Goal: Task Accomplishment & Management: Manage account settings

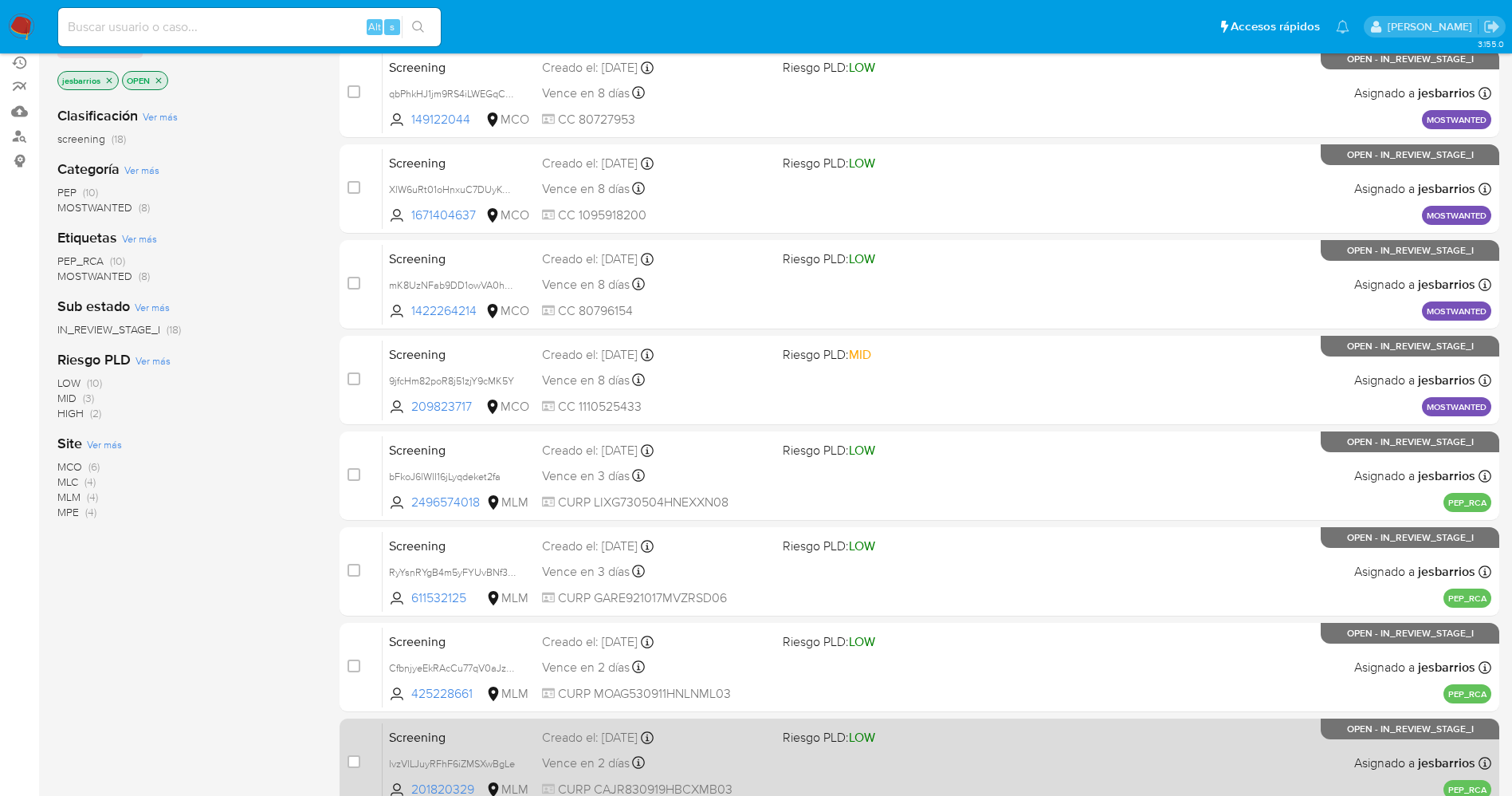
scroll to position [272, 0]
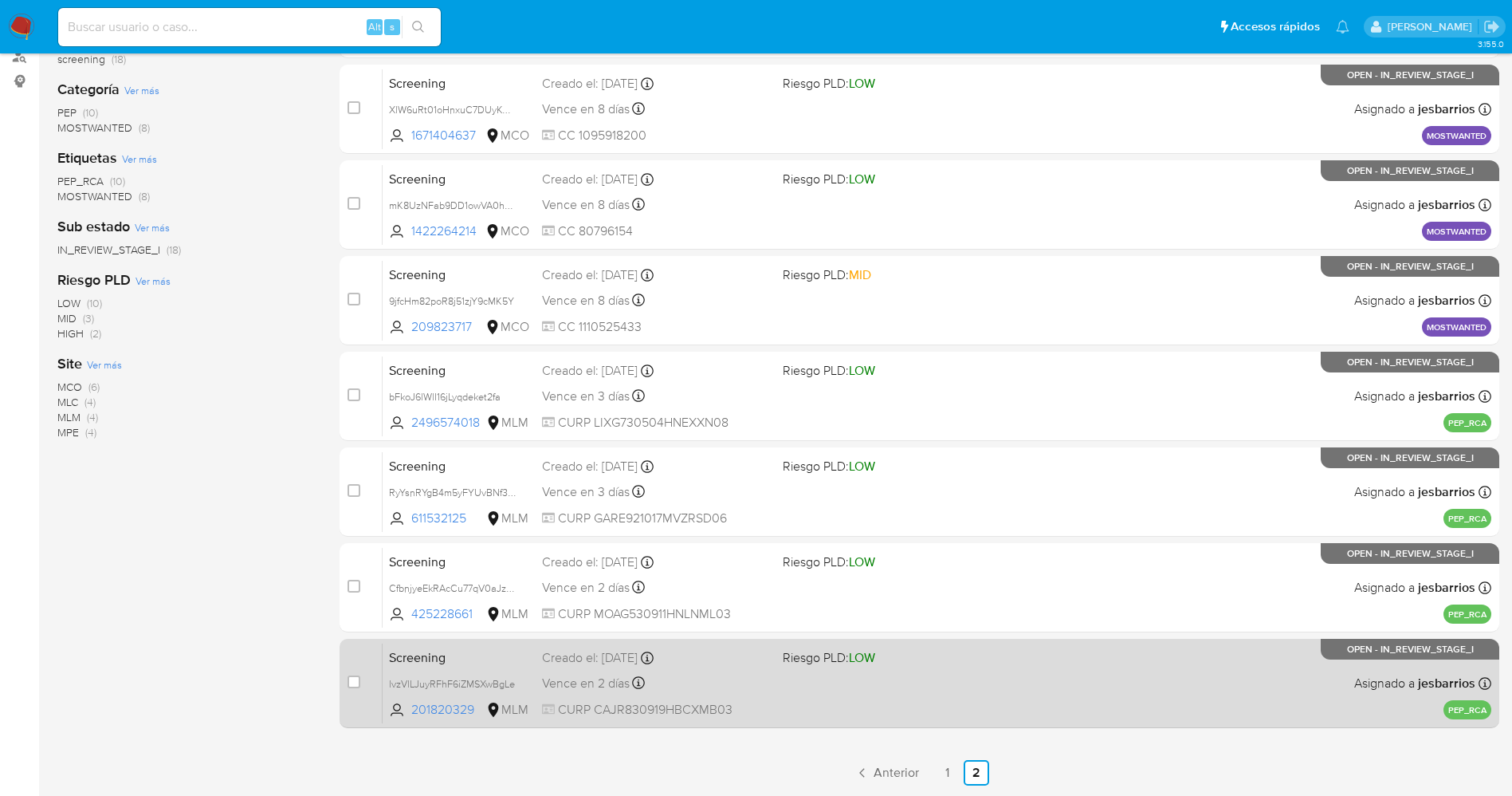
click at [875, 690] on div "Screening lvzVlLJuyRFhF6iZMSXwBgLe 201820329 MLM Riesgo PLD: LOW Creado el: 22/…" at bounding box center [937, 683] width 1109 height 80
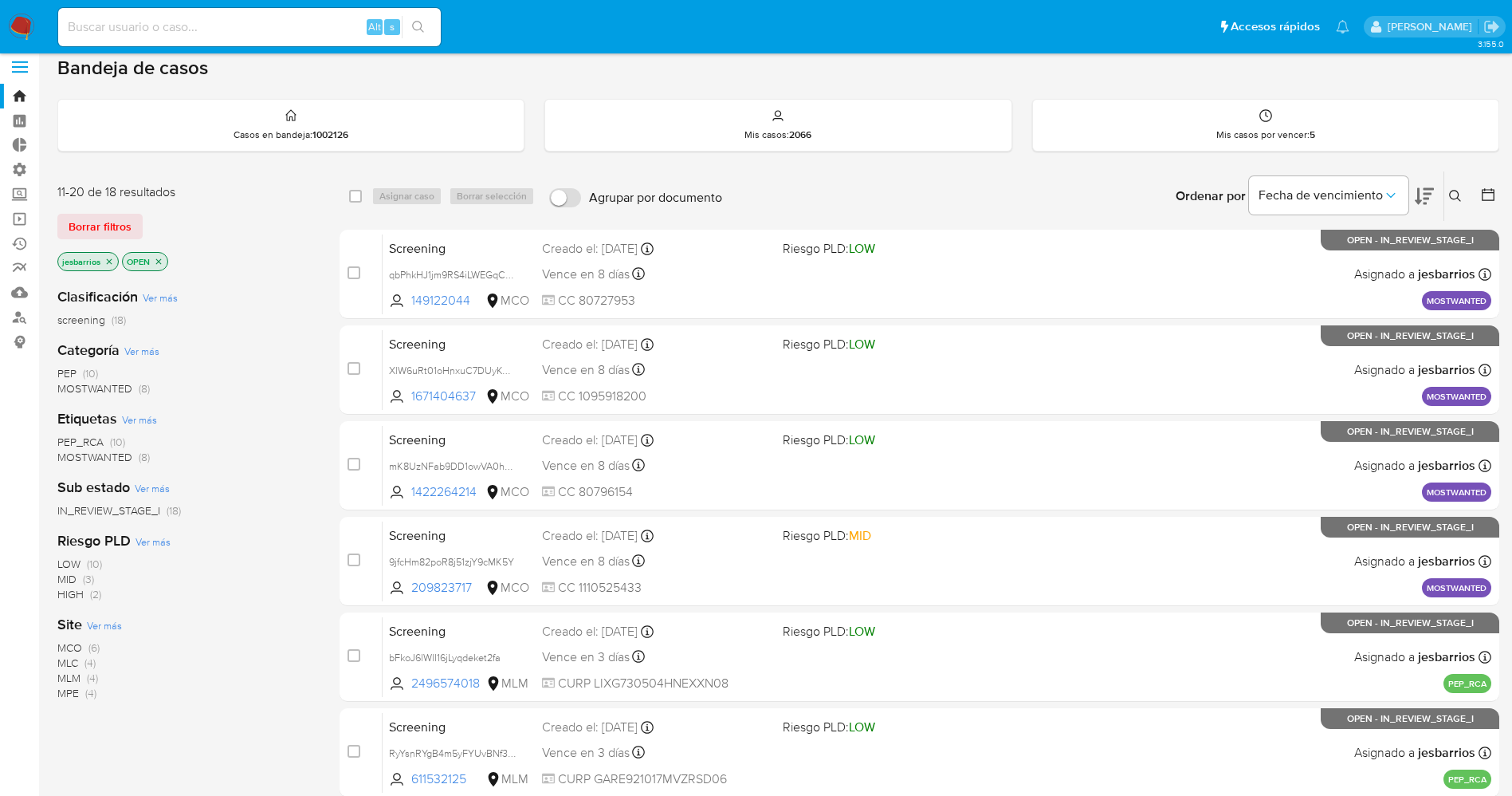
scroll to position [0, 0]
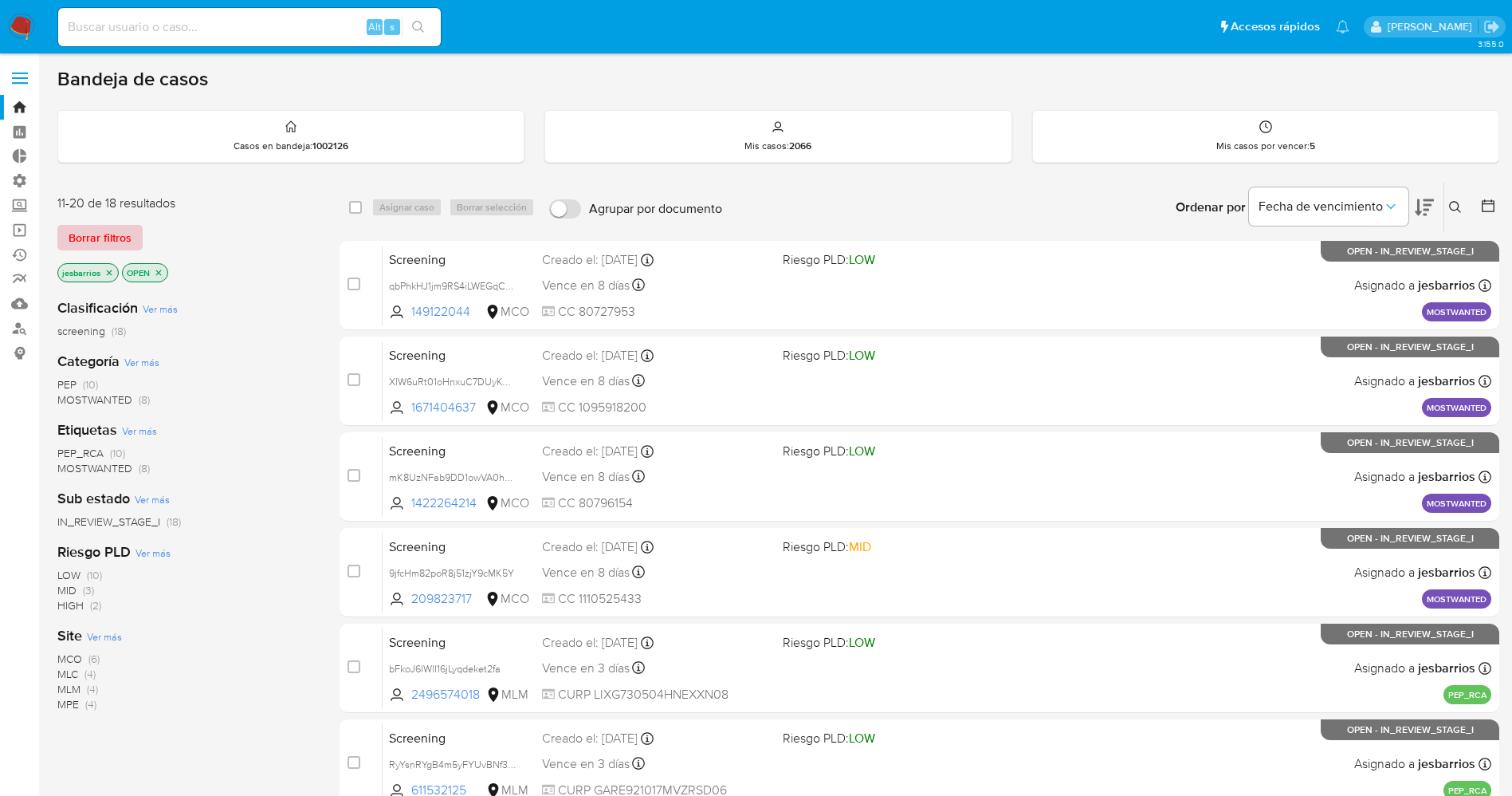
click at [119, 242] on span "Borrar filtros" at bounding box center [100, 238] width 63 height 22
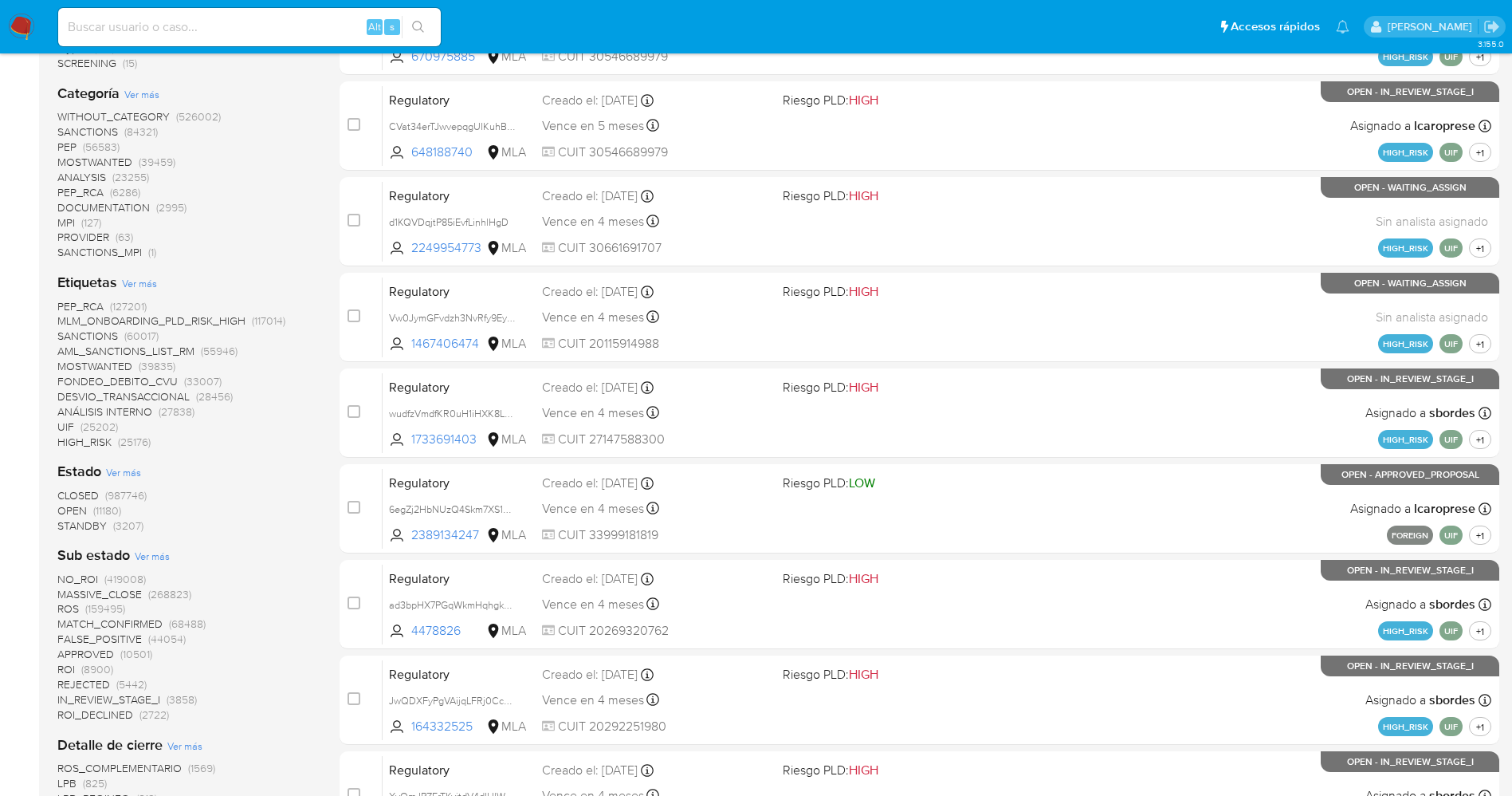
scroll to position [359, 0]
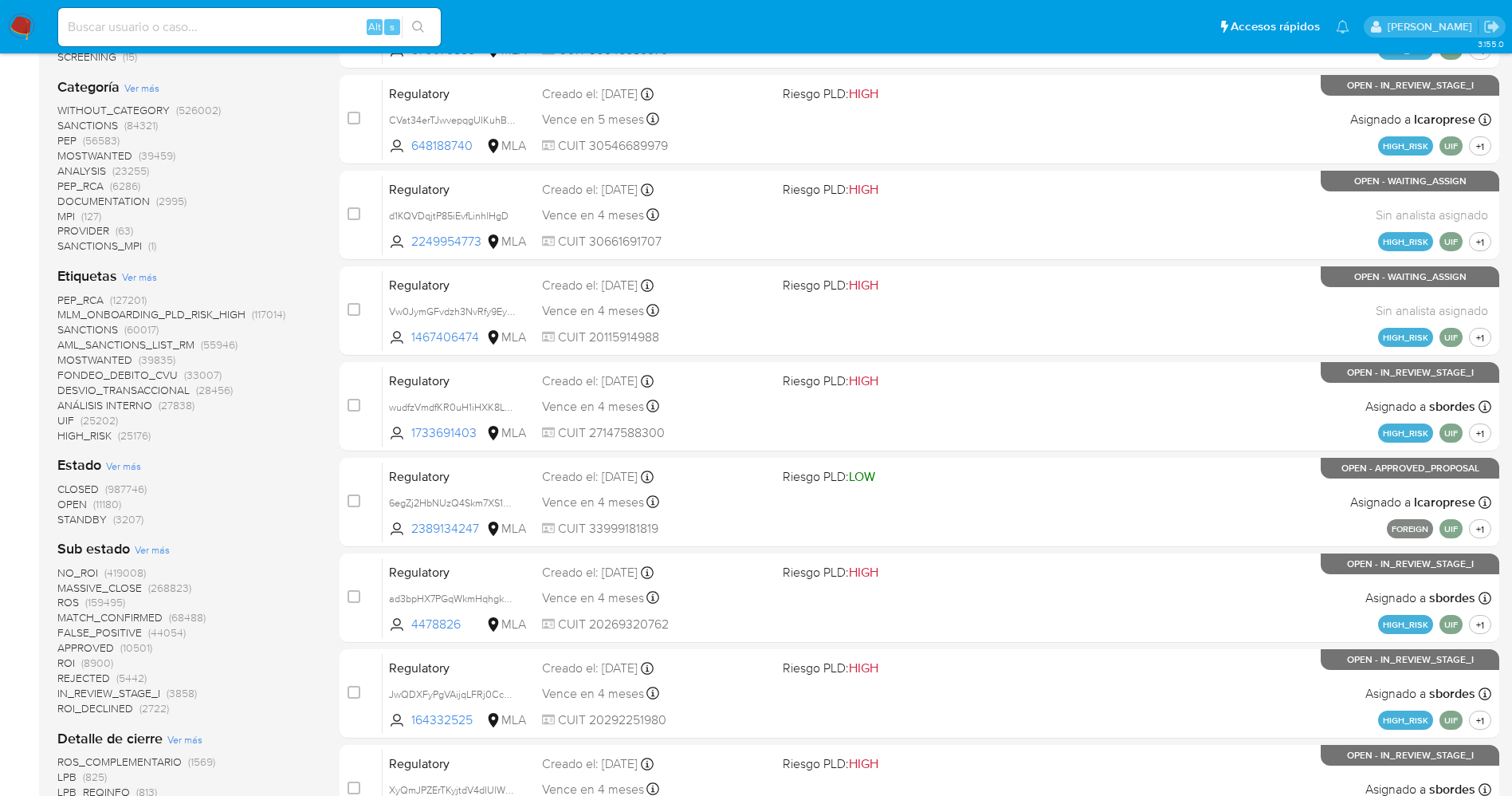
click at [90, 523] on span "STANDBY" at bounding box center [82, 518] width 49 height 16
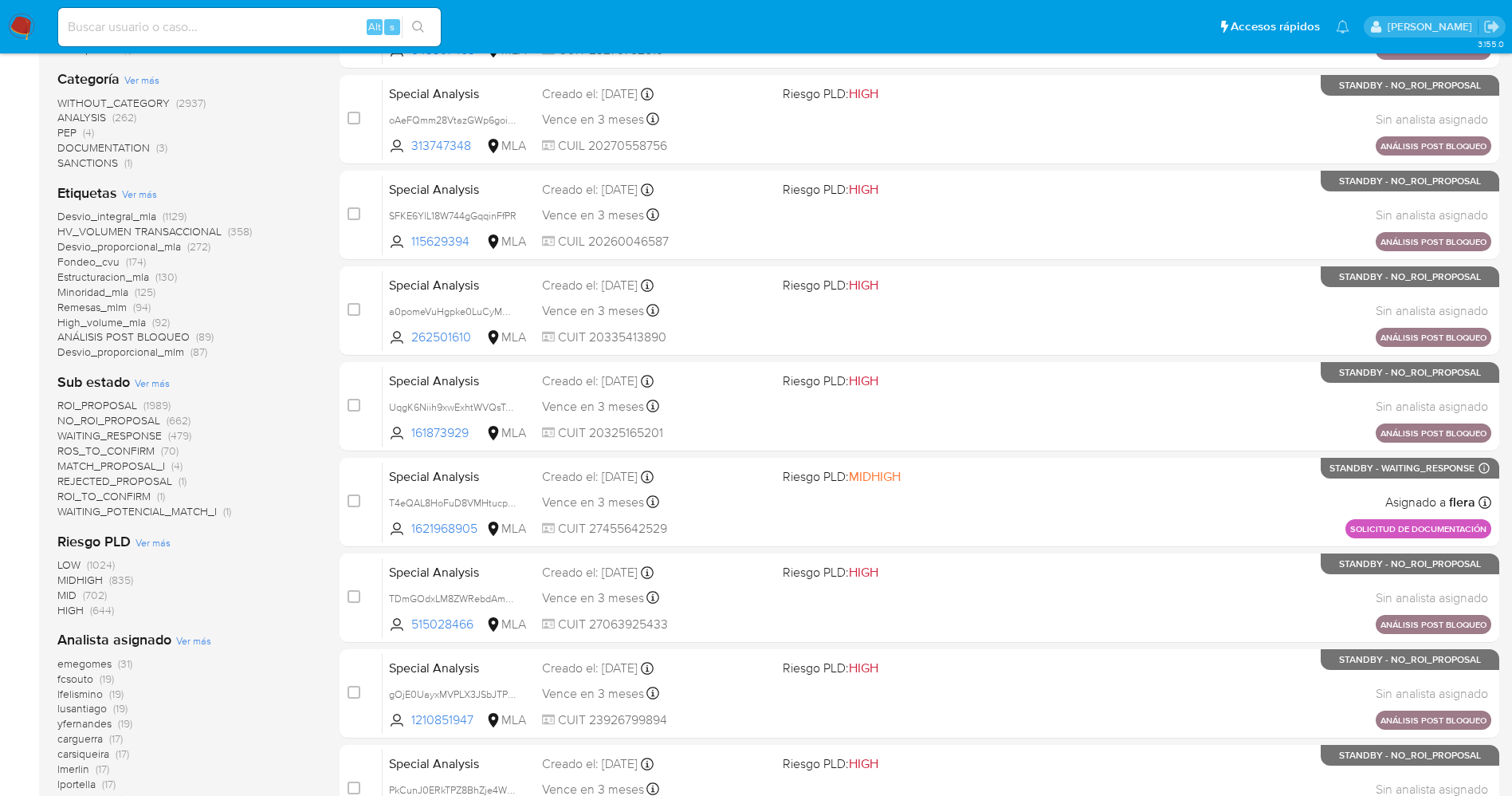
click at [195, 511] on span "WAITING_POTENCIAL_MATCH_I" at bounding box center [137, 511] width 159 height 16
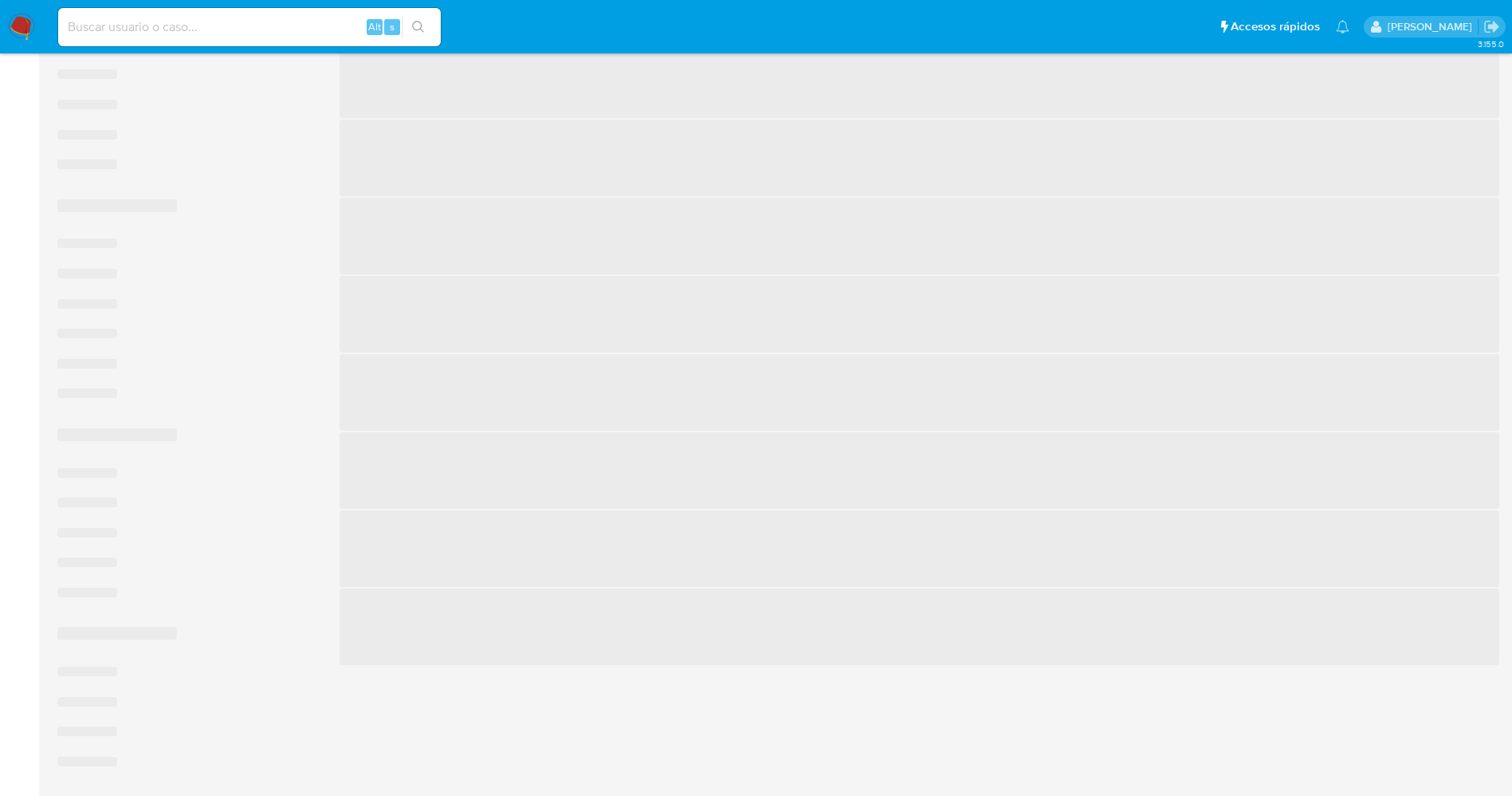
scroll to position [120, 0]
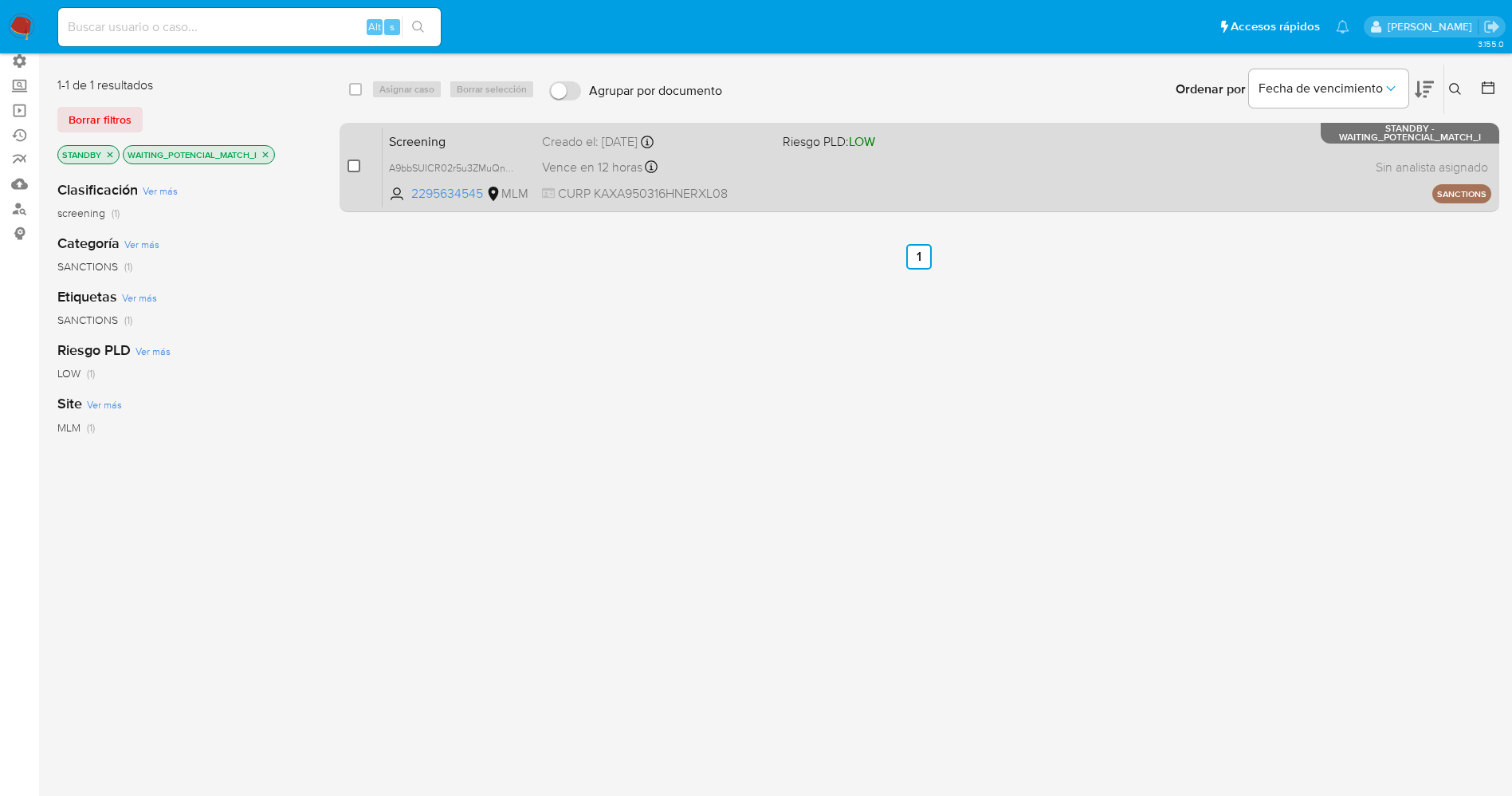
click at [352, 167] on input "checkbox" at bounding box center [354, 165] width 13 height 13
checkbox input "true"
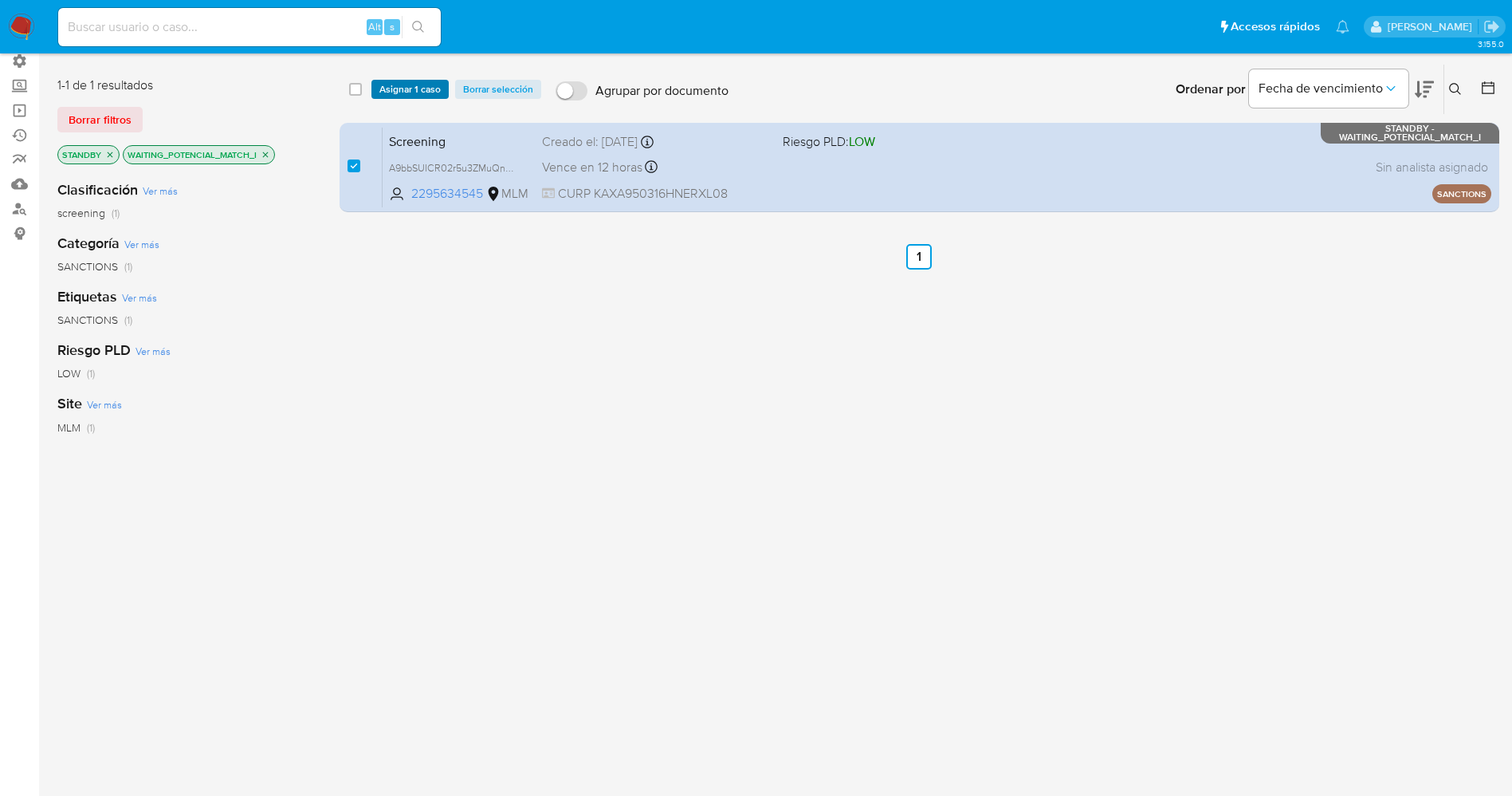
click at [412, 81] on span "Asignar 1 caso" at bounding box center [409, 89] width 61 height 16
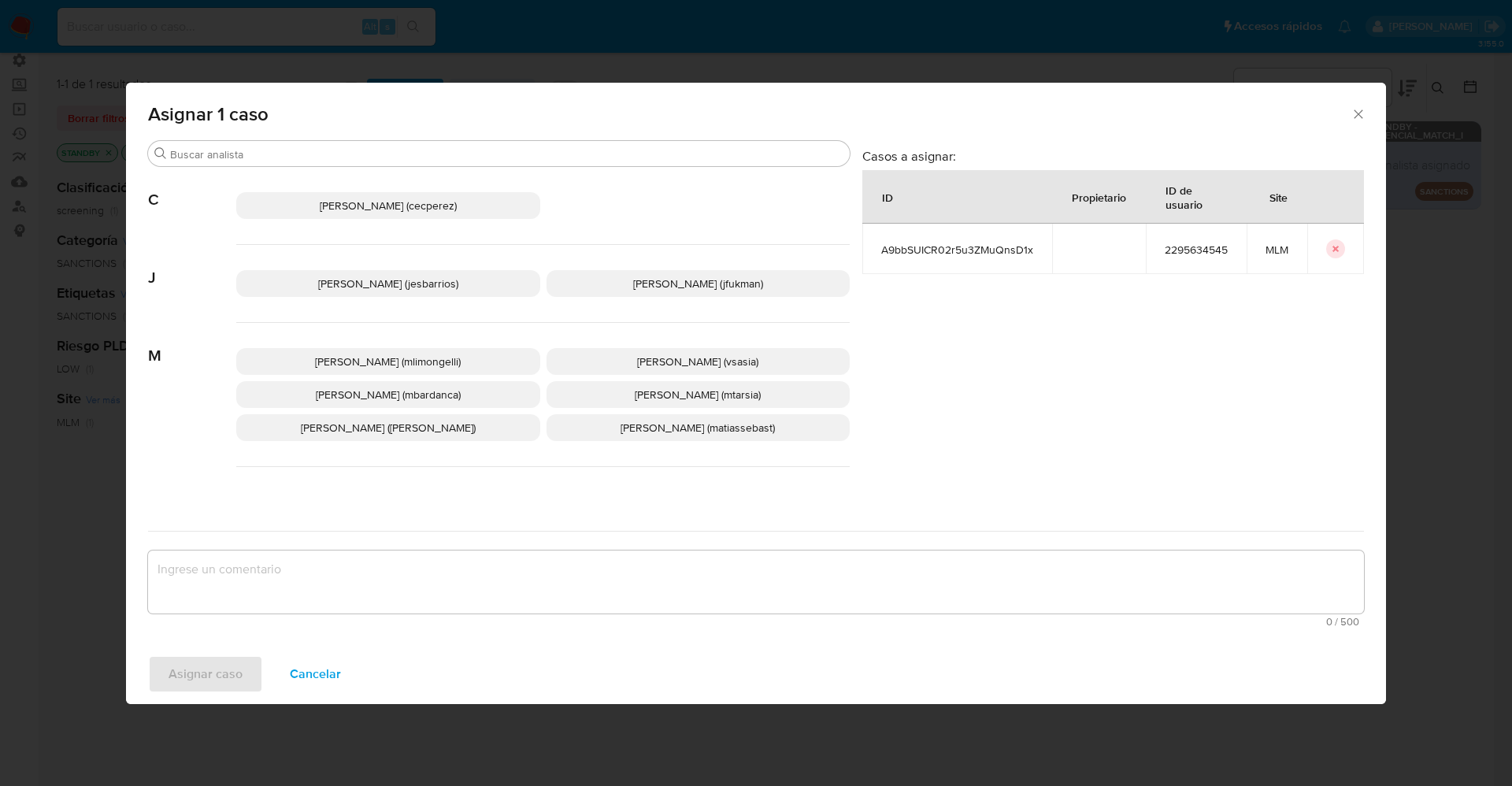
click at [403, 284] on span "Jesica Iris Barrios Leita (jesbarrios)" at bounding box center [387, 282] width 140 height 15
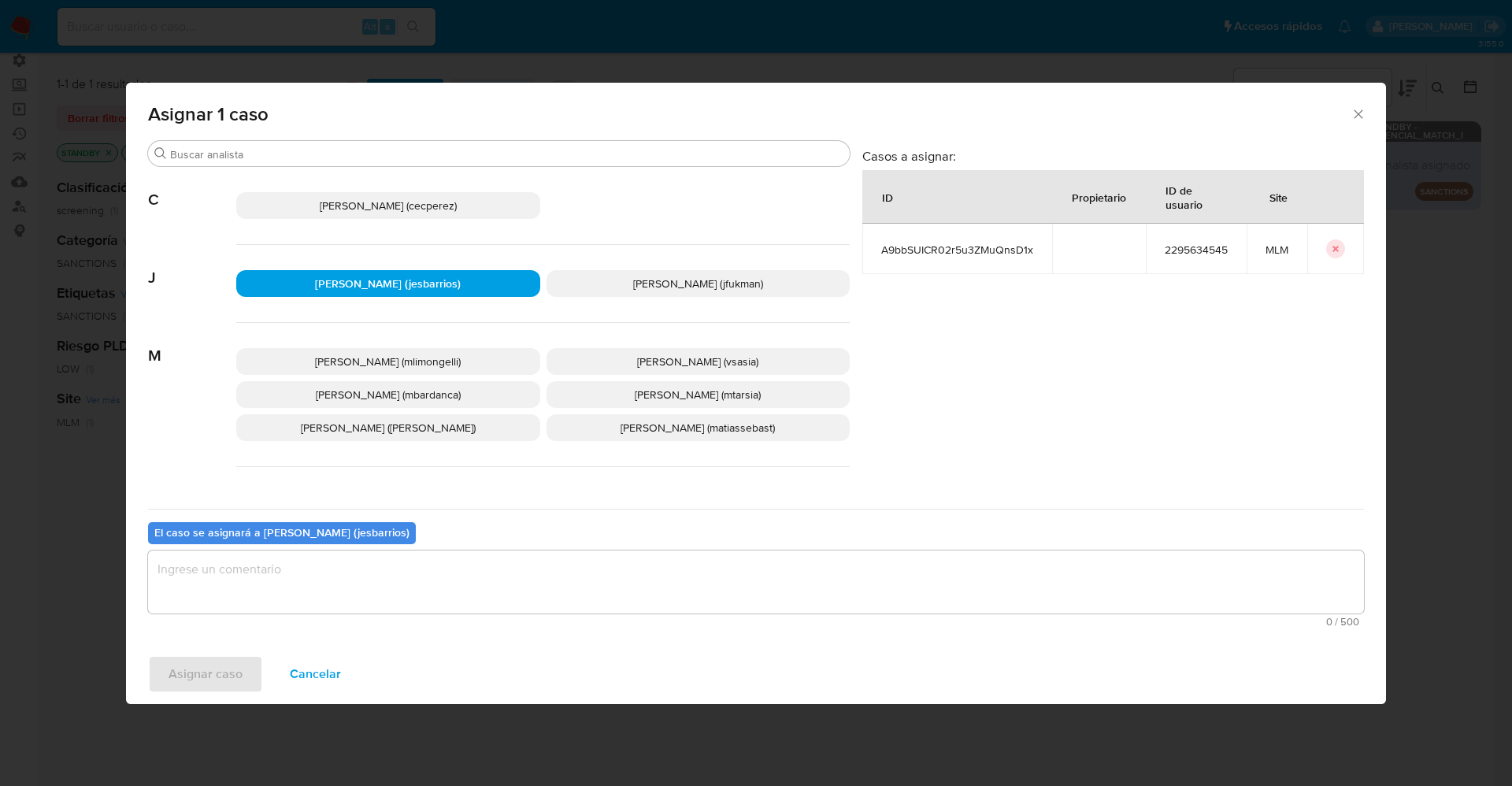
click at [416, 597] on textarea "assign-modal" at bounding box center [756, 582] width 1216 height 63
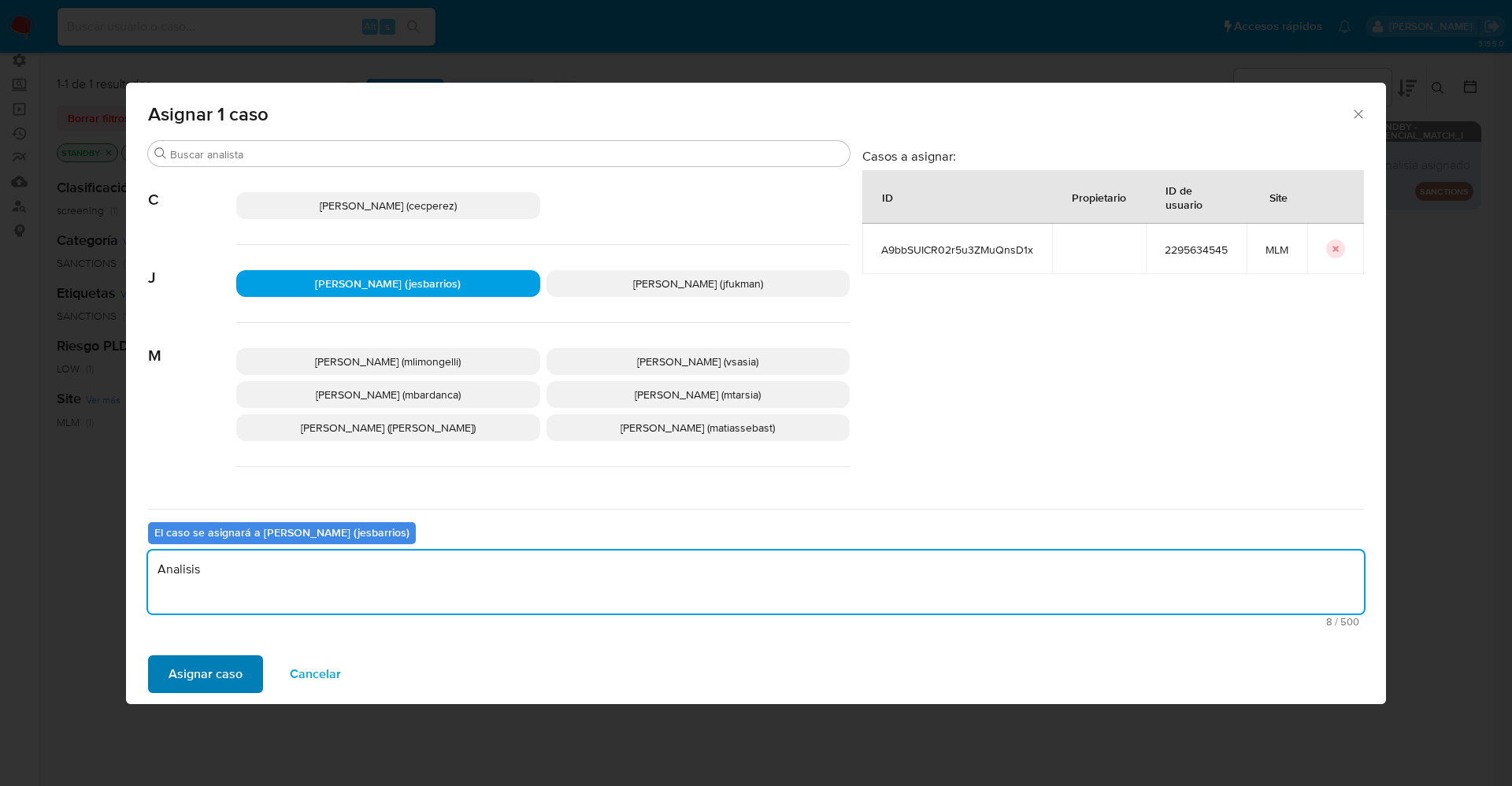
type textarea "Analisis"
click at [235, 676] on span "Asignar caso" at bounding box center [206, 674] width 74 height 34
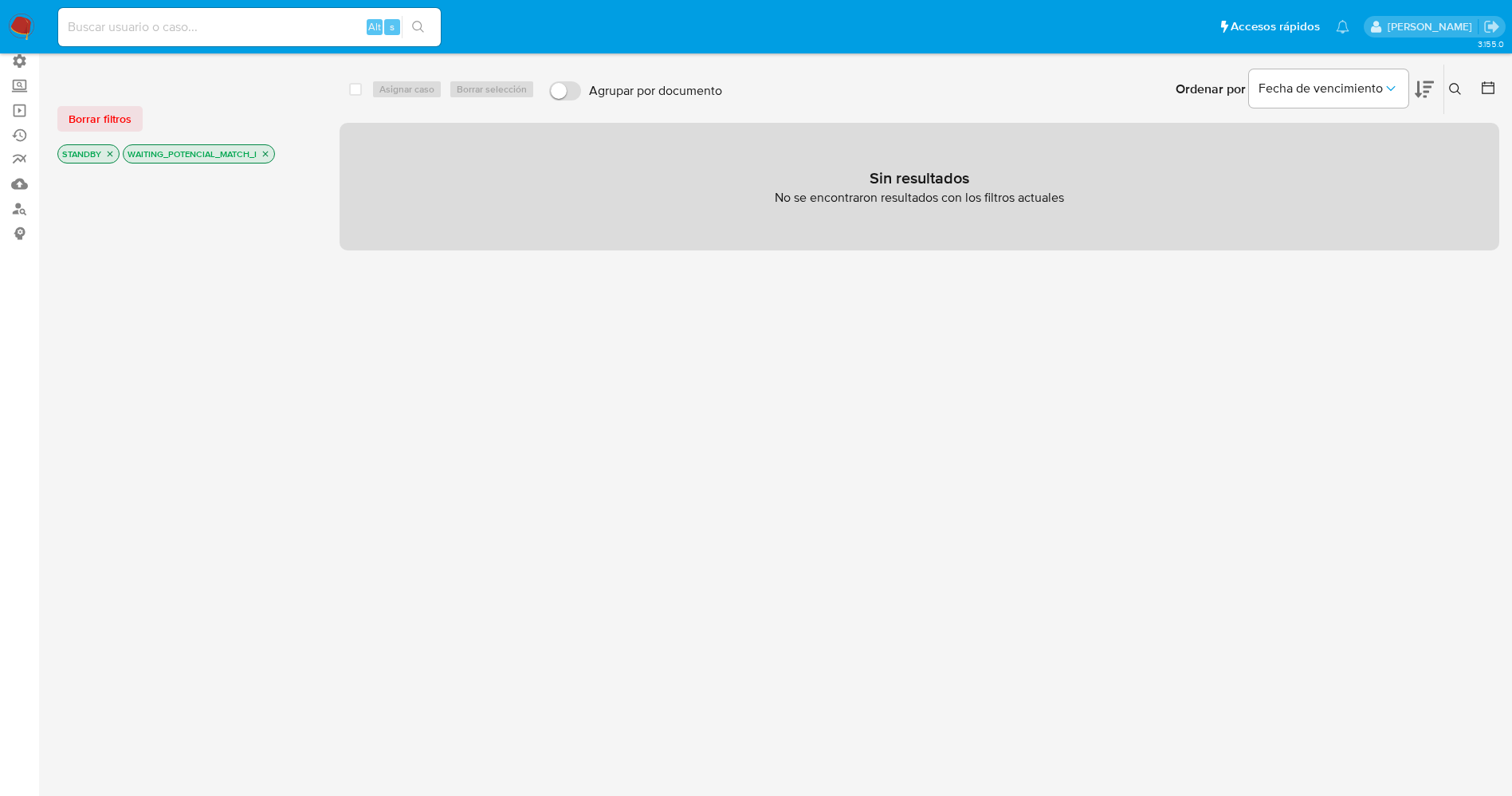
drag, startPoint x: 14, startPoint y: 33, endPoint x: 98, endPoint y: 8, distance: 87.6
click at [14, 33] on img at bounding box center [22, 27] width 27 height 27
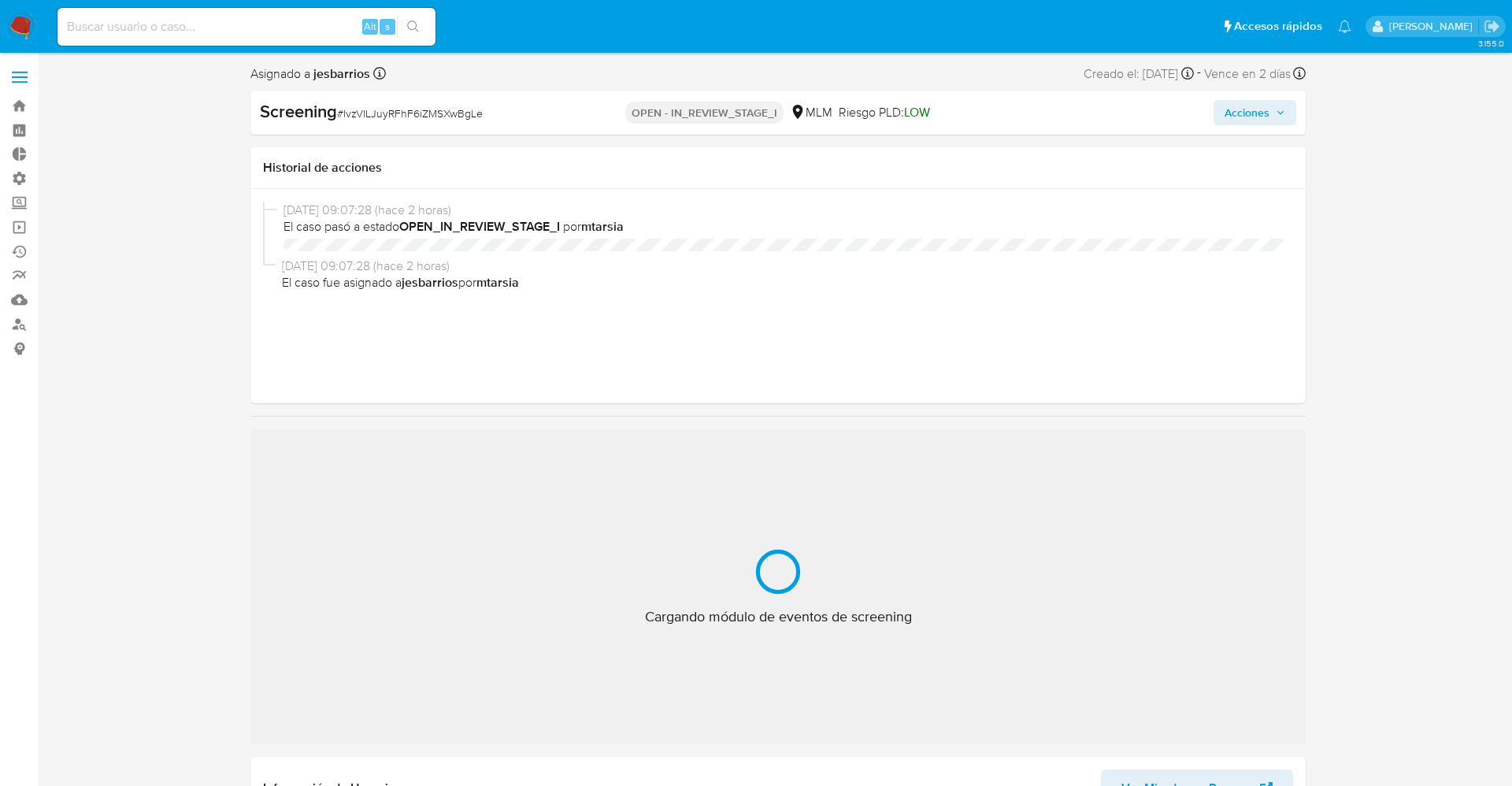
select select "10"
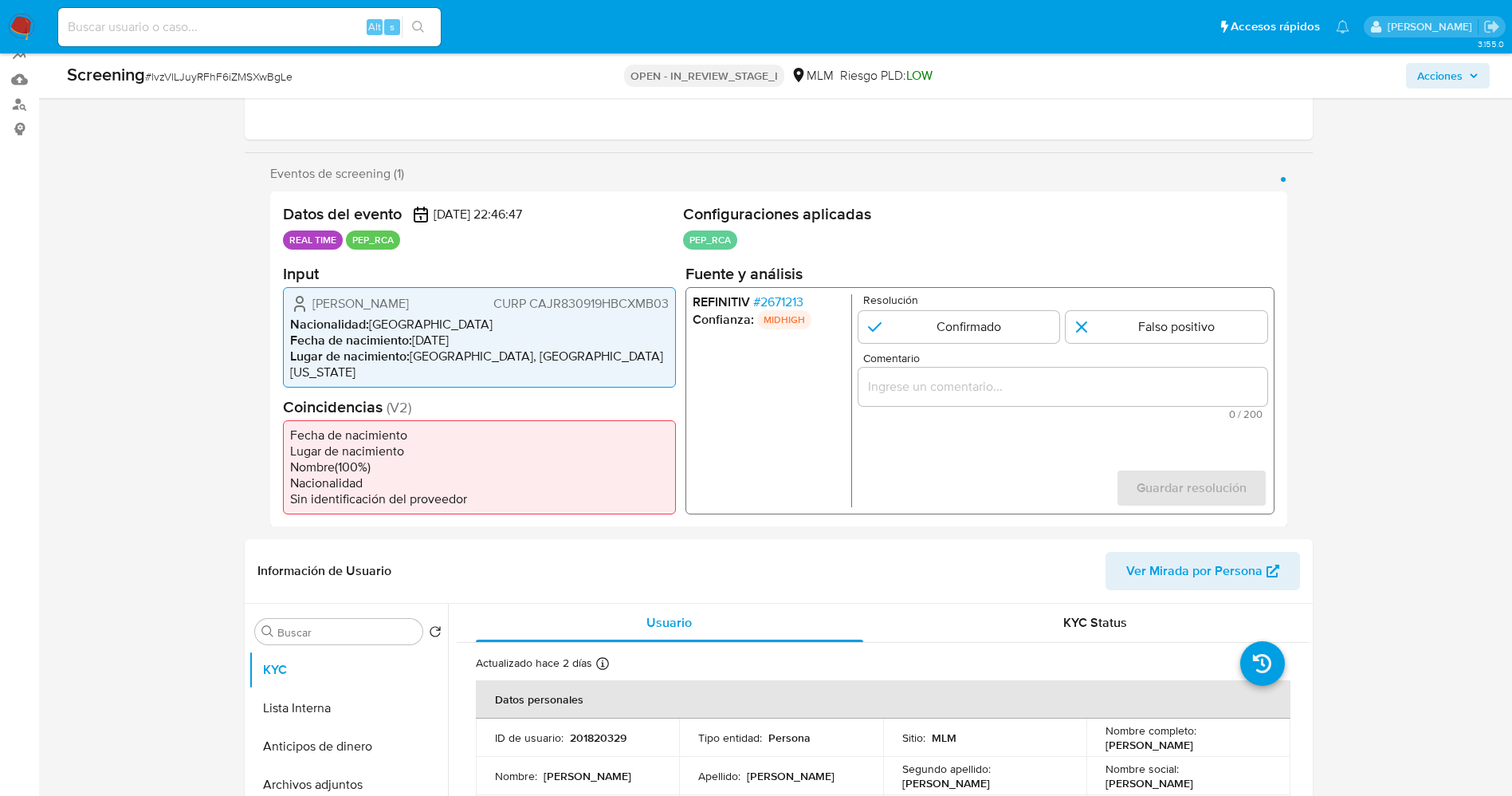
scroll to position [239, 0]
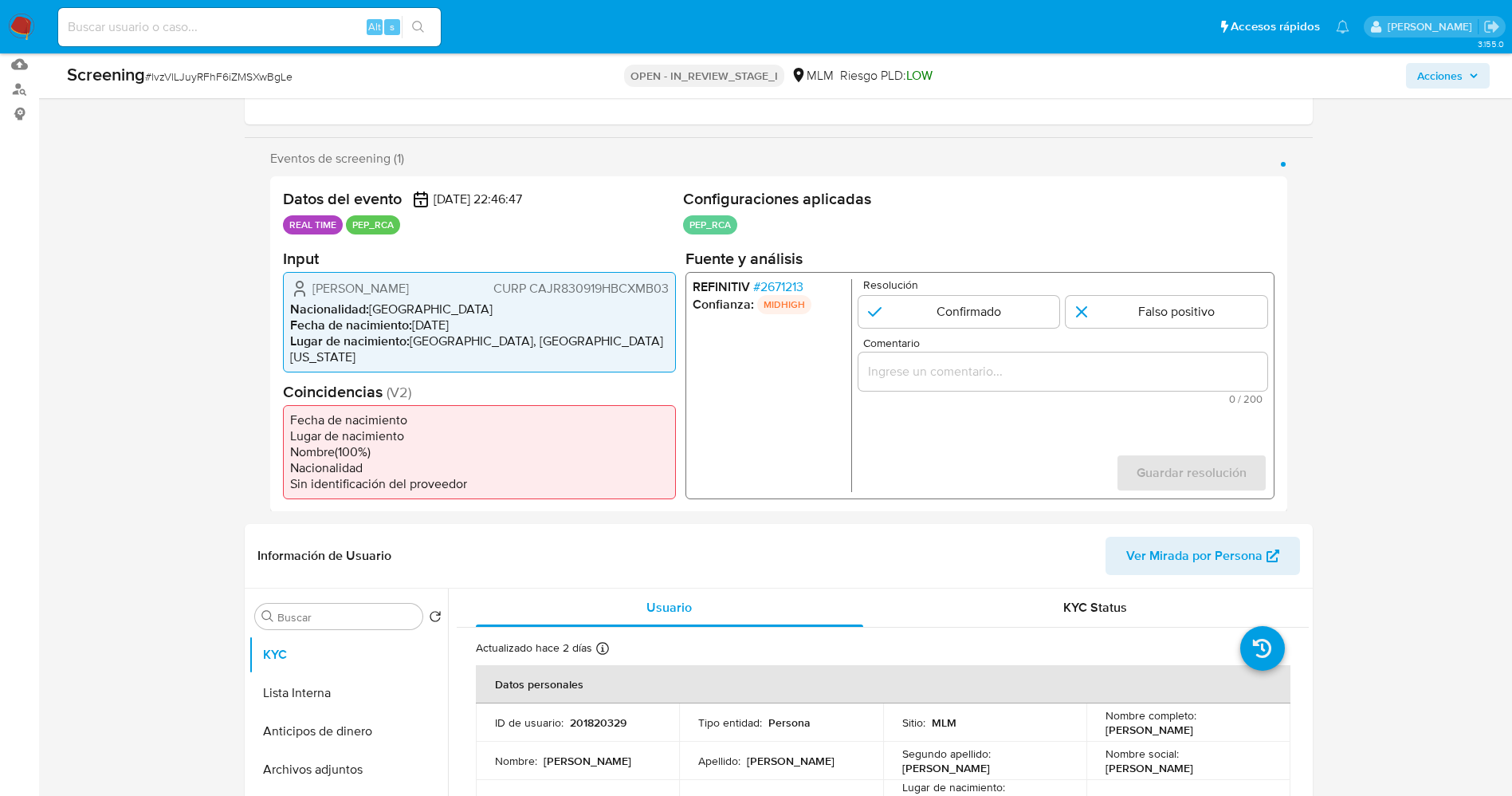
click at [779, 290] on span "# 2671213" at bounding box center [777, 285] width 50 height 16
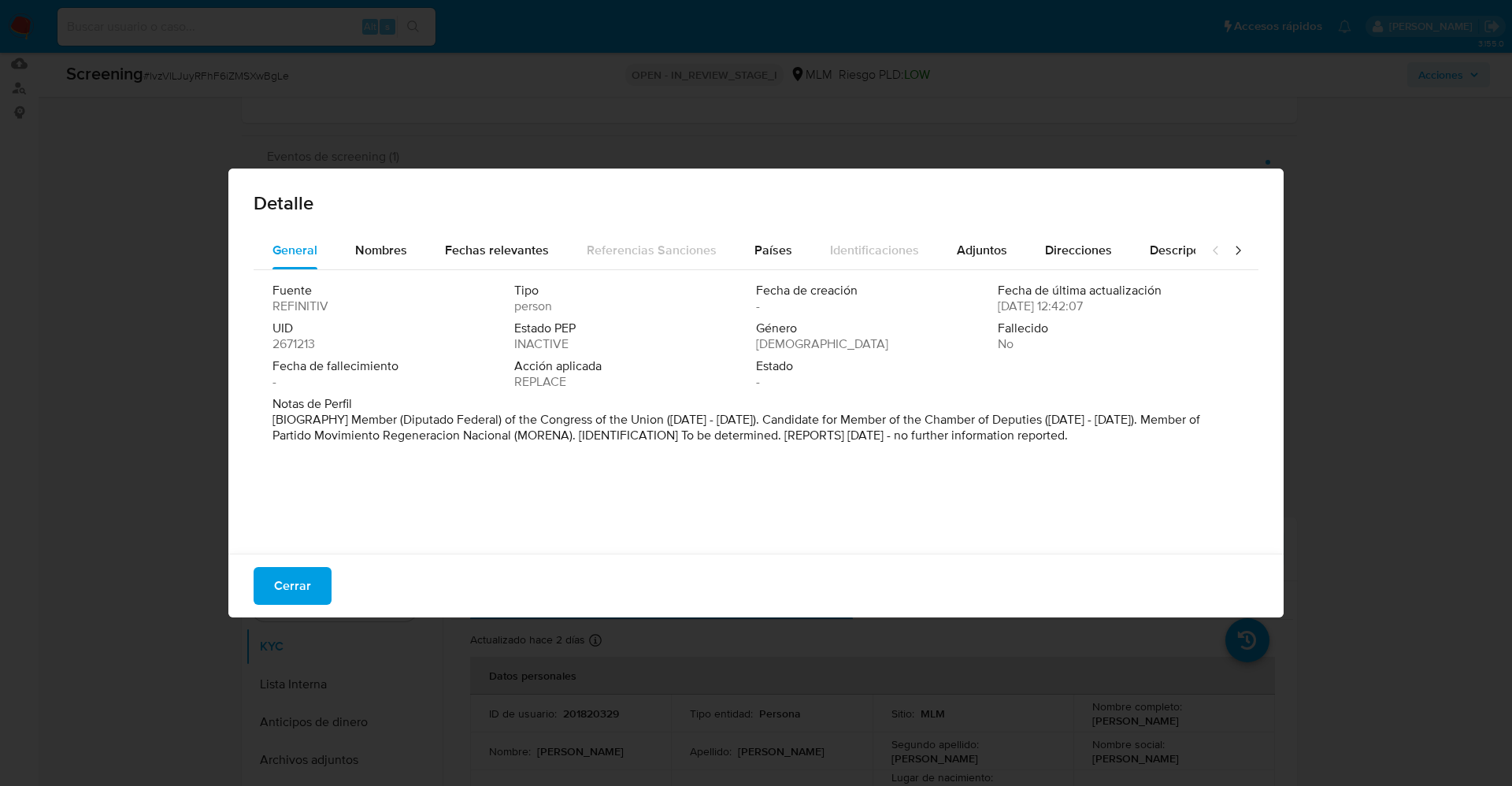
click at [376, 230] on div "Detalle" at bounding box center [756, 200] width 1055 height 63
click at [376, 245] on span "Nombres" at bounding box center [381, 250] width 52 height 18
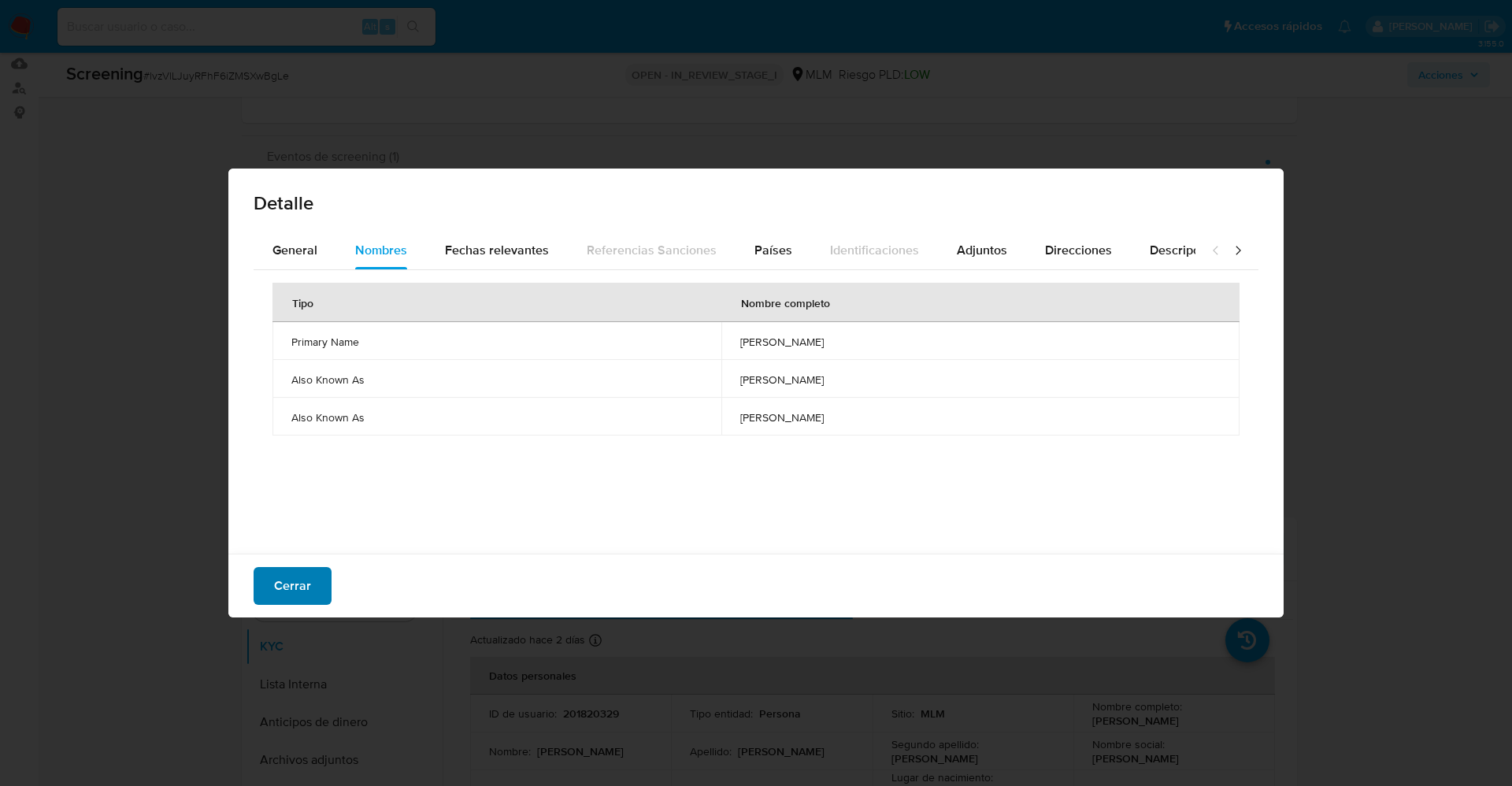
click at [283, 586] on span "Cerrar" at bounding box center [292, 586] width 37 height 34
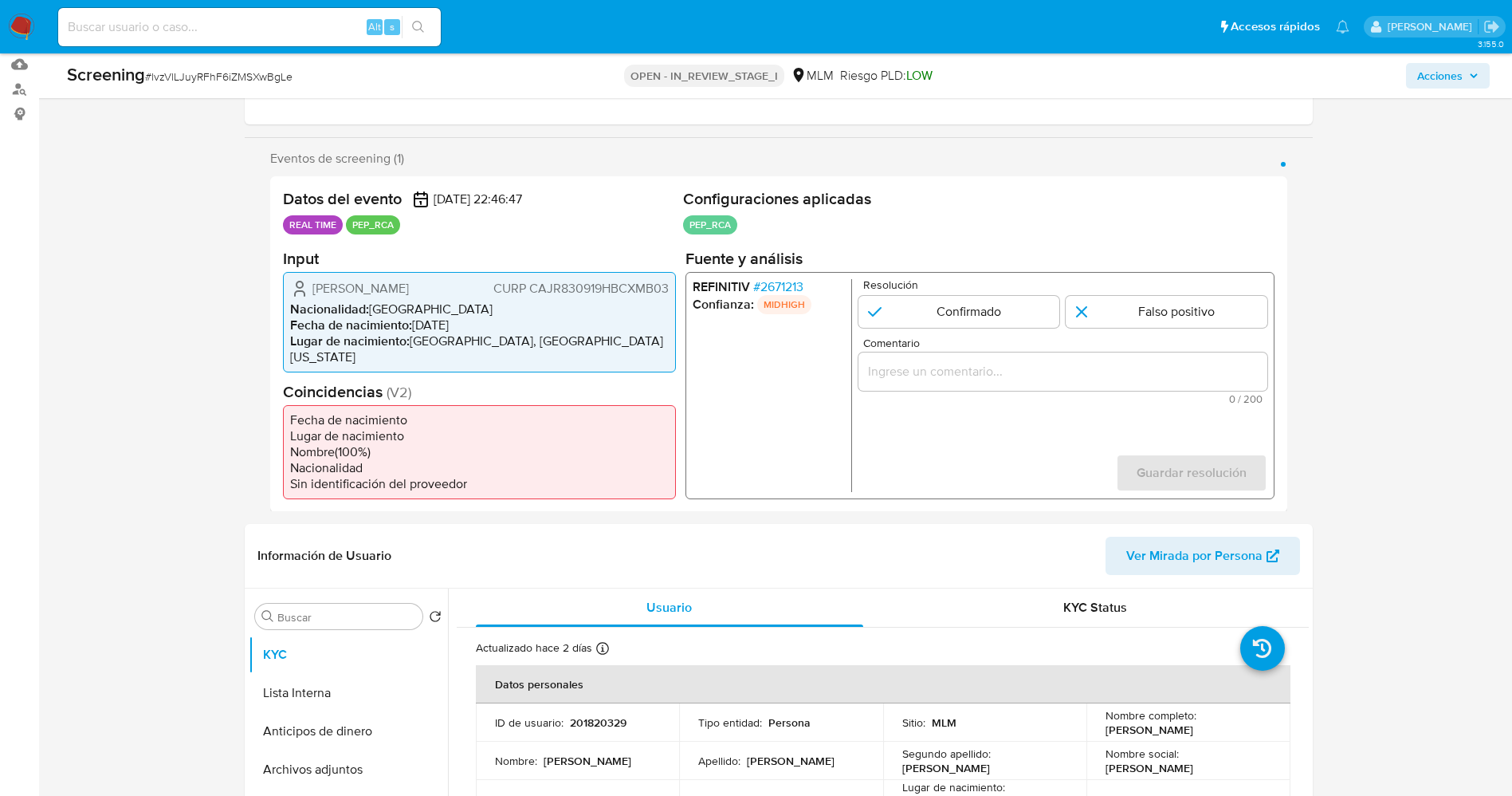
click at [802, 287] on span "# 2671213" at bounding box center [777, 285] width 50 height 16
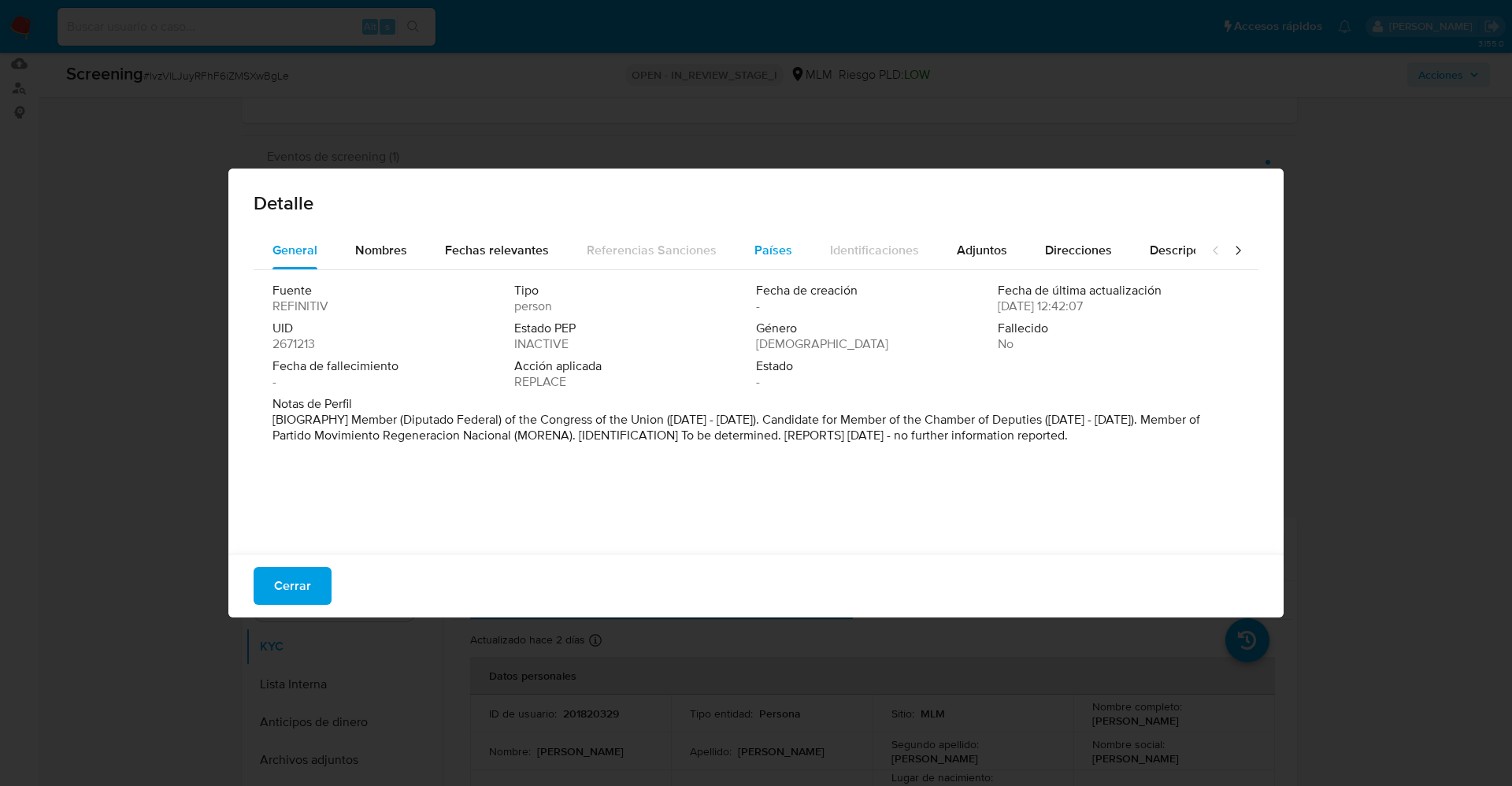
click at [779, 245] on span "Países" at bounding box center [774, 250] width 38 height 18
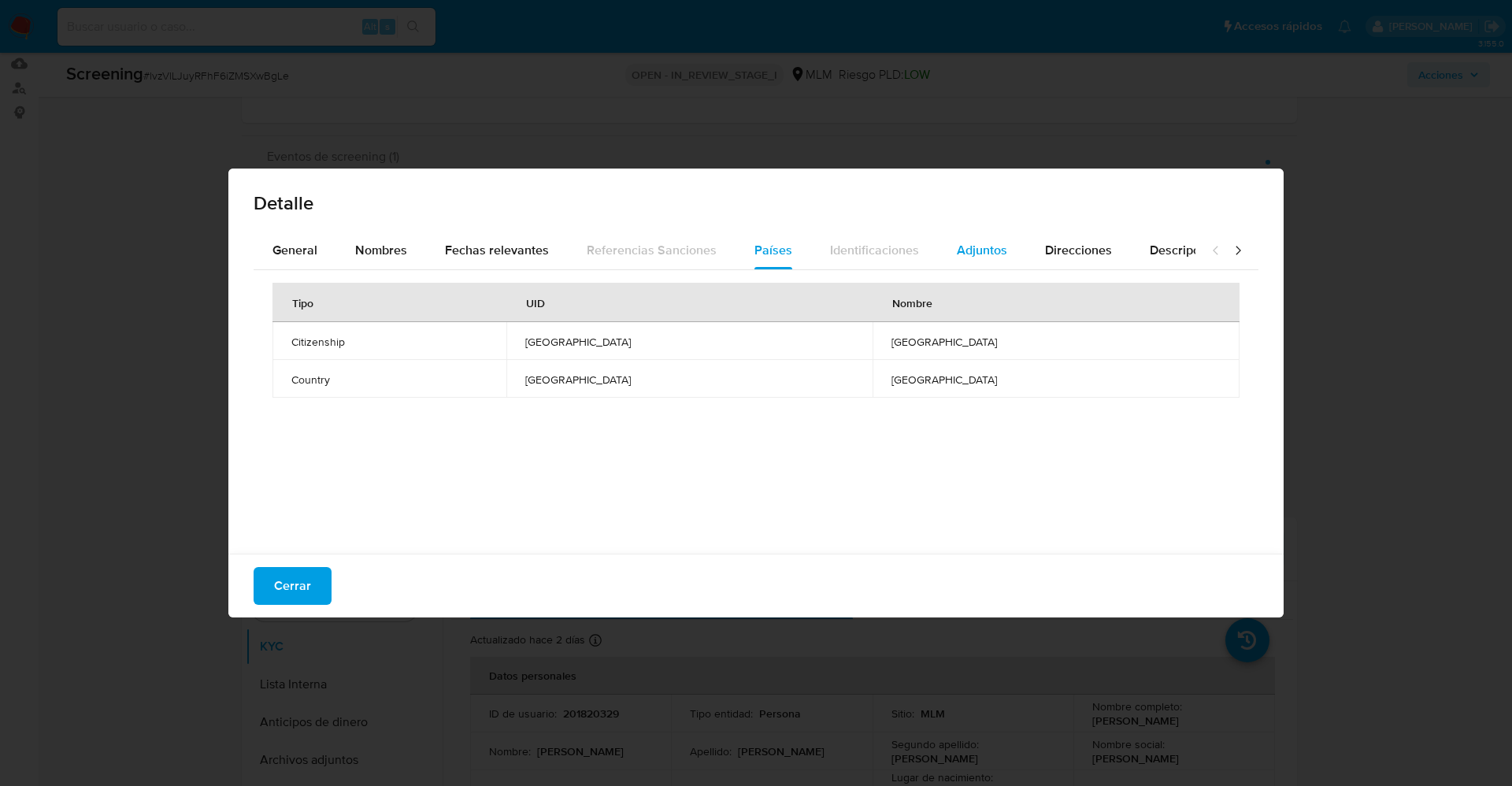
click at [942, 246] on button "Adjuntos" at bounding box center [982, 251] width 88 height 38
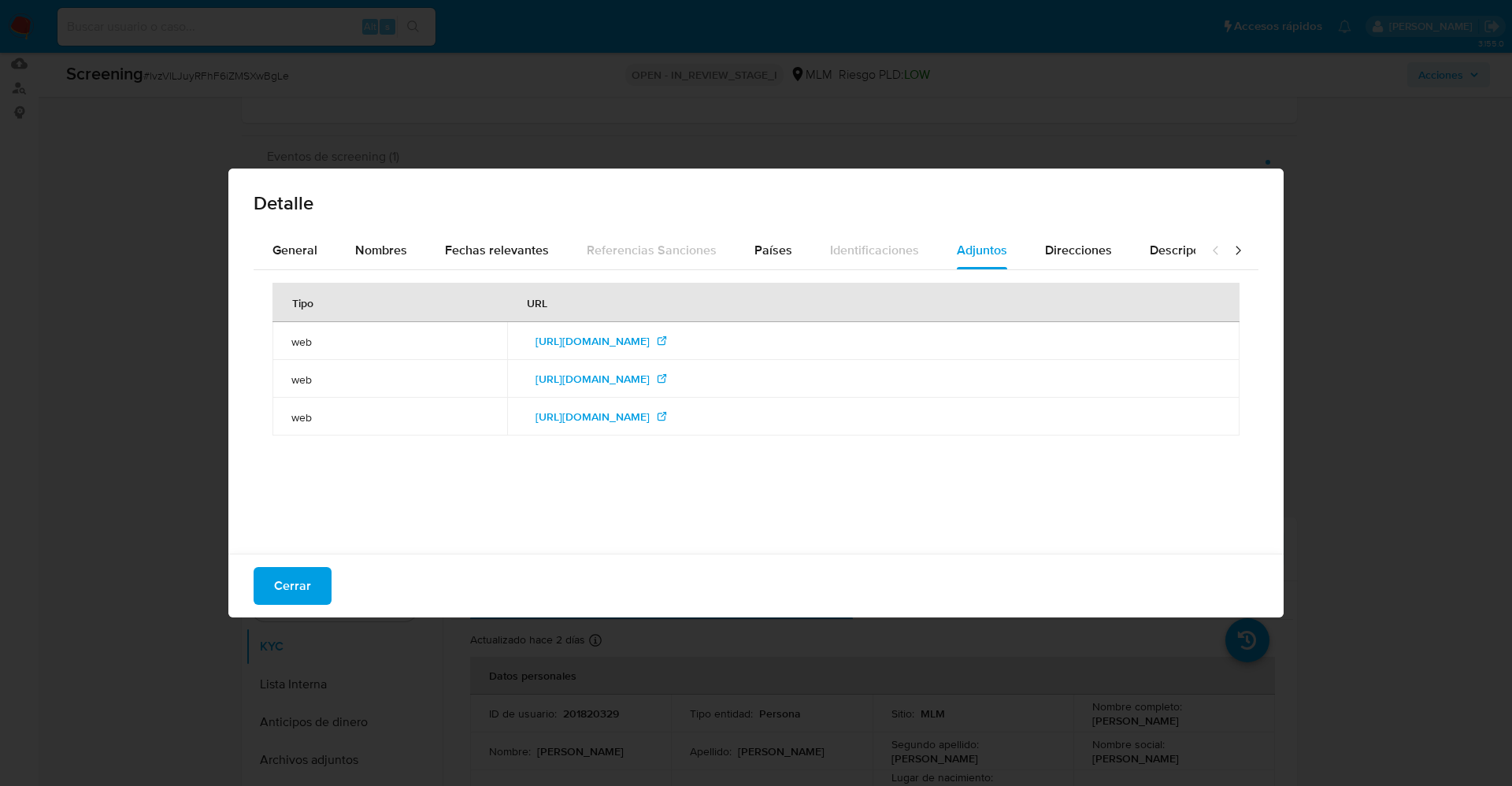
drag, startPoint x: 290, startPoint y: 578, endPoint x: 274, endPoint y: 578, distance: 16.0
click at [290, 578] on span "Cerrar" at bounding box center [292, 586] width 37 height 34
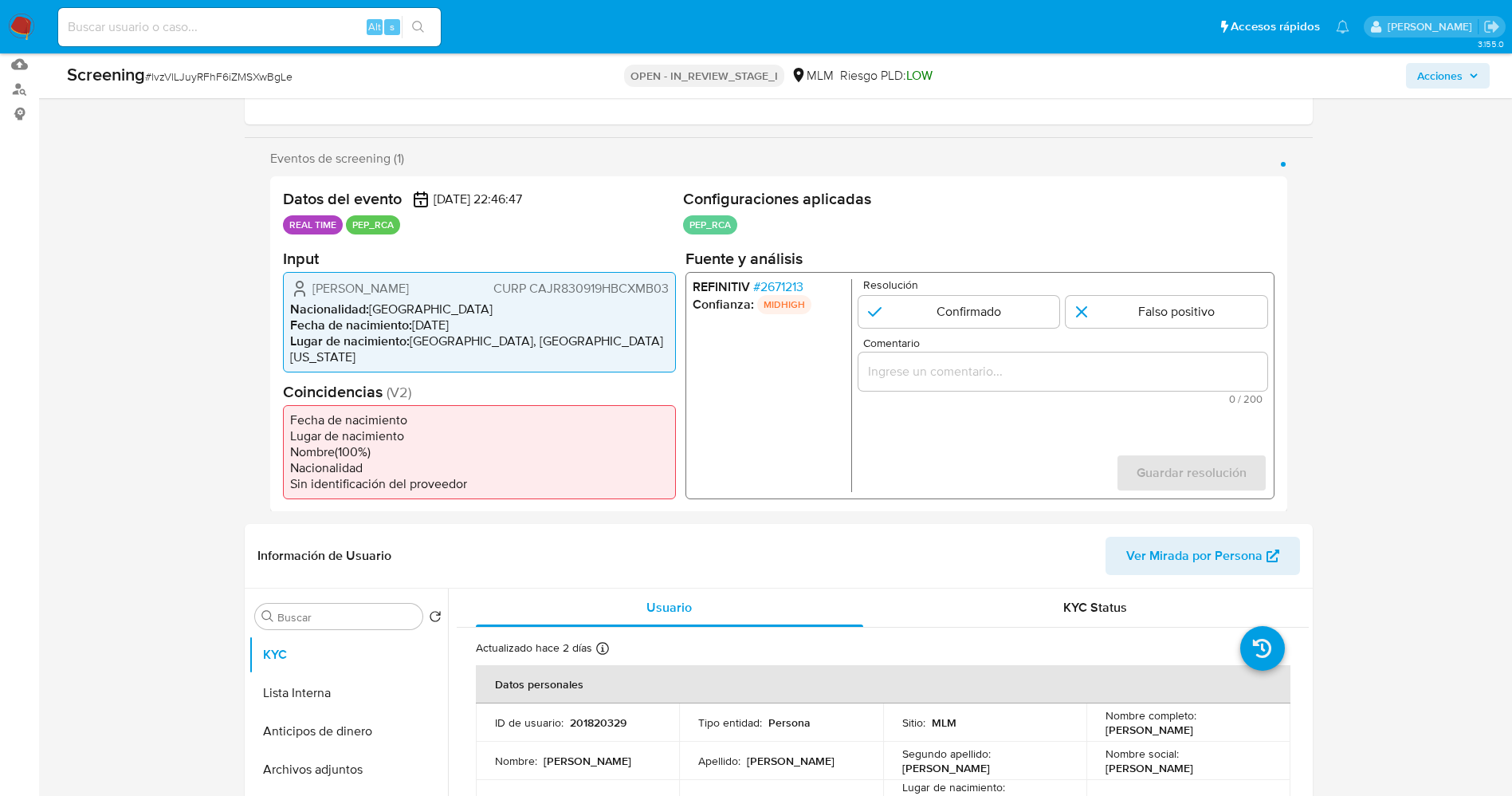
drag, startPoint x: 312, startPoint y: 284, endPoint x: 646, endPoint y: 304, distance: 334.6
click at [646, 297] on div "Roberto Alejandro Cañedo Jimenez CURP CAJR830919HBCXMB03" at bounding box center [480, 287] width 378 height 19
click at [778, 288] on span "# 2671213" at bounding box center [777, 285] width 50 height 16
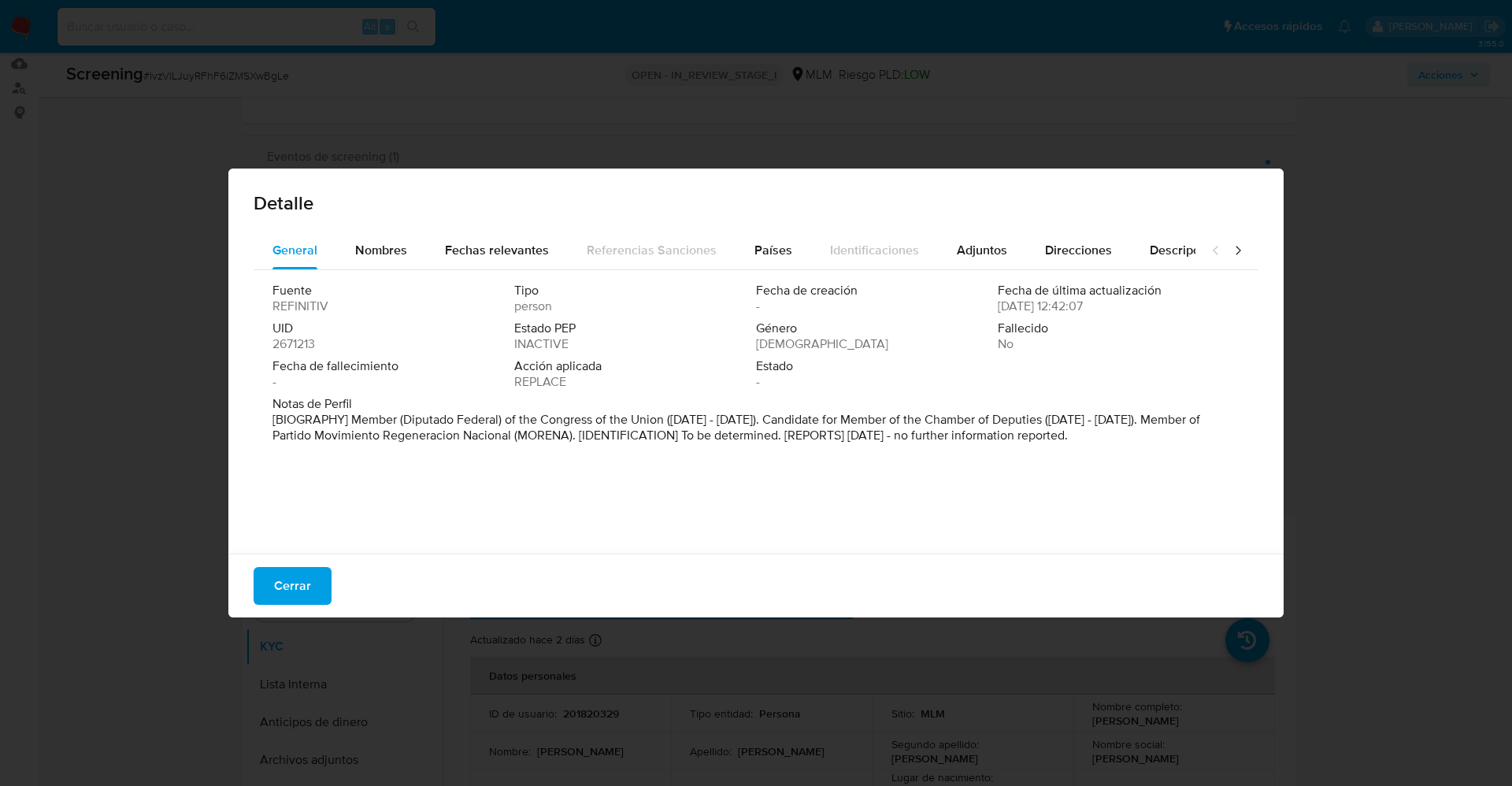
drag, startPoint x: 356, startPoint y: 421, endPoint x: 1294, endPoint y: 509, distance: 942.1
click at [1294, 509] on div "Detalle General Nombres Fechas relevantes Referencias Sanciones Países Identifi…" at bounding box center [756, 393] width 1512 height 786
drag, startPoint x: 348, startPoint y: 421, endPoint x: 586, endPoint y: 421, distance: 238.0
click at [586, 421] on font "[BIOGRAFÍA] Diputado Federal del Congreso de la Unión (septiembre de 2015 - 201…" at bounding box center [743, 428] width 941 height 34
click at [300, 610] on div "Cerrar" at bounding box center [756, 585] width 1055 height 64
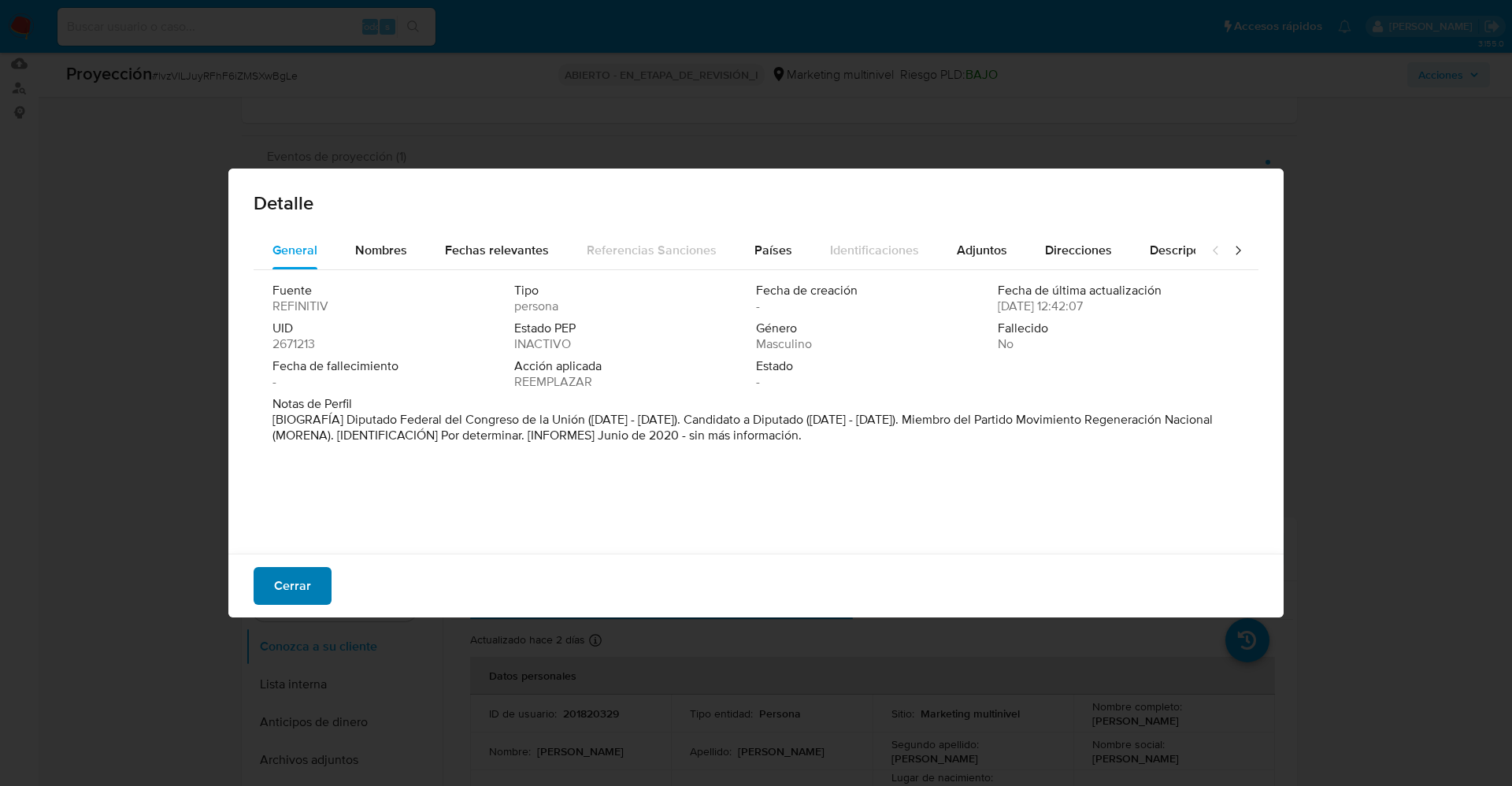
click at [299, 598] on span "Cerrar" at bounding box center [292, 586] width 37 height 34
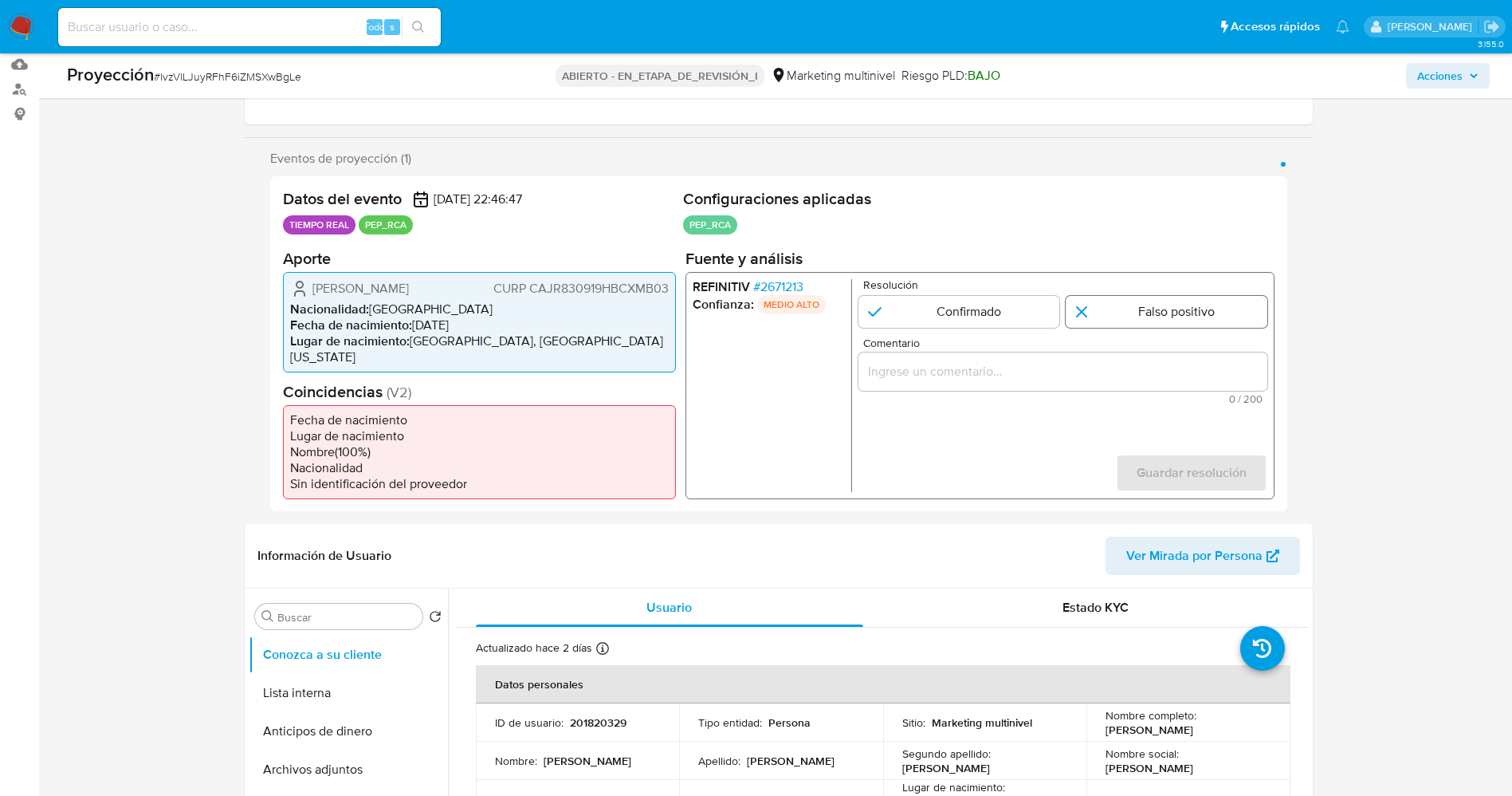
click at [1152, 313] on input "1 de 1" at bounding box center [1166, 311] width 202 height 32
radio input "true"
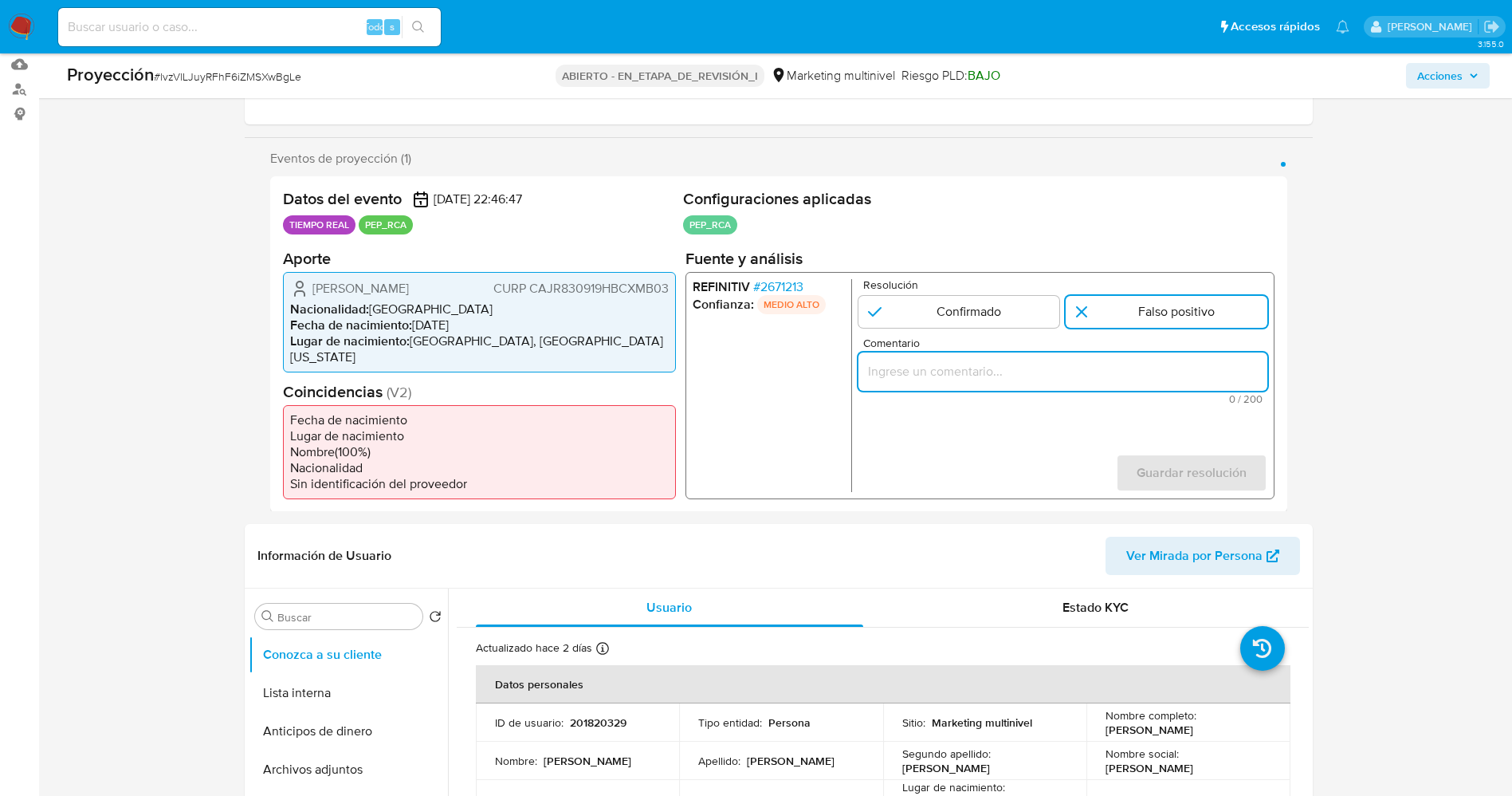
click at [1050, 368] on input "Comentario" at bounding box center [1063, 370] width 409 height 21
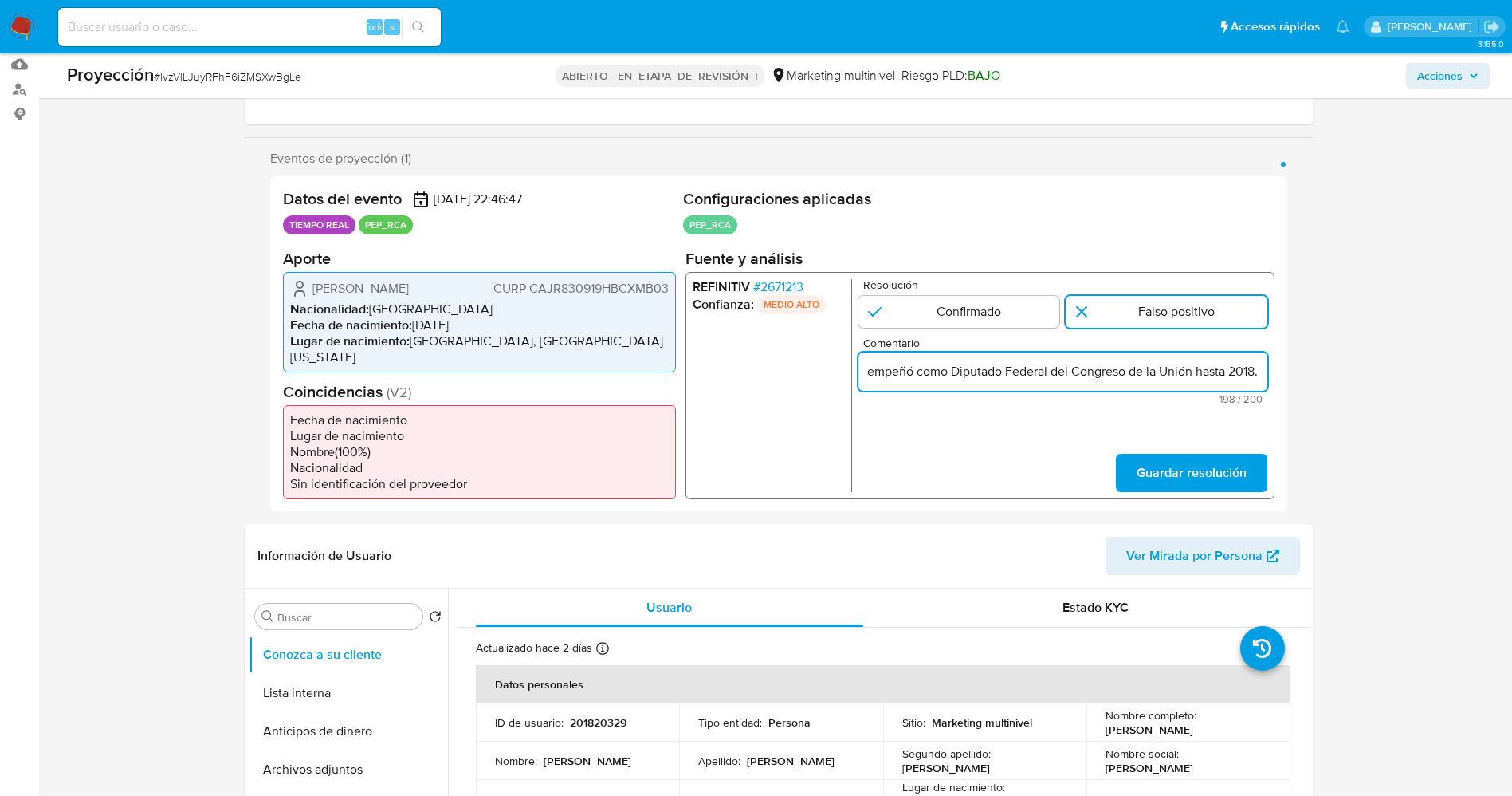
scroll to position [0, 811]
type input "usuario Roberto Alejandro Cañedo Jimenez CURP CAJR830919HBCXMB03,Nacionalidad M…"
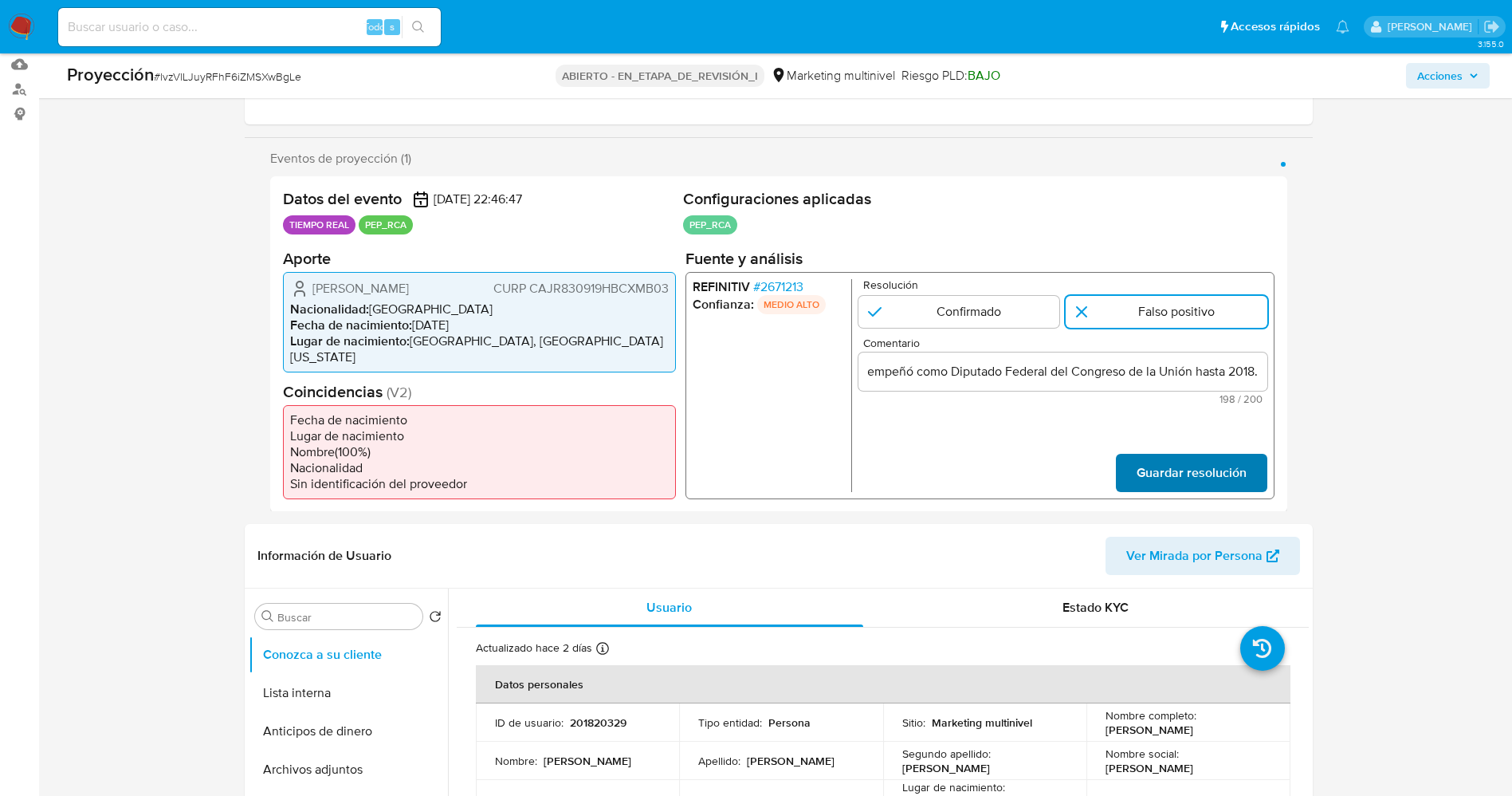
click at [1176, 462] on span "Guardar resolución" at bounding box center [1190, 472] width 110 height 35
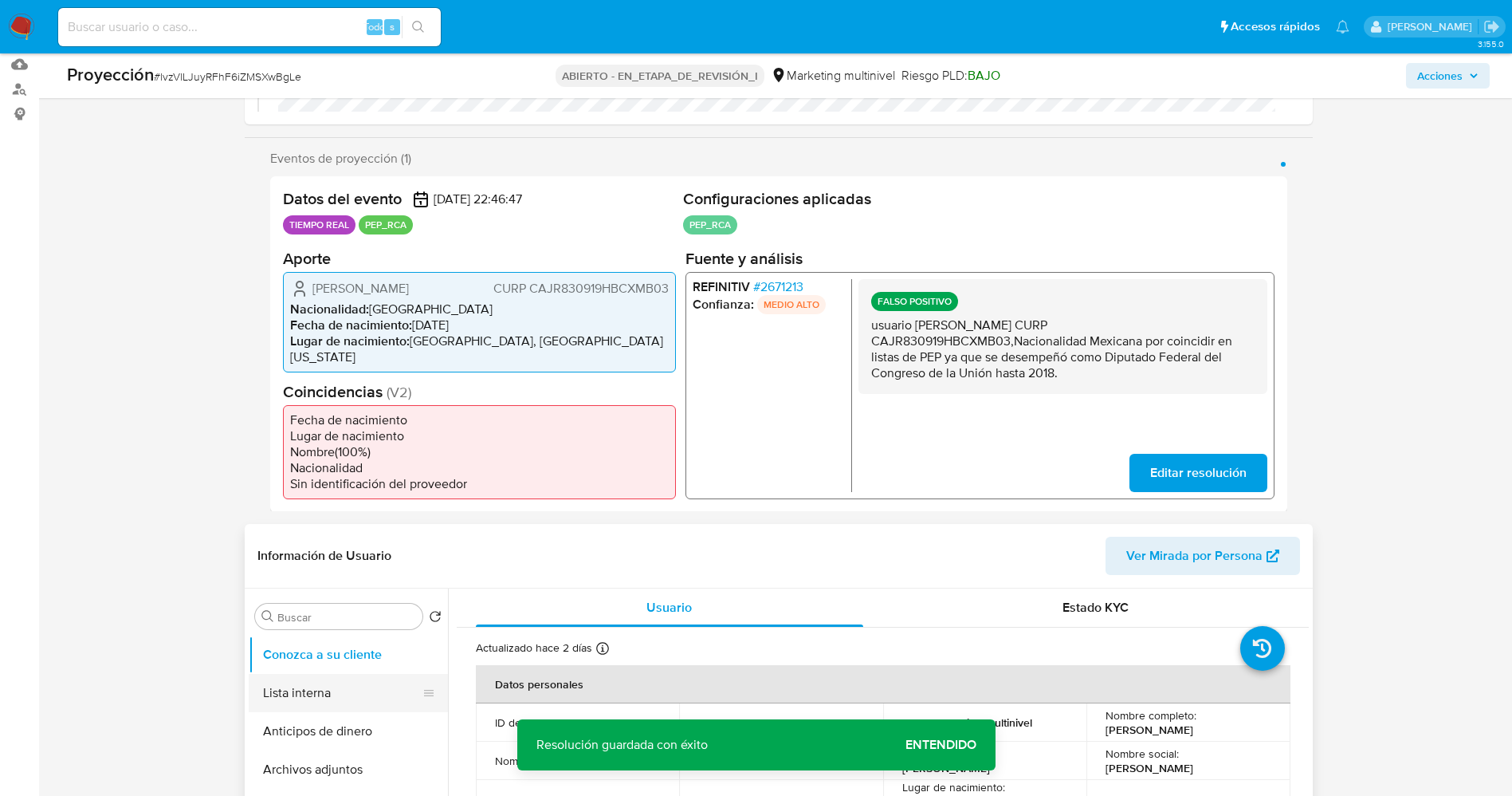
click at [321, 697] on button "Lista interna" at bounding box center [342, 693] width 186 height 38
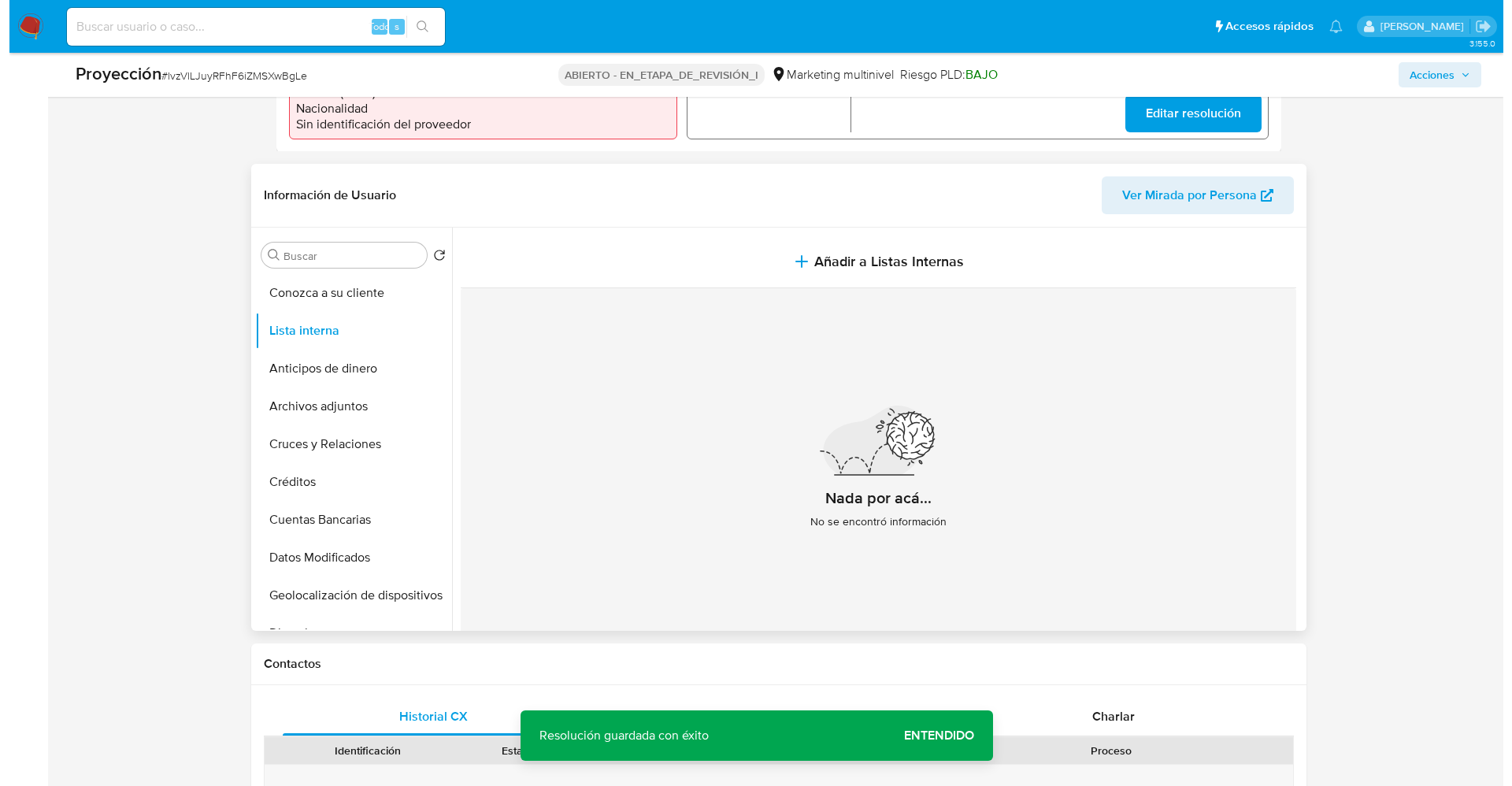
scroll to position [590, 0]
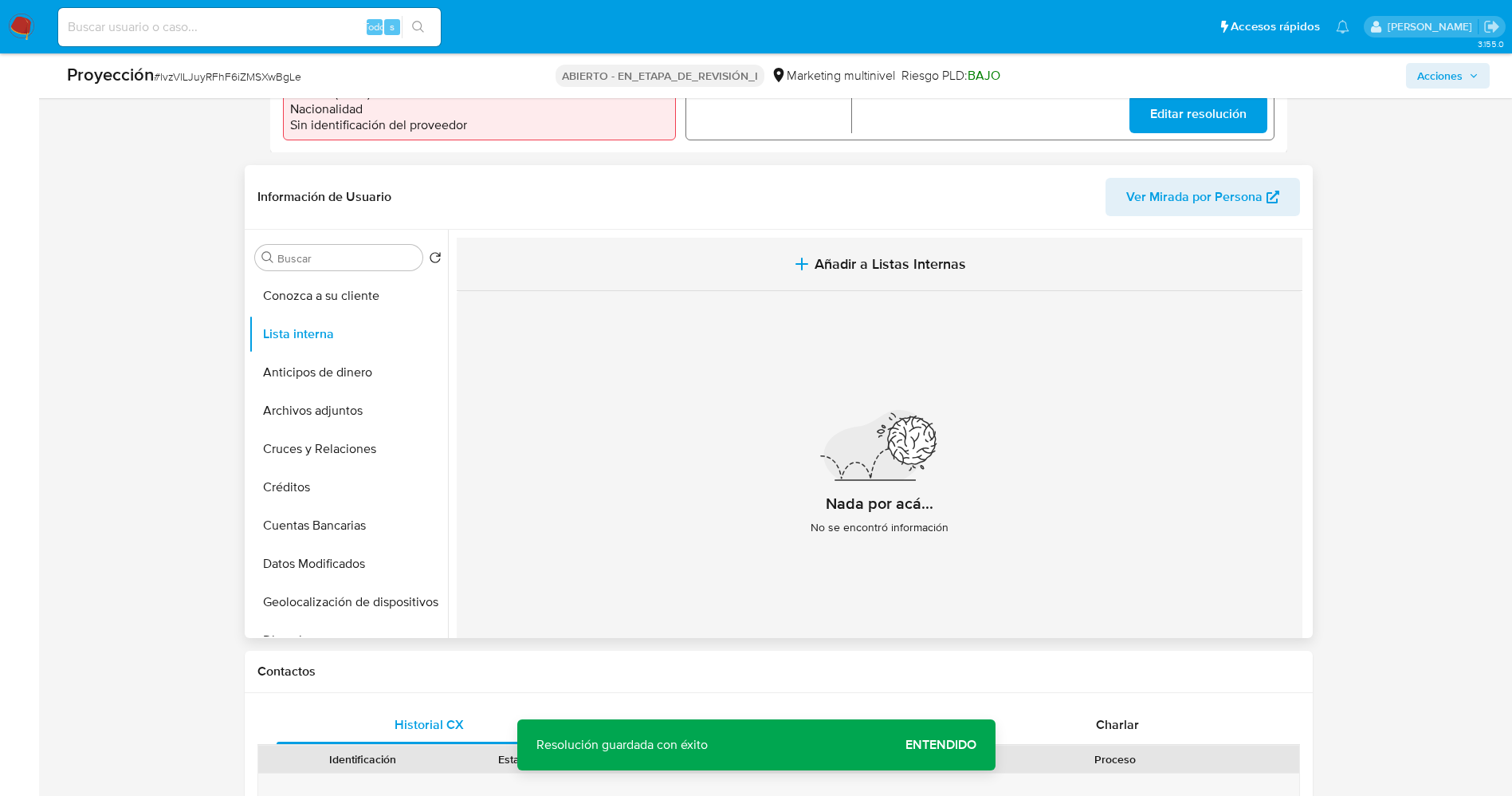
click at [936, 249] on button "Añadir a Listas Internas" at bounding box center [880, 264] width 846 height 53
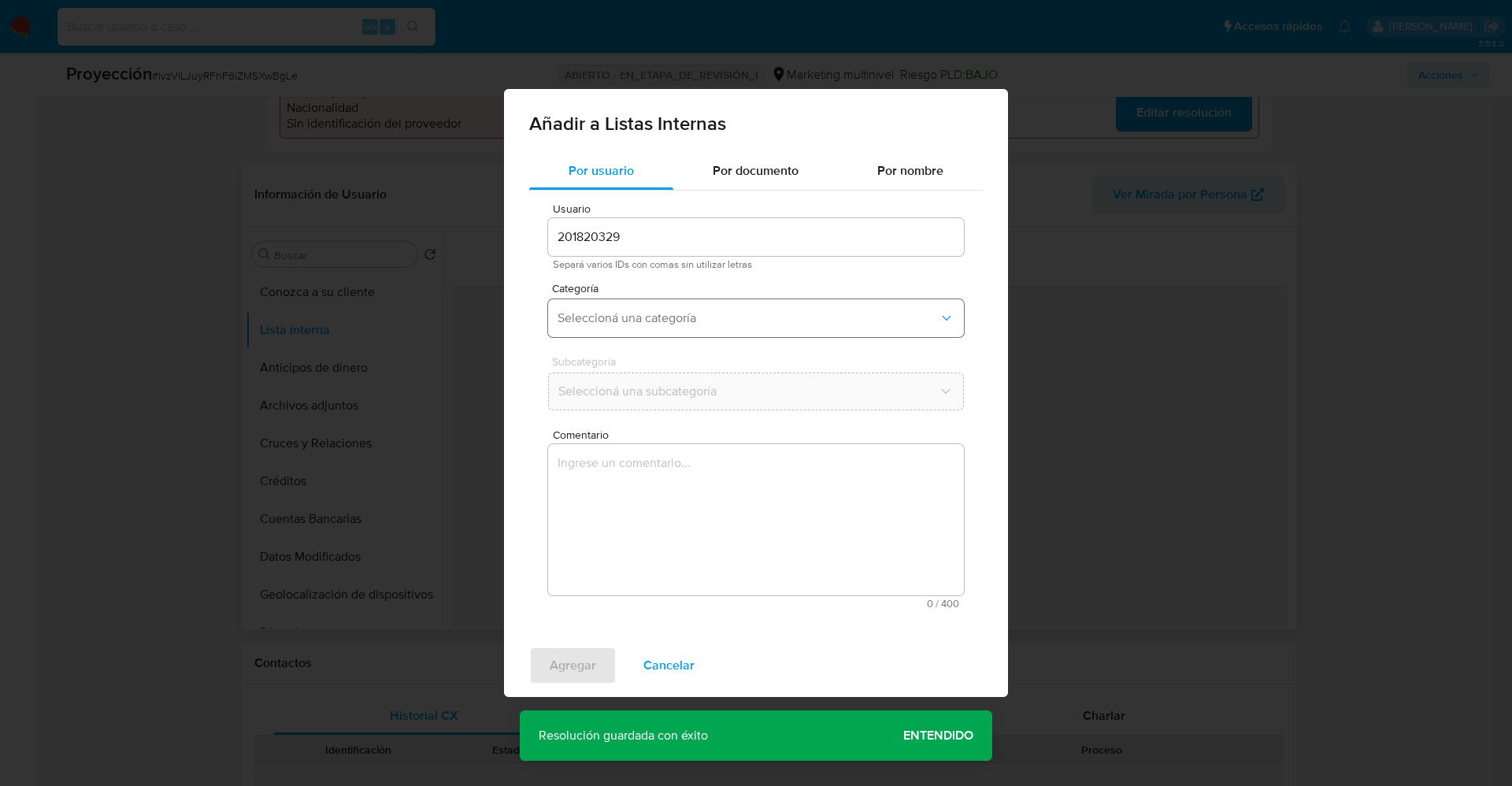
click at [727, 325] on span "Seleccioná una categoría" at bounding box center [748, 318] width 381 height 15
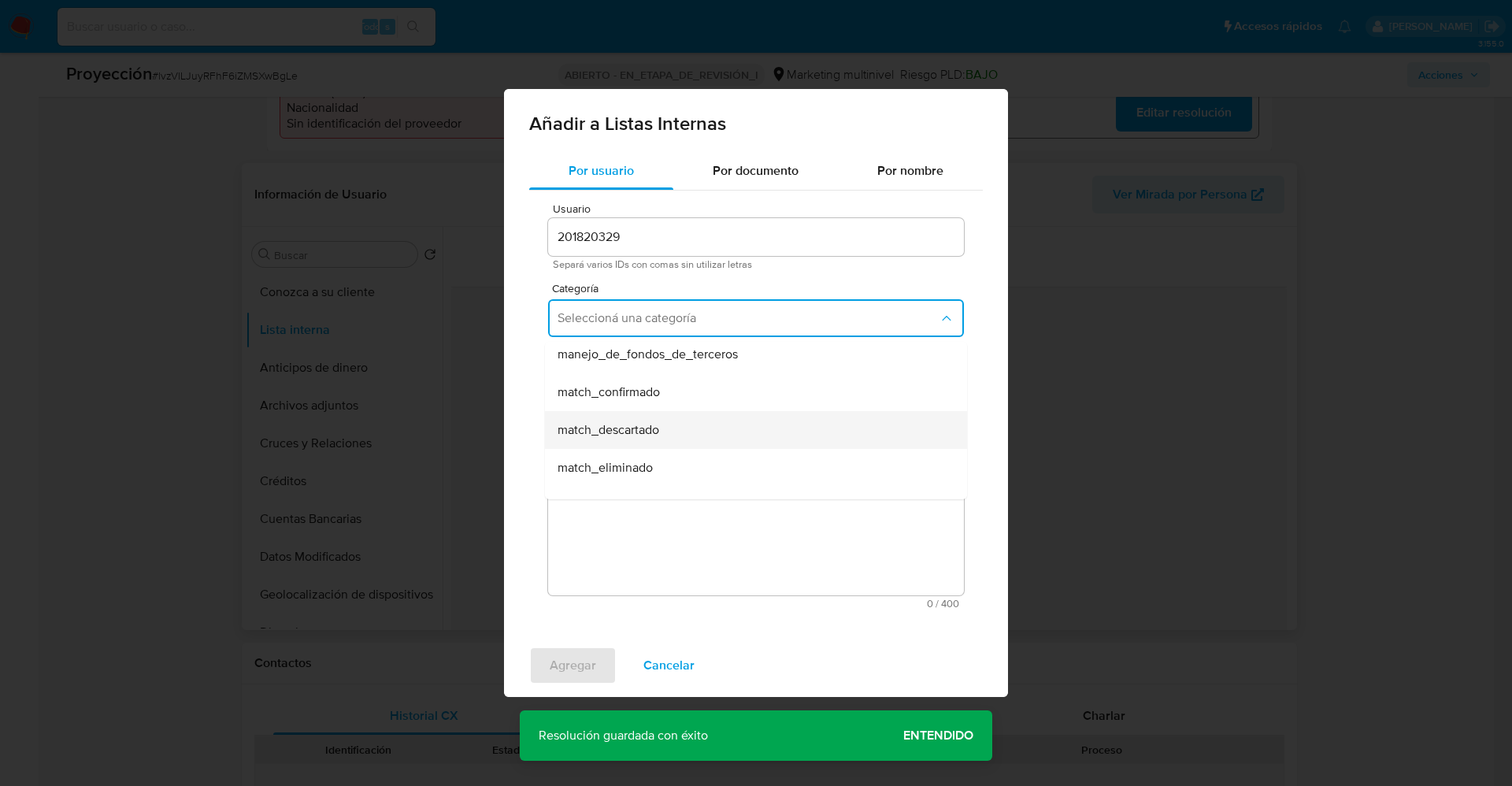
scroll to position [118, 0]
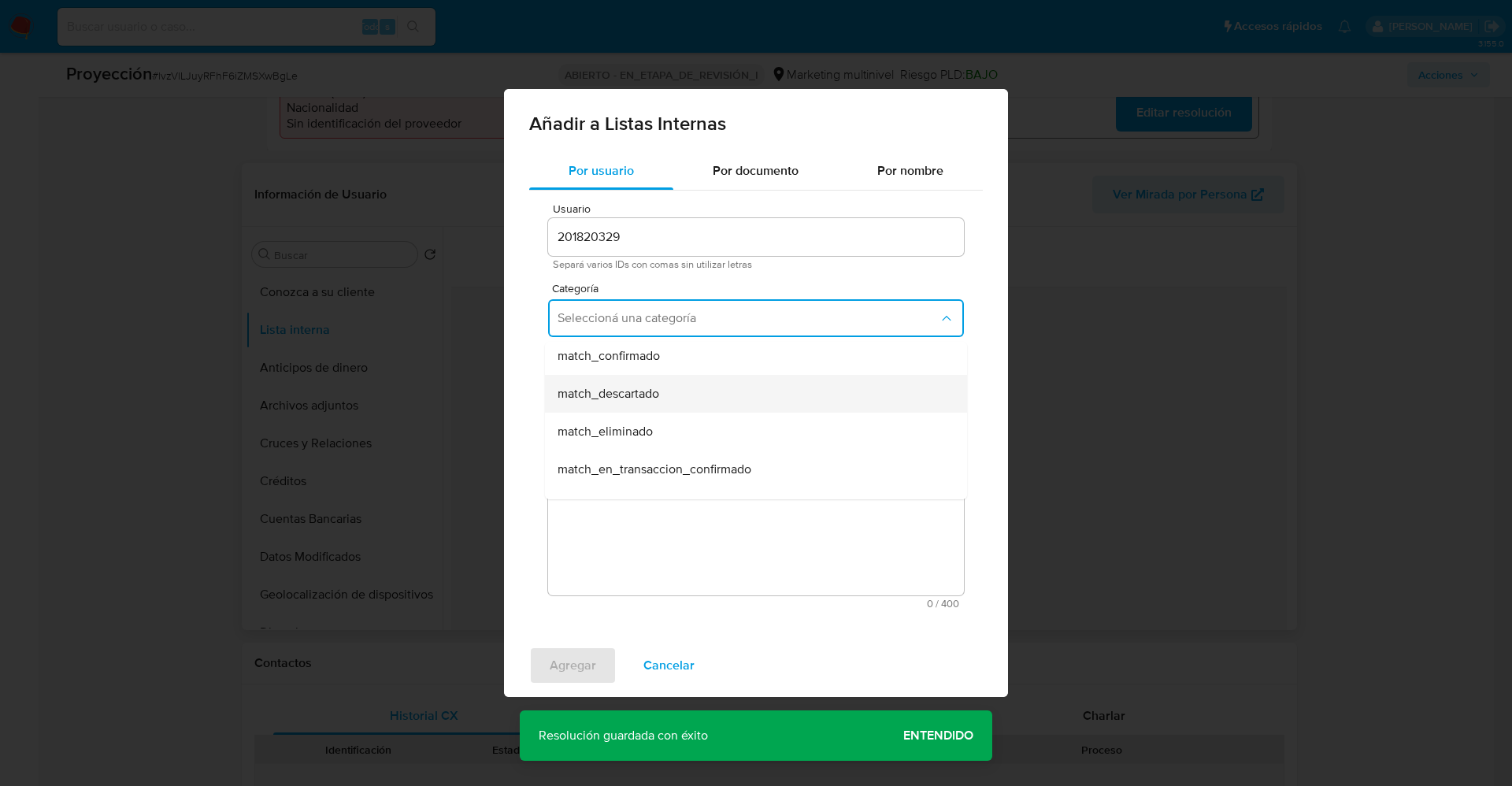
click at [690, 398] on div "match_descartado" at bounding box center [751, 393] width 387 height 38
click at [690, 375] on button "Seleccioná una subcategoría" at bounding box center [756, 392] width 416 height 38
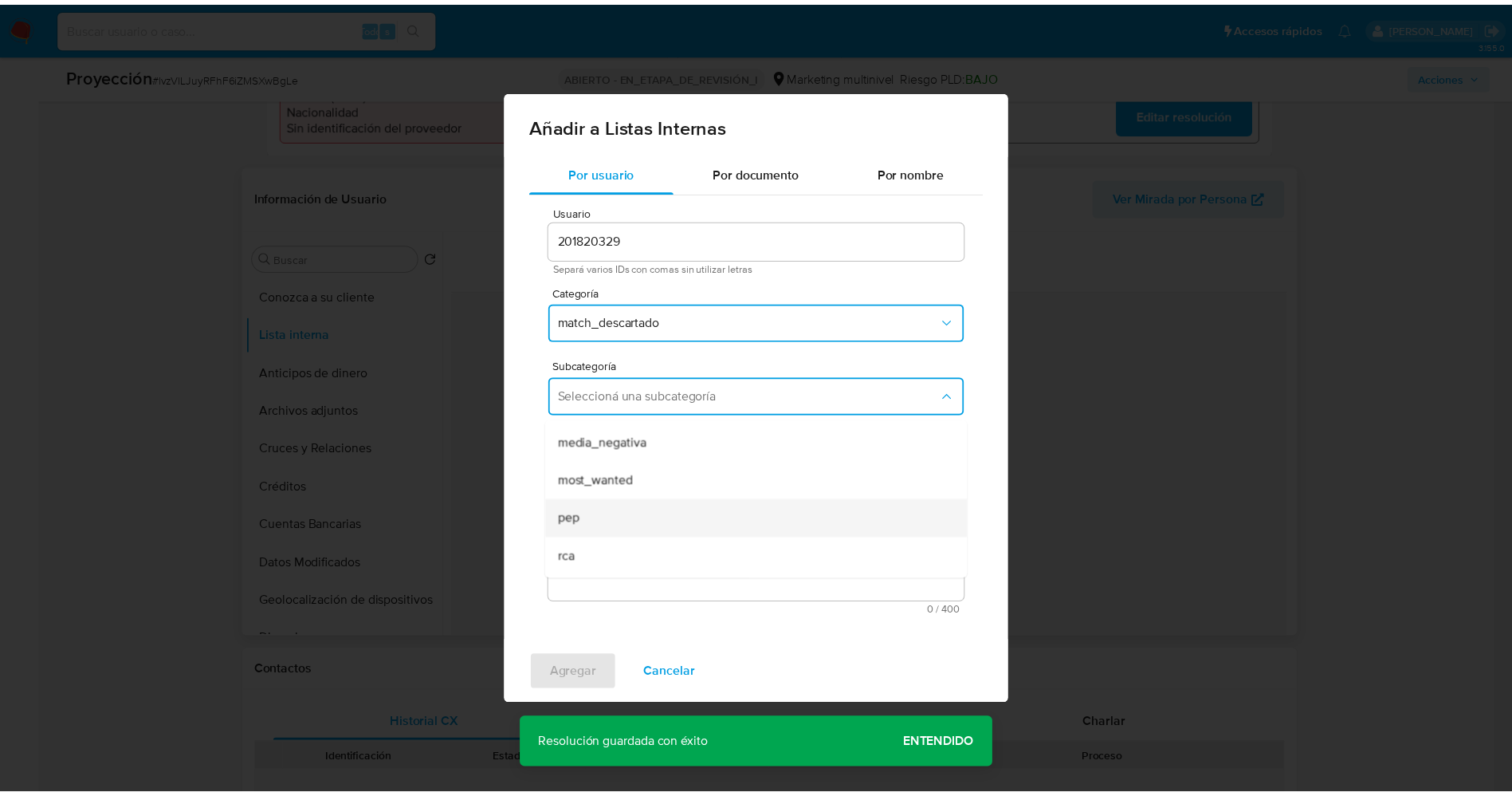
scroll to position [109, 0]
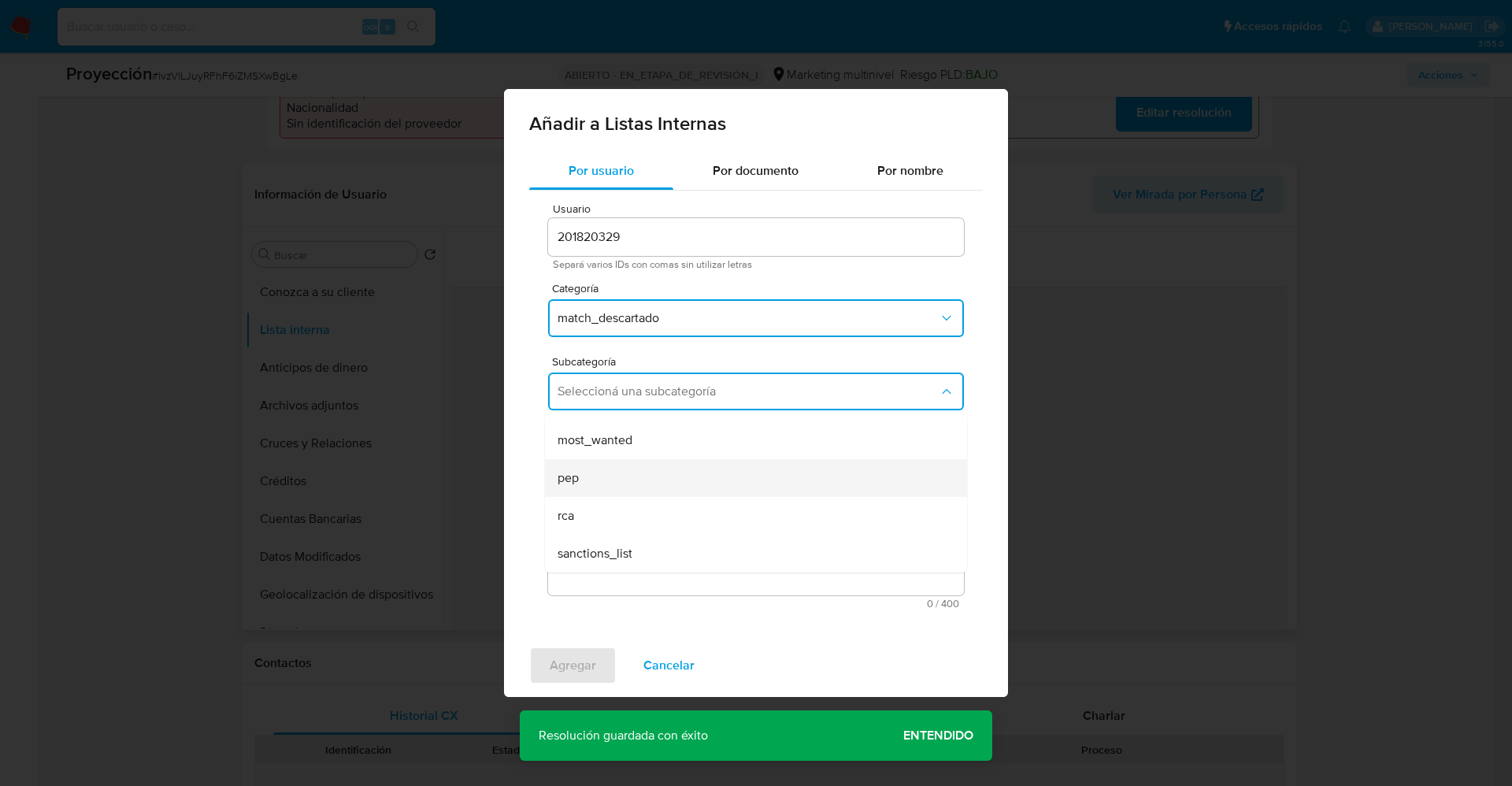
click at [621, 489] on div "pep" at bounding box center [751, 478] width 387 height 38
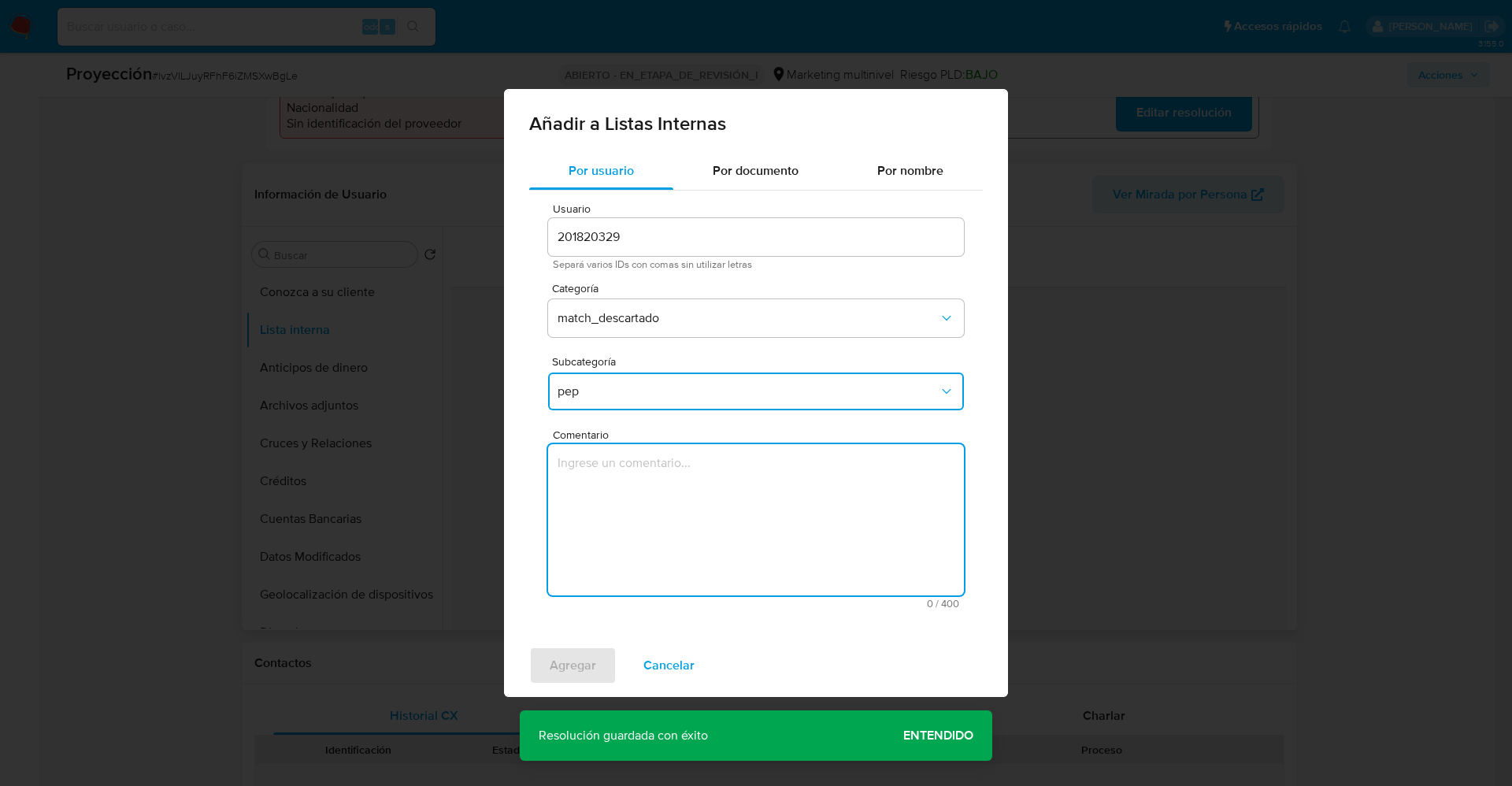
click at [621, 489] on textarea "Comentario" at bounding box center [756, 520] width 416 height 152
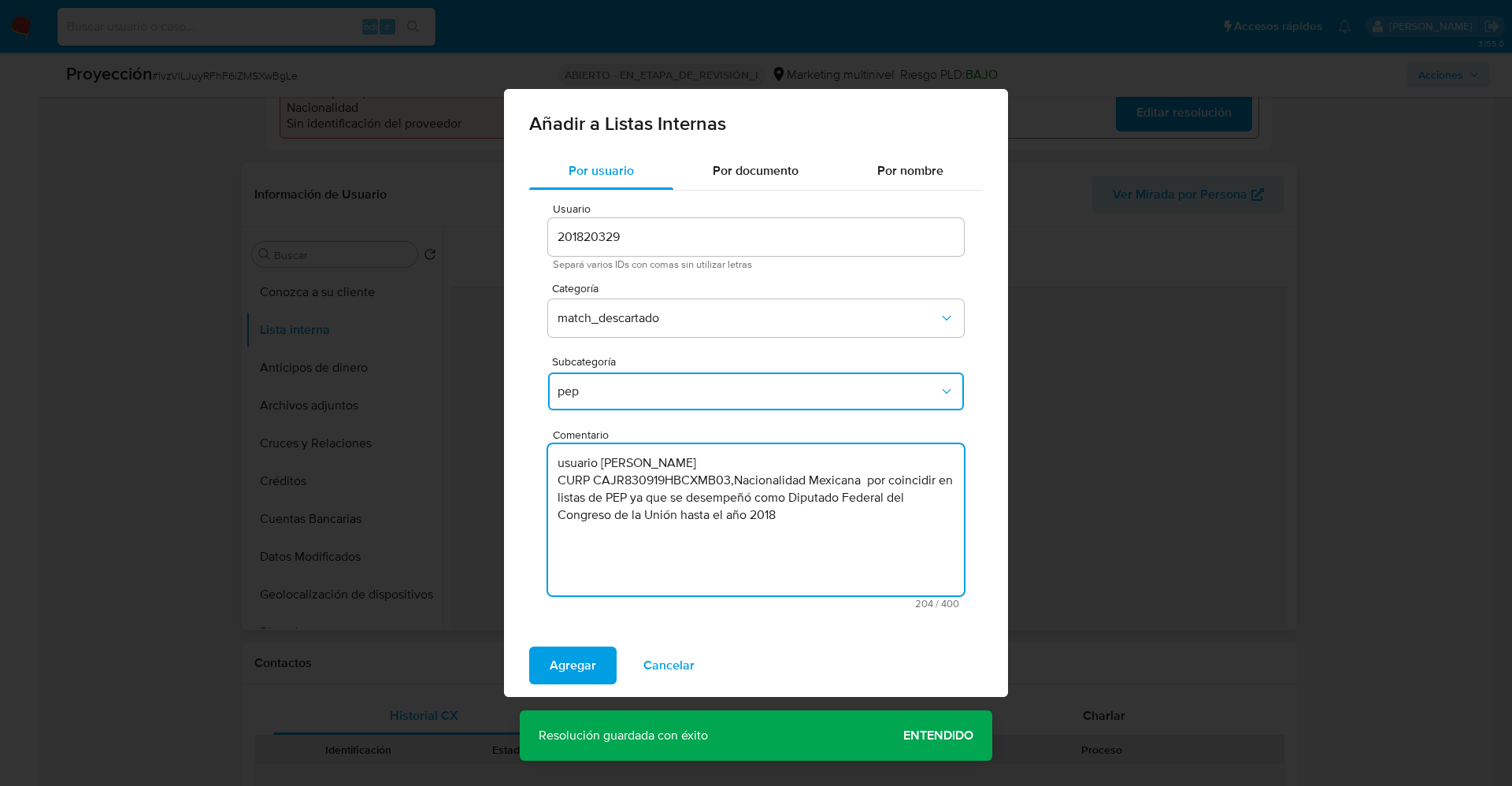
click at [564, 460] on textarea "usuario Roberto Alejandro Cañedo Jimenez CURP CAJR830919HBCXMB03,Nacionalidad M…" at bounding box center [756, 520] width 416 height 152
click at [571, 459] on textarea "usuario Roberto Alejandro Cañedo Jimenez CURP CAJR830919HBCXMB03,Nacionalidad M…" at bounding box center [756, 520] width 416 height 152
click at [569, 461] on textarea "usuario Roberto Alejandro Cañedo Jimenez CURP CAJR830919HBCXMB03,Nacionalidad M…" at bounding box center [756, 520] width 416 height 152
click at [812, 520] on textarea "Usuario Roberto Alejandro Cañedo Jimenez CURP CAJR830919HBCXMB03,Nacionalidad M…" at bounding box center [756, 520] width 416 height 152
type textarea "Usuario Roberto Alejandro Cañedo Jimenez CURP CAJR830919HBCXMB03,Nacionalidad M…"
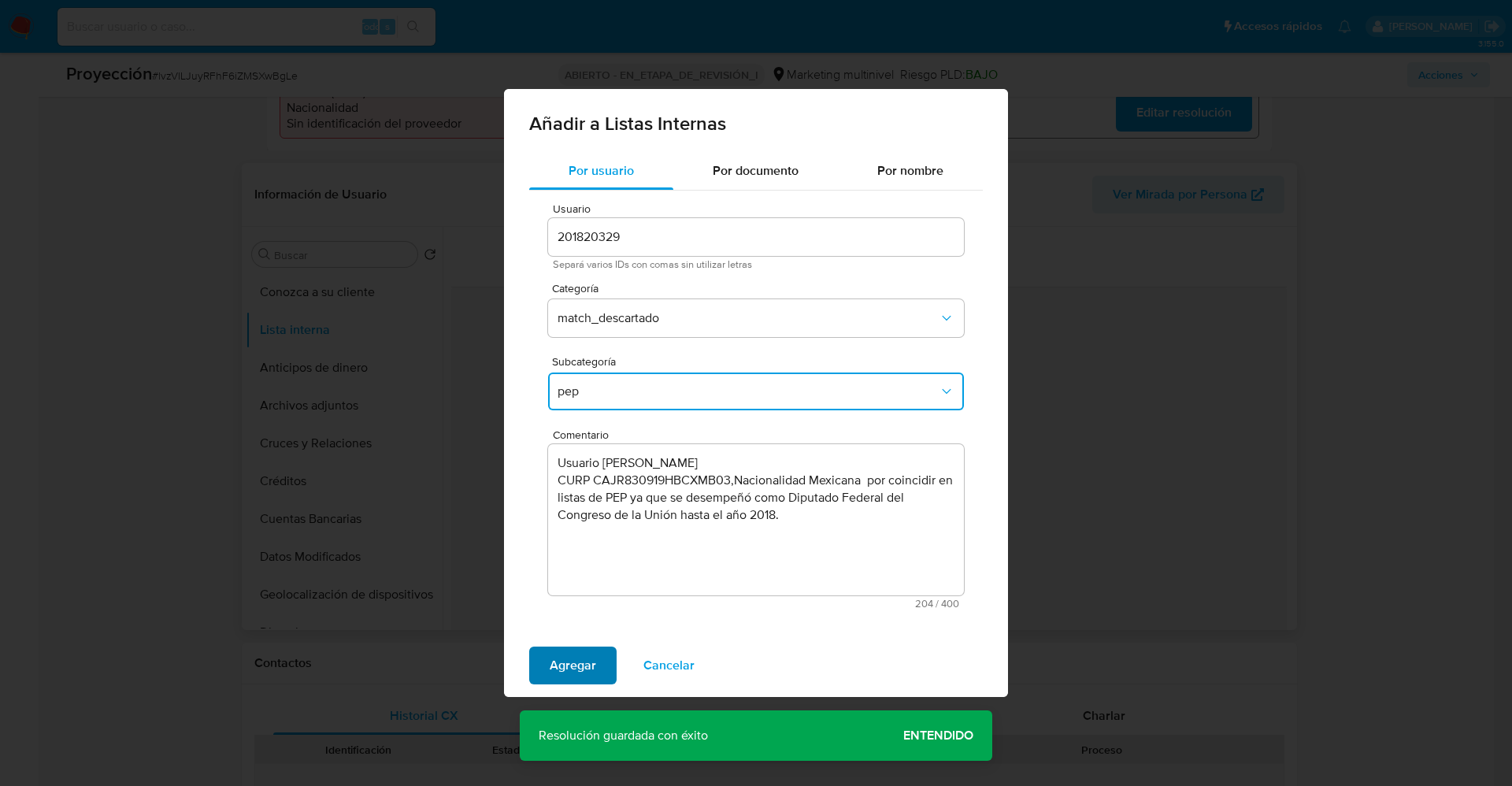
click at [578, 655] on span "Agregar" at bounding box center [572, 665] width 46 height 34
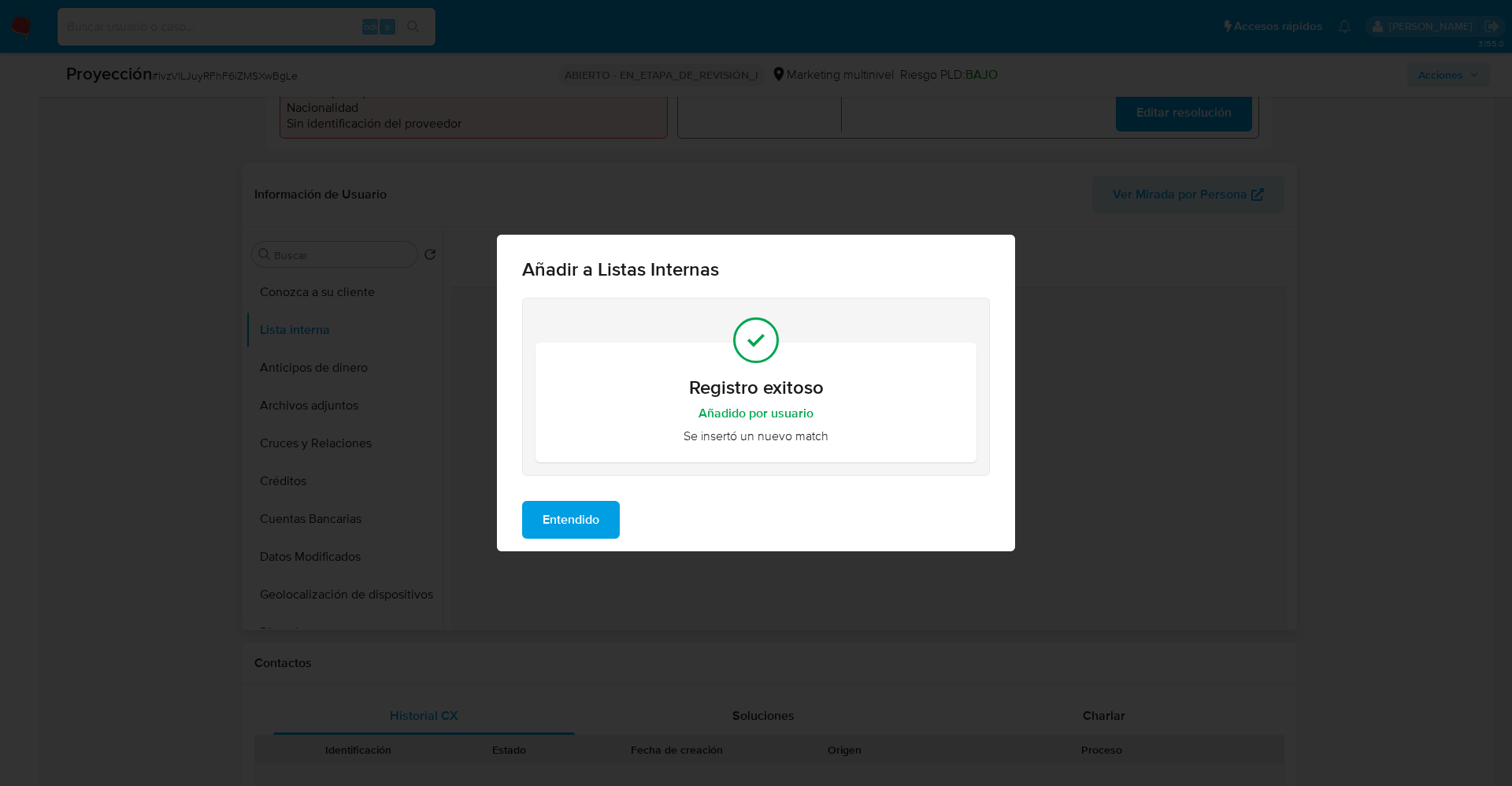
click at [544, 515] on span "Entendido" at bounding box center [570, 520] width 57 height 34
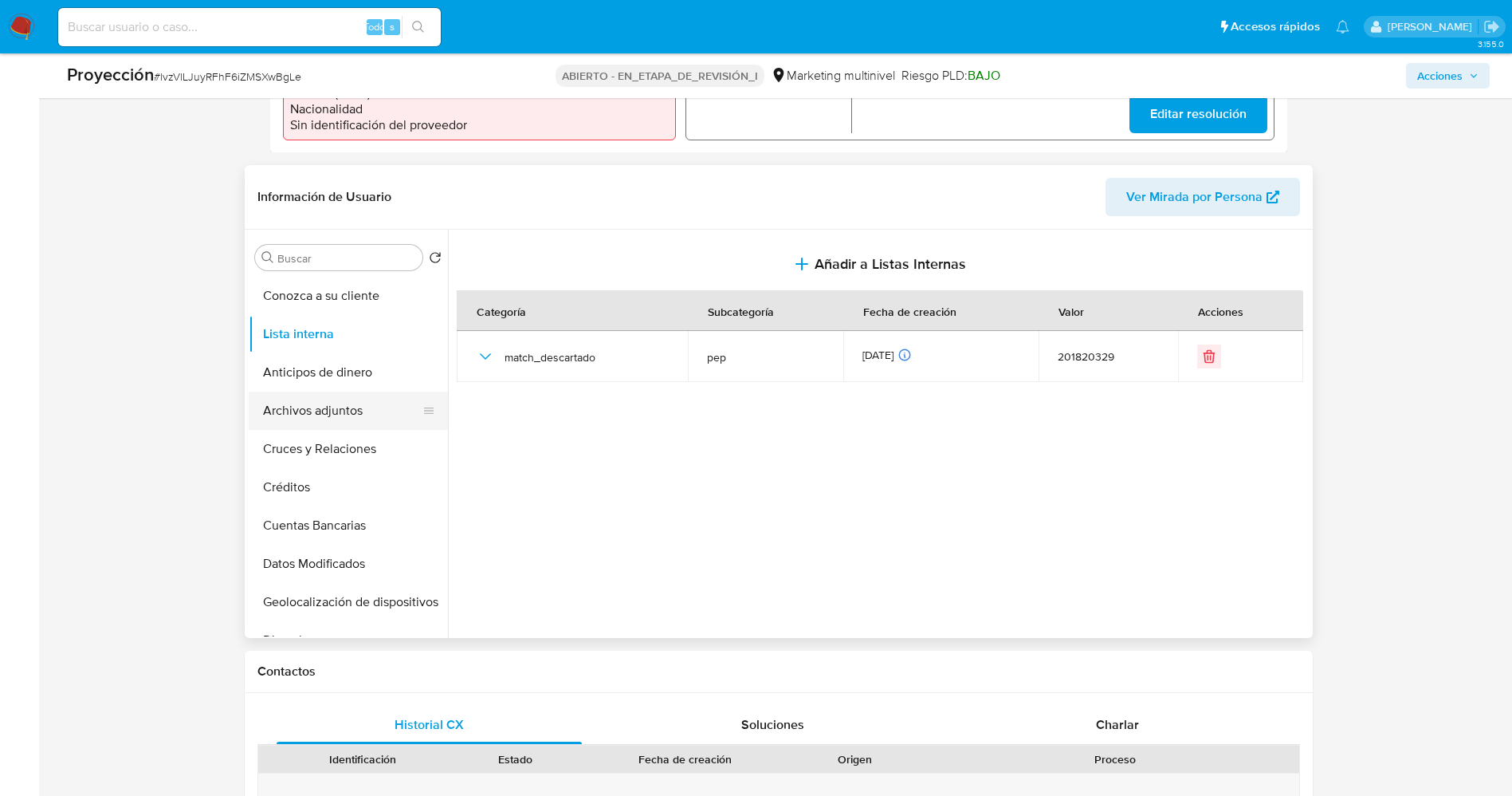
click at [300, 405] on button "Archivos adjuntos" at bounding box center [342, 410] width 186 height 38
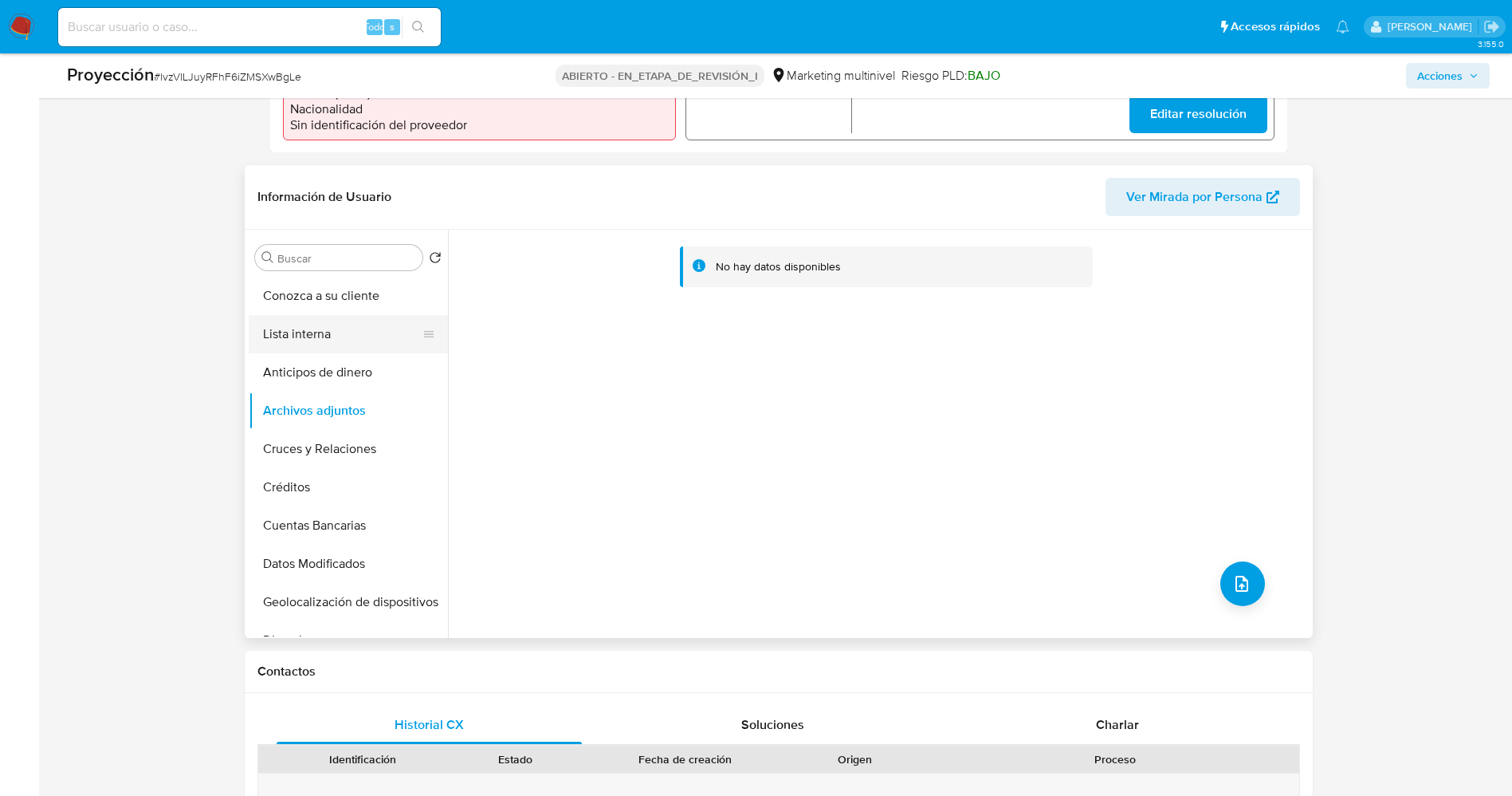
click at [310, 328] on button "Lista interna" at bounding box center [342, 334] width 186 height 38
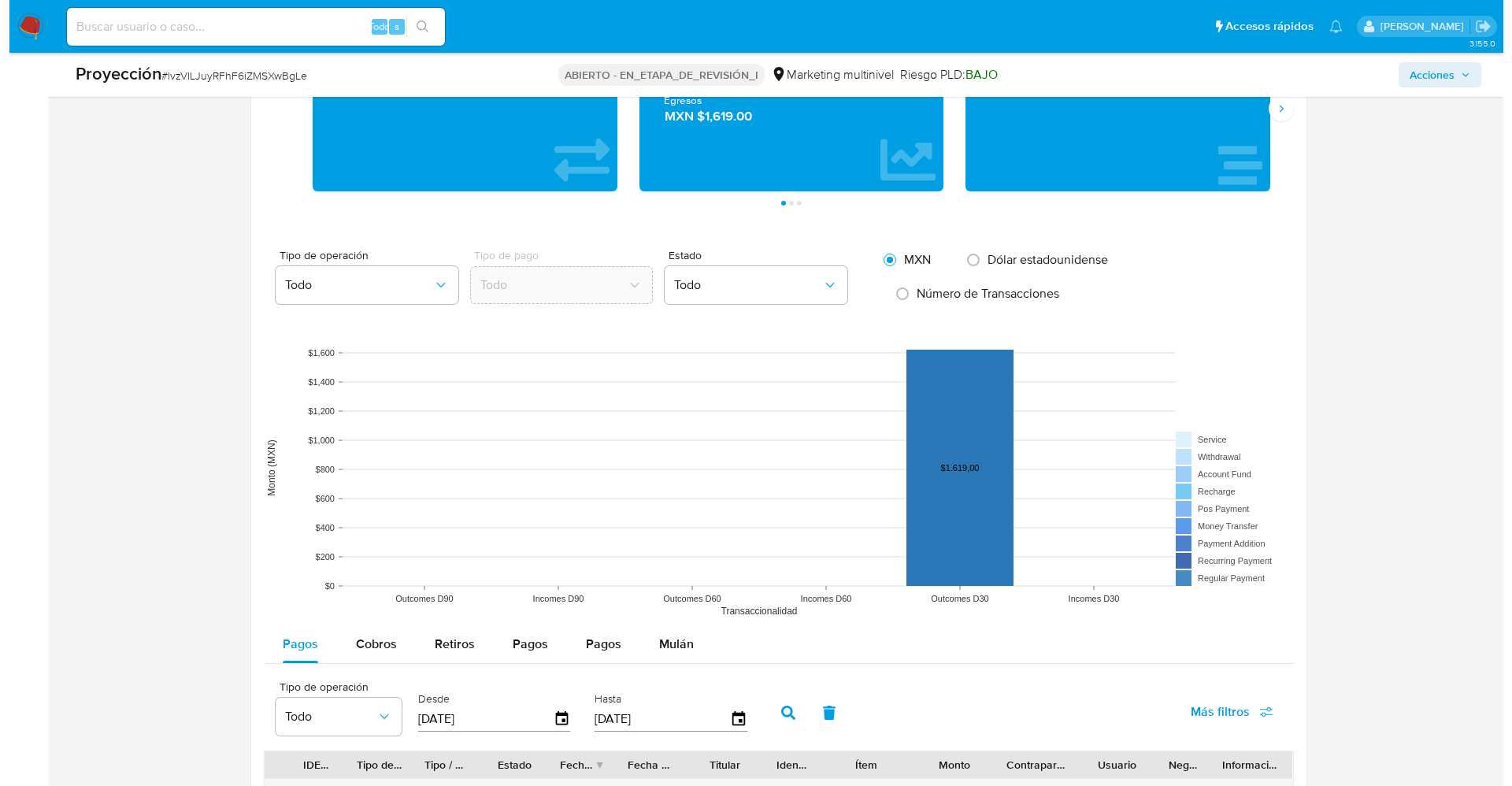
scroll to position [2318, 0]
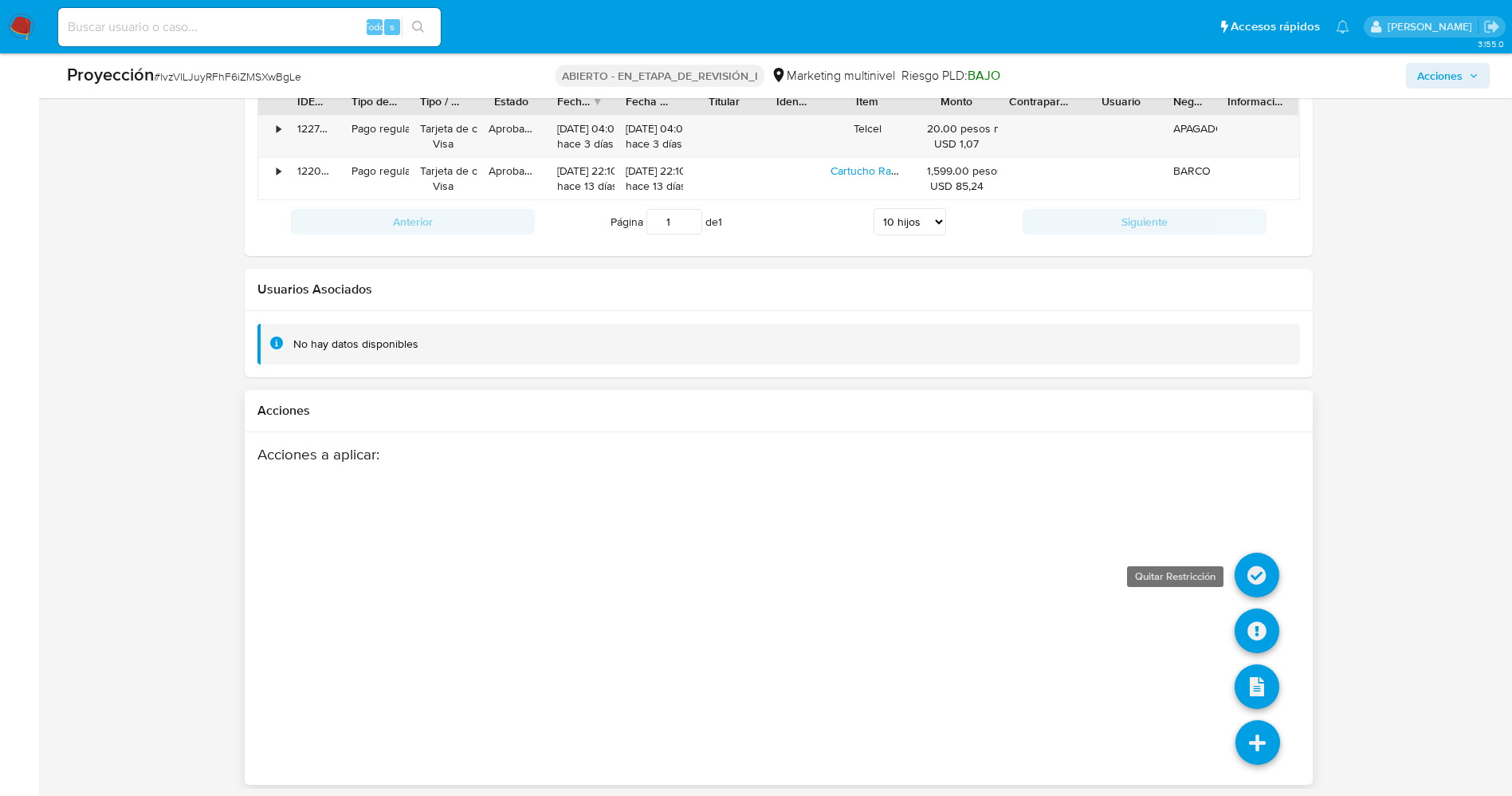
click at [1256, 574] on icon at bounding box center [1256, 575] width 45 height 45
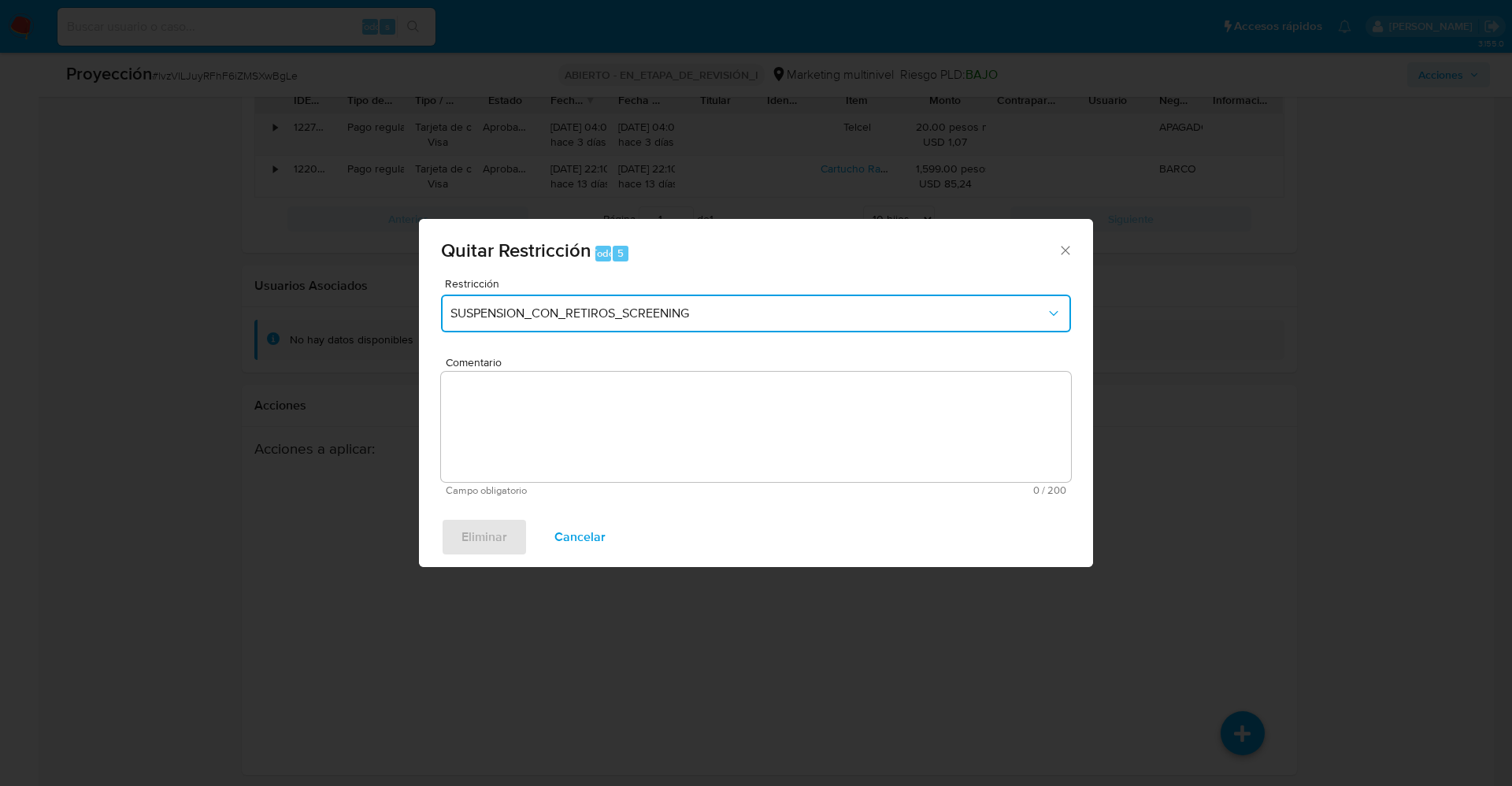
click at [635, 321] on button "SUSPENSION_CON_RETIROS_SCREENING" at bounding box center [756, 313] width 630 height 38
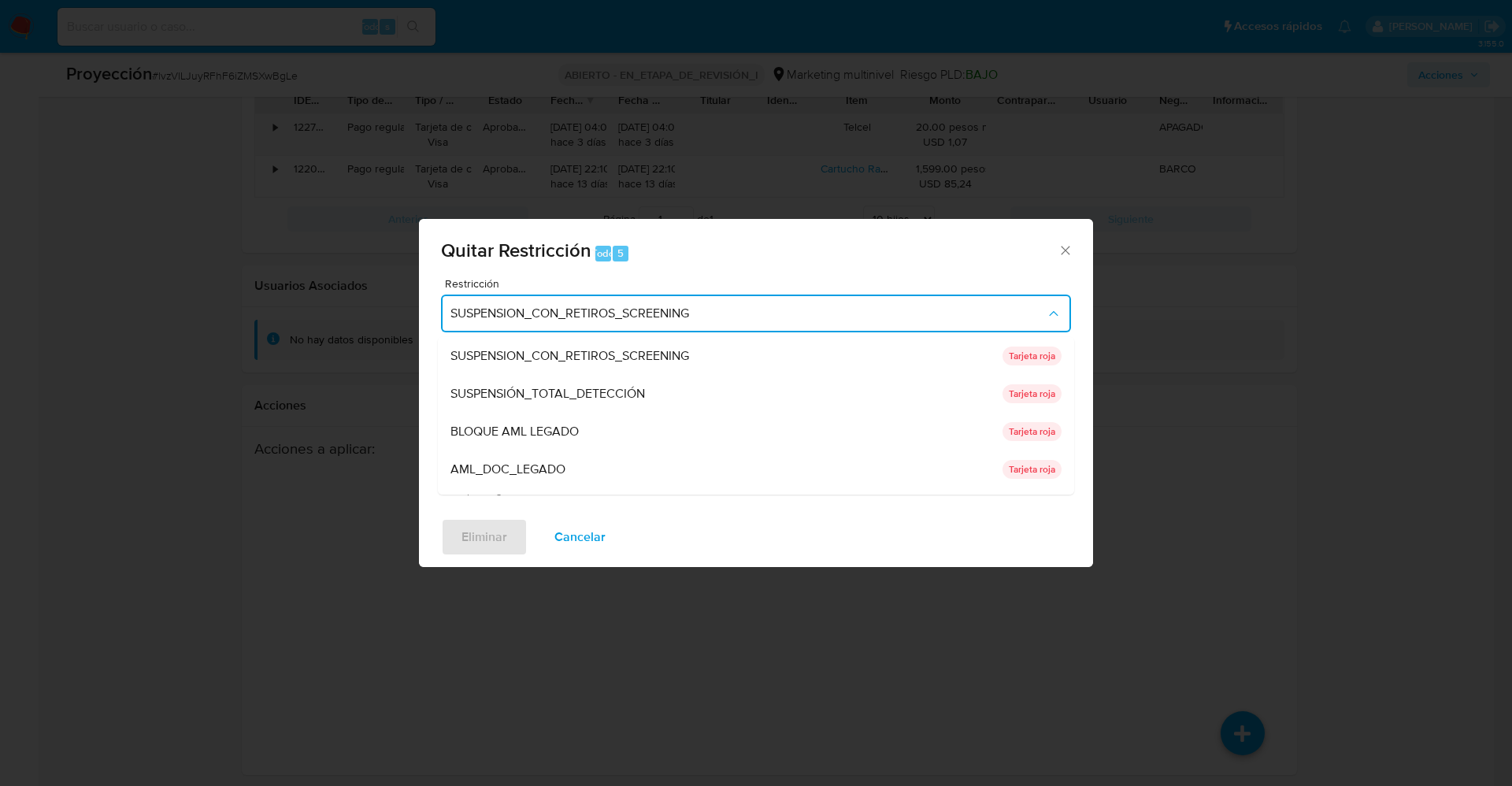
click at [754, 497] on div "Restricción SUSPENSION_CON_RETIROS_SCREENING SUSPENSION_CON_RETIROS_SCREENING S…" at bounding box center [756, 393] width 674 height 229
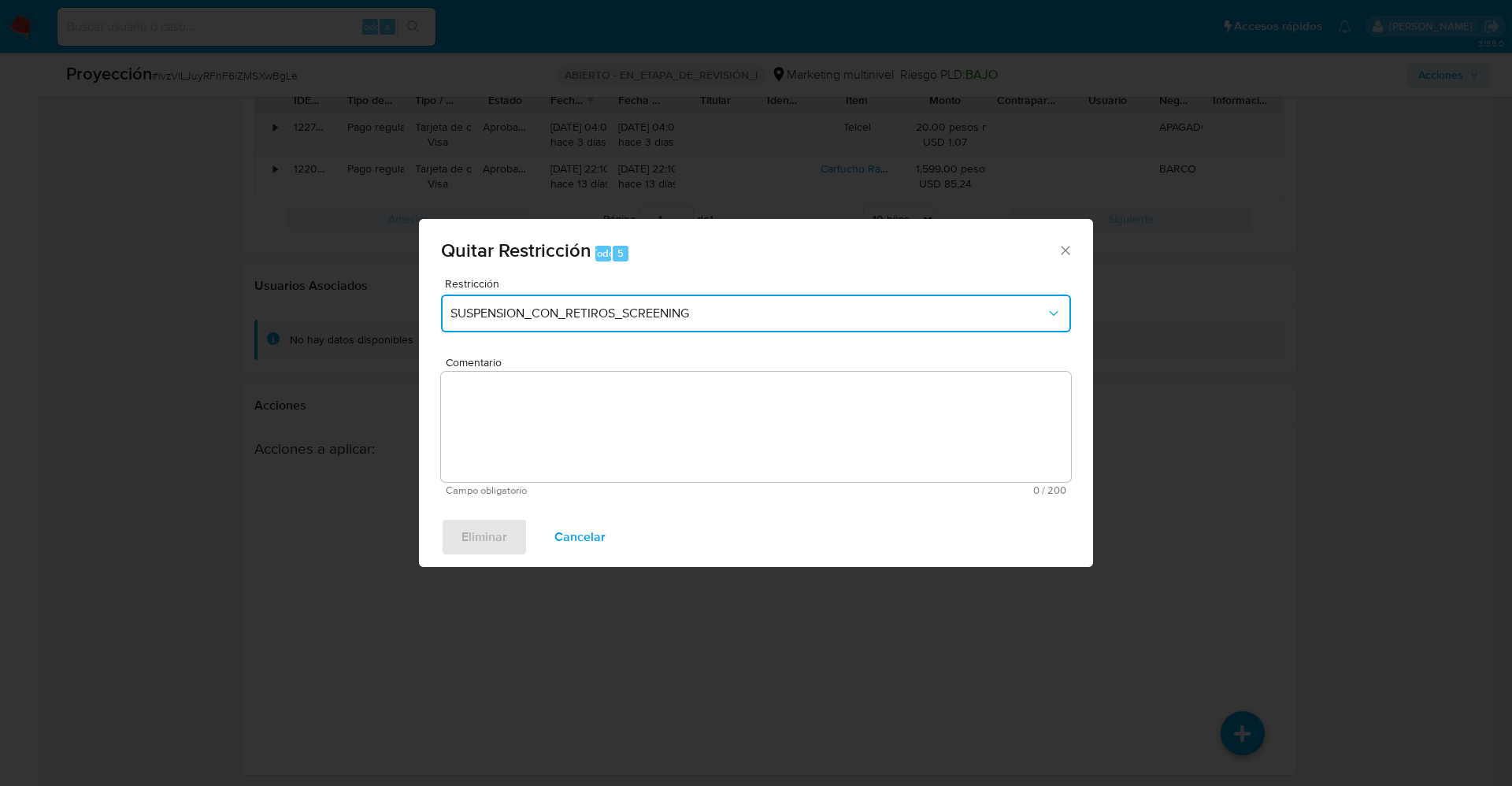
click at [750, 325] on button "SUSPENSION_CON_RETIROS_SCREENING" at bounding box center [756, 313] width 630 height 38
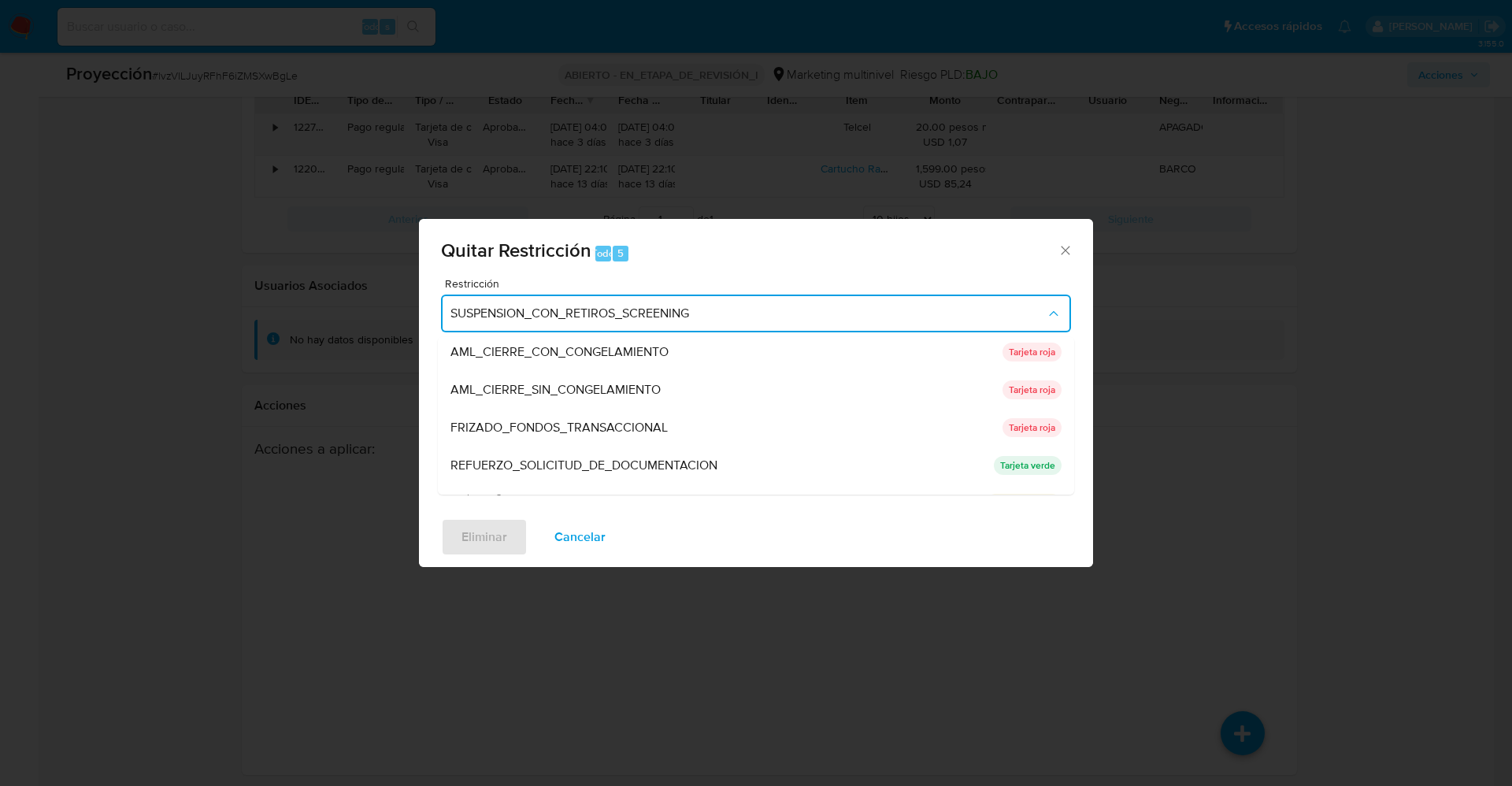
scroll to position [0, 0]
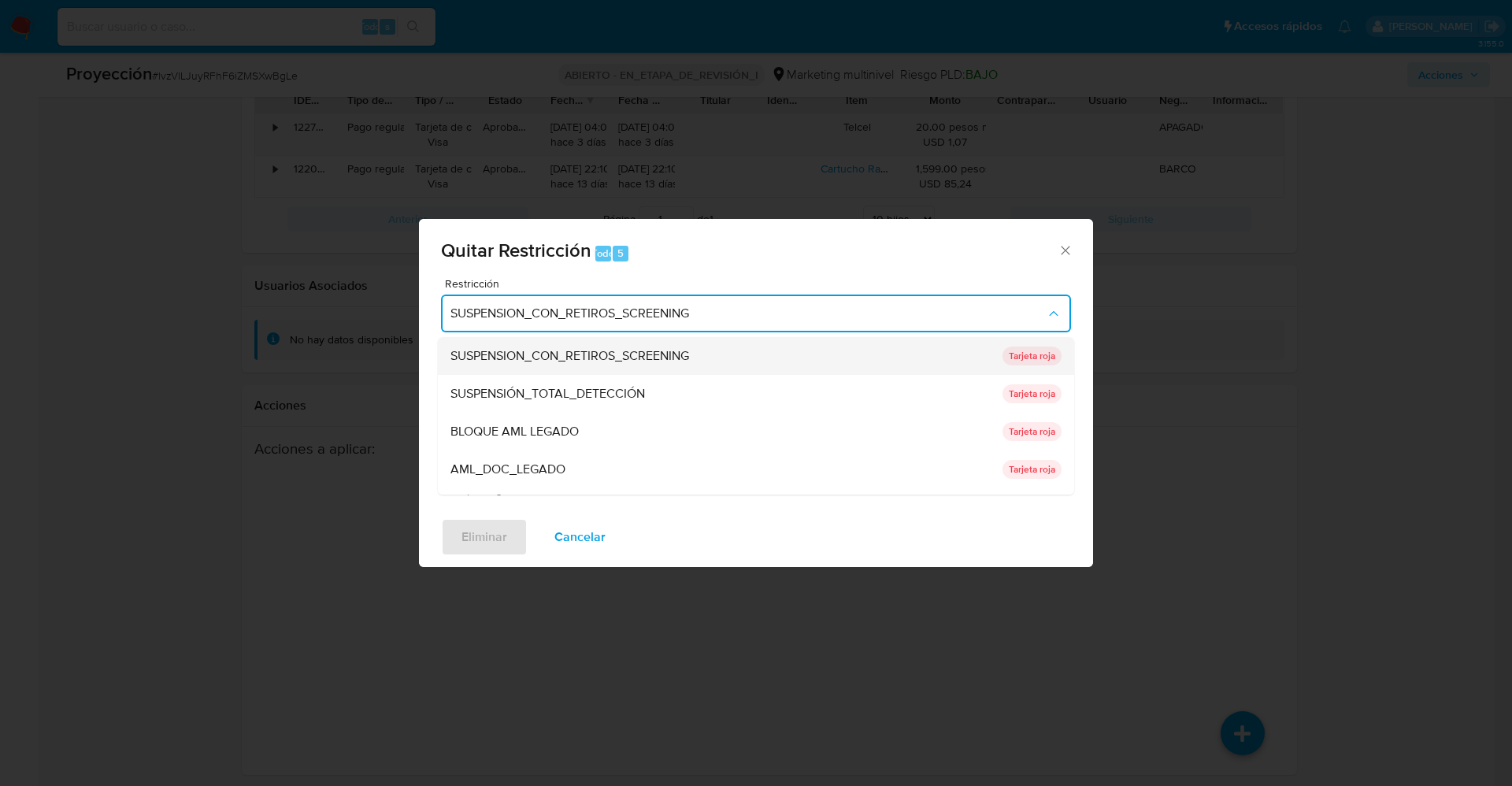
click at [682, 363] on font "SUSPENSION_CON_RETIROS_SCREENING" at bounding box center [570, 356] width 238 height 18
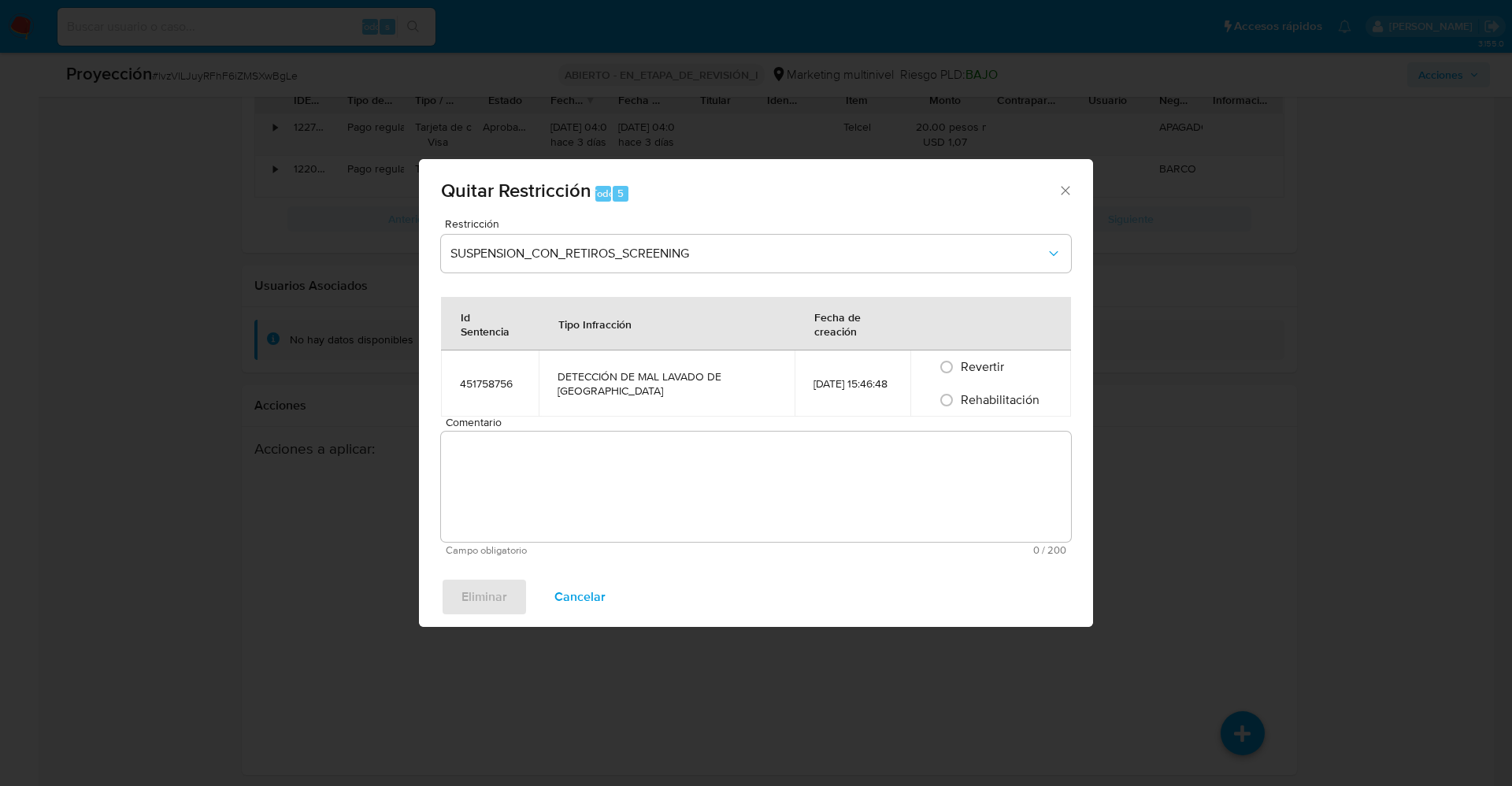
click at [996, 398] on font "Rehabilitación" at bounding box center [999, 400] width 79 height 18
click at [960, 398] on input "Rehabilitación" at bounding box center [947, 400] width 25 height 25
radio input "true"
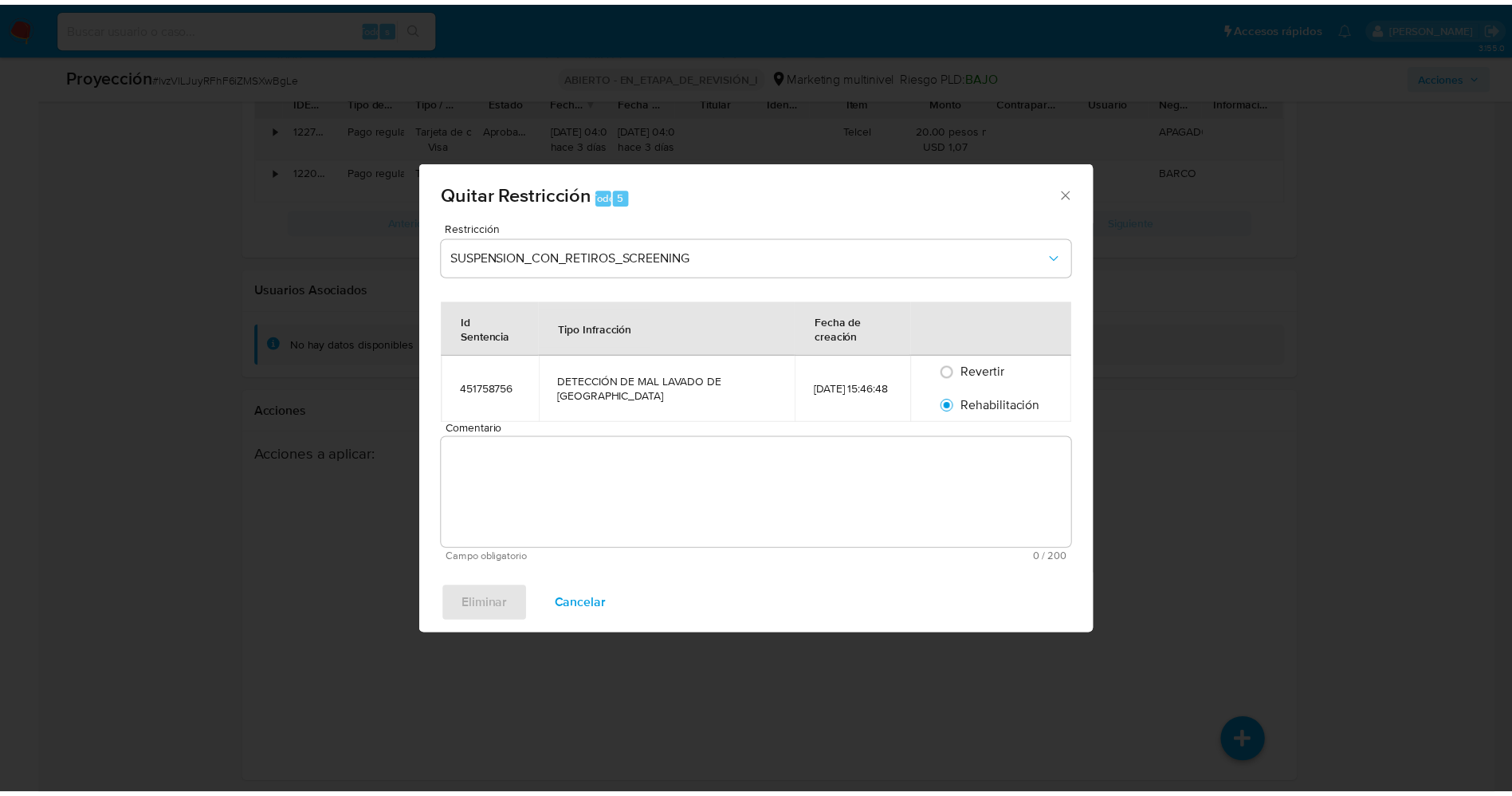
scroll to position [2341, 0]
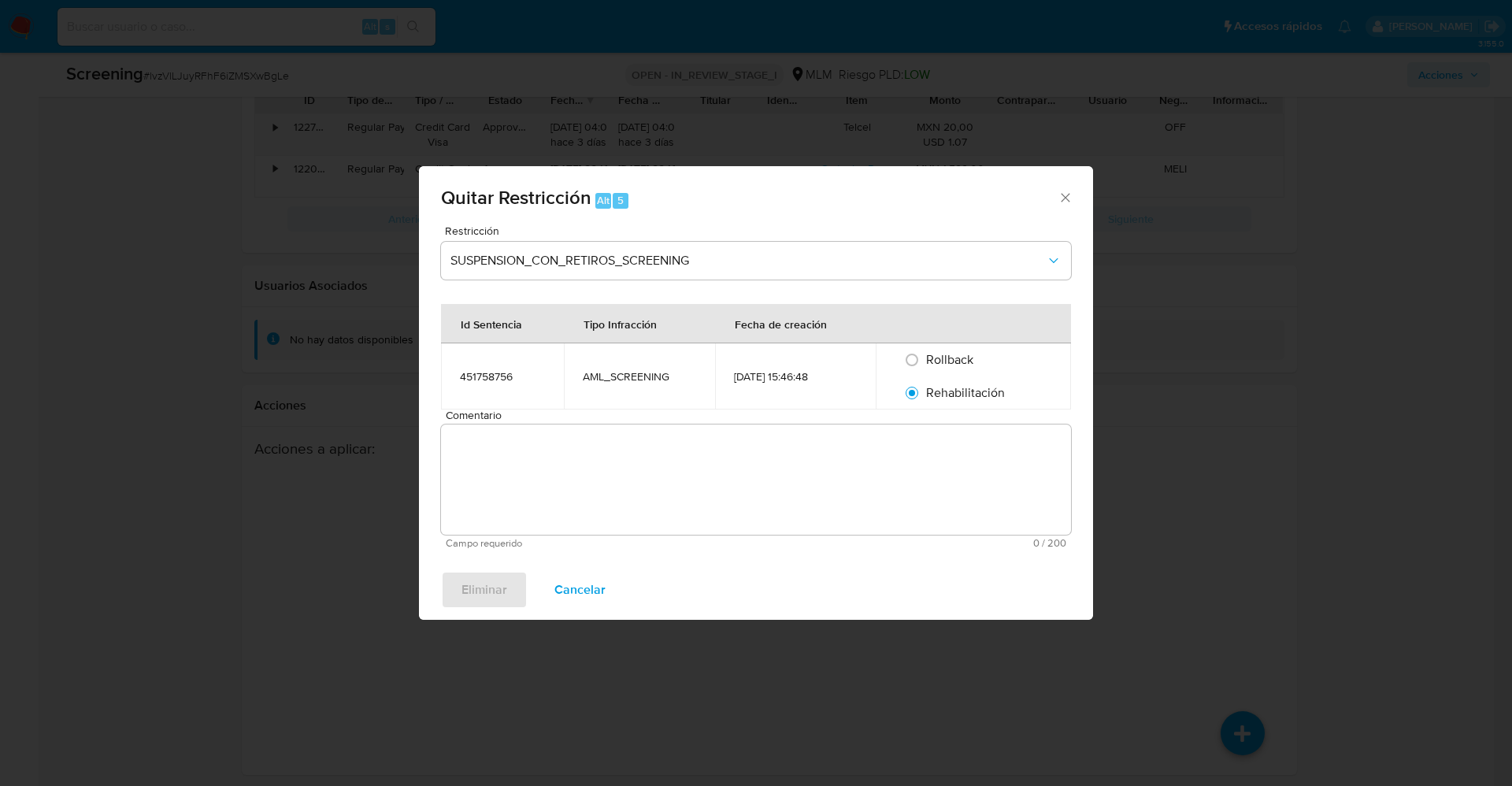
click at [837, 474] on textarea "Comentario" at bounding box center [756, 479] width 630 height 110
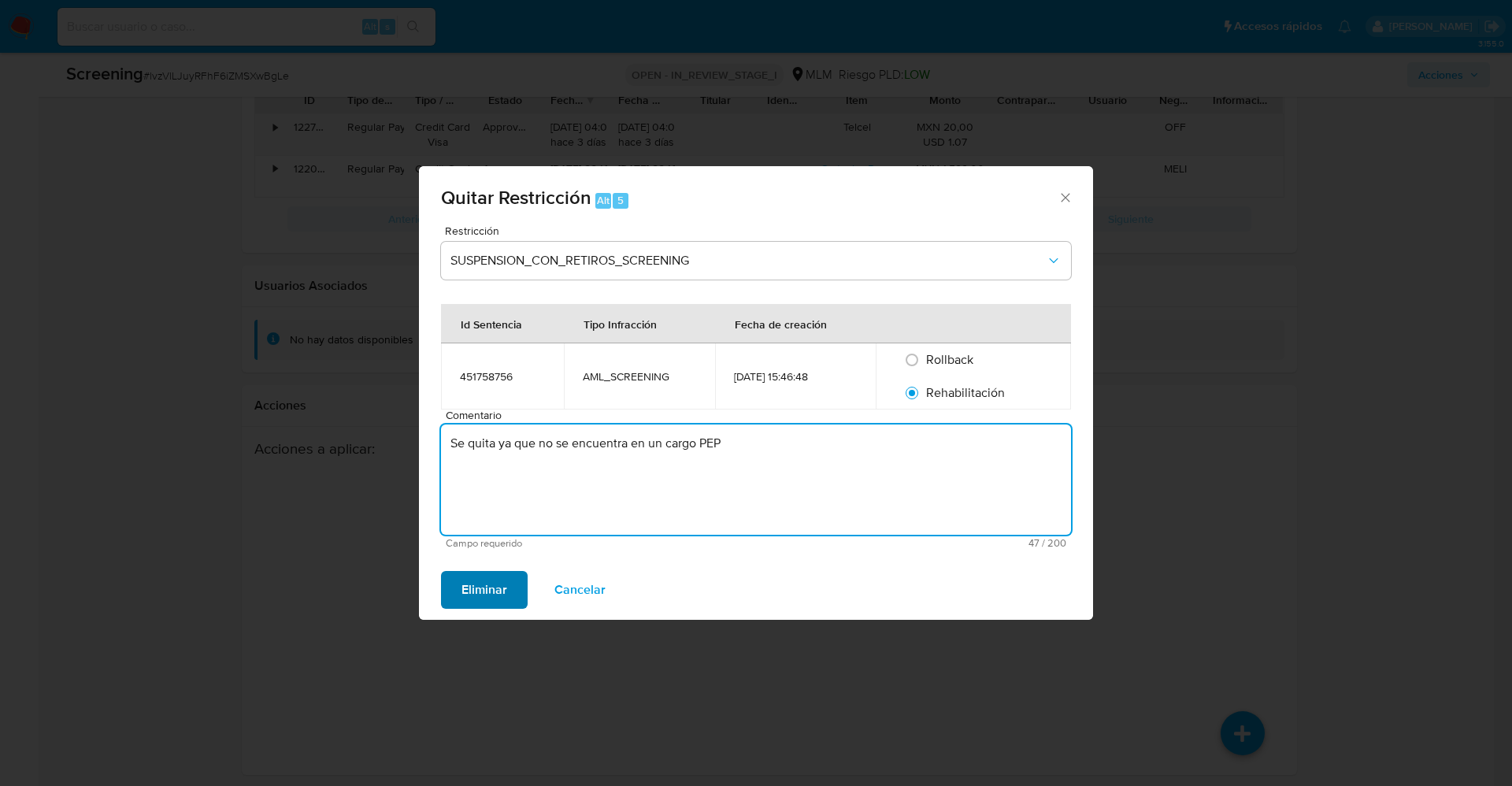
type textarea "Se quita ya que no se encuentra en un cargo PEP"
click at [506, 589] on span "Eliminar" at bounding box center [484, 589] width 46 height 34
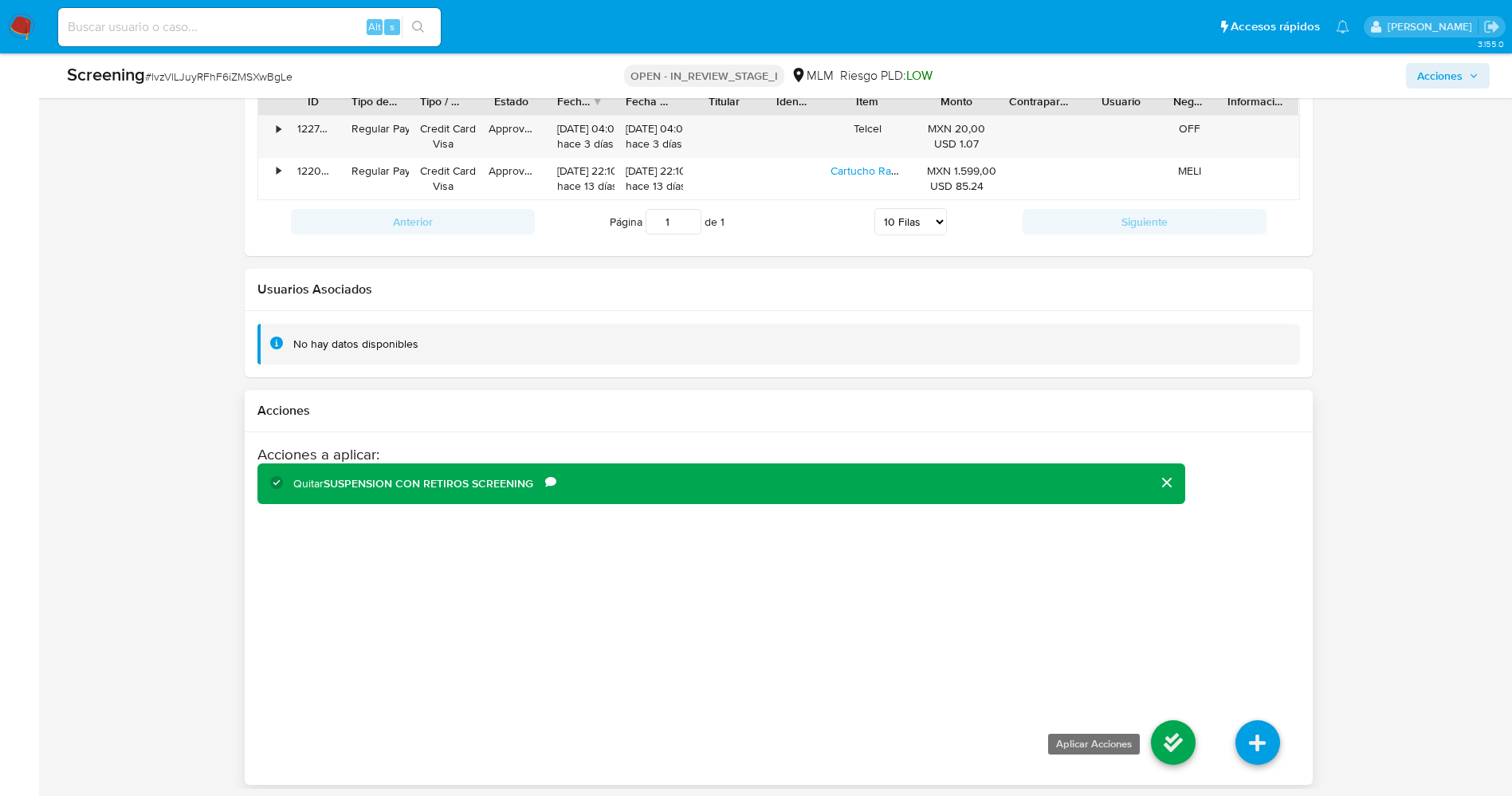
click at [1182, 726] on icon at bounding box center [1173, 742] width 45 height 45
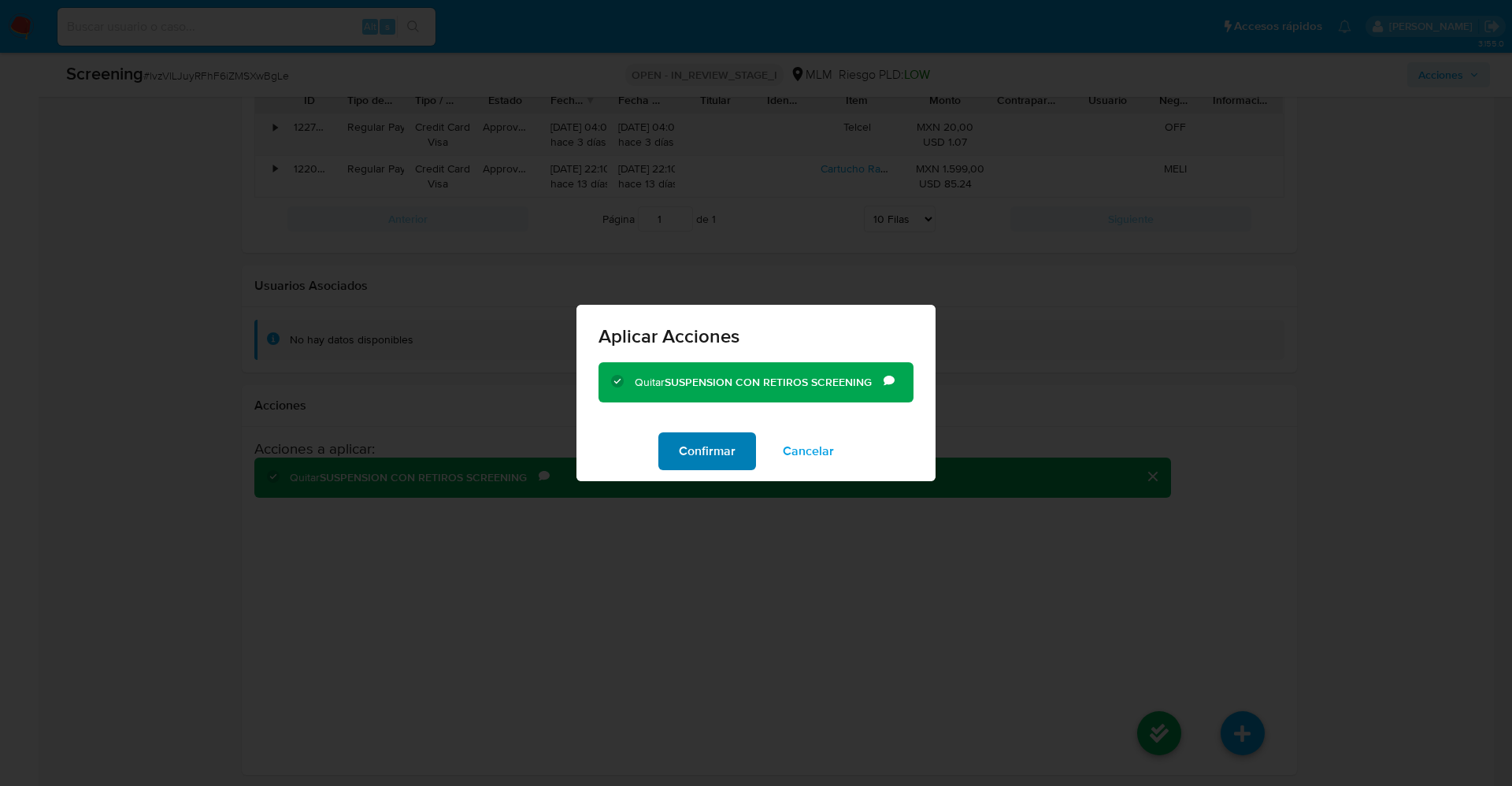
click at [713, 449] on span "Confirmar" at bounding box center [707, 451] width 57 height 34
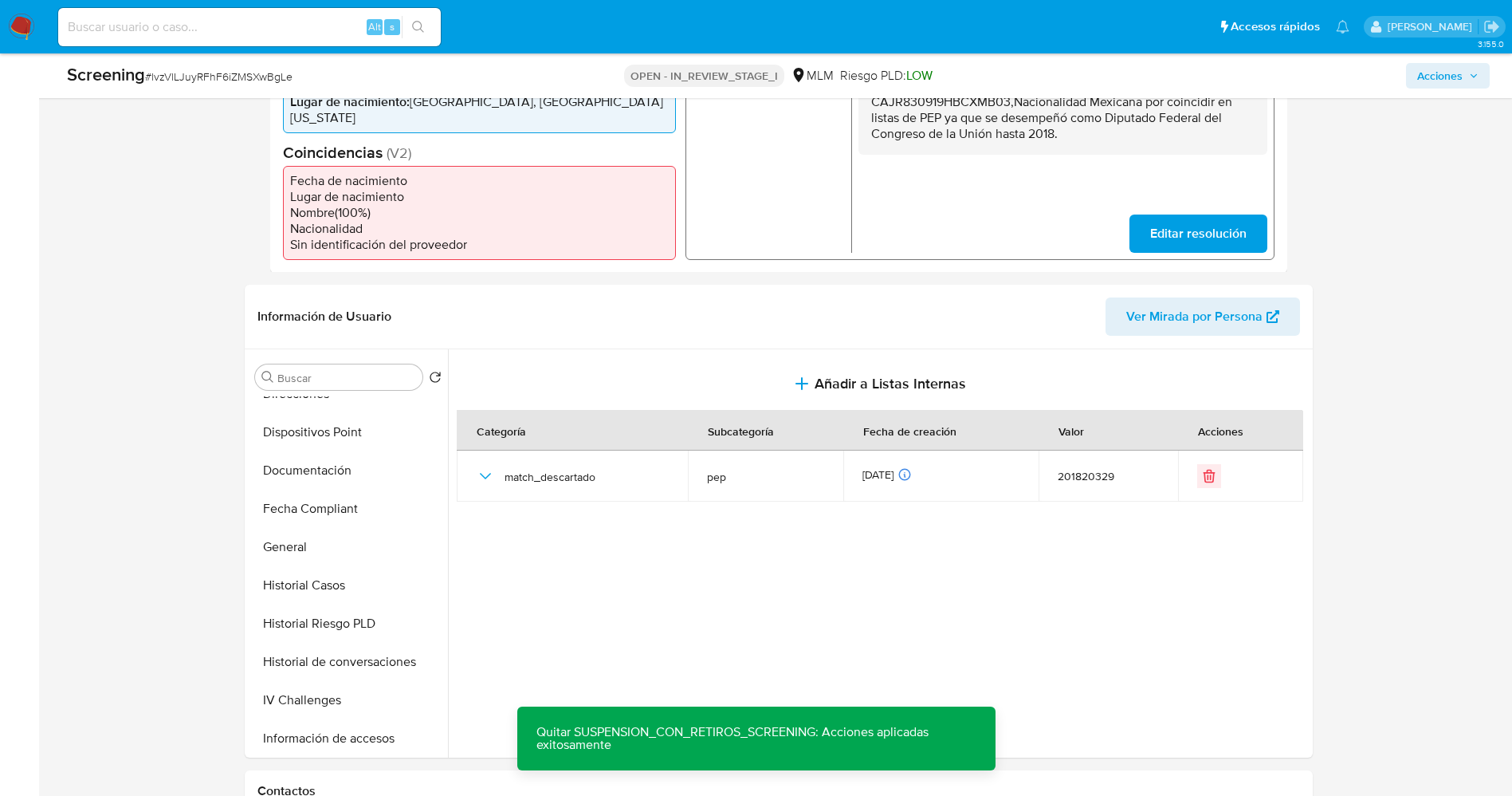
scroll to position [674, 0]
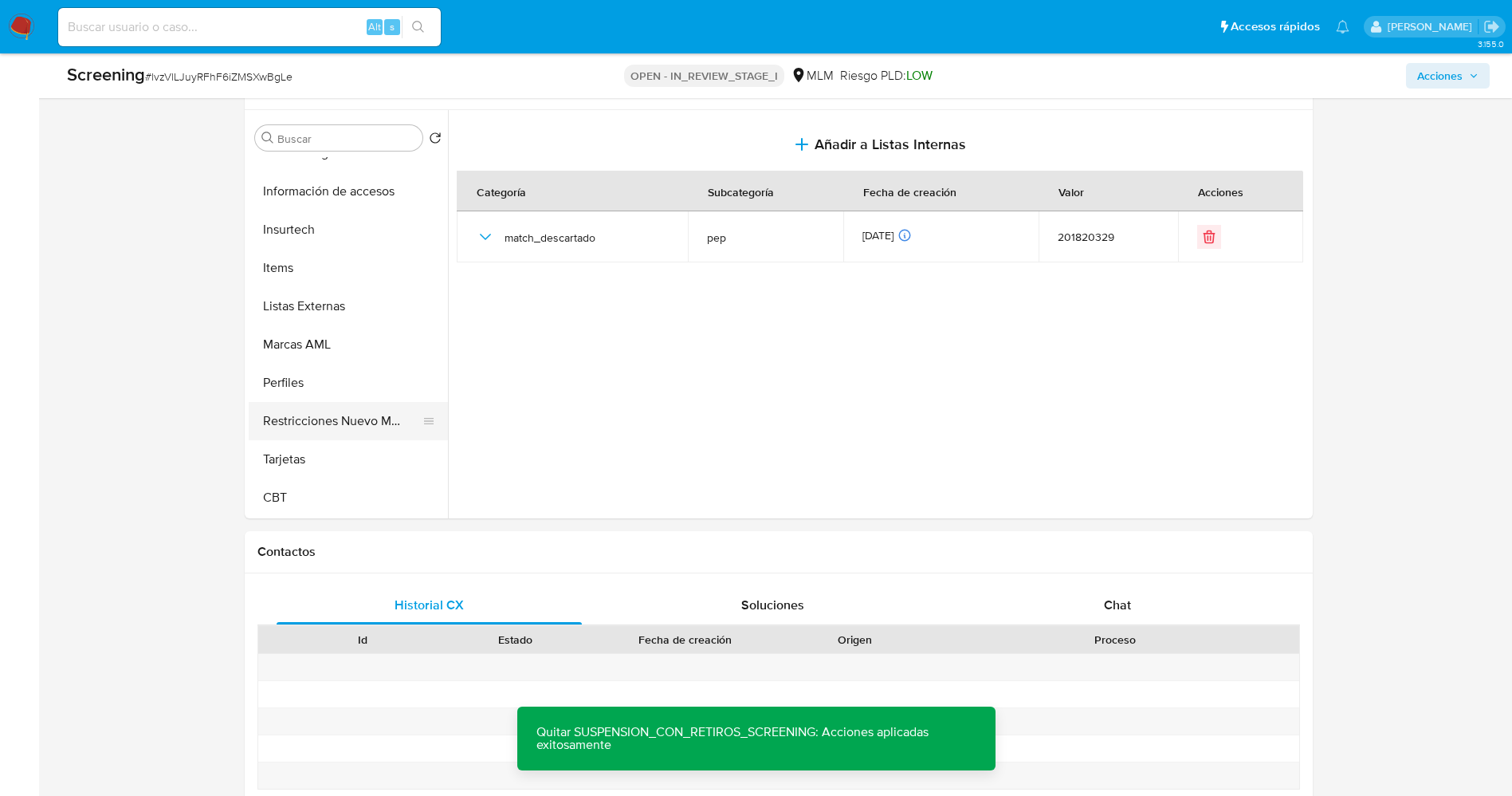
click at [354, 417] on button "Restricciones Nuevo Mundo" at bounding box center [342, 421] width 186 height 38
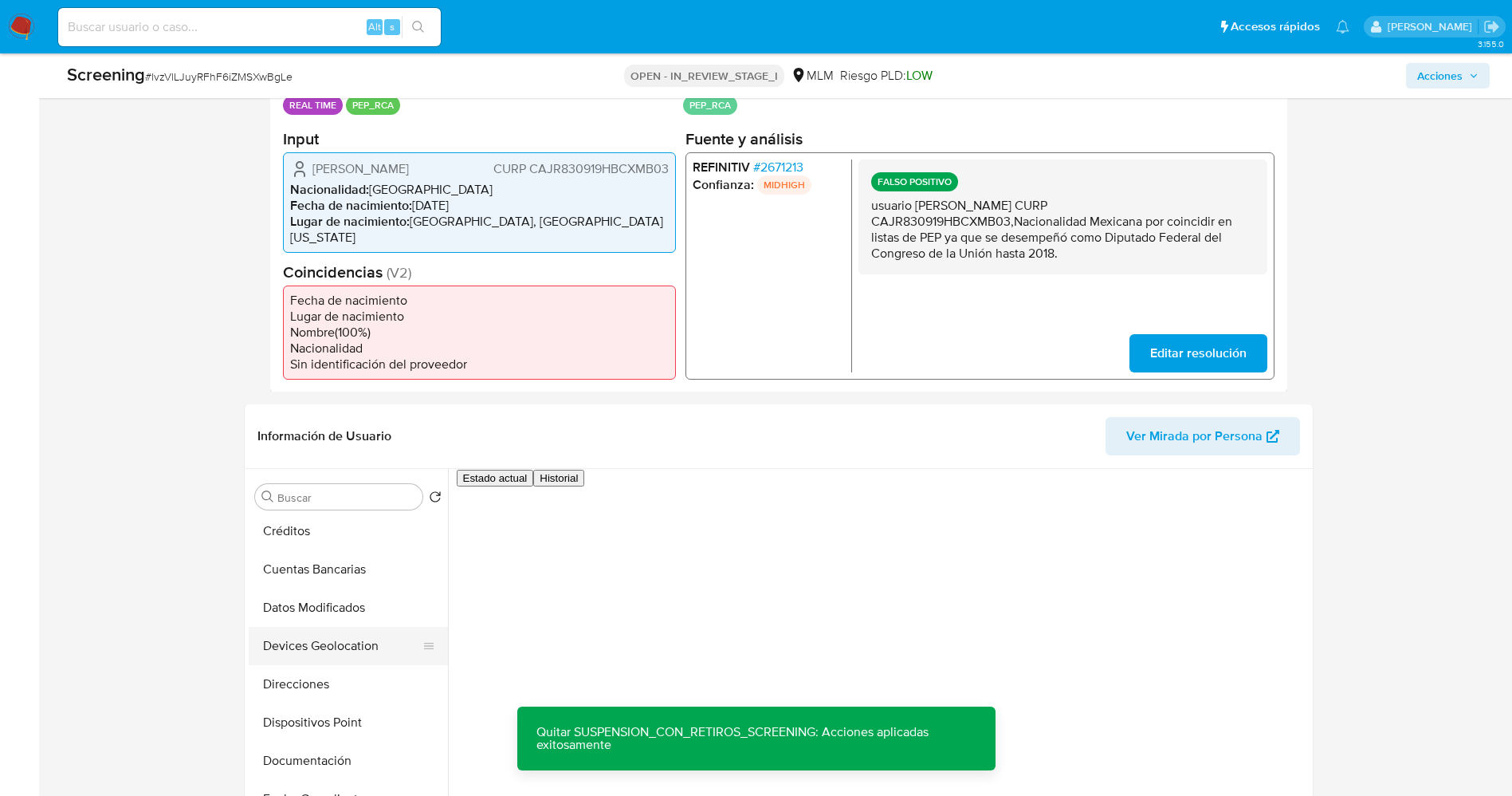
scroll to position [0, 0]
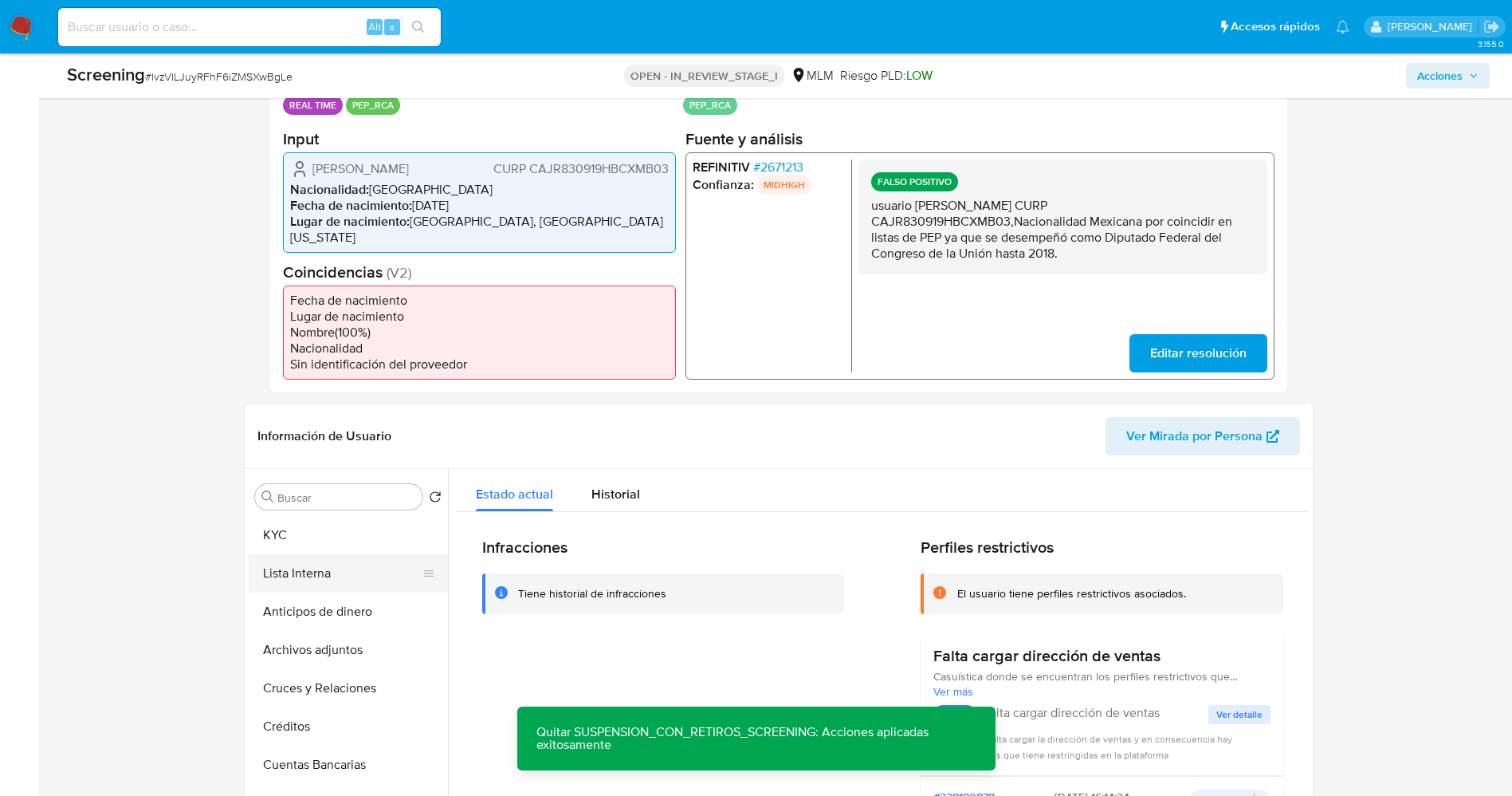
click at [312, 566] on button "Lista Interna" at bounding box center [342, 573] width 186 height 38
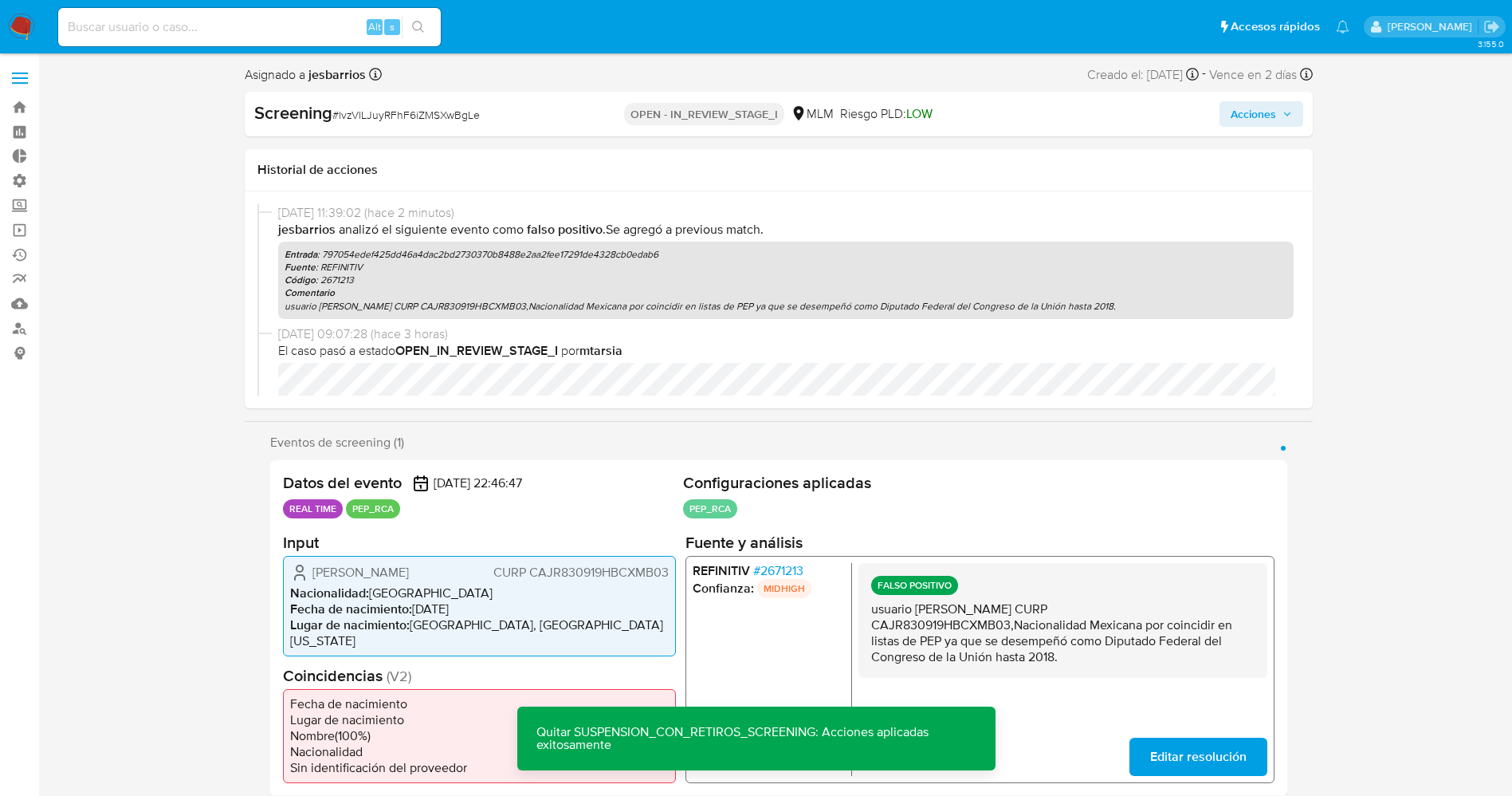
click at [1247, 106] on span "Acciones" at bounding box center [1253, 114] width 46 height 26
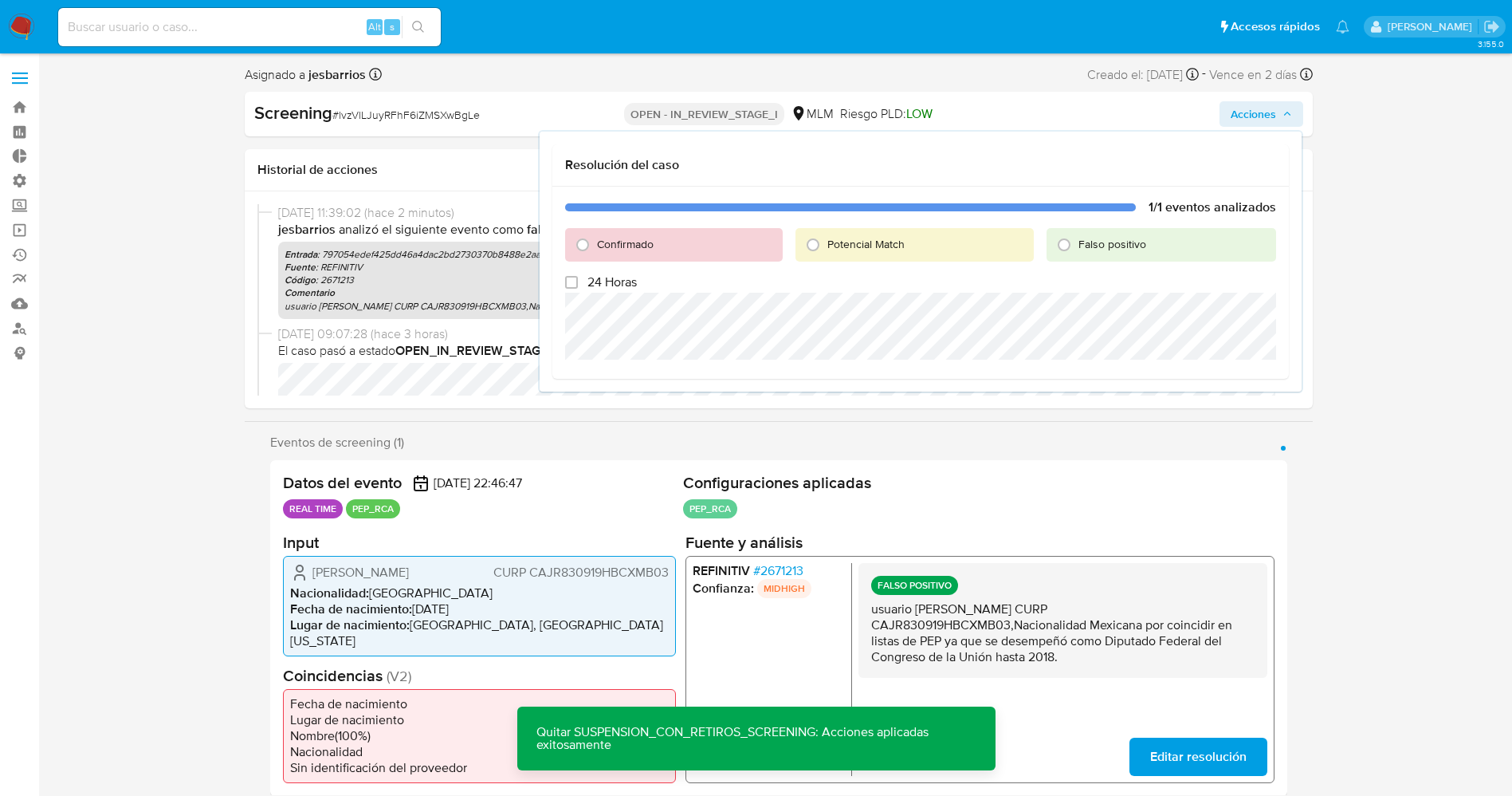
click at [1084, 240] on span "Falso positivo" at bounding box center [1112, 243] width 68 height 16
click at [1077, 240] on input "Falso positivo" at bounding box center [1064, 245] width 26 height 26
radio input "true"
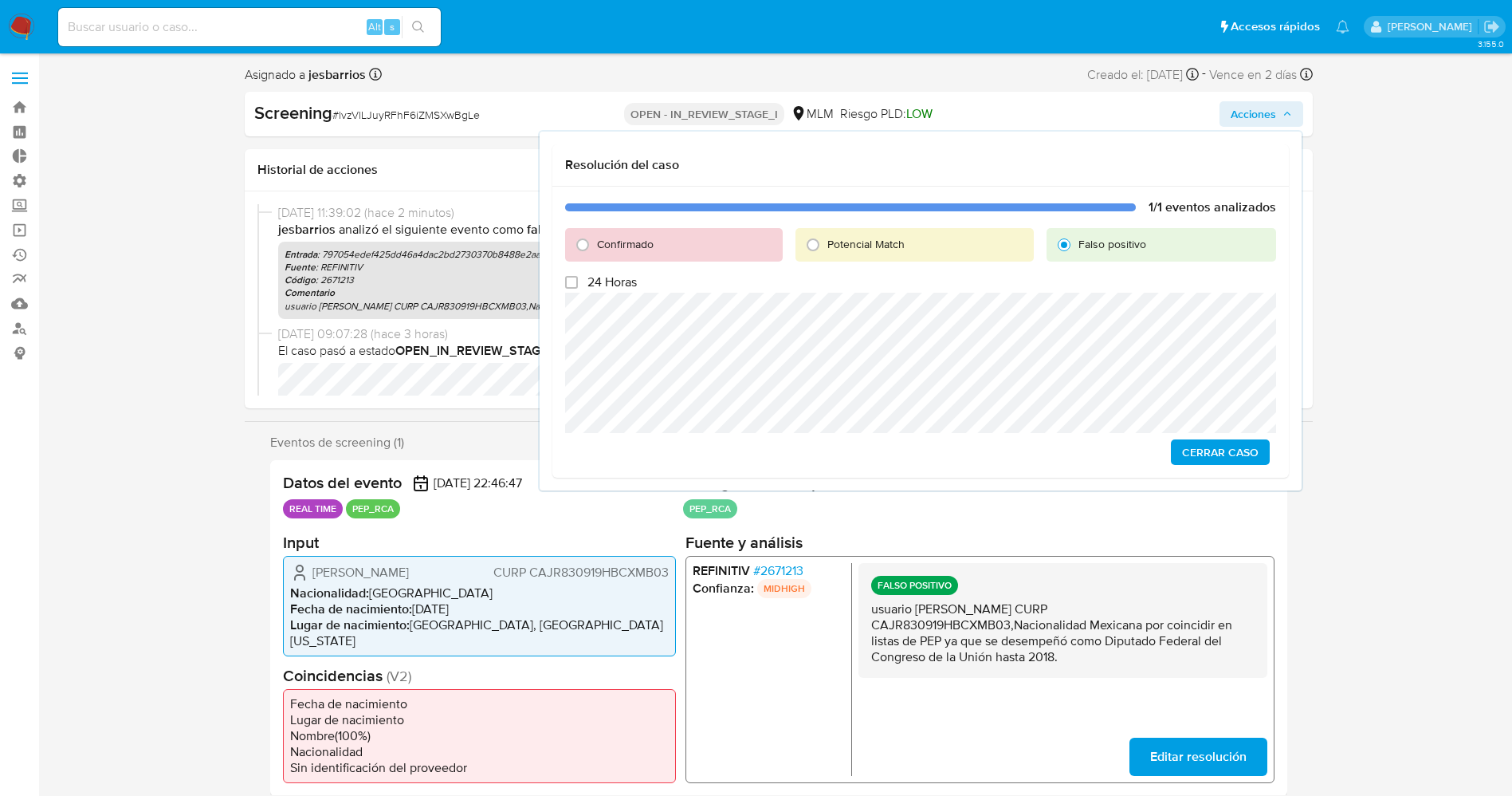
click at [1211, 444] on span "Cerrar Caso" at bounding box center [1221, 451] width 77 height 22
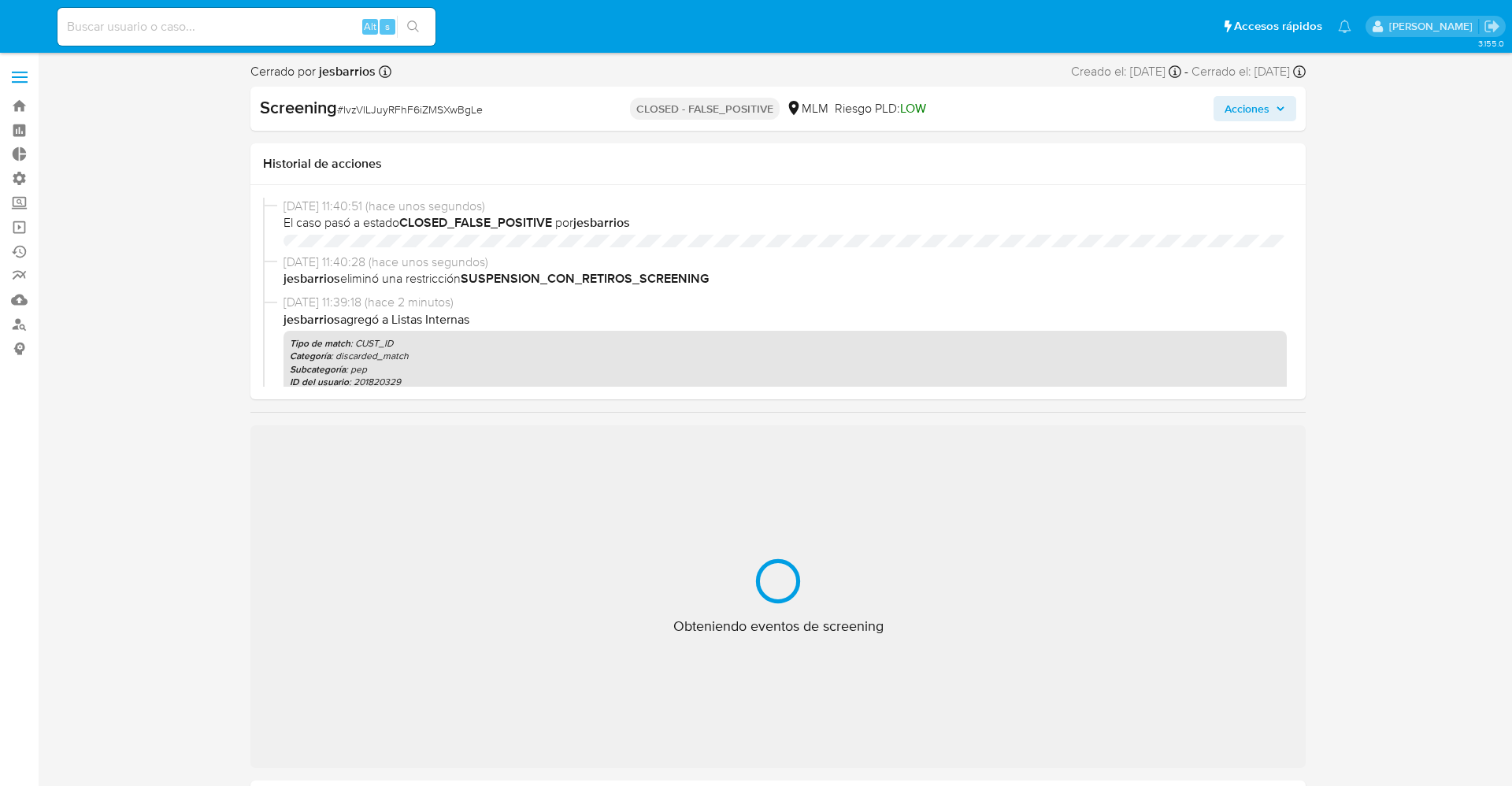
select select "10"
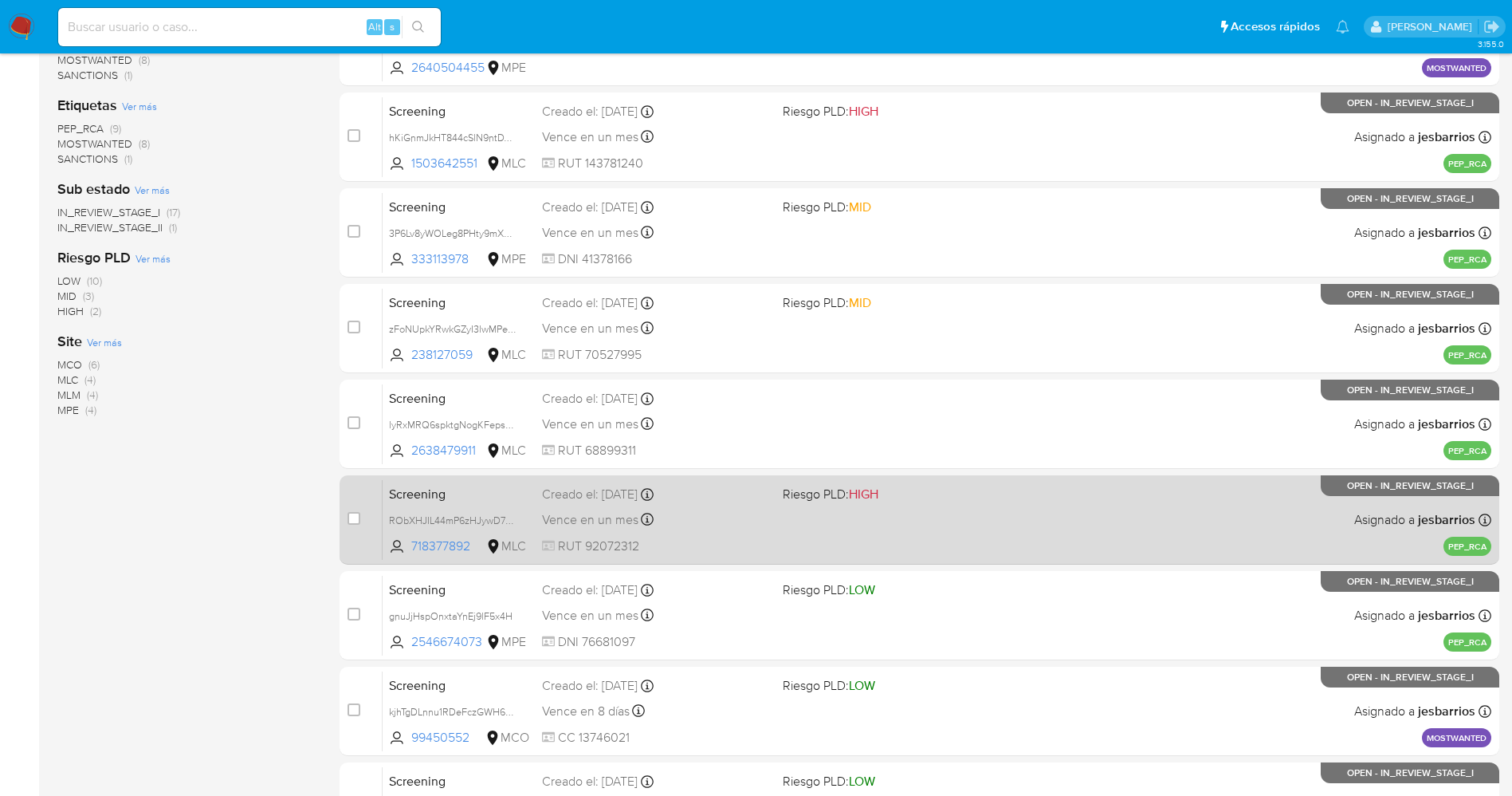
scroll to position [463, 0]
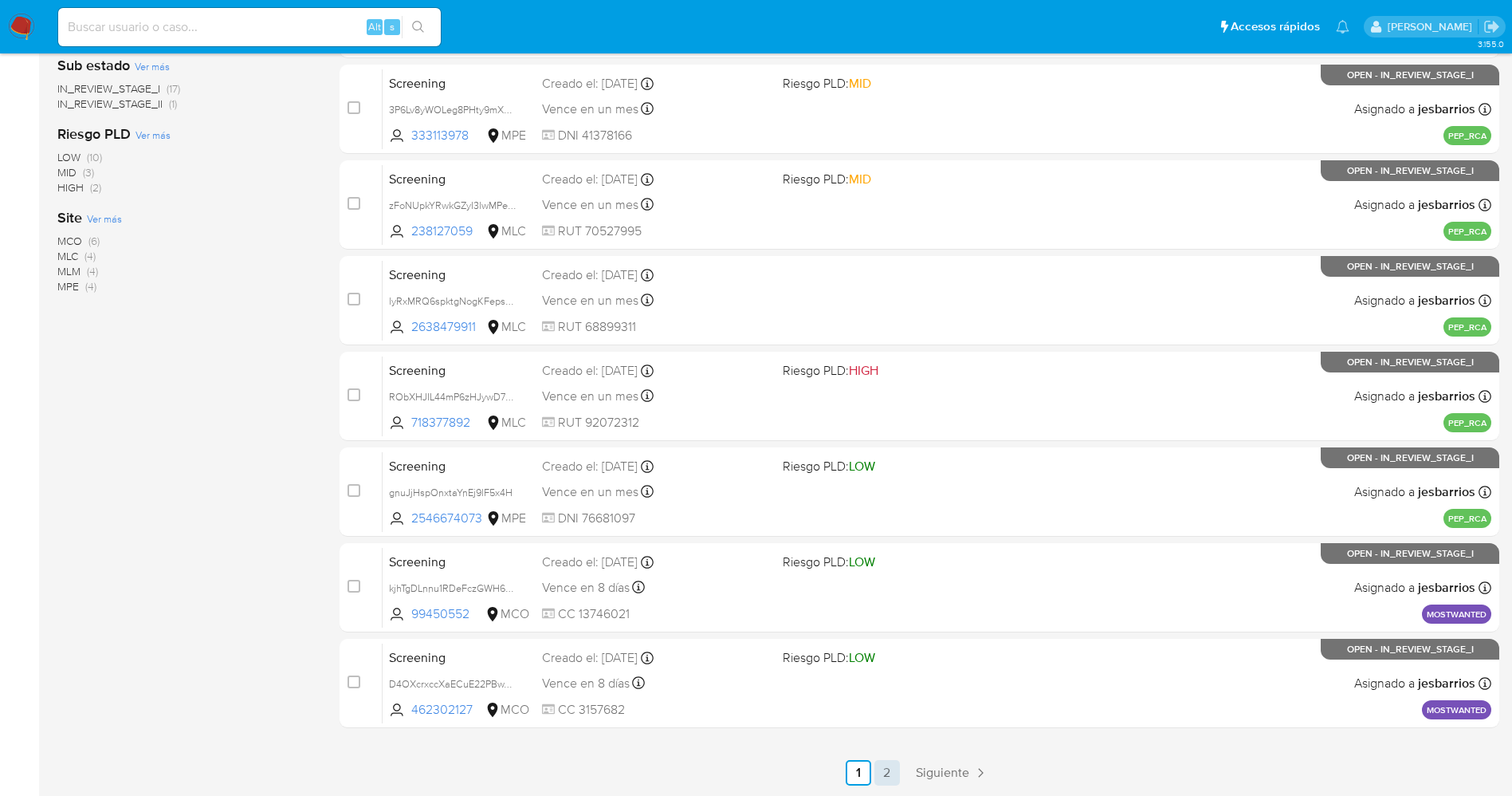
click at [887, 780] on link "2" at bounding box center [887, 772] width 26 height 26
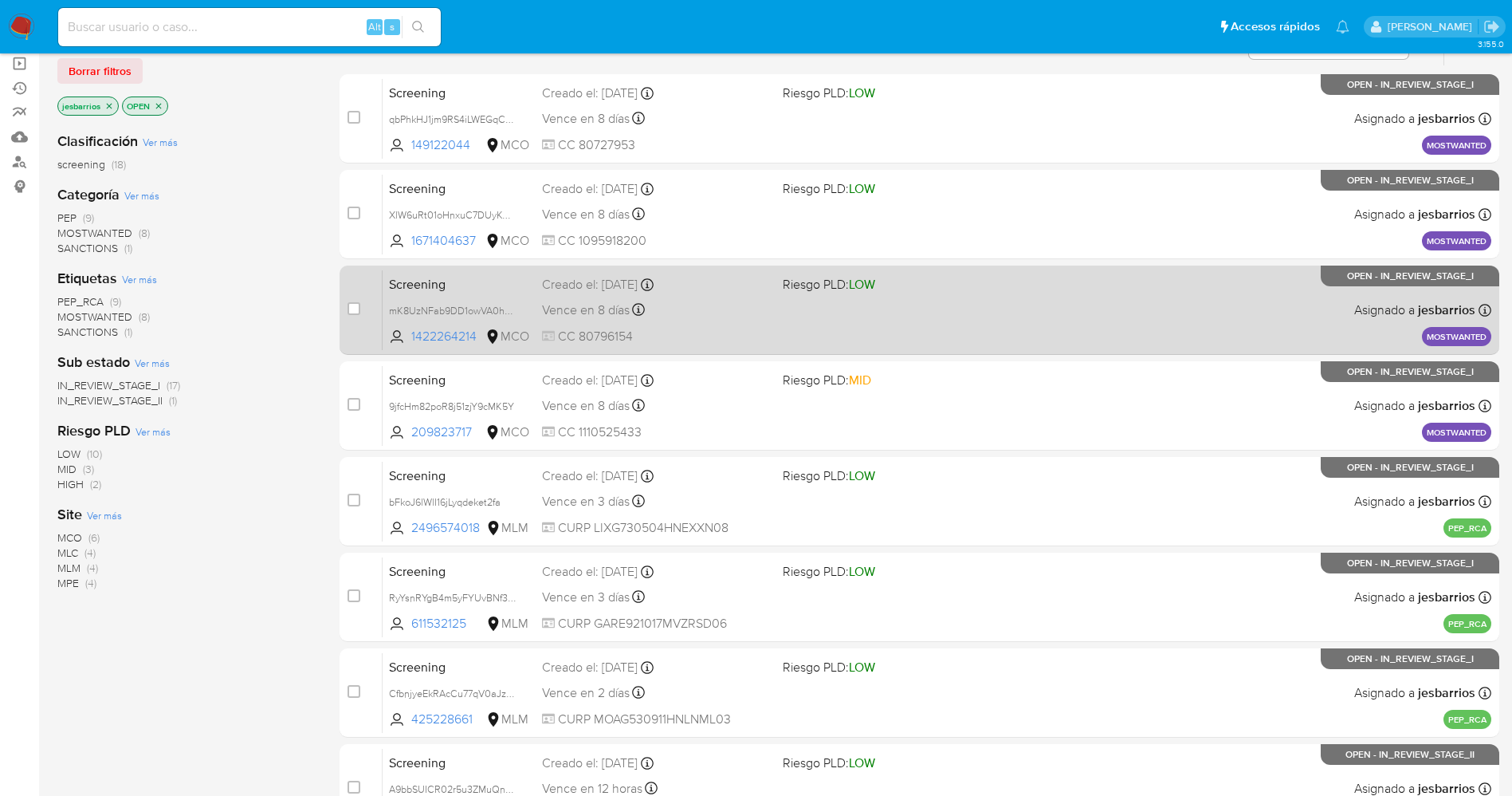
scroll to position [272, 0]
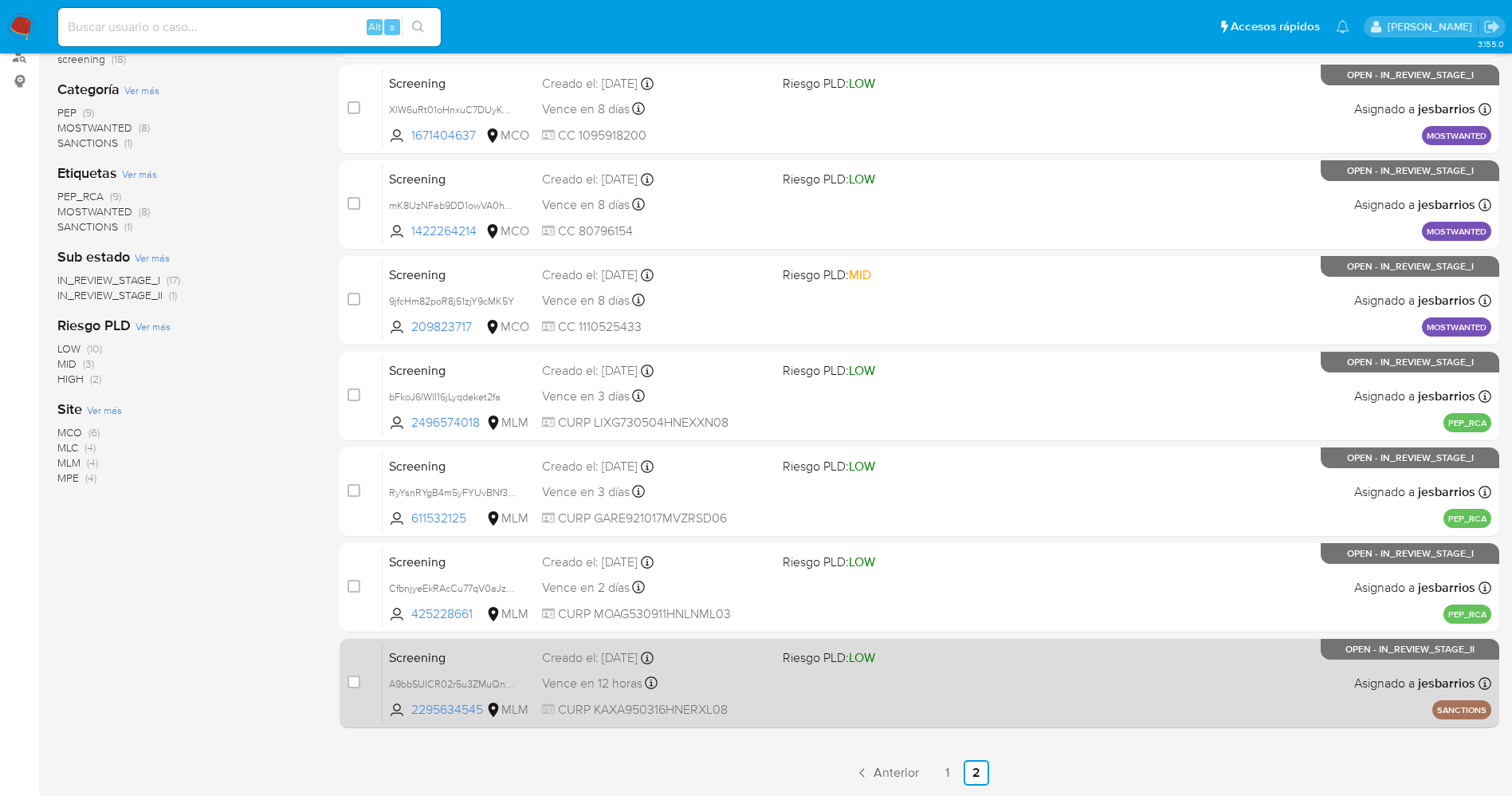
click at [803, 683] on div "Screening A9bbSUICR02r5u3ZMuQnsD1x 2295634545 MLM Riesgo PLD: LOW Creado el: 22…" at bounding box center [937, 683] width 1109 height 80
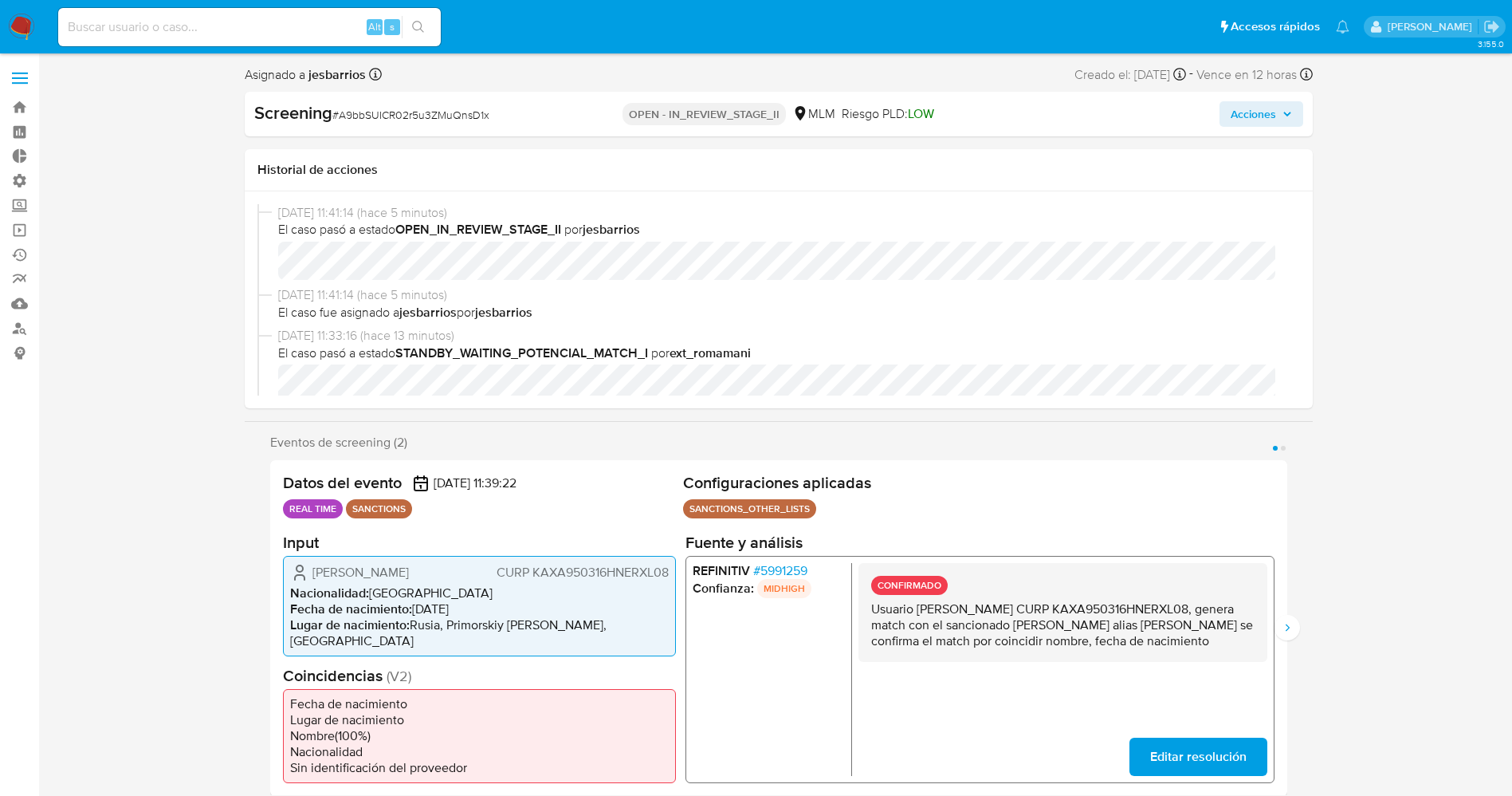
select select "10"
click at [765, 566] on span "# 5991259" at bounding box center [779, 569] width 54 height 16
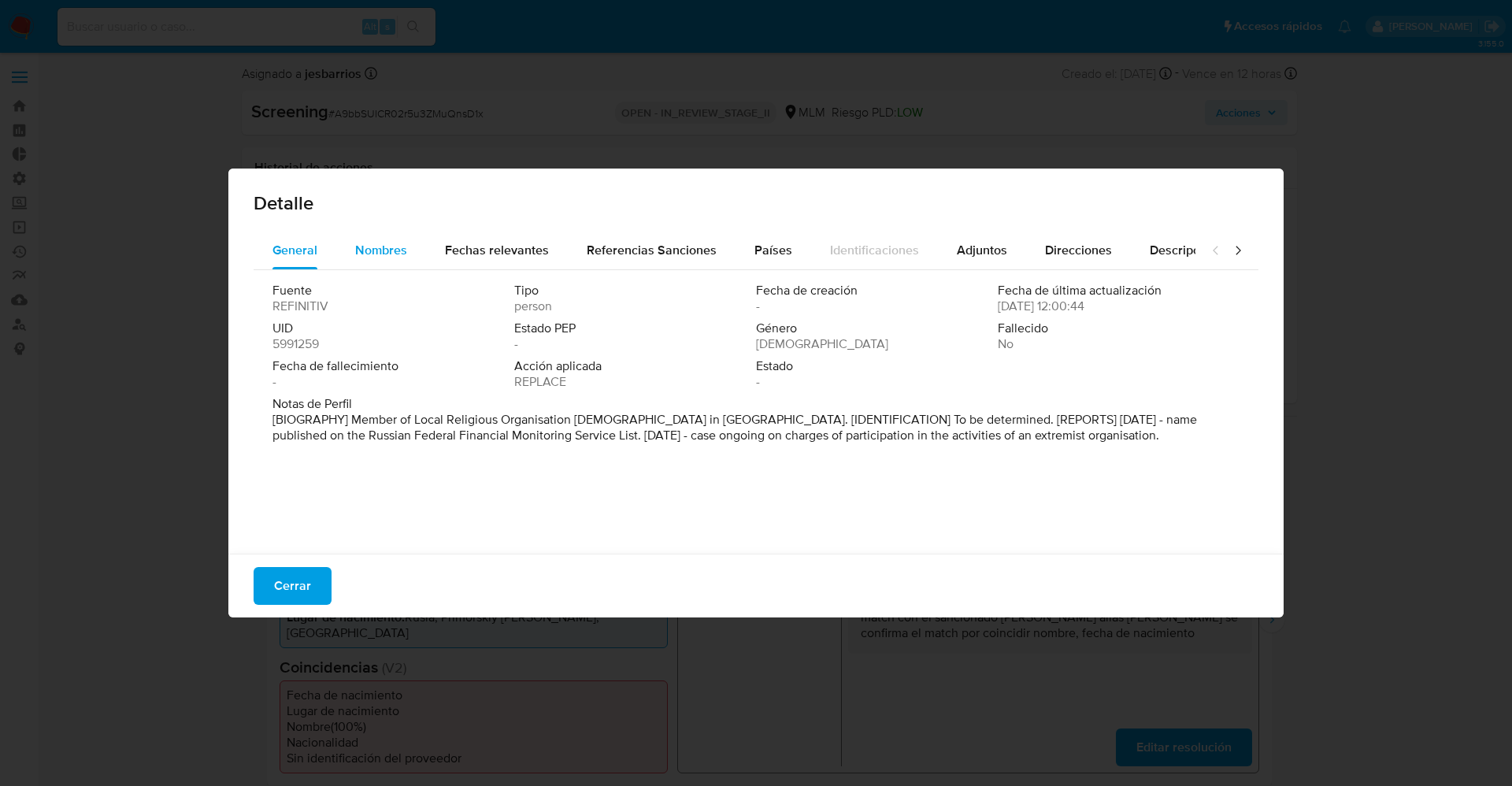
click at [392, 263] on div "Nombres" at bounding box center [381, 251] width 52 height 38
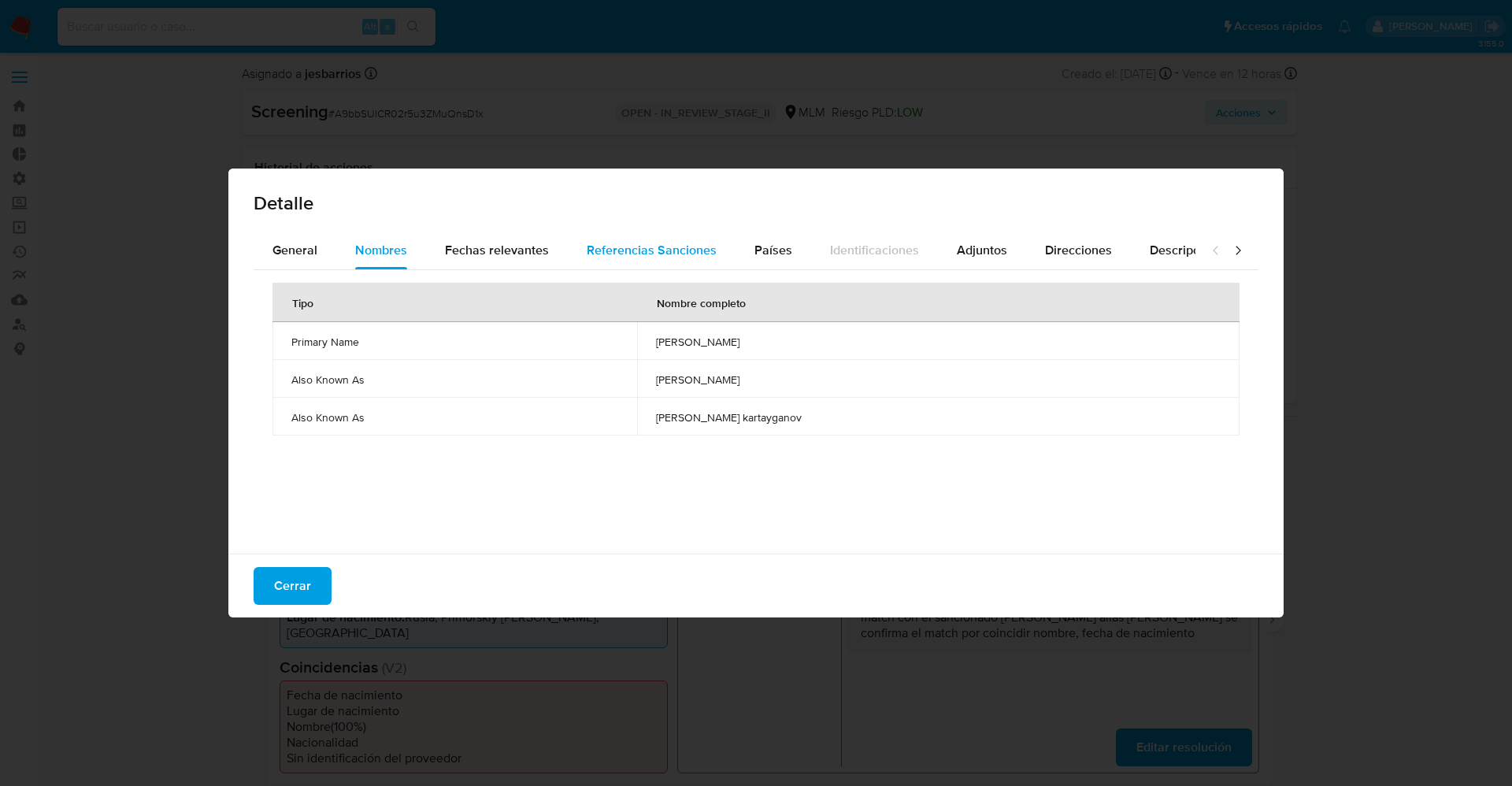
click at [570, 245] on button "Referencias Sanciones" at bounding box center [652, 251] width 168 height 38
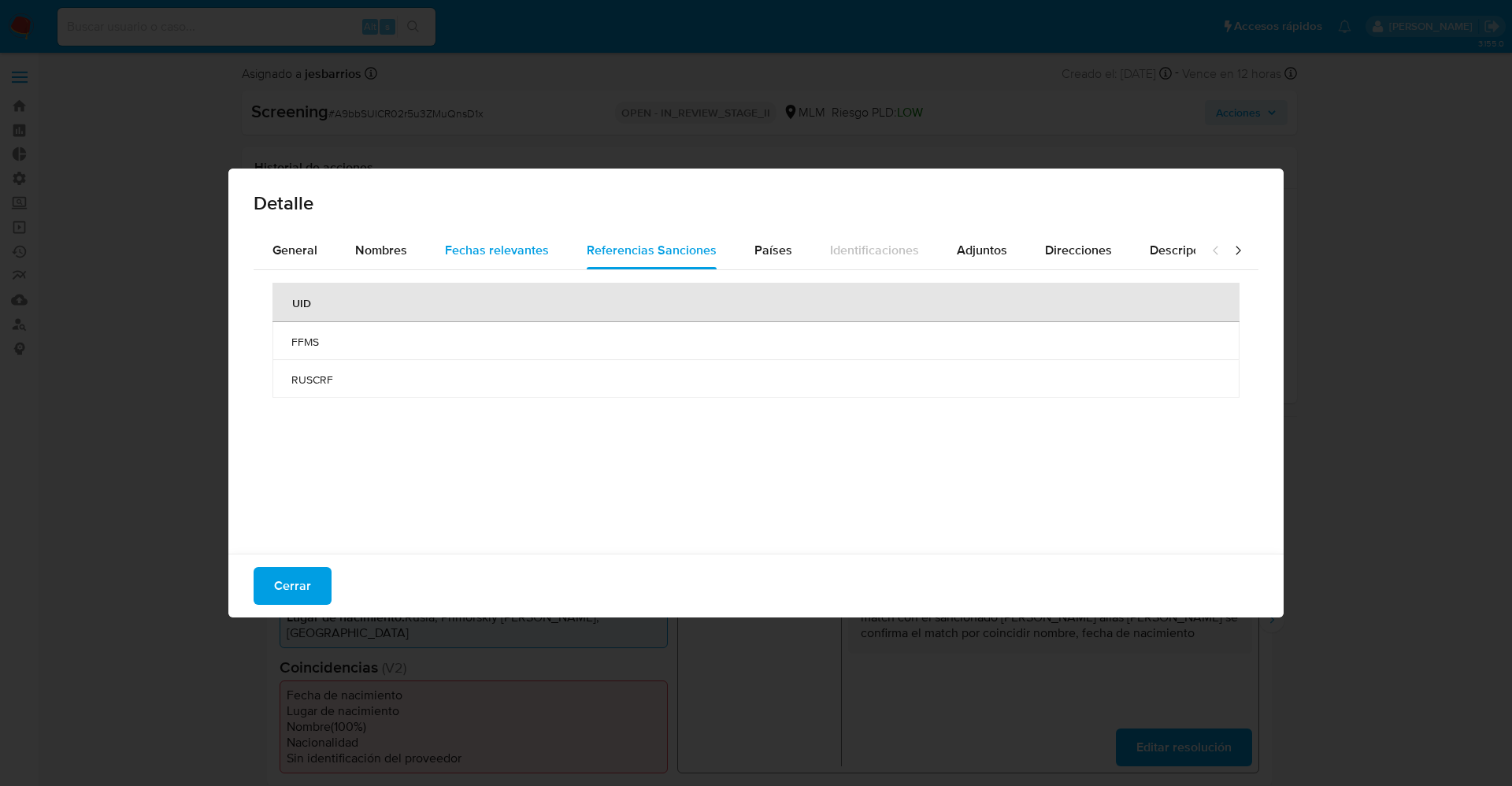
click at [531, 248] on span "Fechas relevantes" at bounding box center [496, 250] width 104 height 18
click at [298, 237] on div "General" at bounding box center [295, 251] width 45 height 38
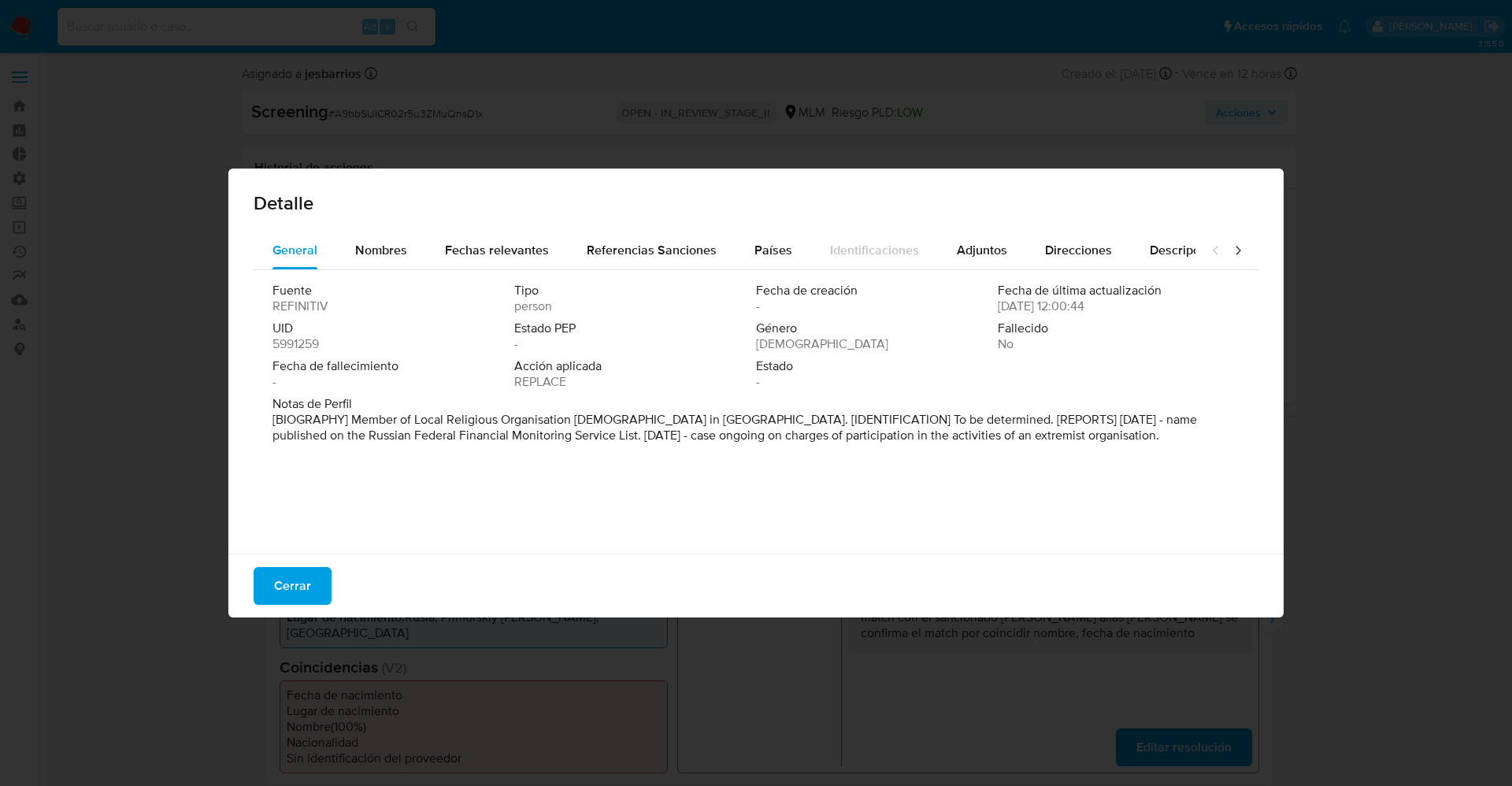
drag, startPoint x: 355, startPoint y: 421, endPoint x: 1221, endPoint y: 472, distance: 867.5
click at [1245, 472] on div "General Nombres Fechas relevantes Referencias Sanciones Países Identificaciones…" at bounding box center [756, 395] width 1055 height 327
click at [397, 256] on span "Nombres" at bounding box center [381, 250] width 52 height 18
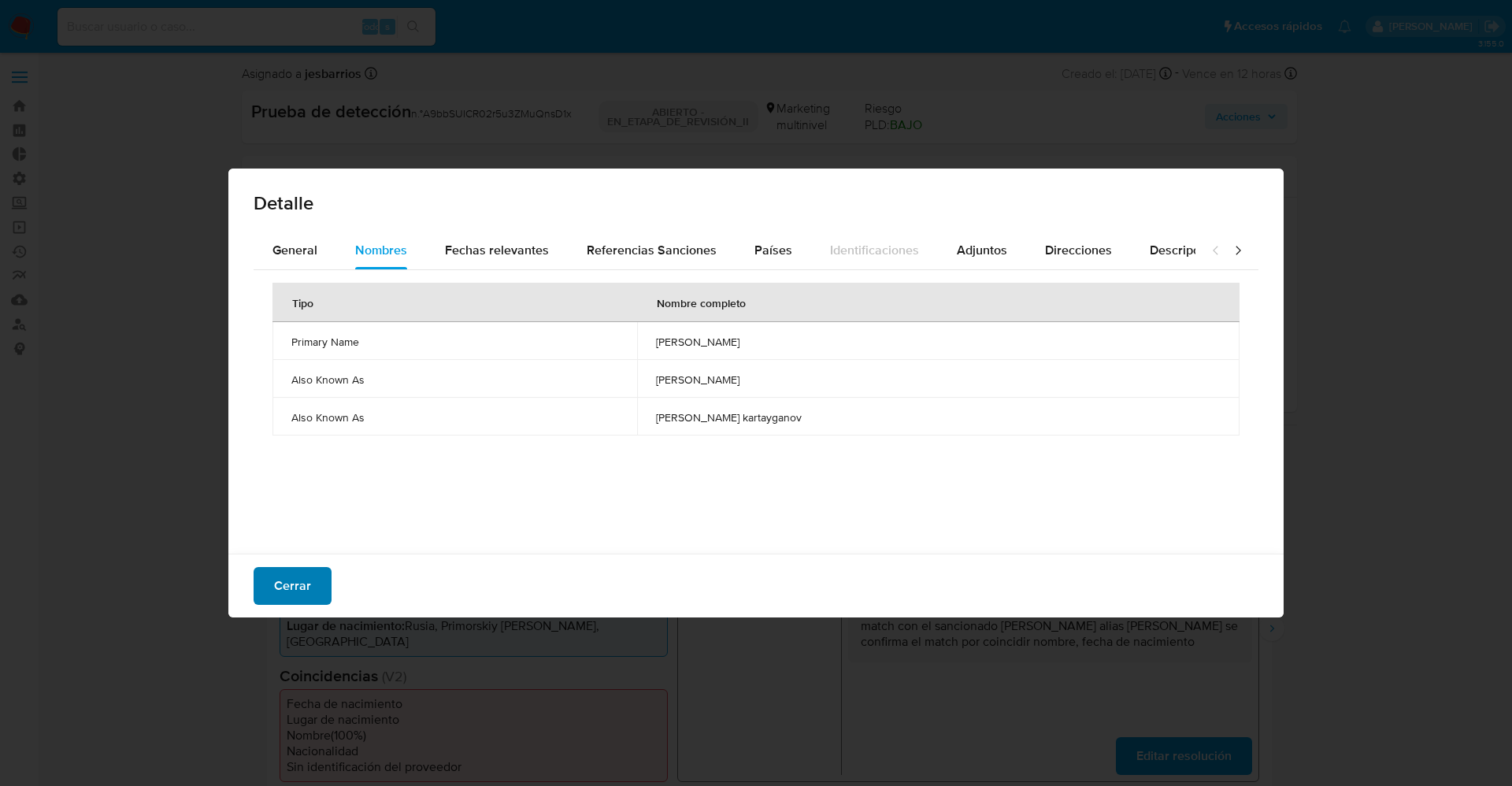
click at [302, 590] on span "Cerrar" at bounding box center [292, 586] width 37 height 34
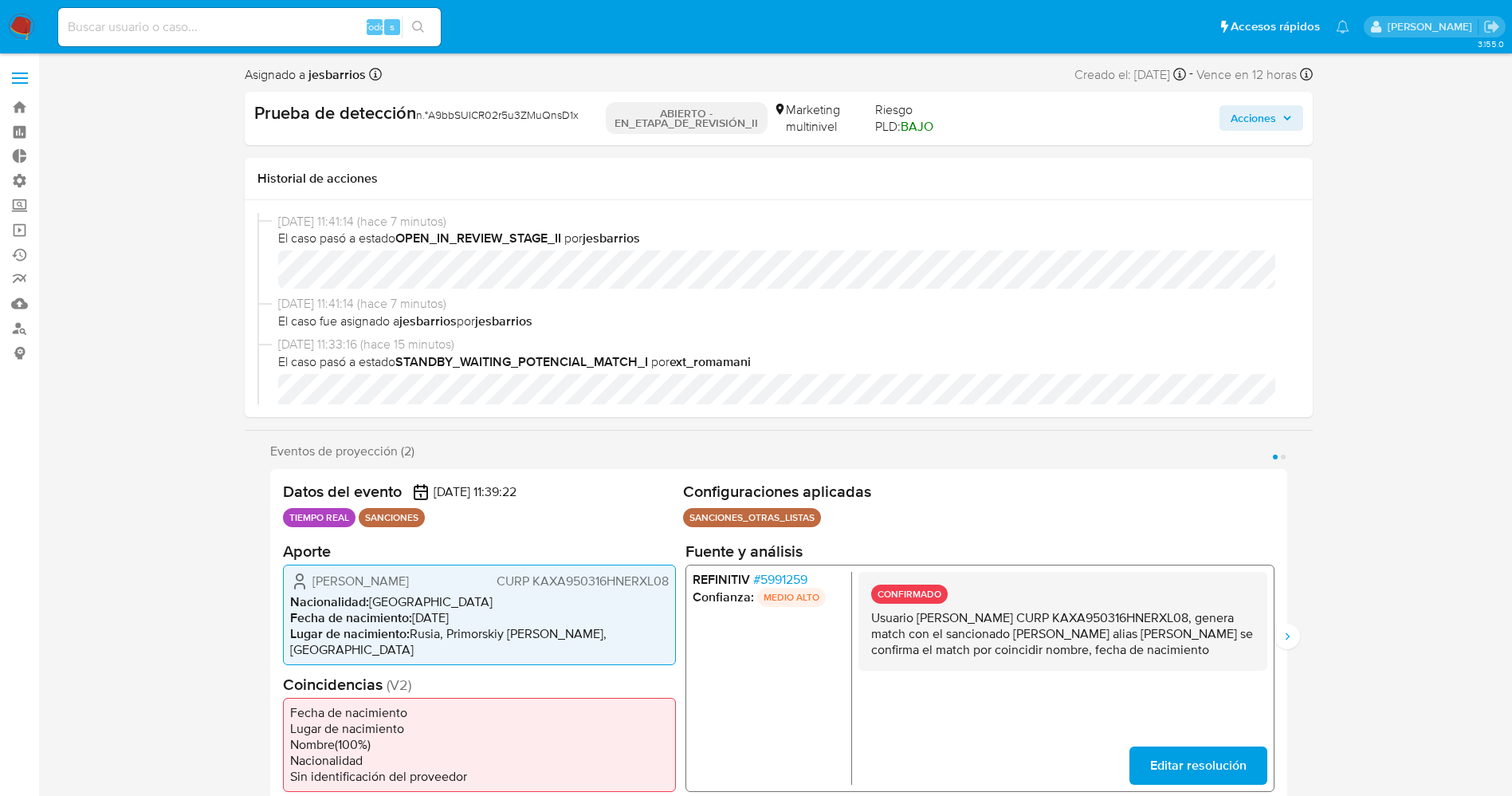
click at [778, 578] on font "5991259" at bounding box center [782, 578] width 47 height 18
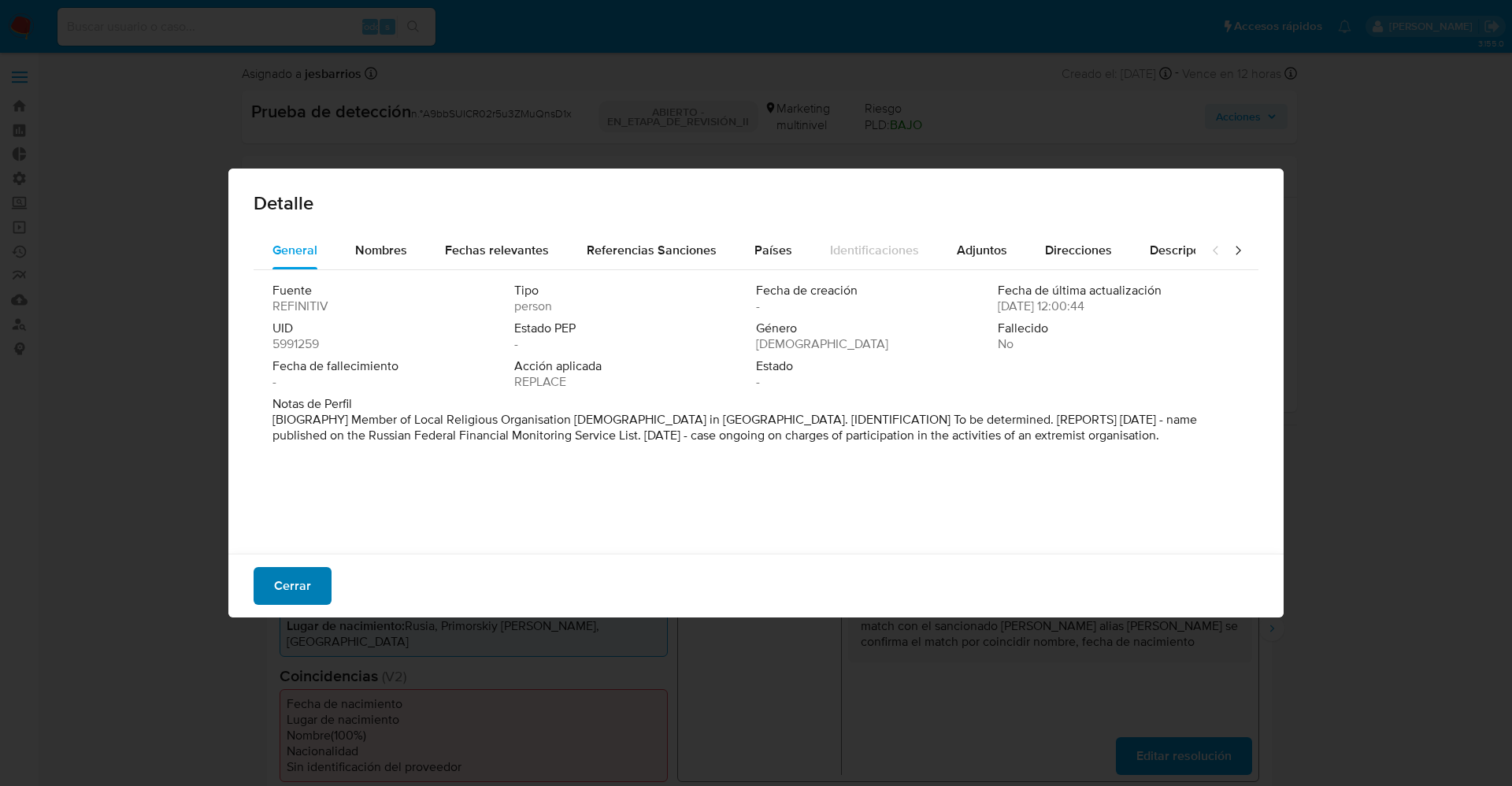
click at [283, 588] on font "Cerrar" at bounding box center [292, 586] width 37 height 38
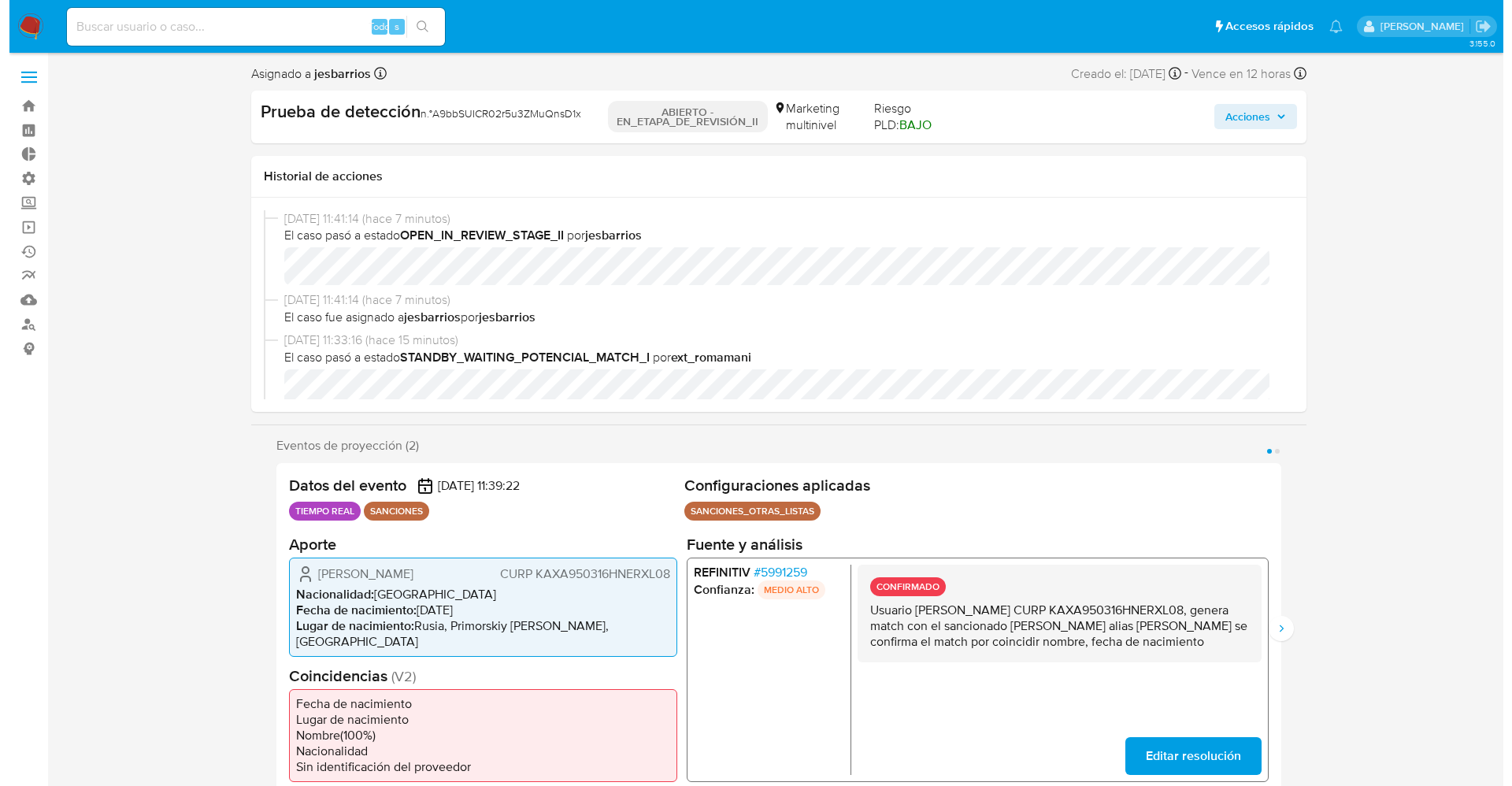
scroll to position [118, 0]
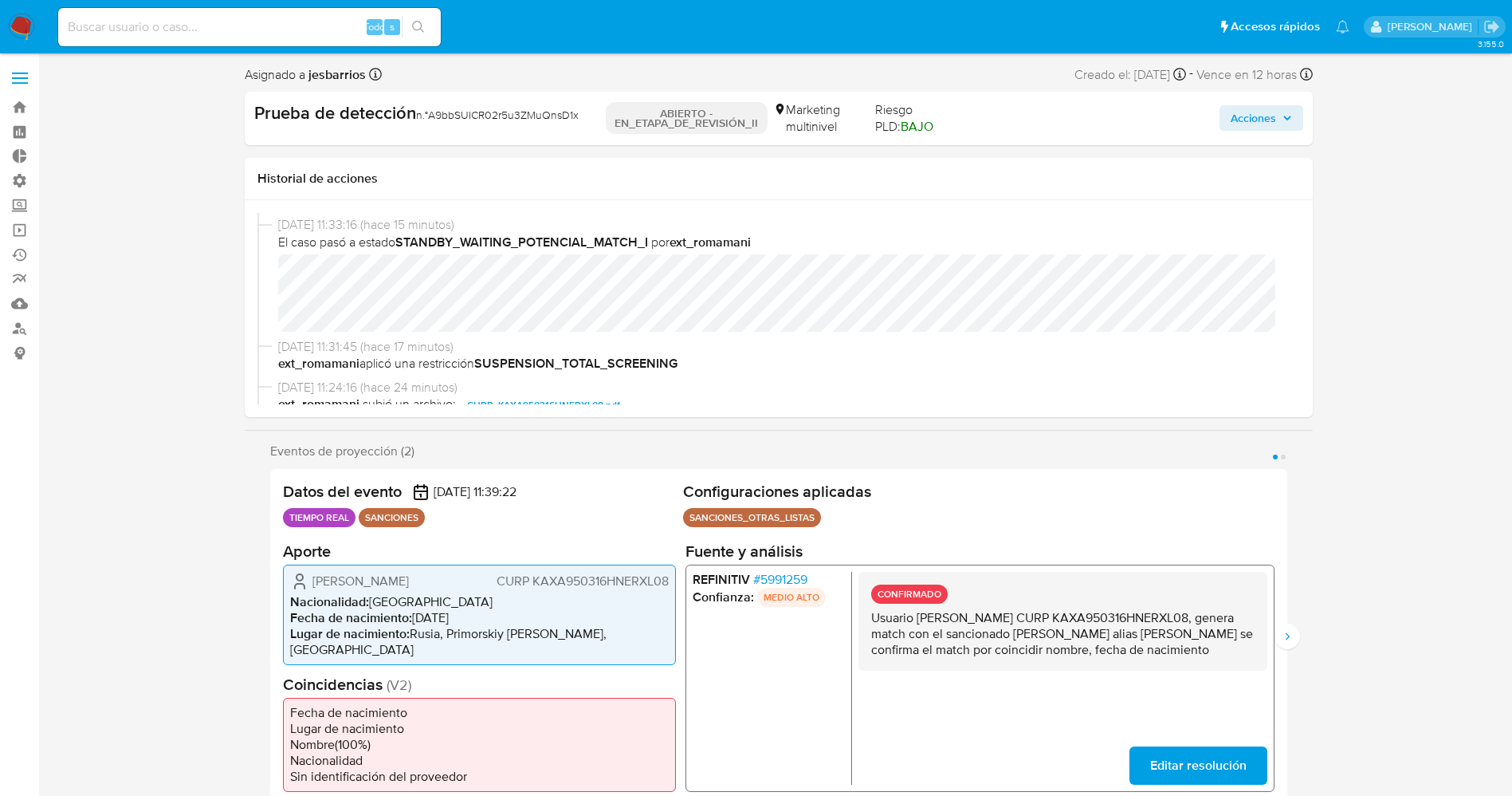
click at [793, 578] on font "5991259" at bounding box center [782, 578] width 47 height 18
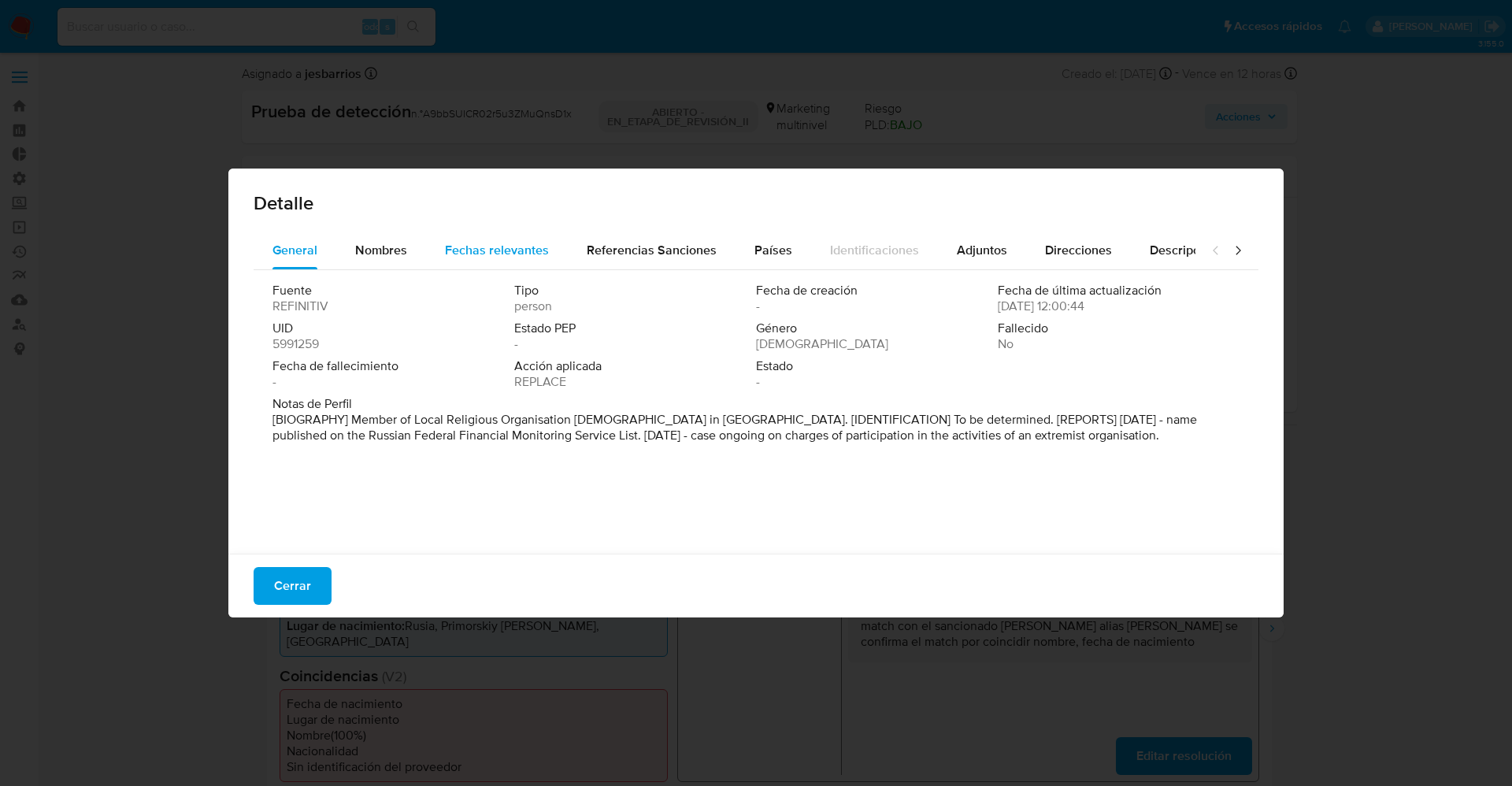
click at [491, 250] on span "Fechas relevantes" at bounding box center [496, 250] width 104 height 18
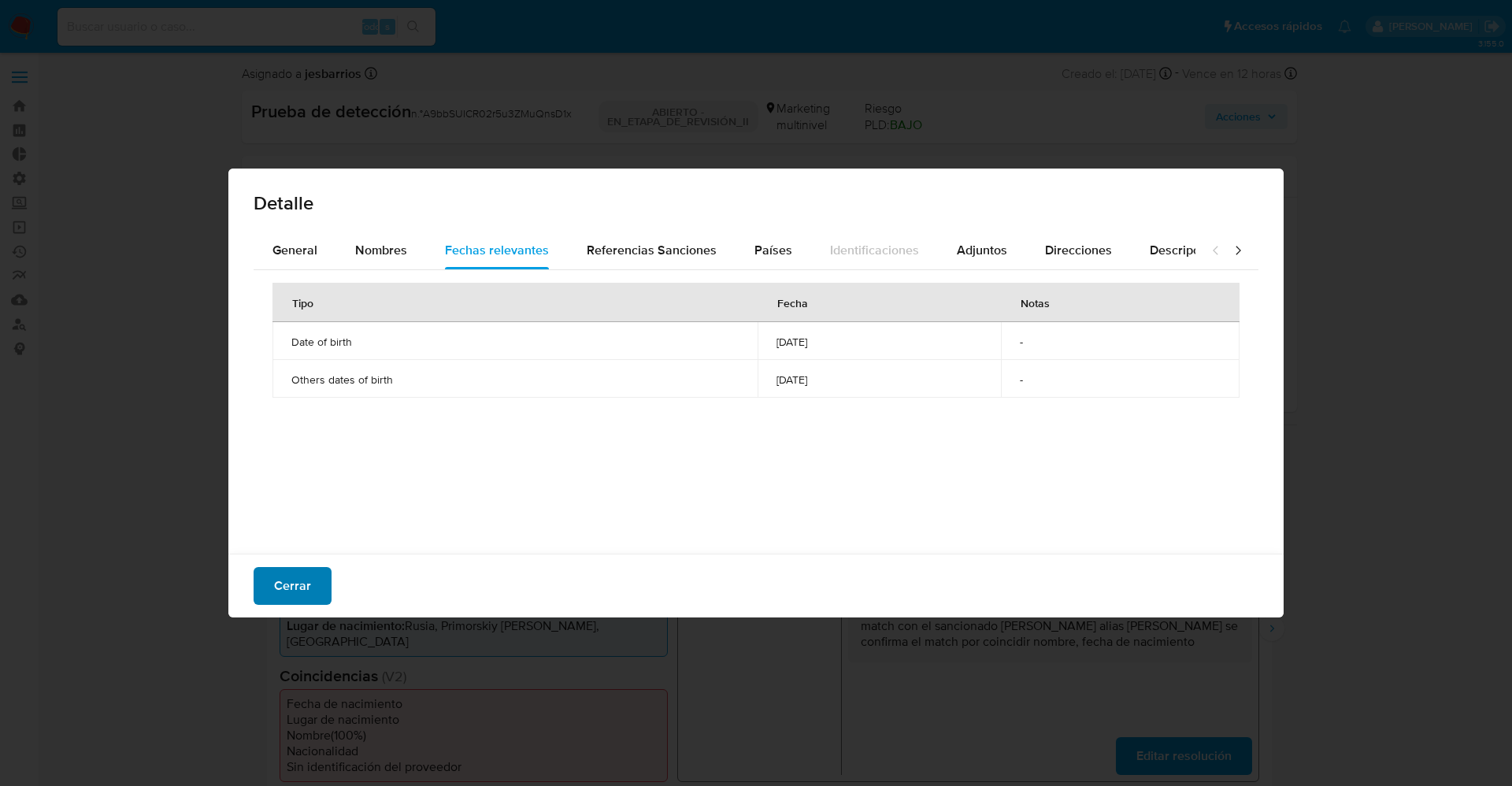
click at [263, 589] on button "Cerrar" at bounding box center [292, 586] width 78 height 38
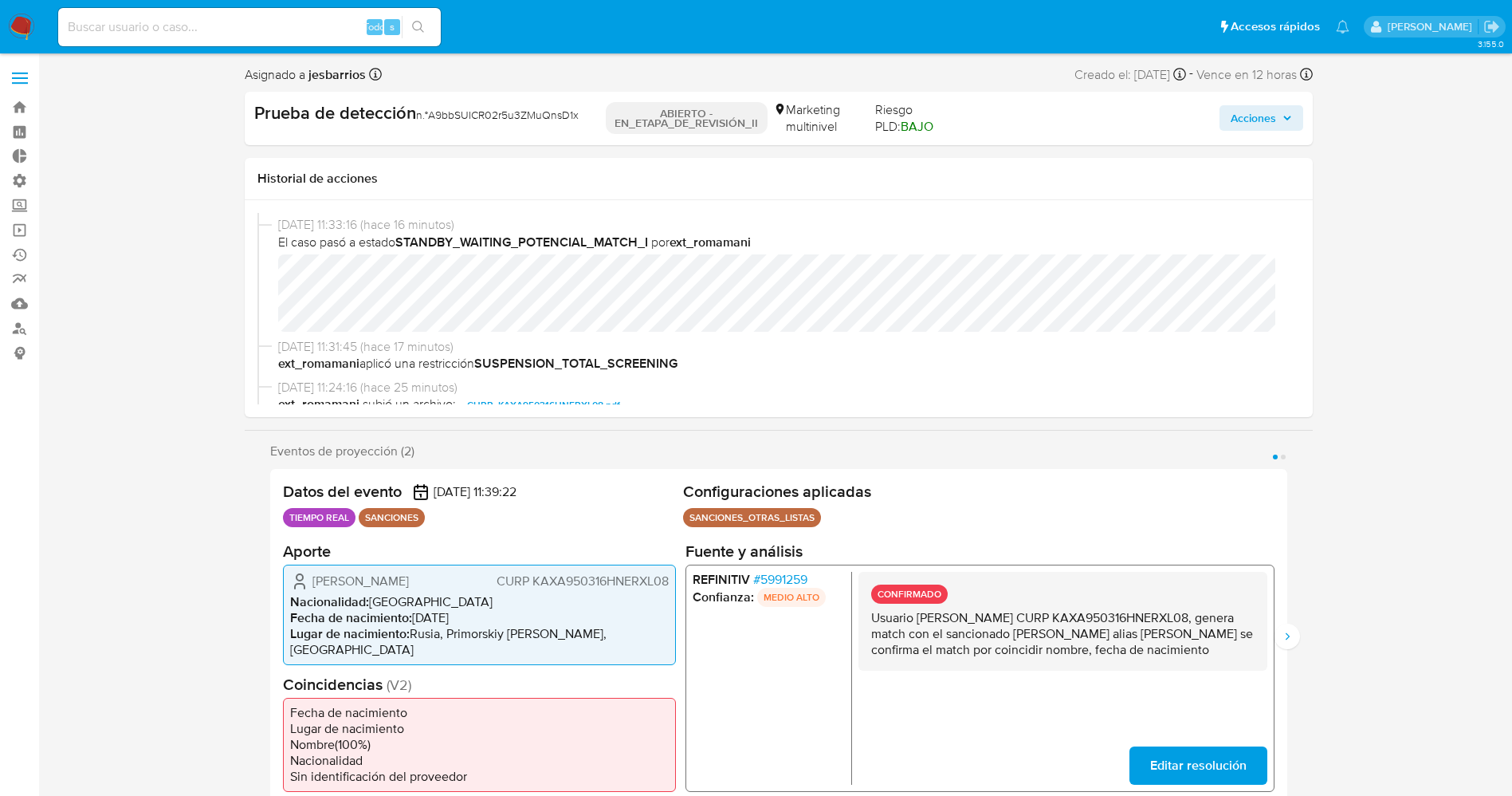
click at [771, 578] on font "5991259" at bounding box center [782, 578] width 47 height 18
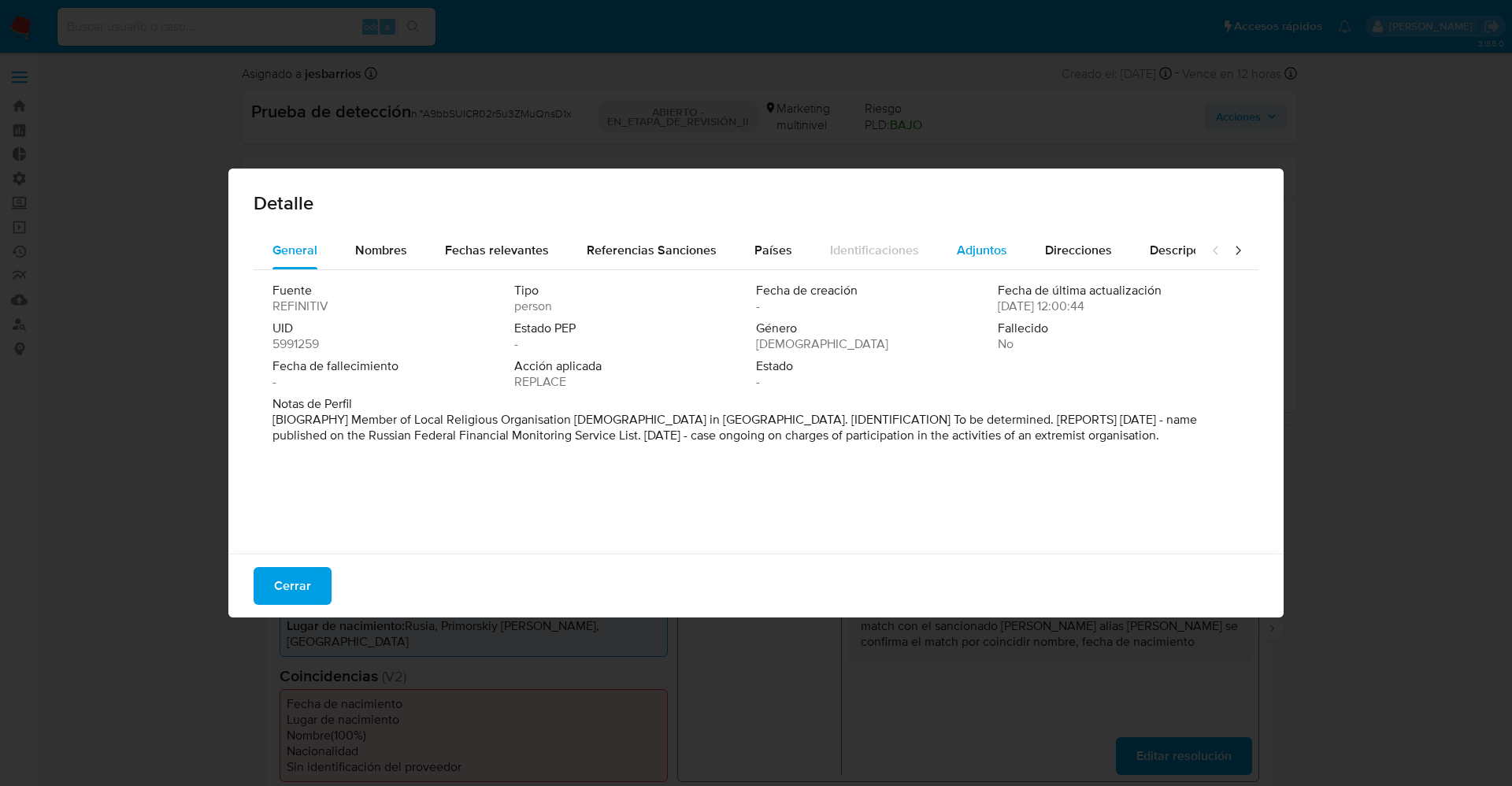
click at [973, 245] on span "Adjuntos" at bounding box center [982, 250] width 51 height 18
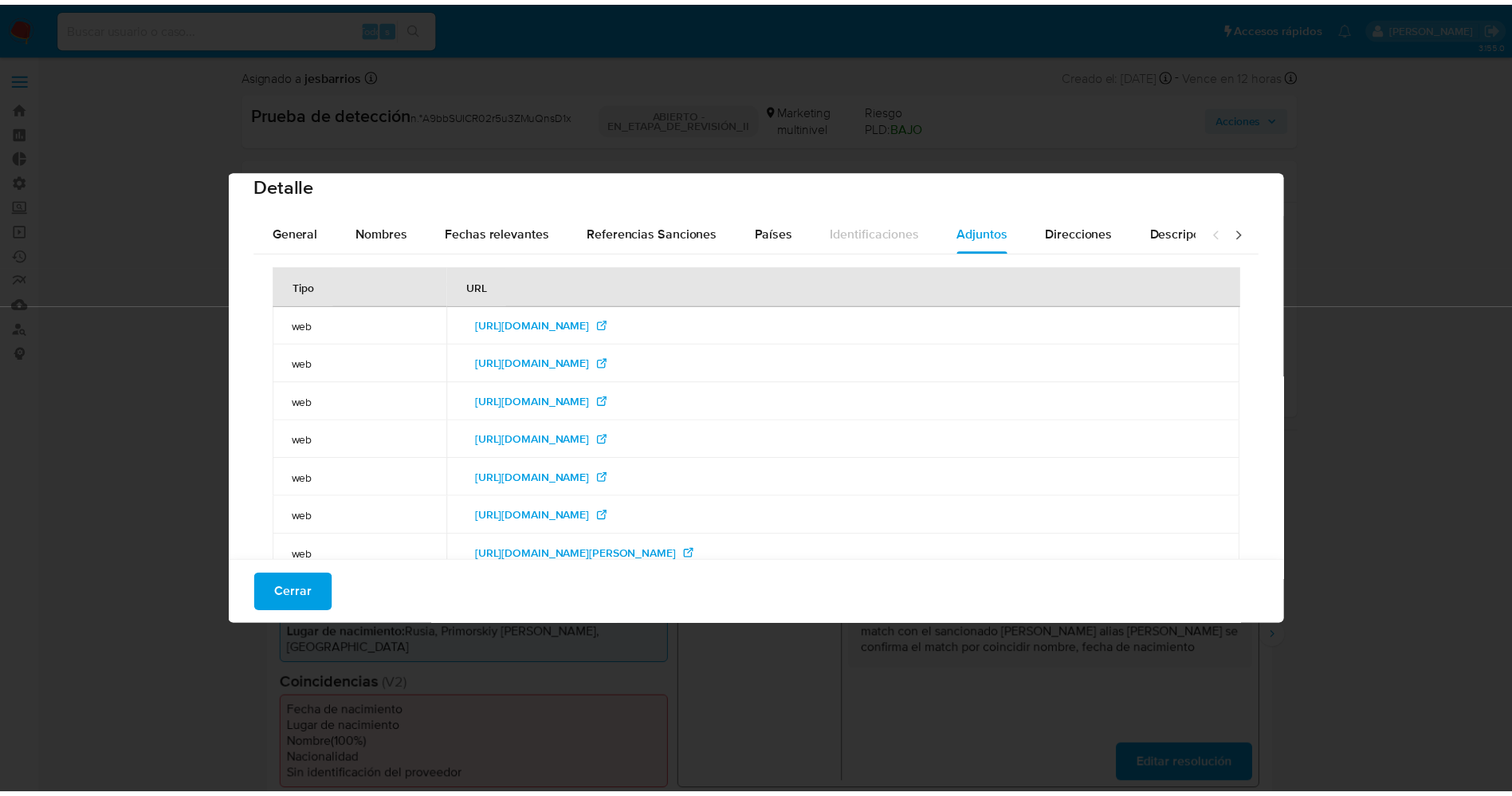
scroll to position [0, 0]
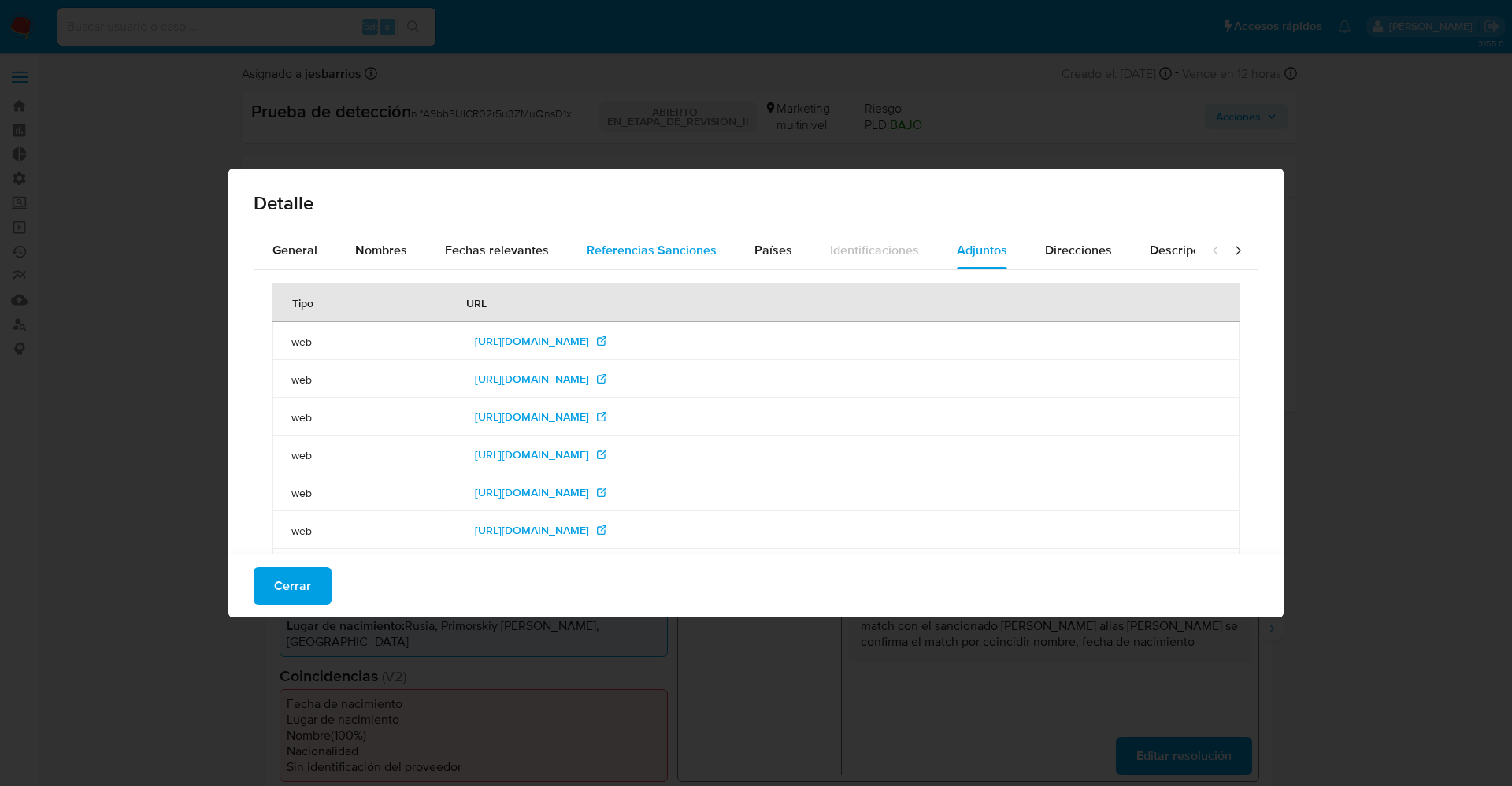
click at [697, 237] on div "Referencias Sanciones" at bounding box center [652, 251] width 130 height 38
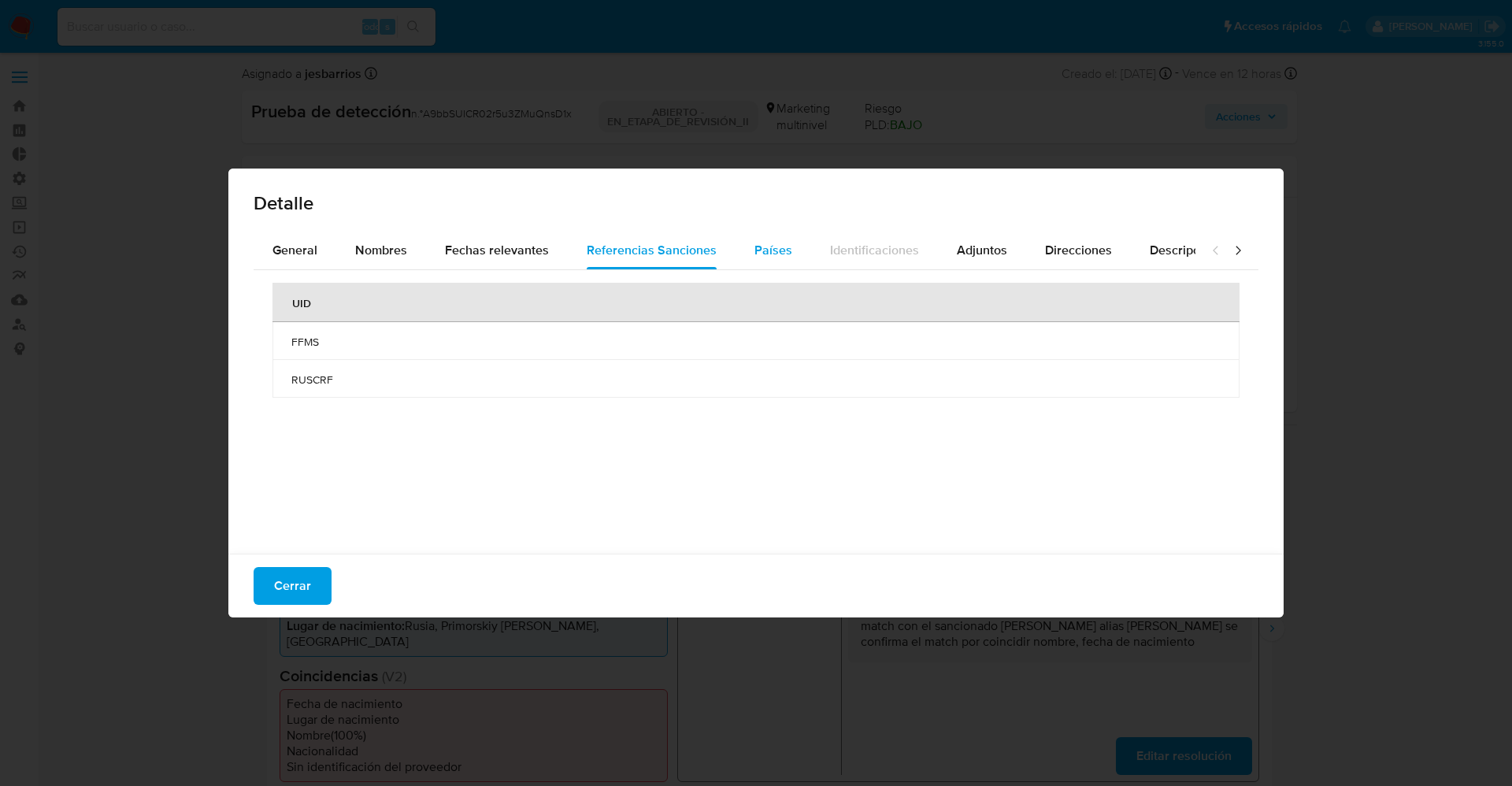
click at [762, 237] on div "Países" at bounding box center [774, 251] width 38 height 38
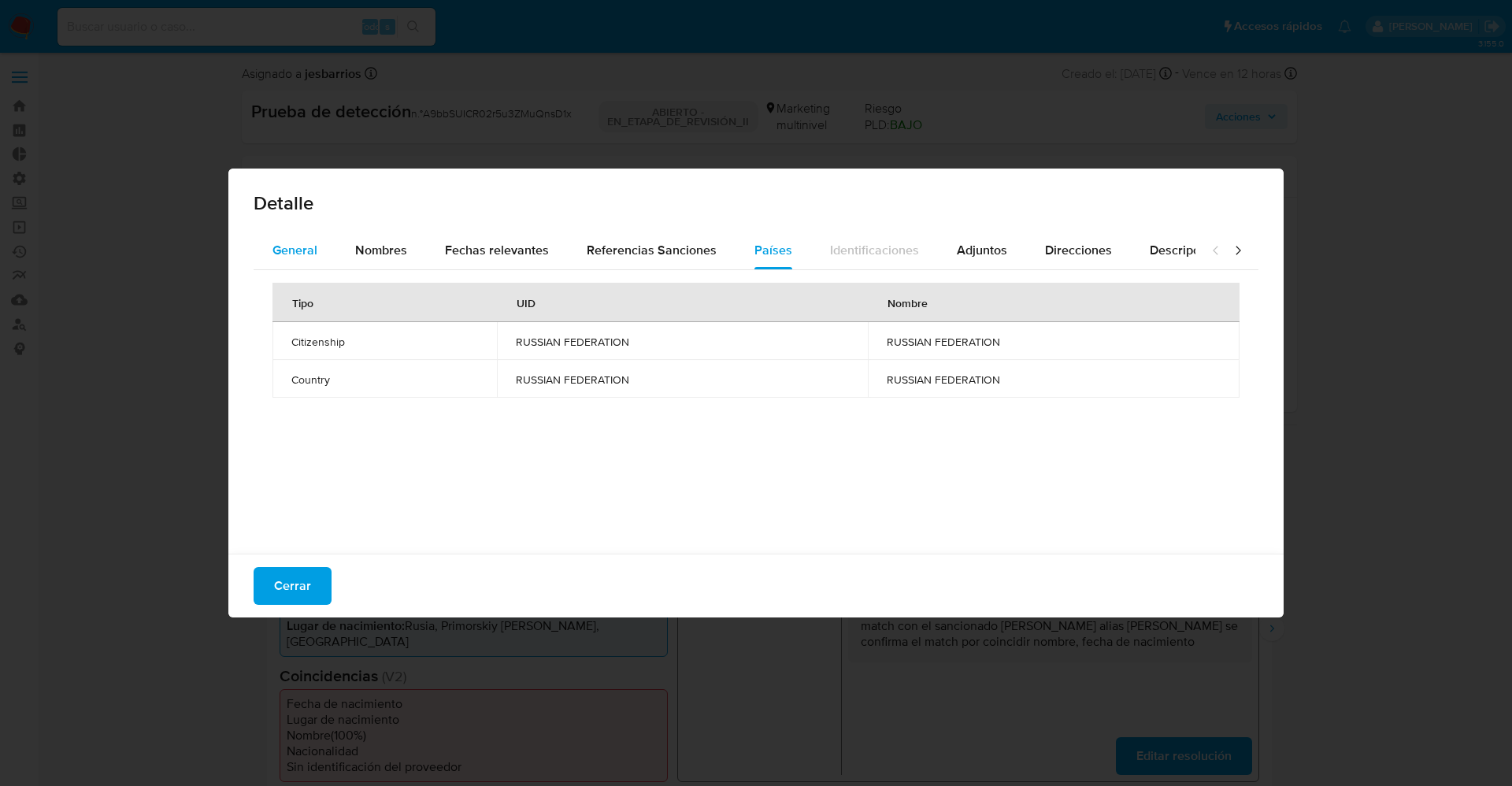
click at [276, 252] on span "General" at bounding box center [295, 250] width 45 height 18
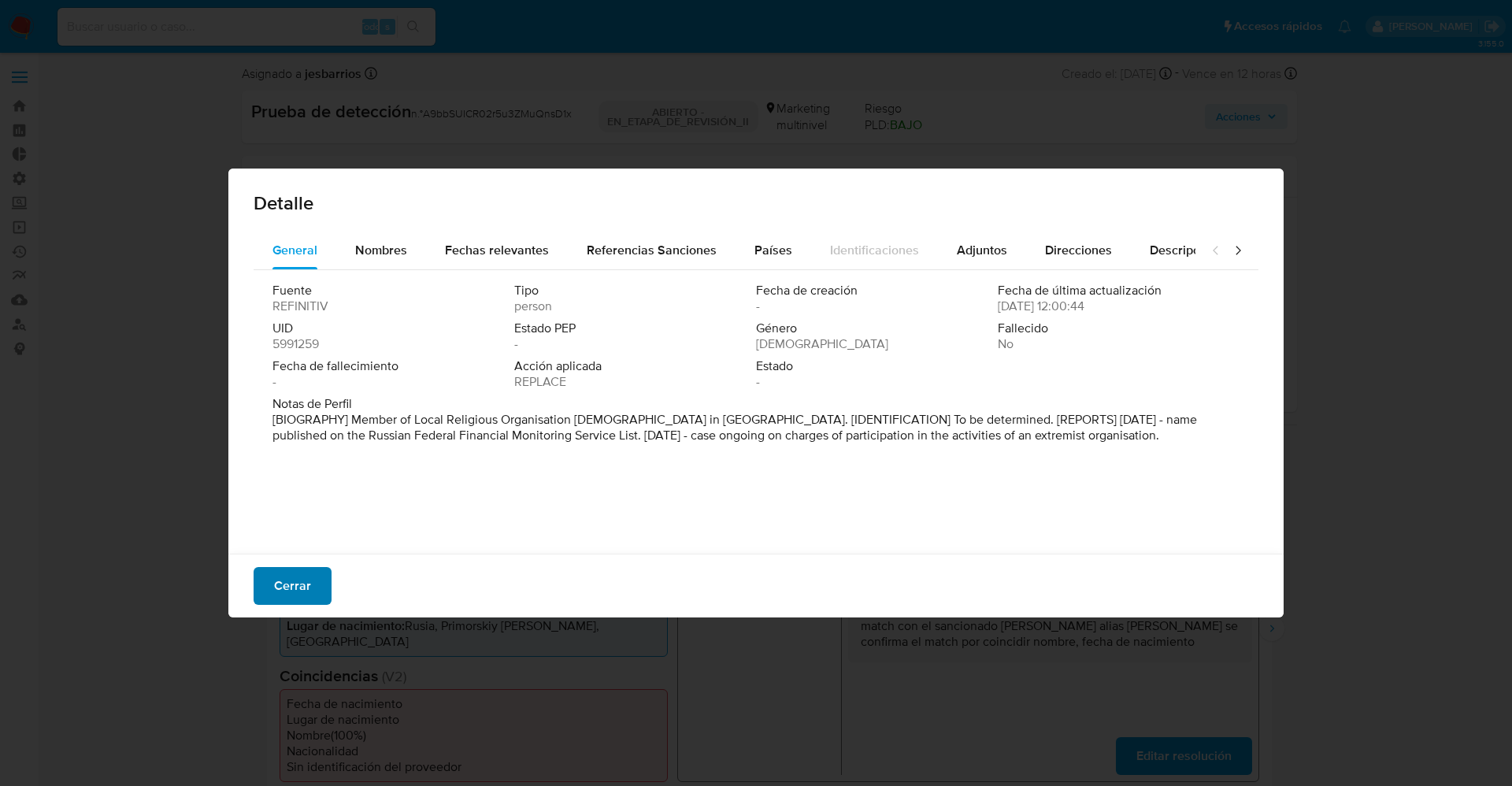
click at [292, 602] on font "Cerrar" at bounding box center [292, 586] width 37 height 38
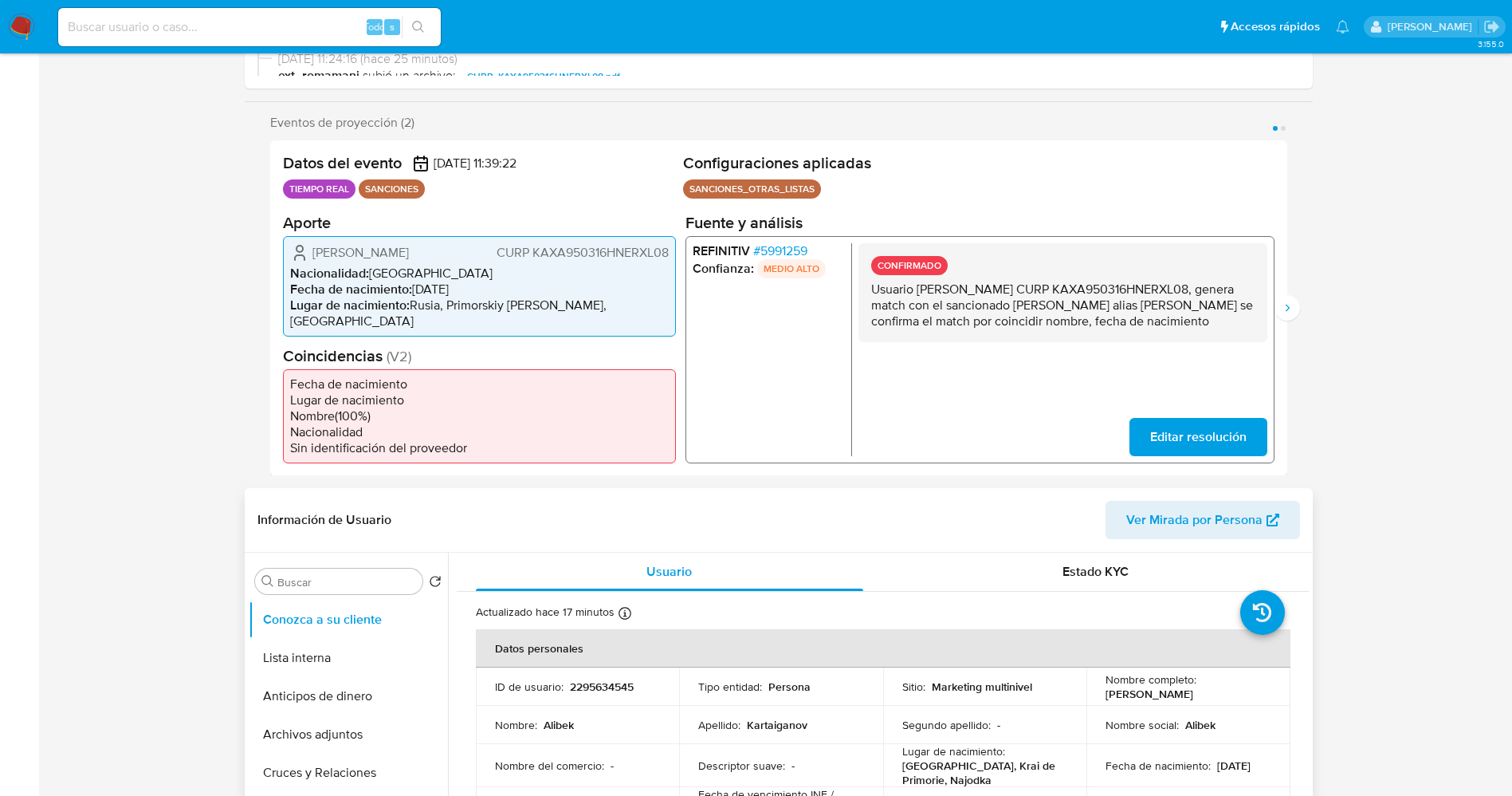
scroll to position [598, 0]
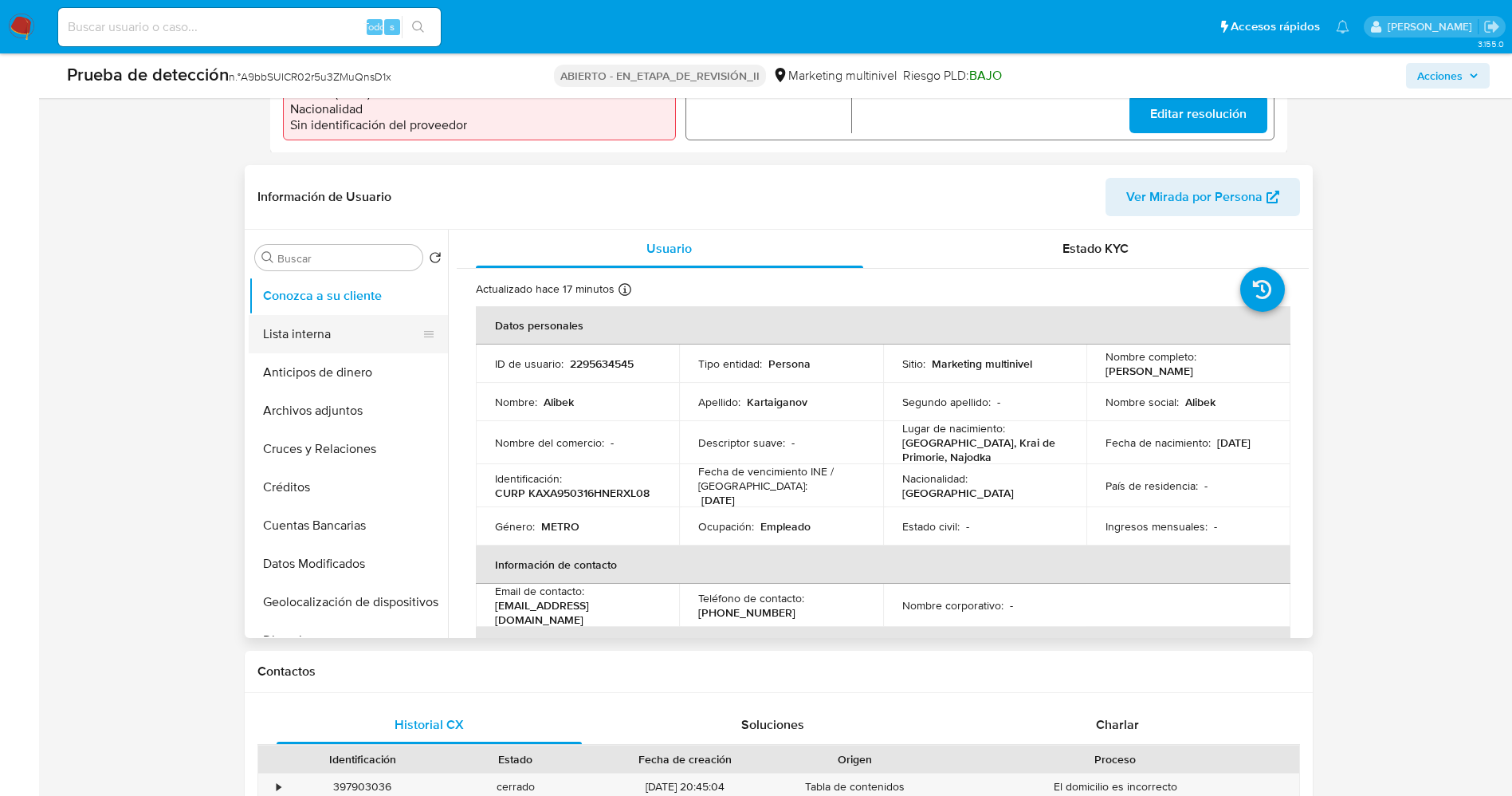
click at [300, 315] on button "Lista interna" at bounding box center [342, 334] width 186 height 38
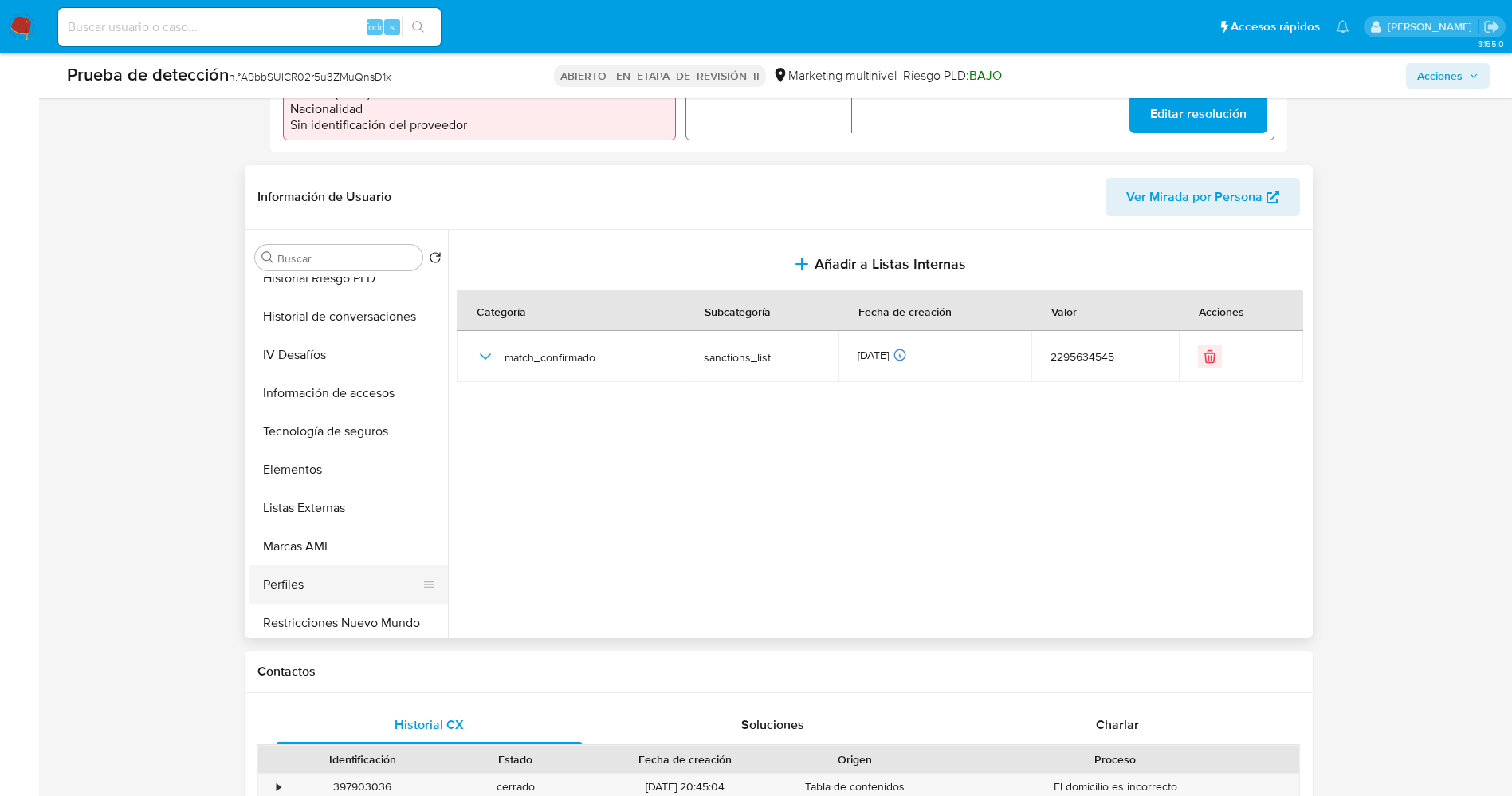
scroll to position [674, 0]
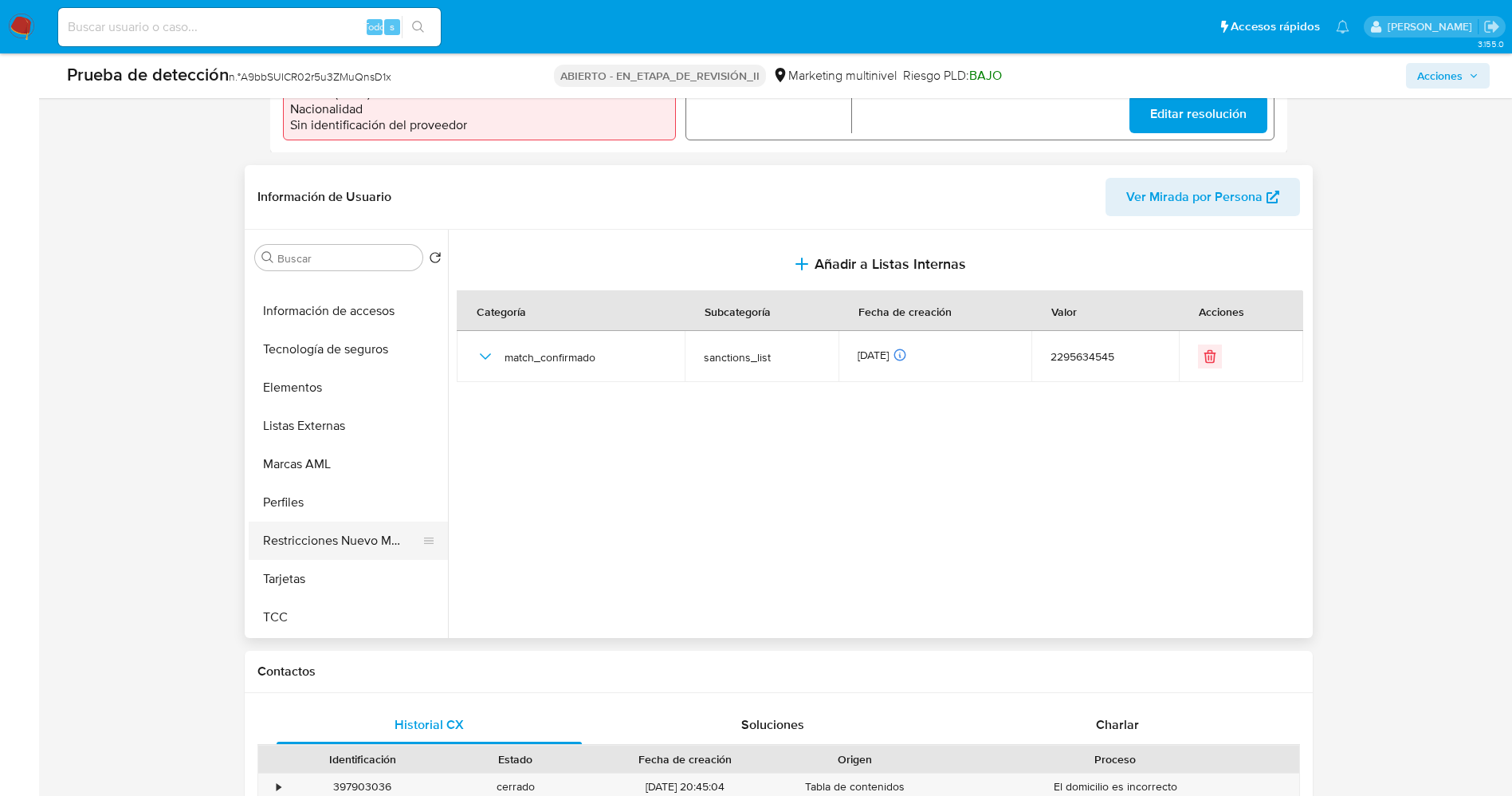
click at [329, 525] on button "Restricciones Nuevo Mundo" at bounding box center [342, 541] width 186 height 38
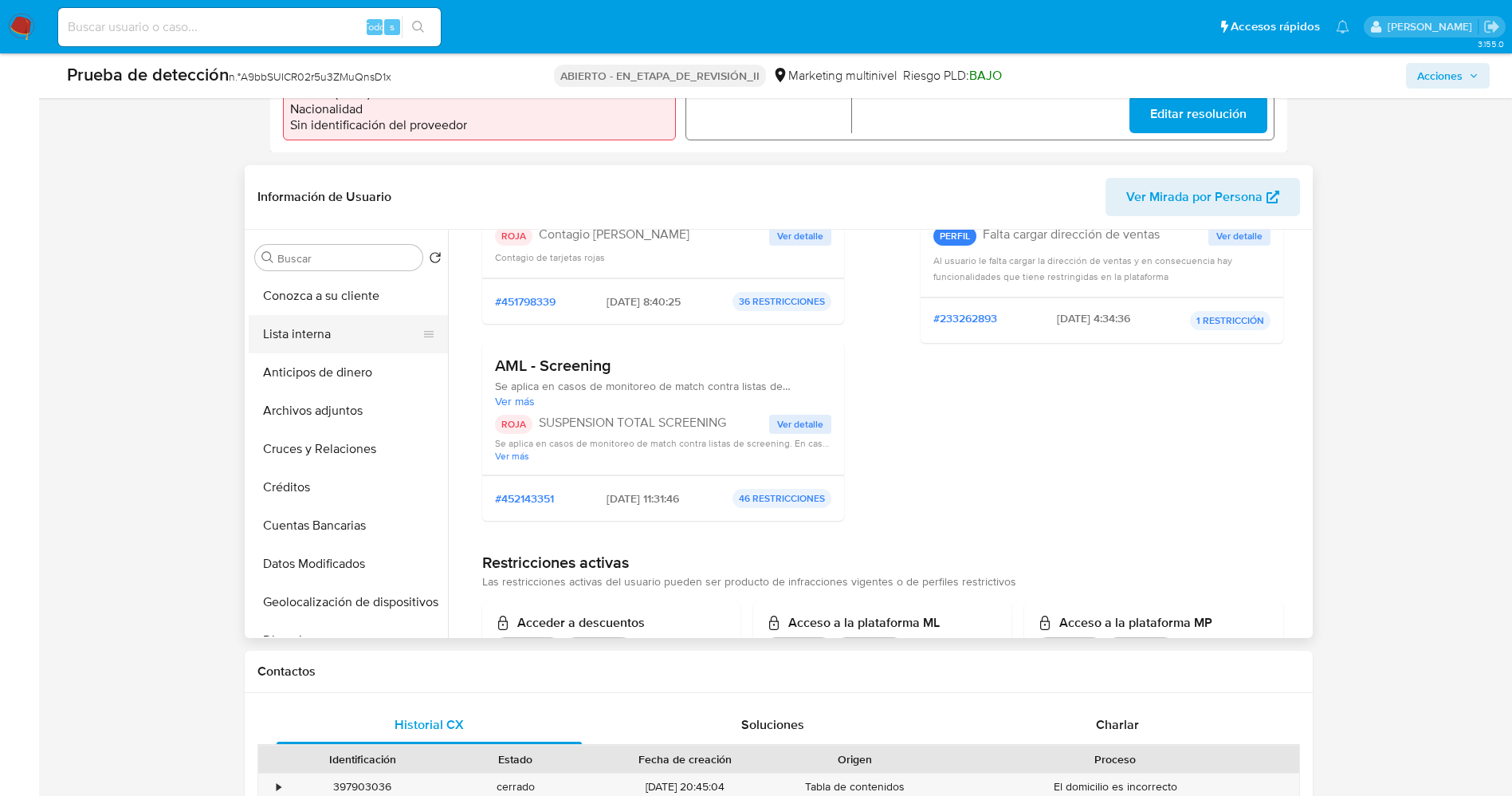
scroll to position [239, 0]
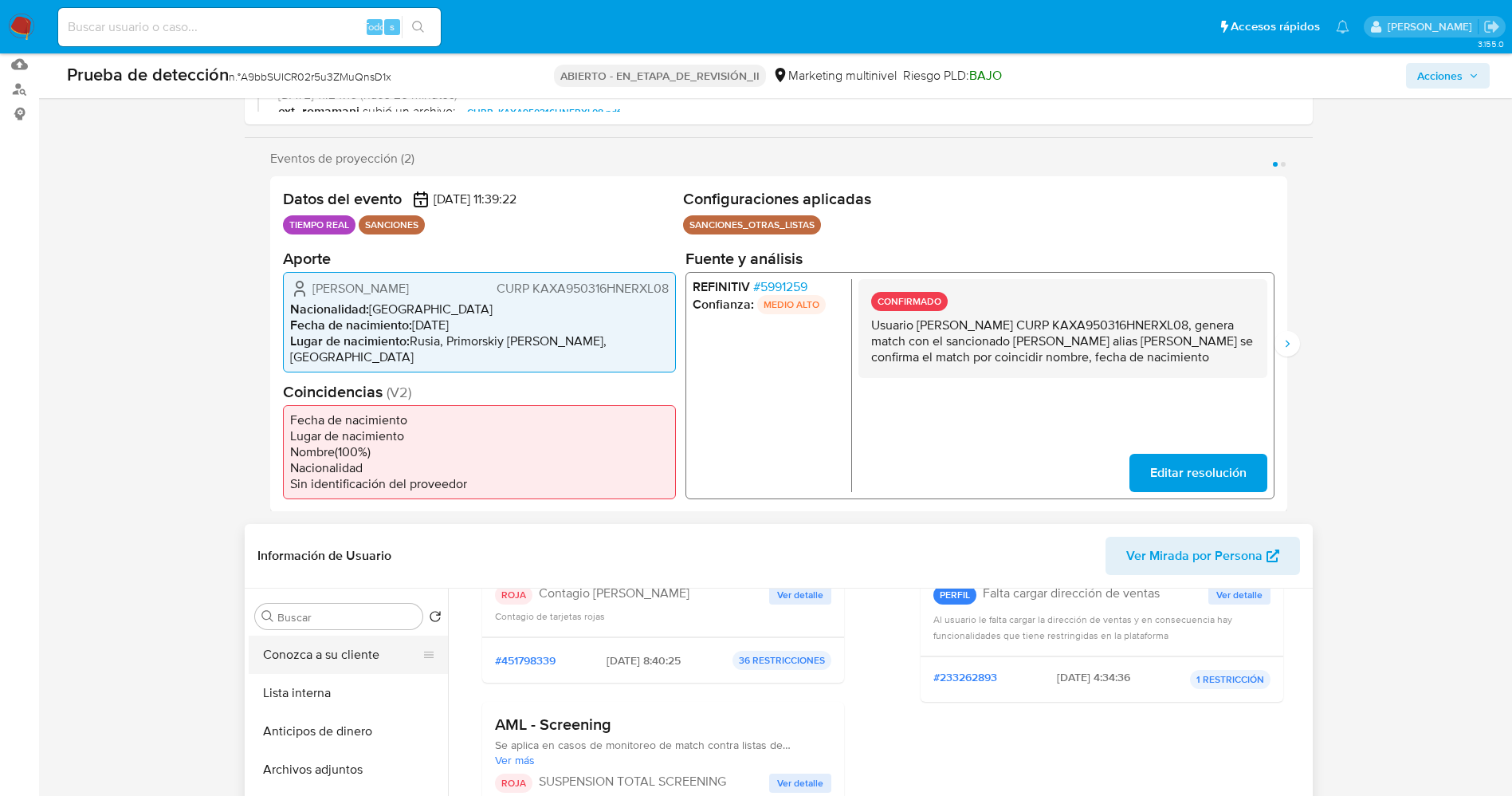
click at [282, 645] on button "Conozca a su cliente" at bounding box center [342, 654] width 186 height 38
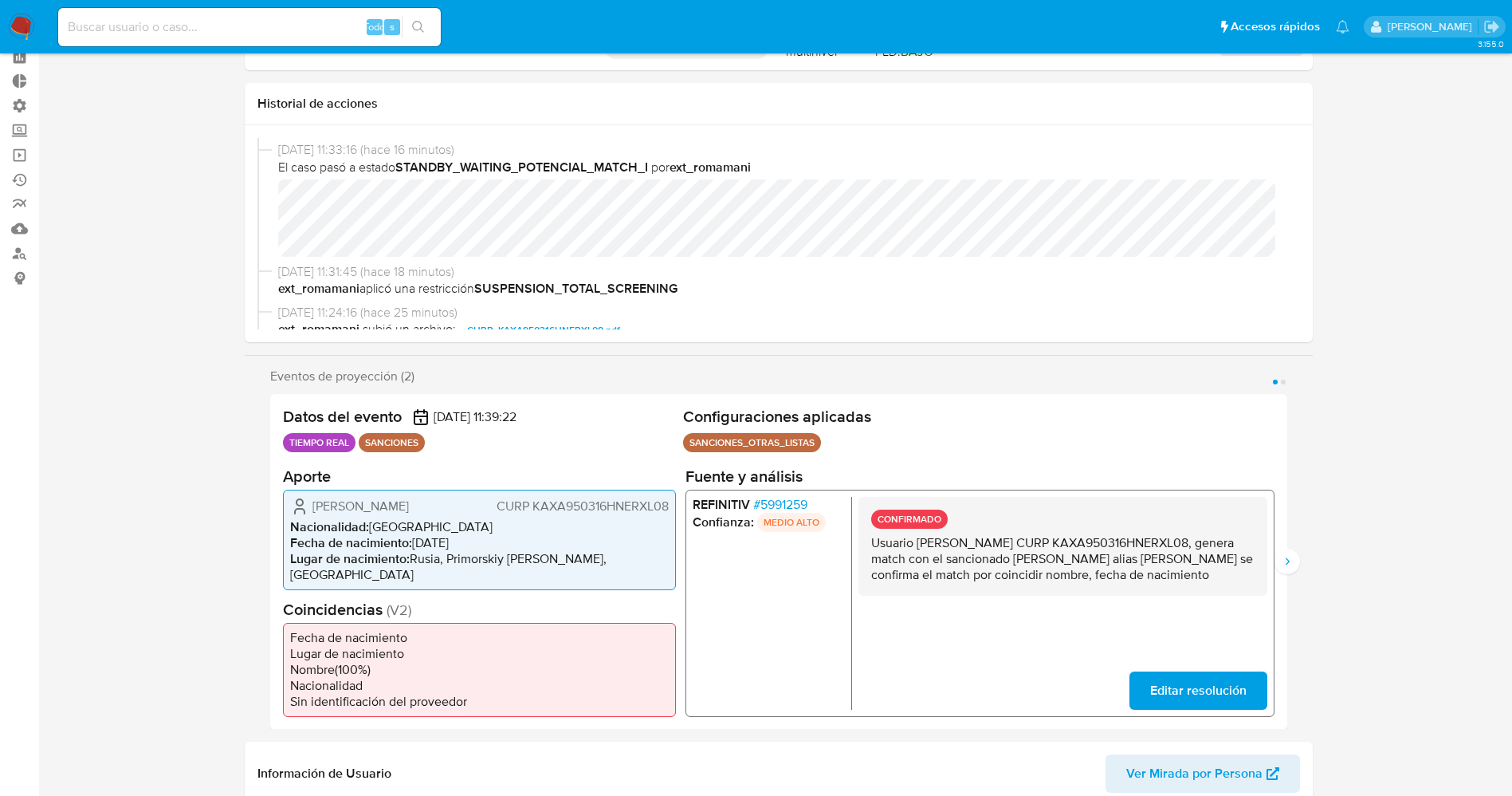
scroll to position [0, 0]
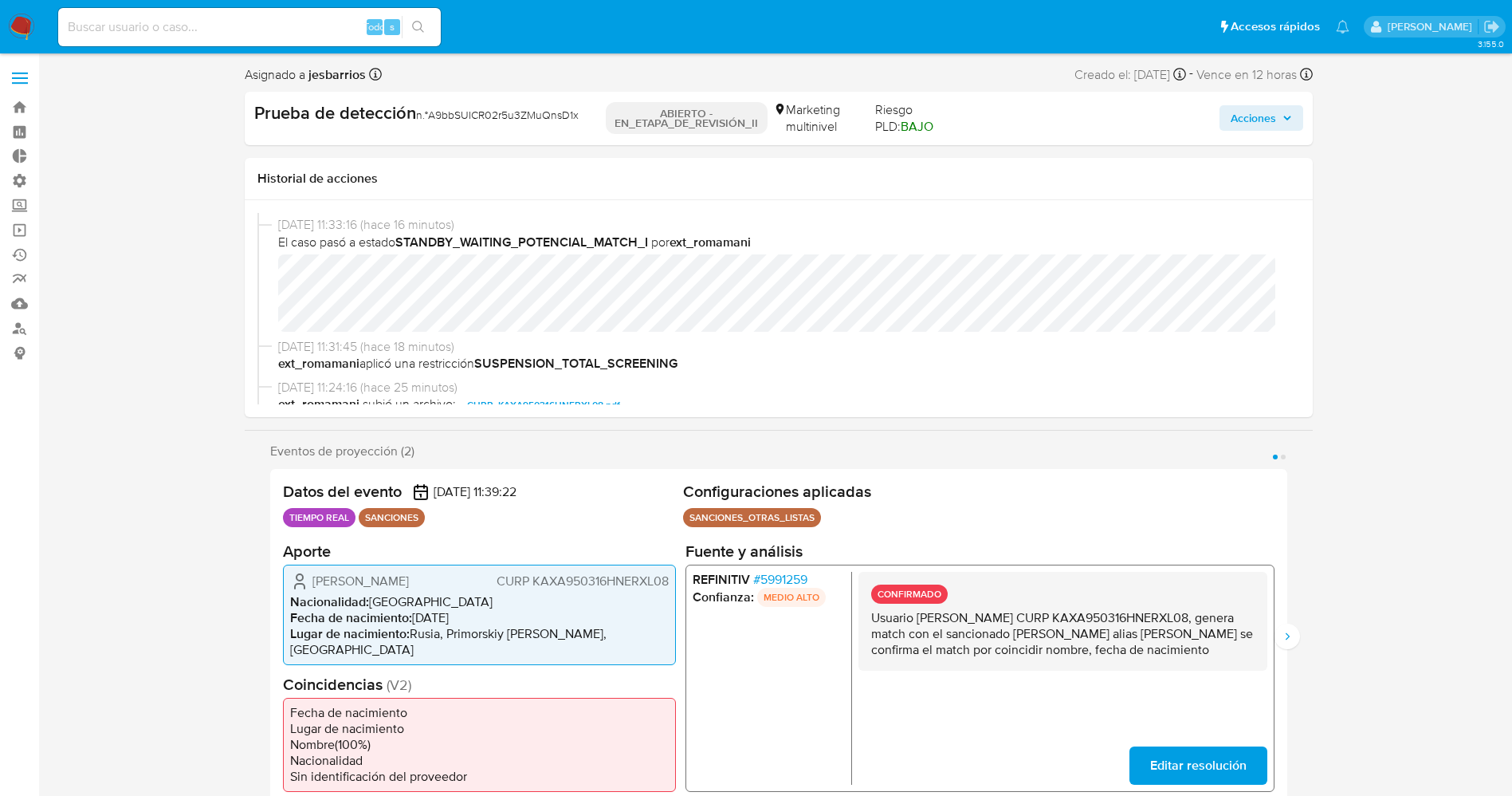
click at [785, 582] on font "5991259" at bounding box center [782, 578] width 47 height 18
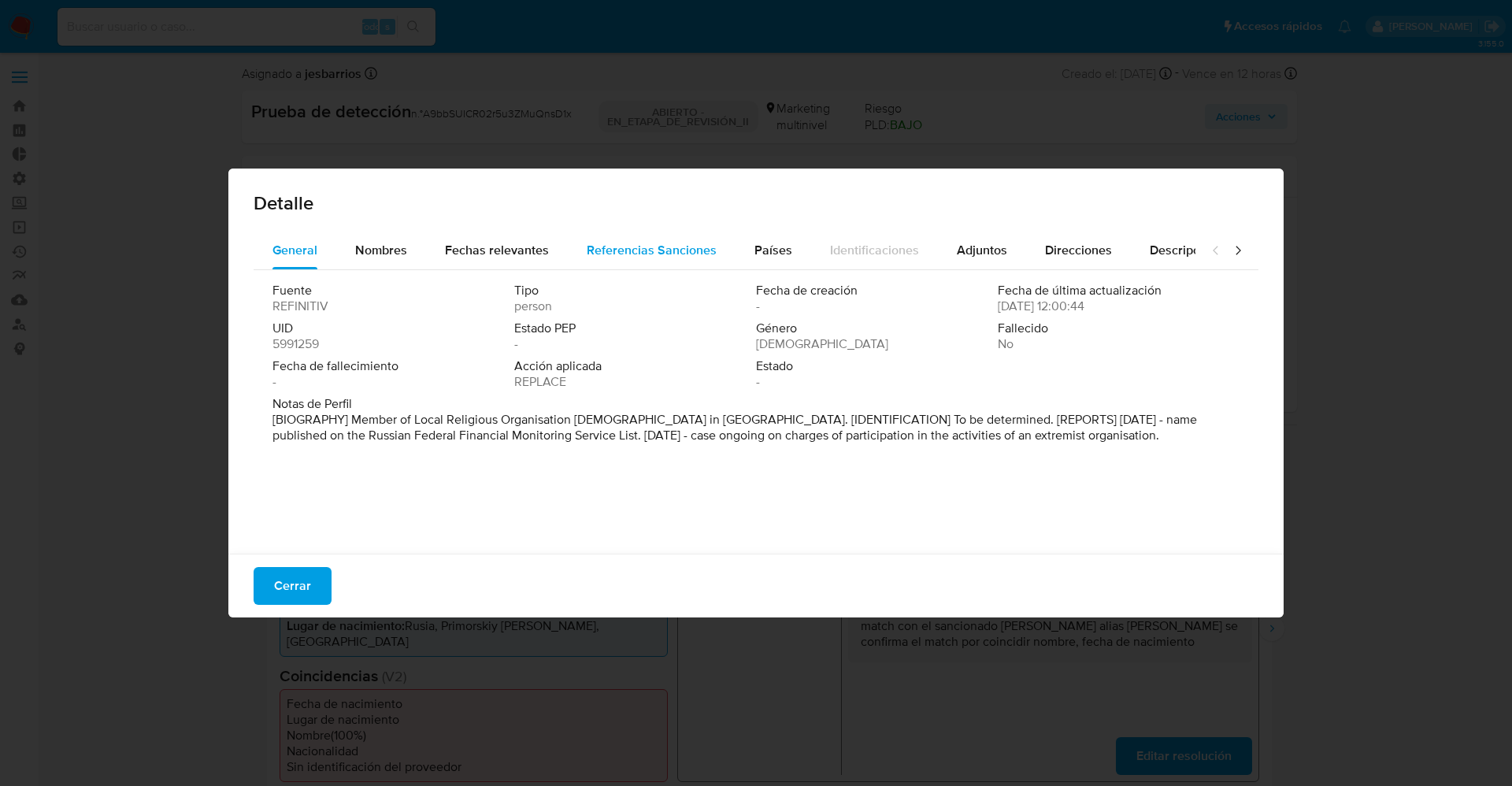
click at [597, 242] on span "Referencias Sanciones" at bounding box center [652, 250] width 130 height 18
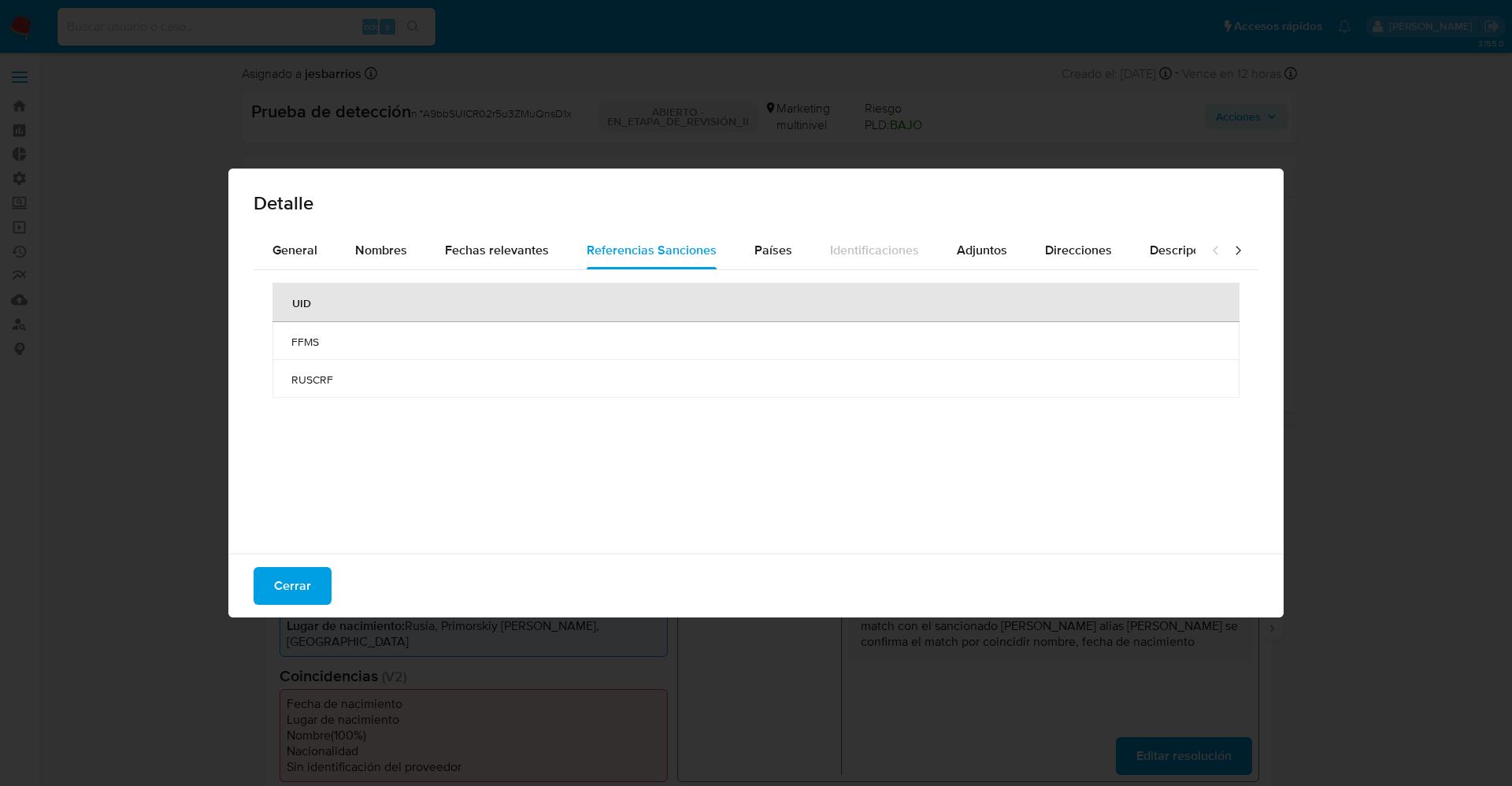
drag, startPoint x: 274, startPoint y: 380, endPoint x: 306, endPoint y: 377, distance: 32.1
click at [364, 381] on td "RUSCRF" at bounding box center [756, 379] width 967 height 38
click at [291, 576] on font "Cerrar" at bounding box center [292, 586] width 37 height 38
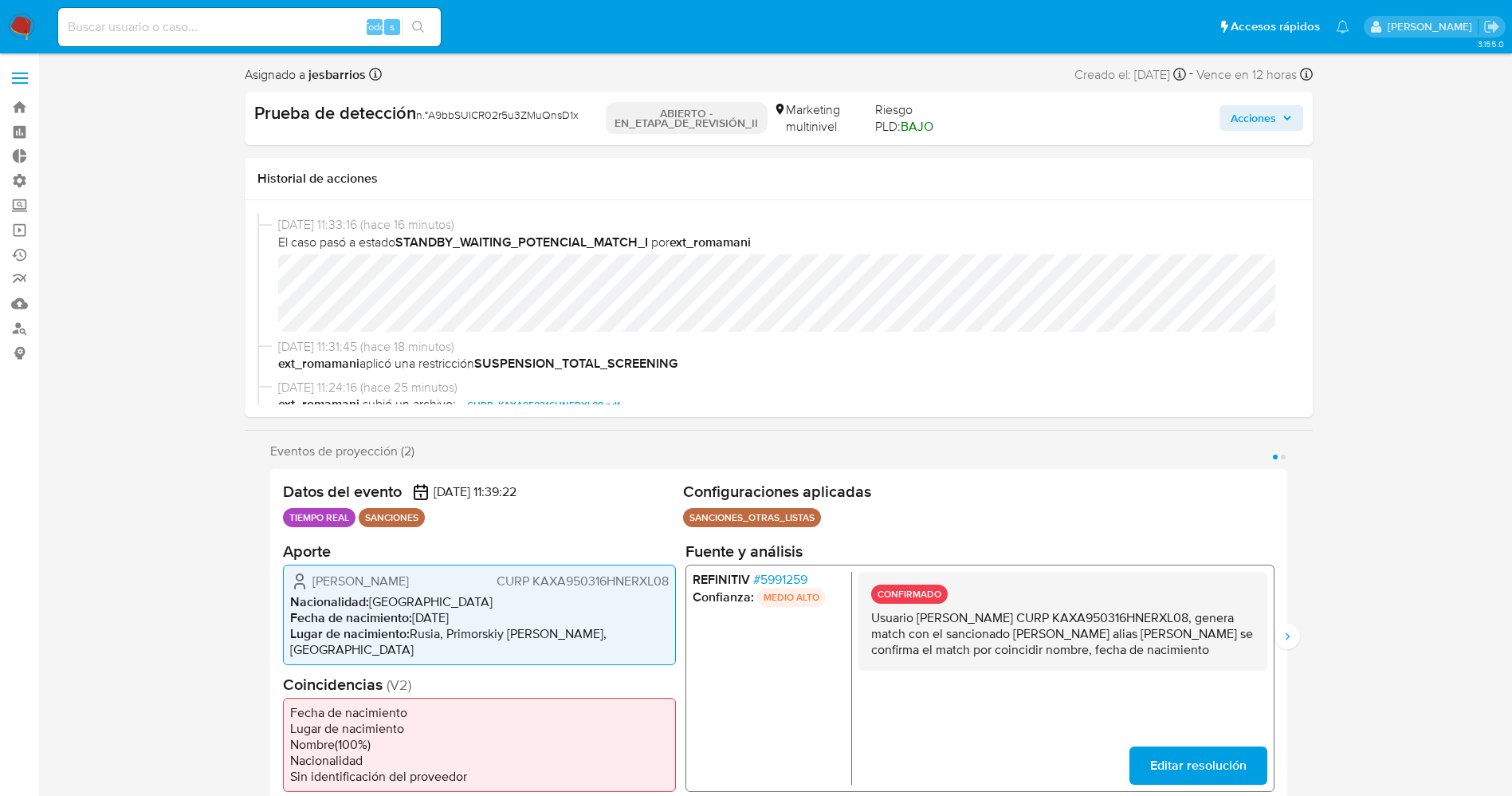
drag, startPoint x: 328, startPoint y: 577, endPoint x: 435, endPoint y: 585, distance: 107.3
click at [435, 585] on div "Alibek Kartaiganov CURP KAXA950316HNERXL08" at bounding box center [480, 580] width 378 height 19
drag, startPoint x: 383, startPoint y: 576, endPoint x: 437, endPoint y: 576, distance: 54.0
click at [437, 576] on div "Alibek Kartaiganov CURP KAXA950316HNERXL08" at bounding box center [480, 580] width 378 height 19
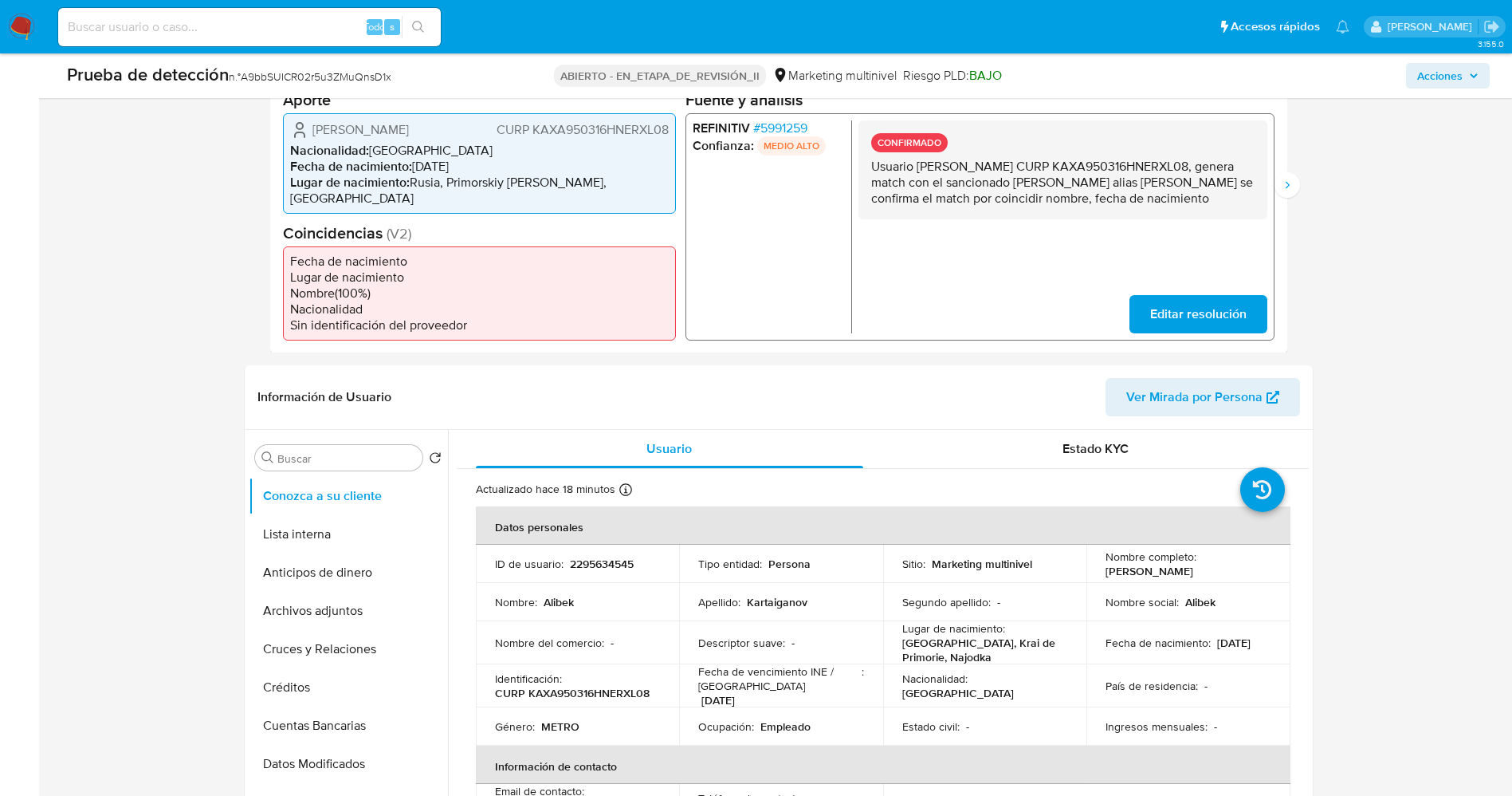
scroll to position [239, 0]
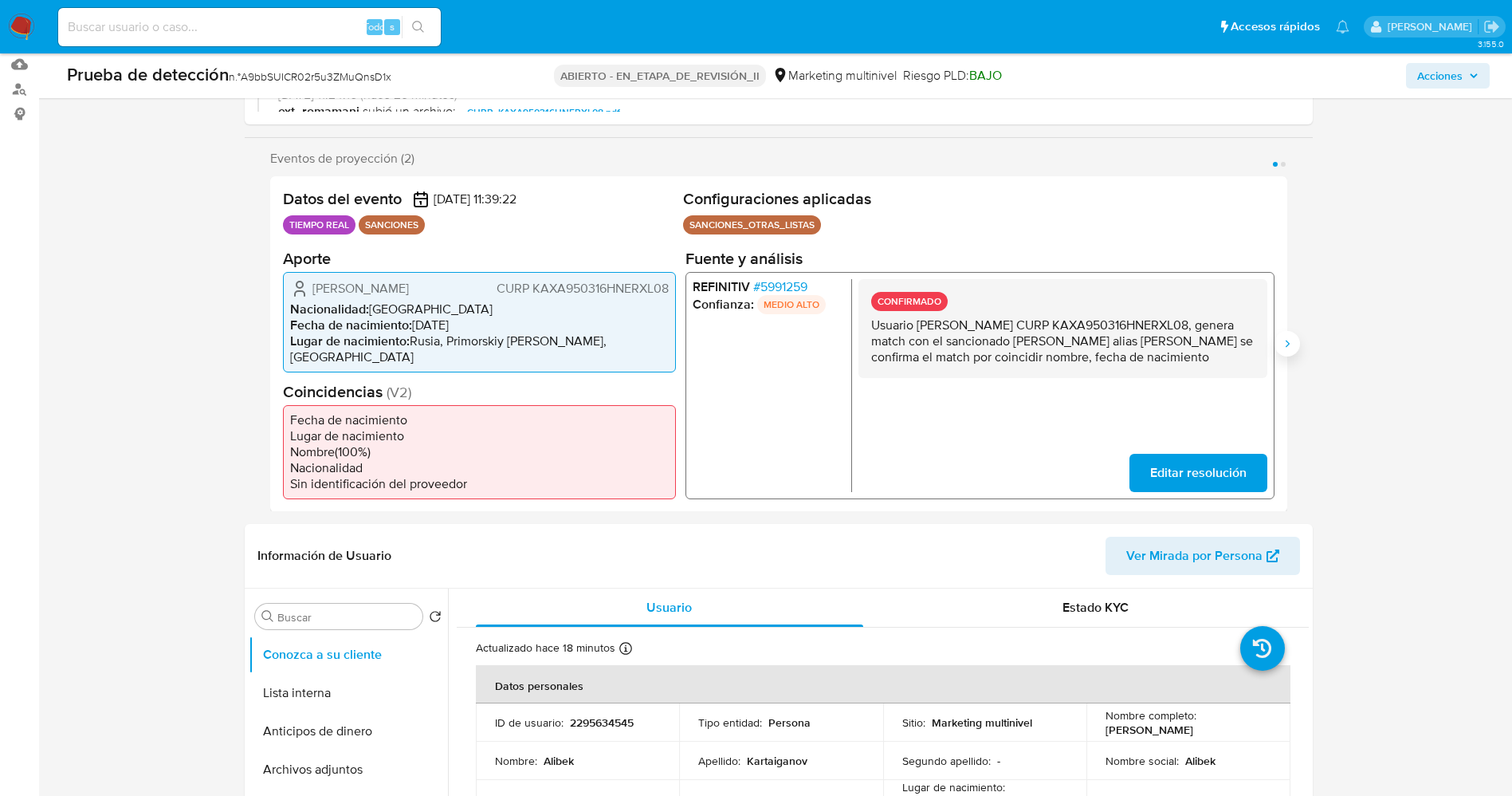
click at [1279, 333] on button "Siguiente" at bounding box center [1287, 344] width 26 height 26
click at [775, 277] on font "5991259" at bounding box center [782, 286] width 47 height 18
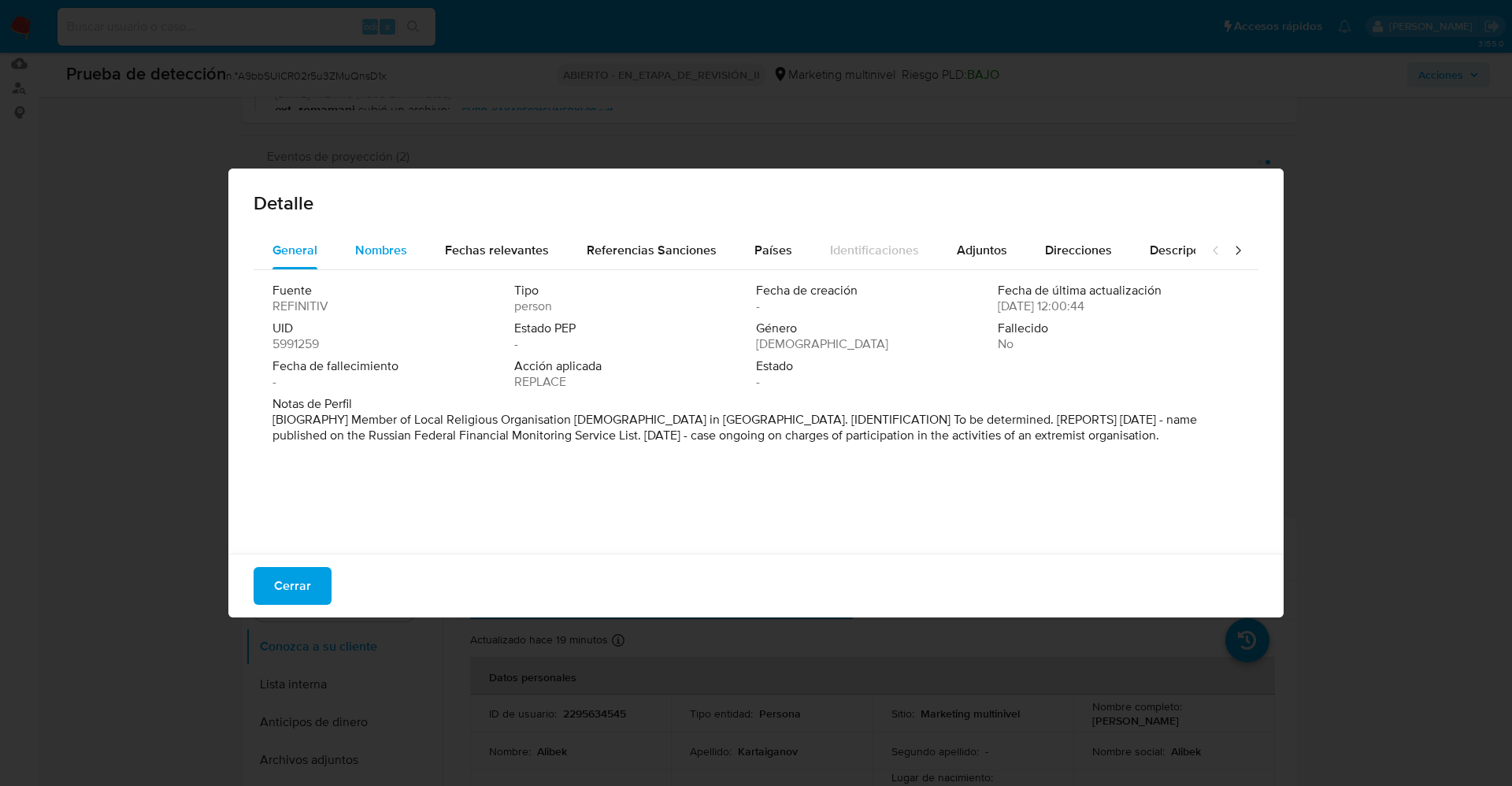
click at [412, 249] on button "Nombres" at bounding box center [381, 251] width 89 height 38
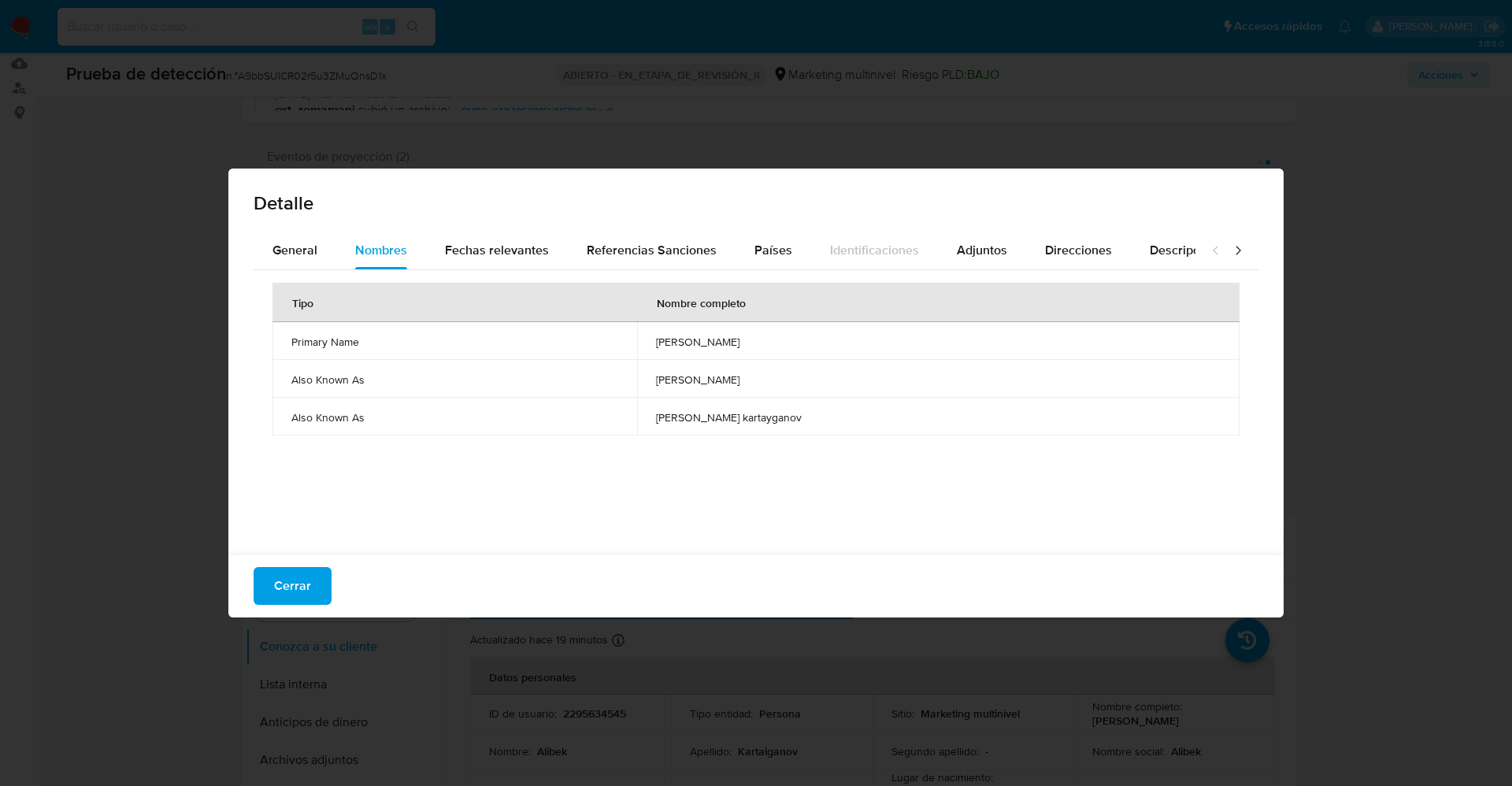
click at [274, 589] on button "Cerrar" at bounding box center [292, 586] width 78 height 38
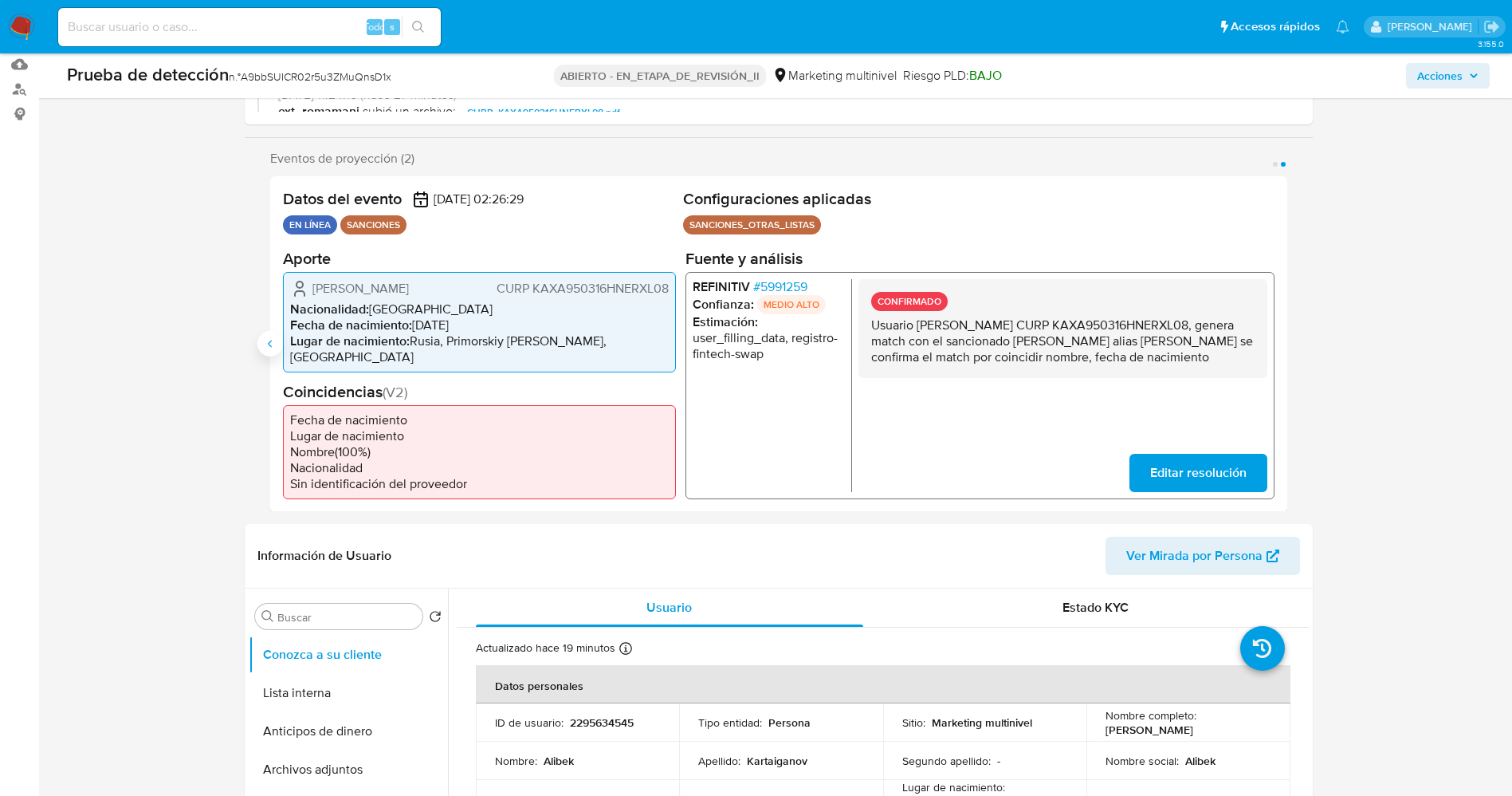
click at [273, 337] on icon "Anterior" at bounding box center [270, 344] width 13 height 13
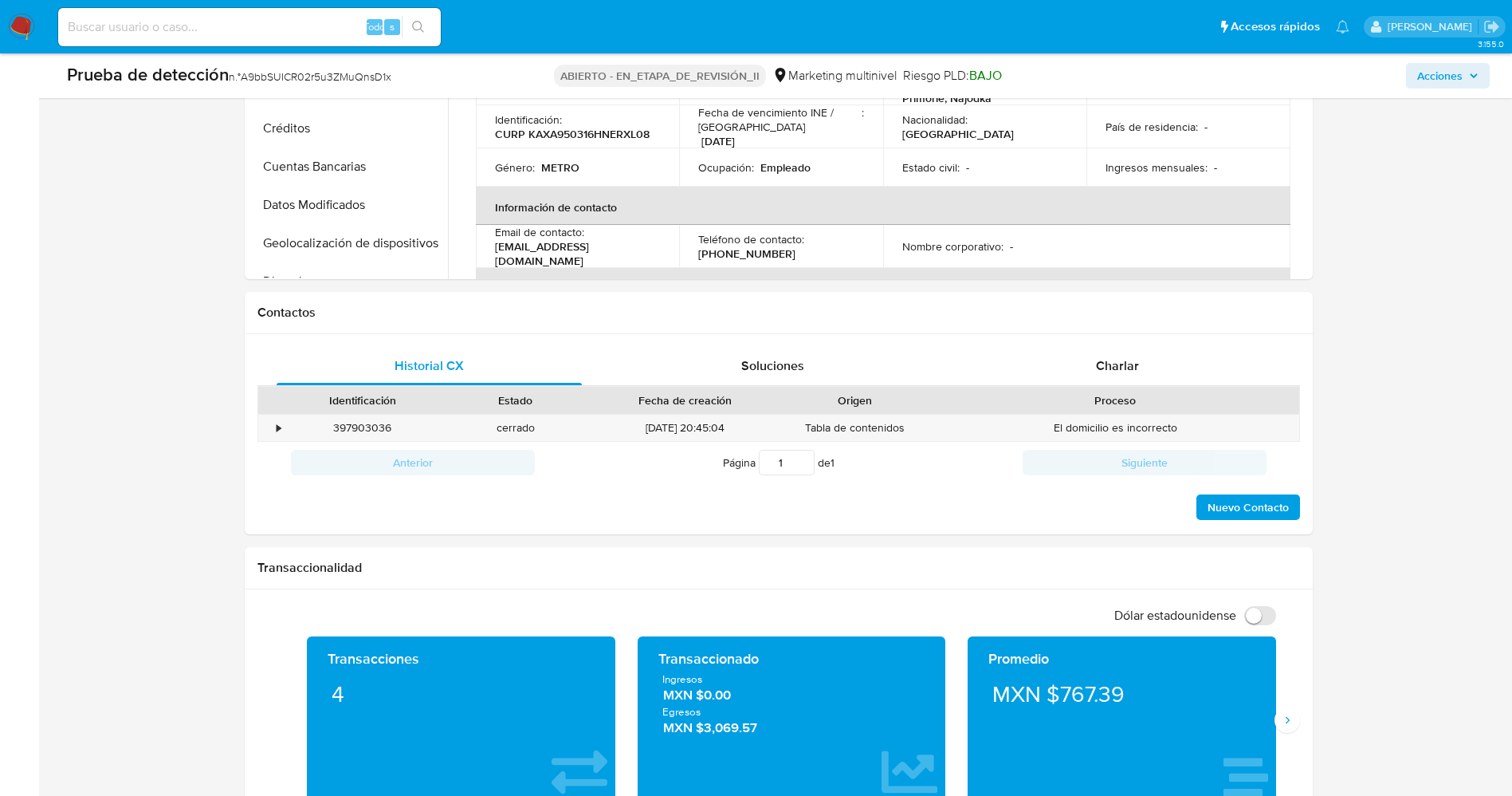
scroll to position [1196, 0]
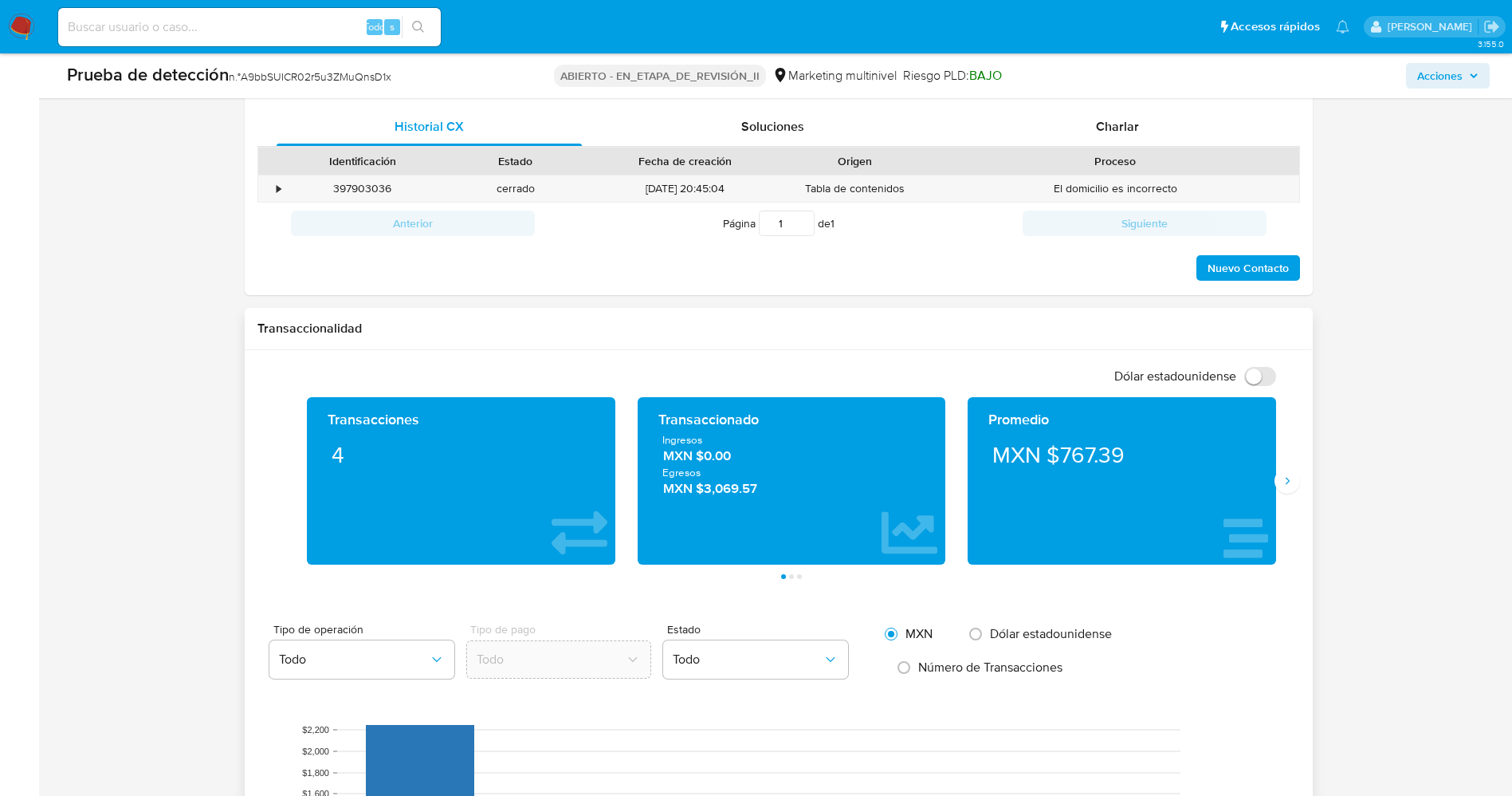
click at [1285, 479] on div "Promedio MXN $767.39" at bounding box center [1122, 480] width 331 height 167
click at [1286, 474] on icon "Siguiente" at bounding box center [1287, 481] width 13 height 13
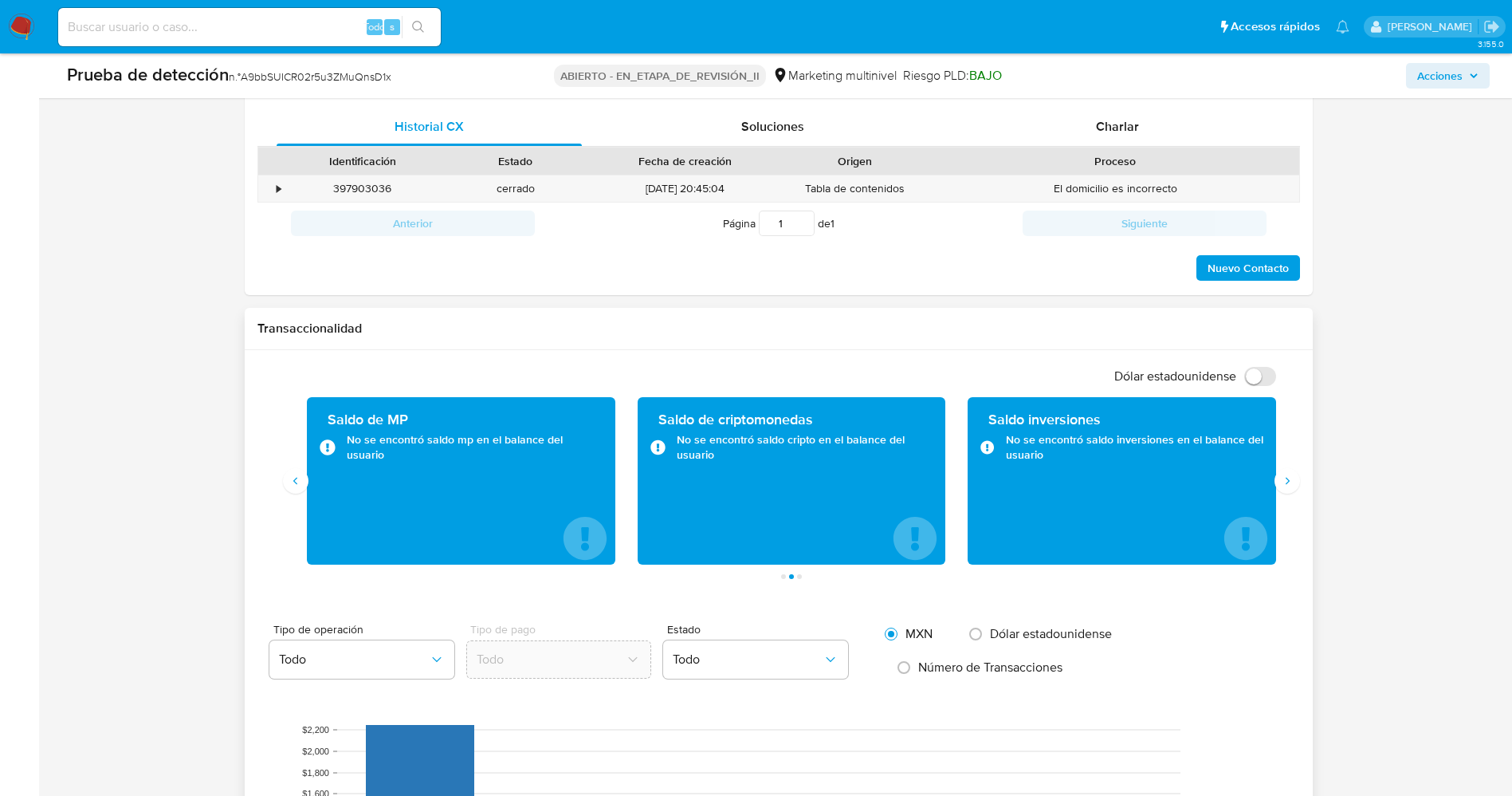
click at [303, 476] on div "Saldo de MP No se encontró saldo mp en el balance del usuario" at bounding box center [460, 480] width 331 height 167
click at [294, 473] on button "Anterior" at bounding box center [296, 481] width 26 height 26
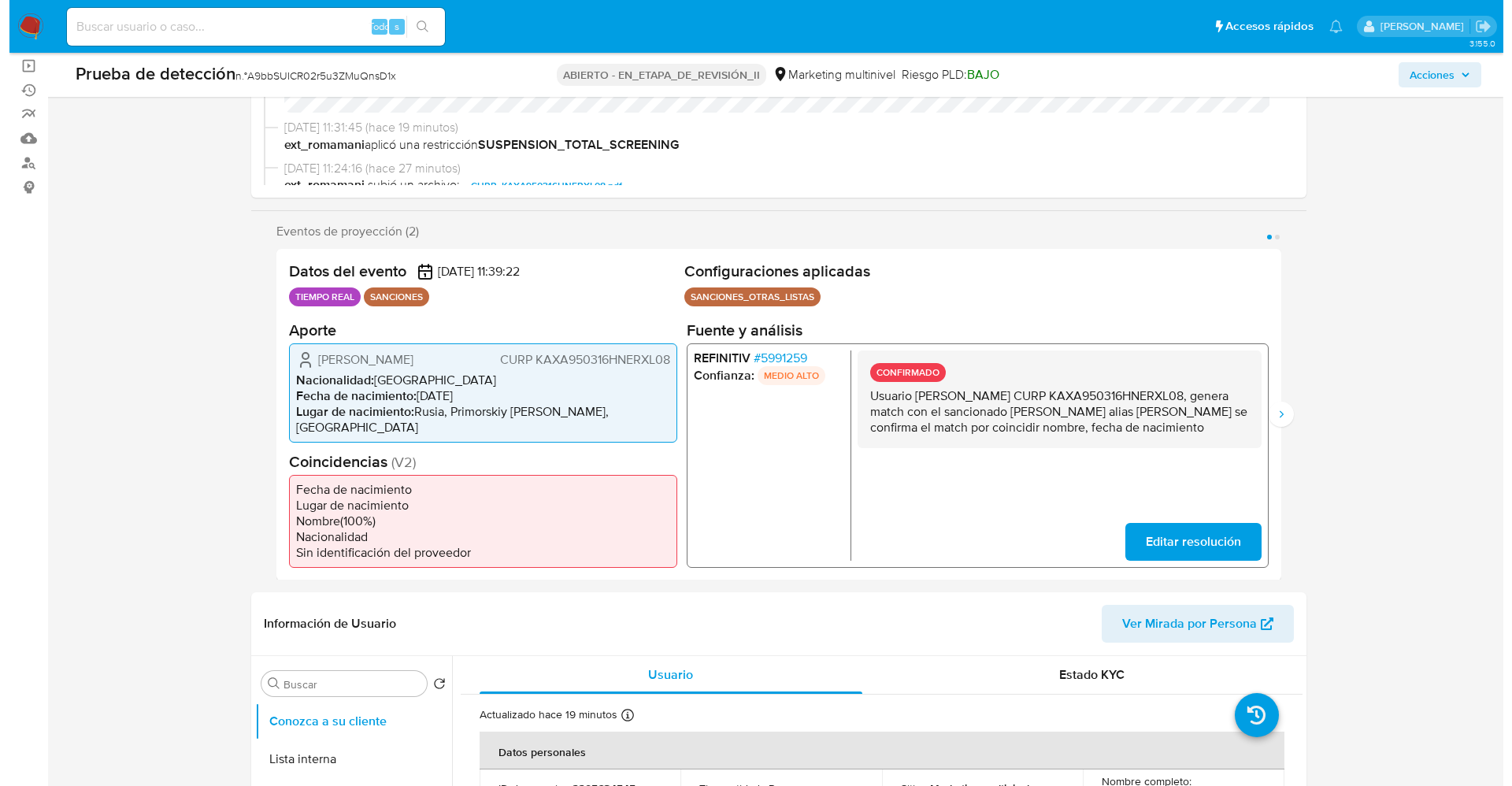
scroll to position [0, 0]
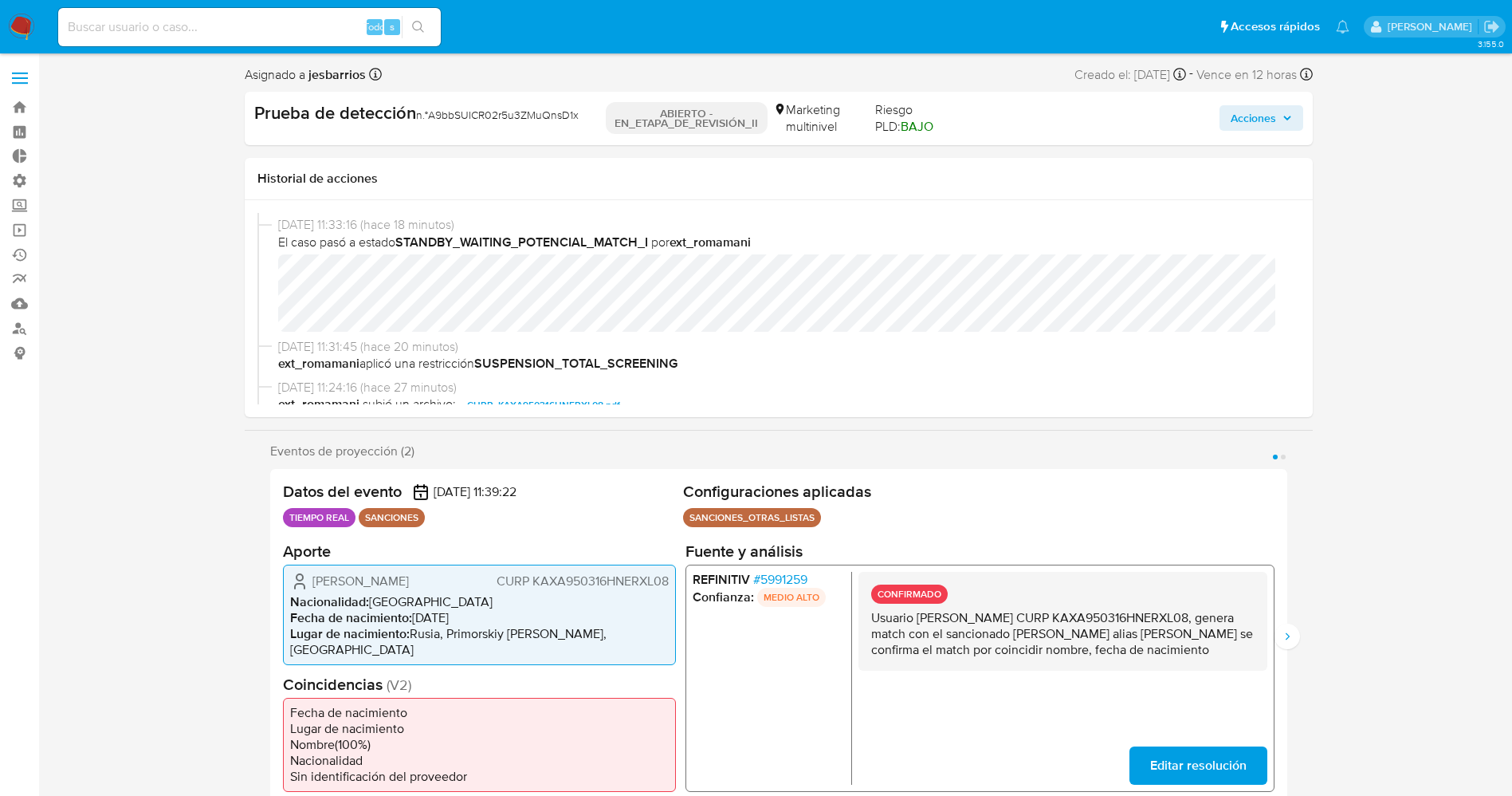
click at [779, 578] on font "5991259" at bounding box center [782, 578] width 47 height 18
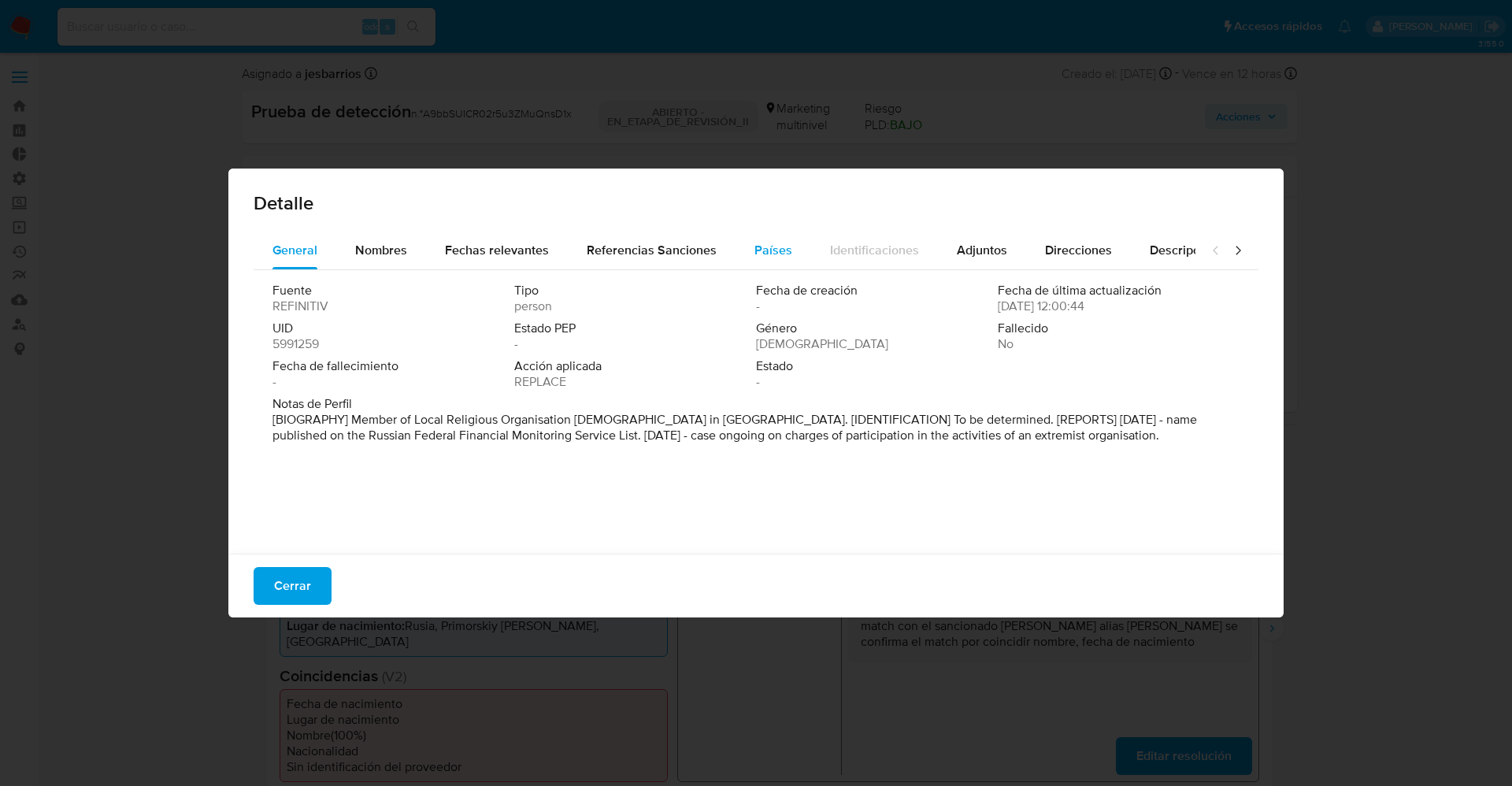
click at [781, 253] on span "Países" at bounding box center [774, 250] width 38 height 18
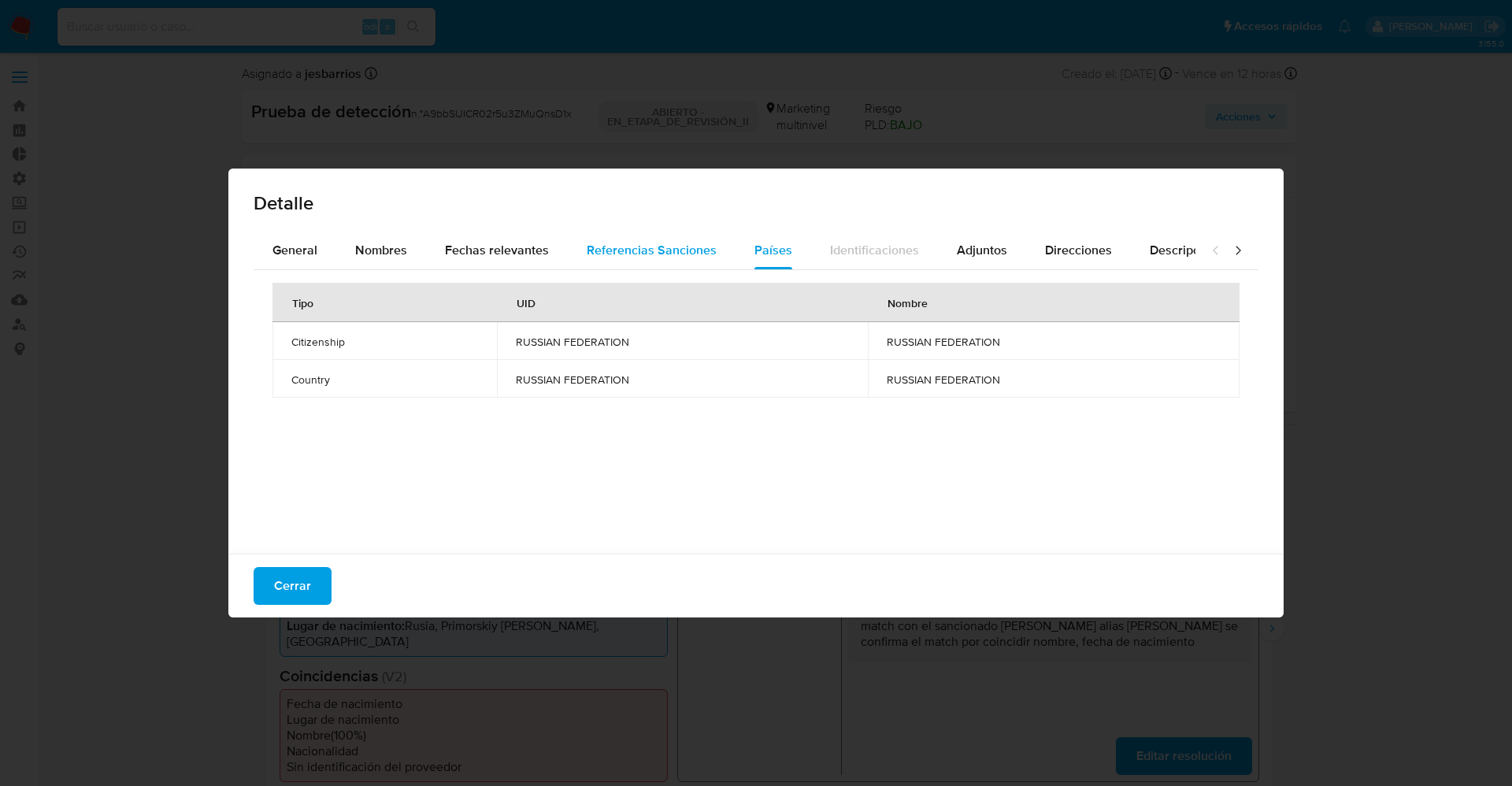
drag, startPoint x: 514, startPoint y: 257, endPoint x: 579, endPoint y: 254, distance: 65.1
click at [530, 257] on span "Fechas relevantes" at bounding box center [496, 250] width 104 height 18
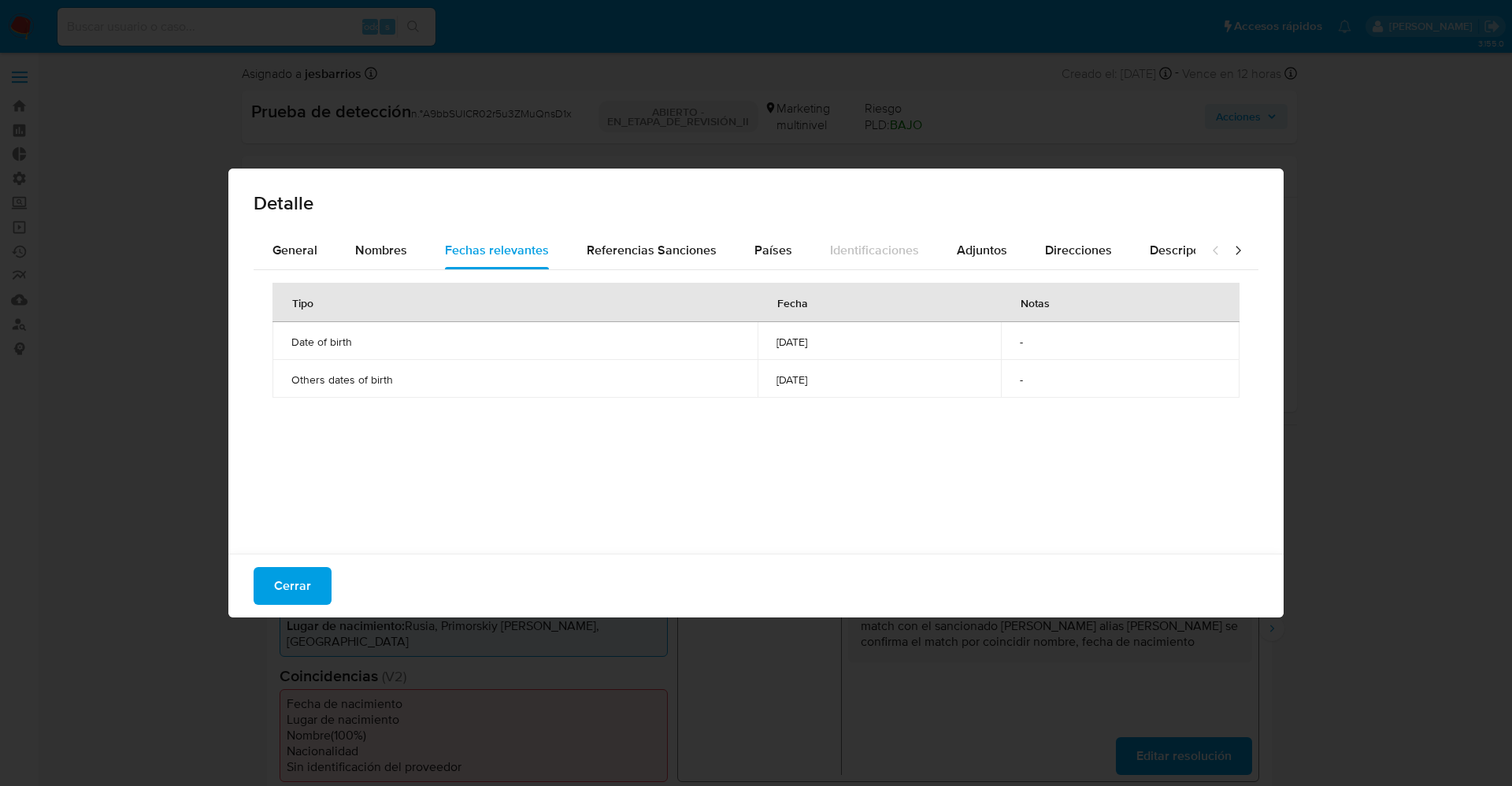
drag, startPoint x: 609, startPoint y: 248, endPoint x: 423, endPoint y: 437, distance: 265.2
click at [611, 248] on span "Referencias Sanciones" at bounding box center [652, 250] width 130 height 18
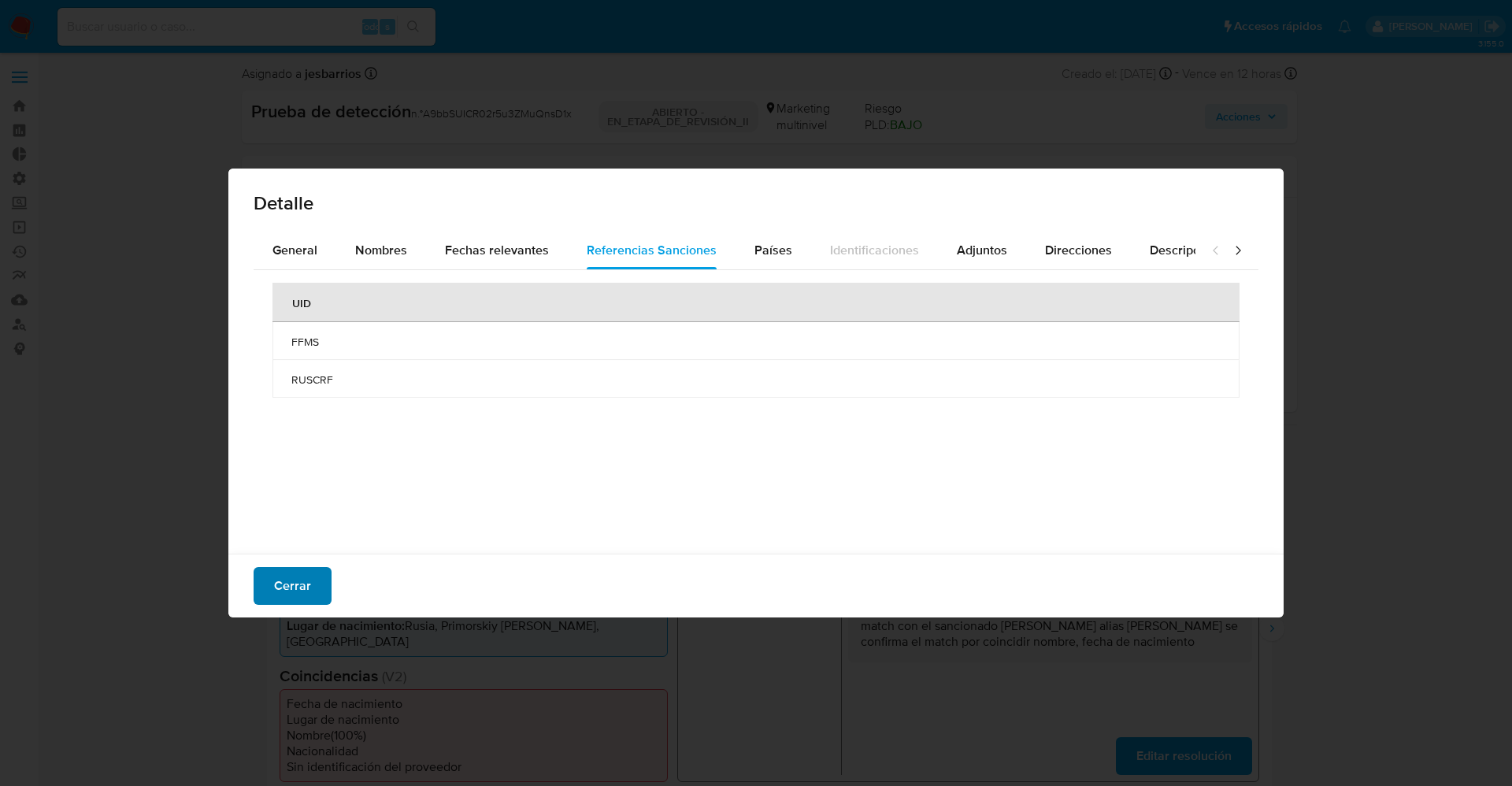
click at [295, 585] on font "Cerrar" at bounding box center [292, 586] width 37 height 38
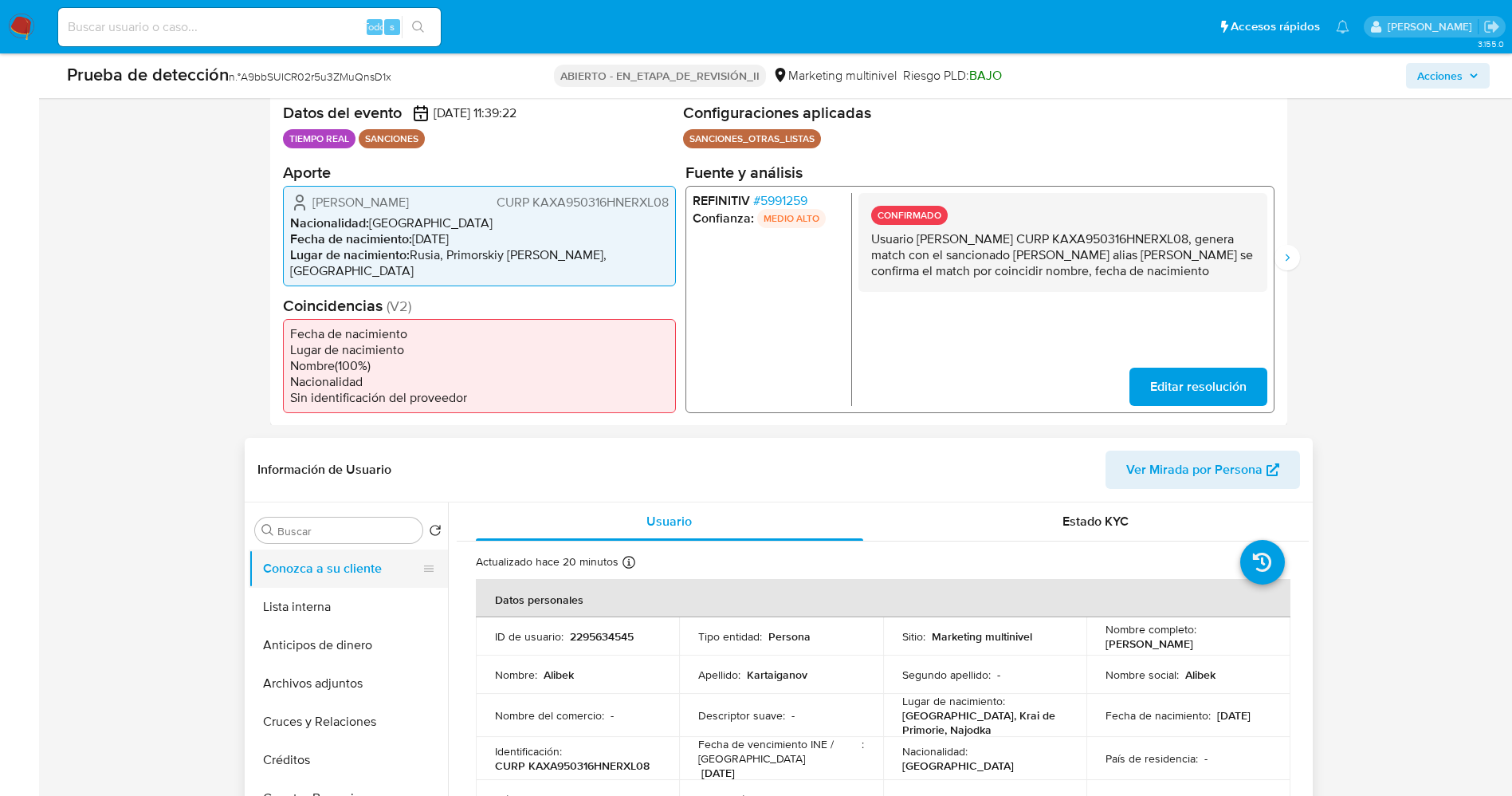
scroll to position [359, 0]
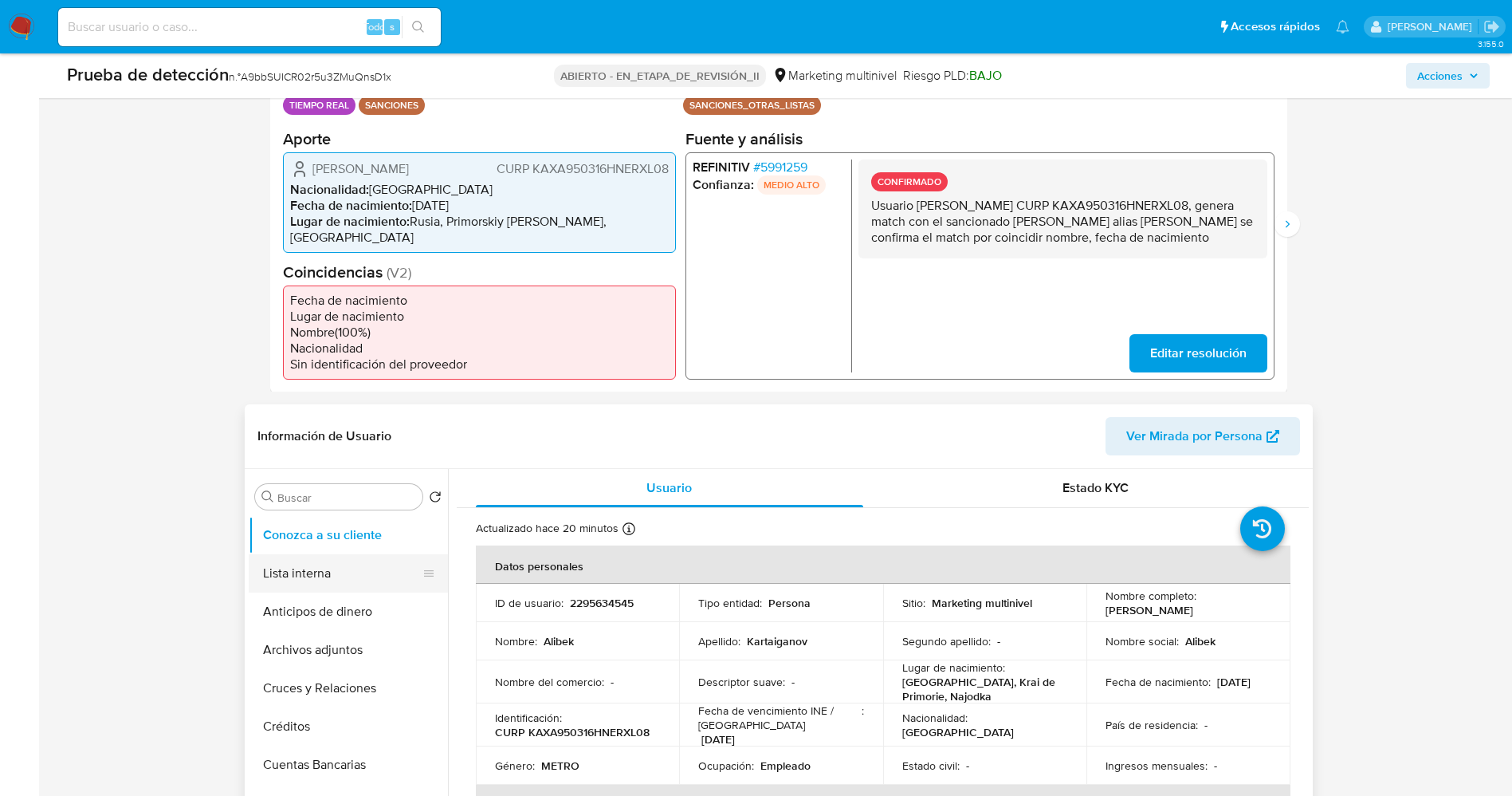
click at [345, 559] on button "Lista interna" at bounding box center [342, 573] width 186 height 38
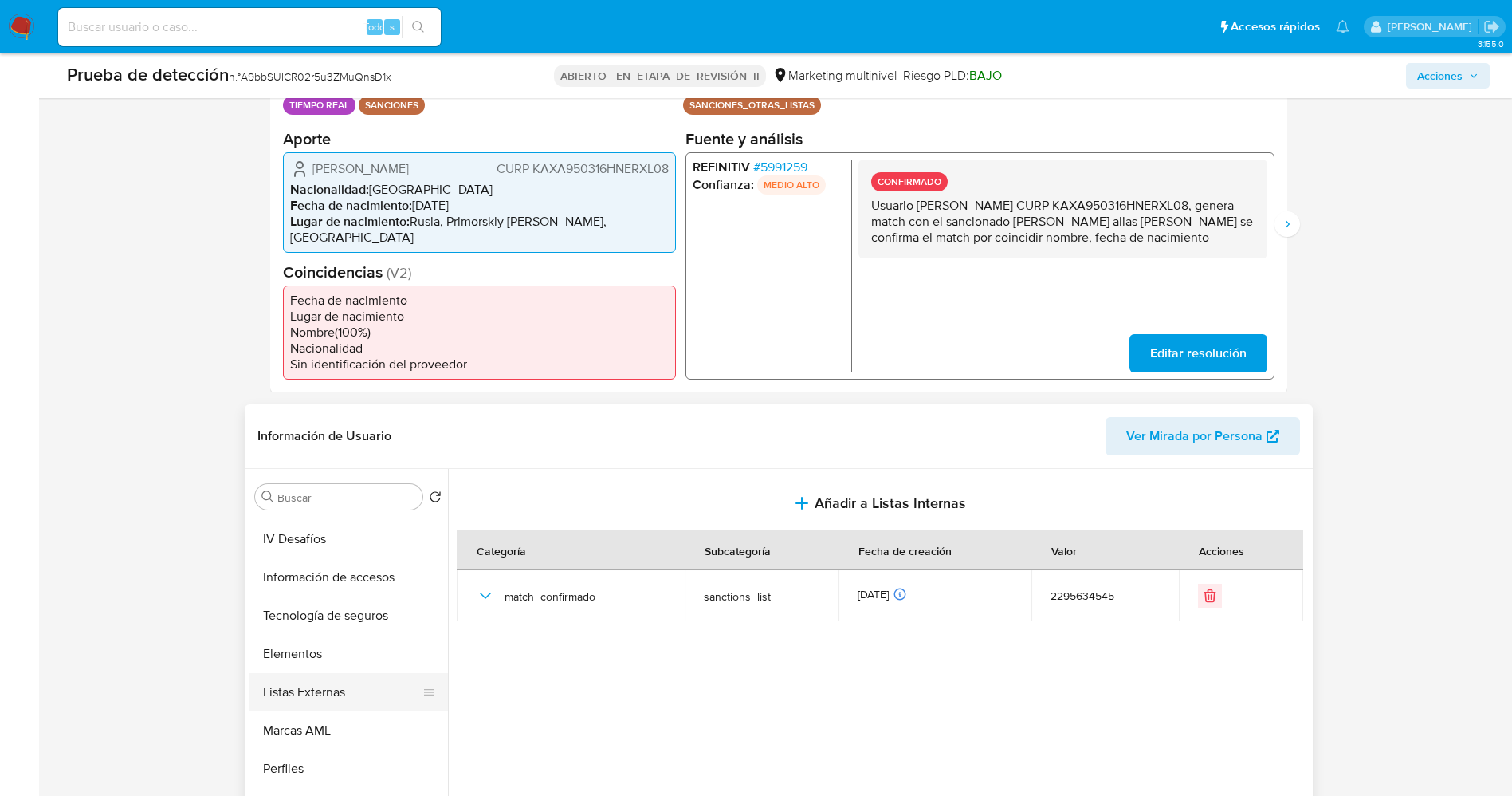
scroll to position [674, 0]
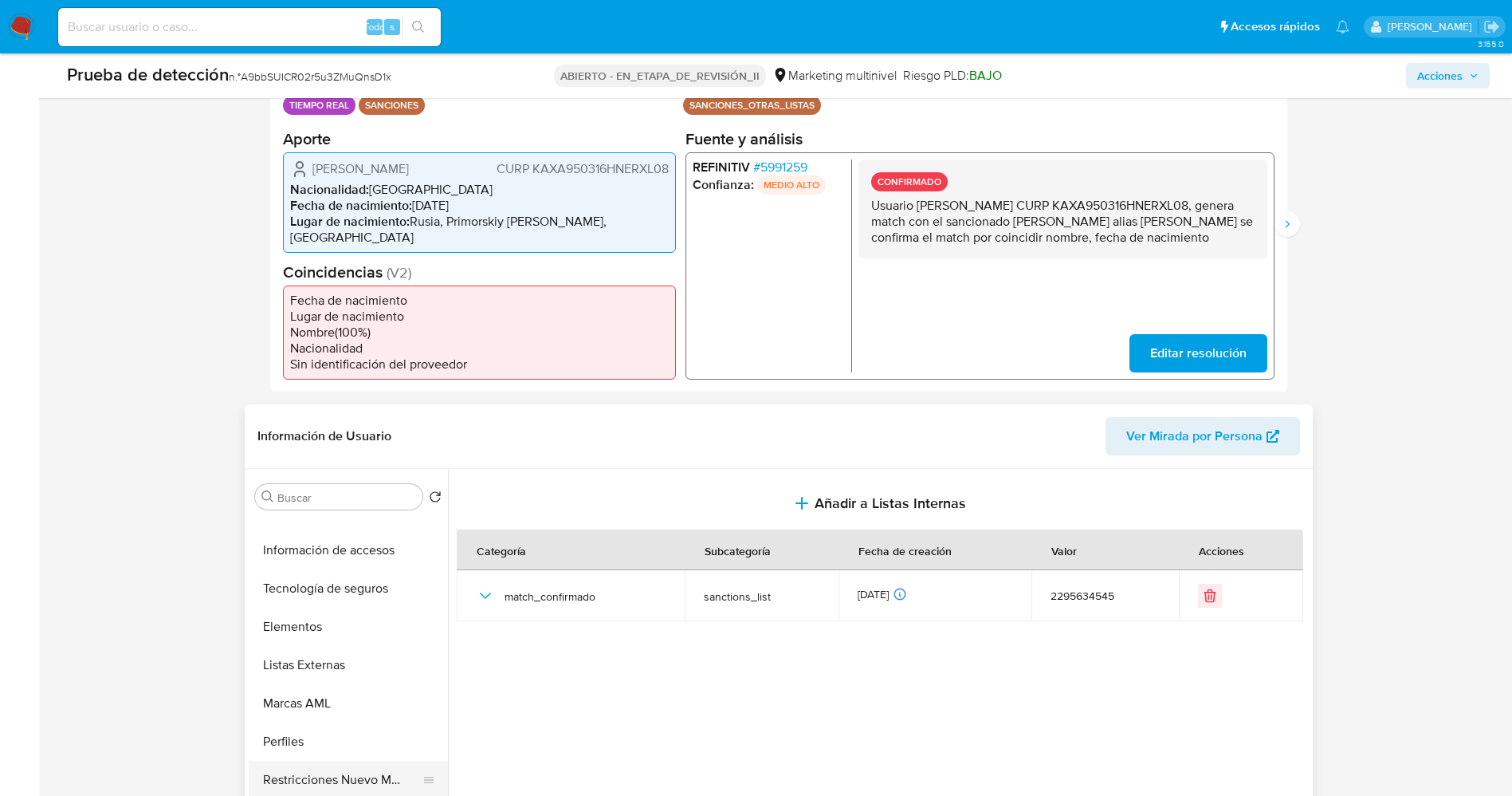
click at [334, 769] on button "Restricciones Nuevo Mundo" at bounding box center [342, 780] width 186 height 38
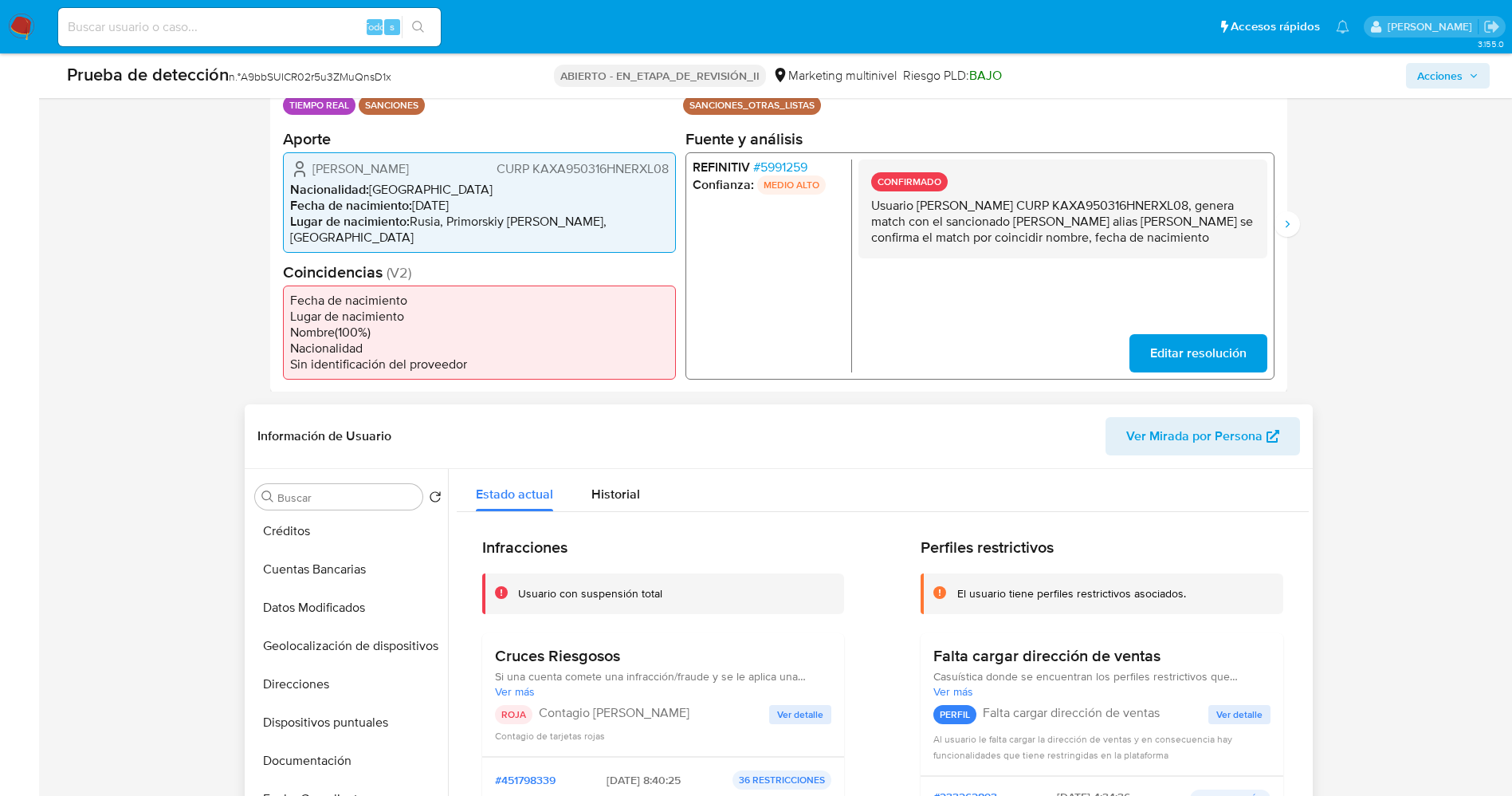
scroll to position [0, 0]
click at [333, 557] on button "Lista interna" at bounding box center [342, 573] width 186 height 38
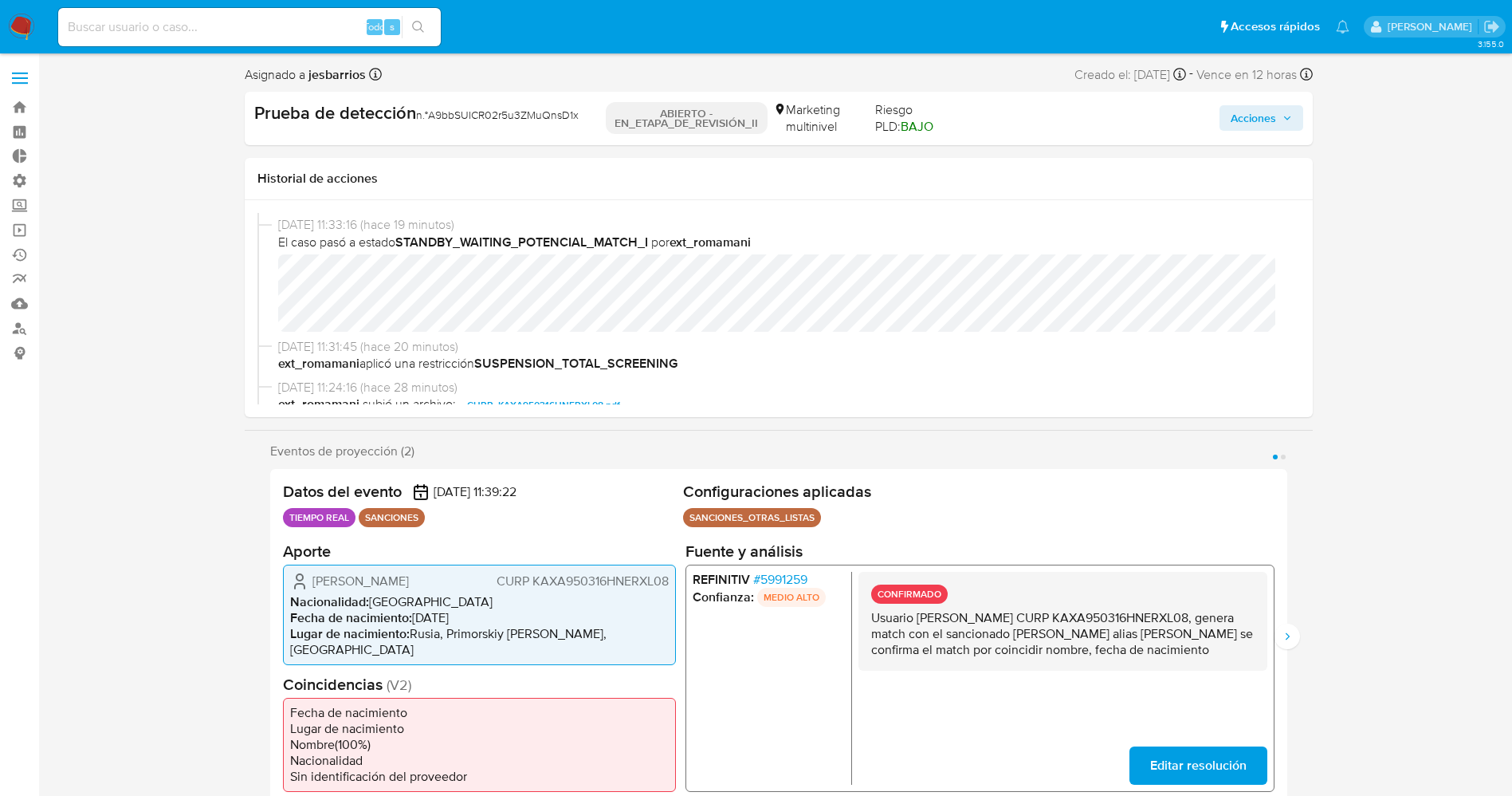
click at [1268, 114] on span "Acciones" at bounding box center [1253, 118] width 46 height 26
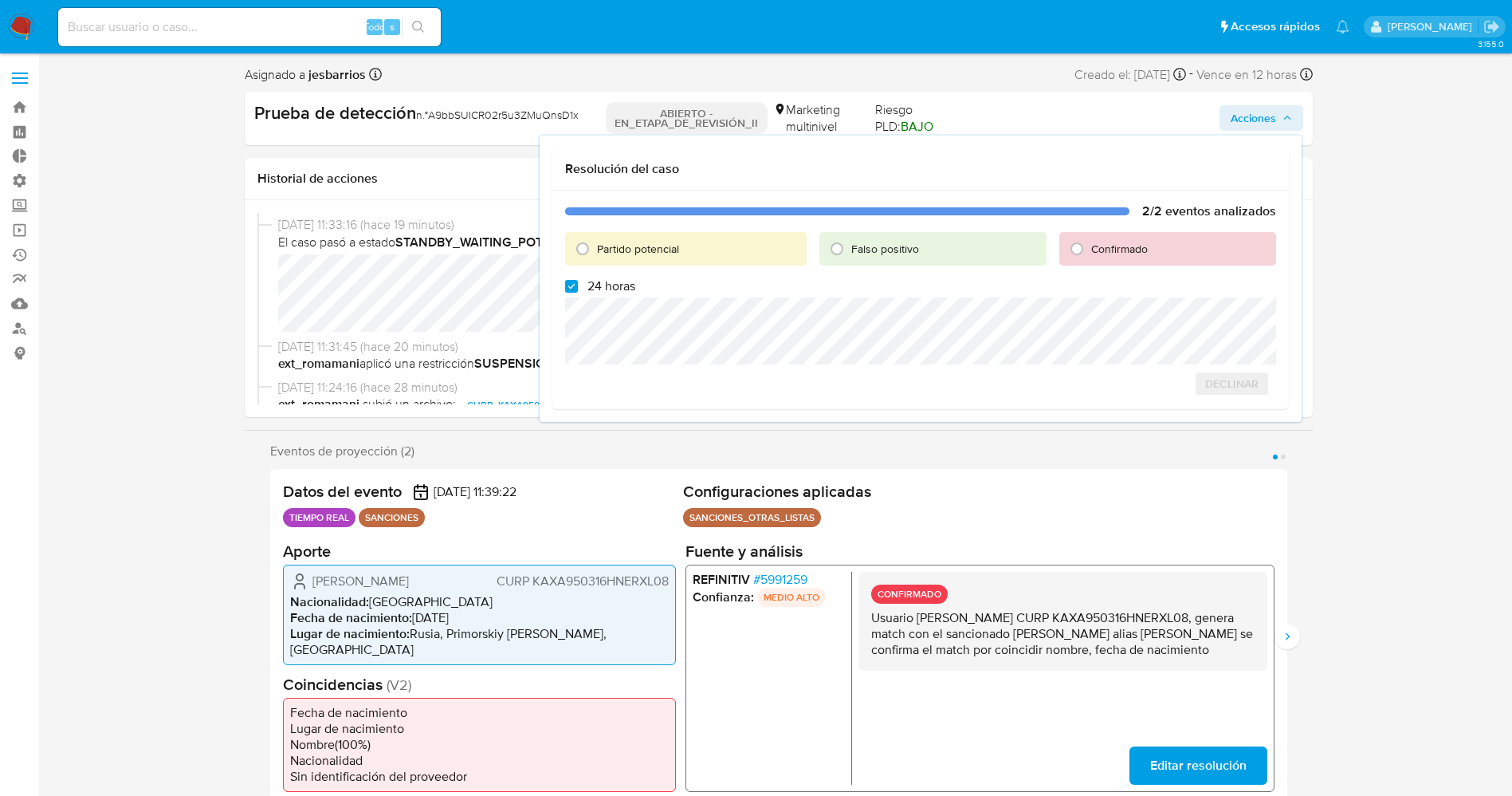
click at [604, 283] on font "24 horas" at bounding box center [611, 286] width 48 height 18
click at [578, 283] on input "24 horas" at bounding box center [572, 286] width 13 height 13
checkbox input "false"
click at [626, 248] on font "Partido potencial" at bounding box center [638, 248] width 82 height 16
click at [596, 248] on input "Partido potencial" at bounding box center [583, 249] width 26 height 26
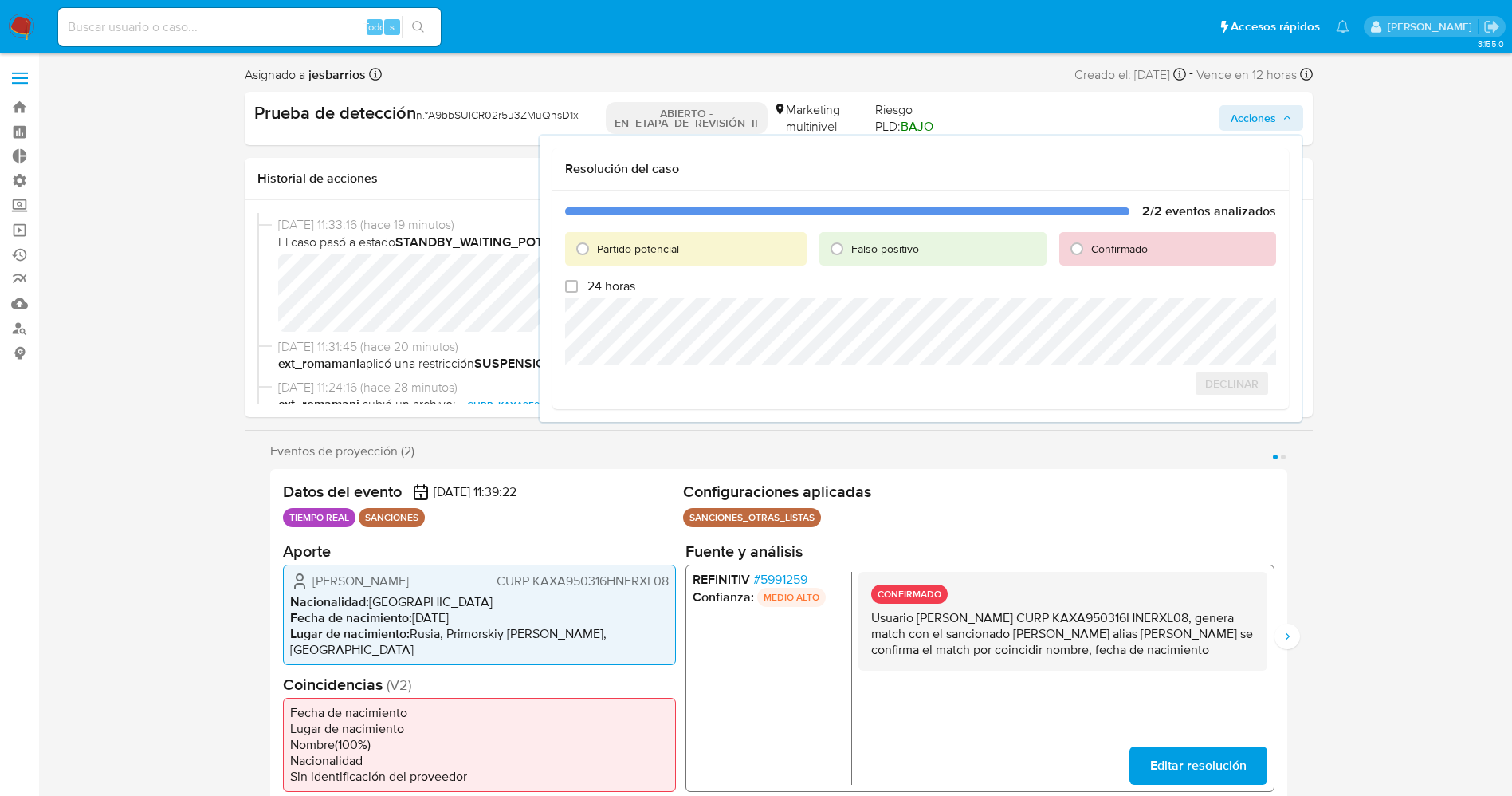
radio input "true"
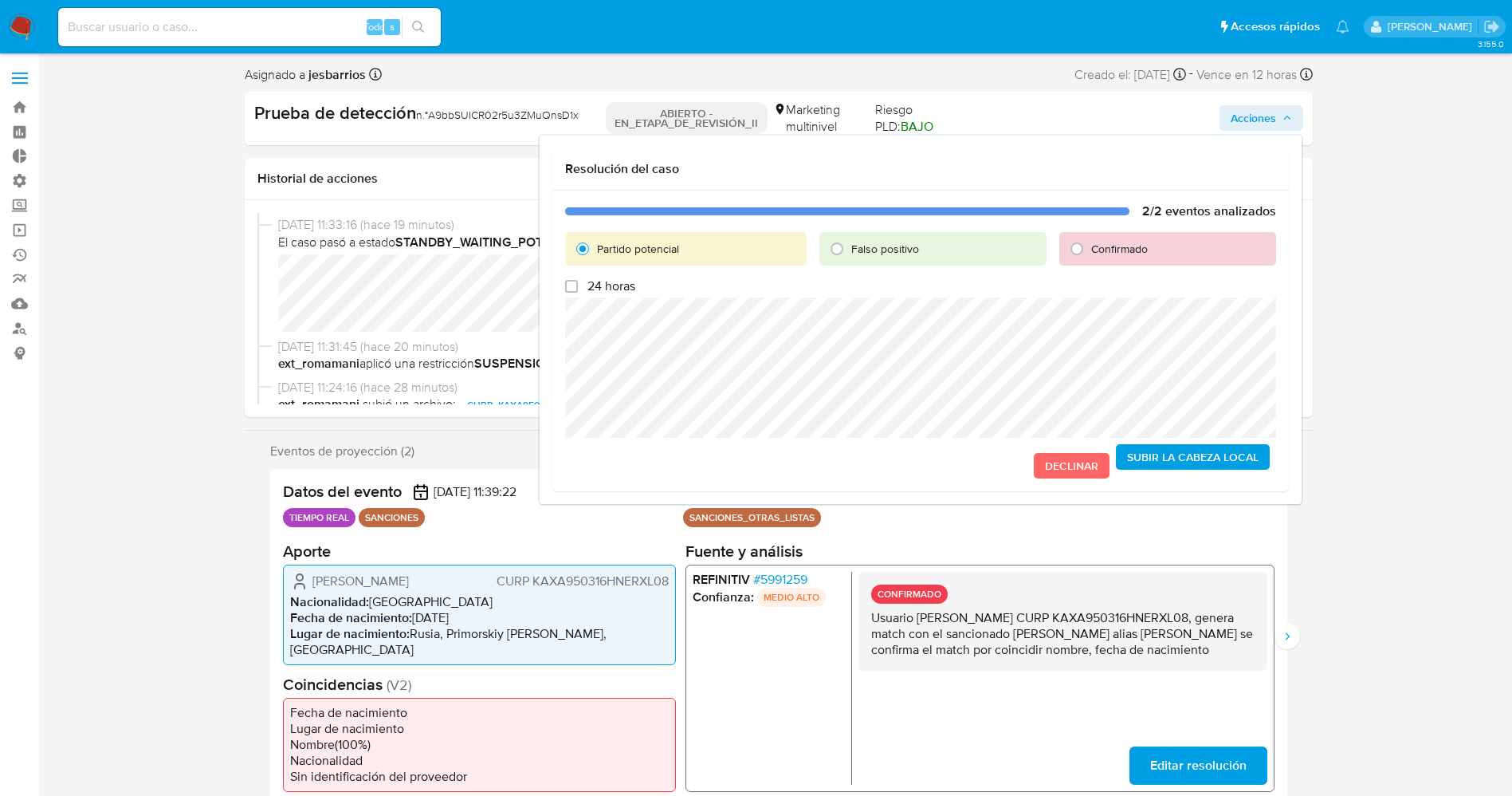
click at [1180, 460] on font "Subir la cabeza local" at bounding box center [1193, 457] width 132 height 26
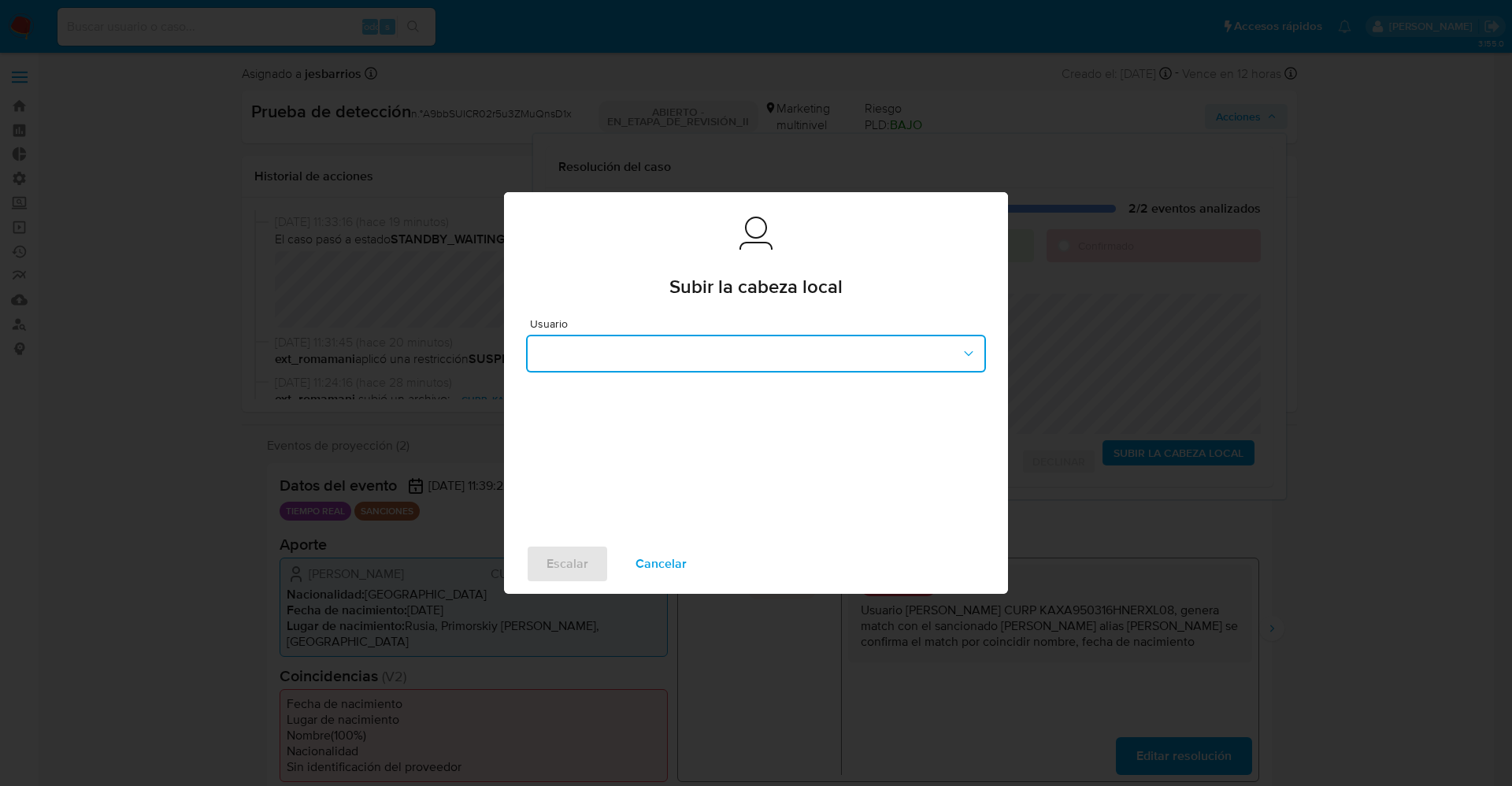
click at [733, 355] on button "button" at bounding box center [756, 354] width 460 height 38
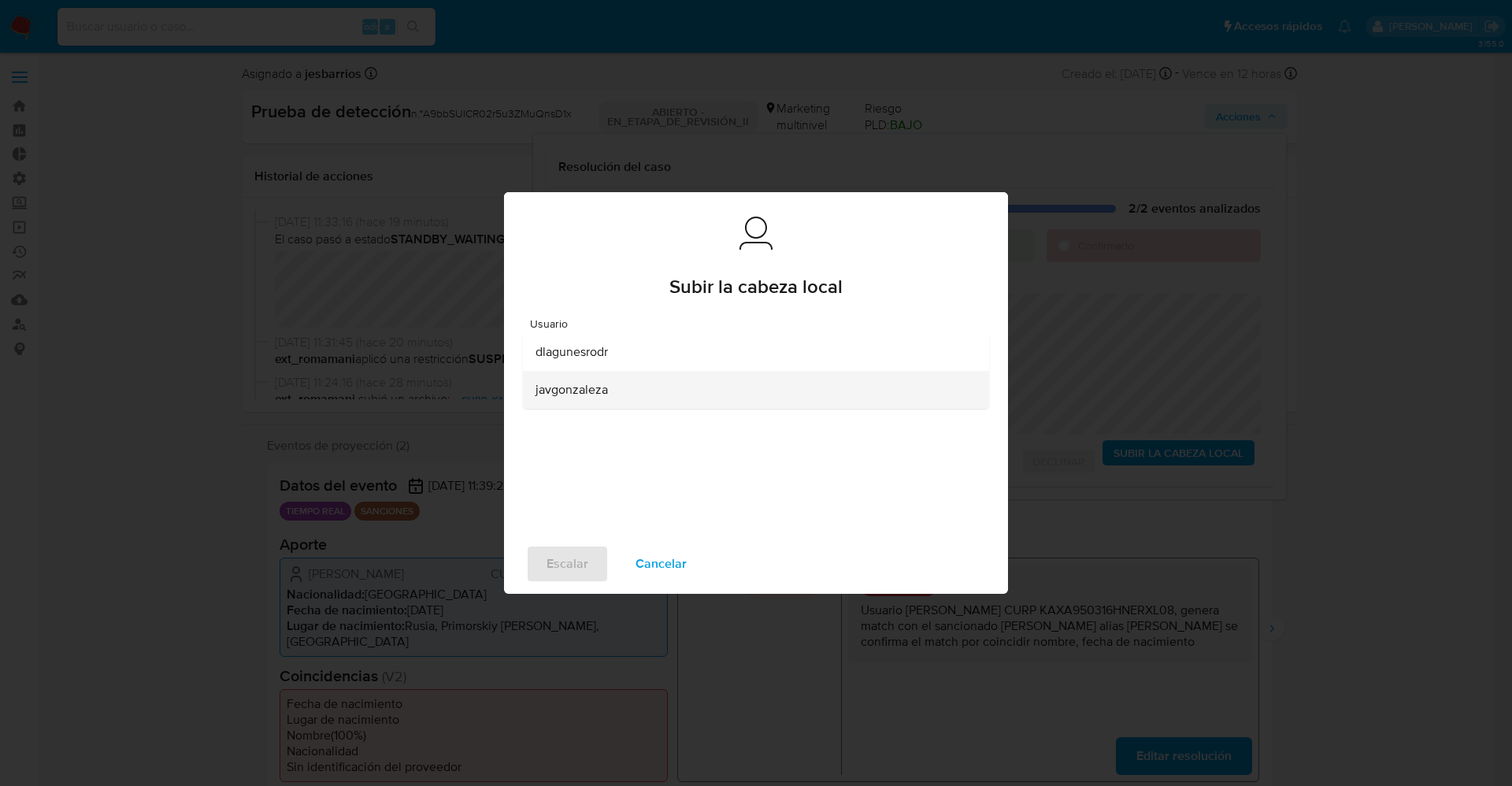
click at [637, 390] on div "javgonzaleza" at bounding box center [751, 390] width 431 height 38
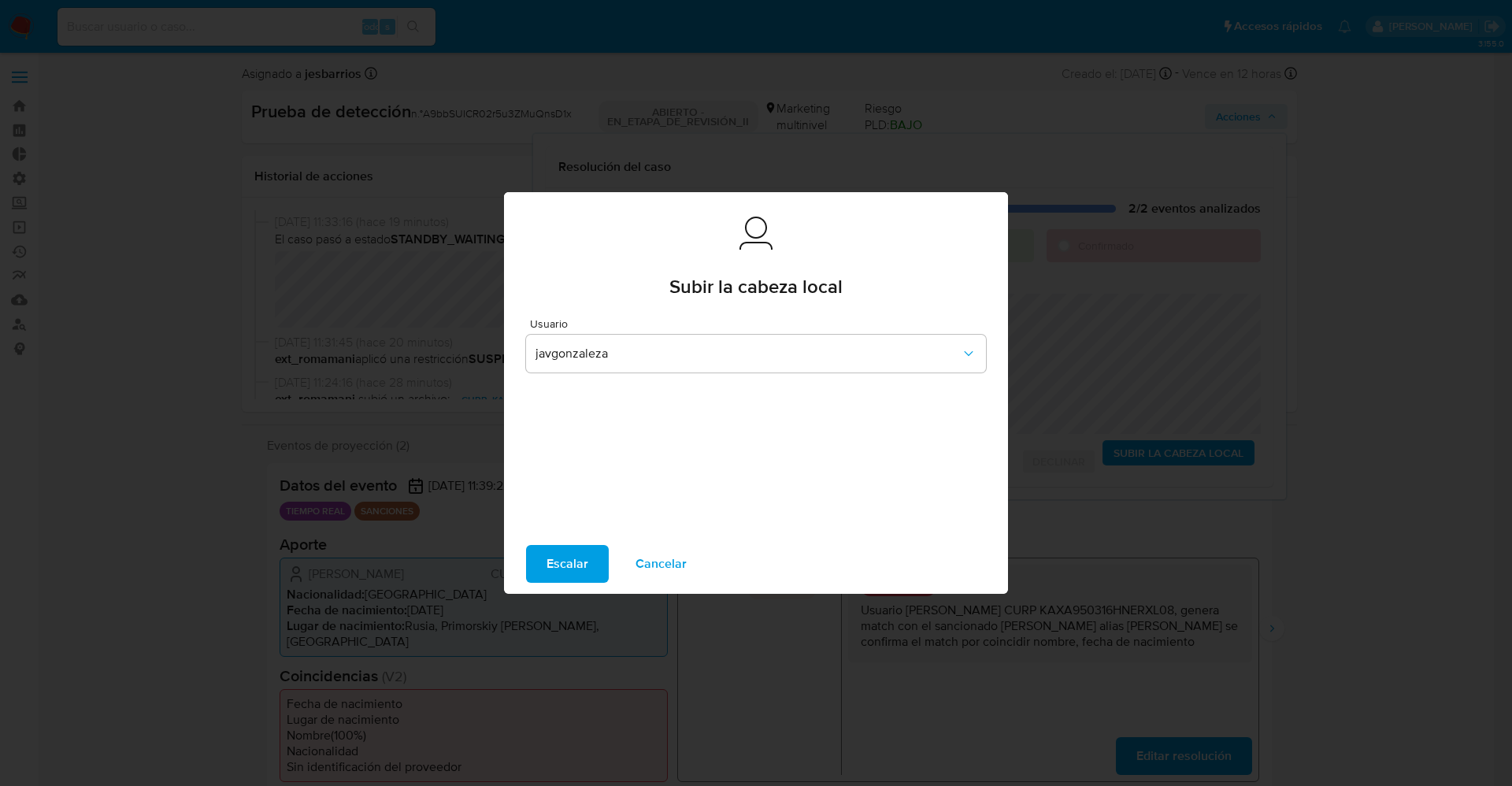
click at [584, 564] on span "Escalar" at bounding box center [567, 563] width 42 height 34
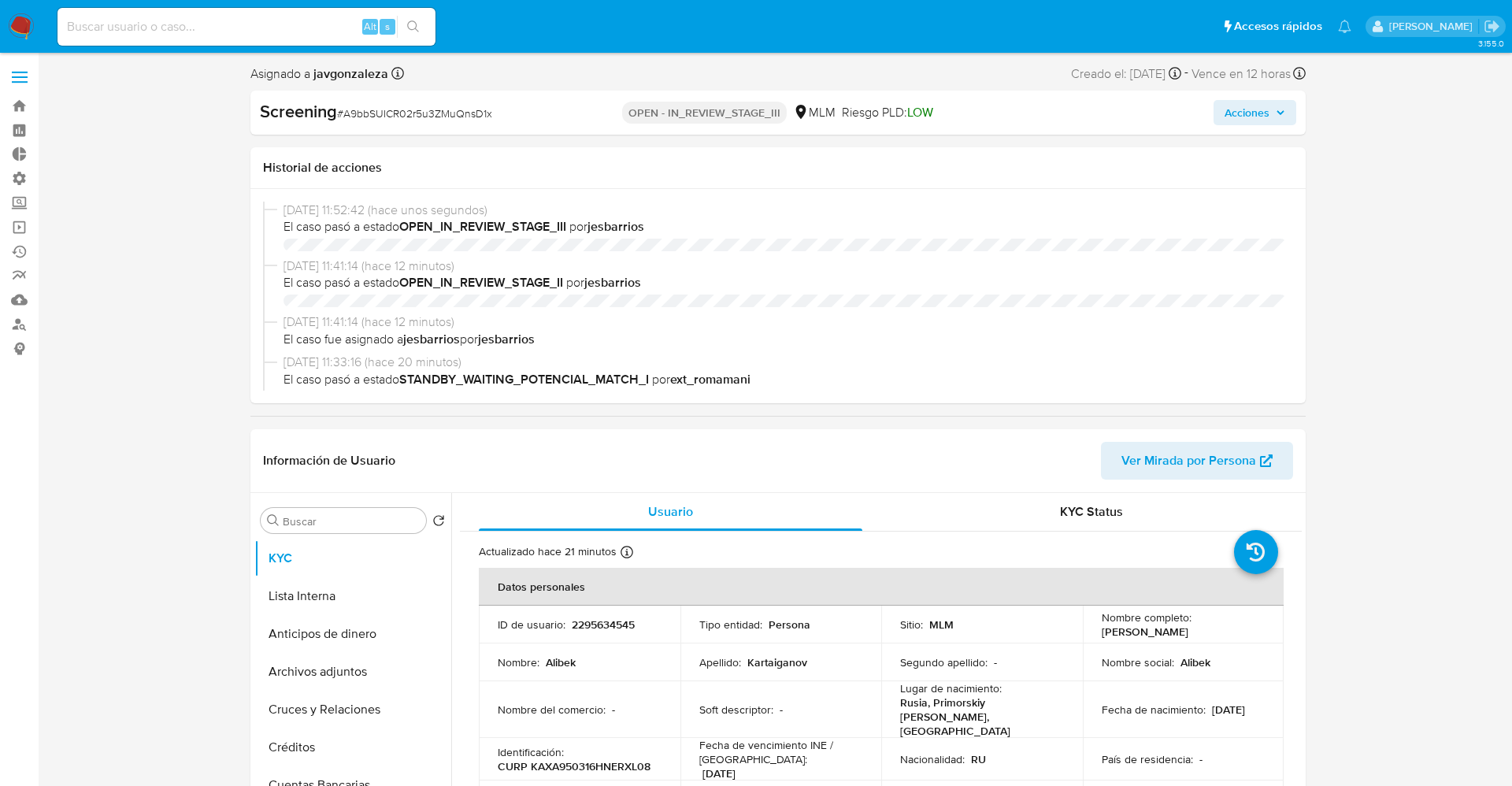
select select "10"
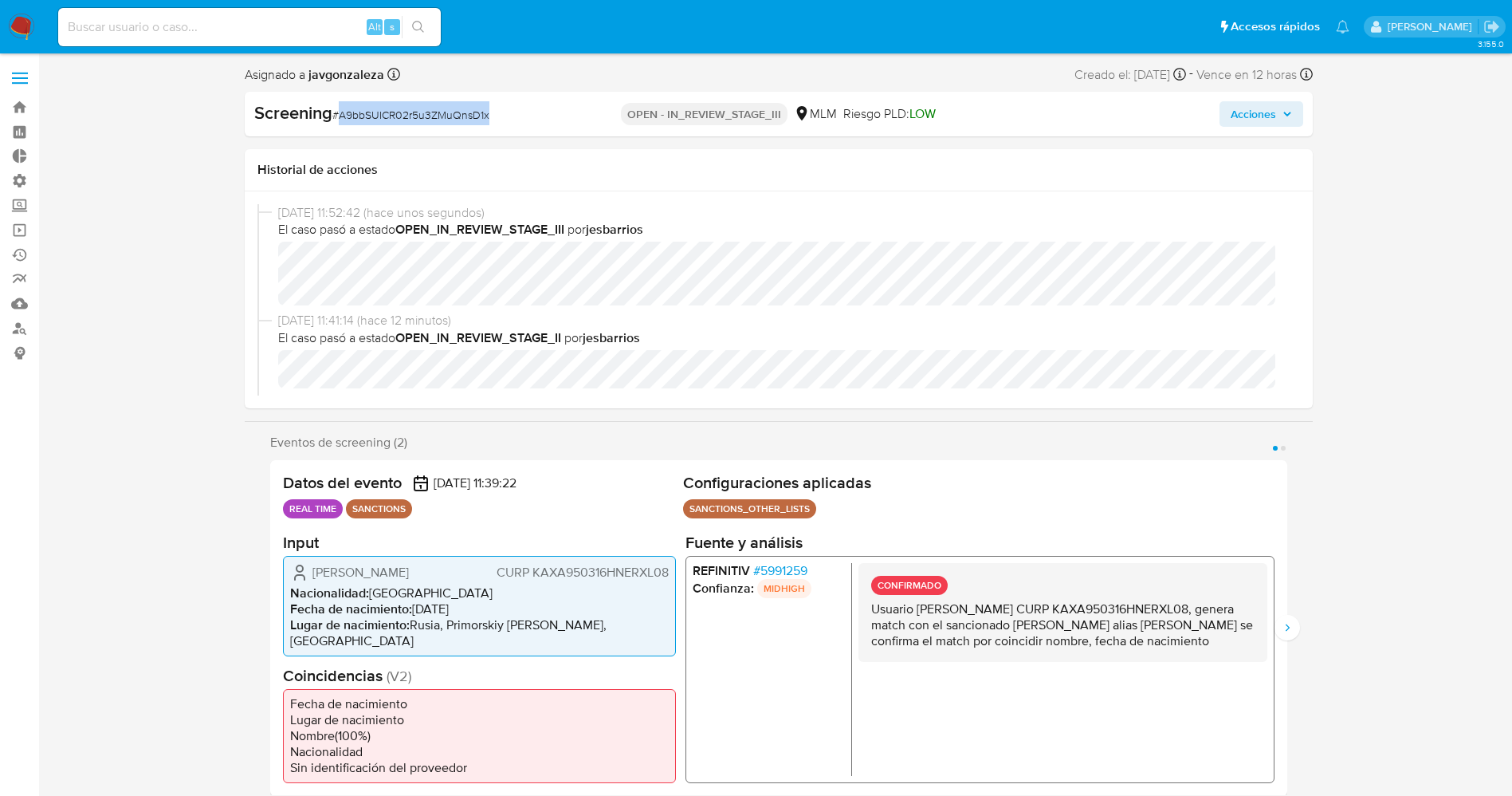
drag, startPoint x: 339, startPoint y: 119, endPoint x: 501, endPoint y: 114, distance: 162.1
click at [501, 114] on div "Screening # A9bbSUICR02r5u3ZMuQnsD1x" at bounding box center [426, 113] width 344 height 24
copy span "A9bbSUICR02r5u3ZMuQnsD1x"
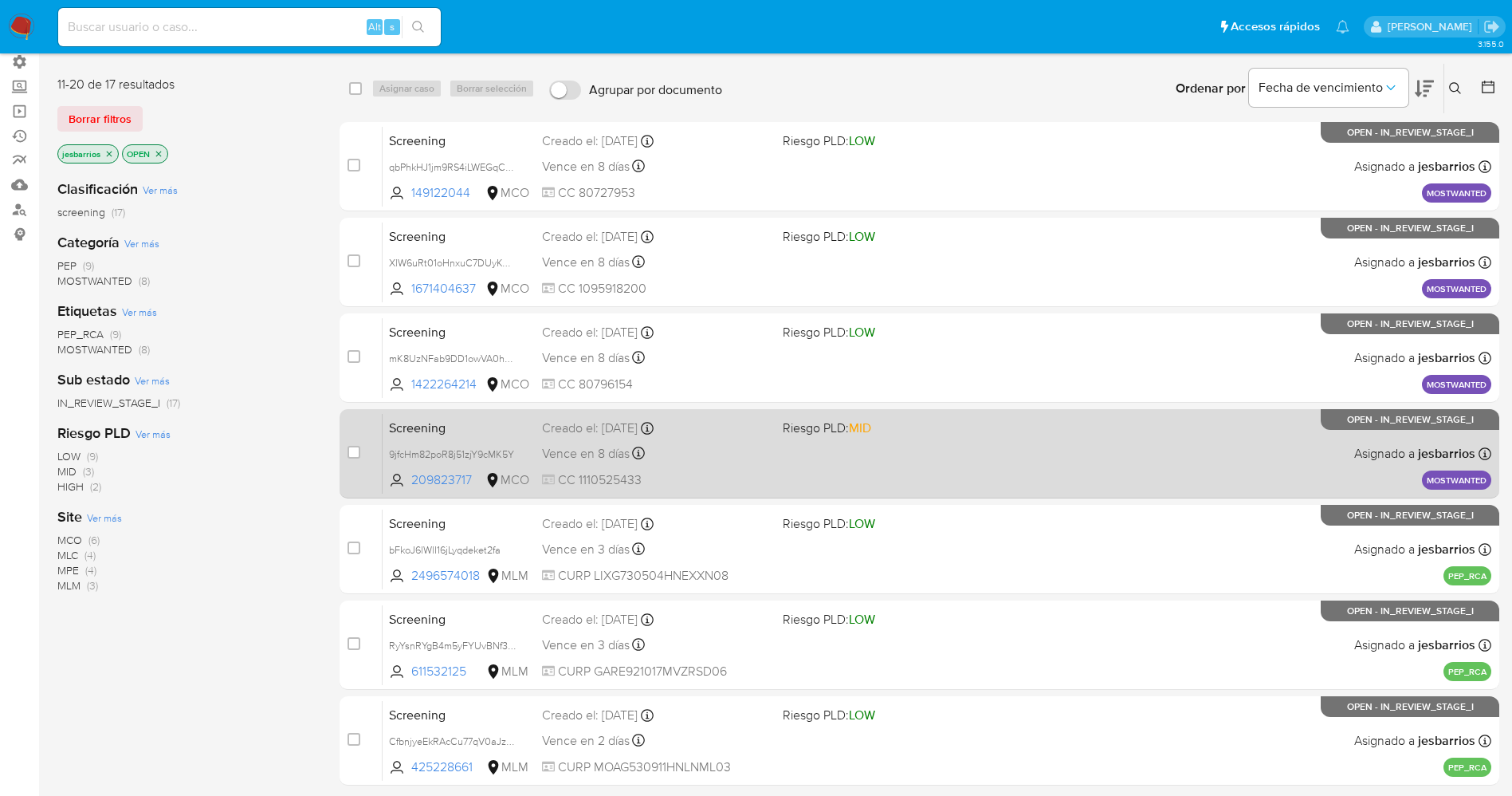
scroll to position [176, 0]
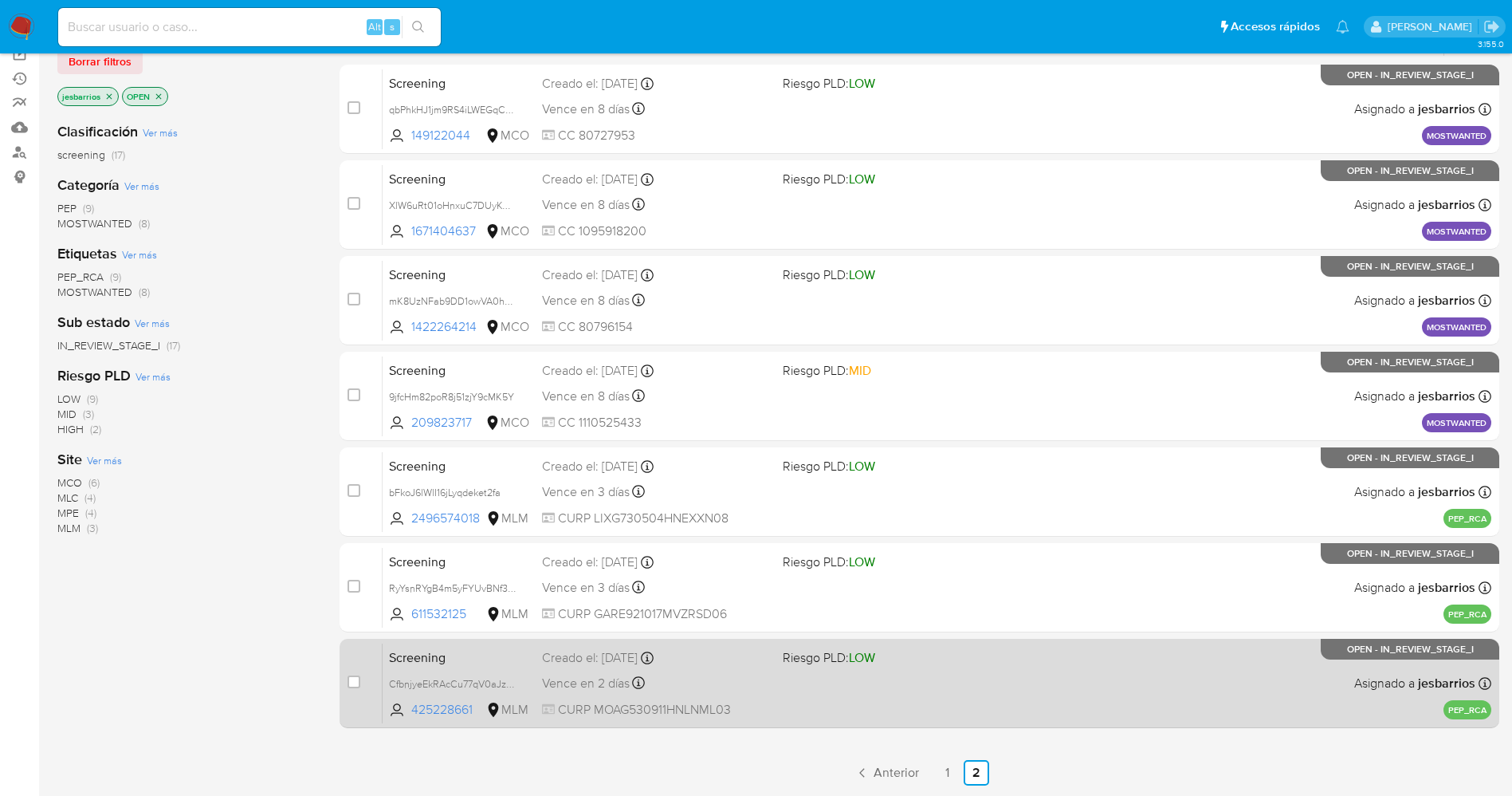
click at [904, 695] on div "Screening CfbnjyeEkRAcCu77qV0aJzNm 425228661 MLM Riesgo PLD: LOW Creado el: [DA…" at bounding box center [937, 683] width 1109 height 80
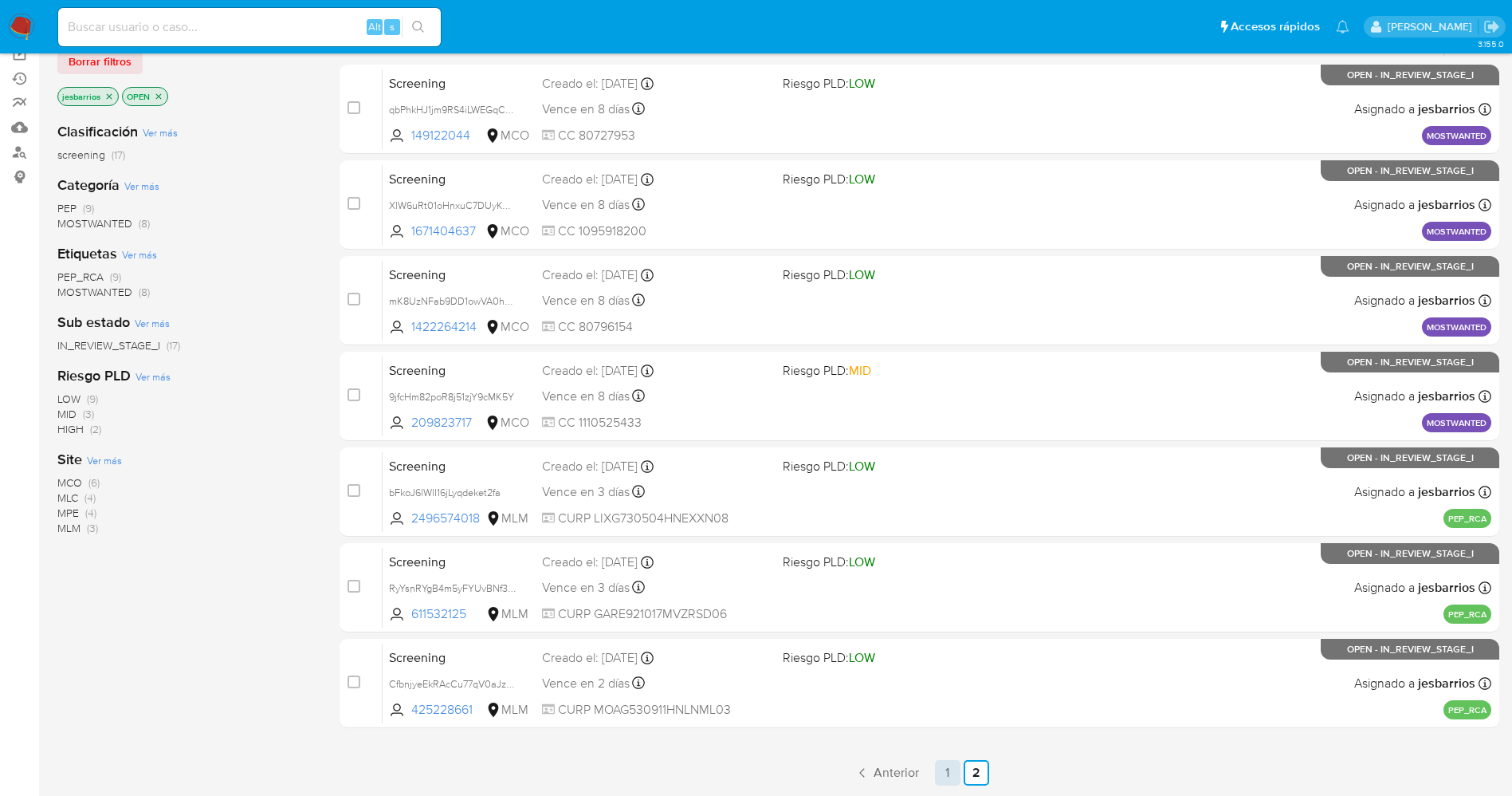
click at [949, 776] on link "1" at bounding box center [947, 772] width 26 height 26
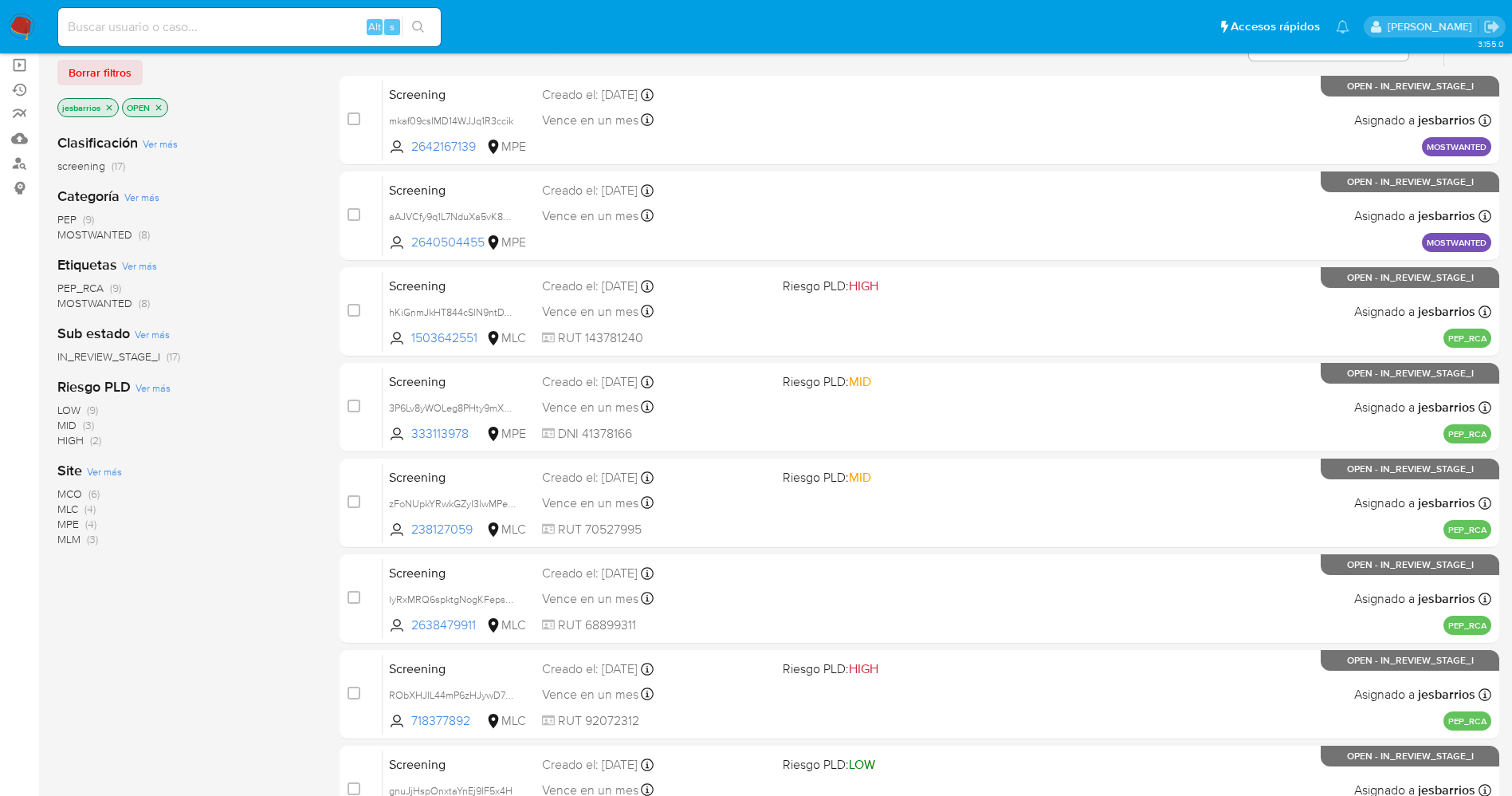
scroll to position [104, 0]
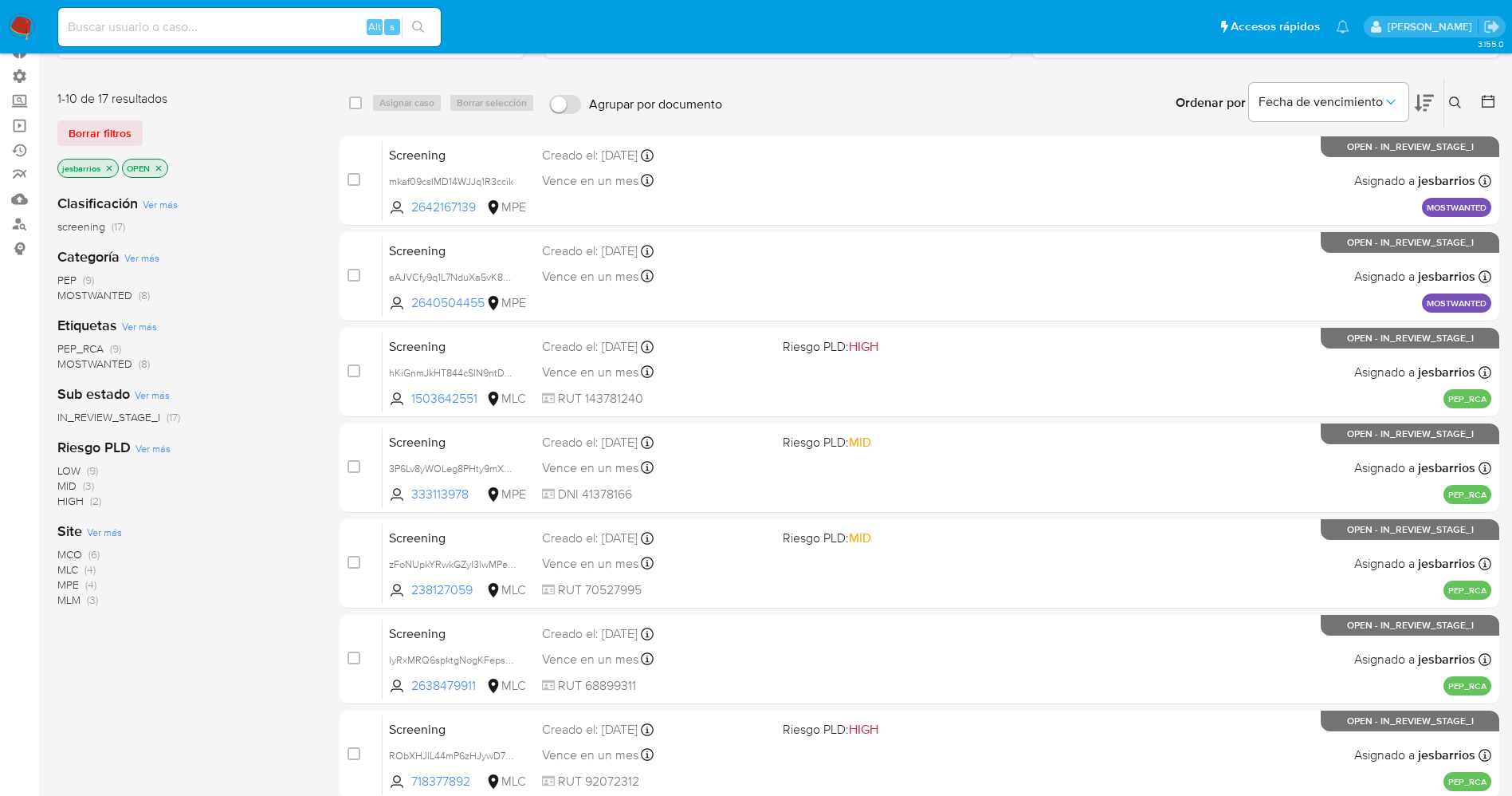
click at [21, 24] on img at bounding box center [22, 27] width 27 height 27
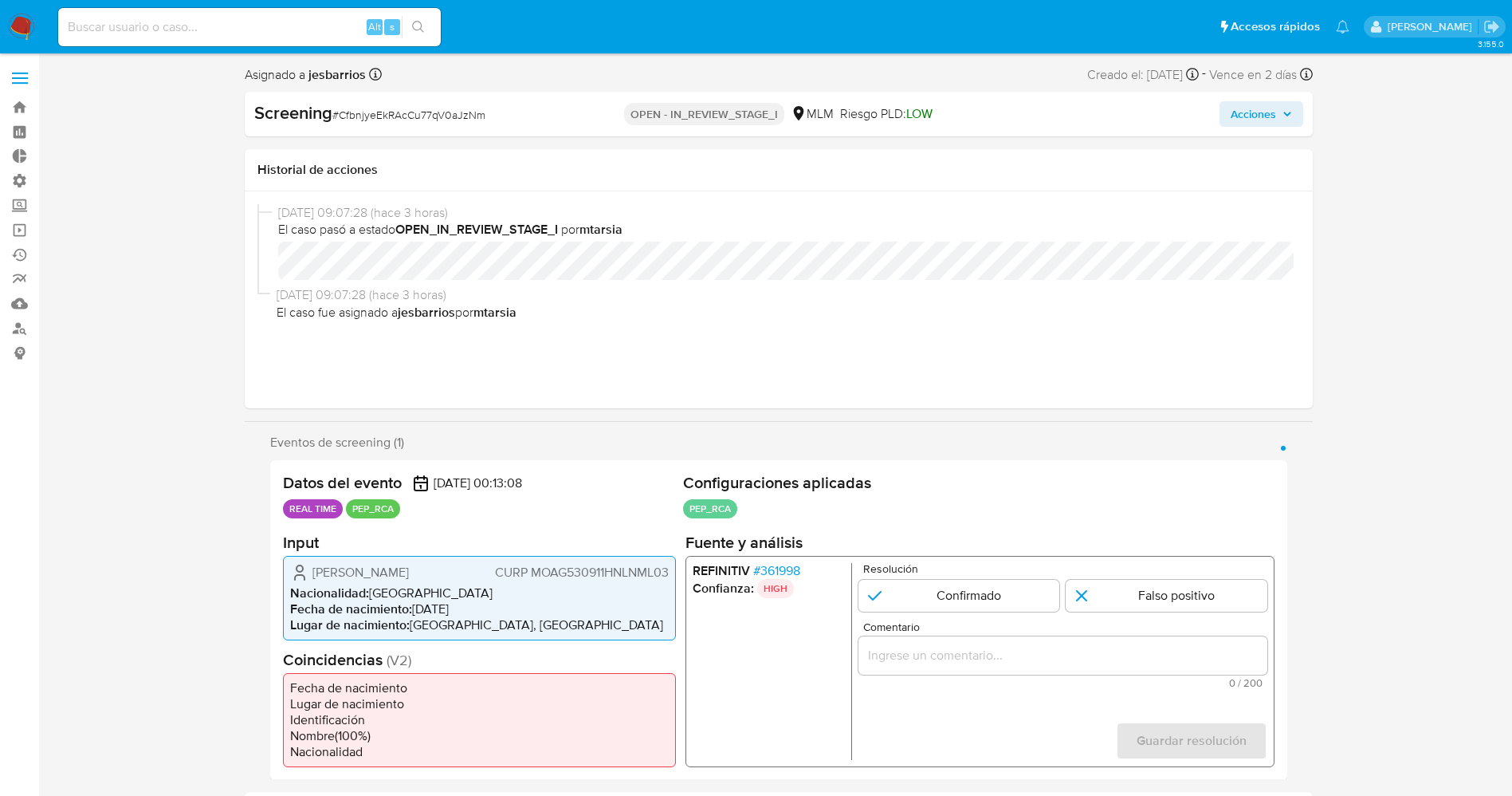
select select "10"
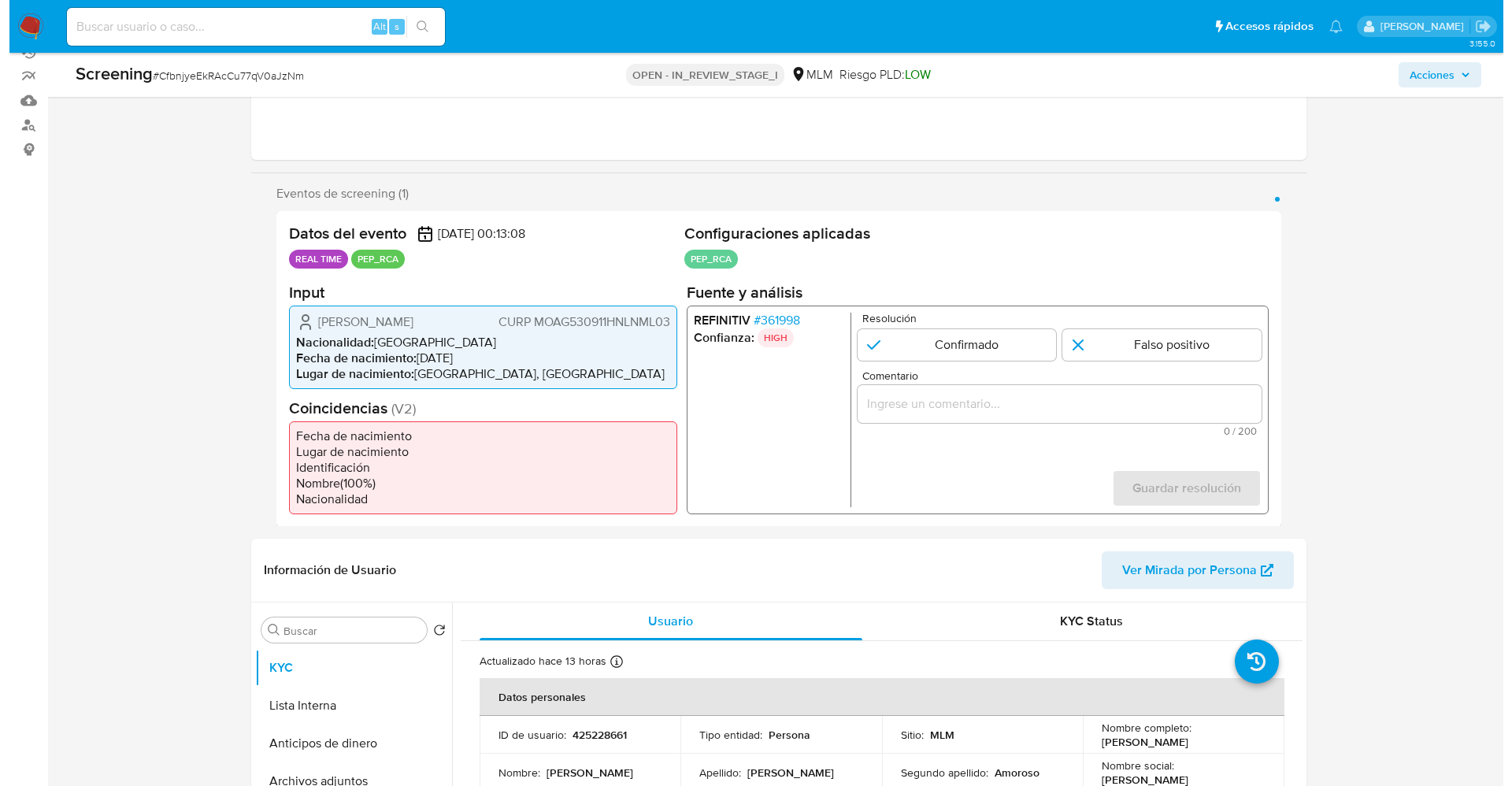
scroll to position [236, 0]
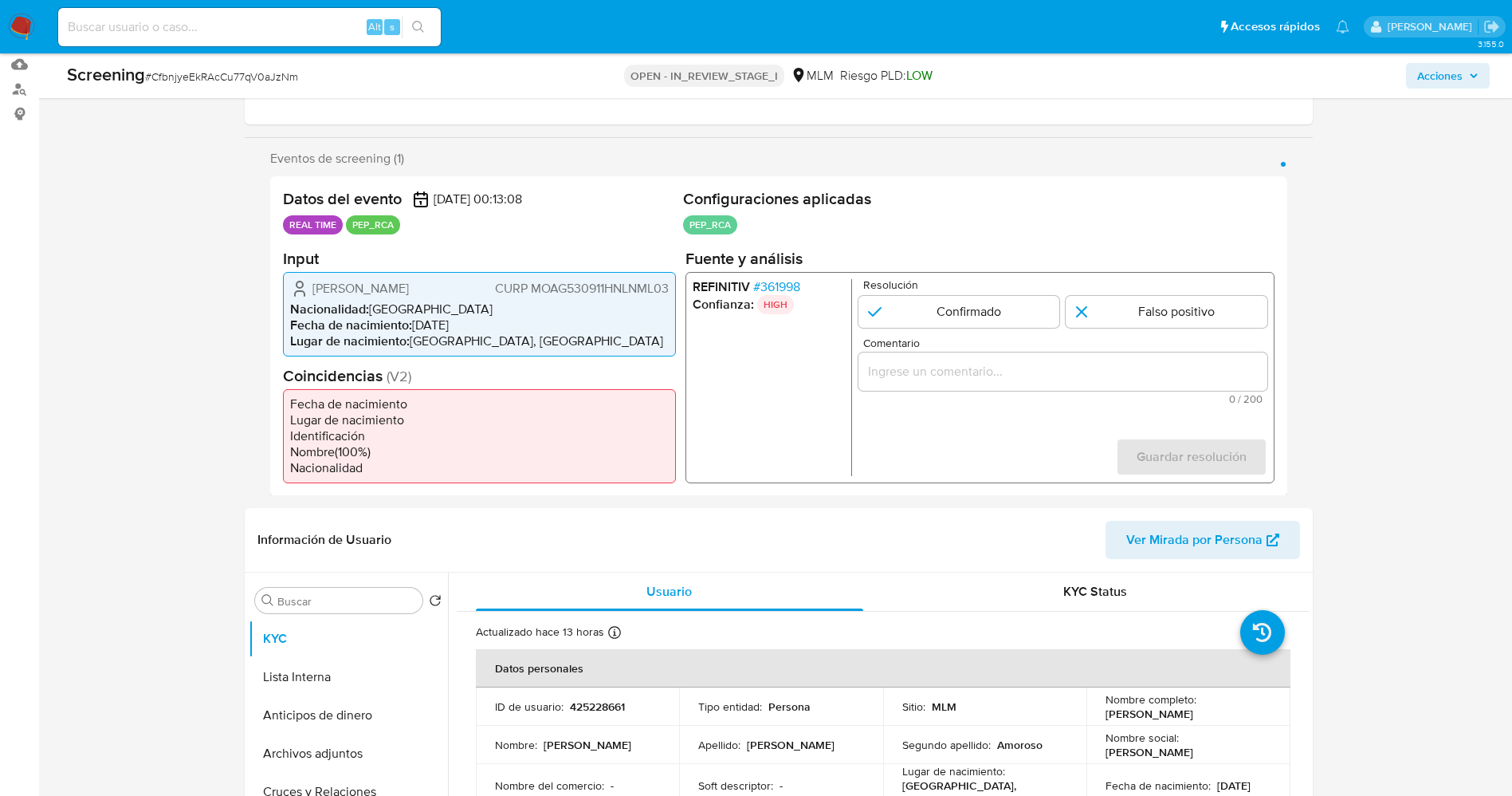
click at [775, 281] on span "# 361998" at bounding box center [776, 285] width 47 height 16
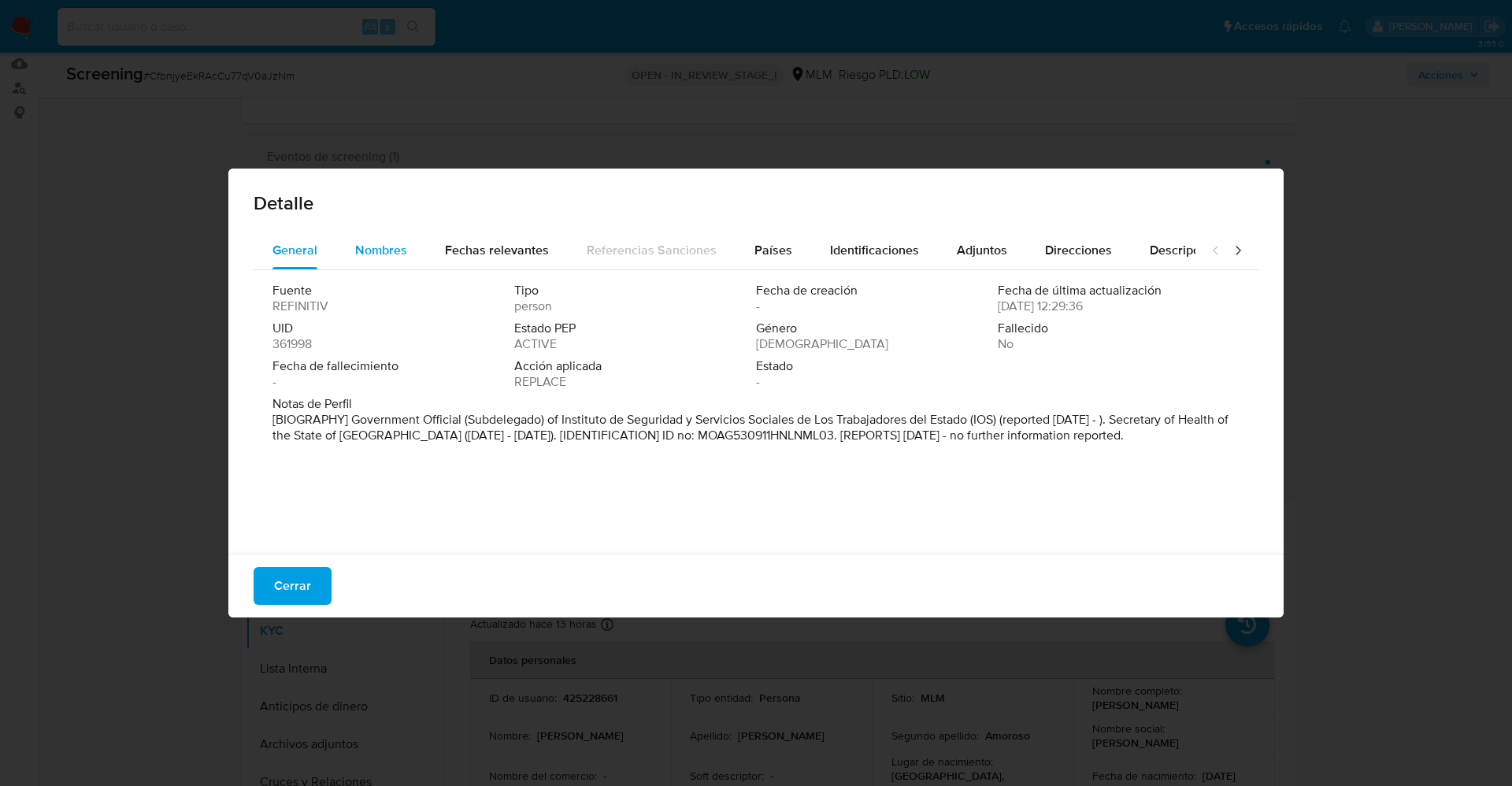
click at [386, 241] on span "Nombres" at bounding box center [381, 250] width 52 height 18
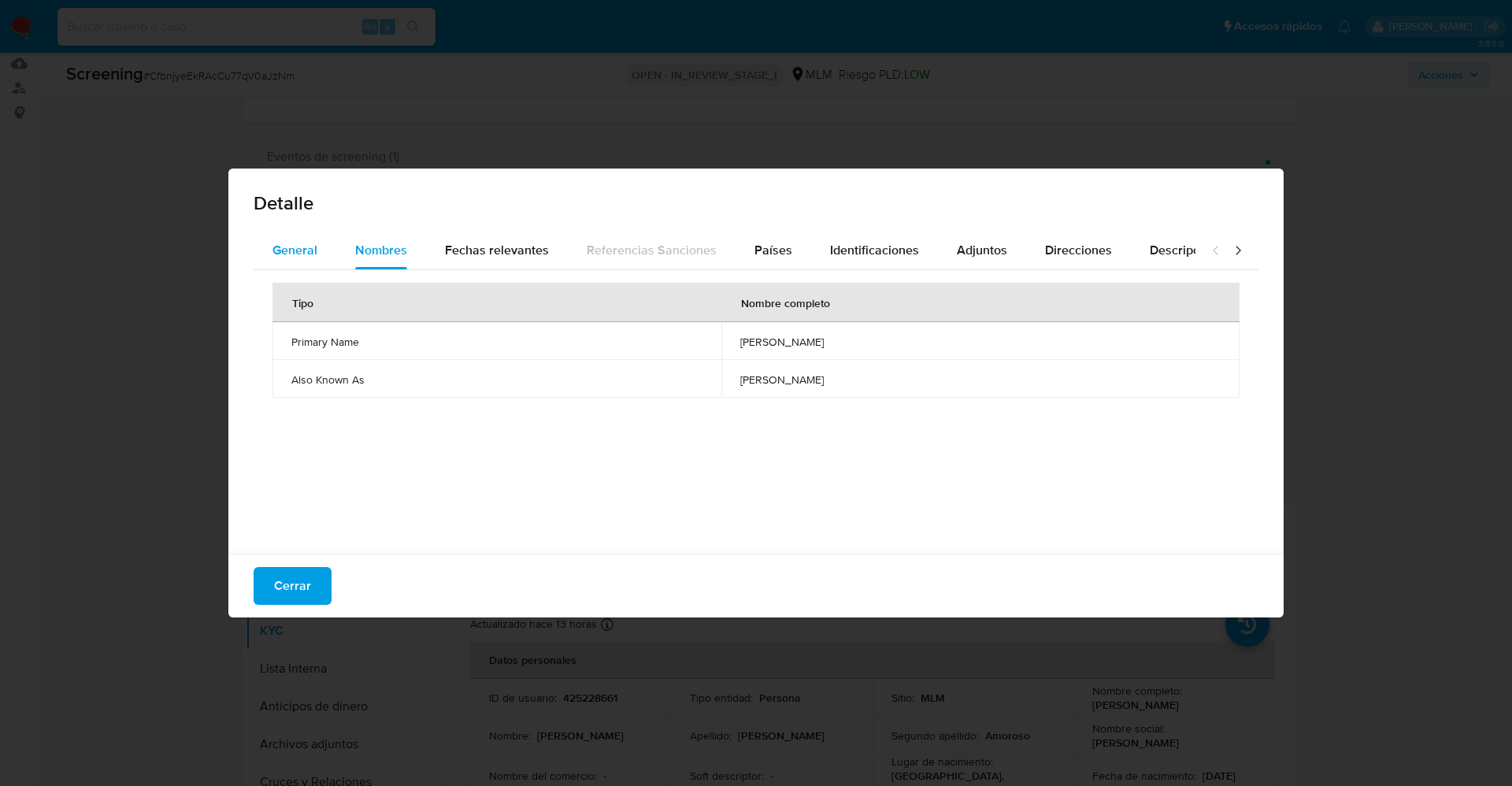
click at [298, 249] on span "General" at bounding box center [295, 250] width 45 height 18
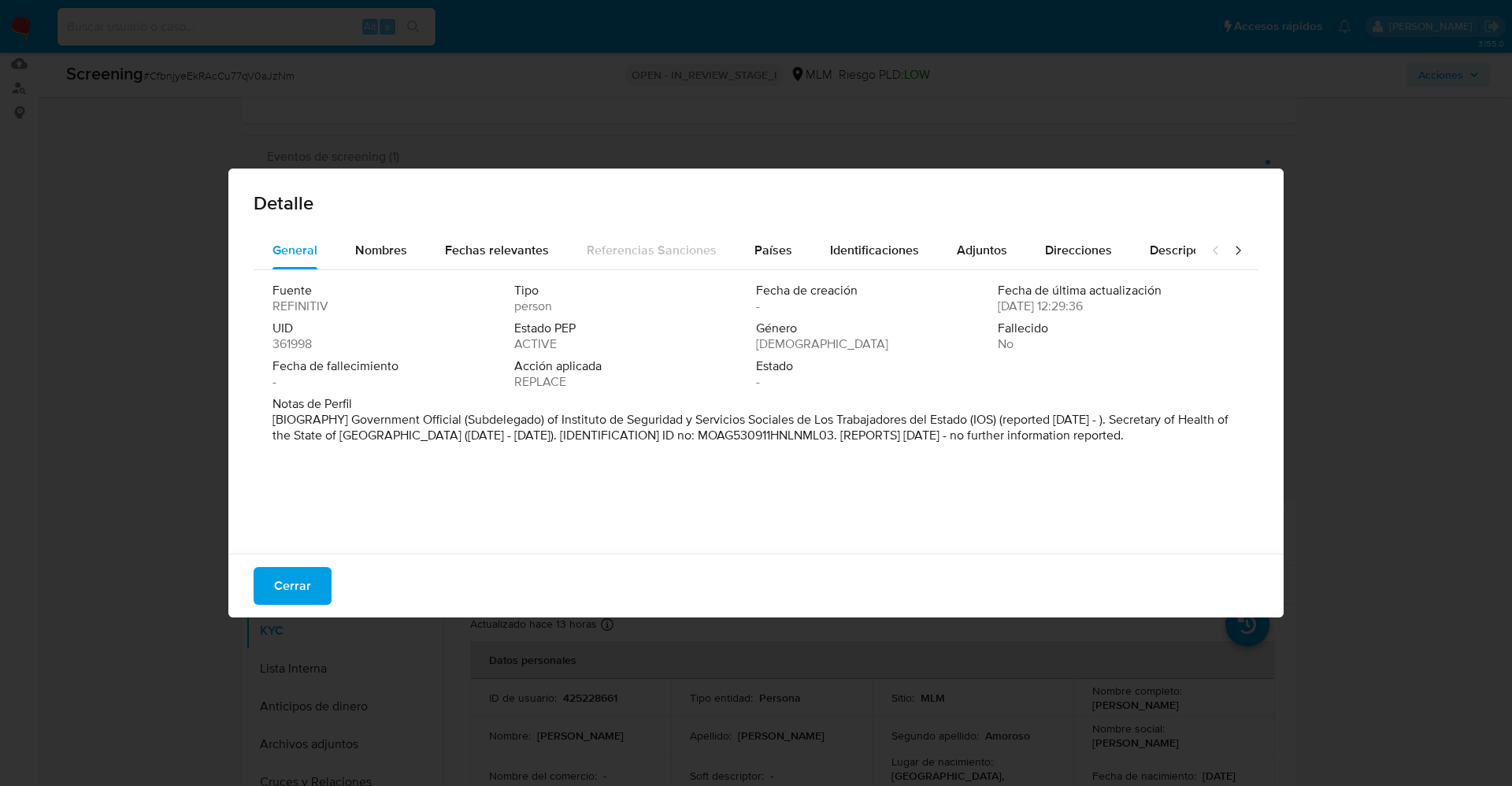
drag, startPoint x: 355, startPoint y: 416, endPoint x: 1239, endPoint y: 430, distance: 884.1
click at [1239, 430] on div "Fuente REFINITIV Tipo person Fecha de creación - Fecha de última actualización …" at bounding box center [756, 407] width 1005 height 275
click at [387, 268] on div "Nombres" at bounding box center [381, 251] width 52 height 38
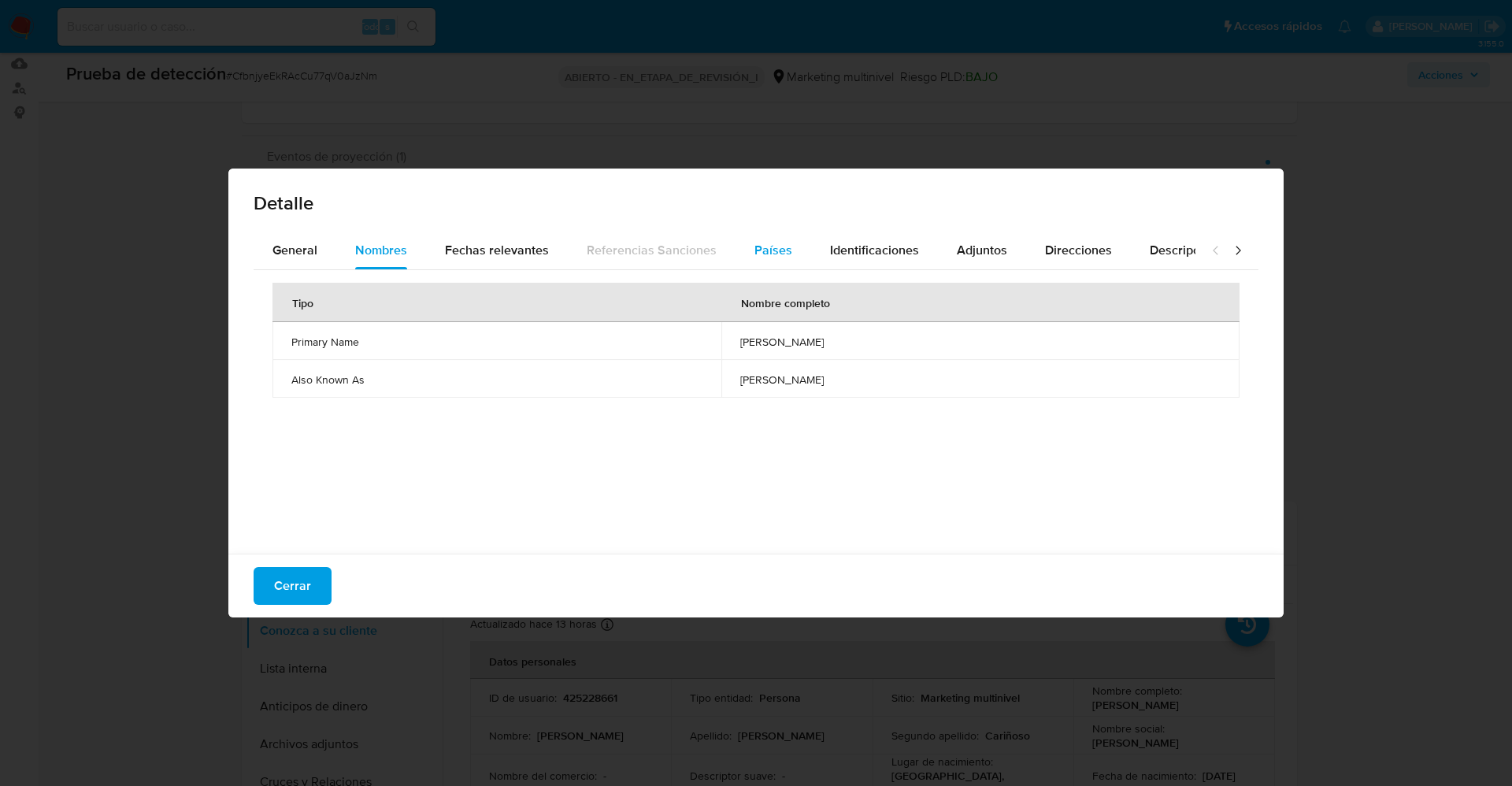
click at [783, 262] on div "Países" at bounding box center [774, 251] width 38 height 38
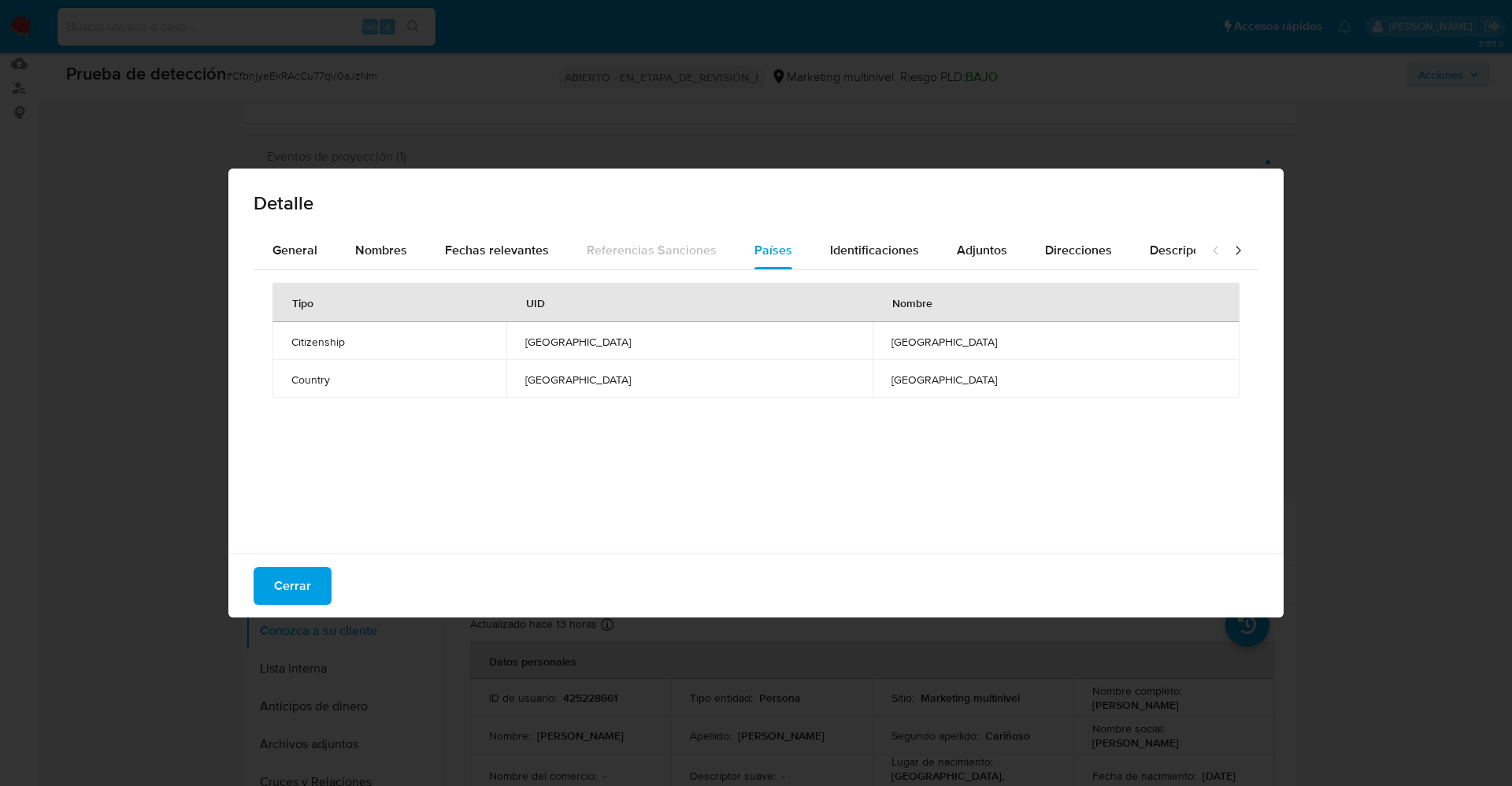
drag, startPoint x: 850, startPoint y: 256, endPoint x: 764, endPoint y: 365, distance: 138.8
click at [851, 257] on font "Identificaciones" at bounding box center [875, 250] width 89 height 18
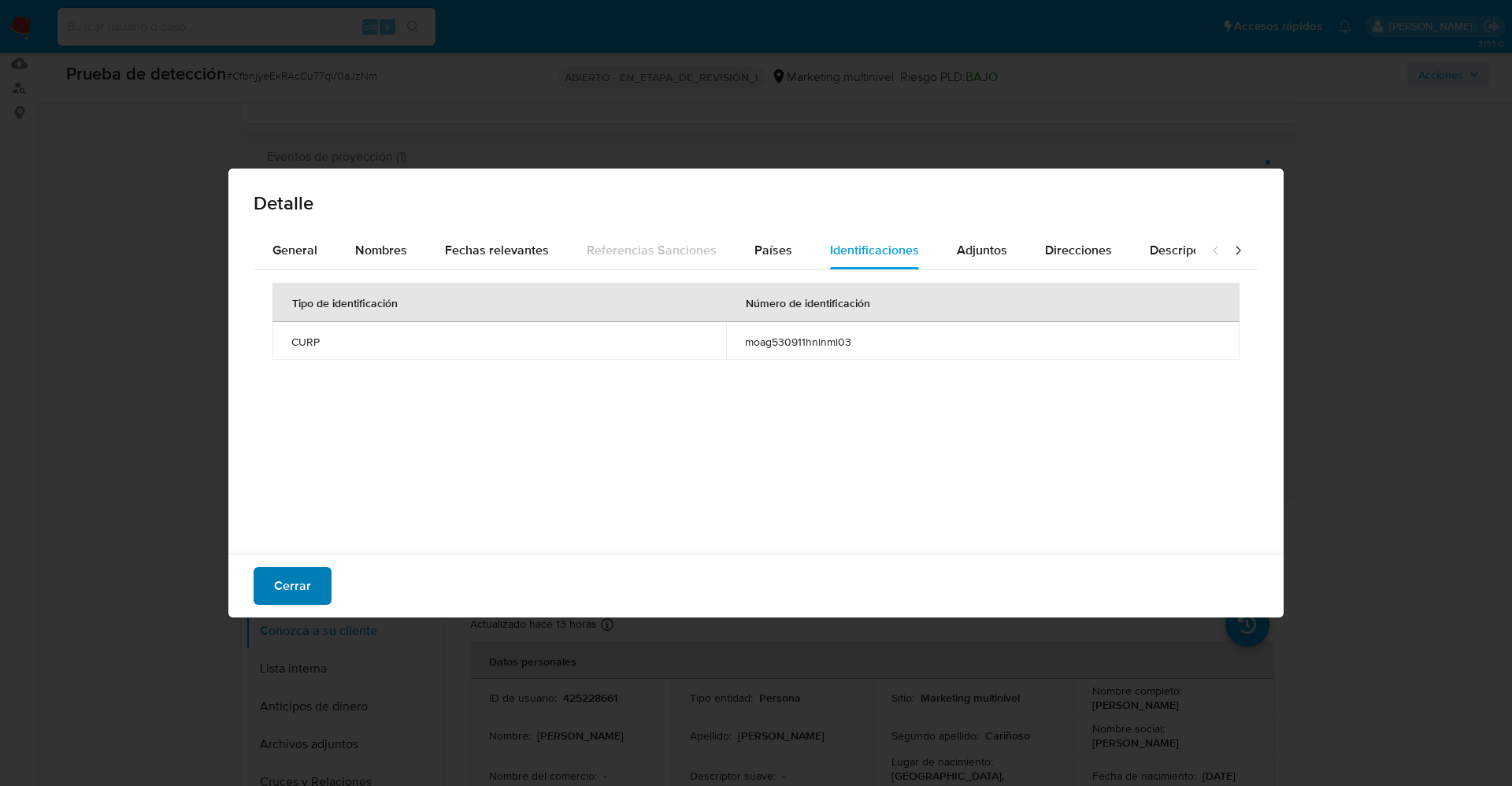
click at [274, 586] on font "Cerrar" at bounding box center [292, 586] width 37 height 38
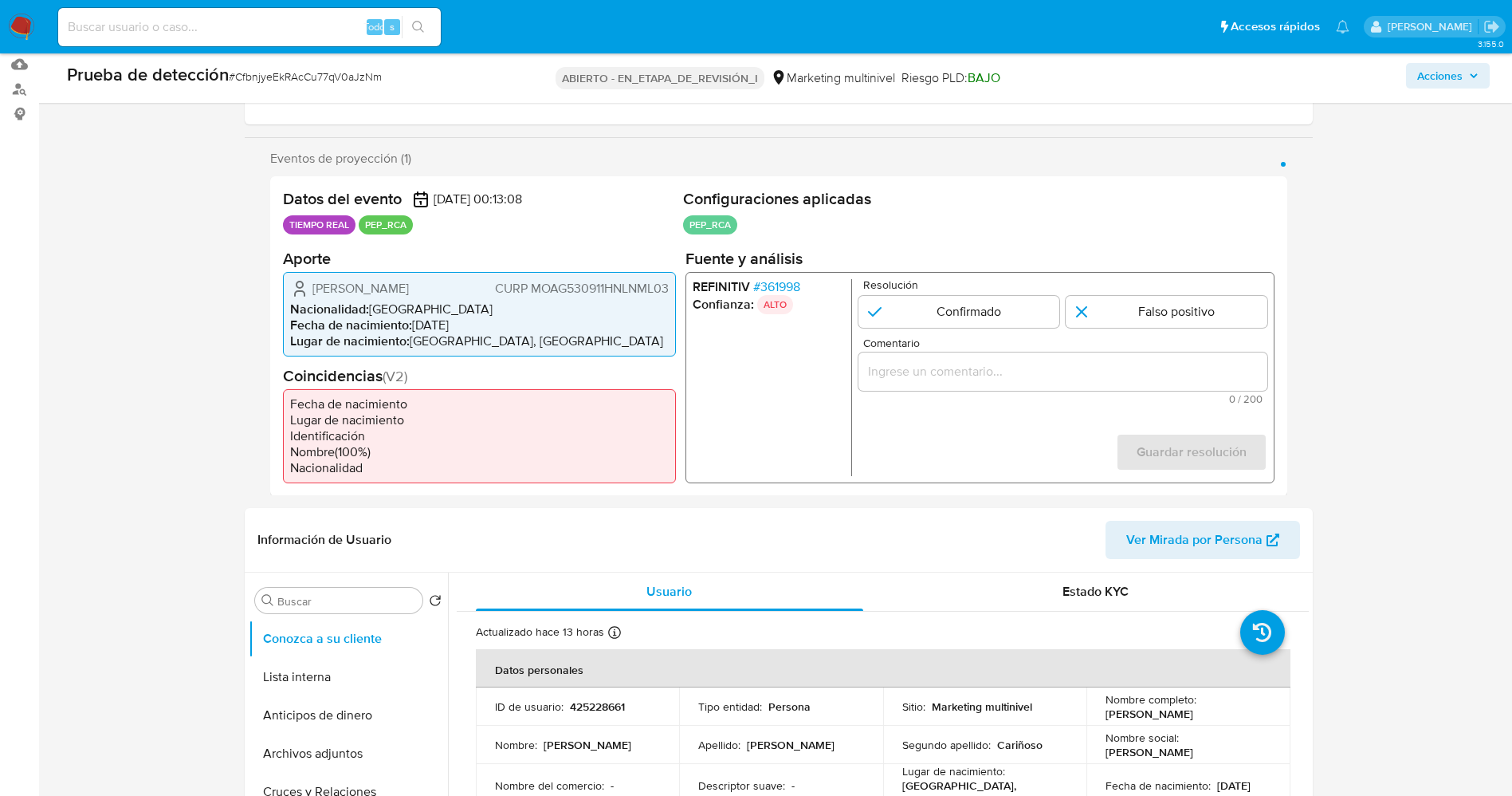
click at [772, 296] on p "ALTO" at bounding box center [774, 303] width 36 height 19
click at [767, 297] on font "ALTO" at bounding box center [774, 304] width 23 height 15
click at [768, 292] on font "361998" at bounding box center [779, 286] width 40 height 18
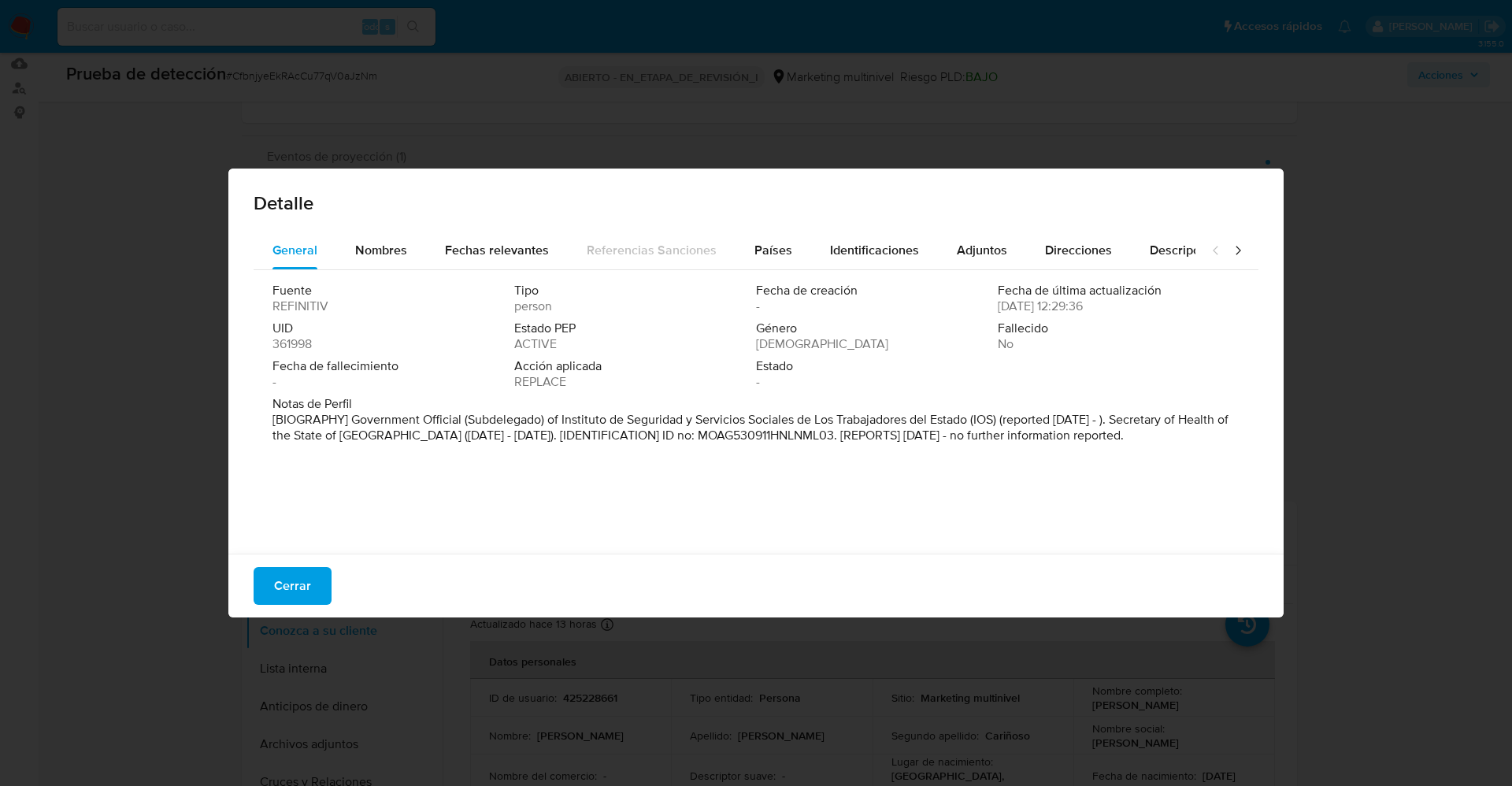
drag, startPoint x: 360, startPoint y: 424, endPoint x: 1192, endPoint y: 448, distance: 832.3
click at [1208, 448] on div "Notas de Perfil [BIOGRAPHY] Government Official (Subdelegado) of Instituto de S…" at bounding box center [756, 422] width 967 height 53
click at [463, 393] on div "Fuente REFINITIV Tipo person Fecha de creación - Fecha de última actualización …" at bounding box center [756, 339] width 967 height 114
drag, startPoint x: 468, startPoint y: 417, endPoint x: 971, endPoint y: 420, distance: 503.0
click at [971, 420] on font "[BIOGRAPHY] Government Official (Subdelegado) of Instituto de Seguridad y Servi…" at bounding box center [750, 428] width 956 height 34
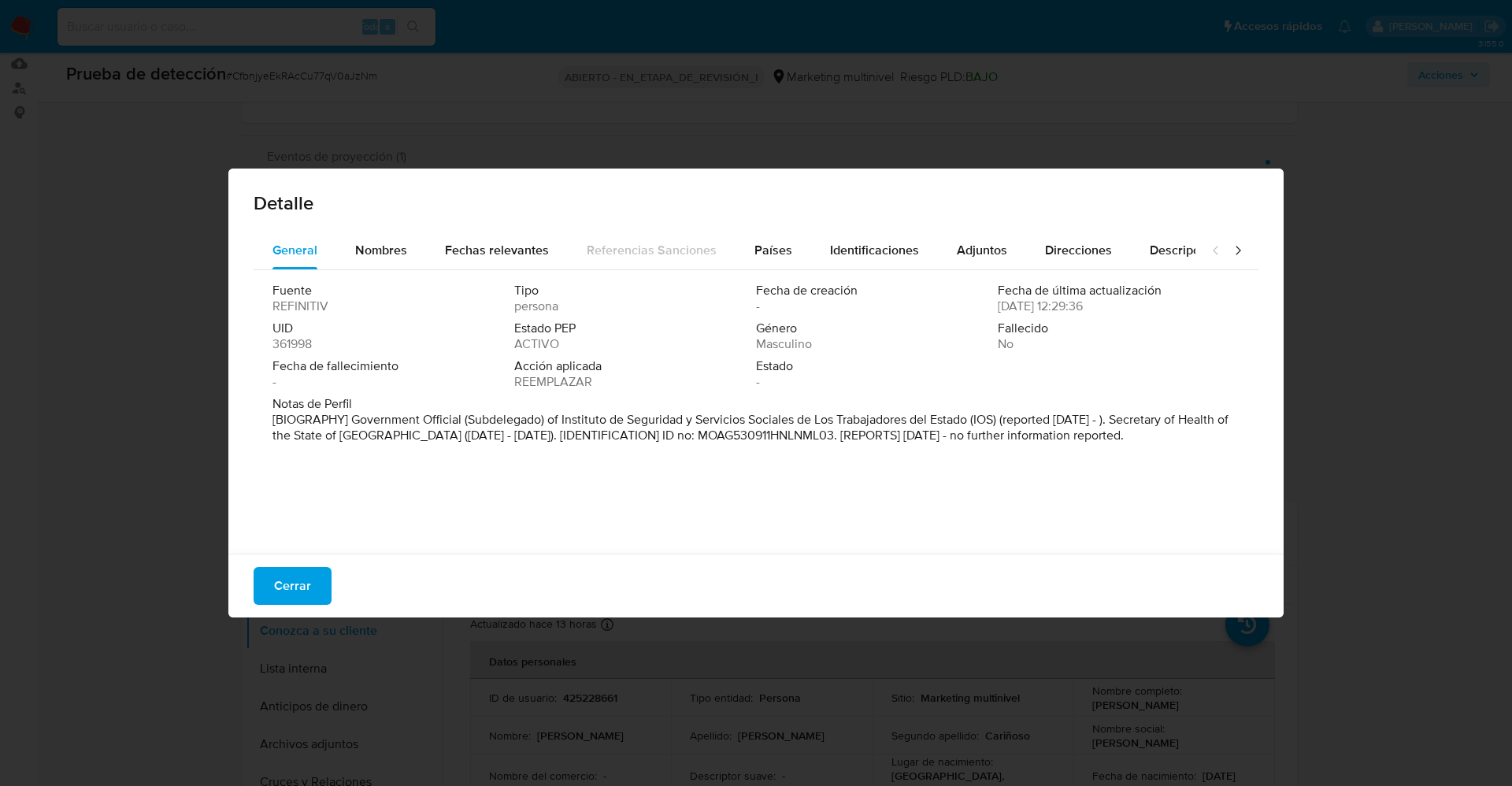
click at [421, 479] on div "Fuente REFINITIV Tipo persona Fecha de creación - Fecha de última actualización…" at bounding box center [756, 407] width 1005 height 275
drag, startPoint x: 468, startPoint y: 419, endPoint x: 972, endPoint y: 417, distance: 504.0
click at [972, 417] on font "[BIOGRAPHY] Government Official (Subdelegado) of Instituto de Seguridad y Servi…" at bounding box center [750, 428] width 956 height 34
click at [373, 245] on font "Nombres" at bounding box center [381, 250] width 52 height 18
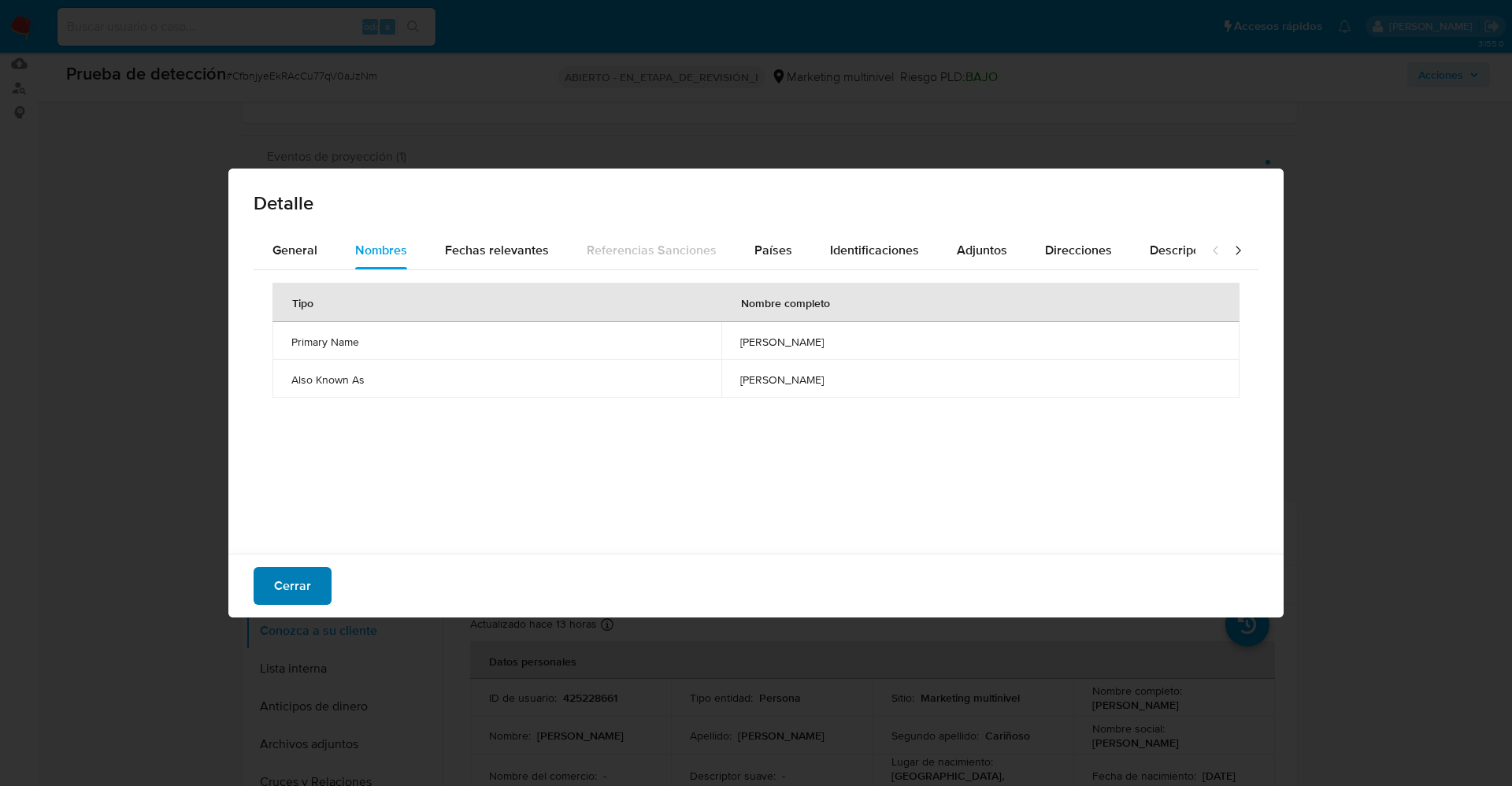
click at [304, 602] on font "Cerrar" at bounding box center [292, 586] width 37 height 38
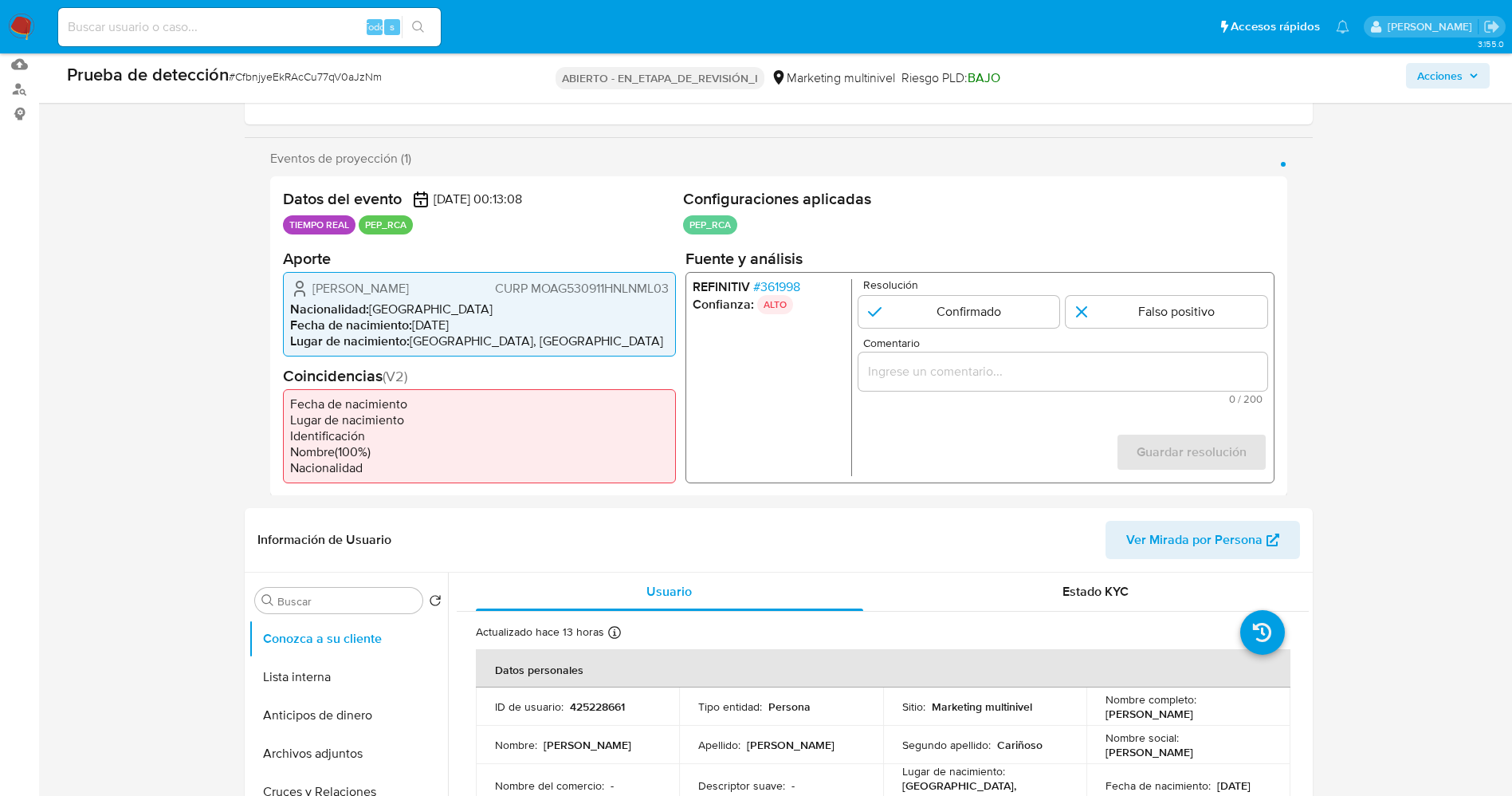
click at [775, 286] on font "361998" at bounding box center [779, 286] width 40 height 18
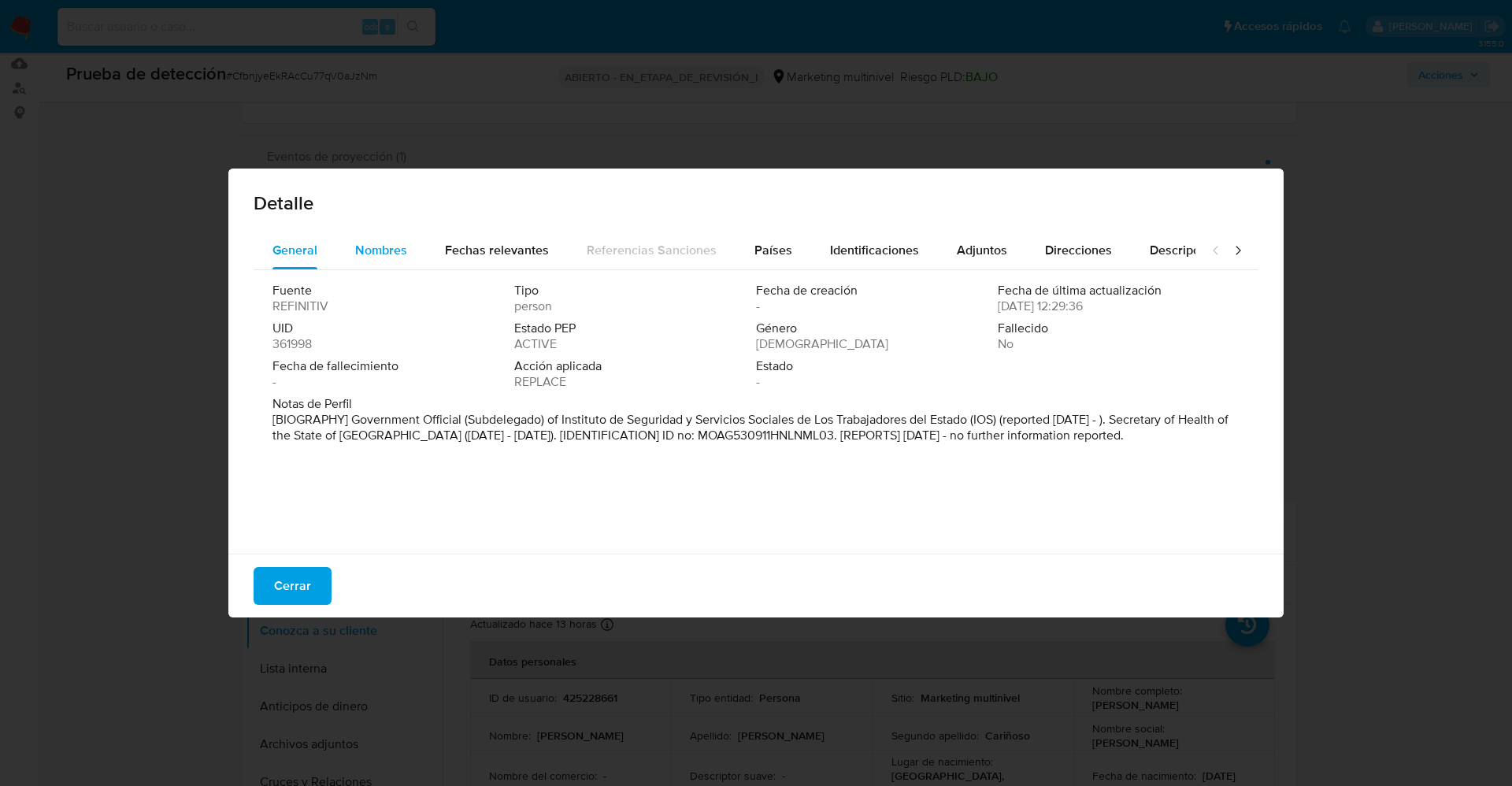
click at [398, 239] on div "Nombres" at bounding box center [381, 251] width 52 height 38
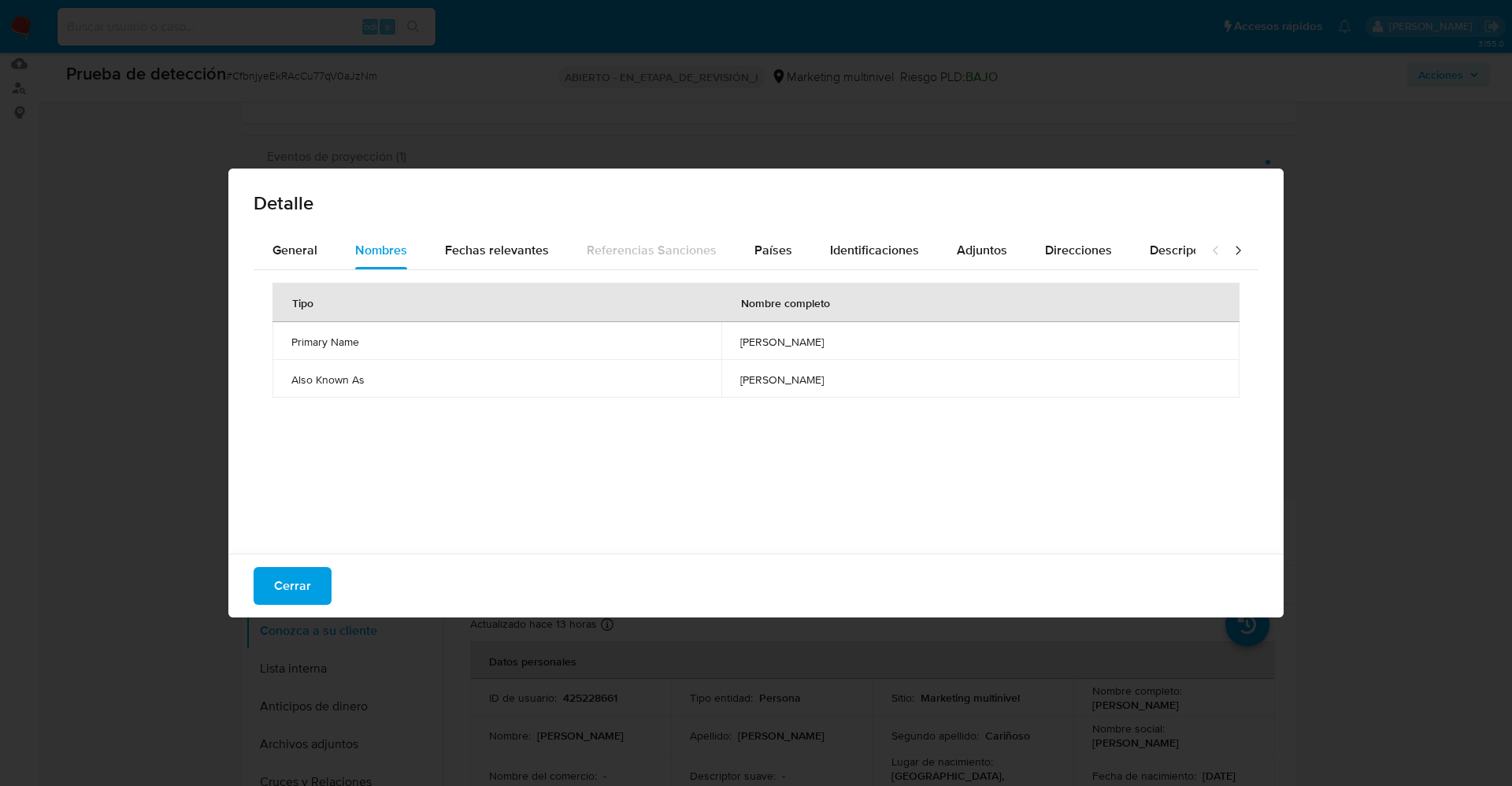
drag, startPoint x: 686, startPoint y: 339, endPoint x: 850, endPoint y: 347, distance: 164.2
click at [850, 347] on span "gilberto montiel amoroso" at bounding box center [980, 342] width 480 height 14
click at [782, 335] on span "gilberto montiel amoroso" at bounding box center [980, 342] width 480 height 14
click at [309, 590] on font "Cerrar" at bounding box center [292, 586] width 37 height 38
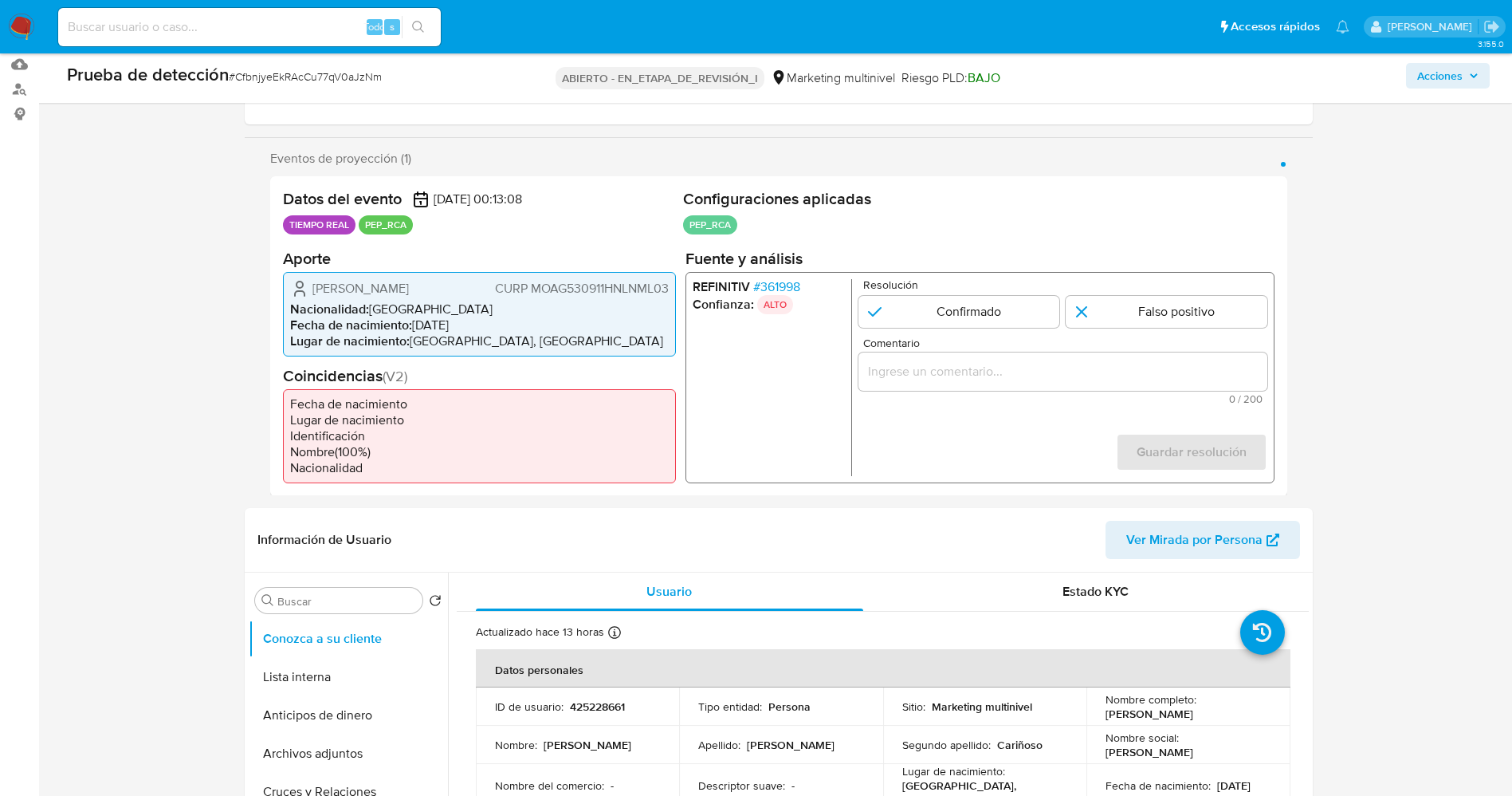
drag, startPoint x: 310, startPoint y: 281, endPoint x: 460, endPoint y: 285, distance: 150.1
click at [460, 285] on div "Gilberto Montiel Amoroso CURP MOAG530911HNLNML03" at bounding box center [480, 287] width 378 height 19
click at [796, 281] on font "361998" at bounding box center [779, 286] width 40 height 18
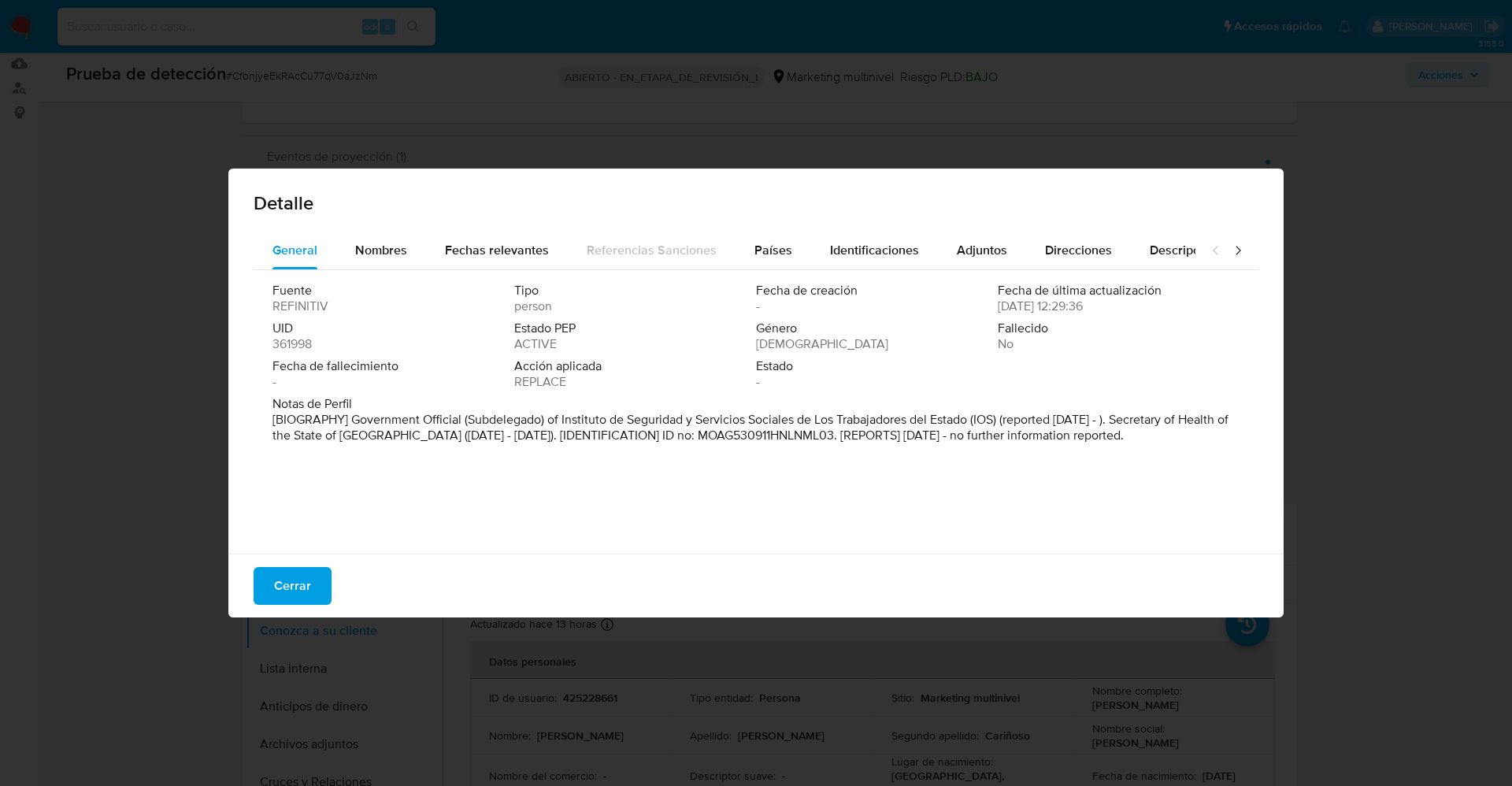
drag, startPoint x: 464, startPoint y: 422, endPoint x: 972, endPoint y: 423, distance: 508.0
click at [972, 423] on p "[BIOGRAPHY] Government Official (Subdelegado) of Instituto de Seguridad y Servi…" at bounding box center [755, 427] width 964 height 32
click at [379, 263] on div "Nombres" at bounding box center [381, 251] width 52 height 38
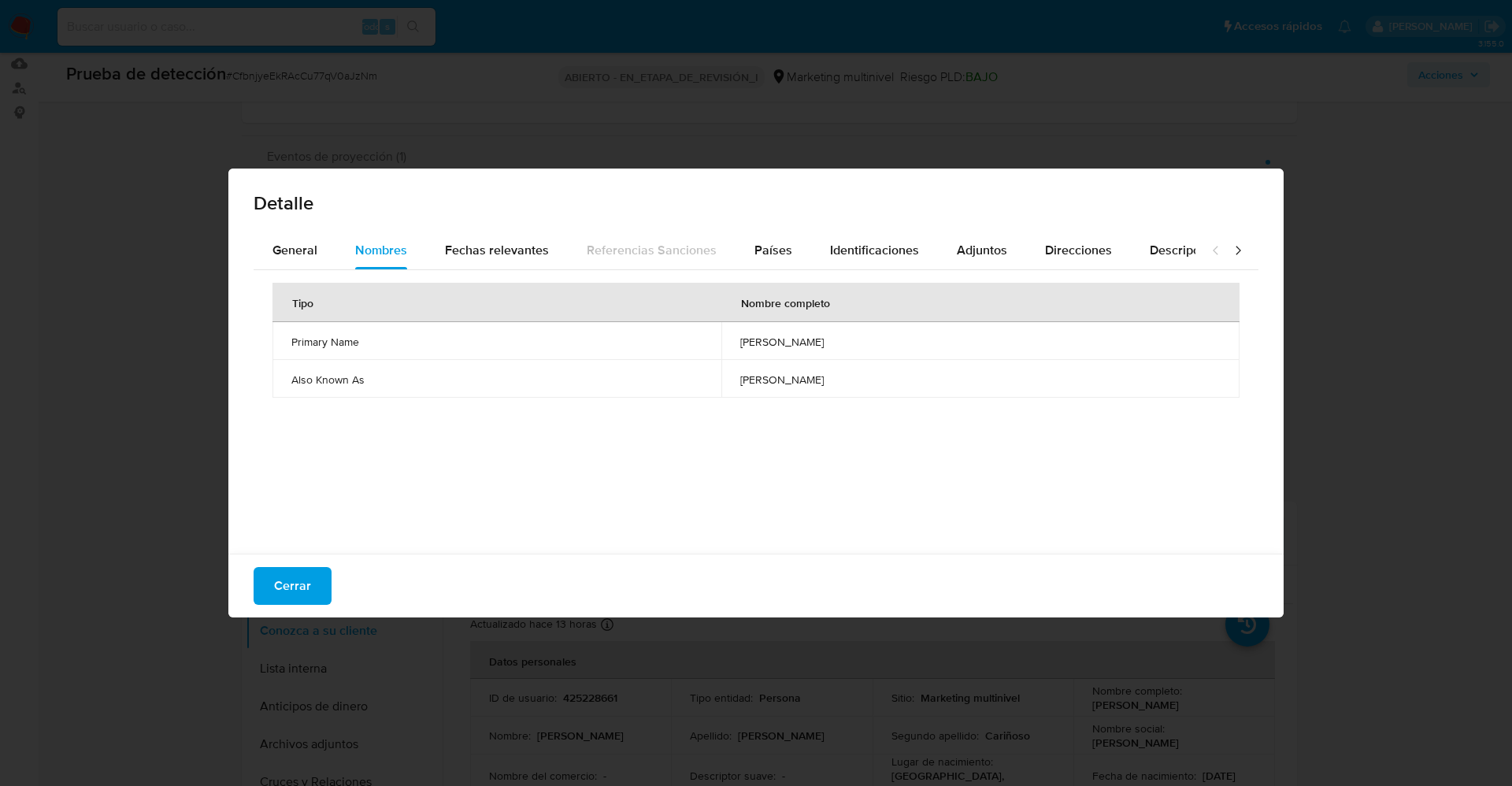
drag, startPoint x: 679, startPoint y: 341, endPoint x: 758, endPoint y: 343, distance: 79.0
click at [849, 347] on td "gilberto montiel amoroso" at bounding box center [980, 341] width 518 height 38
click at [299, 580] on font "Cerrar" at bounding box center [292, 586] width 37 height 38
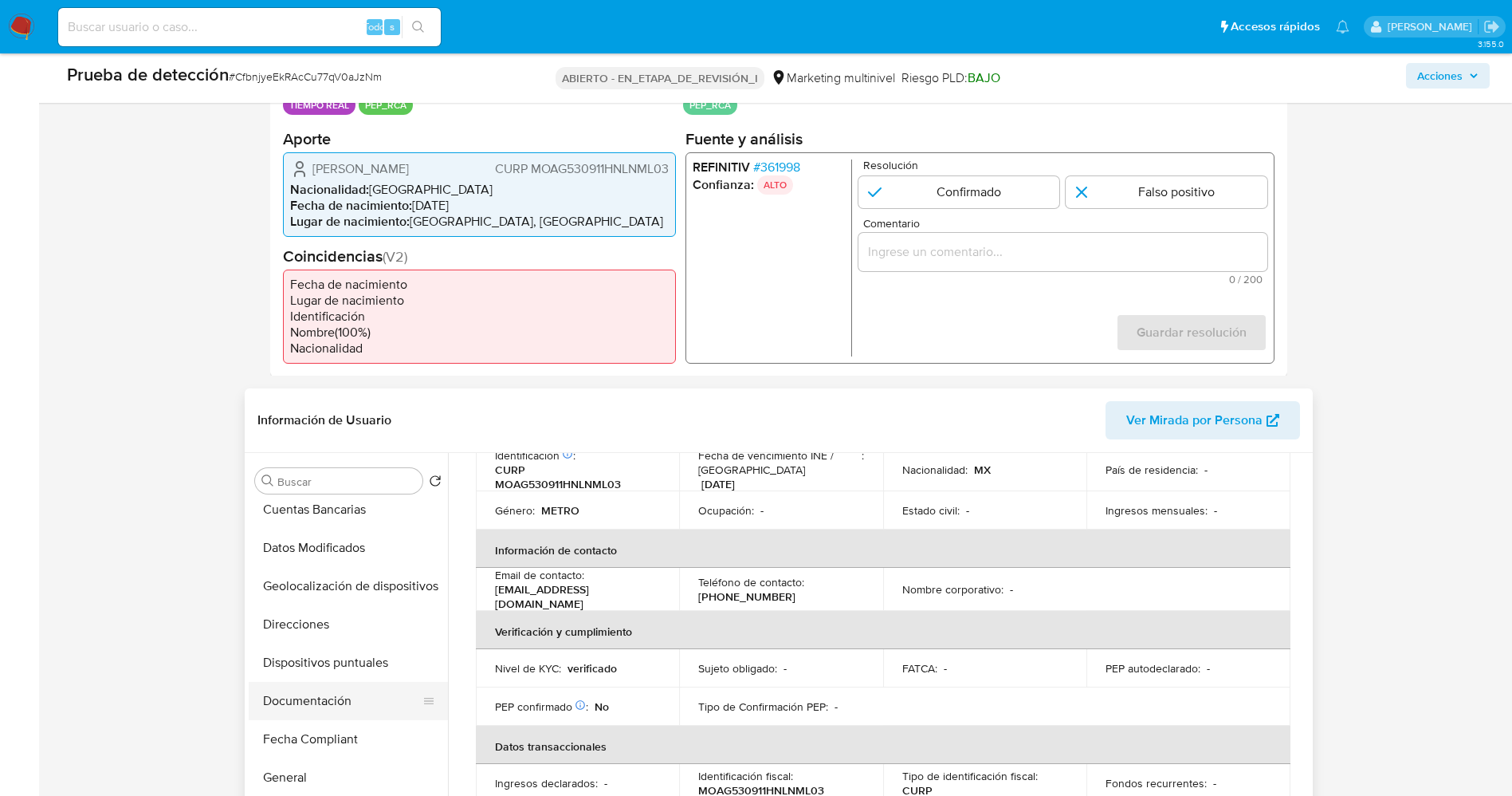
click at [328, 693] on button "Documentación" at bounding box center [342, 701] width 186 height 38
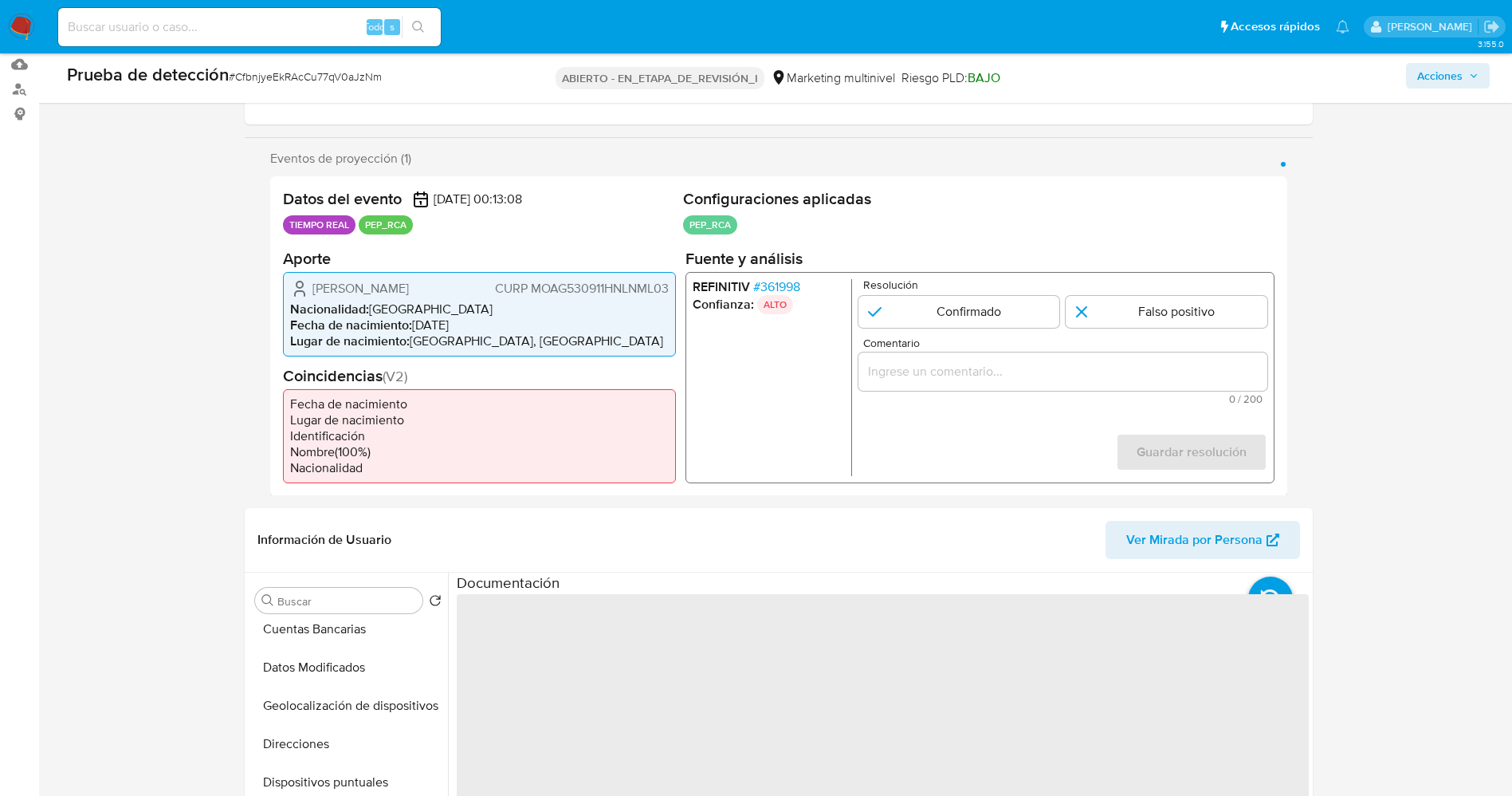
scroll to position [359, 0]
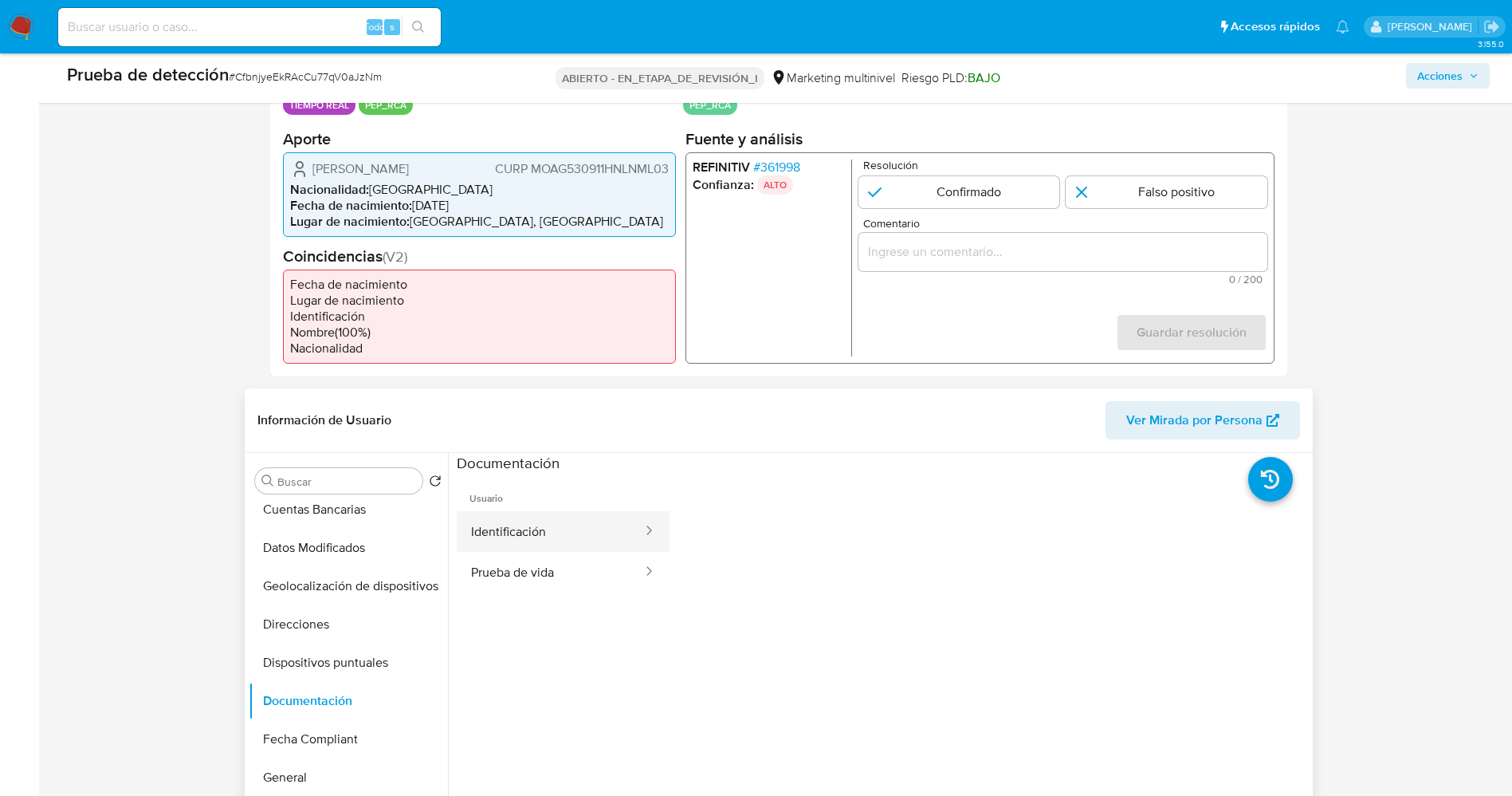
click at [535, 536] on button "Identificación" at bounding box center [550, 531] width 187 height 40
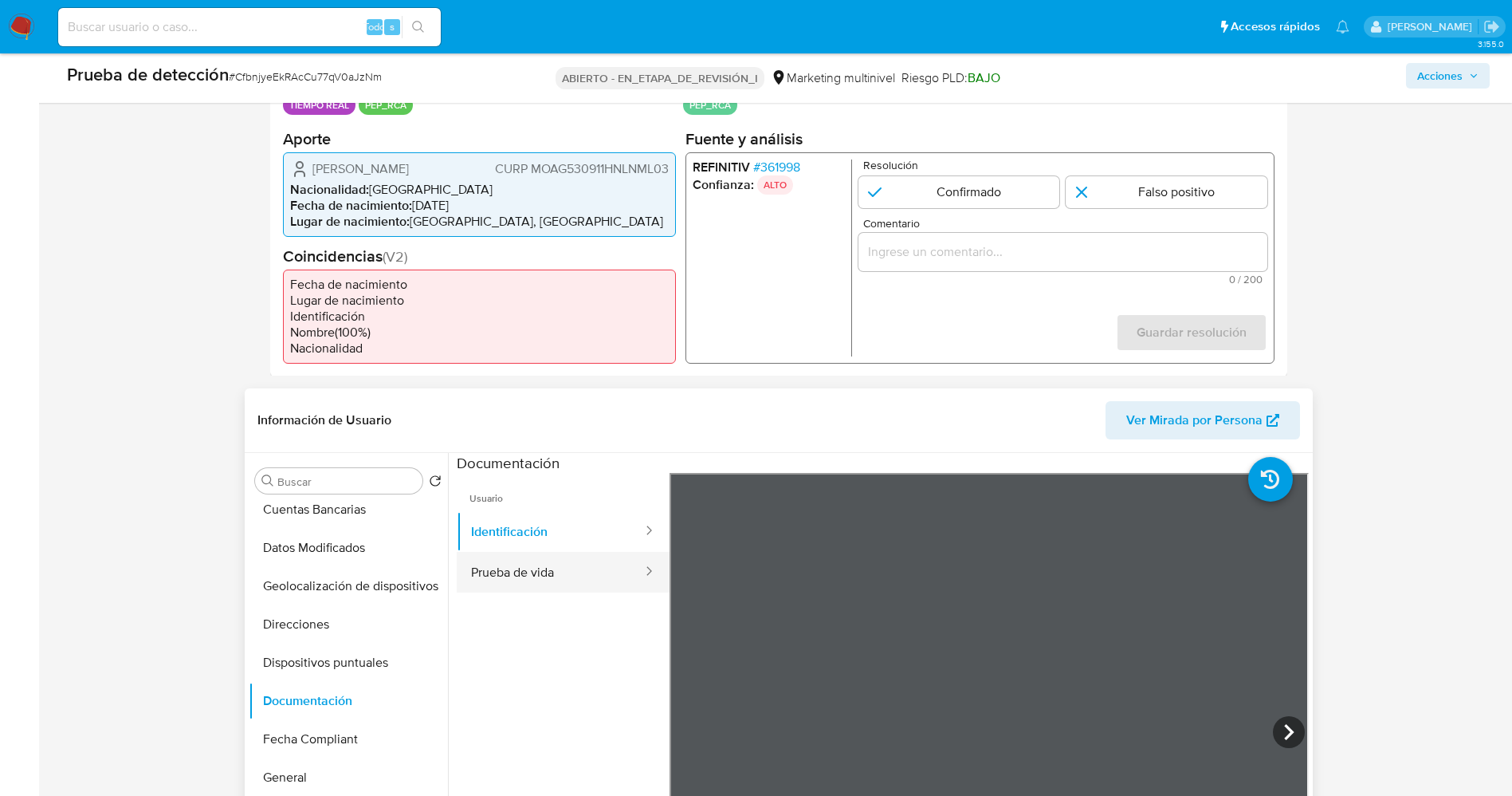
click at [515, 571] on button "Prueba de vida" at bounding box center [550, 572] width 187 height 40
click at [791, 163] on font "361998" at bounding box center [779, 166] width 40 height 18
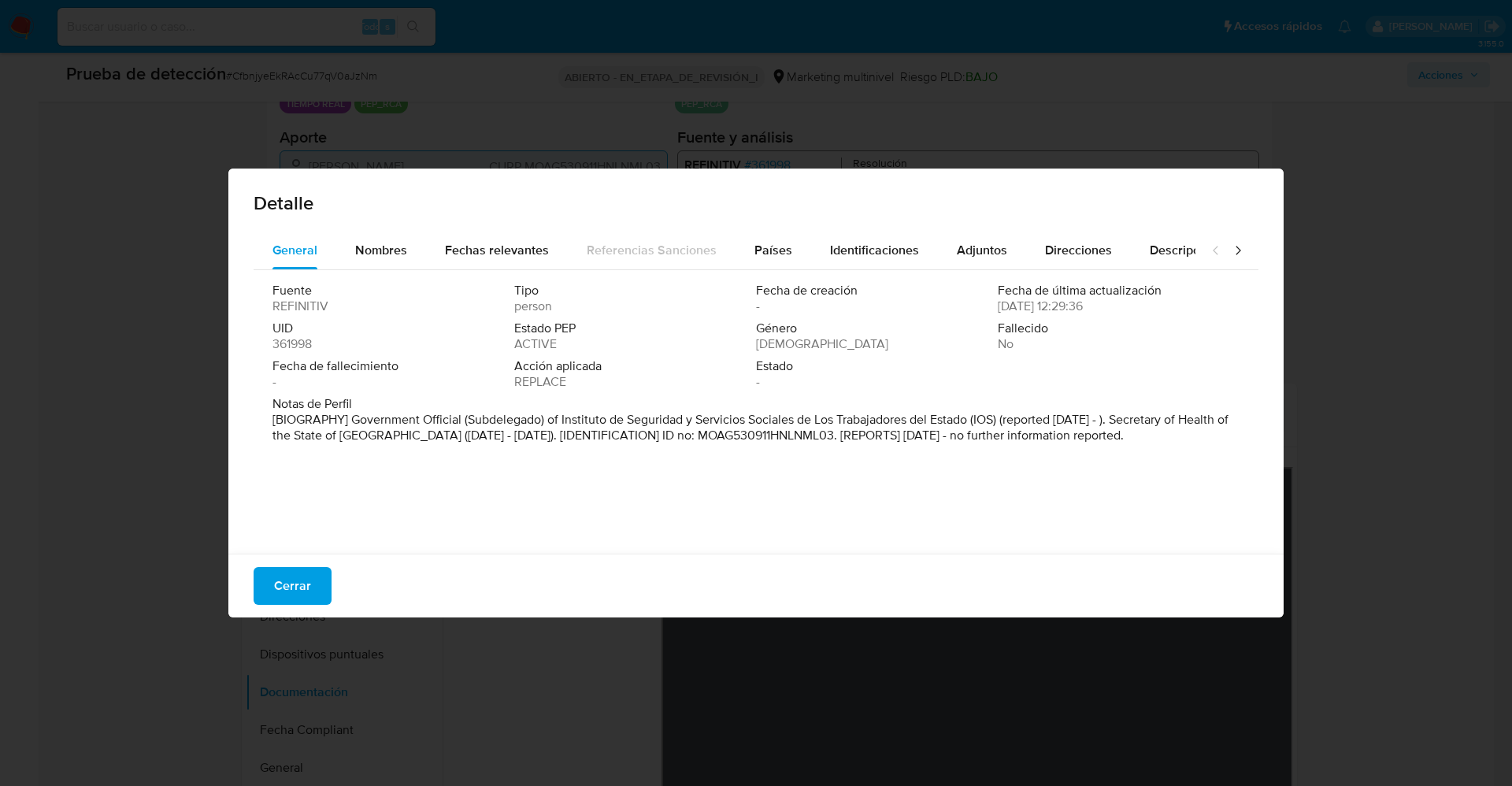
drag, startPoint x: 468, startPoint y: 419, endPoint x: 969, endPoint y: 421, distance: 501.0
click at [969, 421] on p "[BIOGRAPHY] Government Official (Subdelegado) of Instituto de Seguridad y Servi…" at bounding box center [755, 427] width 964 height 32
drag, startPoint x: 971, startPoint y: 421, endPoint x: 470, endPoint y: 418, distance: 501.0
click at [470, 418] on p "[BIOGRAPHY] Government Official (Subdelegado) of Instituto de Seguridad y Servi…" at bounding box center [755, 427] width 964 height 32
click at [399, 254] on span "Nombres" at bounding box center [381, 250] width 52 height 18
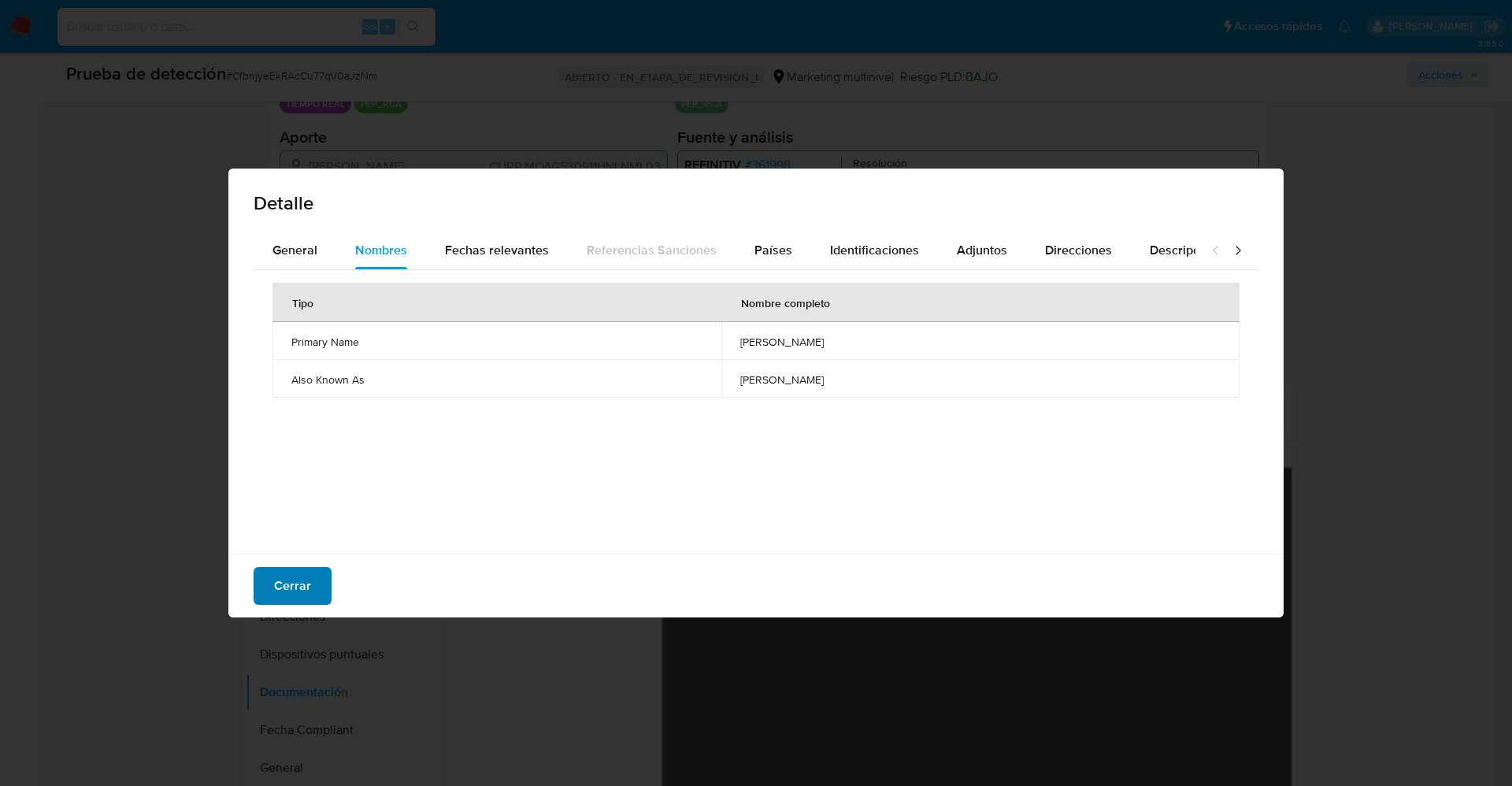
click at [311, 568] on button "Cerrar" at bounding box center [292, 586] width 78 height 38
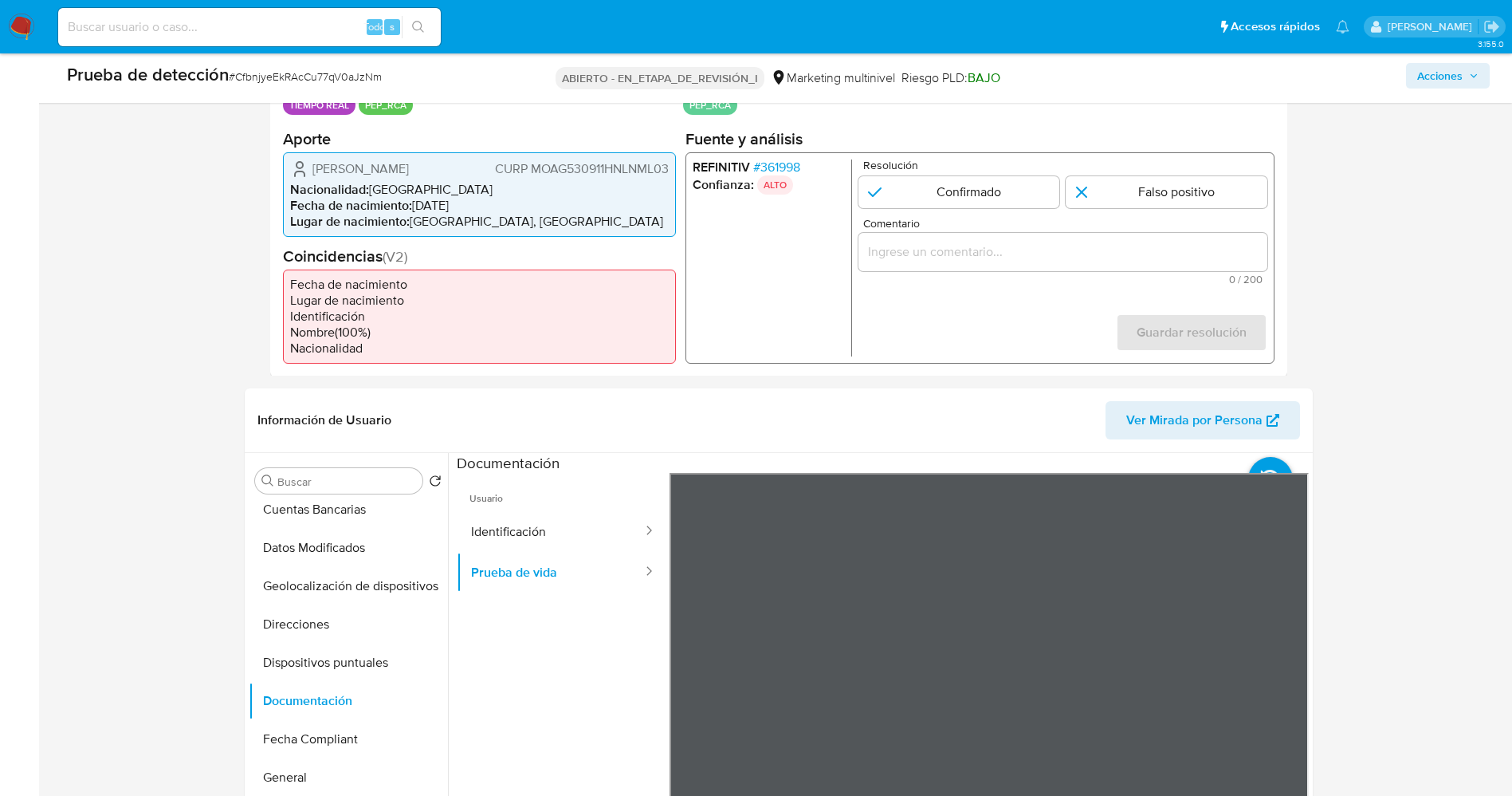
drag, startPoint x: 301, startPoint y: 172, endPoint x: 434, endPoint y: 175, distance: 133.0
click at [506, 175] on div "Gilberto Montiel Amoroso CURP MOAG530911HNLNML03" at bounding box center [480, 168] width 378 height 19
click at [409, 175] on font "Gilberto Montiel Amoroso" at bounding box center [361, 168] width 97 height 18
drag, startPoint x: 311, startPoint y: 168, endPoint x: 455, endPoint y: 169, distance: 144.0
click at [455, 169] on div "Gilberto Montiel Amoroso CURP MOAG530911HNLNML03" at bounding box center [480, 168] width 378 height 19
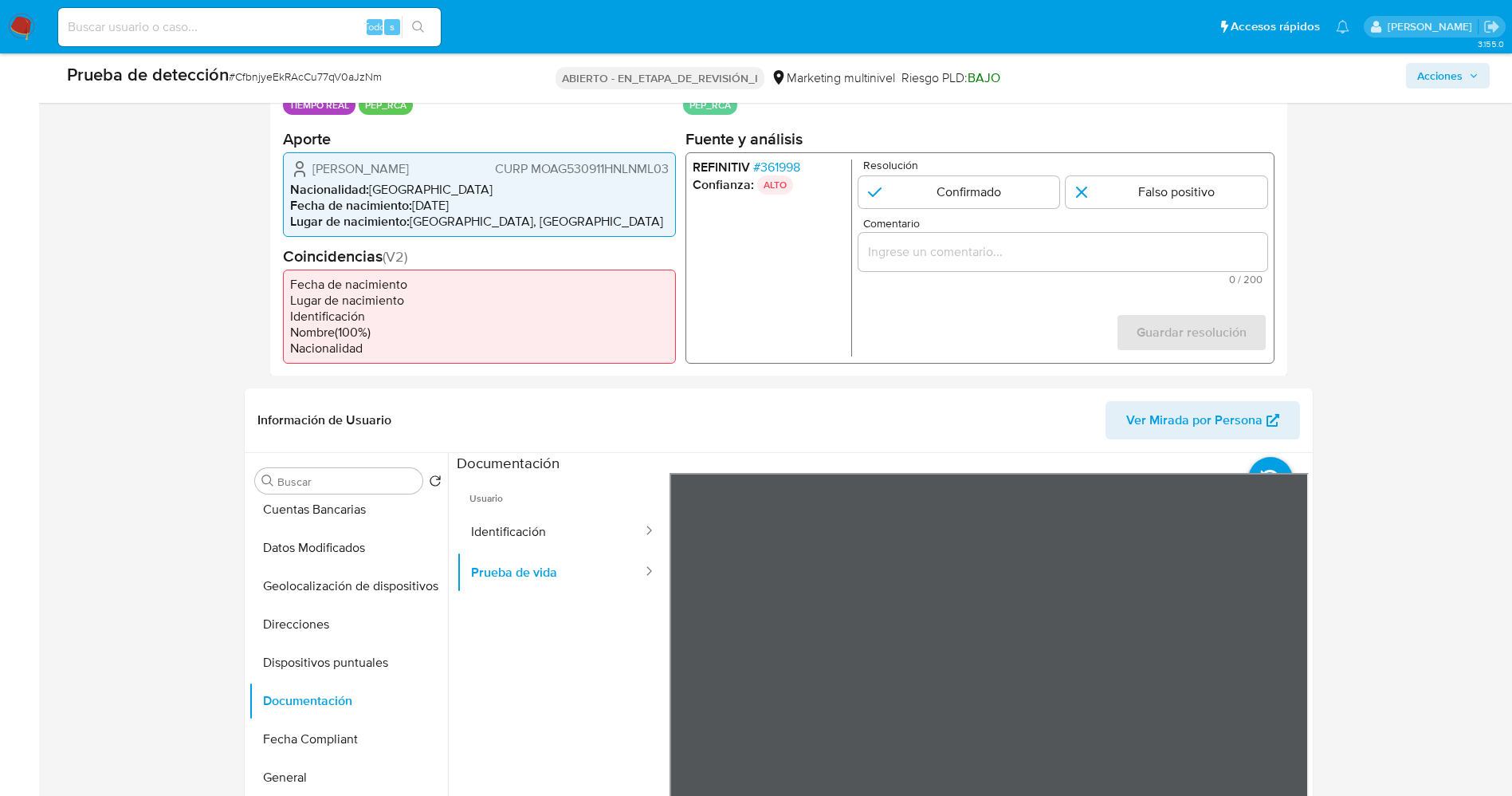
click at [390, 212] on font "Lugar de nacimiento" at bounding box center [348, 220] width 116 height 18
drag, startPoint x: 306, startPoint y: 170, endPoint x: 671, endPoint y: 166, distance: 365.0
click at [671, 166] on div "Gilberto Montiel Amoroso CURP MOAG530911HNLNML03 Nacionalidad : México Fecha de…" at bounding box center [480, 194] width 393 height 84
click at [776, 170] on font "361998" at bounding box center [779, 166] width 40 height 18
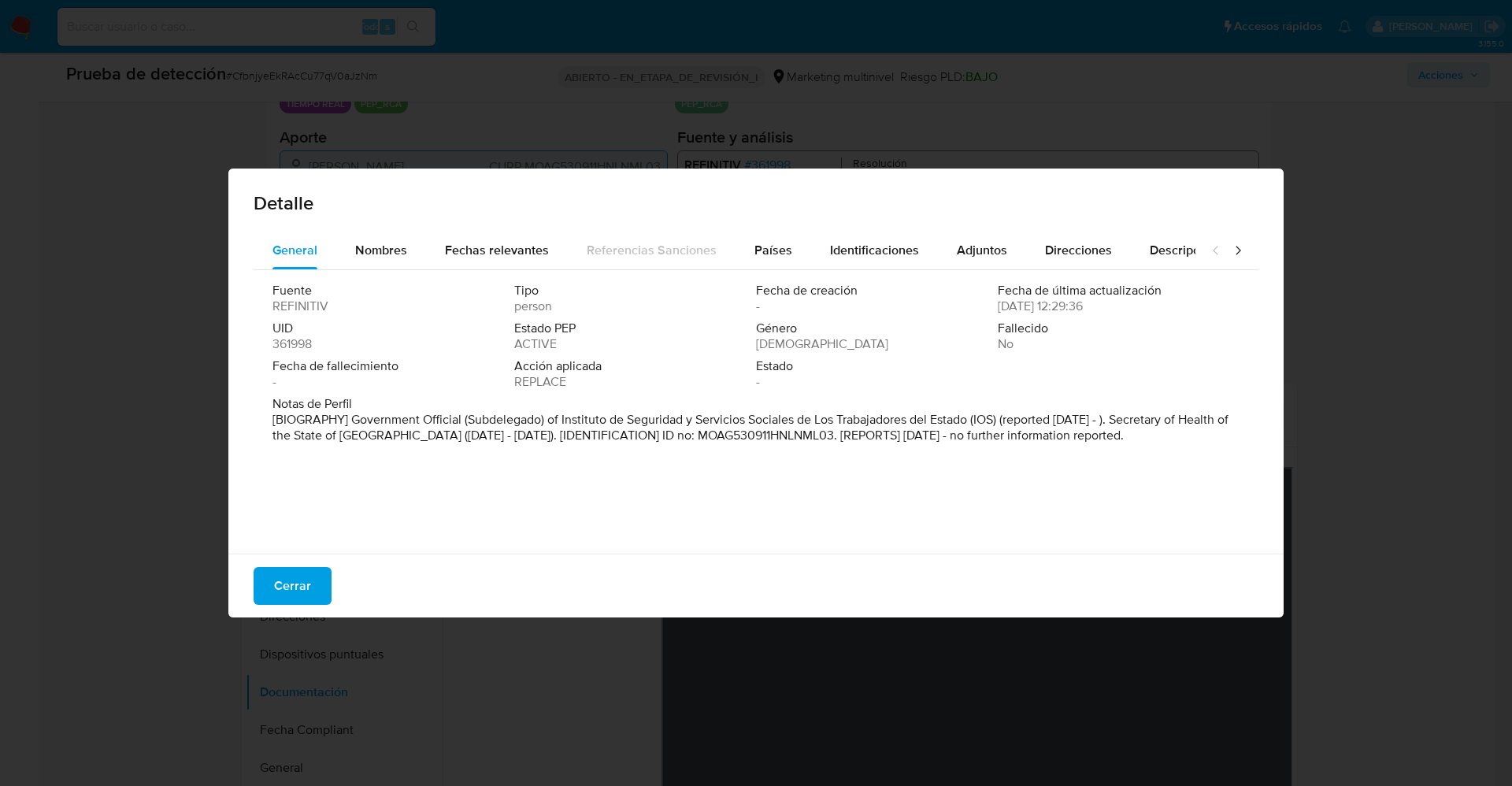
drag, startPoint x: 358, startPoint y: 417, endPoint x: 753, endPoint y: 457, distance: 397.0
click at [753, 457] on div "Fuente REFINITIV Tipo person Fecha de creación - Fecha de última actualización …" at bounding box center [756, 407] width 1005 height 275
click at [386, 352] on div "Fuente REFINITIV Tipo persona Fecha de creación - Fecha de última actualización…" at bounding box center [756, 339] width 967 height 114
drag, startPoint x: 468, startPoint y: 417, endPoint x: 972, endPoint y: 421, distance: 504.0
click at [972, 421] on font "[BIOGRAPHY] Government Official (Subdelegado) of Instituto de Seguridad y Servi…" at bounding box center [750, 428] width 956 height 34
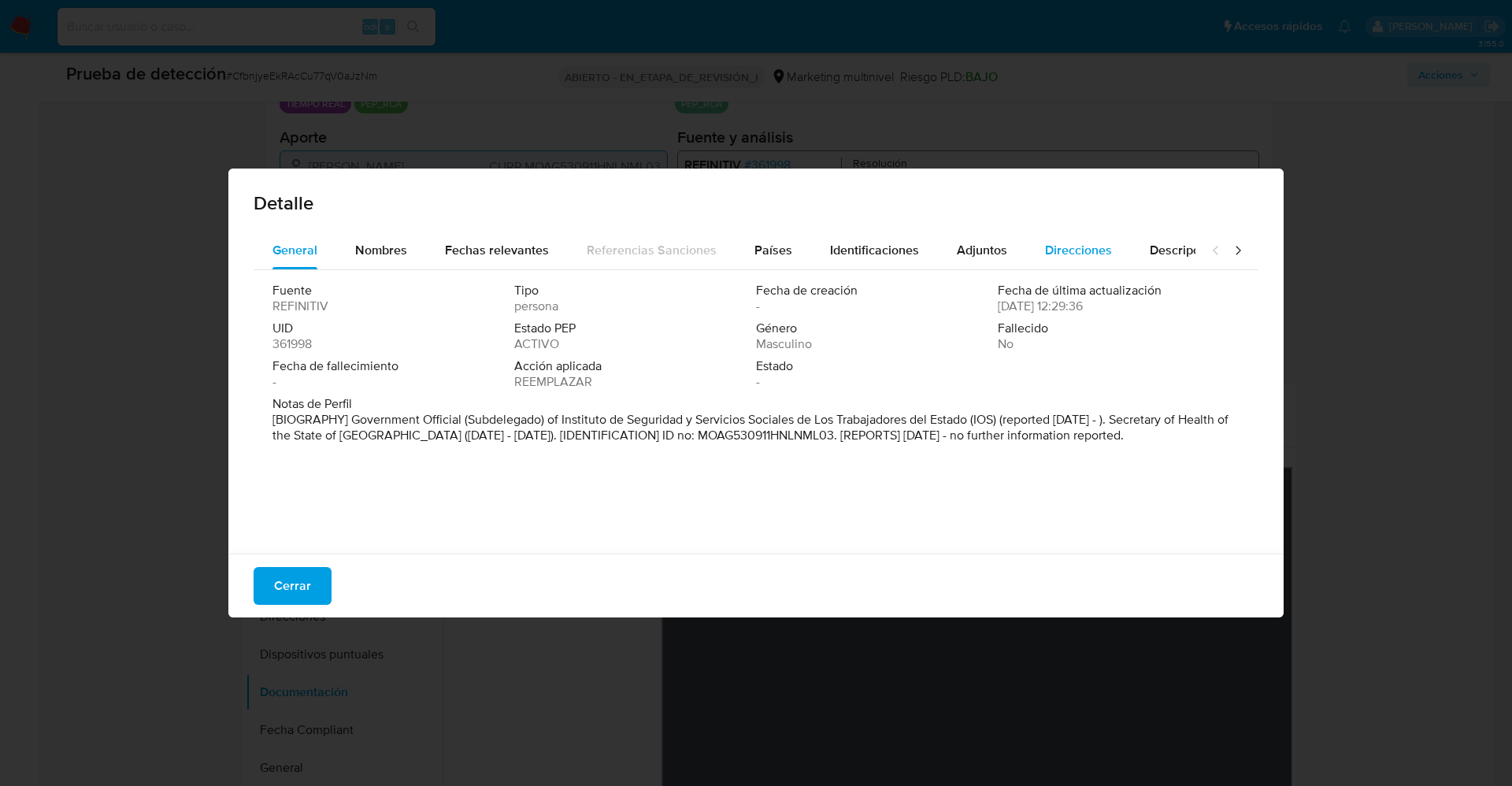
drag, startPoint x: 300, startPoint y: 573, endPoint x: 1047, endPoint y: 316, distance: 790.0
click at [301, 573] on font "Cerrar" at bounding box center [292, 586] width 37 height 38
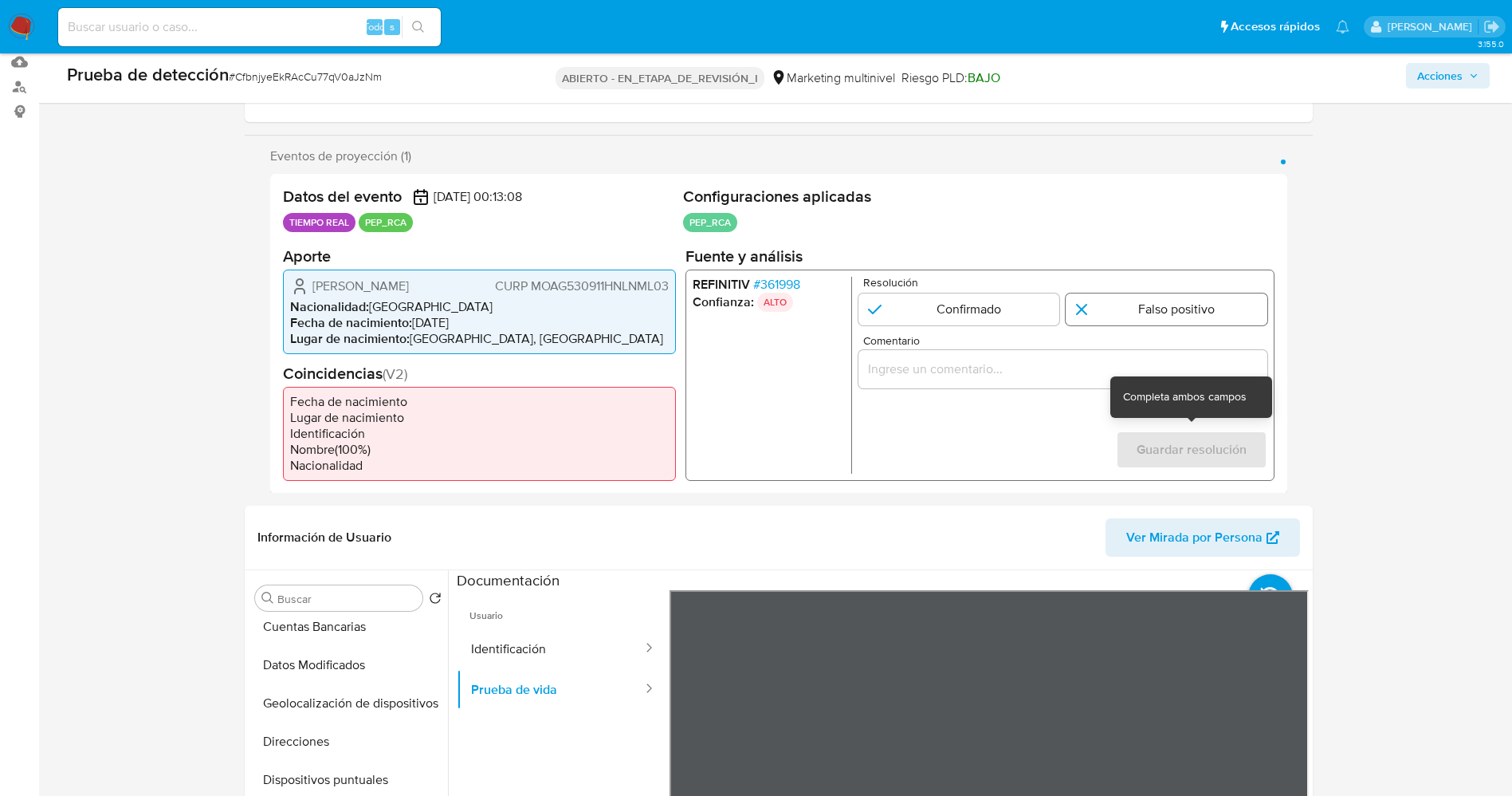
scroll to position [239, 0]
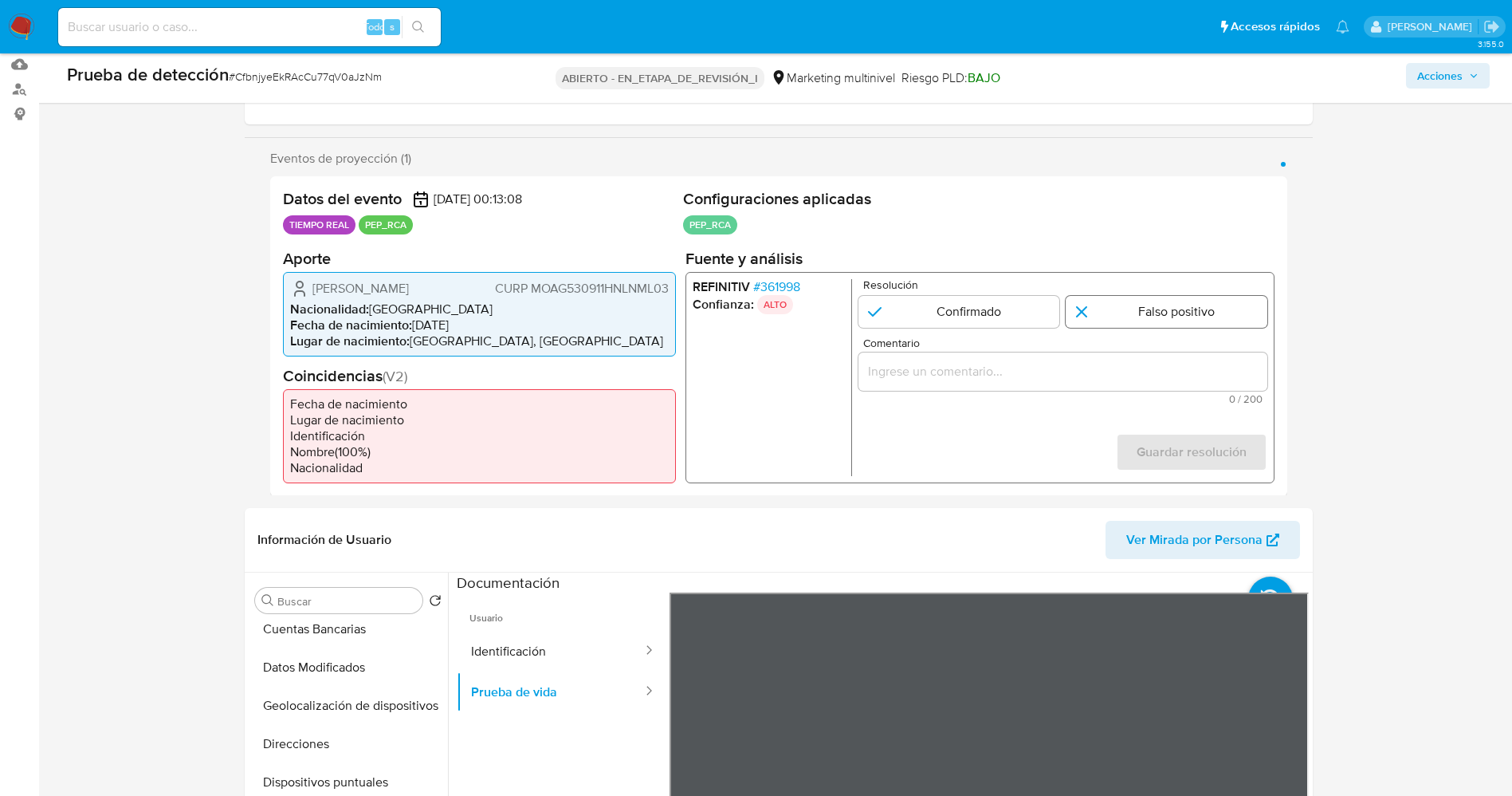
click at [1158, 320] on input "1 de 1" at bounding box center [1166, 311] width 202 height 32
radio input "true"
click at [1076, 385] on div "1 de 1" at bounding box center [1063, 371] width 409 height 38
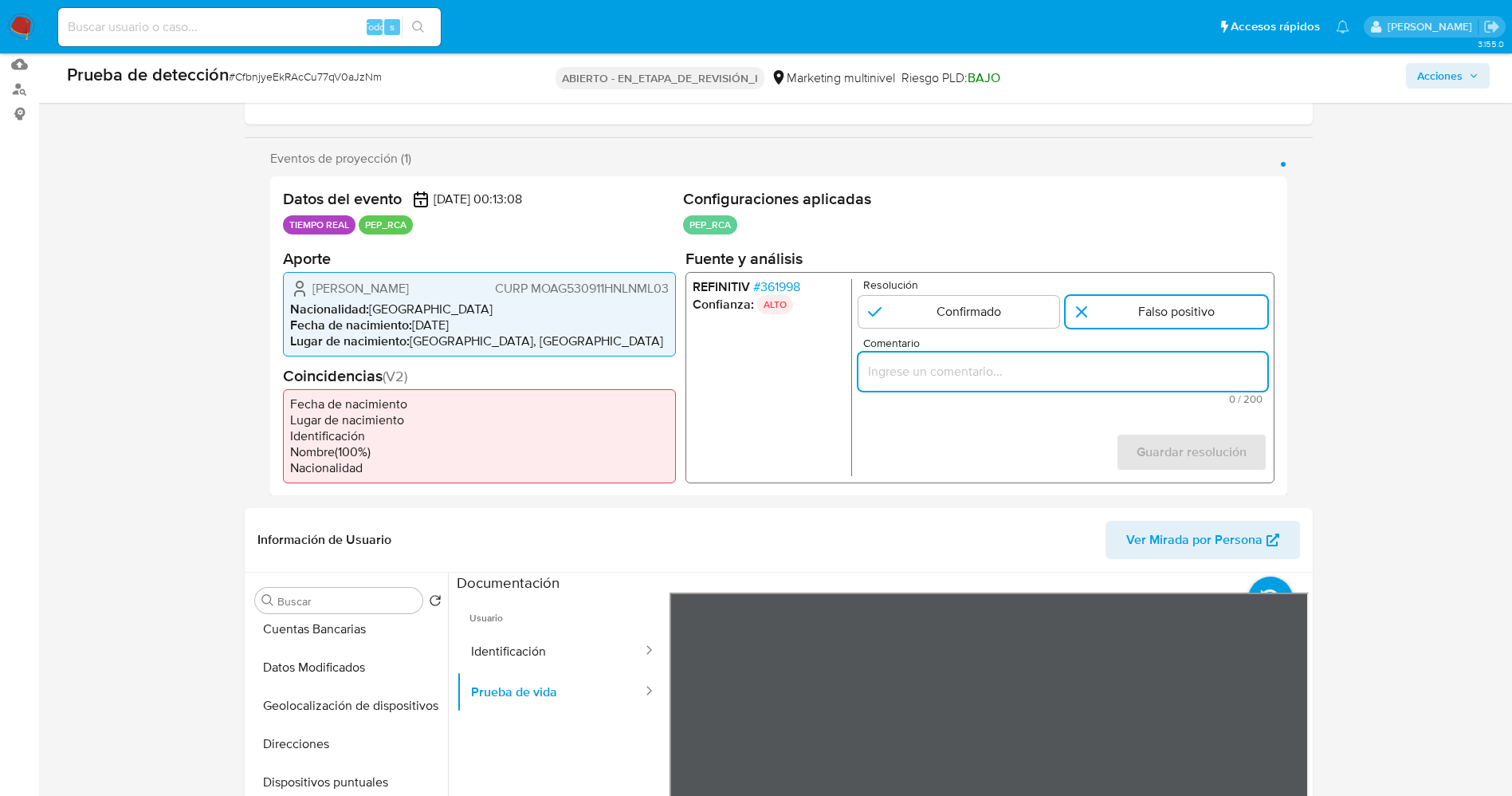
click at [1073, 374] on input "Comentario" at bounding box center [1063, 370] width 409 height 21
paste input "usuario Gilberto Montiel Amoroso,CURP MOAG530911HNLNML03,Nacionalidad Mexicana …"
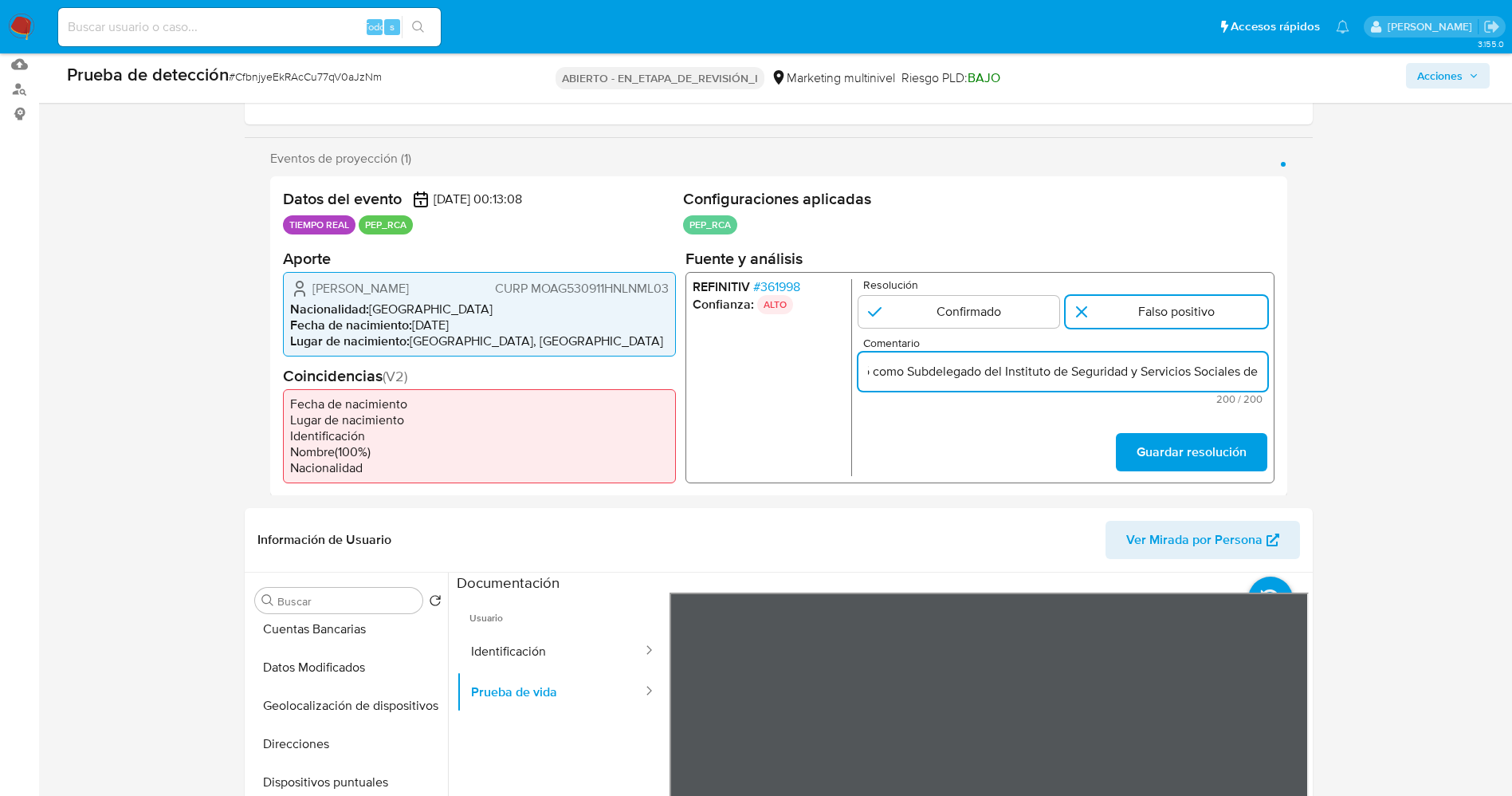
click at [888, 372] on input "usuario Gilberto Montiel Amoroso,CURP MOAG530911HNLNML03,Nacionalidad Mexicana …" at bounding box center [1063, 370] width 409 height 21
drag, startPoint x: 927, startPoint y: 369, endPoint x: 1106, endPoint y: 375, distance: 179.1
click at [1106, 375] on input "usuario Gilberto Montiel Amoroso,CURP MOAG530911HNLNML03,Nacionalidad Mexicana …" at bounding box center [1063, 370] width 409 height 21
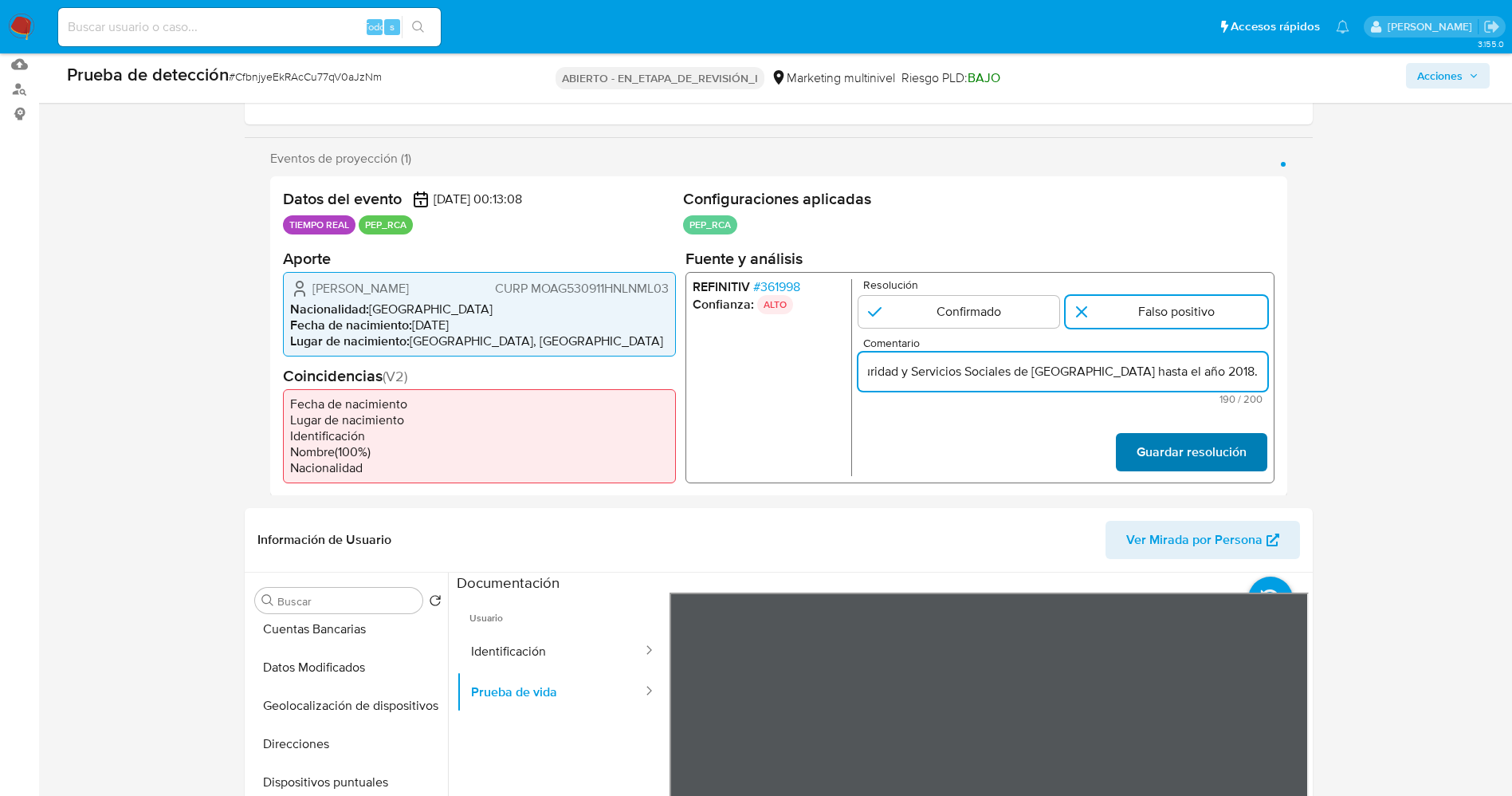
type input "usuario Gilberto Montiel Amoroso,CURP MOAG530911HNLNML03,Nacionalidad Mexicana …"
click at [1232, 455] on font "Guardar resolución" at bounding box center [1190, 452] width 110 height 38
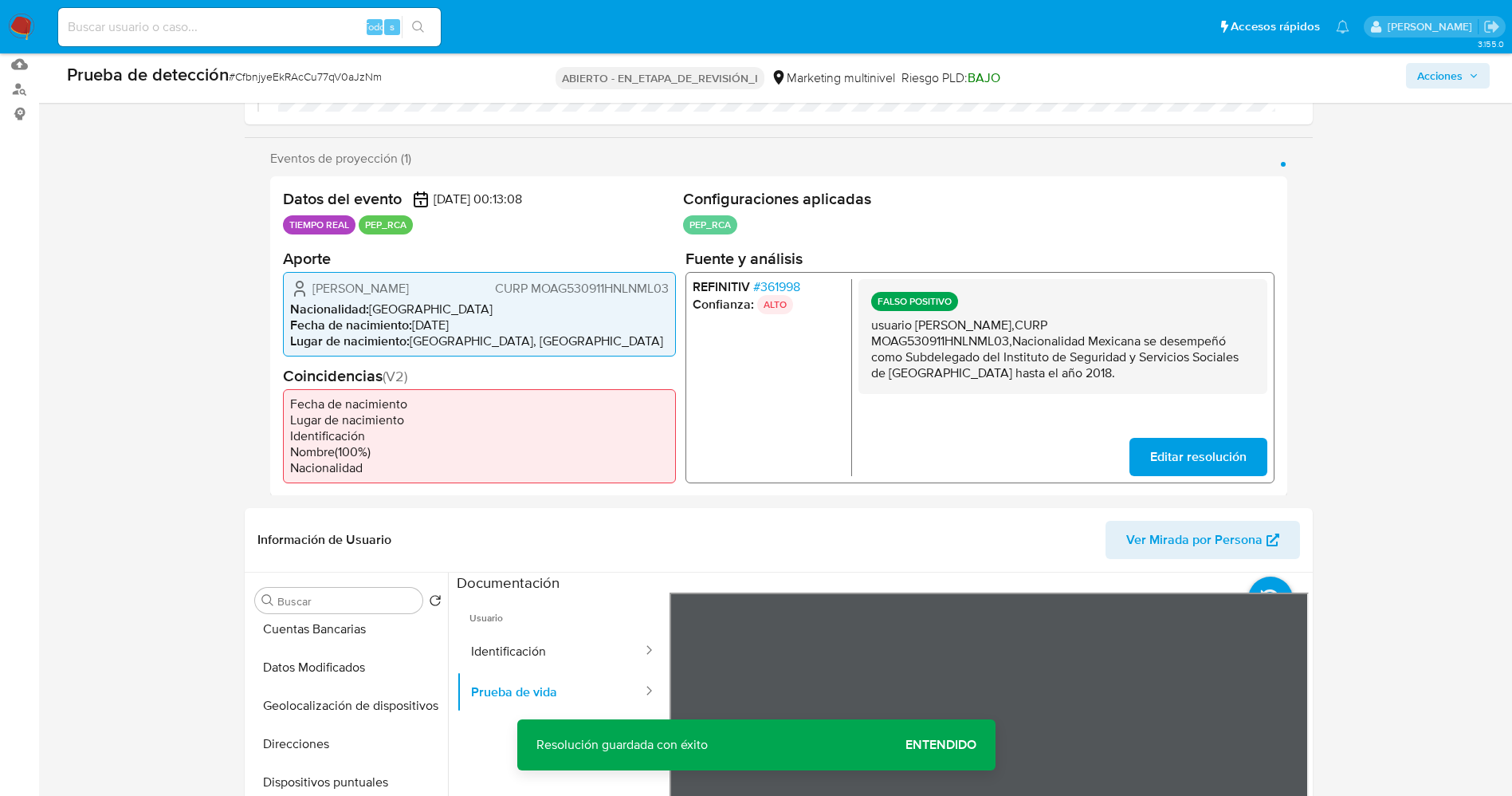
drag, startPoint x: 883, startPoint y: 326, endPoint x: 1123, endPoint y: 378, distance: 245.6
click at [1123, 378] on div "FALSO POSITIVO usuario Gilberto Montiel Amoroso,CURP MOAG530911HNLNML03,Naciona…" at bounding box center [1063, 335] width 409 height 115
click at [310, 674] on button "Lista interna" at bounding box center [342, 677] width 186 height 38
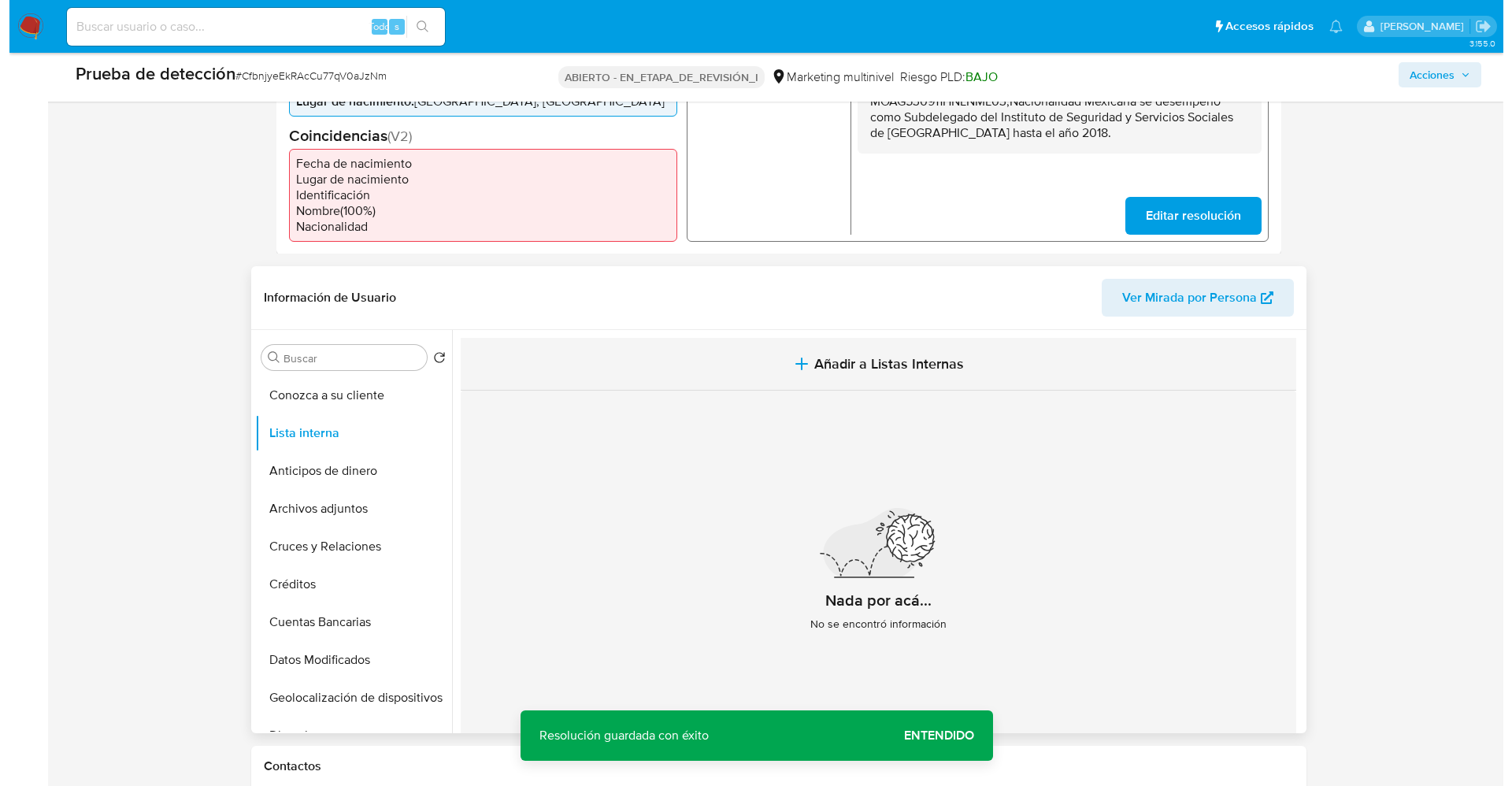
scroll to position [472, 0]
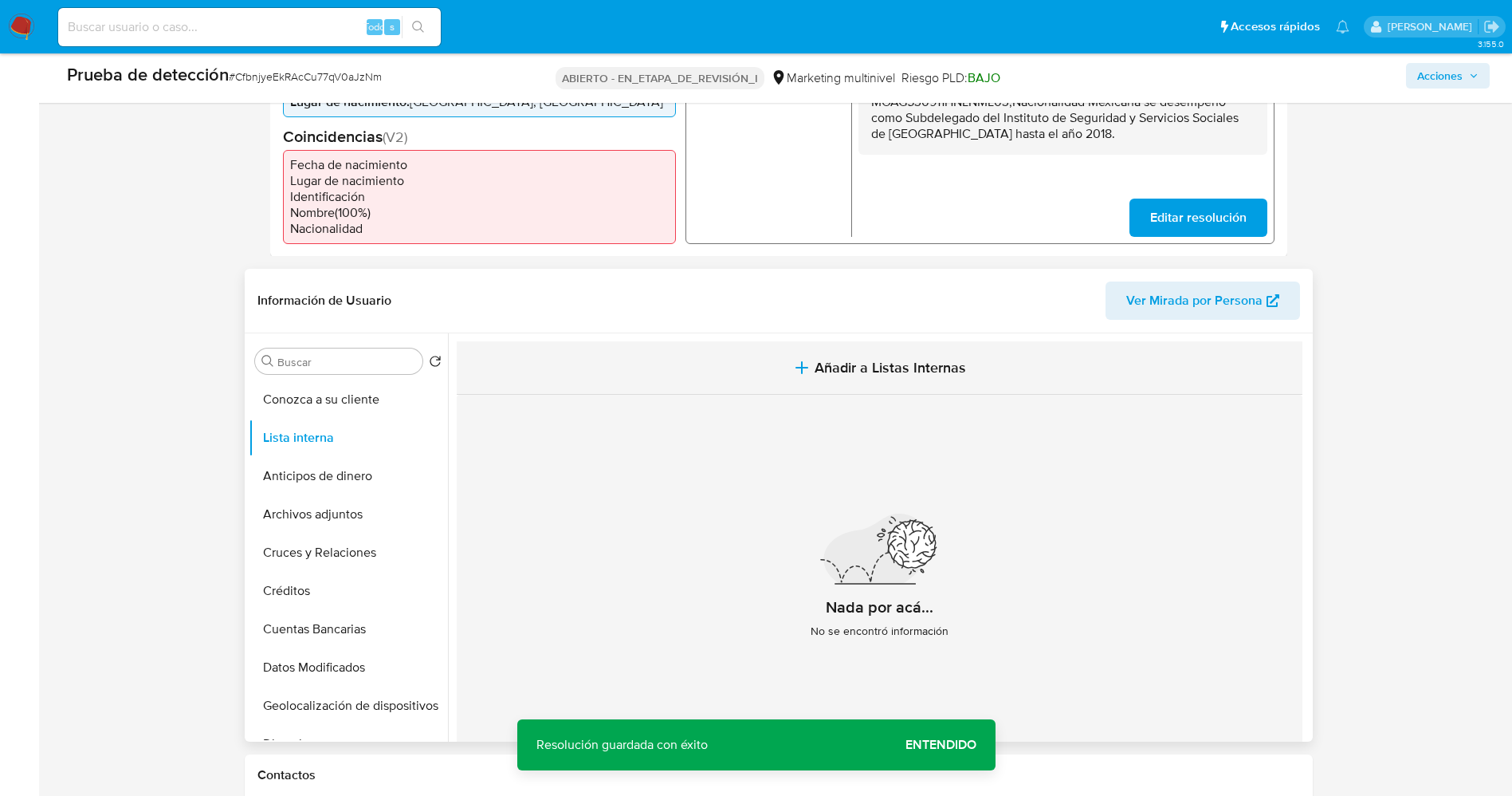
click at [847, 369] on span "Añadir a Listas Internas" at bounding box center [891, 367] width 152 height 17
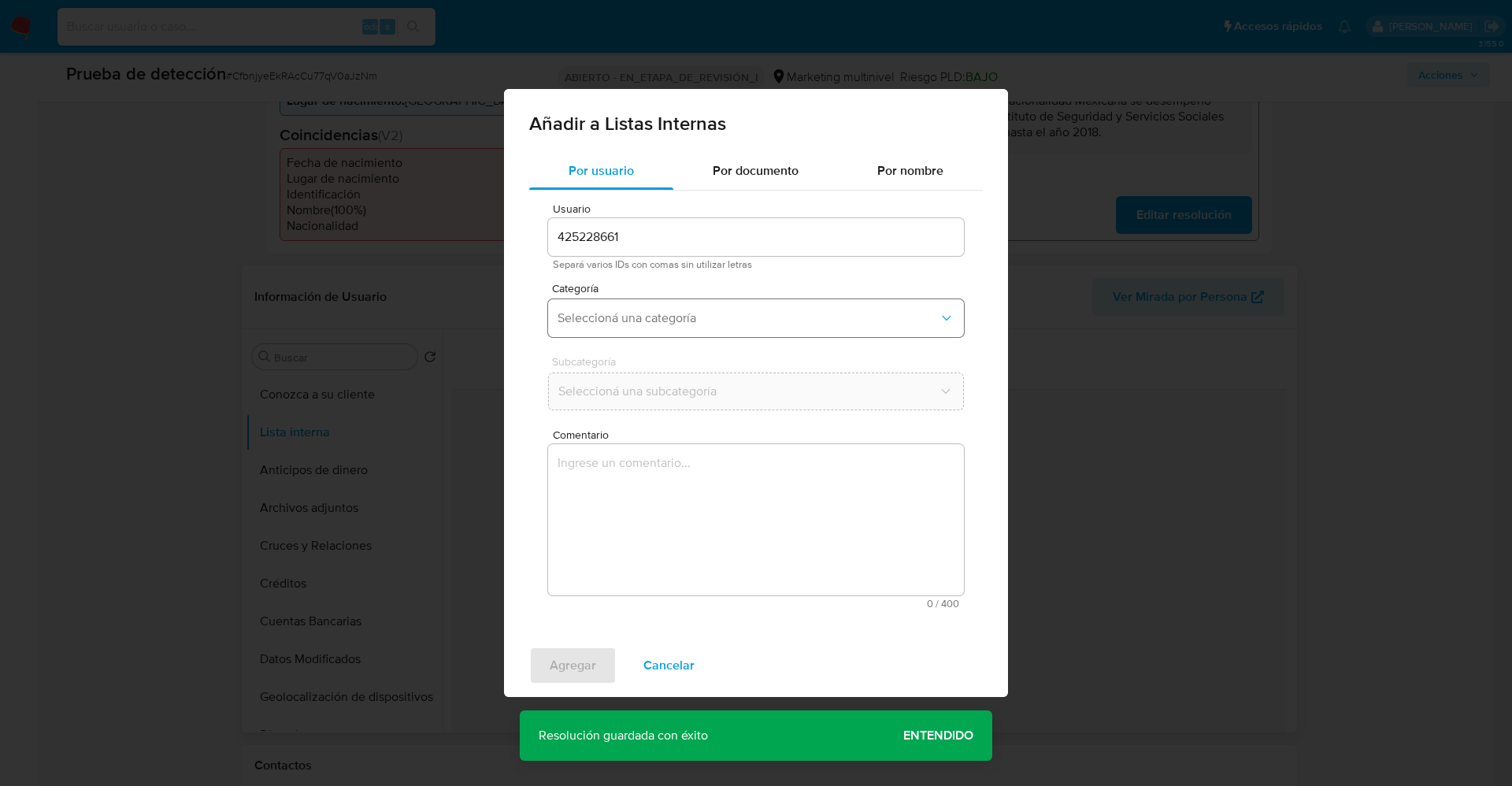
click at [768, 324] on span "Seleccioná una categoría" at bounding box center [748, 318] width 381 height 15
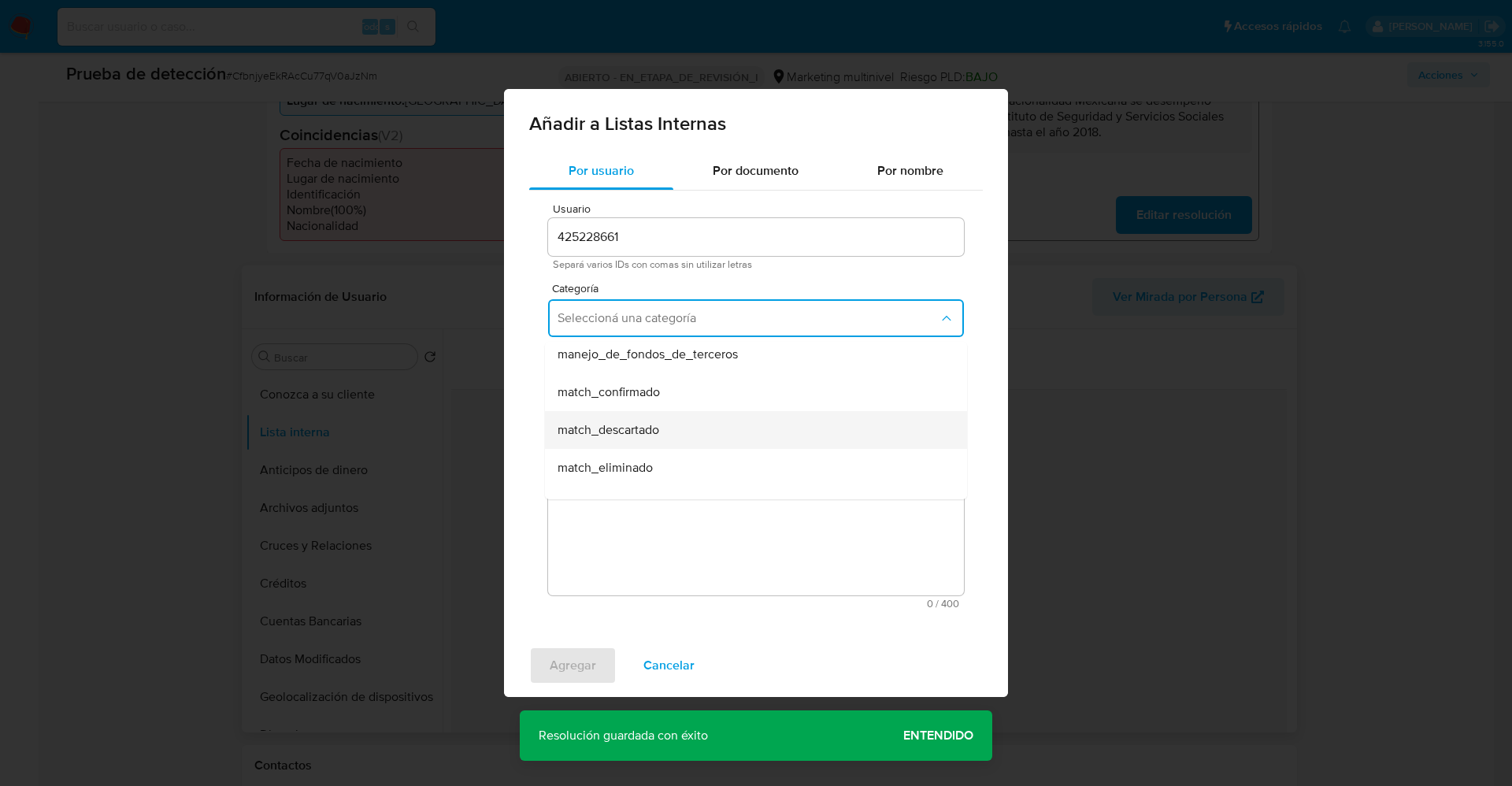
scroll to position [118, 0]
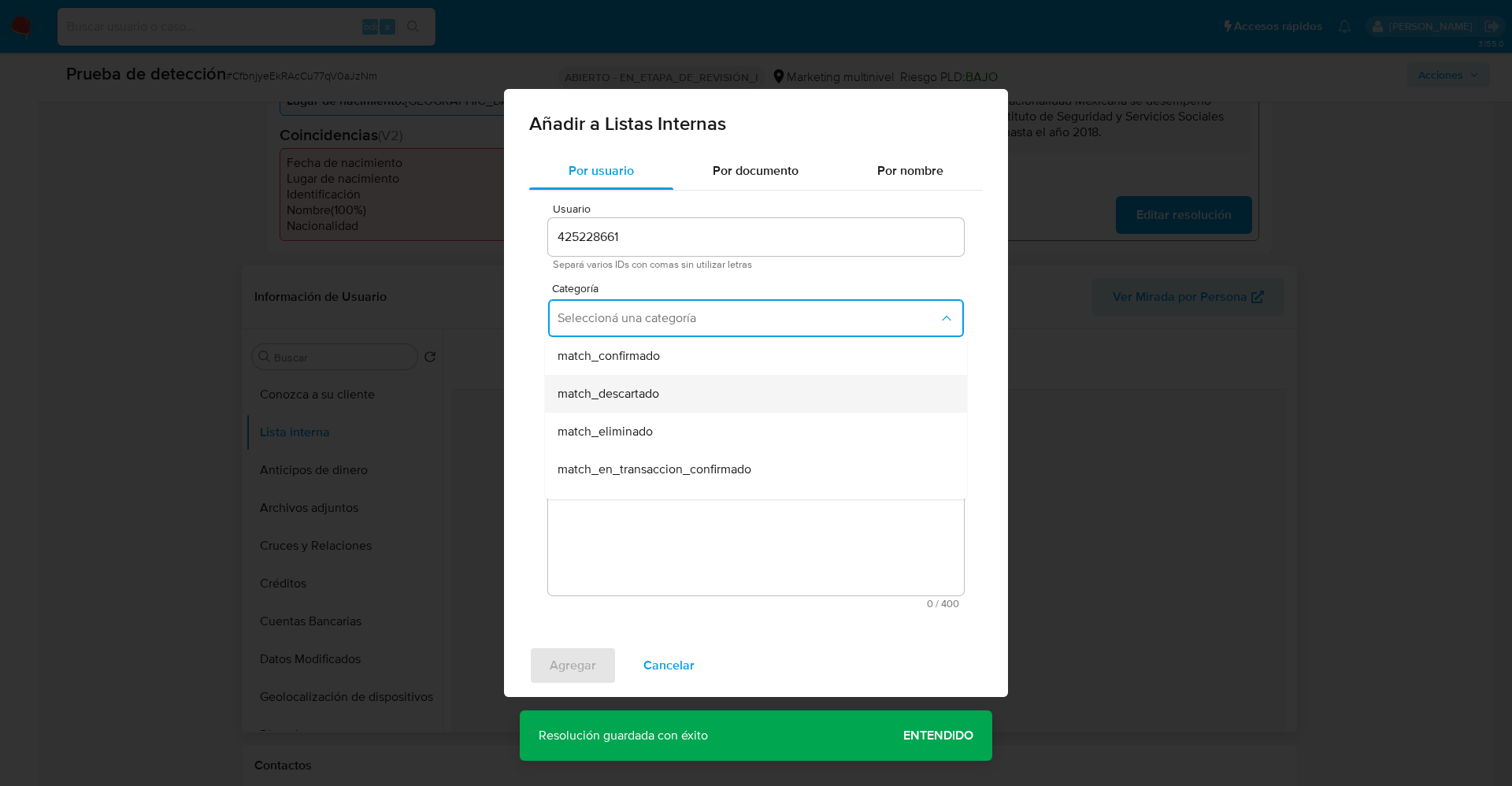
click at [661, 398] on div "match_descartado" at bounding box center [751, 393] width 387 height 38
click at [662, 386] on span "Seleccioná una subcategoría" at bounding box center [748, 391] width 381 height 15
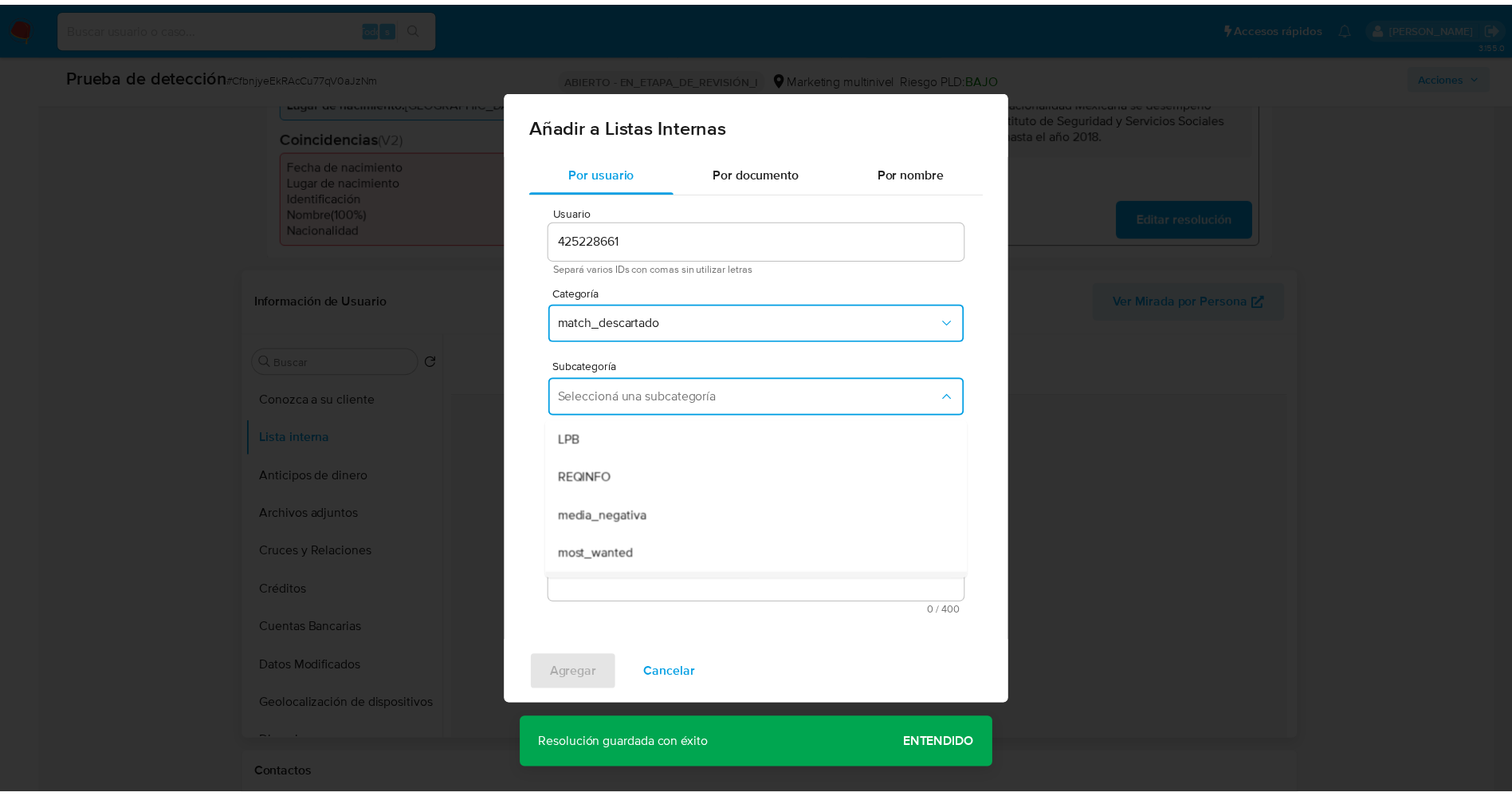
scroll to position [109, 0]
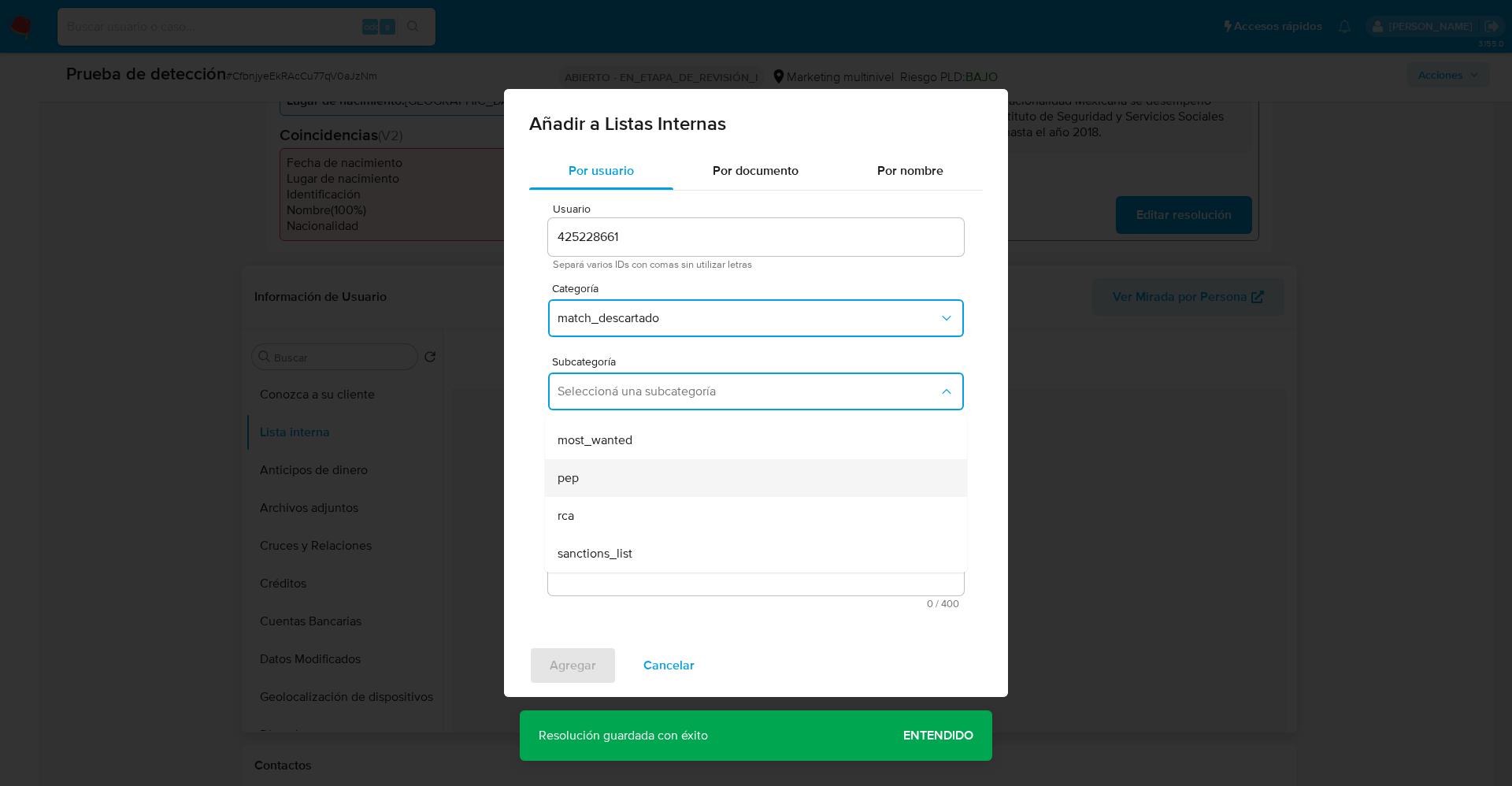
click at [639, 478] on div "pep" at bounding box center [751, 478] width 387 height 38
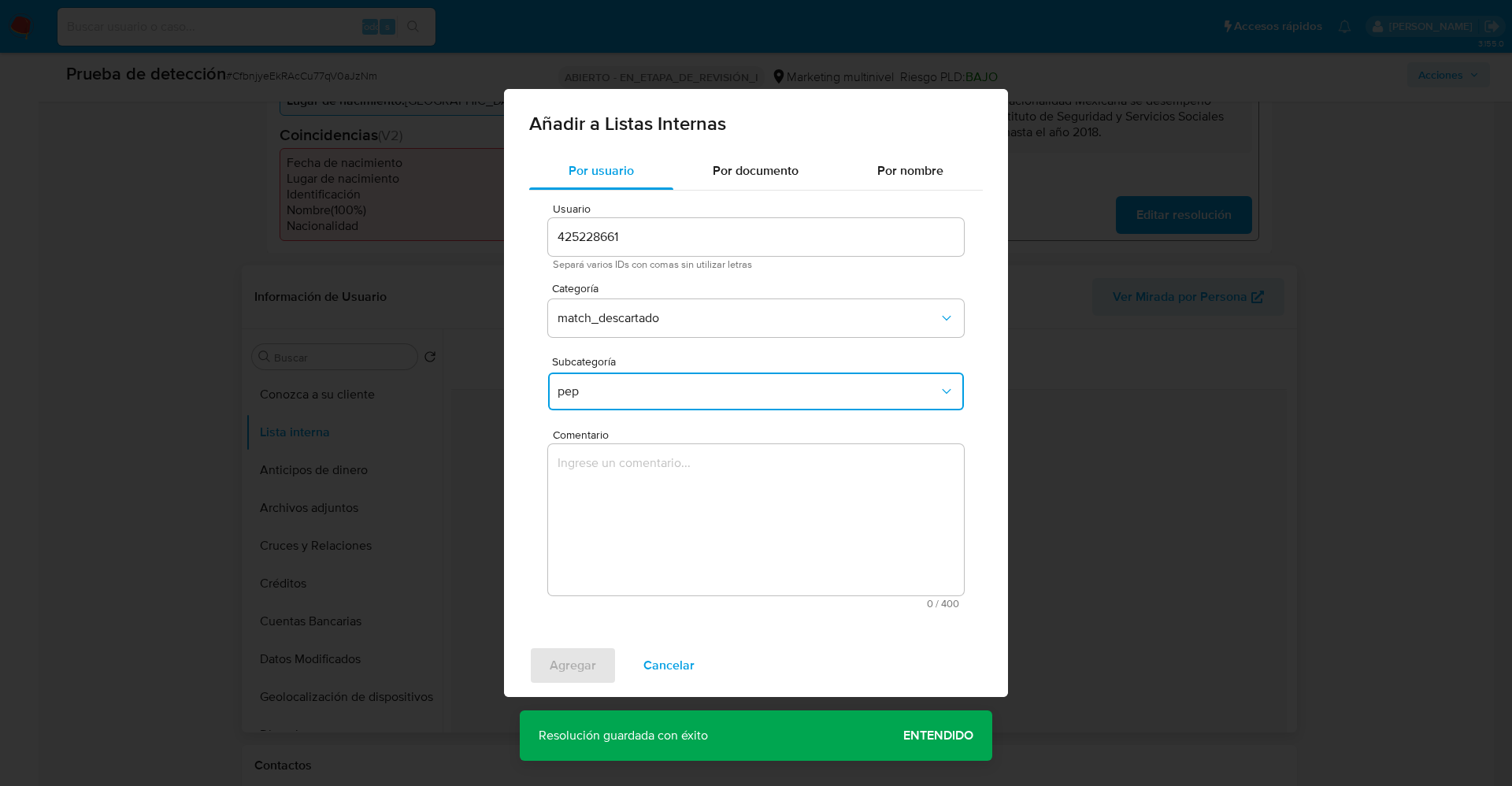
click at [639, 491] on textarea "Comentario" at bounding box center [756, 520] width 416 height 152
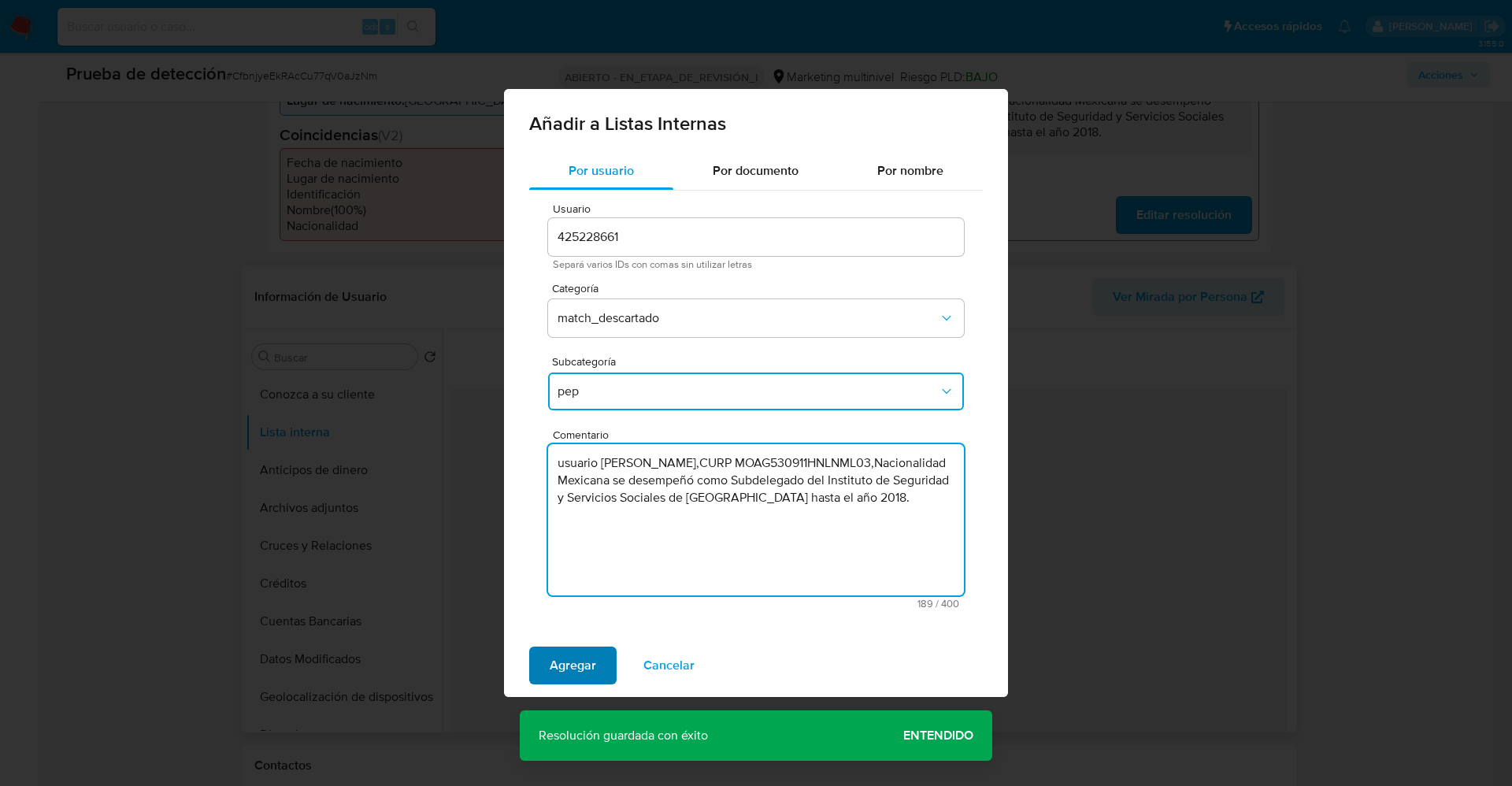
type textarea "usuario Gilberto Montiel Amoroso,CURP MOAG530911HNLNML03,Nacionalidad Mexicana …"
click at [552, 661] on span "Agregar" at bounding box center [572, 665] width 46 height 34
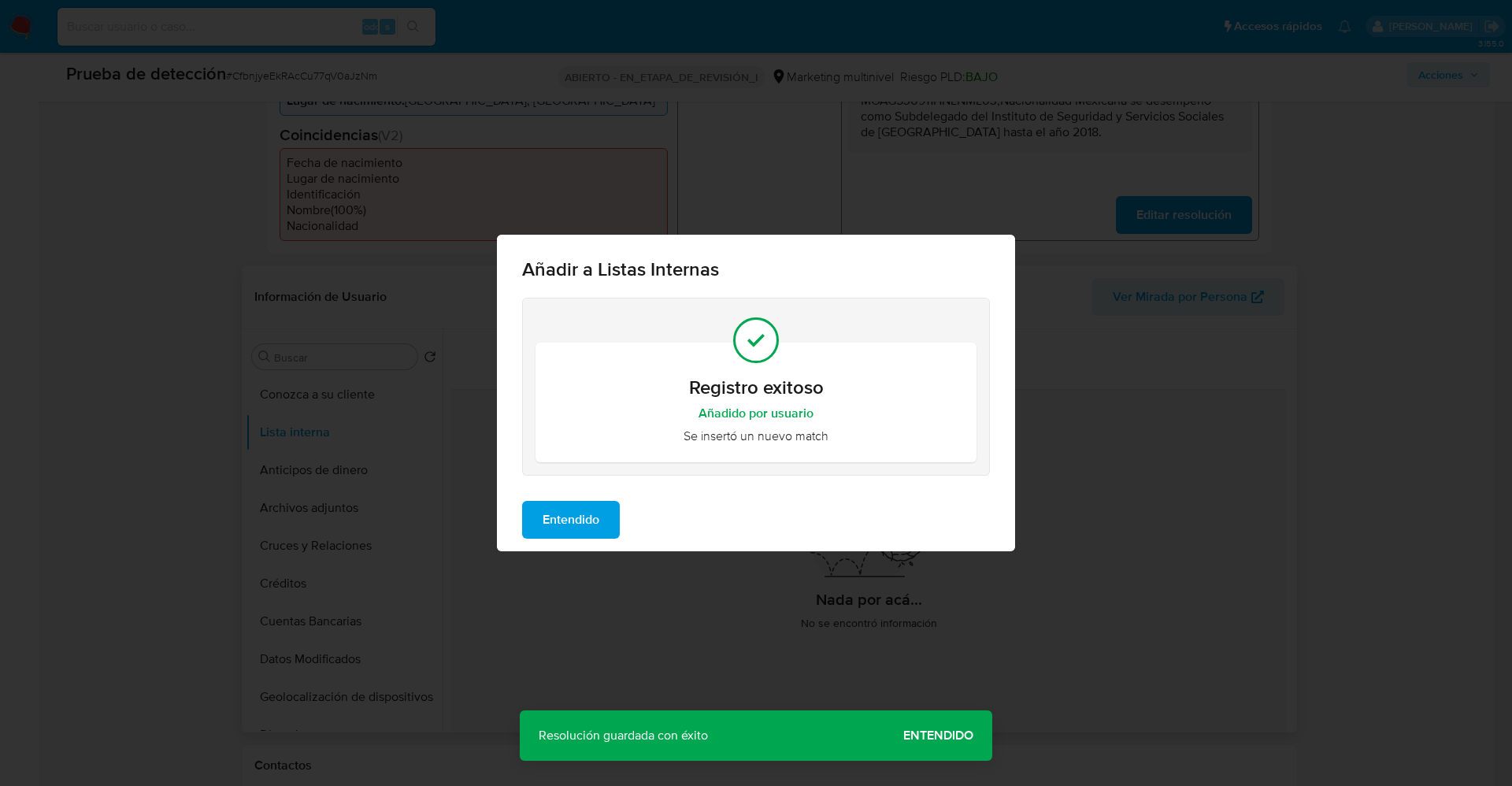
click at [559, 519] on span "Entendido" at bounding box center [570, 520] width 57 height 34
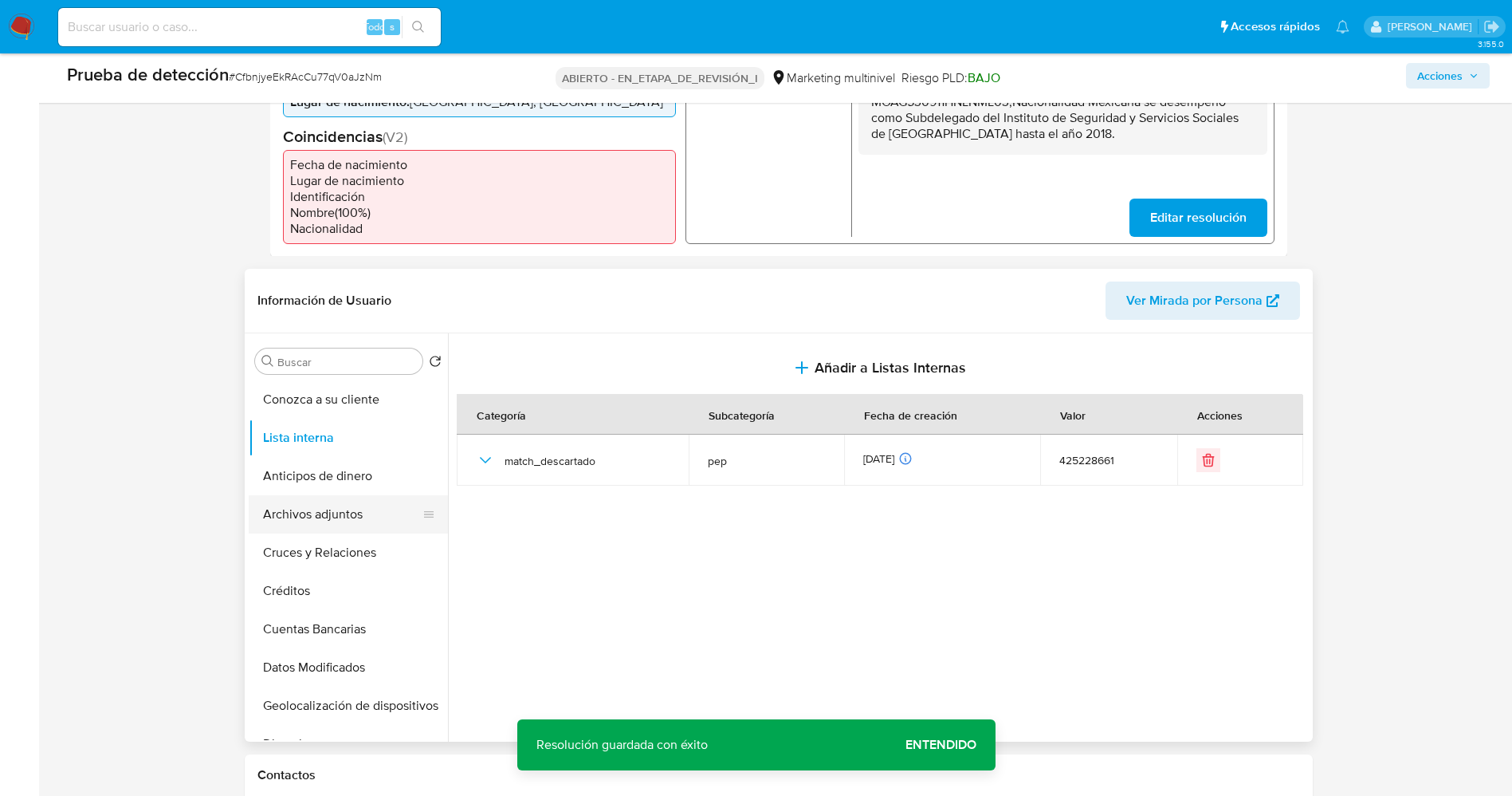
click at [361, 524] on button "Archivos adjuntos" at bounding box center [342, 515] width 186 height 38
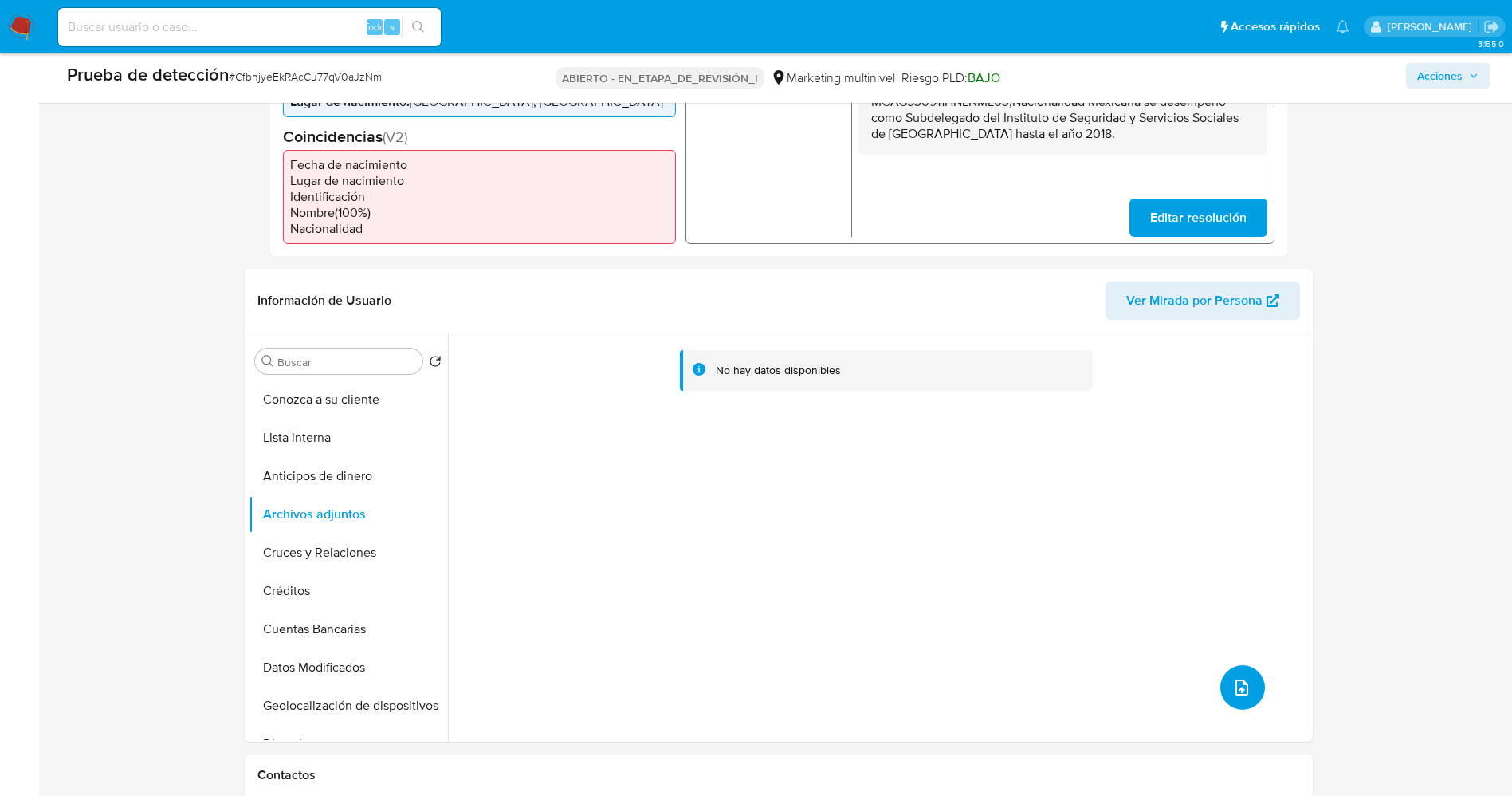
click at [1233, 686] on icon "subir archivo" at bounding box center [1242, 687] width 19 height 19
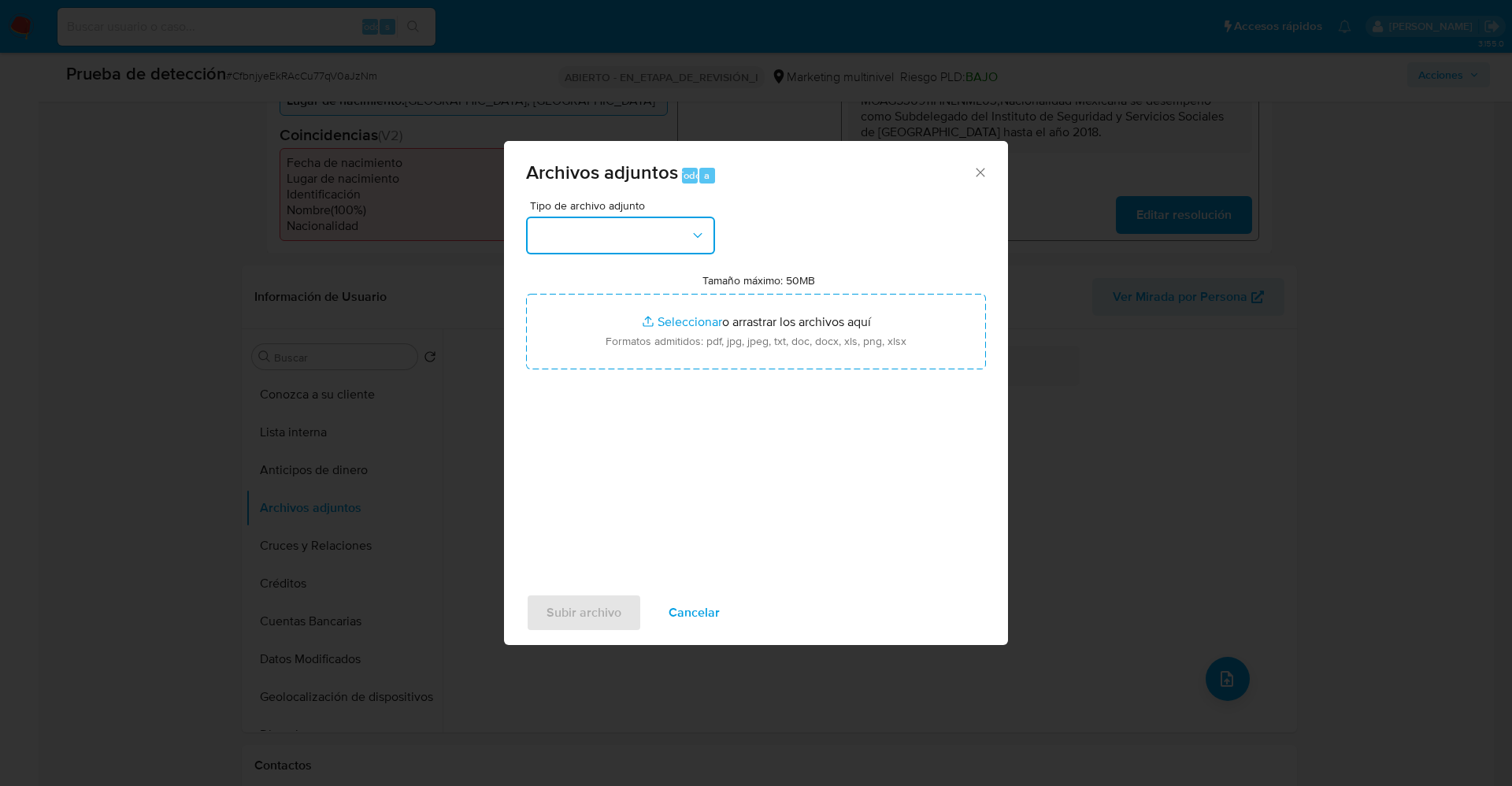
click at [657, 236] on button "button" at bounding box center [620, 236] width 189 height 38
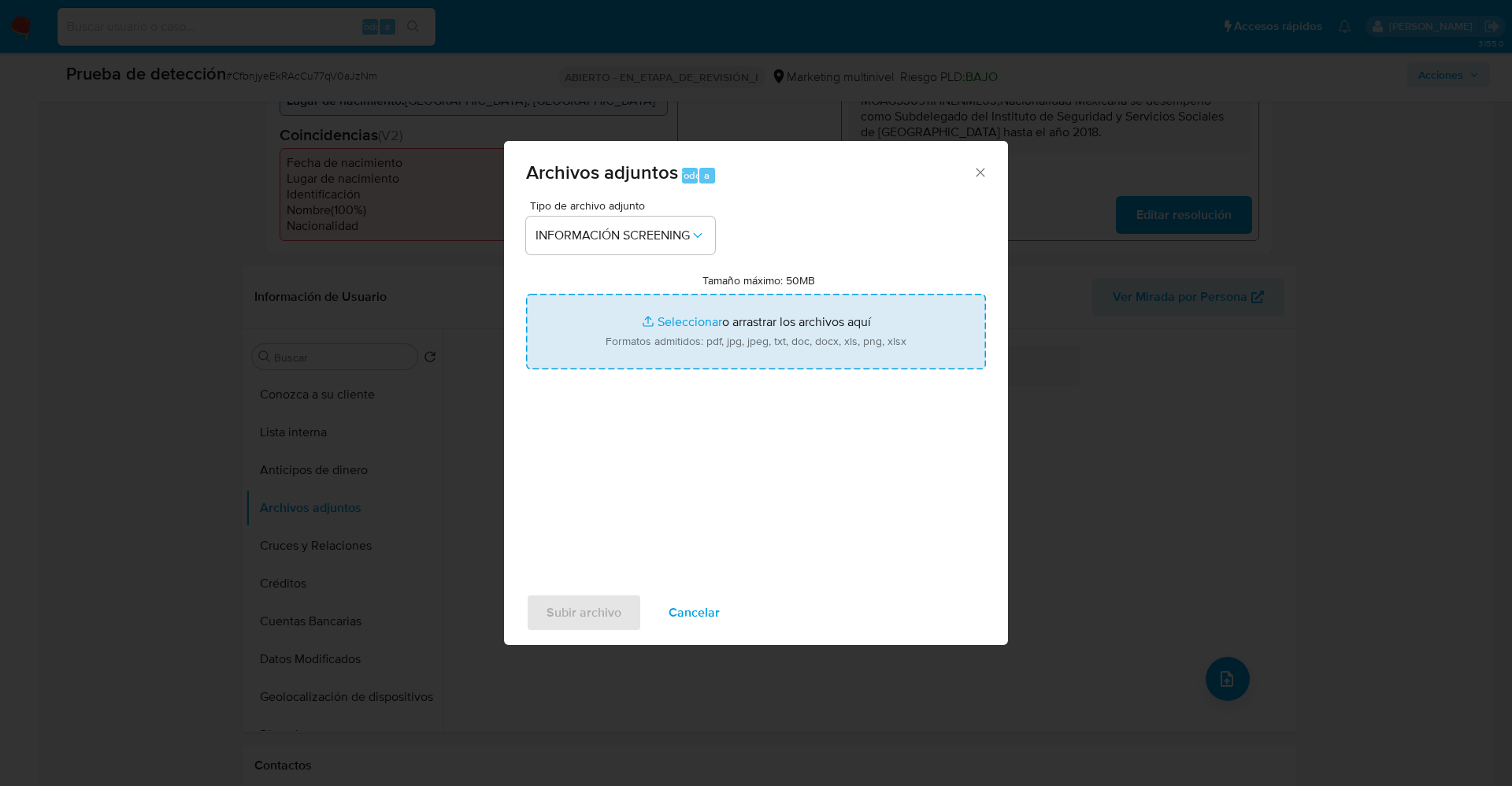
type input "C:\fakepath\_Gilberto Montiel Amoroso_ lavado de dinero - Buscar con Google.pdf"
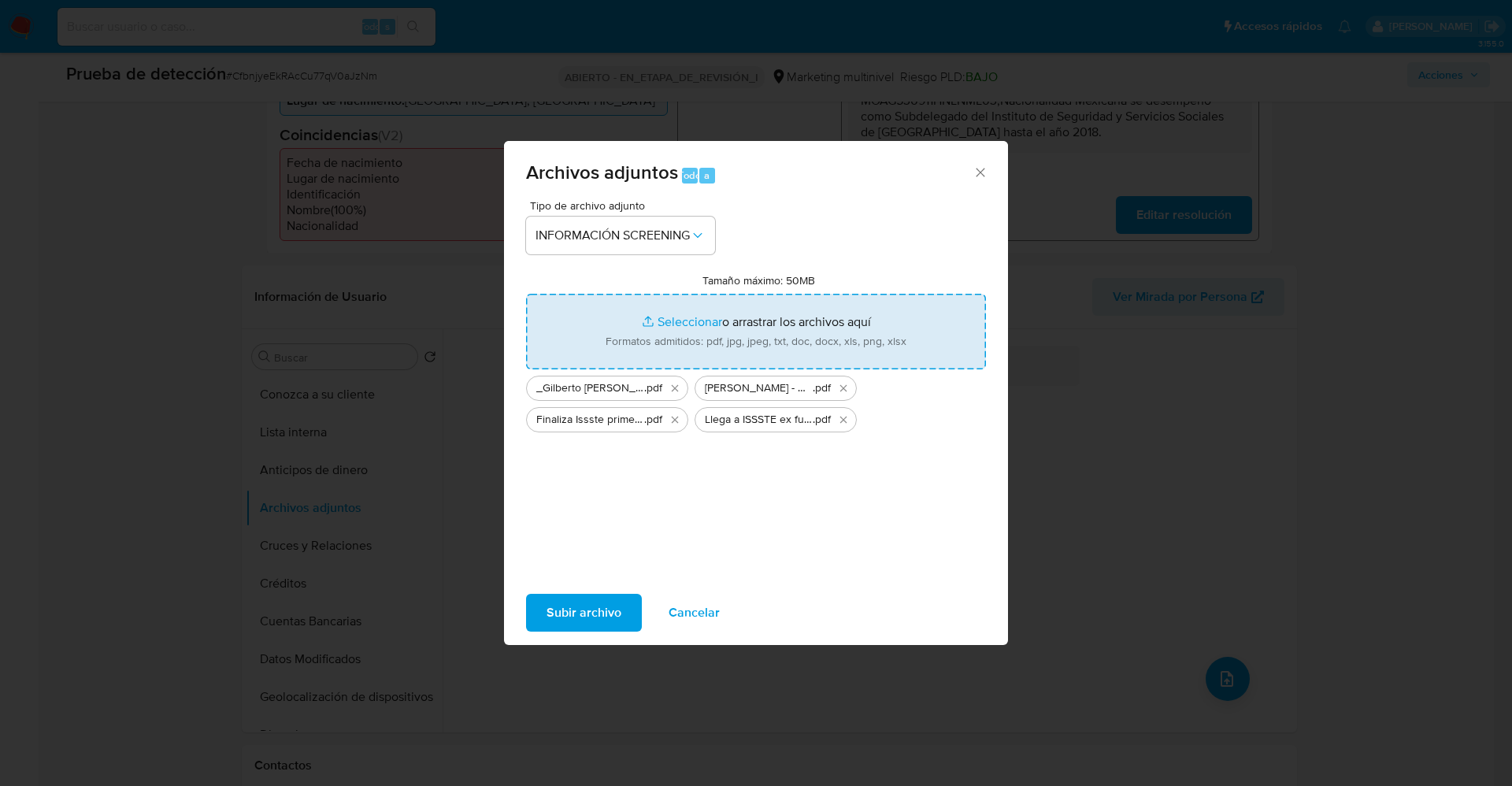
click at [619, 608] on span "Subir archivo" at bounding box center [583, 613] width 75 height 34
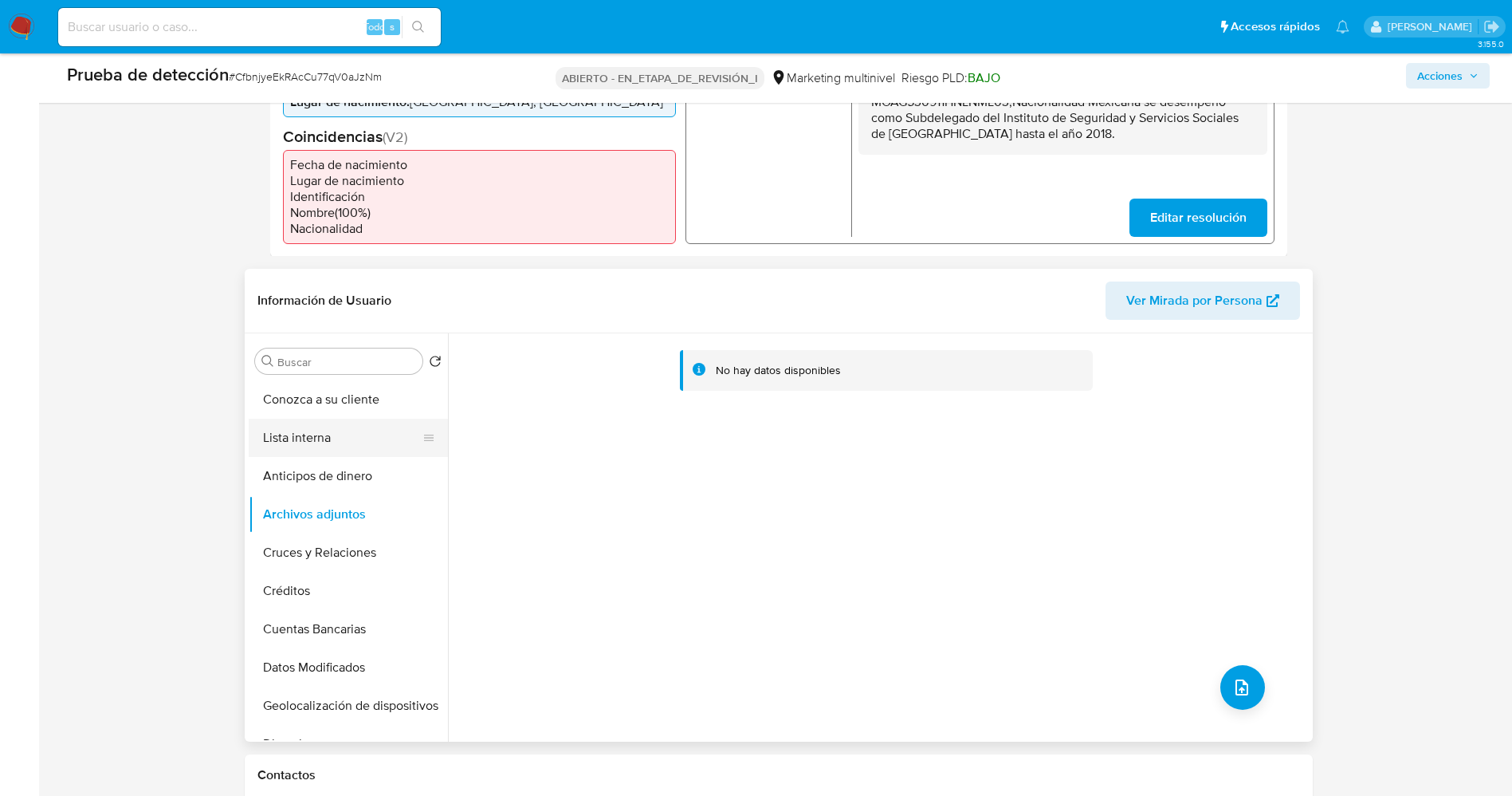
click at [319, 425] on button "Lista interna" at bounding box center [342, 438] width 186 height 38
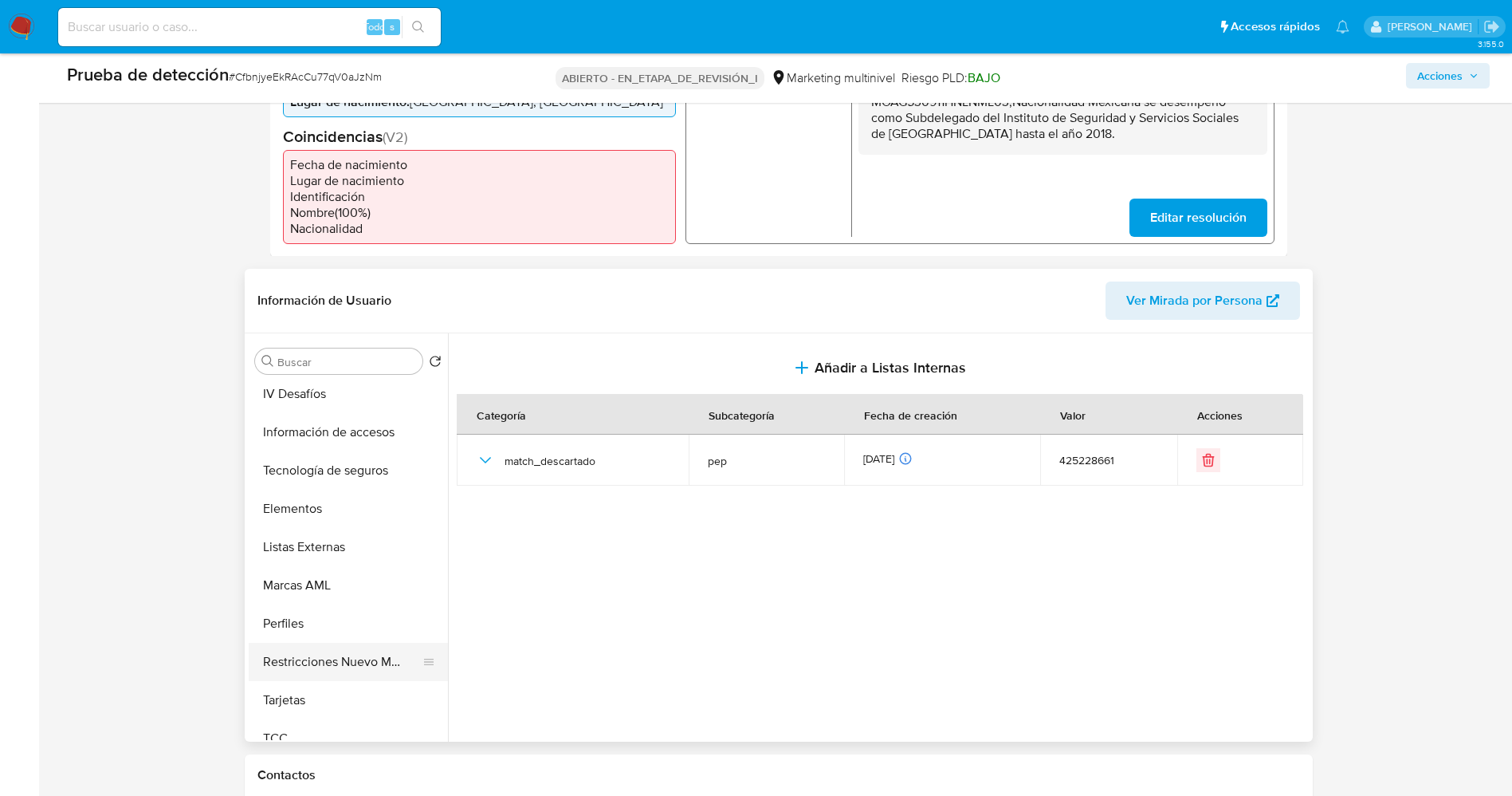
scroll to position [674, 0]
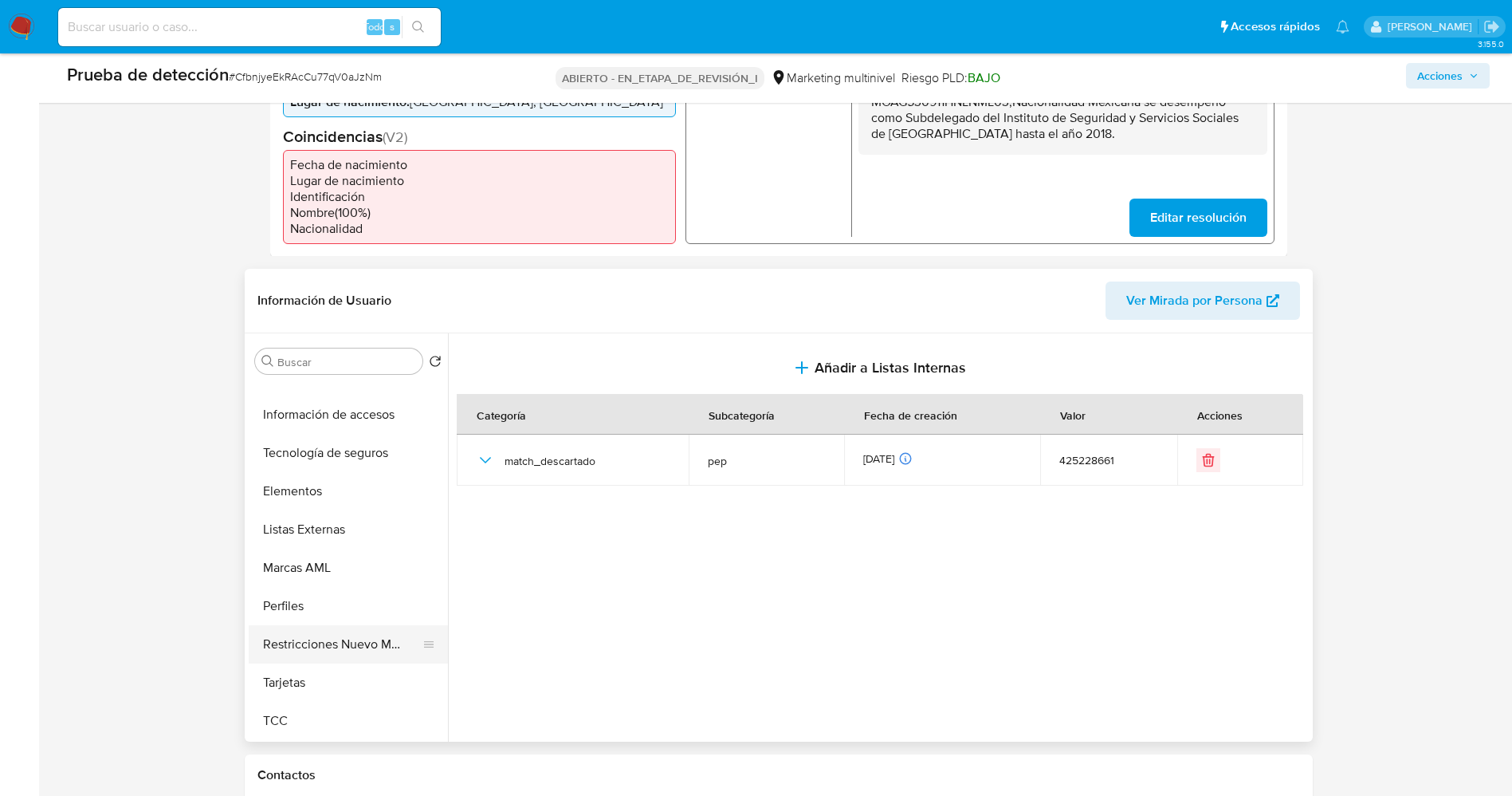
click at [354, 655] on button "Restricciones Nuevo Mundo" at bounding box center [342, 644] width 186 height 38
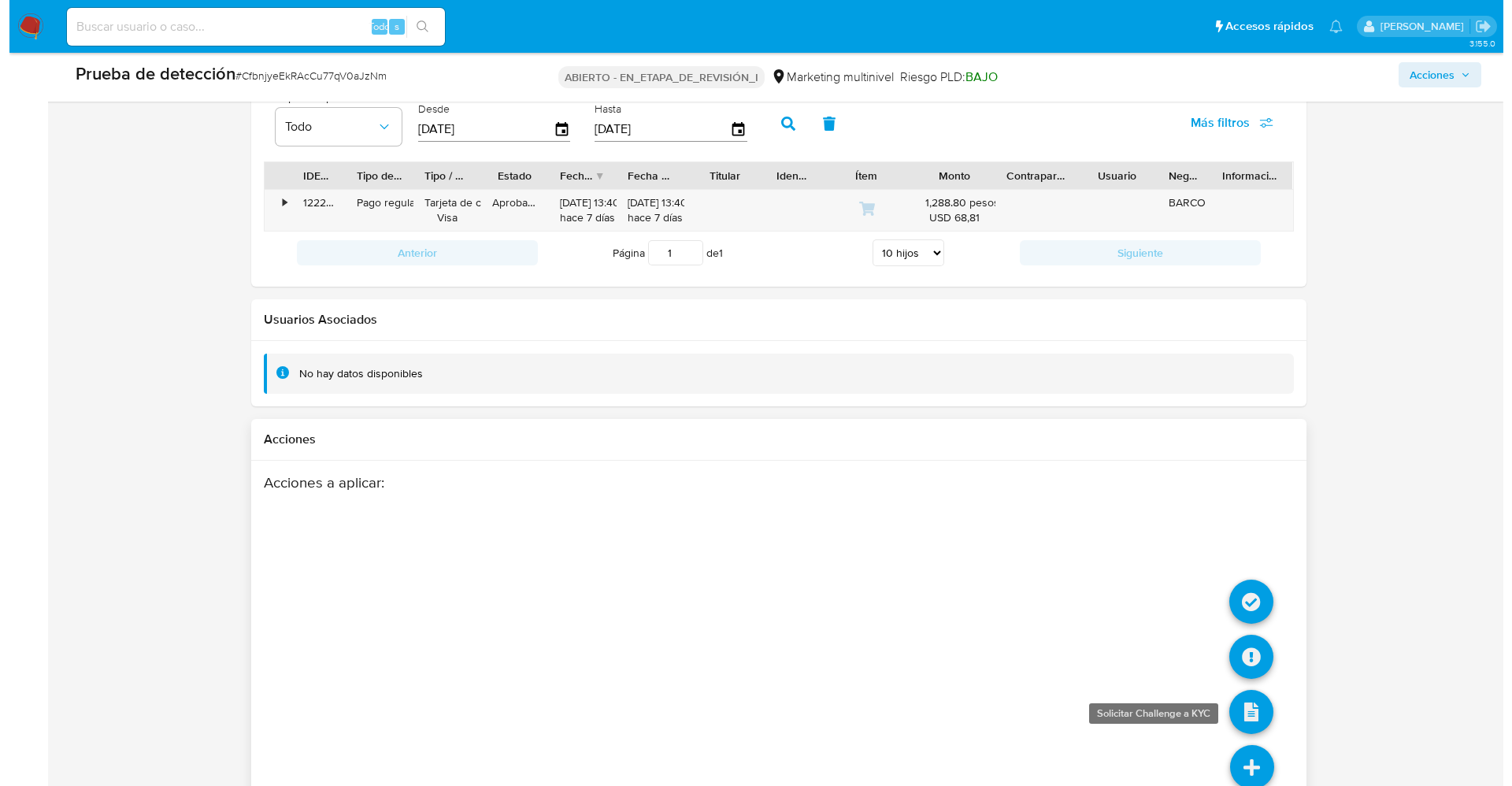
scroll to position [2158, 0]
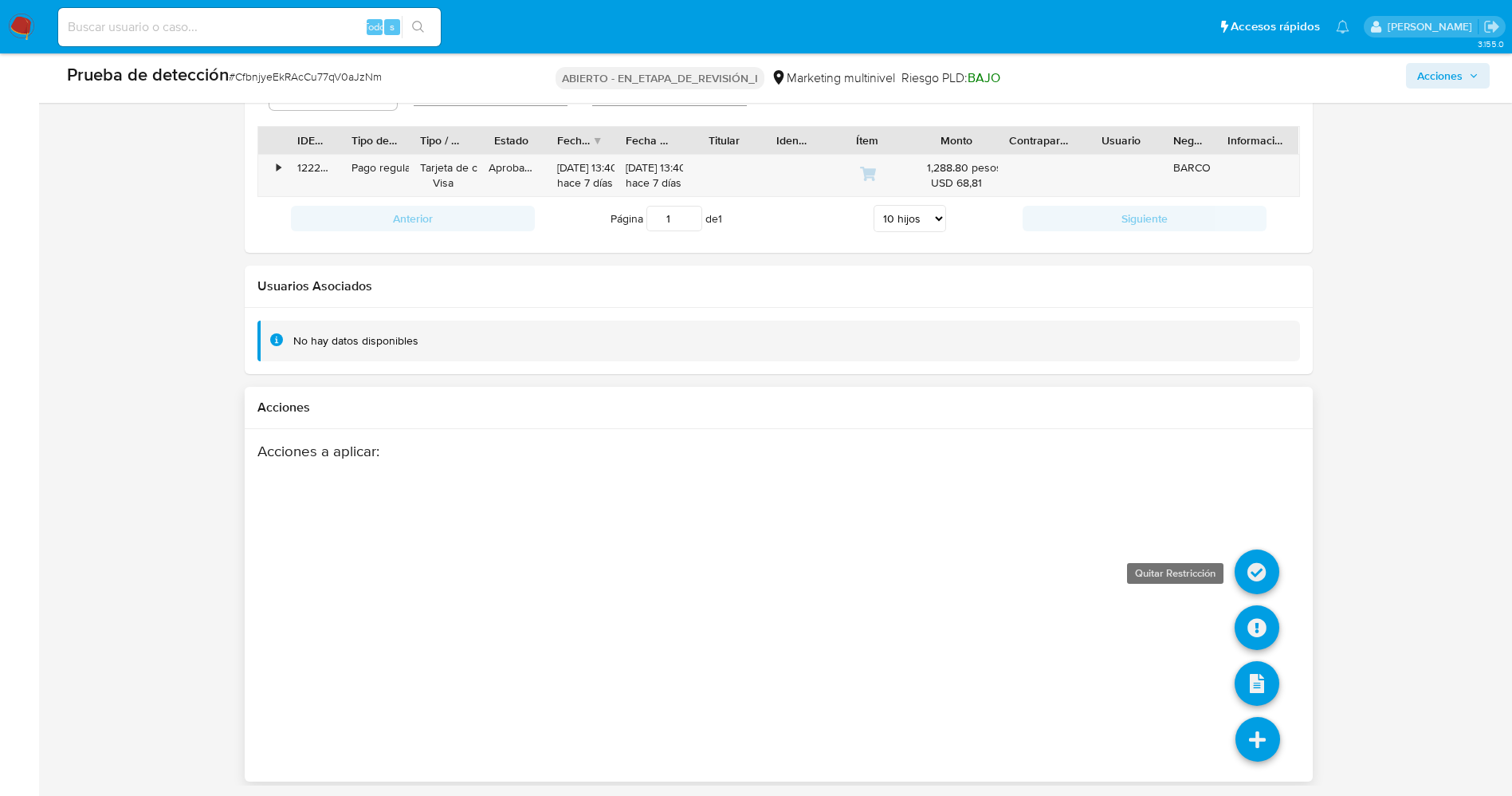
click at [1253, 566] on icon at bounding box center [1256, 571] width 45 height 45
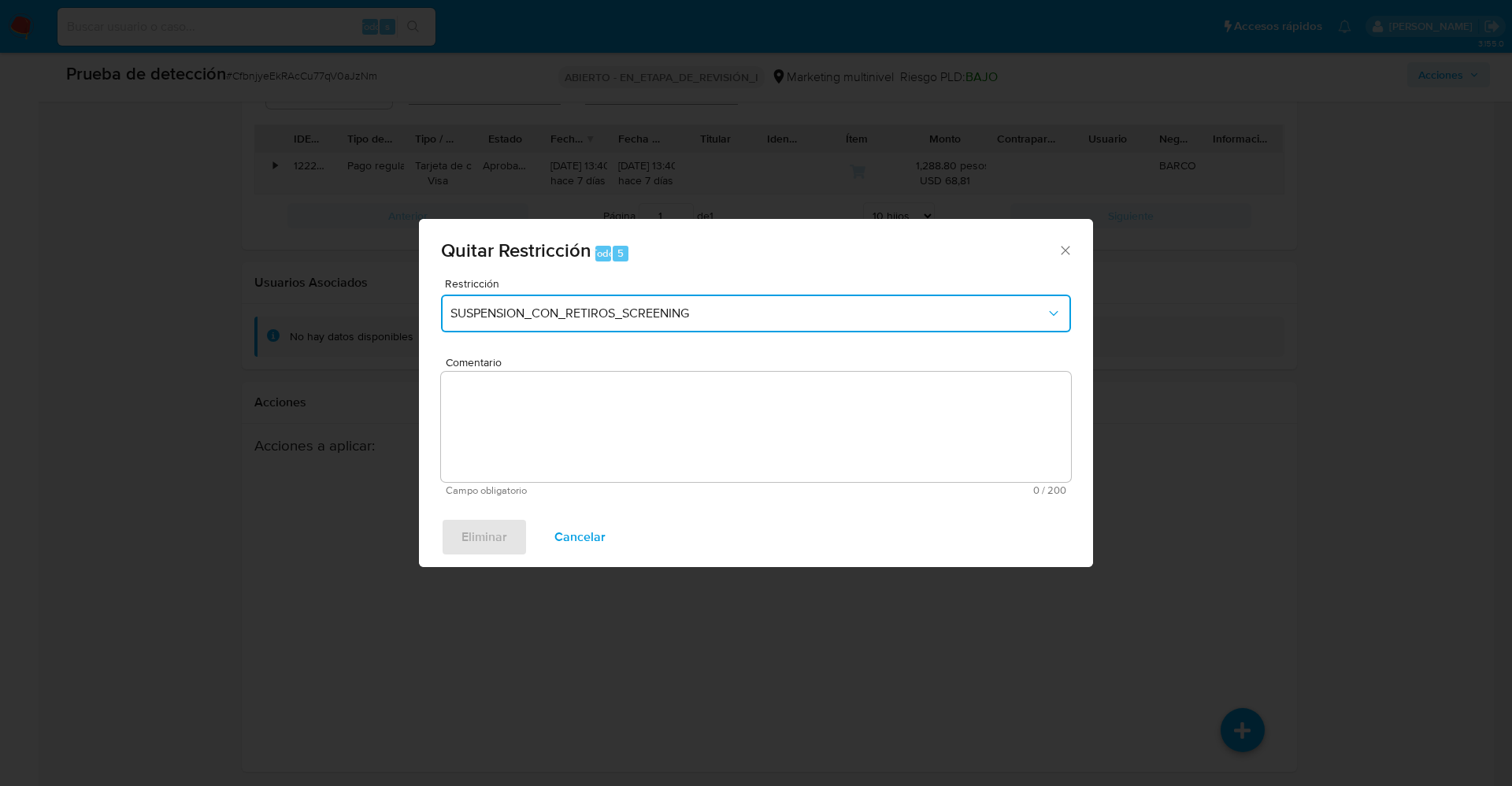
click at [688, 315] on span "SUSPENSION_CON_RETIROS_SCREENING" at bounding box center [748, 313] width 596 height 15
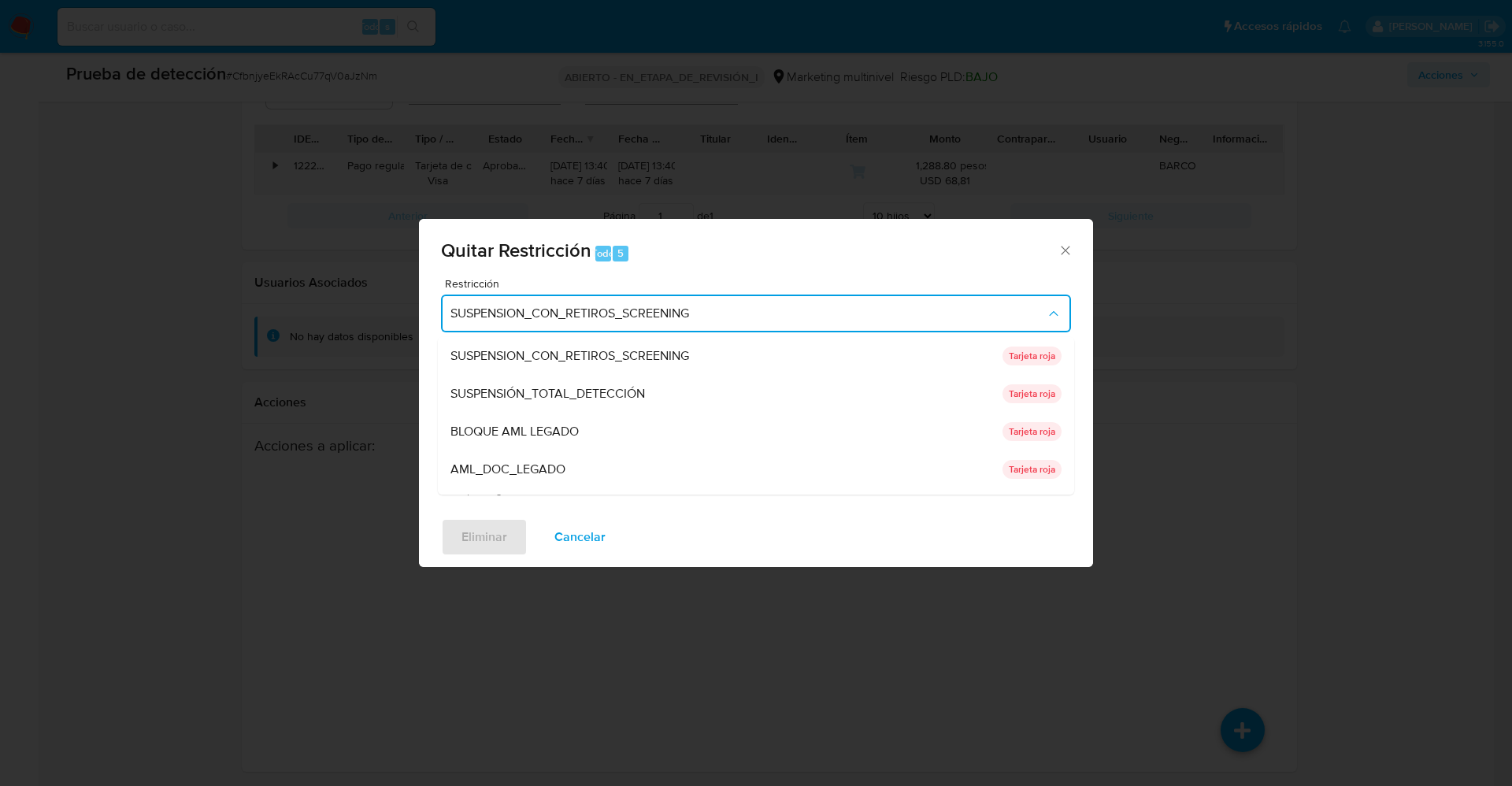
click at [1325, 432] on div "Quitar Restricción Todo 5 Restricción SUSPENSION_CON_RETIROS_SCREENING SUSPENSI…" at bounding box center [756, 393] width 1512 height 786
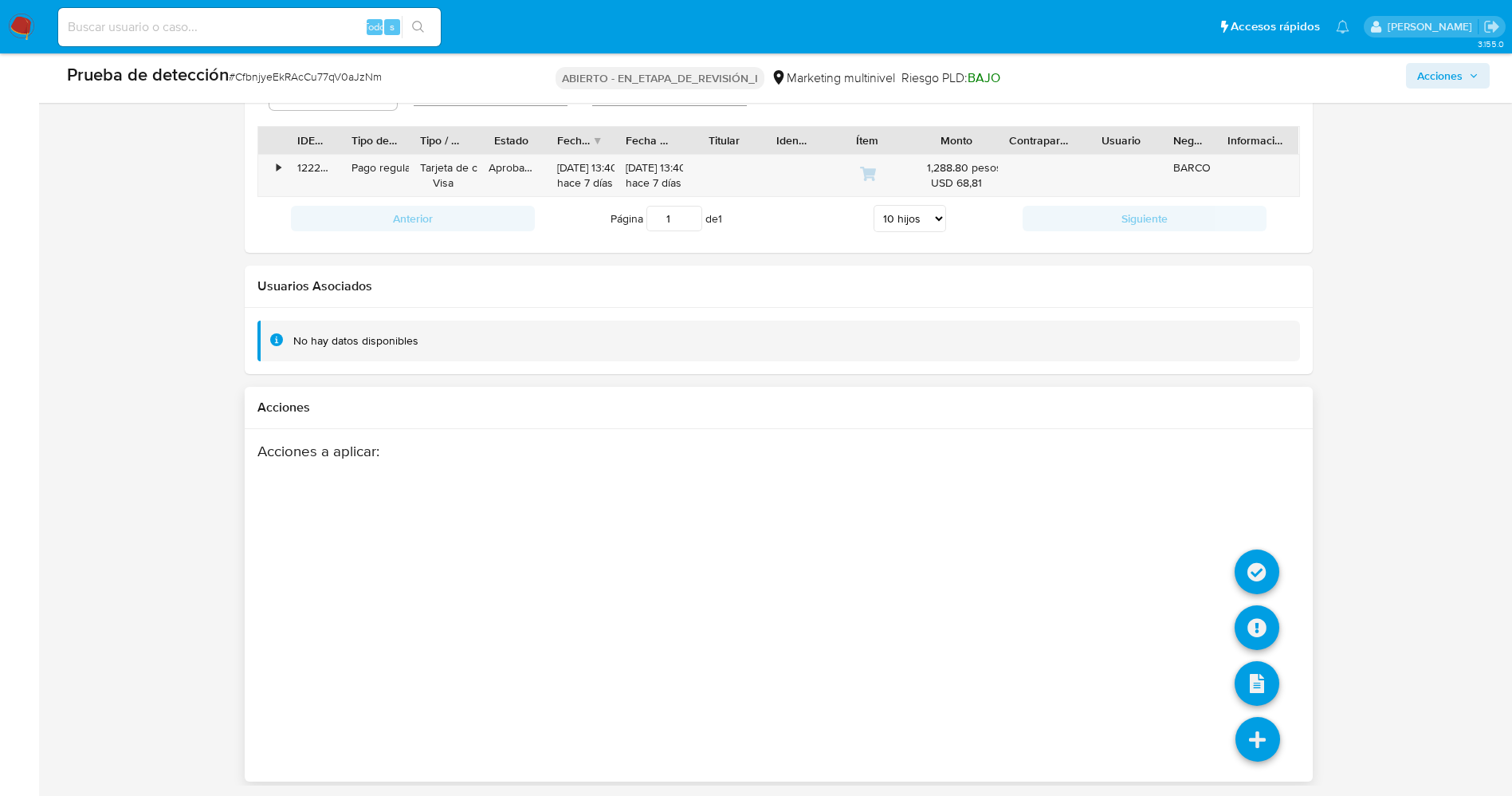
click at [1261, 745] on icon at bounding box center [1257, 738] width 45 height 45
click at [1257, 553] on icon at bounding box center [1256, 571] width 45 height 45
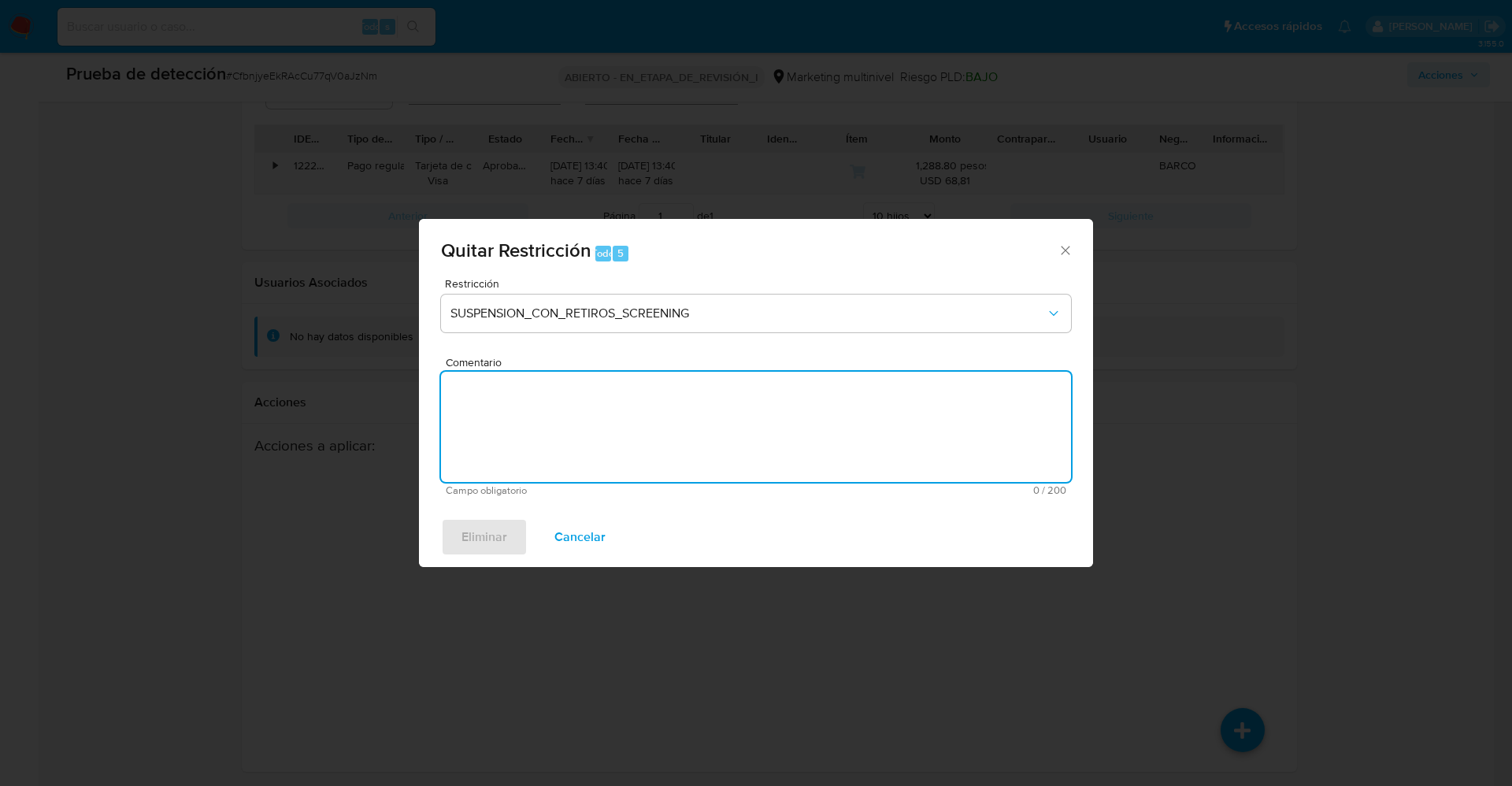
click at [736, 421] on textarea "Comentario" at bounding box center [756, 427] width 630 height 110
type textarea "Se quita restricción ya que no se observan noticias negativas."
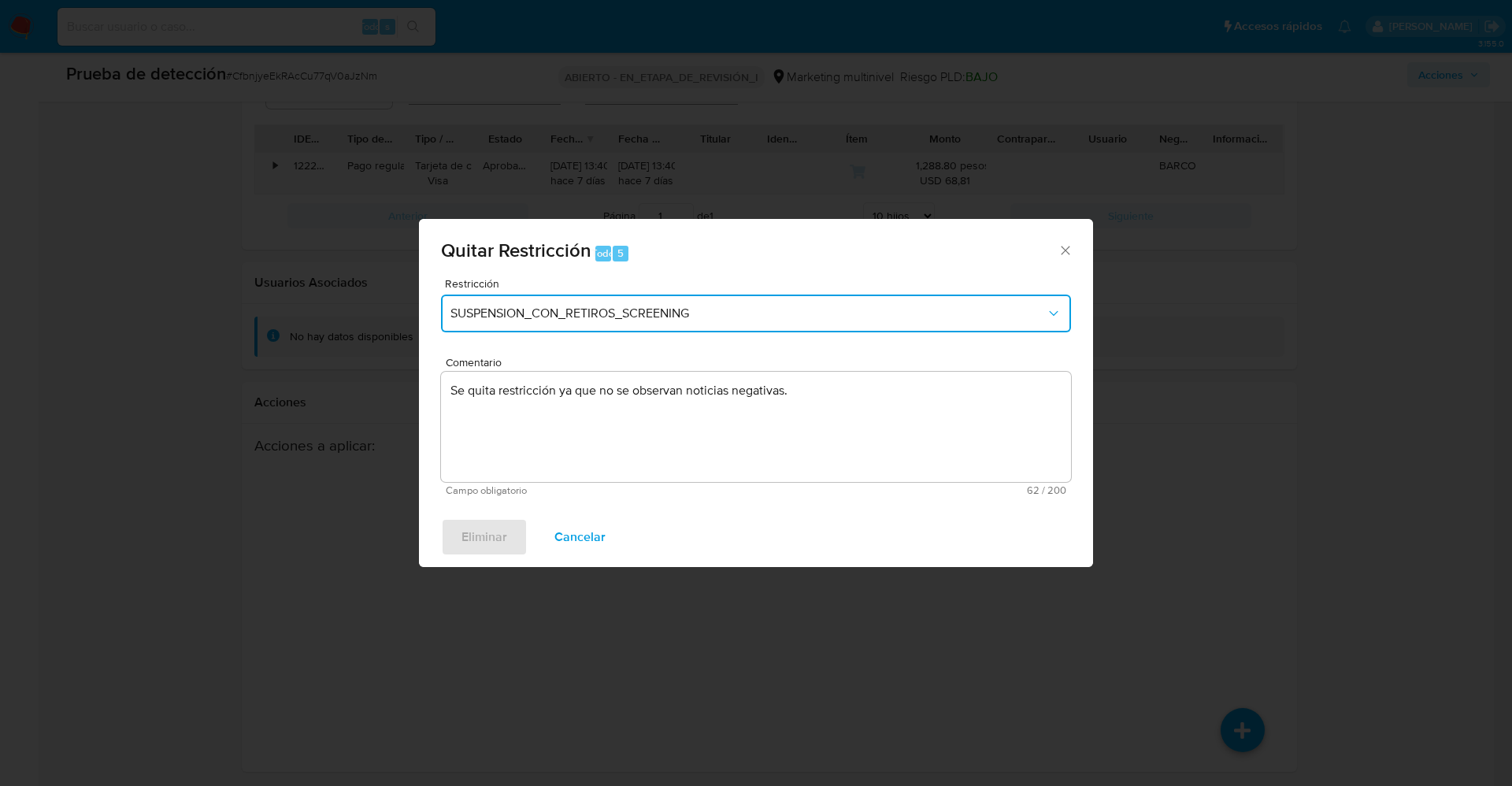
click at [923, 319] on span "SUSPENSION_CON_RETIROS_SCREENING" at bounding box center [748, 313] width 596 height 15
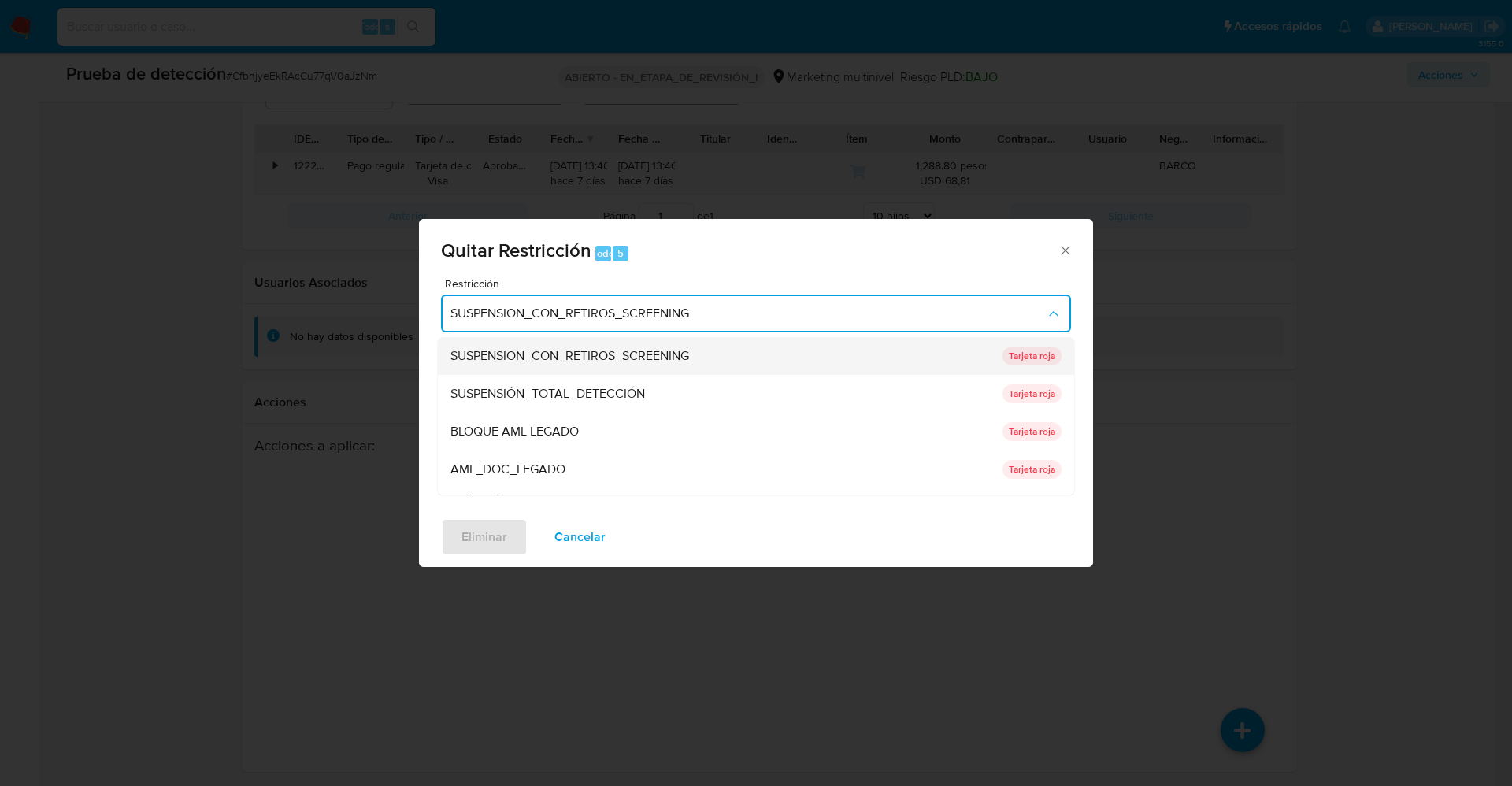
click at [700, 353] on div "SUSPENSION_CON_RETIROS_SCREENING" at bounding box center [721, 356] width 543 height 38
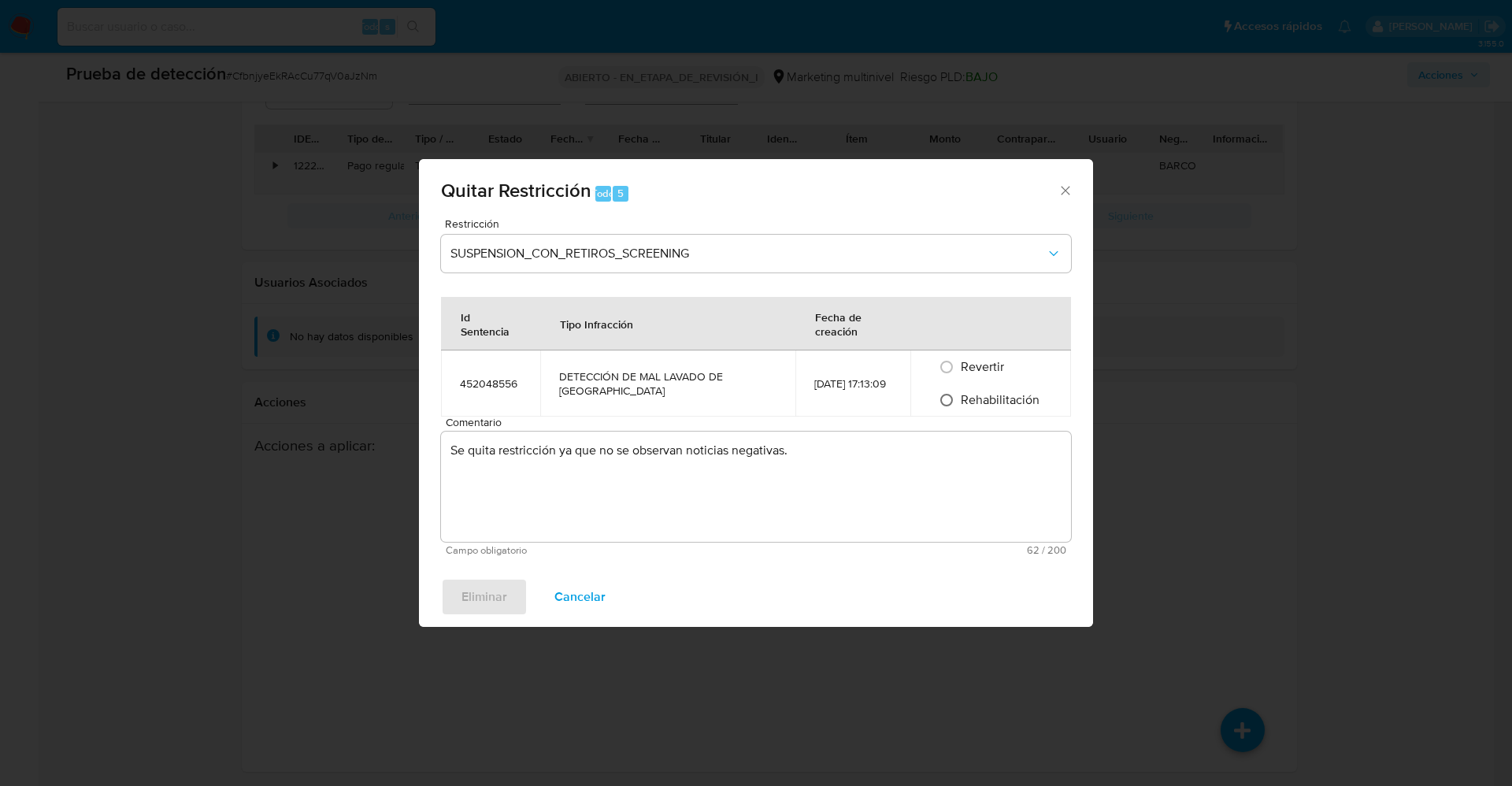
click at [954, 398] on input "Rehabilitación" at bounding box center [947, 400] width 25 height 25
radio input "true"
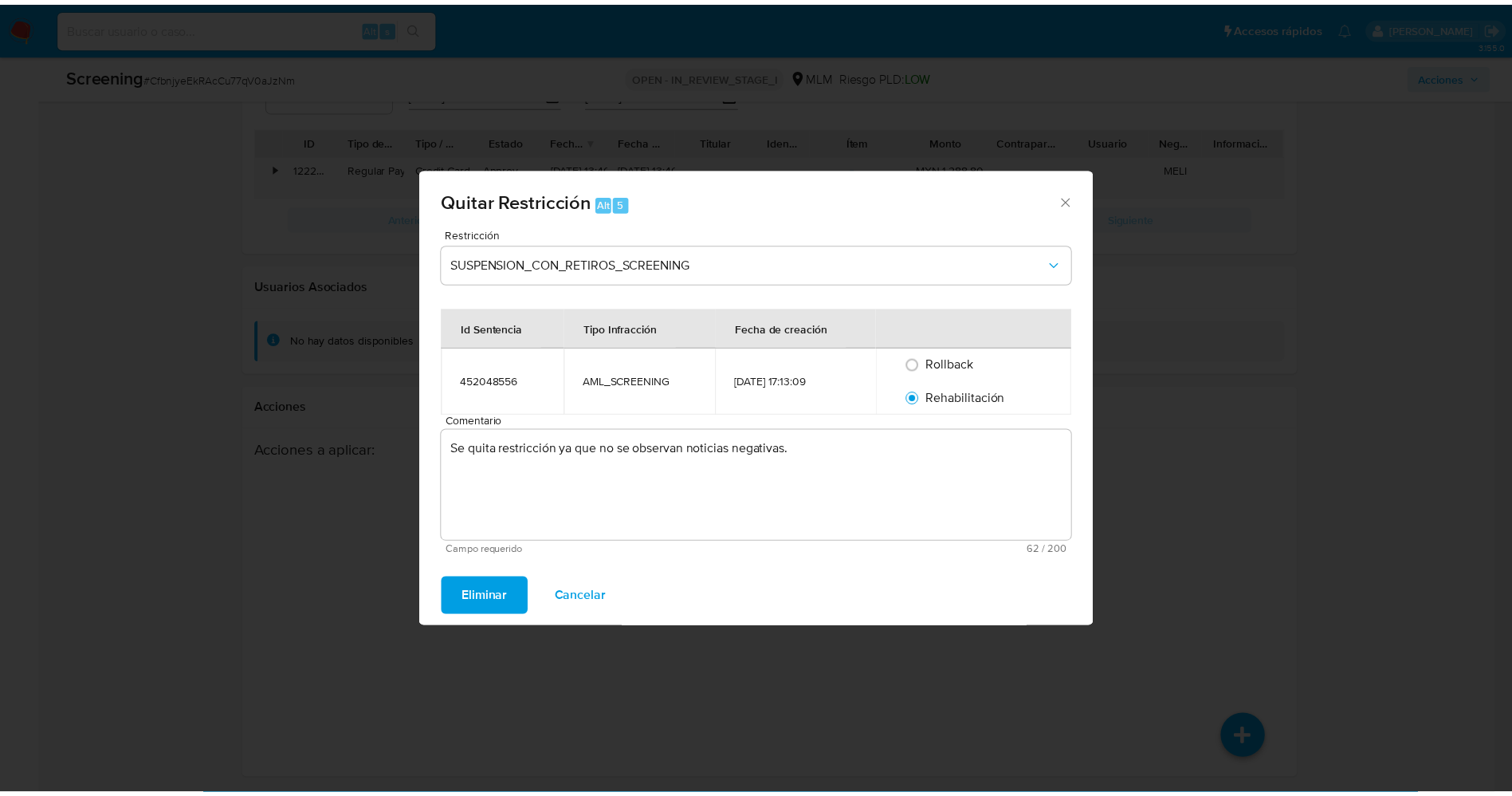
scroll to position [2179, 0]
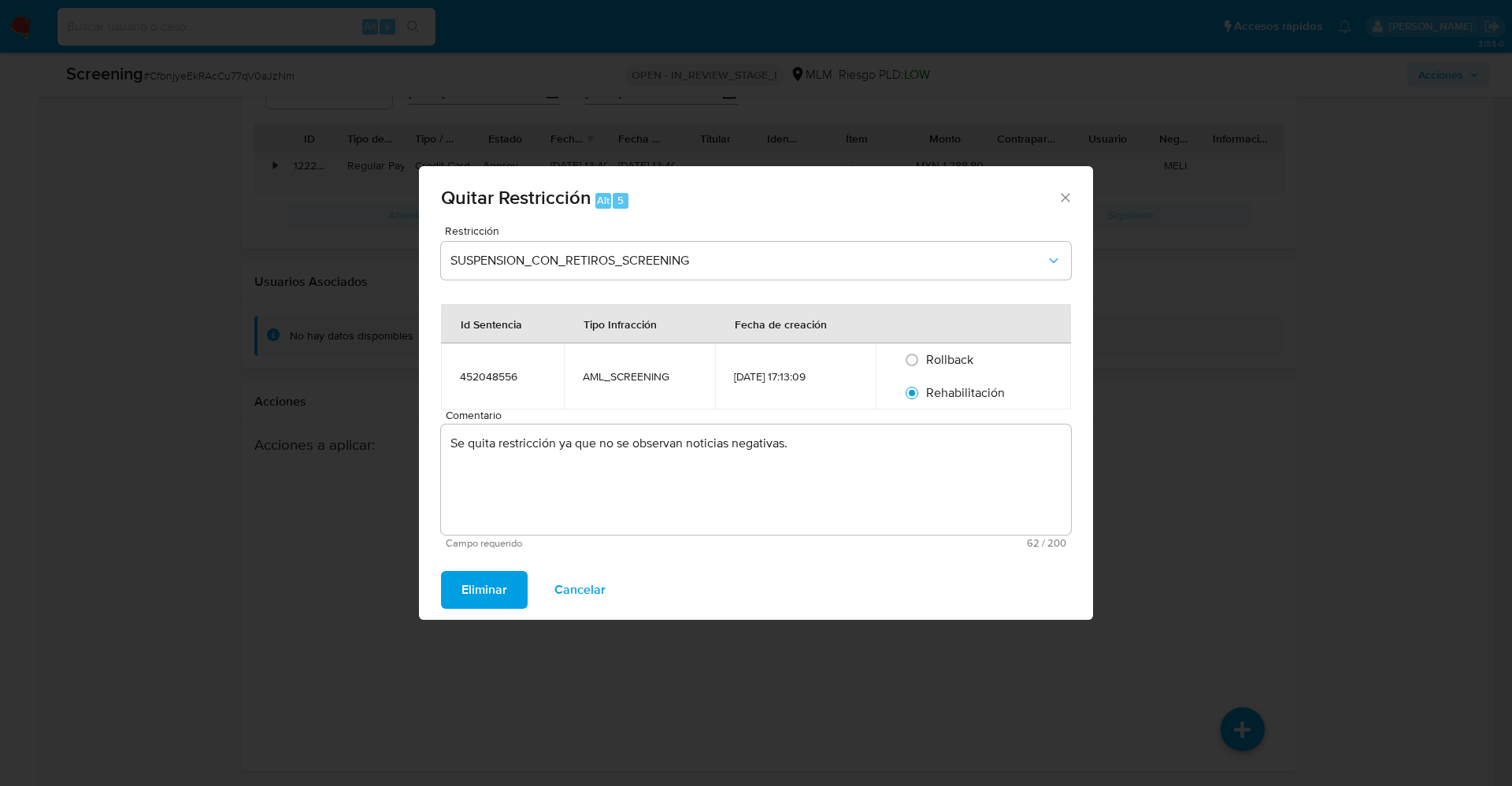
click at [673, 480] on textarea "Se quita restricción ya que no se observan noticias negativas." at bounding box center [756, 479] width 630 height 110
click at [472, 595] on span "Eliminar" at bounding box center [484, 589] width 46 height 34
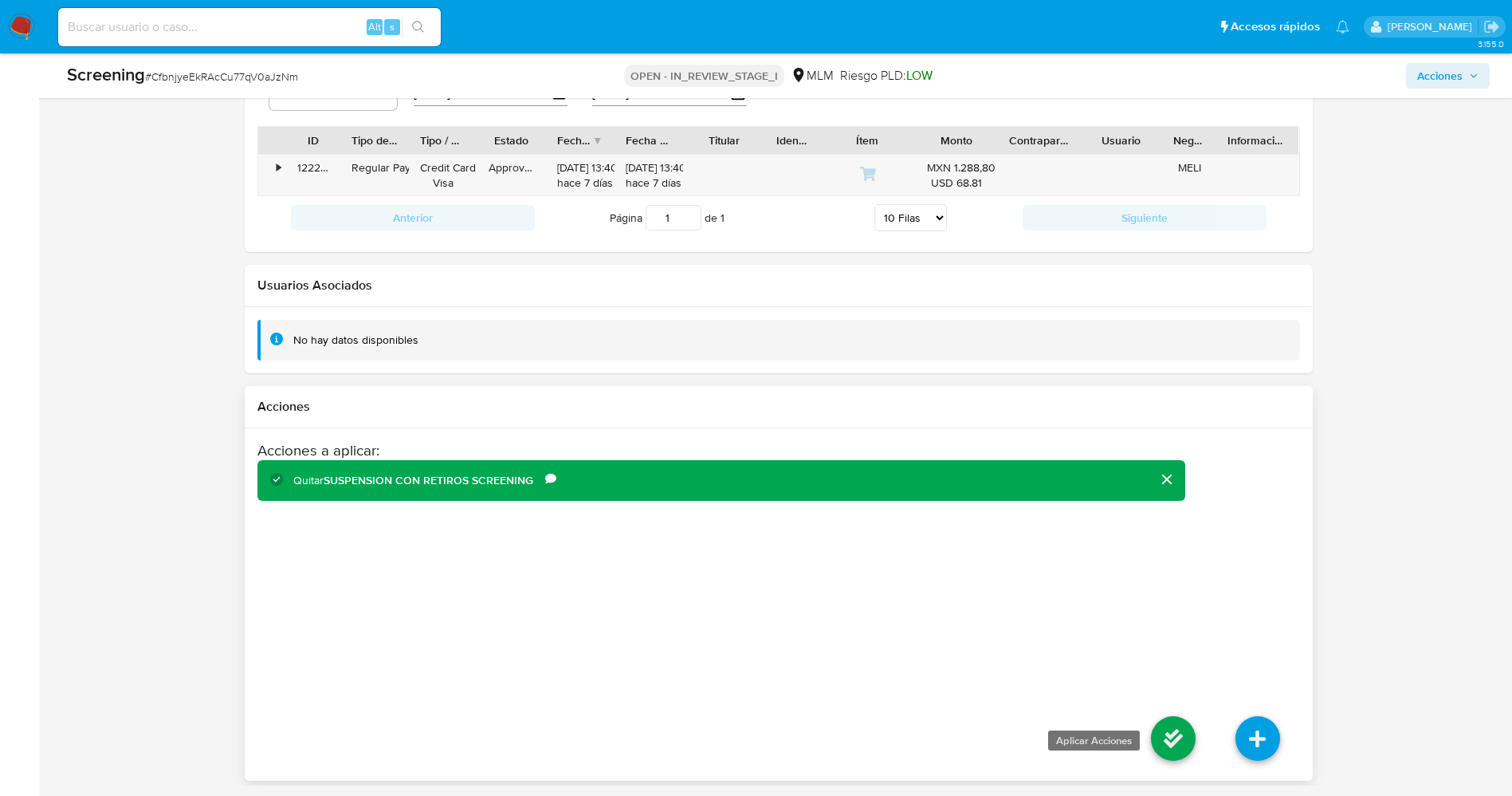
click at [1179, 740] on icon at bounding box center [1173, 738] width 45 height 45
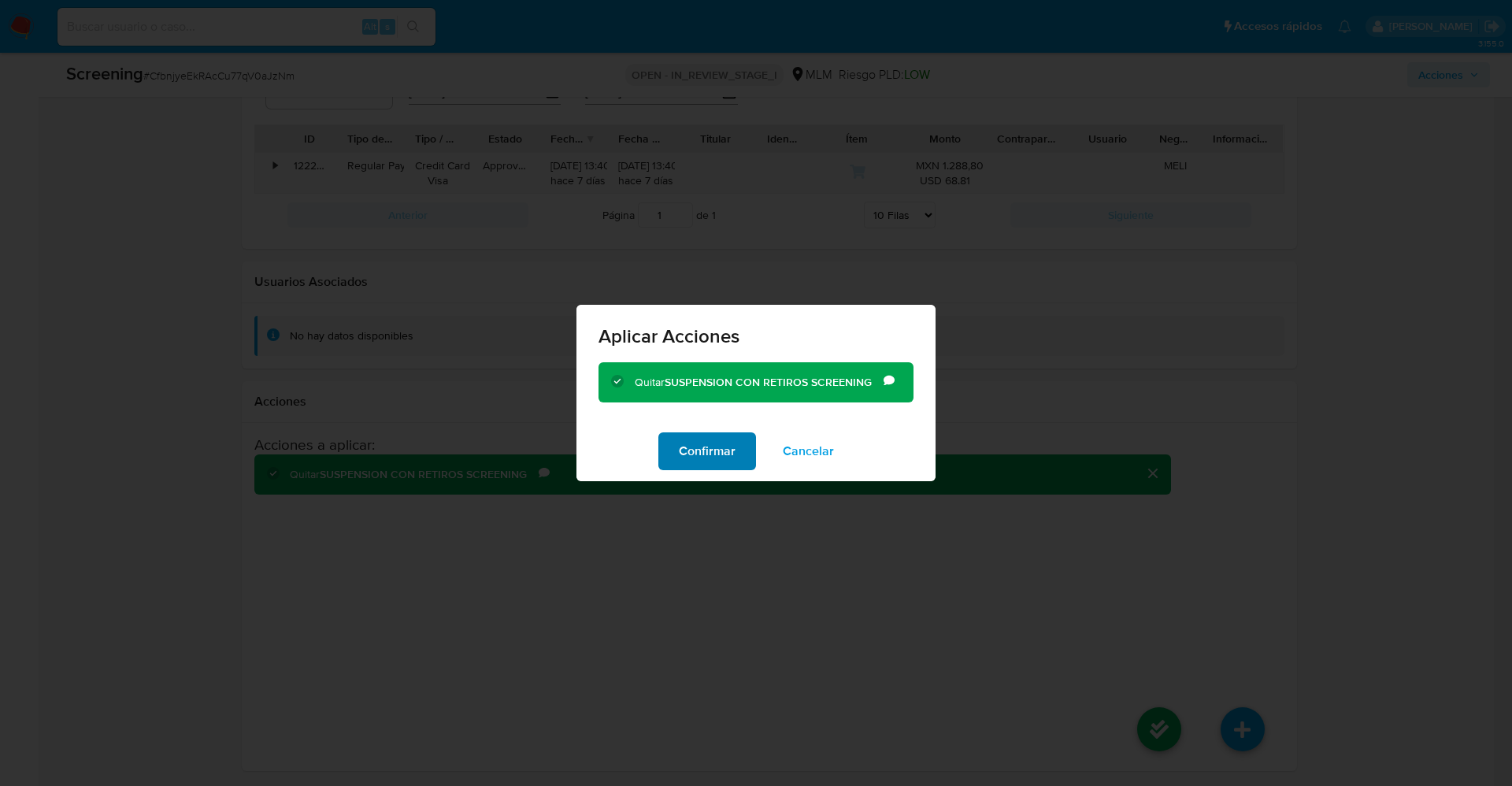
click at [689, 463] on span "Confirmar" at bounding box center [707, 451] width 57 height 34
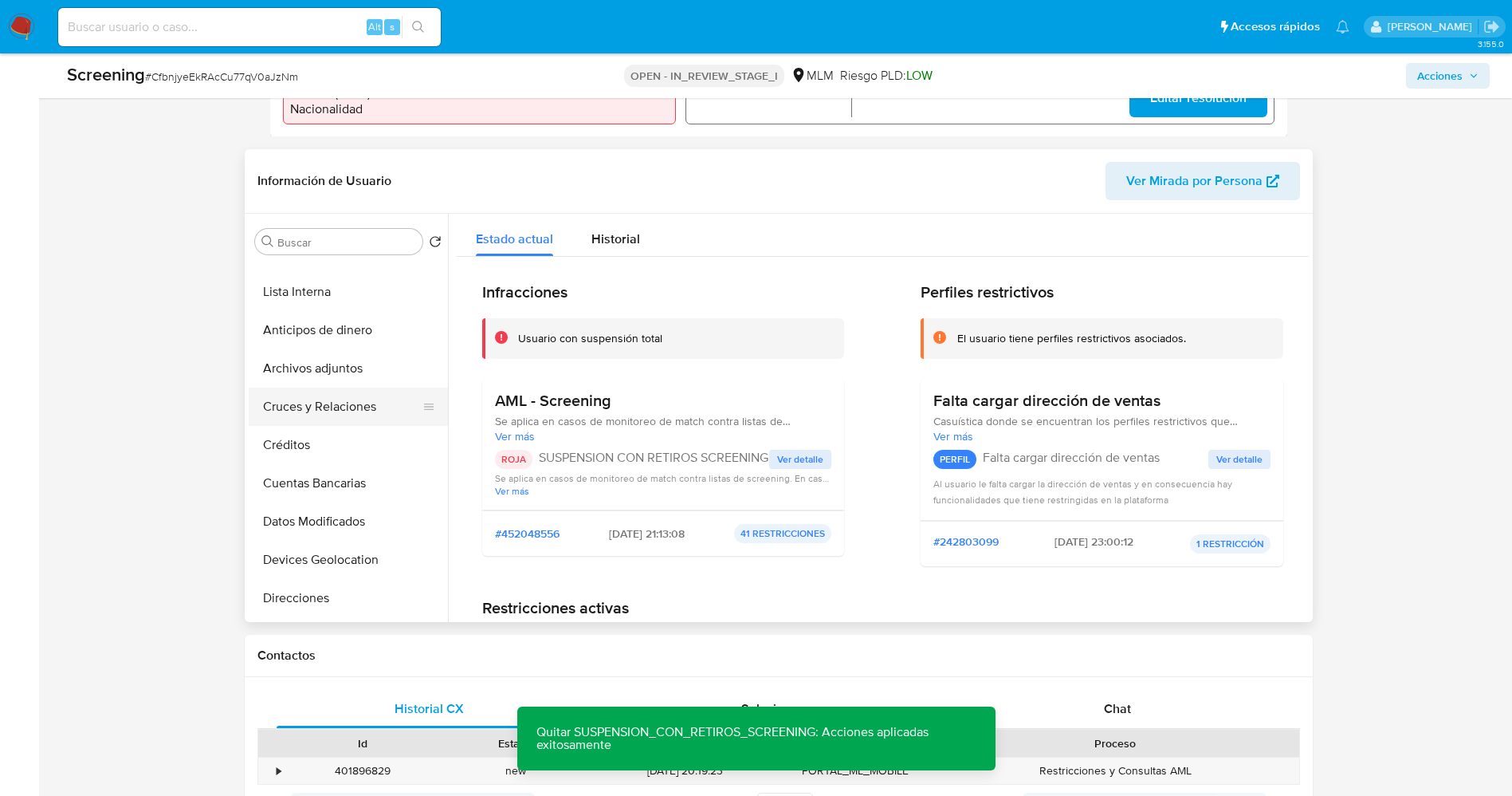
scroll to position [0, 0]
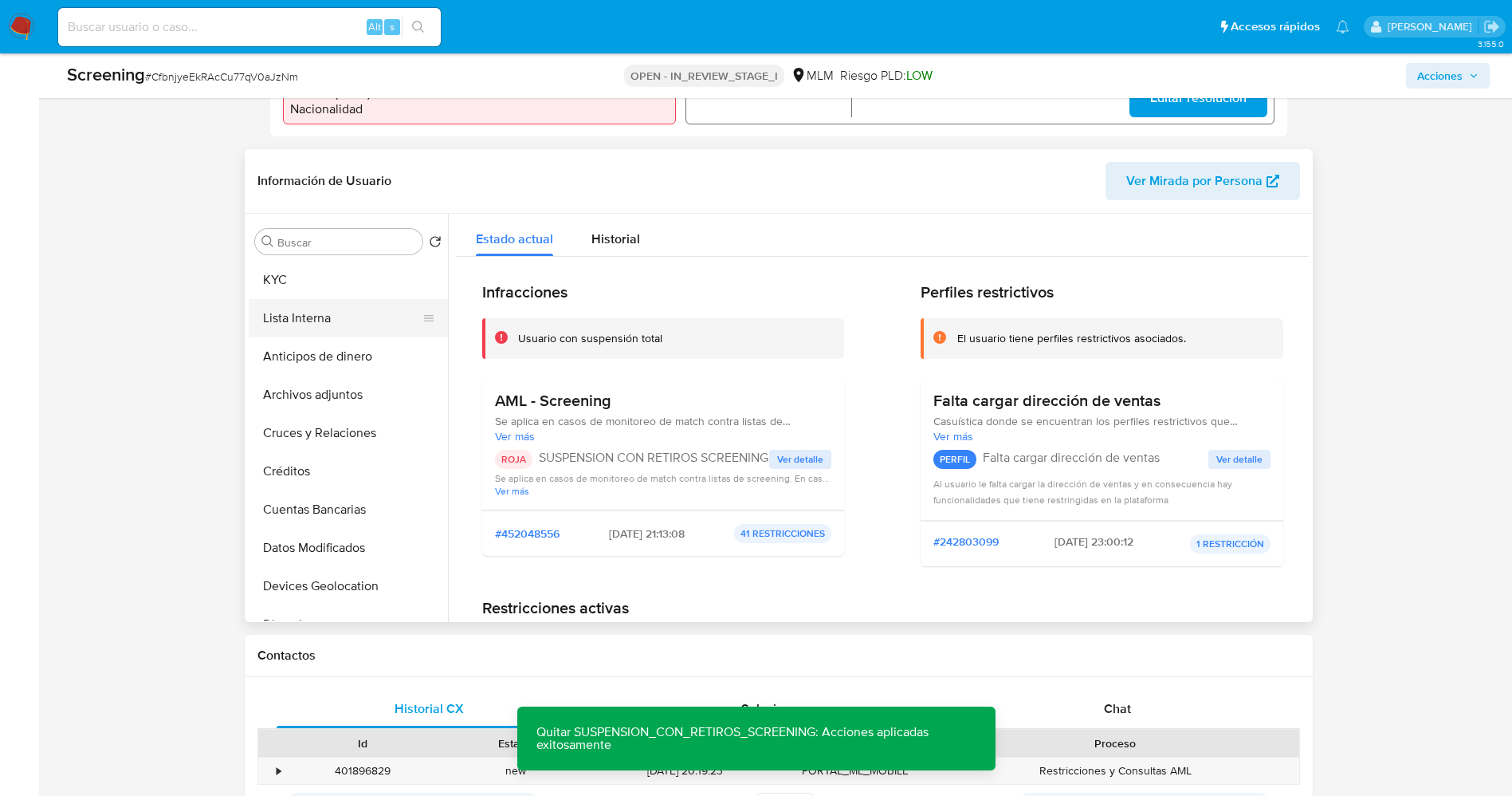
click at [308, 315] on button "Lista Interna" at bounding box center [342, 318] width 186 height 38
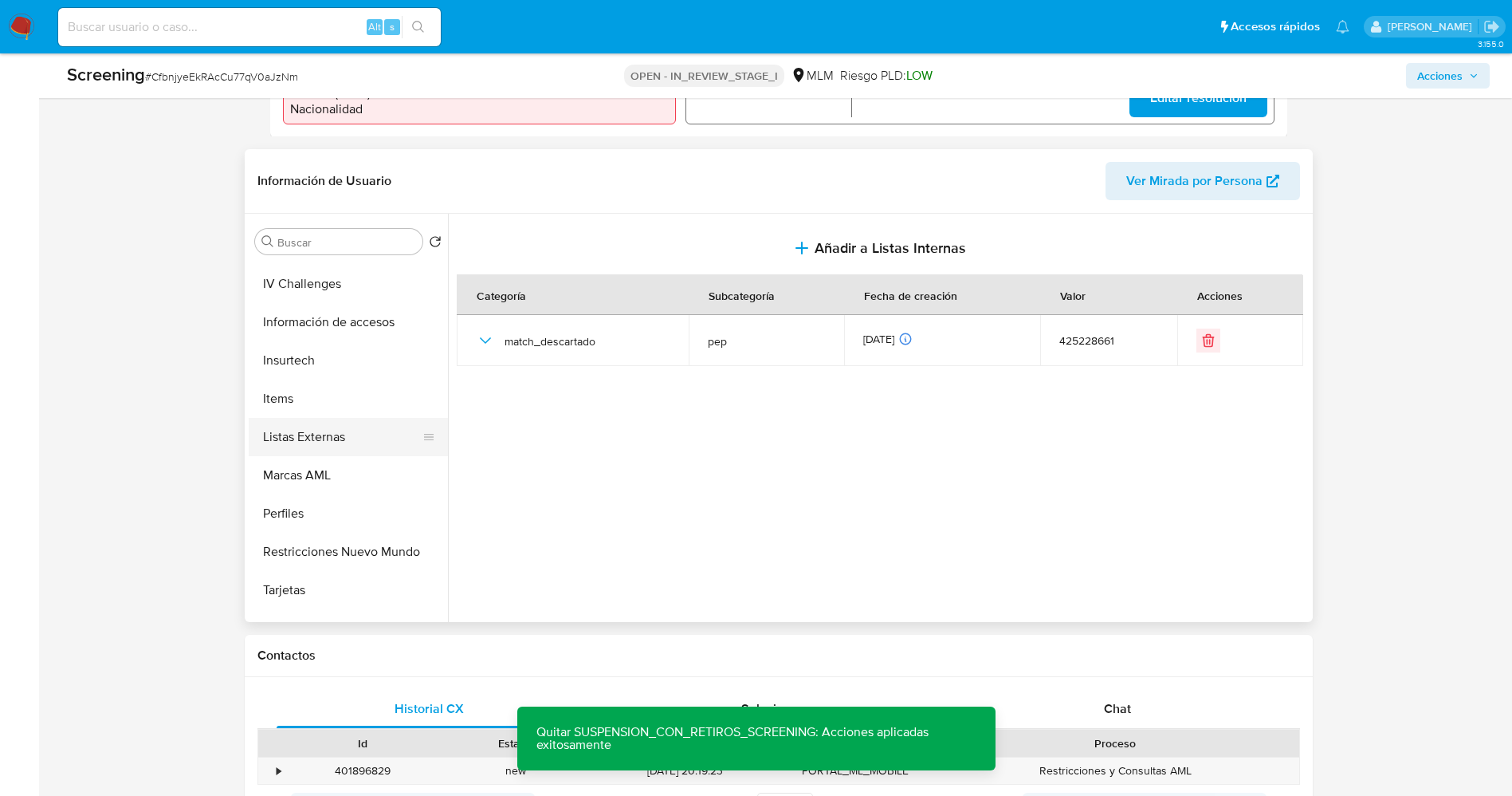
scroll to position [674, 0]
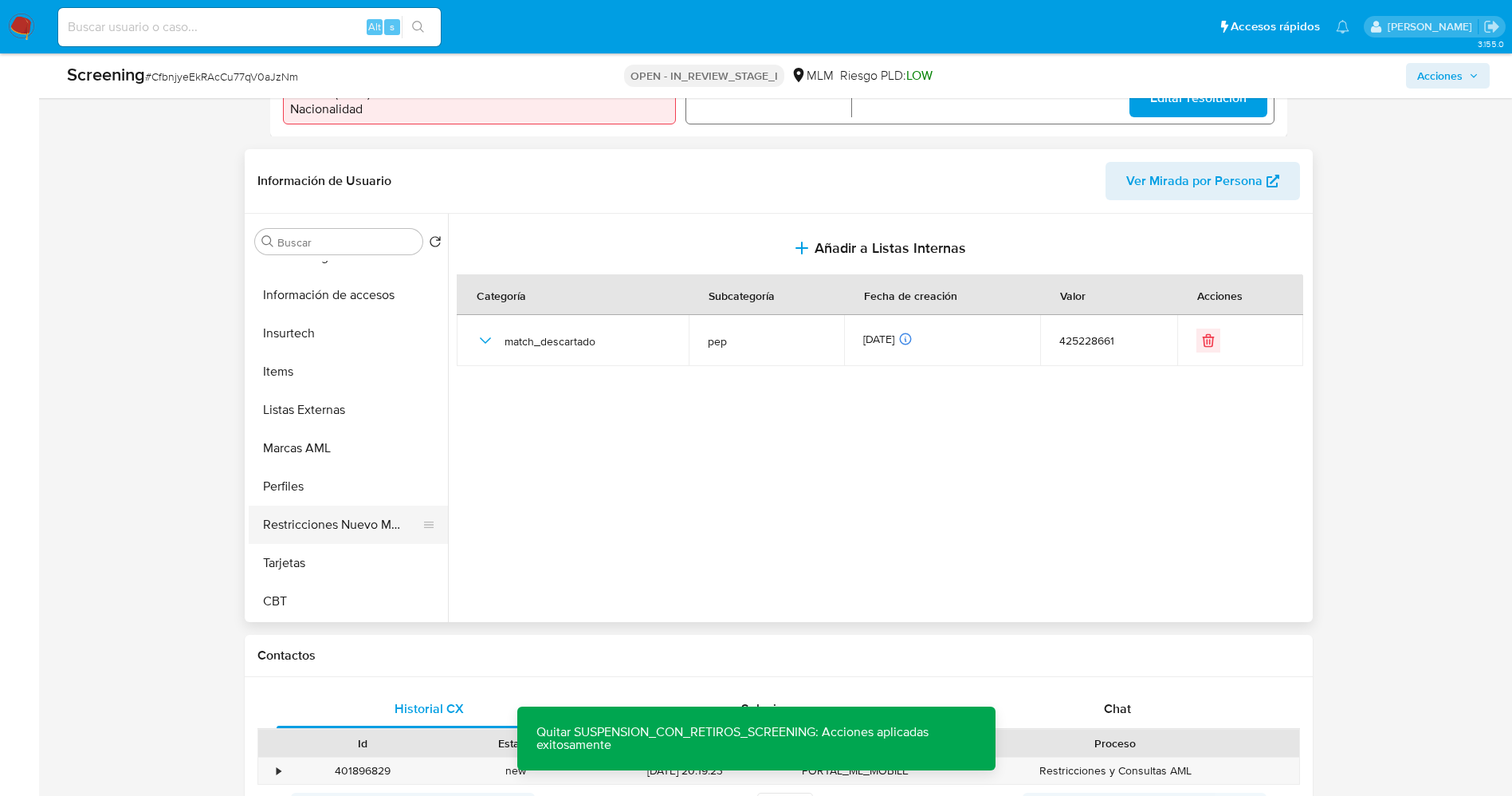
click at [341, 528] on button "Restricciones Nuevo Mundo" at bounding box center [342, 525] width 186 height 38
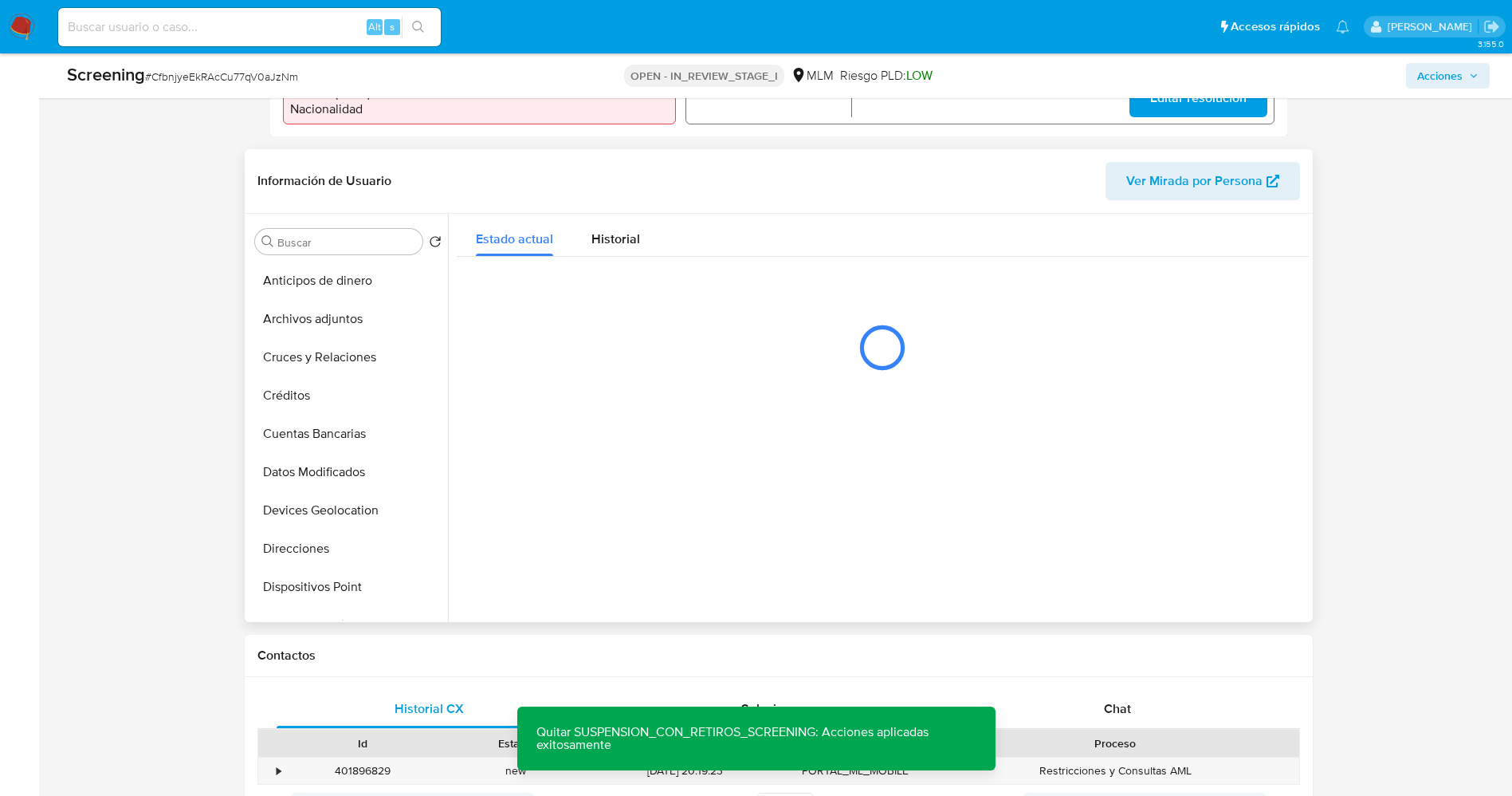
scroll to position [0, 0]
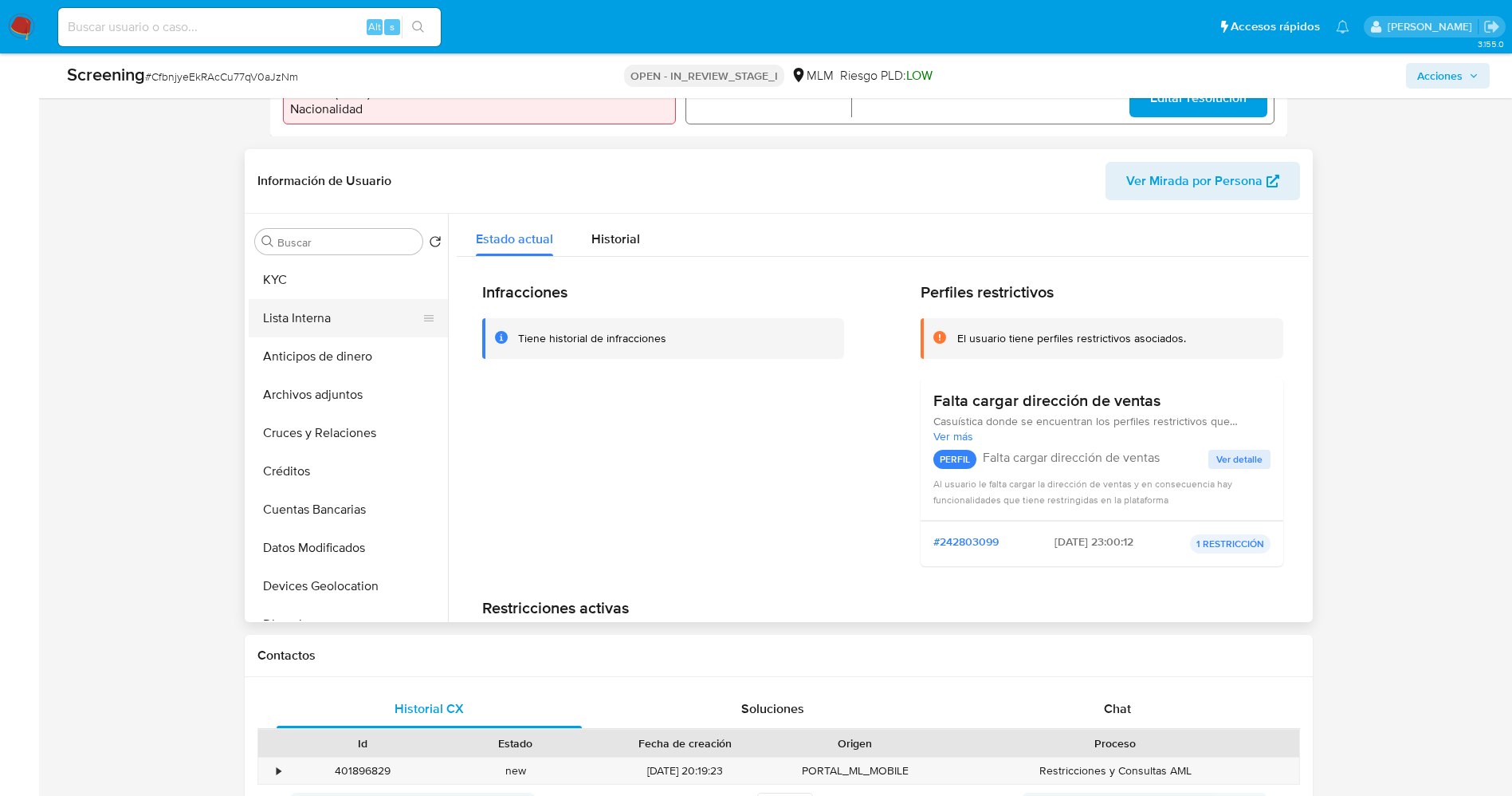
click at [299, 322] on button "Lista Interna" at bounding box center [342, 318] width 186 height 38
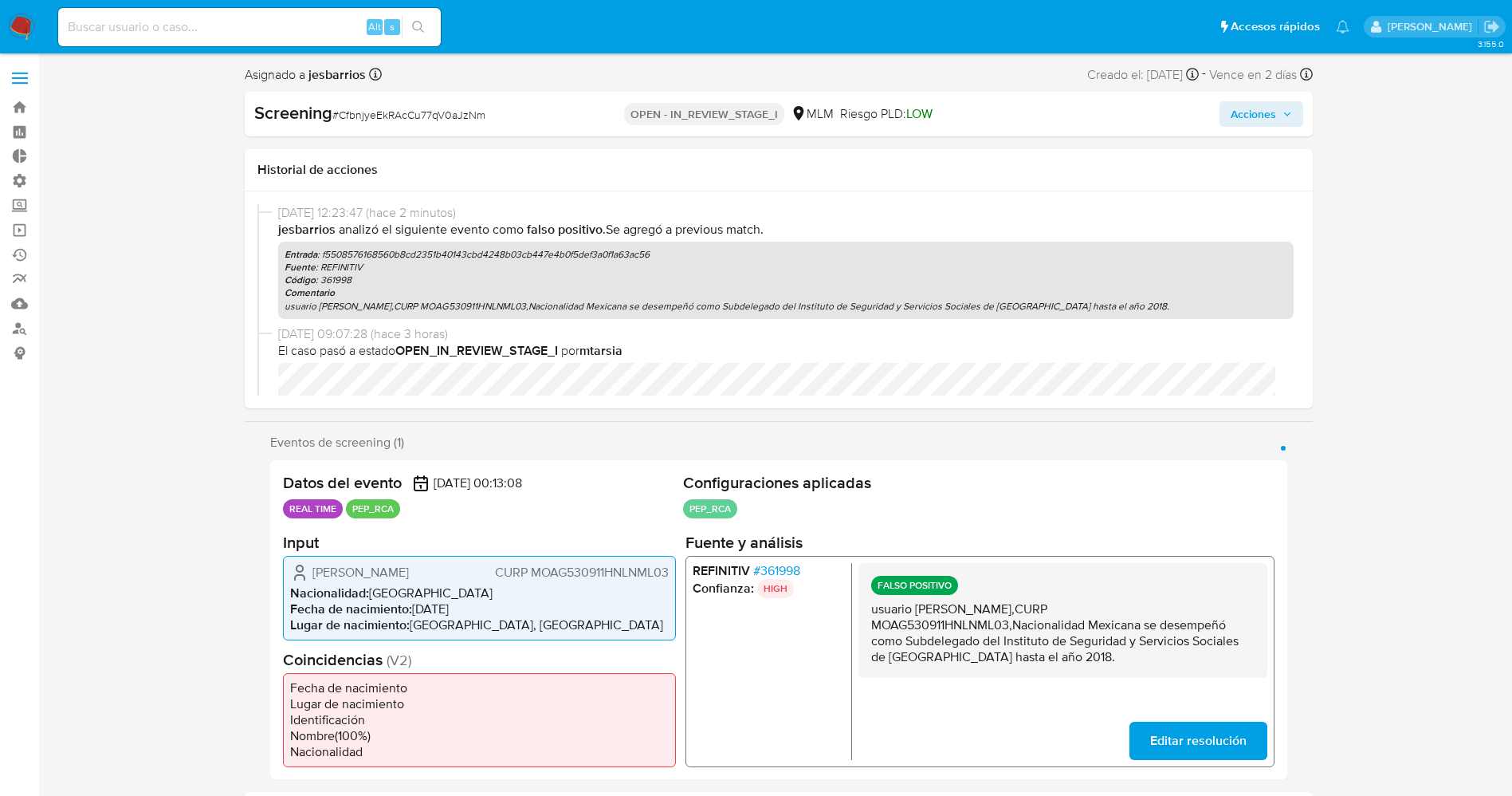
click at [1270, 113] on span "Acciones" at bounding box center [1253, 114] width 46 height 26
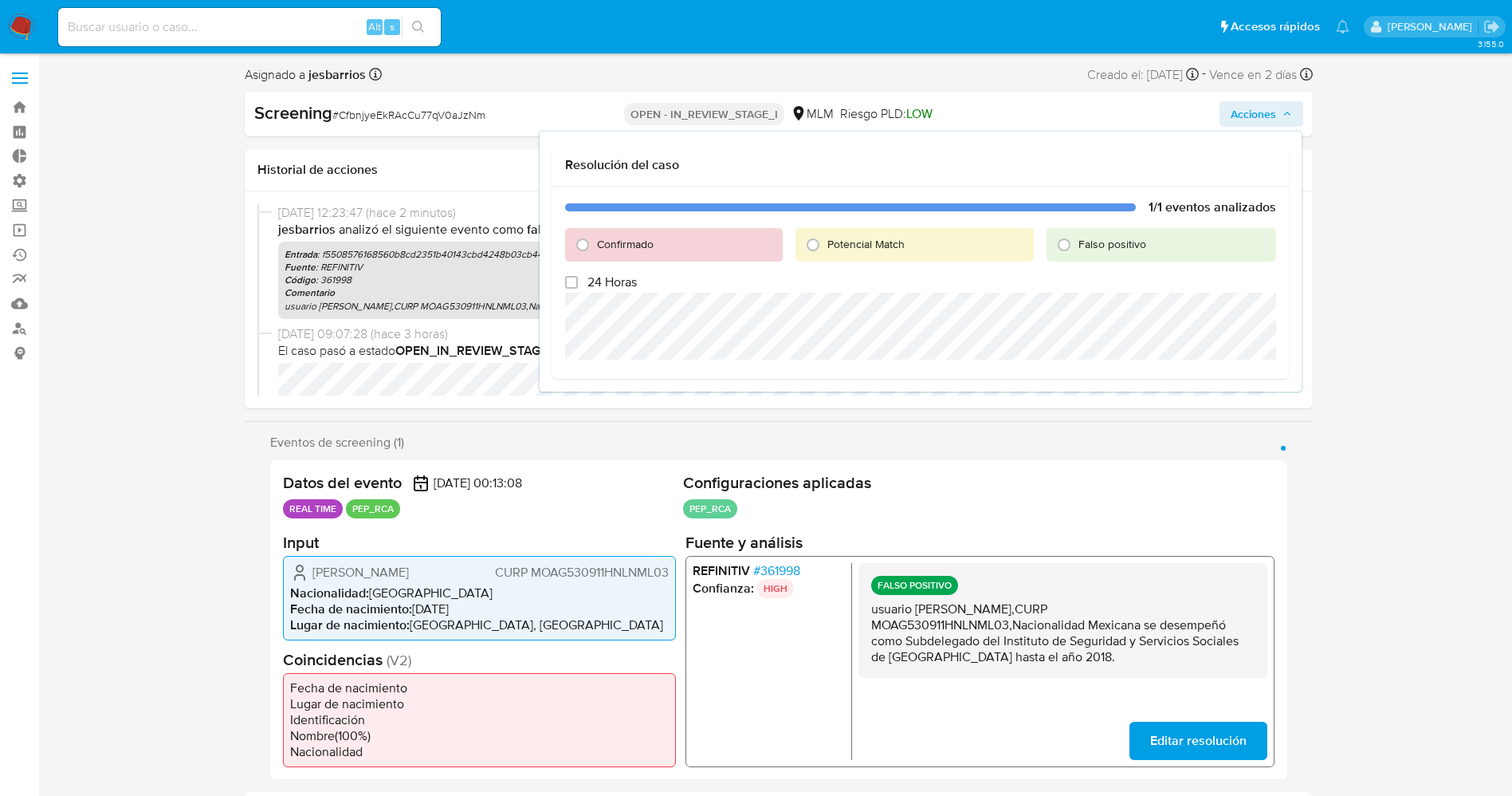
click at [1078, 235] on div "Falso positivo" at bounding box center [1161, 245] width 228 height 34
click at [1078, 245] on label "Falso positivo" at bounding box center [1112, 244] width 69 height 16
click at [1077, 245] on input "Falso positivo" at bounding box center [1064, 245] width 26 height 26
radio input "true"
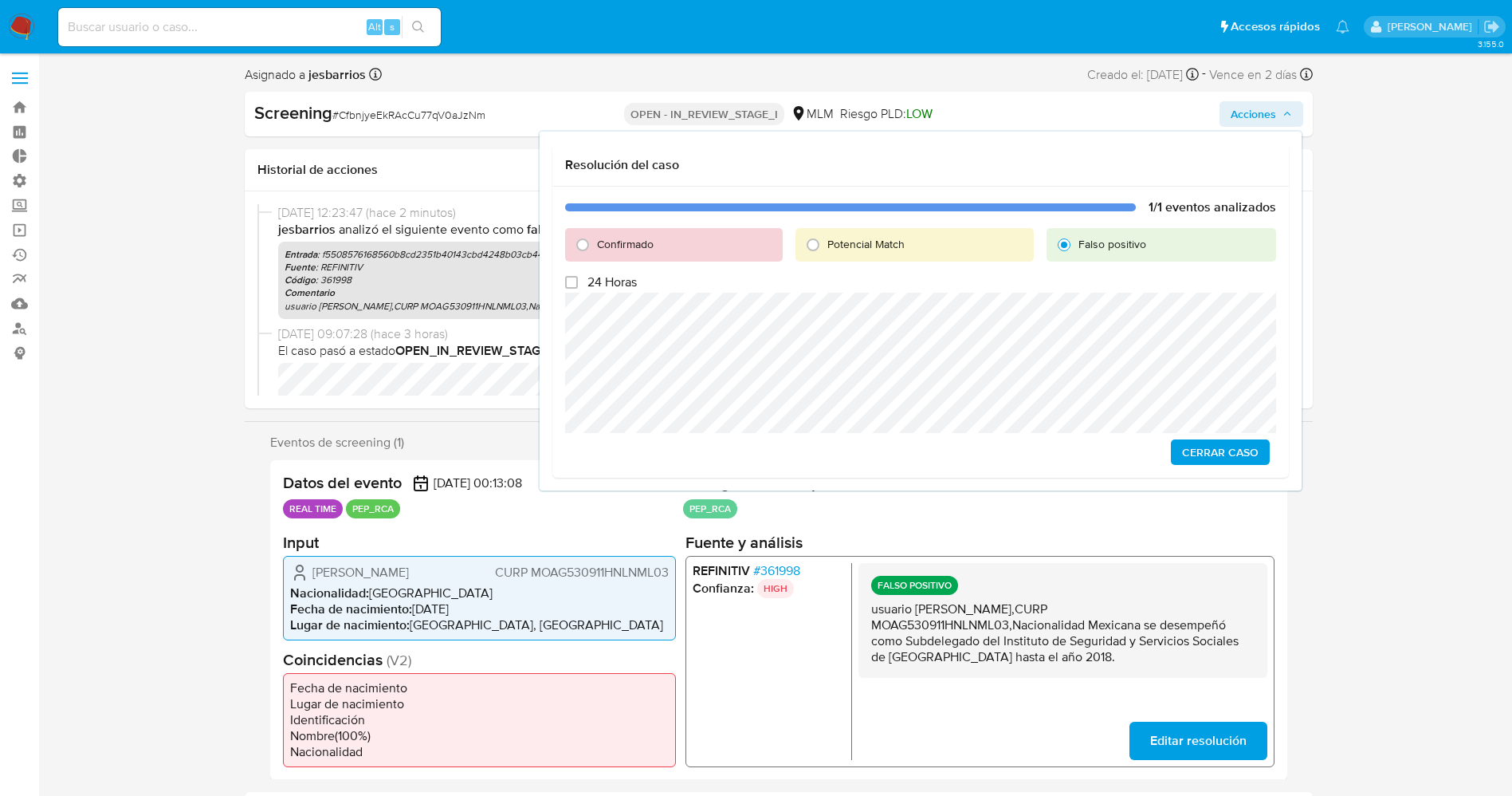
click at [1204, 445] on span "Cerrar Caso" at bounding box center [1221, 451] width 77 height 22
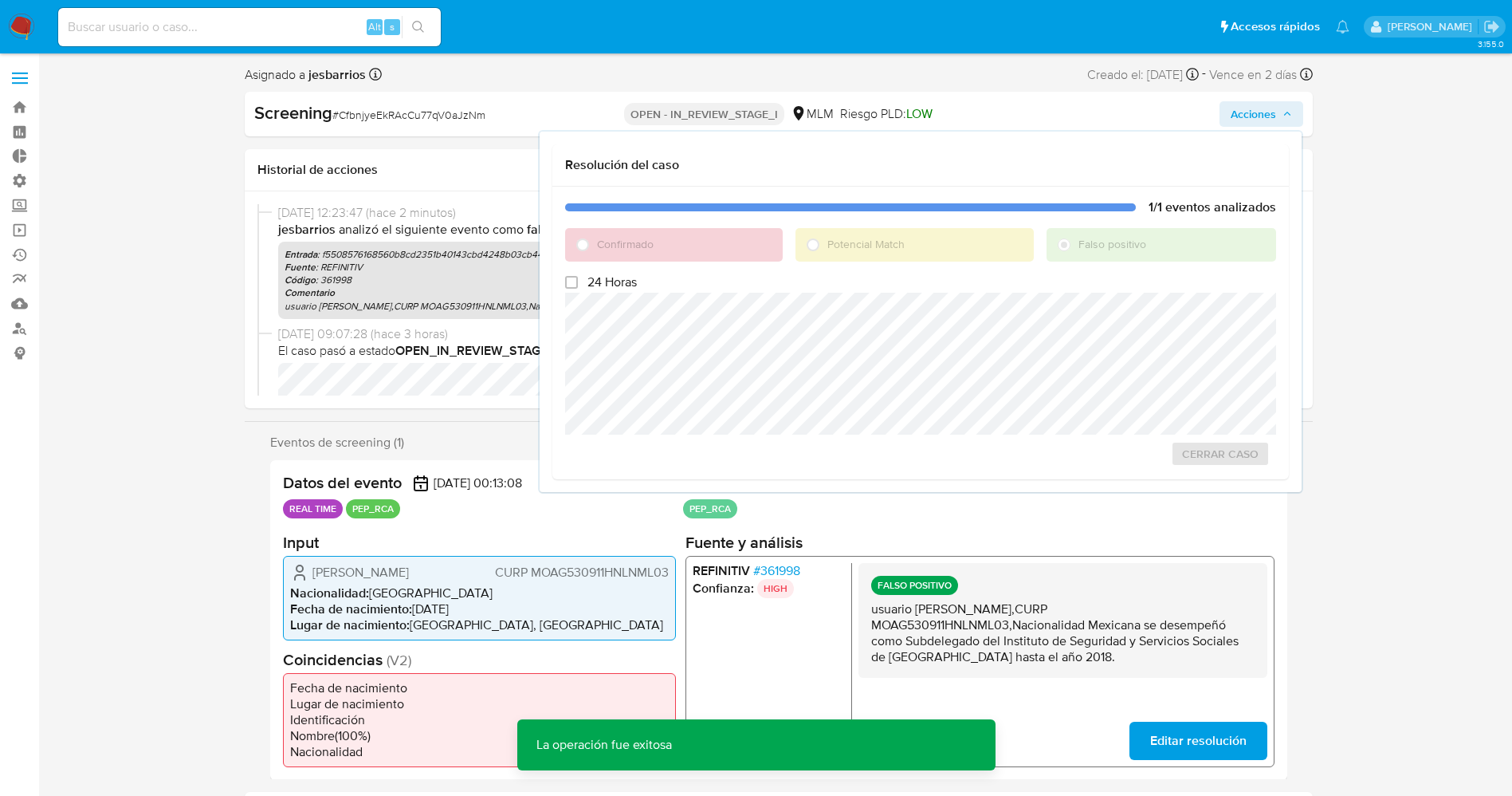
scroll to position [239, 0]
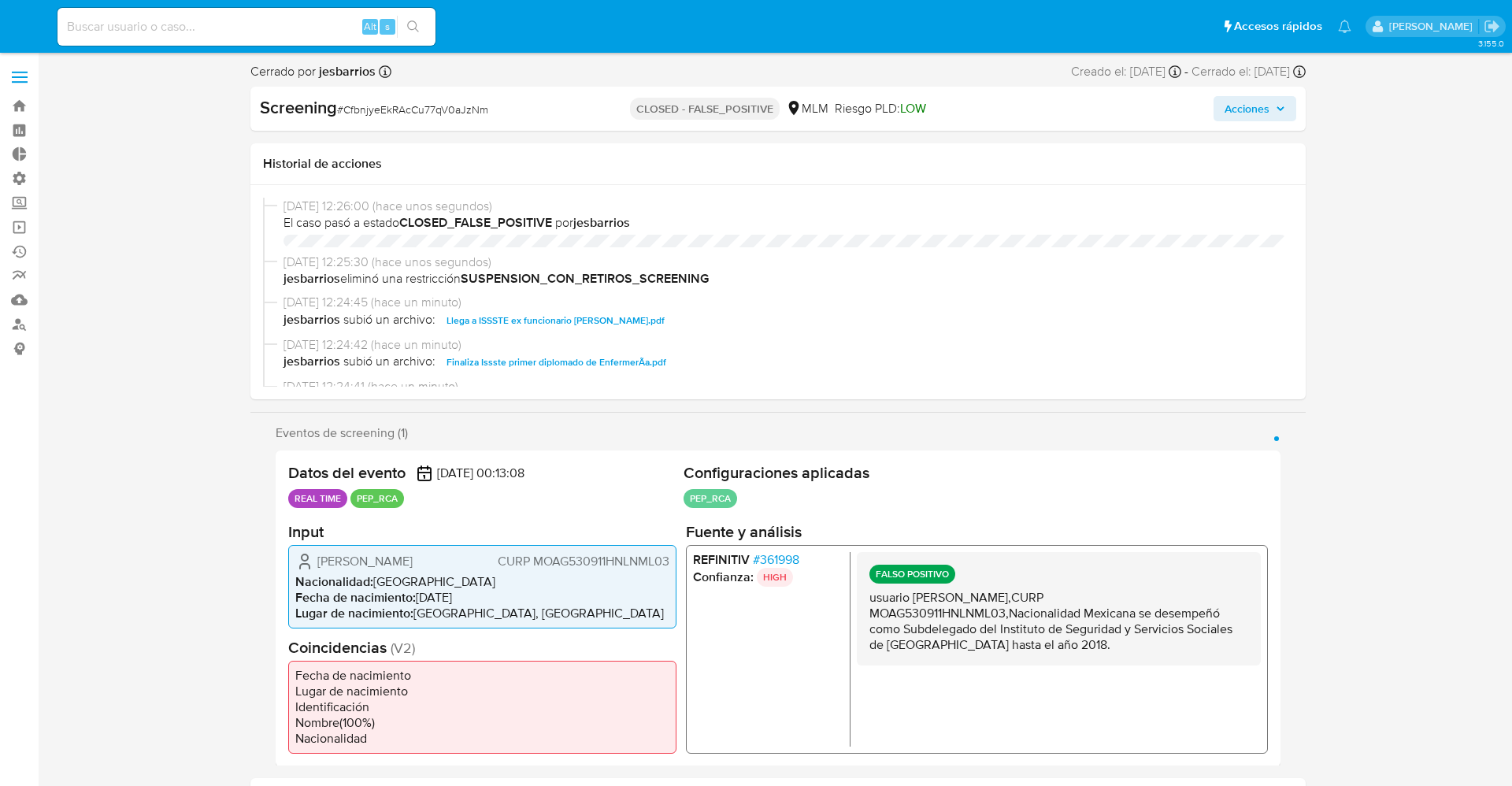
select select "10"
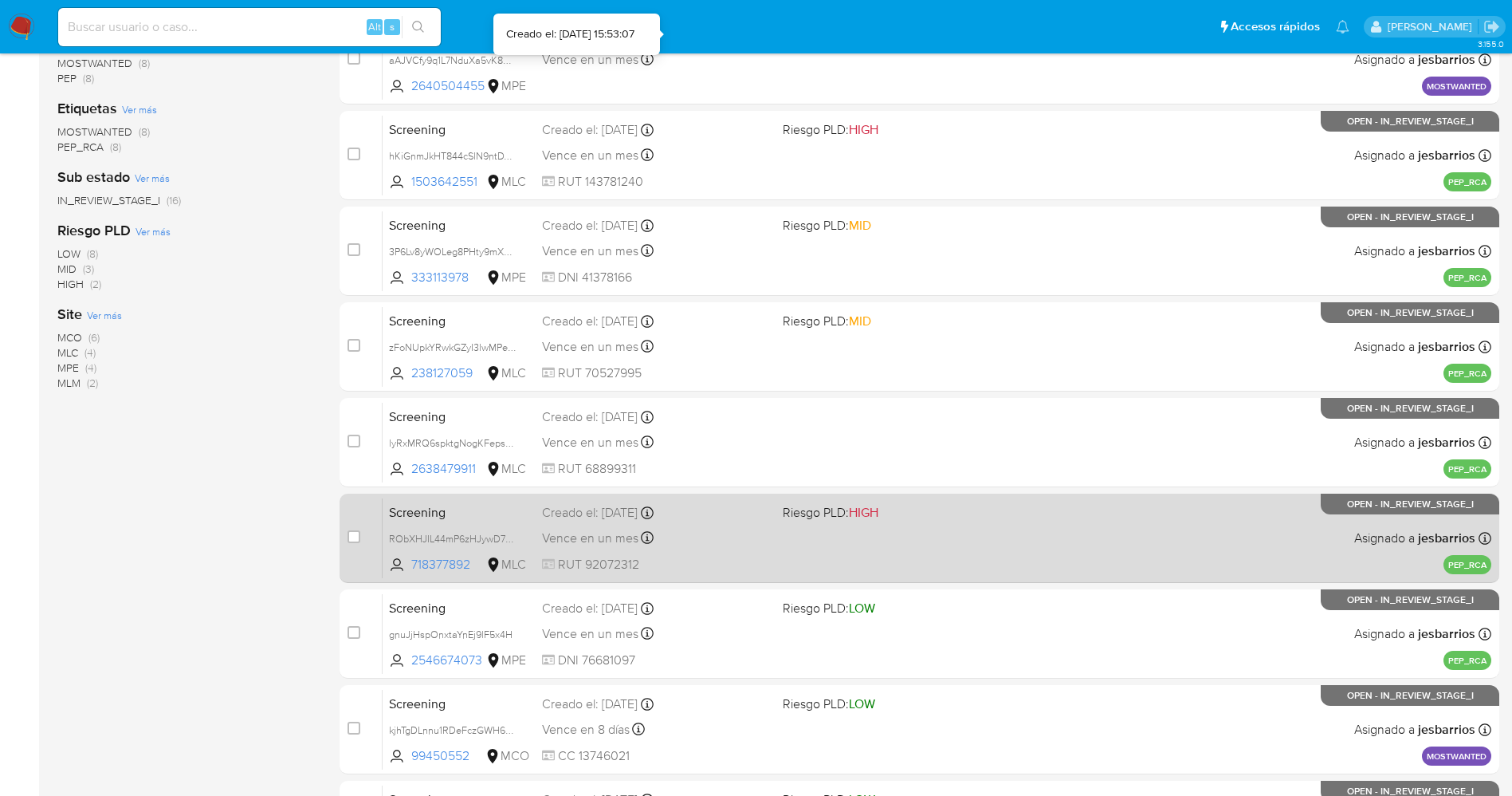
scroll to position [463, 0]
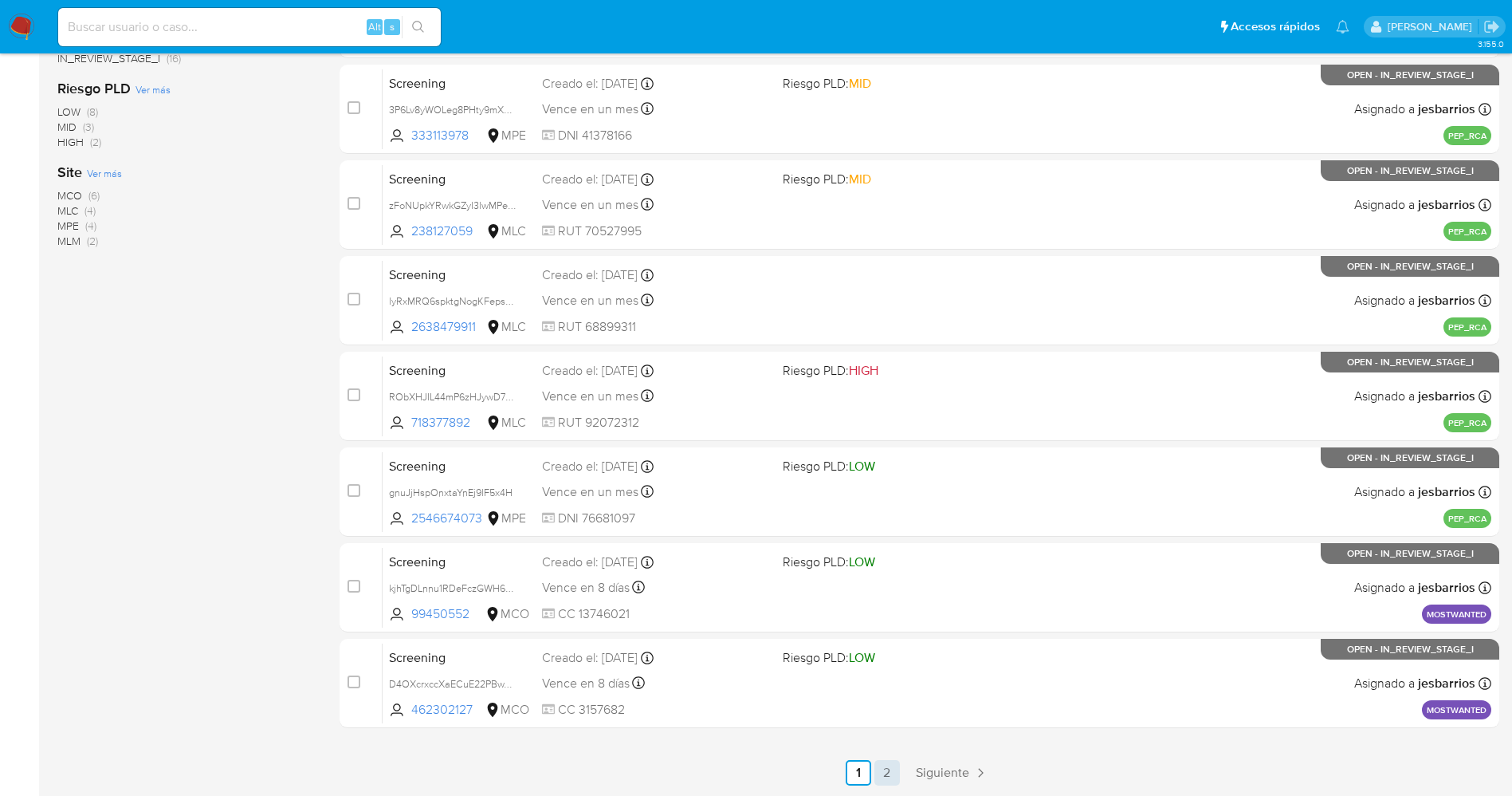
click at [884, 771] on link "2" at bounding box center [887, 772] width 26 height 26
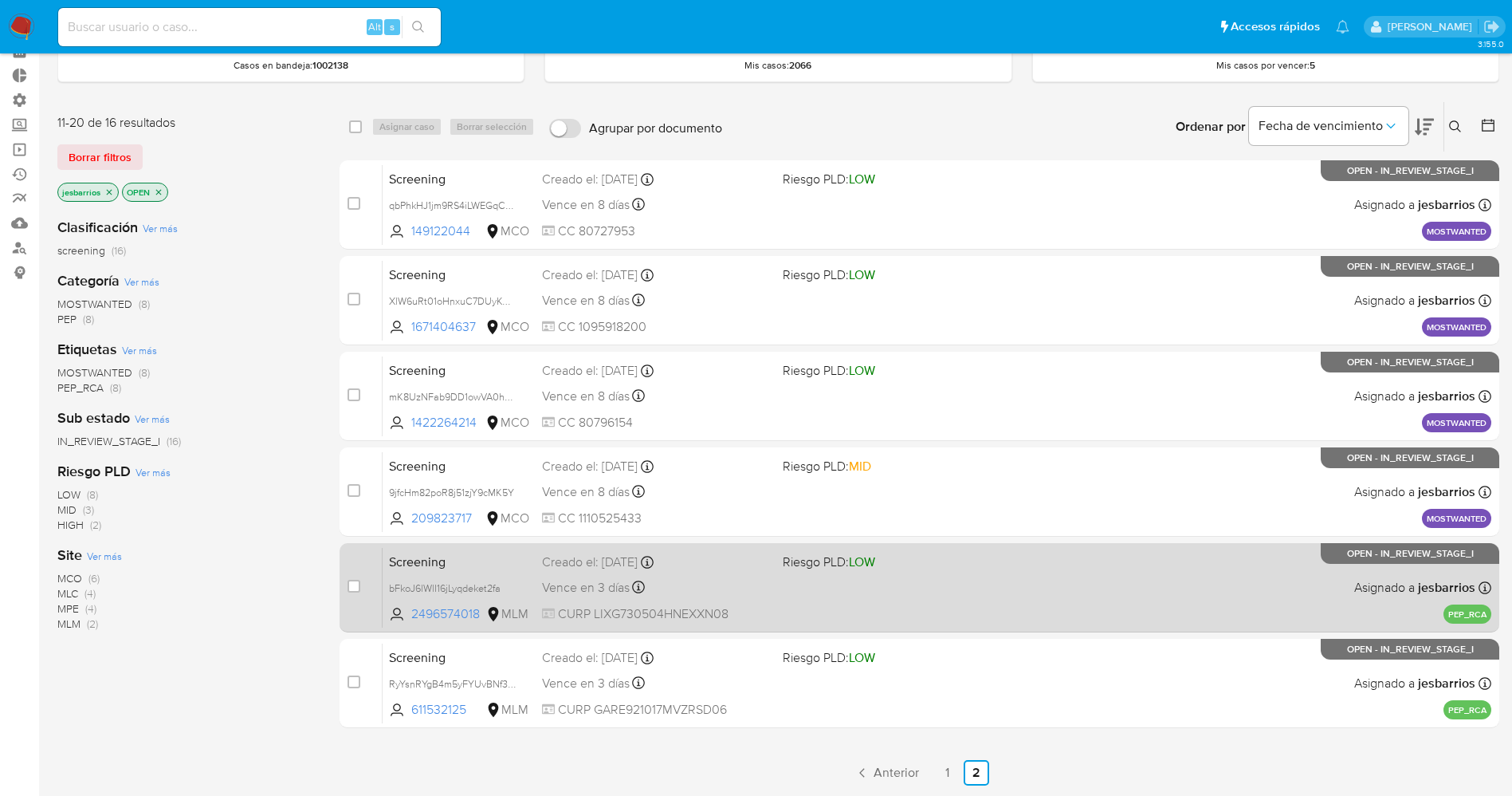
scroll to position [118, 0]
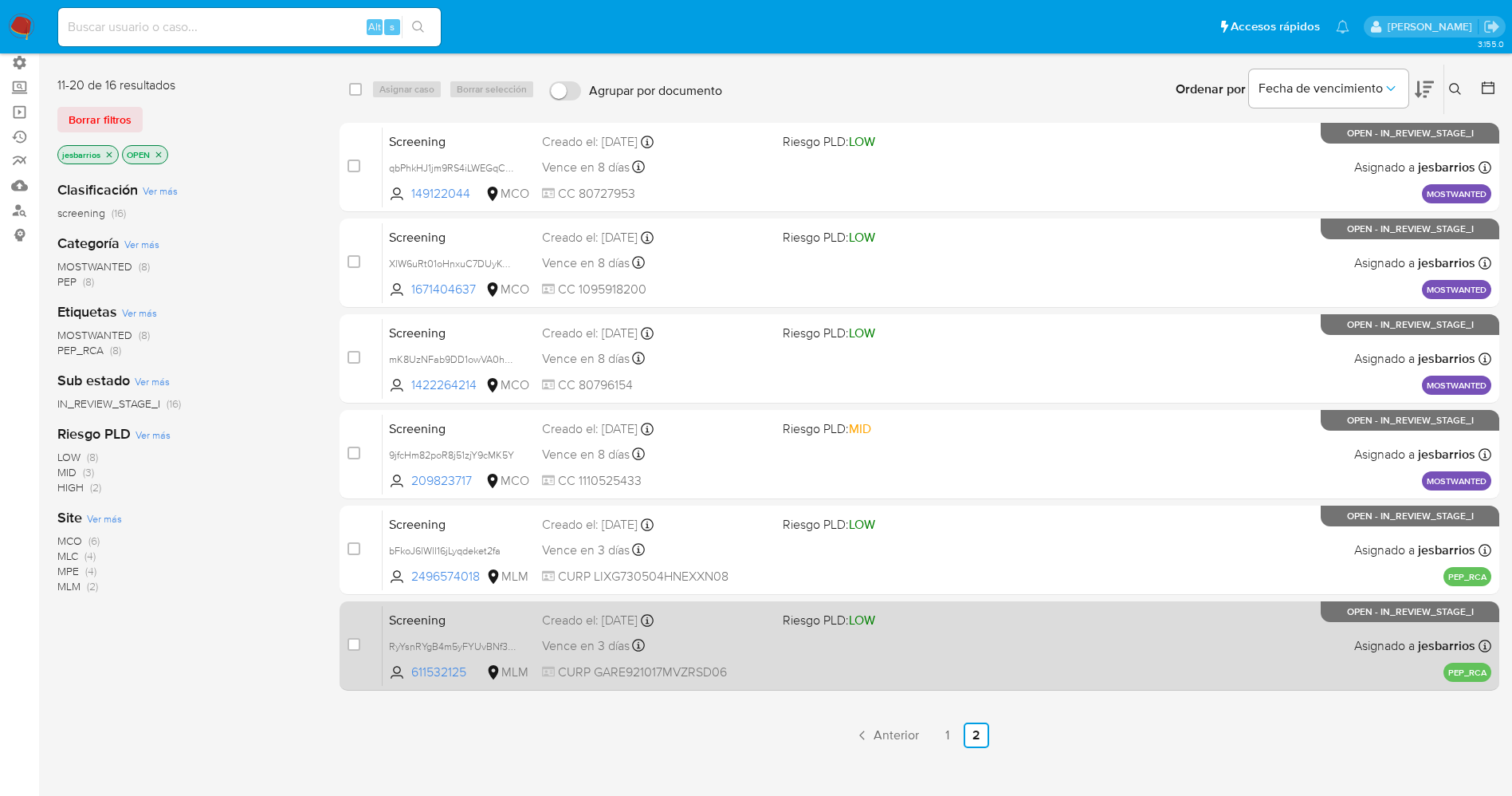
click at [819, 663] on div "Screening RyYsnRYgB4m5yFYUvBNf3mEZ 611532125 MLM Riesgo PLD: LOW Creado el: [DA…" at bounding box center [937, 645] width 1109 height 80
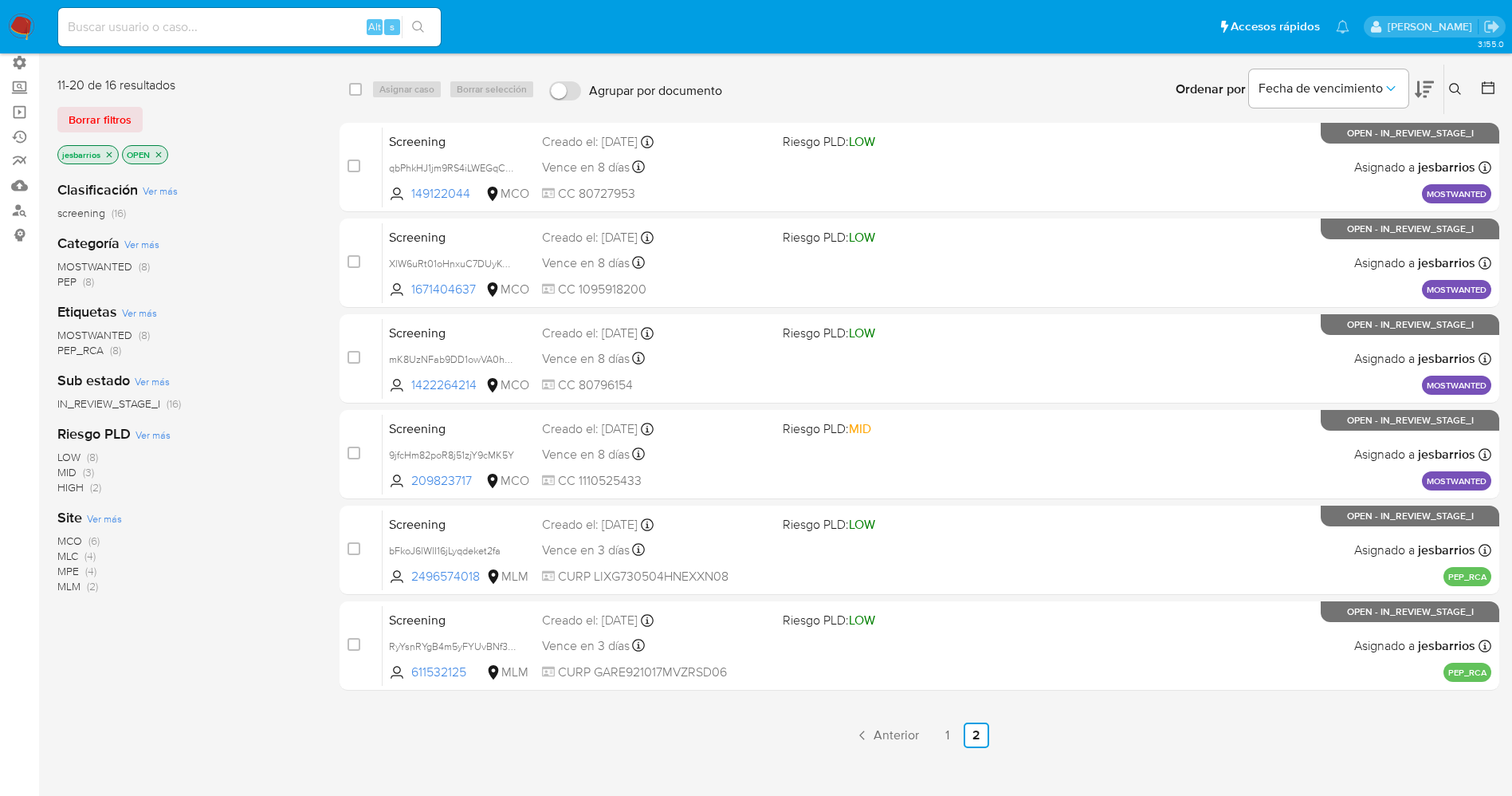
click at [21, 26] on img at bounding box center [22, 27] width 27 height 27
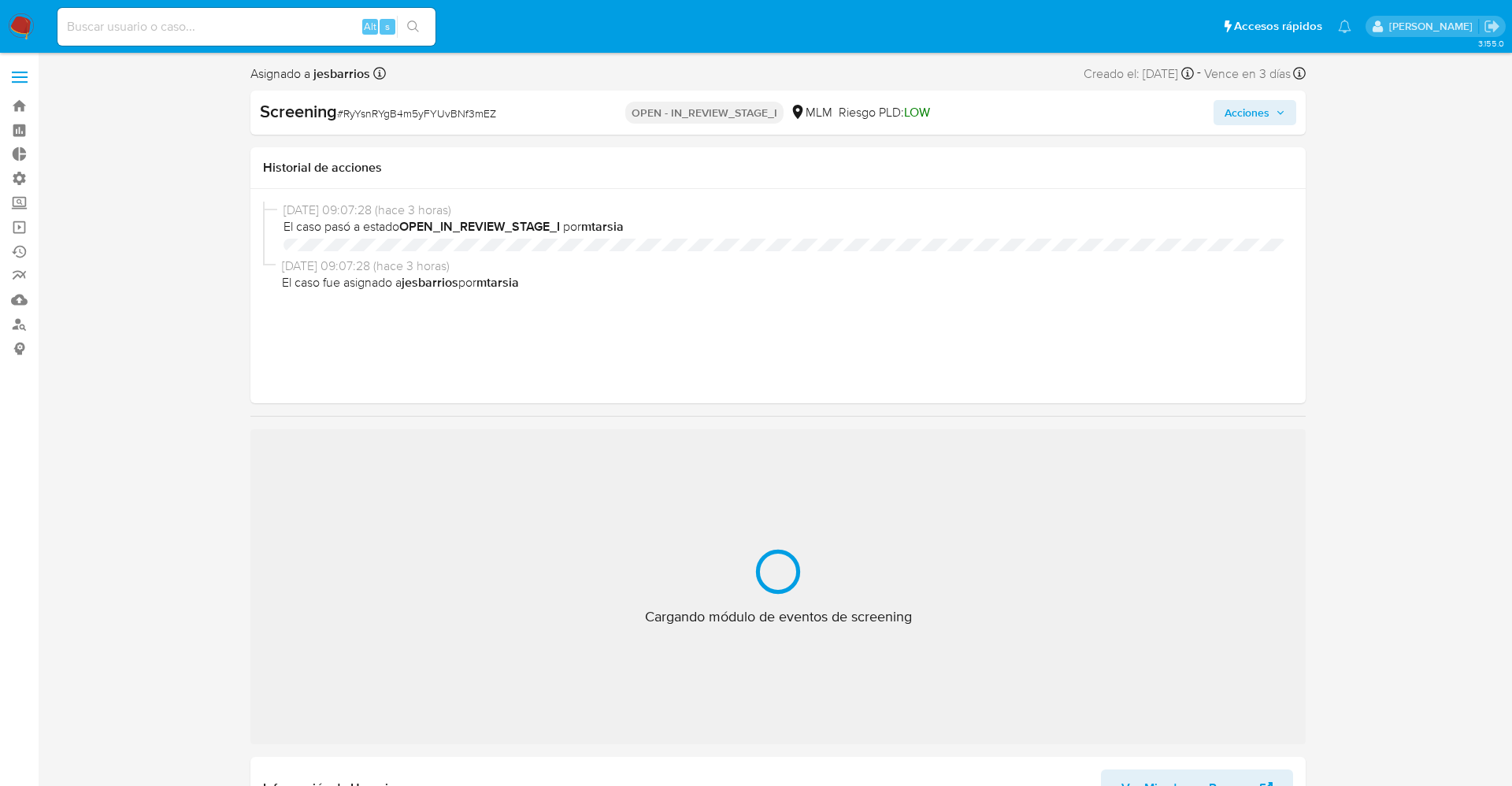
select select "10"
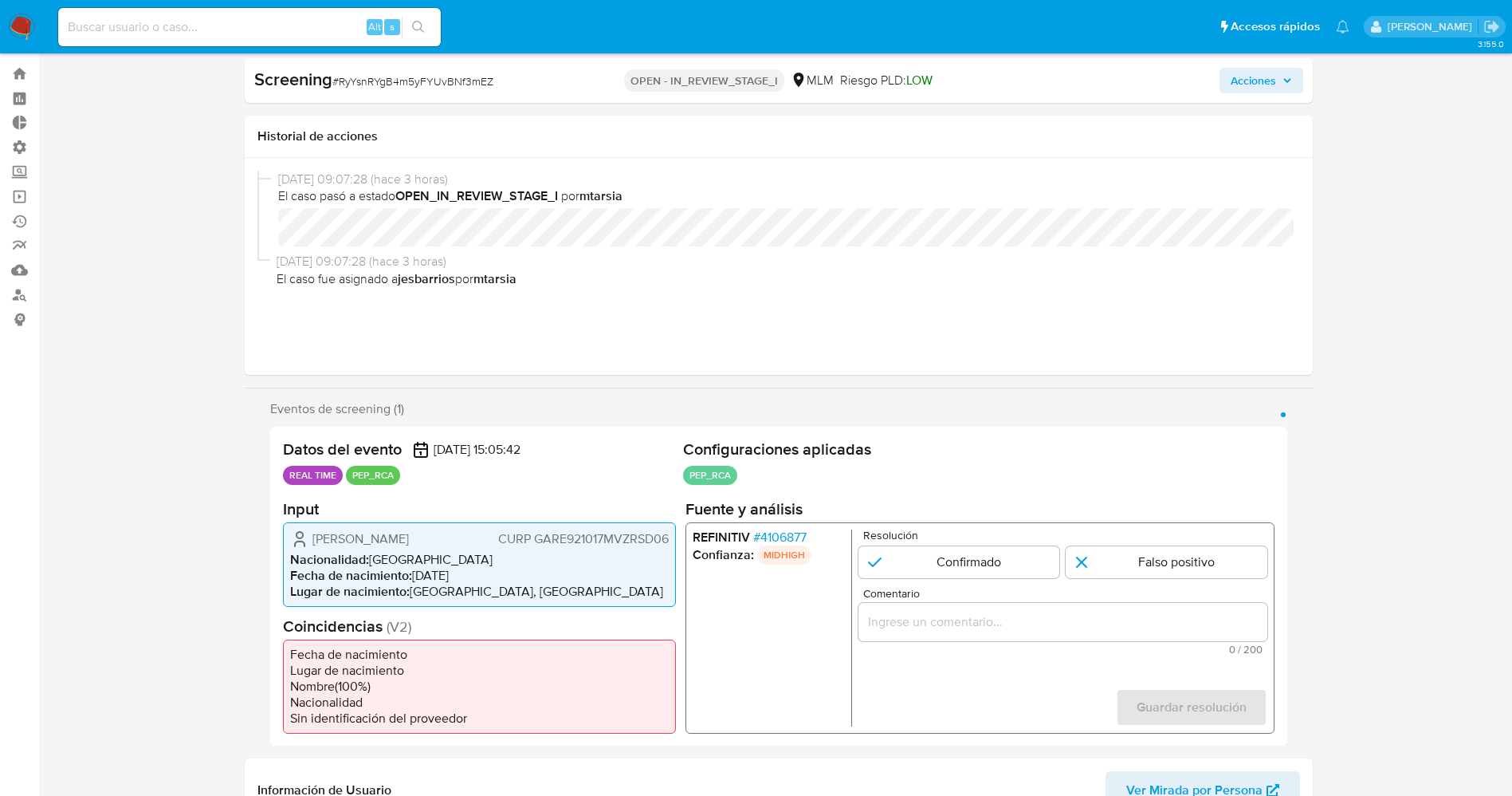
scroll to position [120, 0]
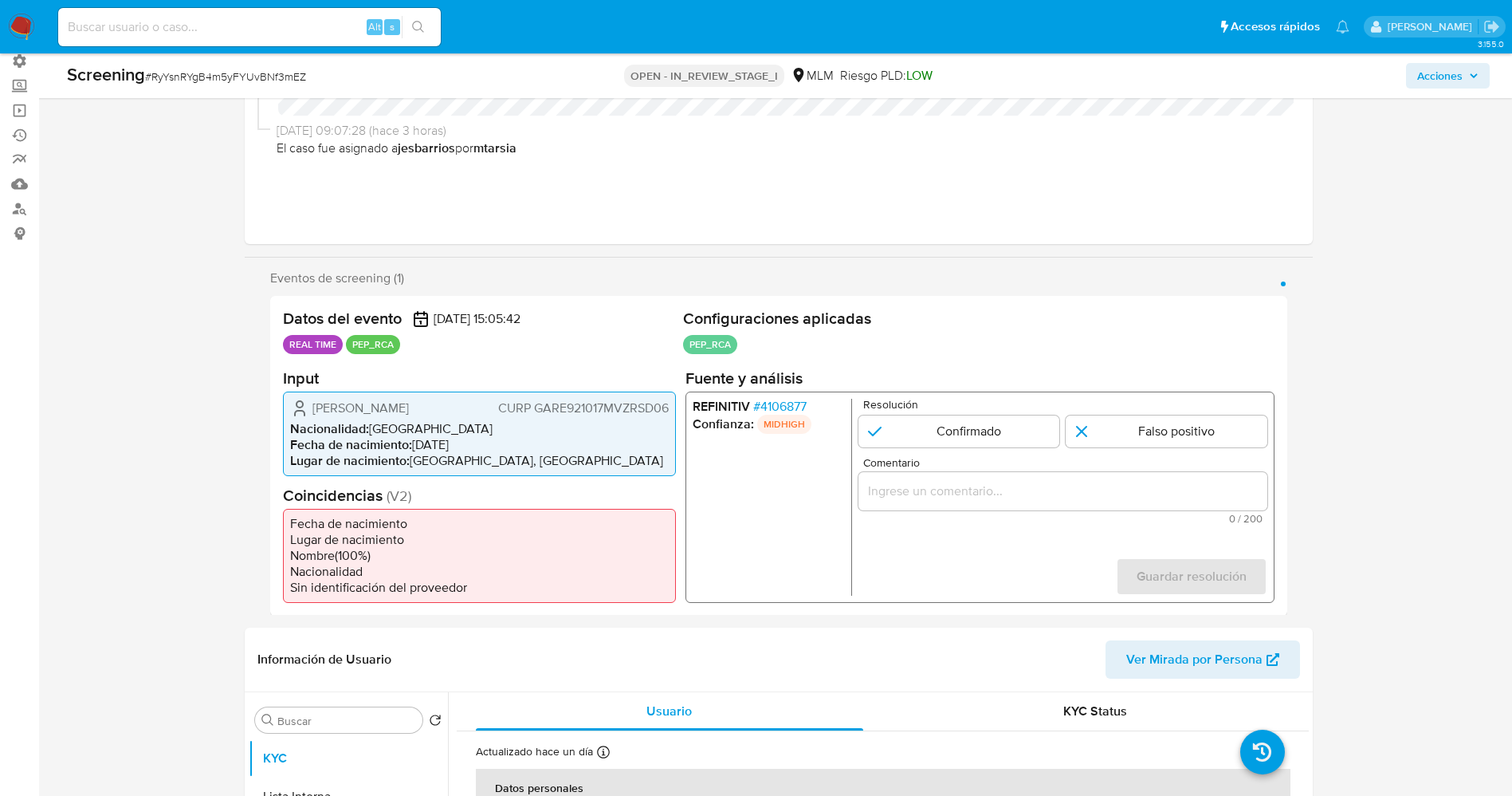
click at [782, 400] on span "# 4106877" at bounding box center [779, 405] width 53 height 16
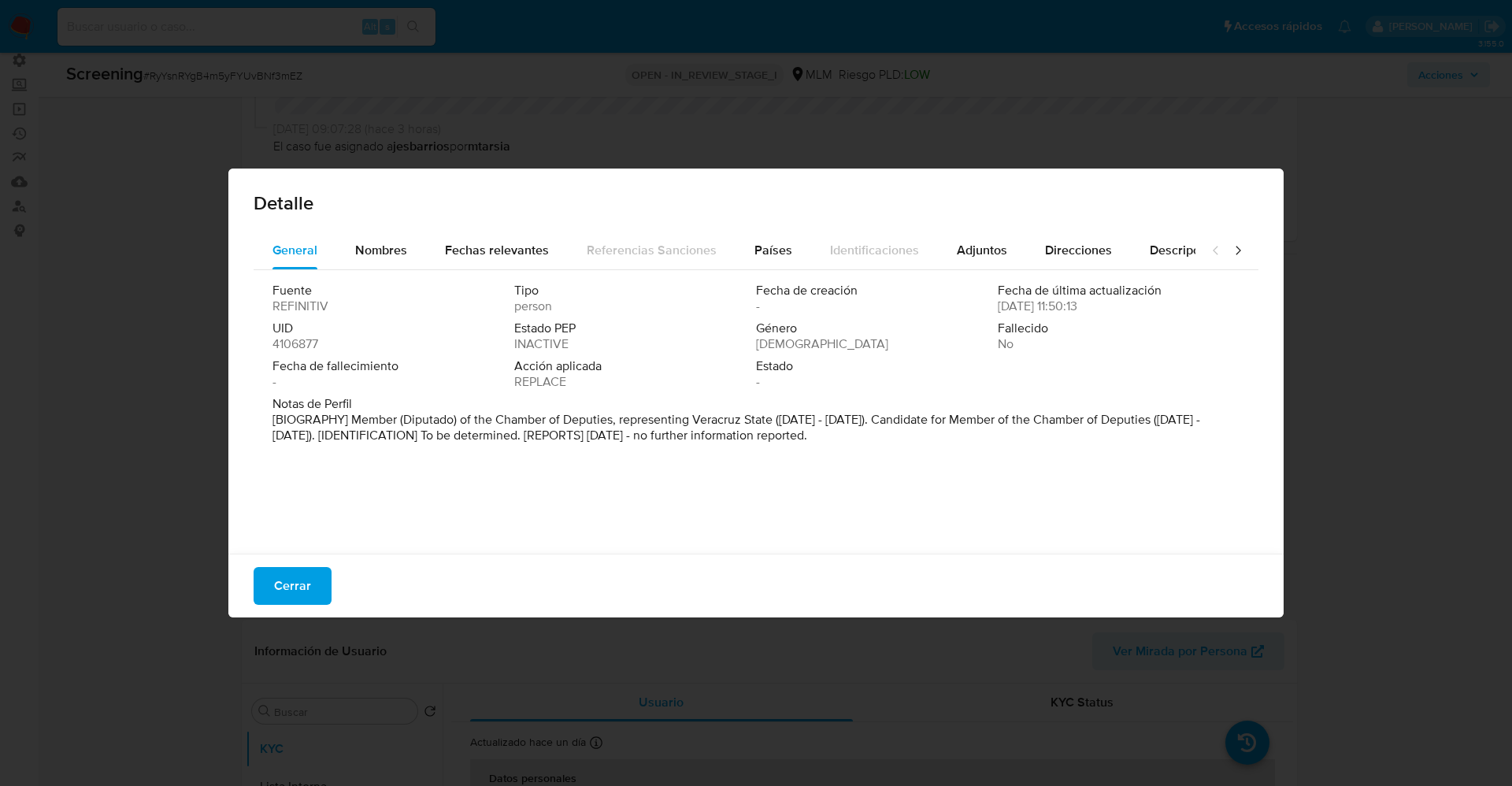
drag, startPoint x: 350, startPoint y: 423, endPoint x: 847, endPoint y: 424, distance: 497.0
click at [1007, 430] on p "[BIOGRAPHY] Member (Diputado) of the Chamber of Deputies, representing Veracruz…" at bounding box center [755, 427] width 964 height 32
click at [393, 242] on span "Nombres" at bounding box center [381, 250] width 52 height 18
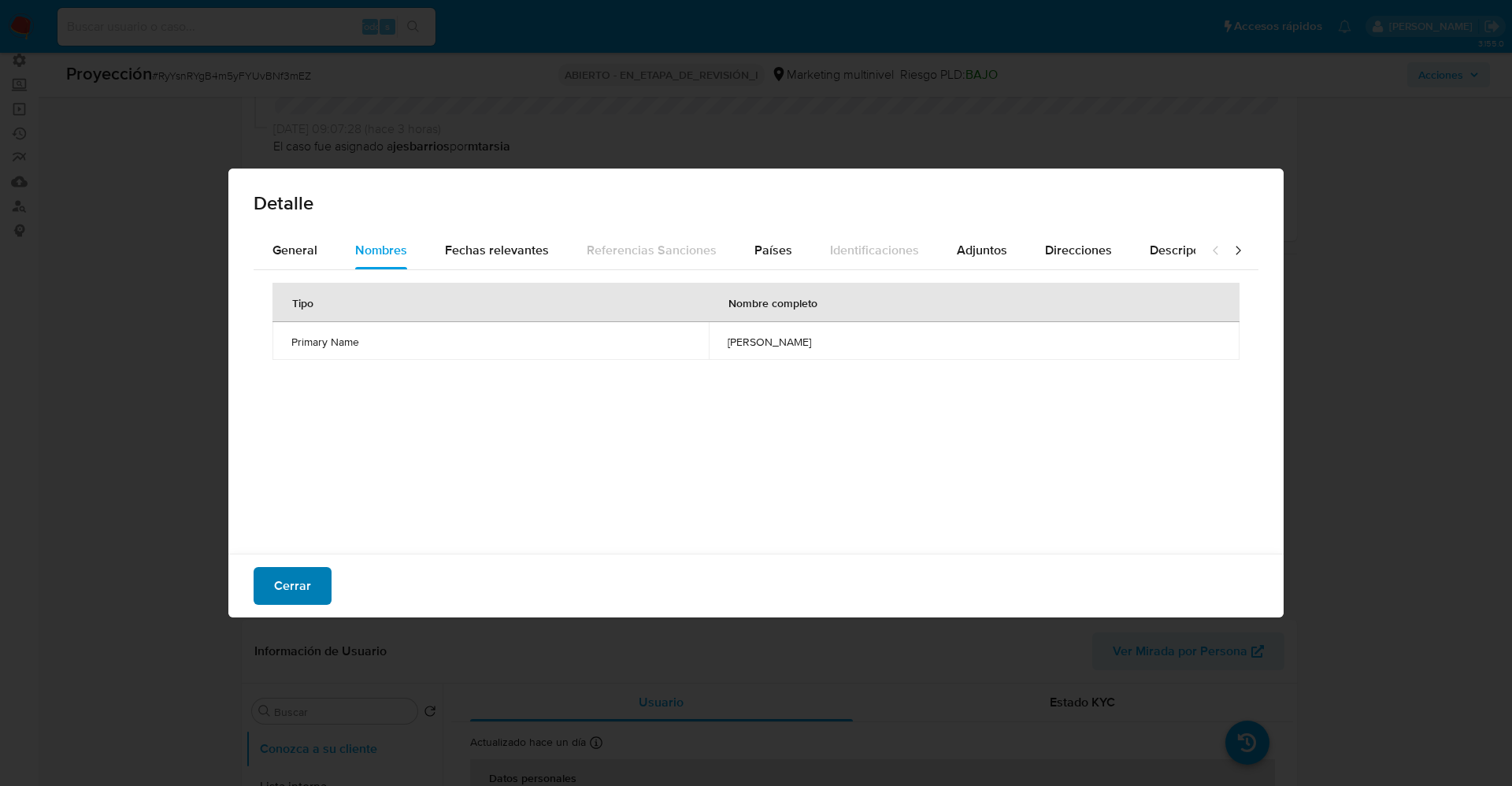
click at [304, 586] on span "Cerrar" at bounding box center [292, 586] width 37 height 34
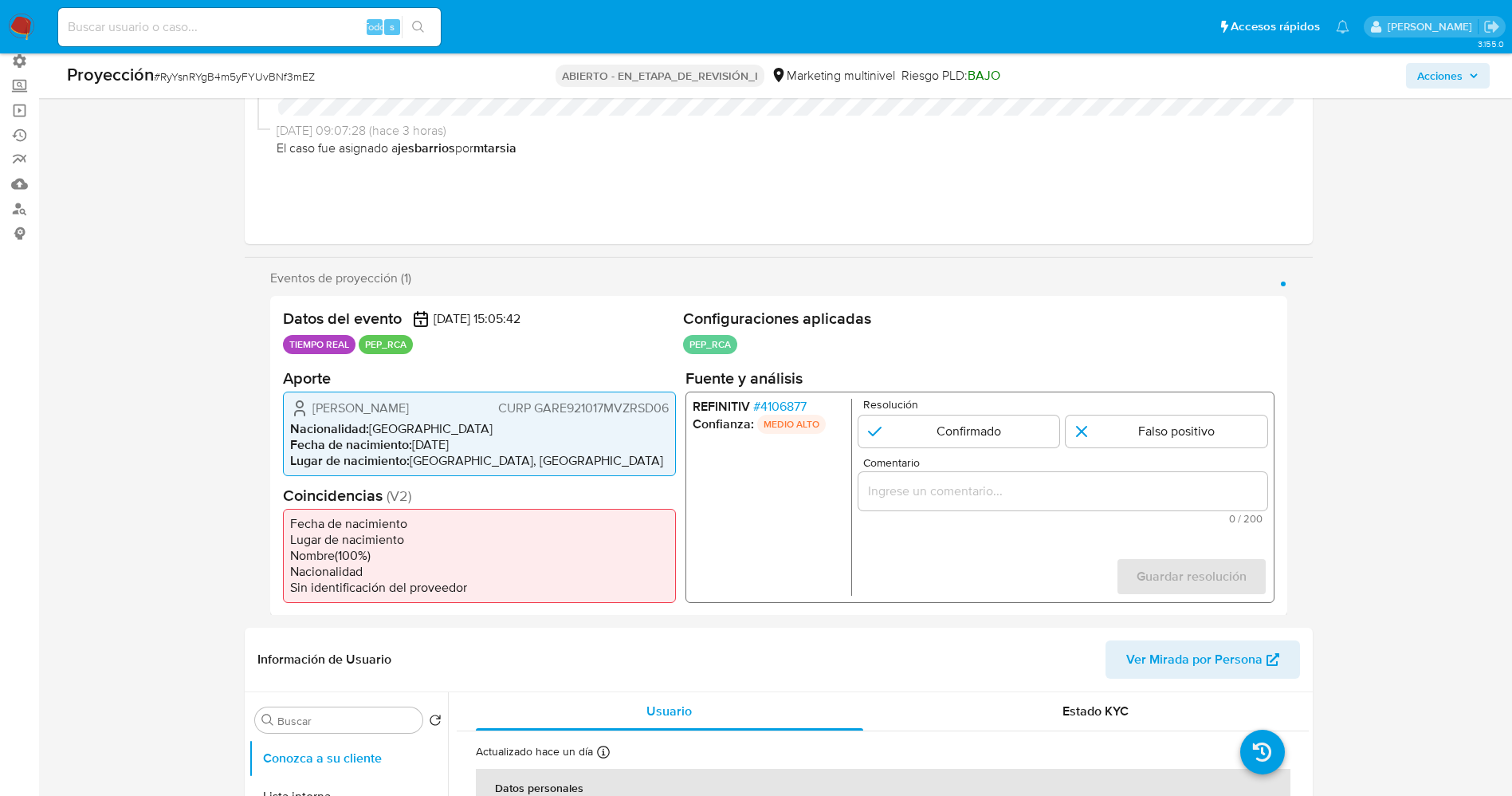
click at [797, 402] on font "4106877" at bounding box center [782, 406] width 47 height 18
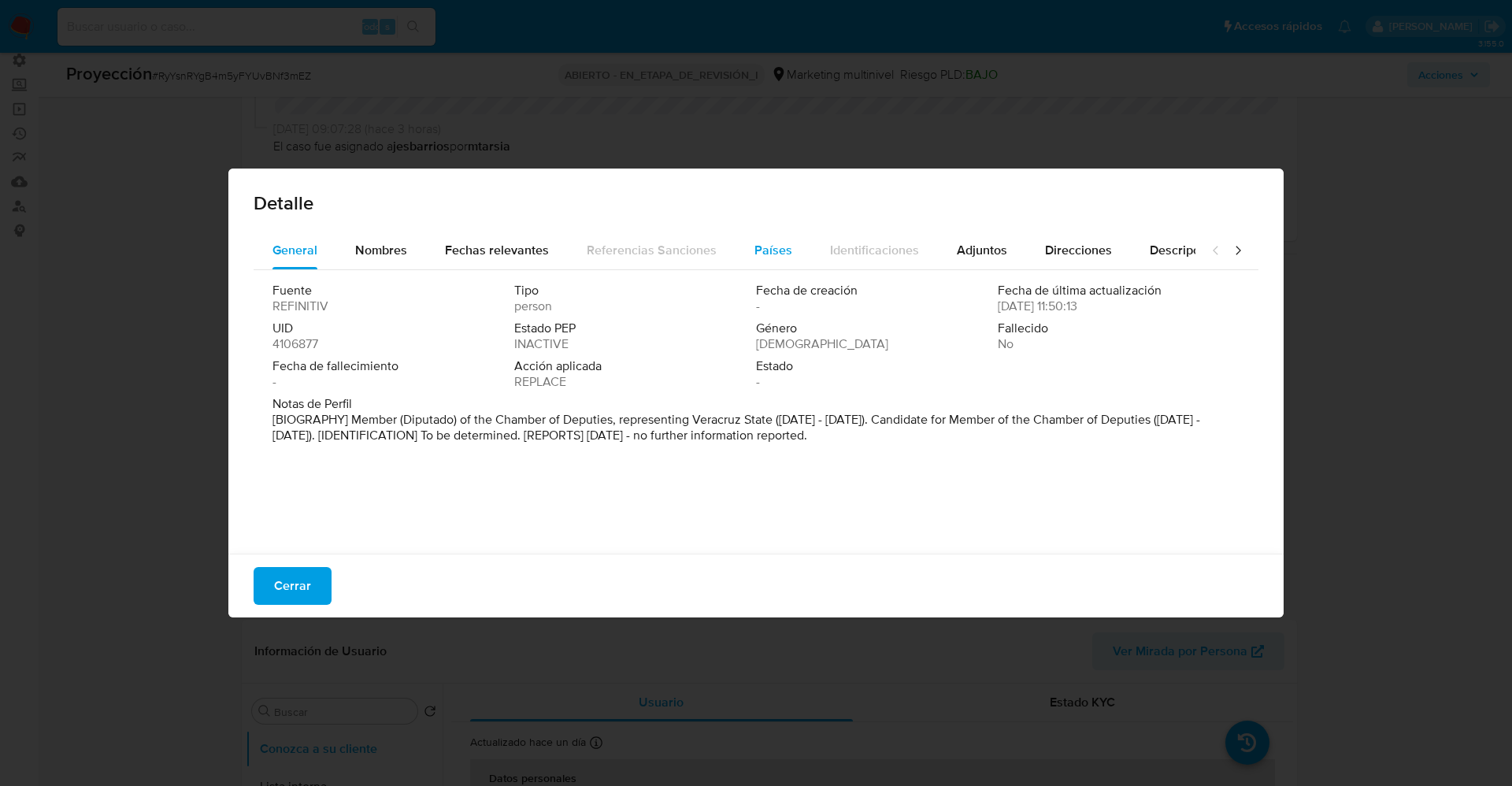
click at [745, 250] on button "Países" at bounding box center [774, 251] width 76 height 38
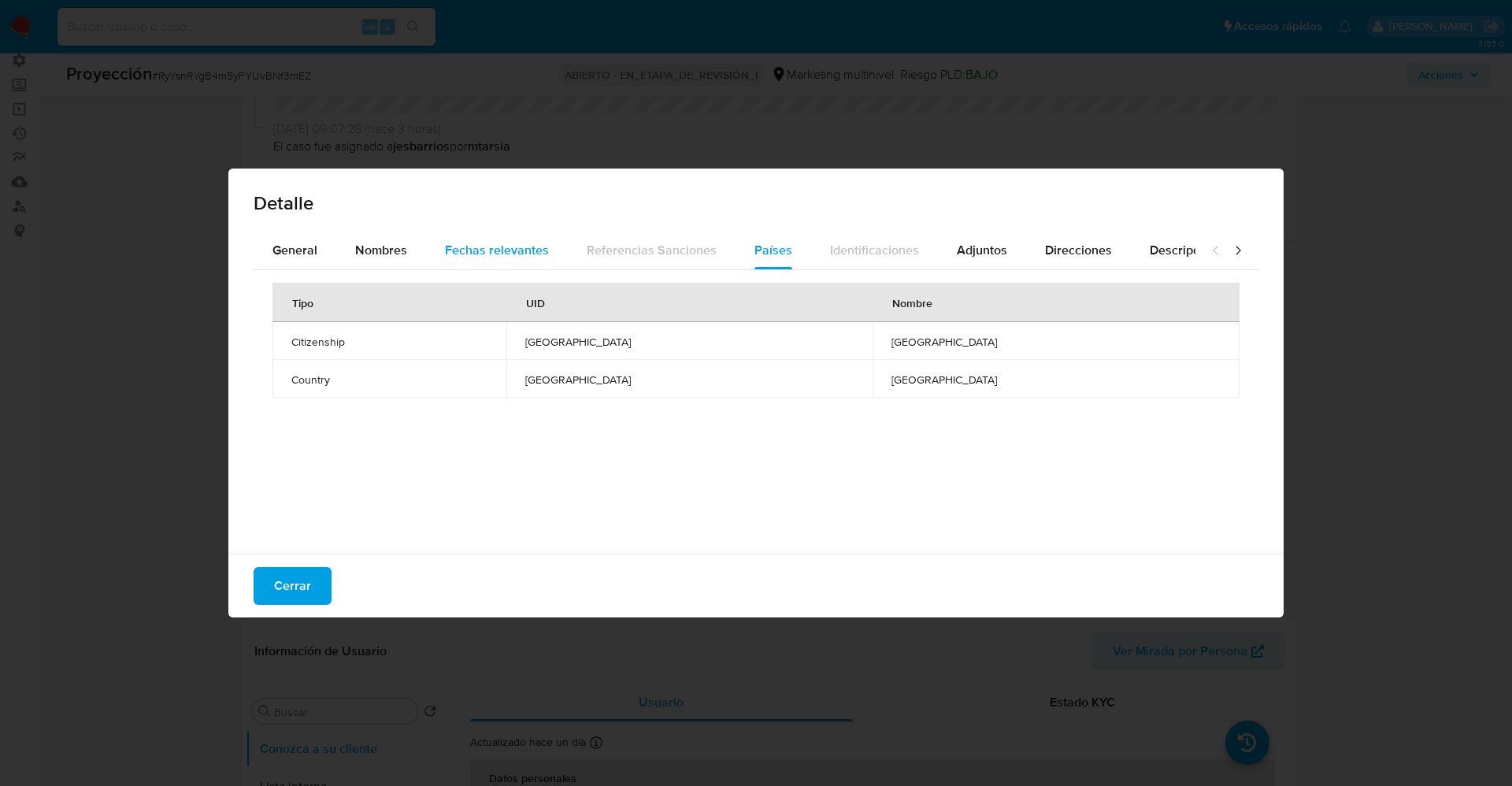
click at [482, 253] on span "Fechas relevantes" at bounding box center [496, 250] width 104 height 18
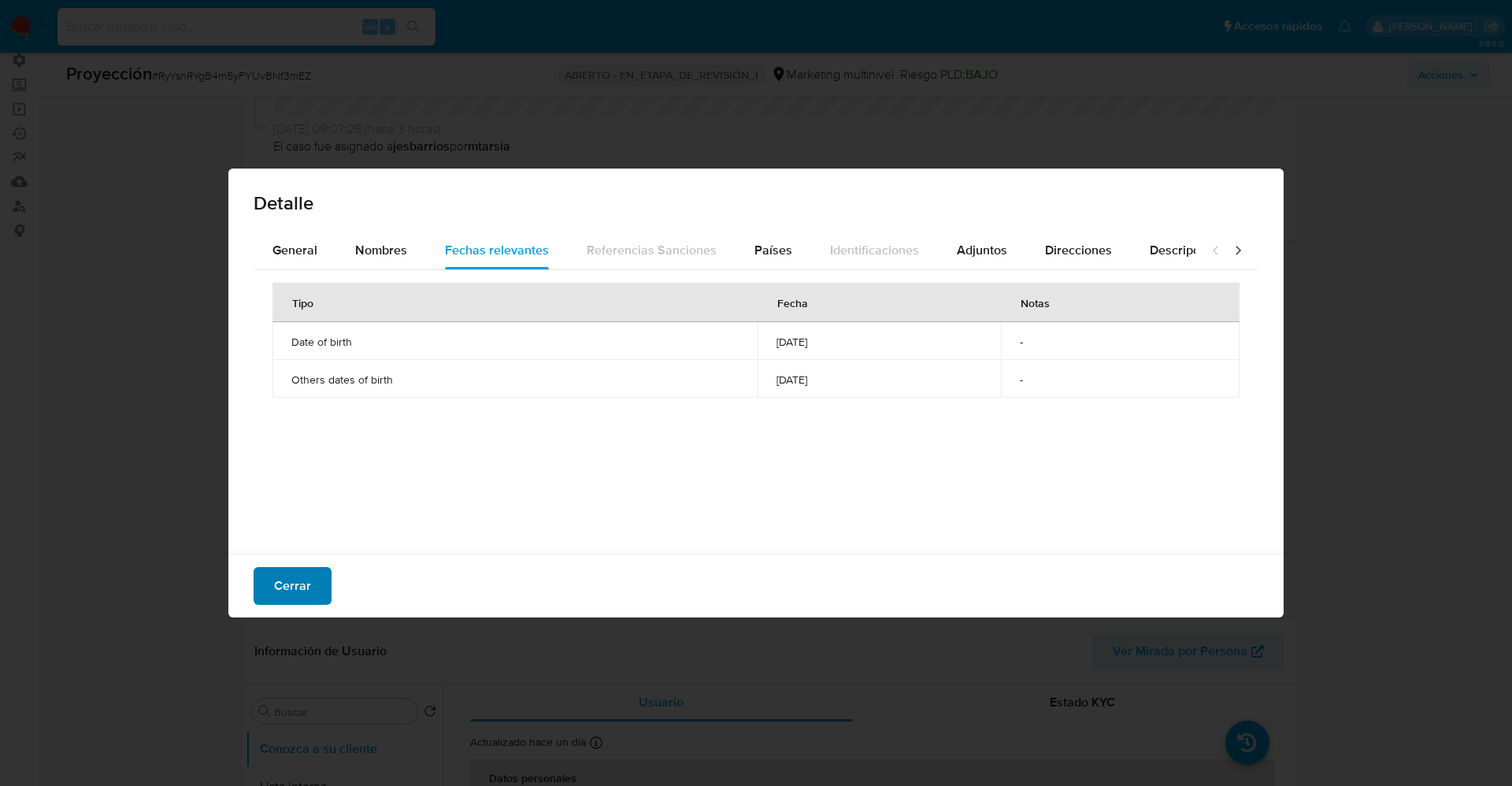
click at [292, 593] on font "Cerrar" at bounding box center [292, 586] width 37 height 38
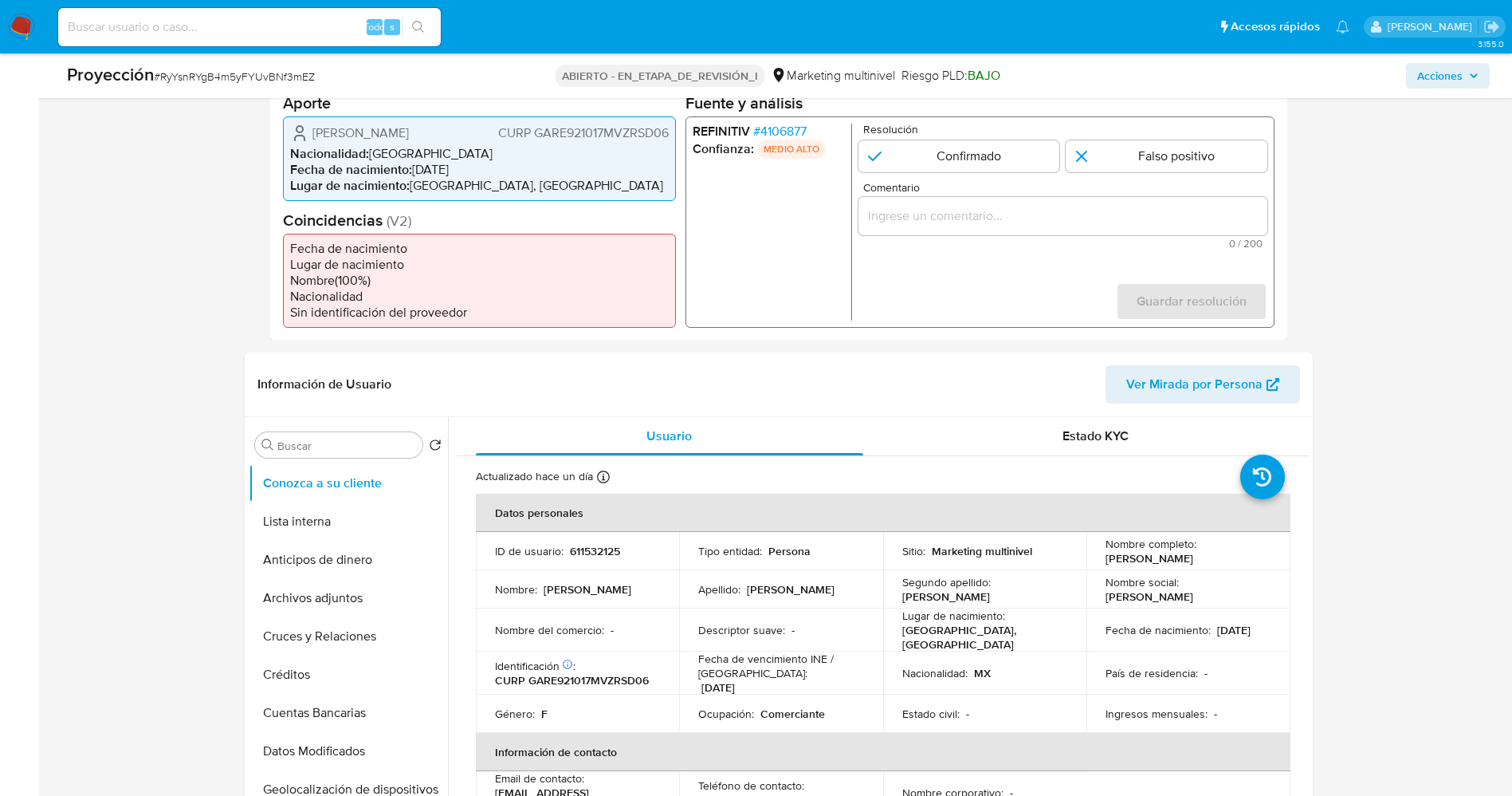
scroll to position [359, 0]
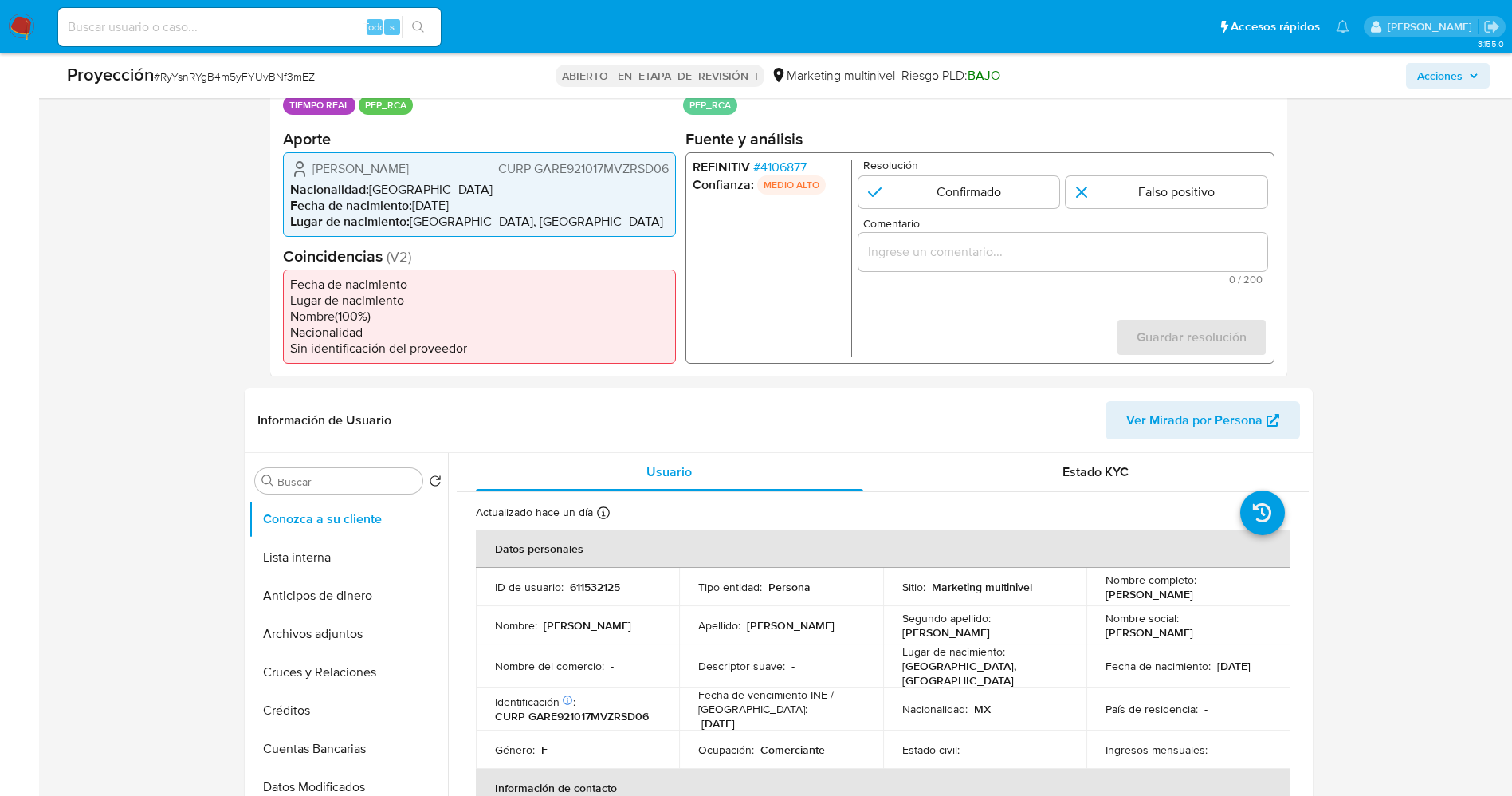
click at [781, 161] on font "4106877" at bounding box center [782, 166] width 47 height 18
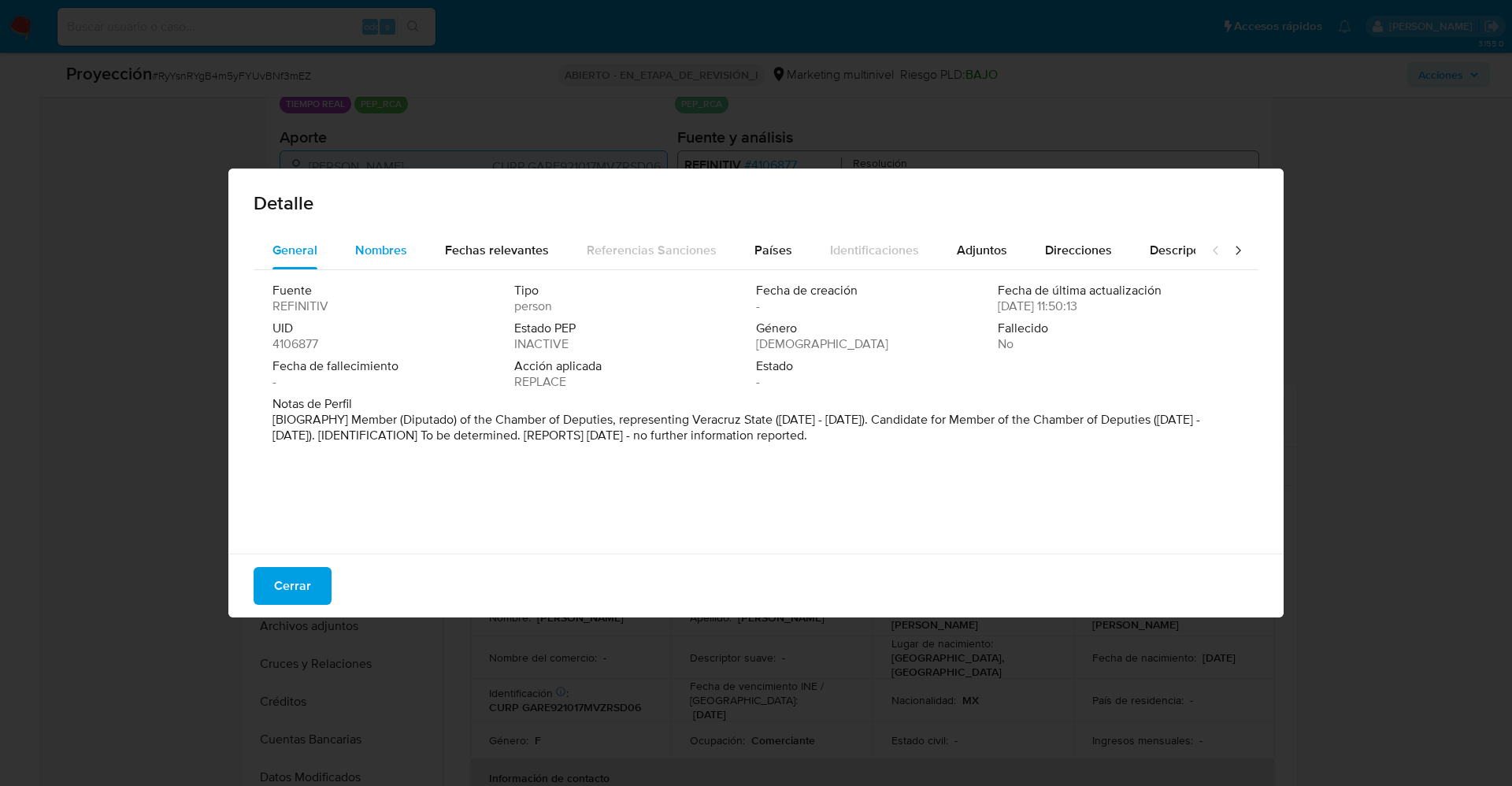
click at [391, 259] on div "Nombres" at bounding box center [381, 251] width 52 height 38
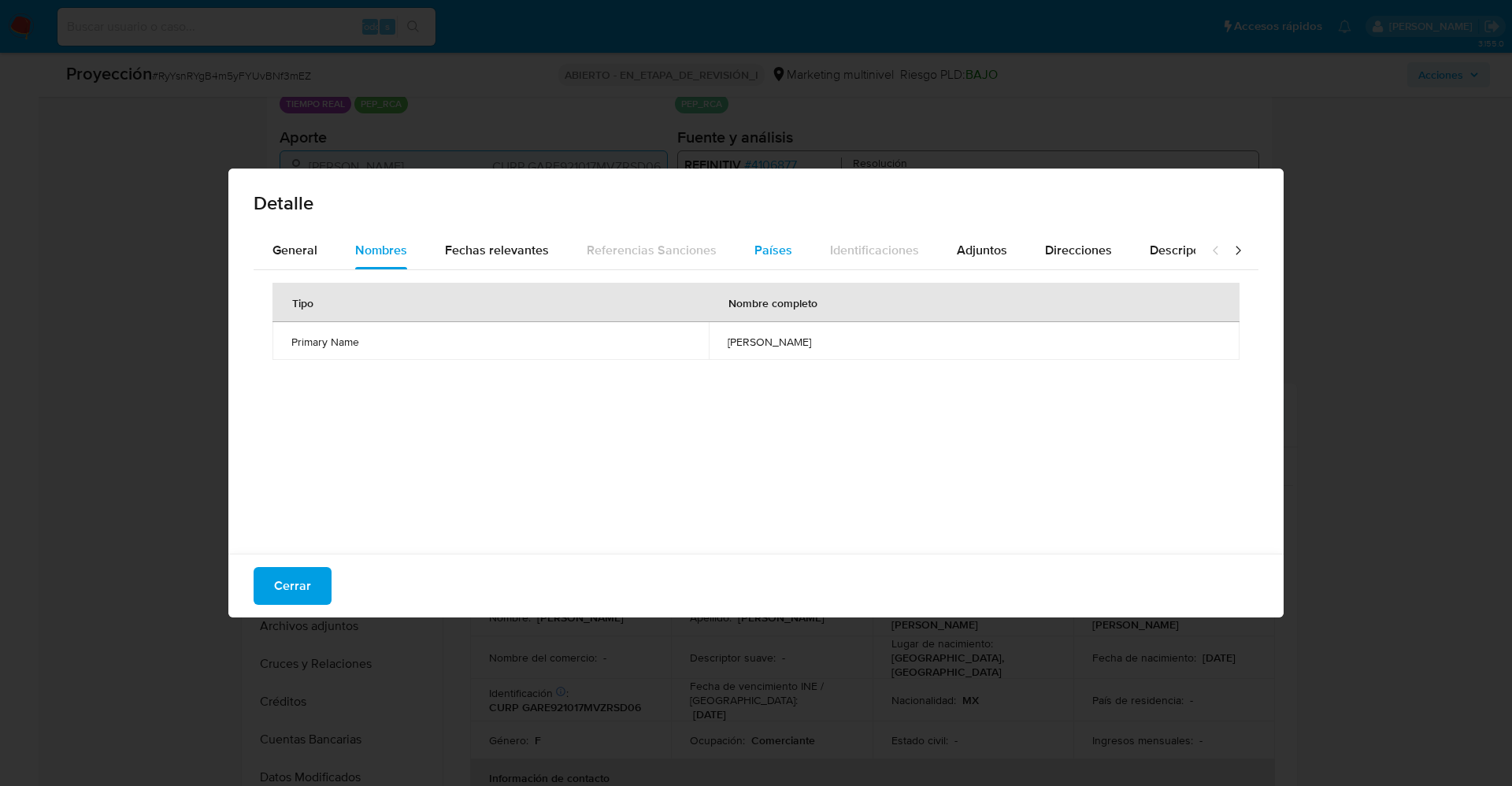
click at [783, 252] on span "Países" at bounding box center [774, 250] width 38 height 18
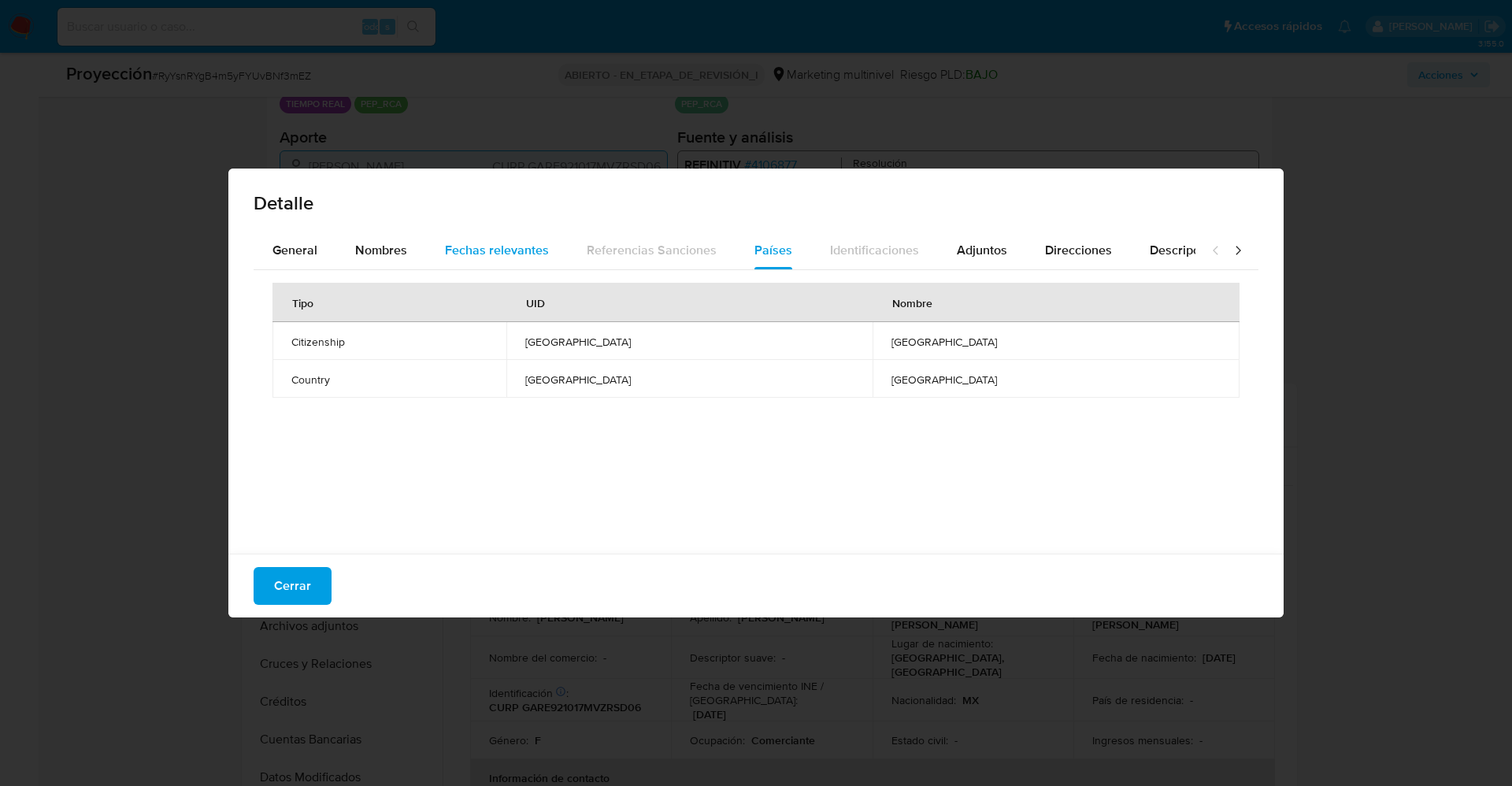
click at [530, 241] on span "Fechas relevantes" at bounding box center [496, 250] width 104 height 18
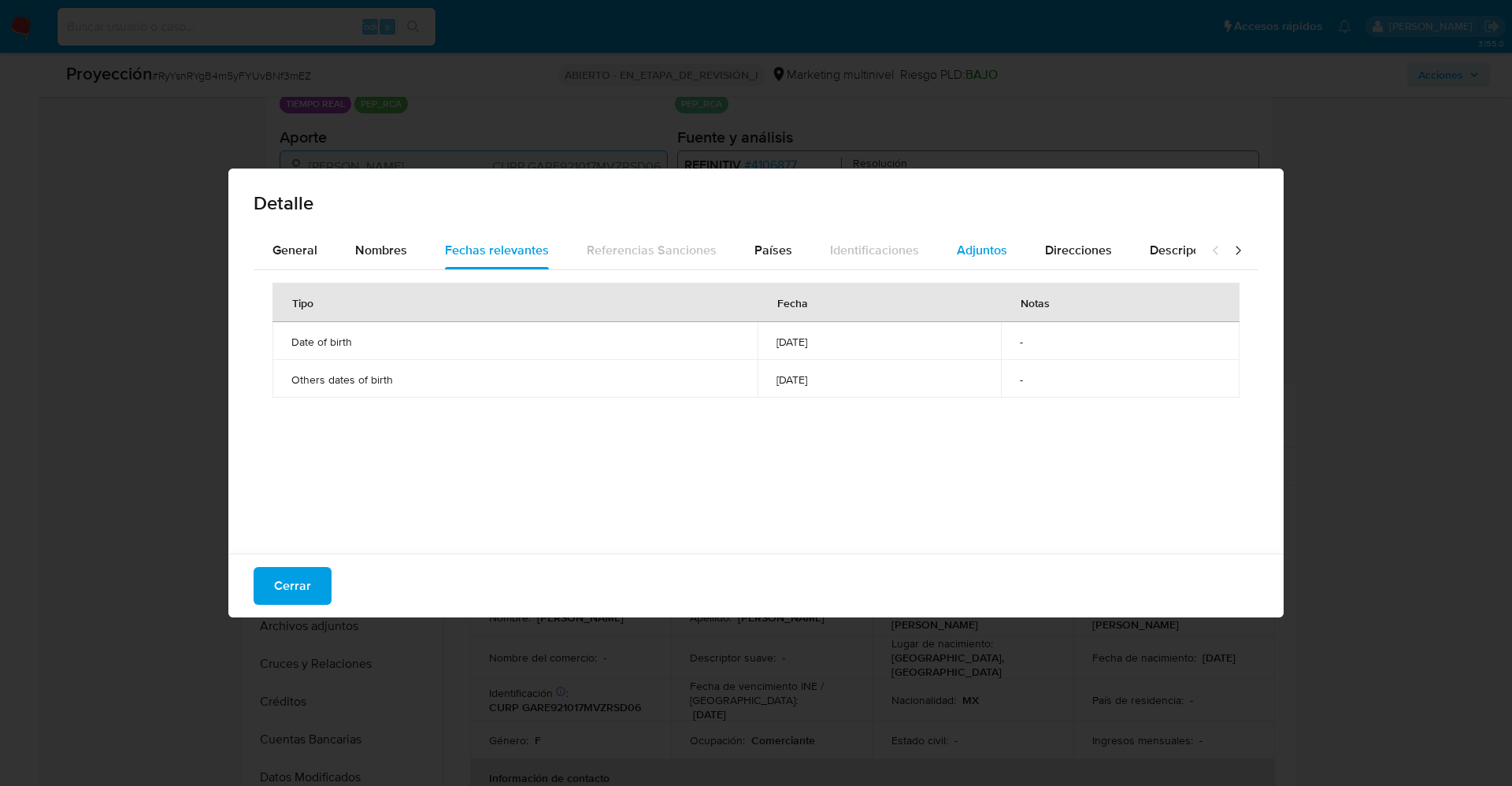
click at [975, 252] on span "Adjuntos" at bounding box center [982, 250] width 51 height 18
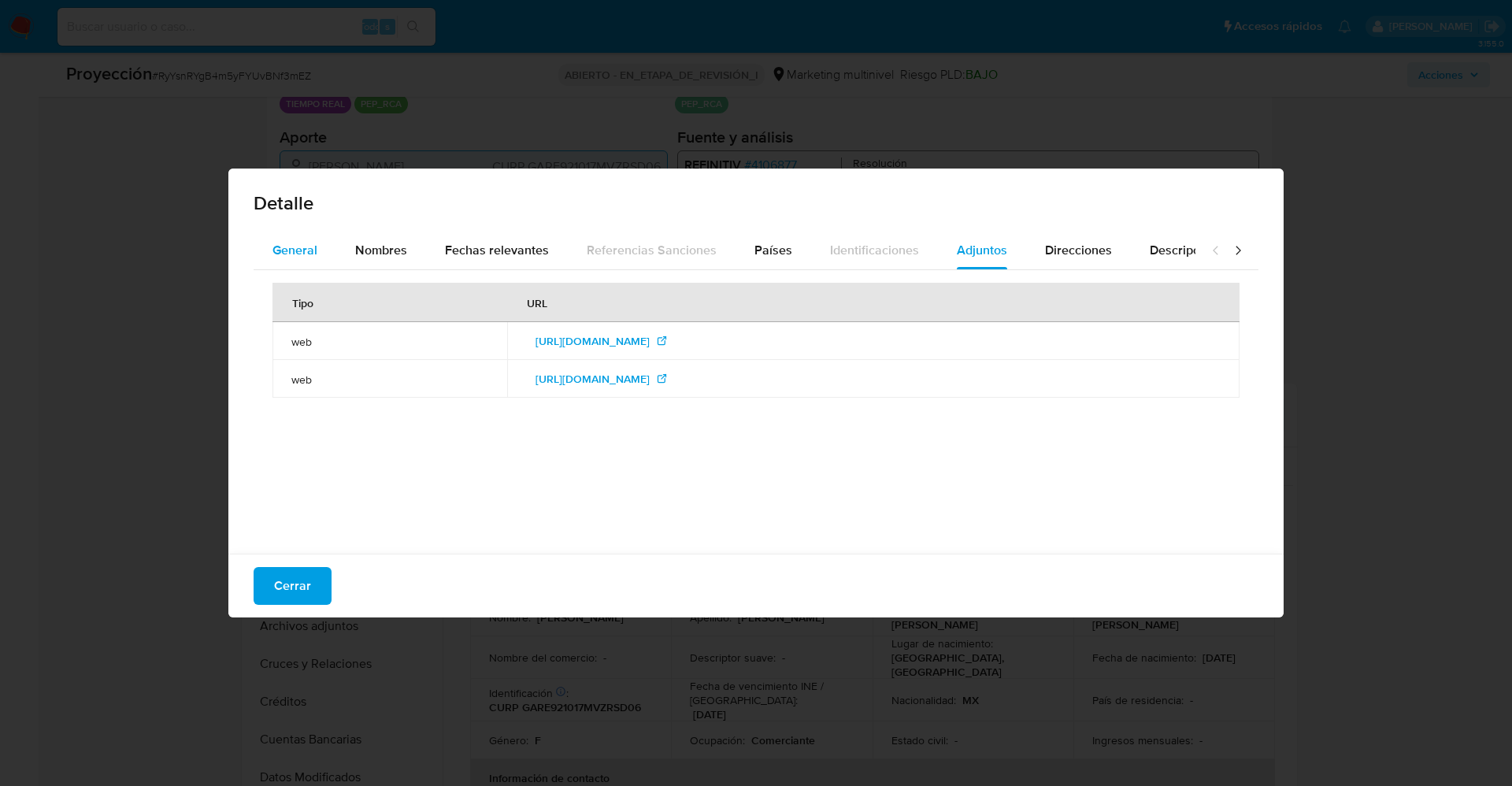
click at [305, 250] on span "General" at bounding box center [295, 250] width 45 height 18
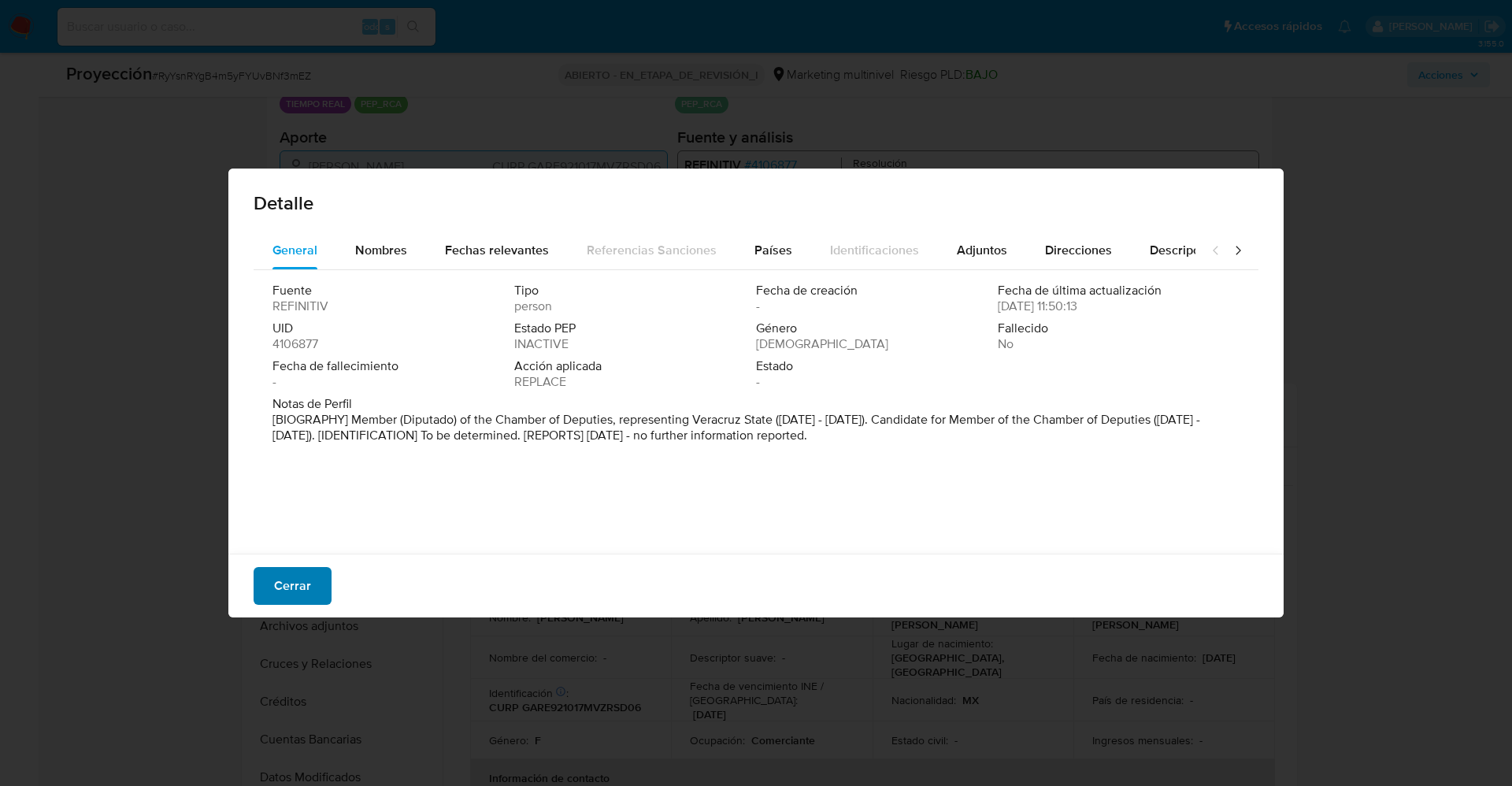
click at [297, 598] on font "Cerrar" at bounding box center [292, 586] width 37 height 38
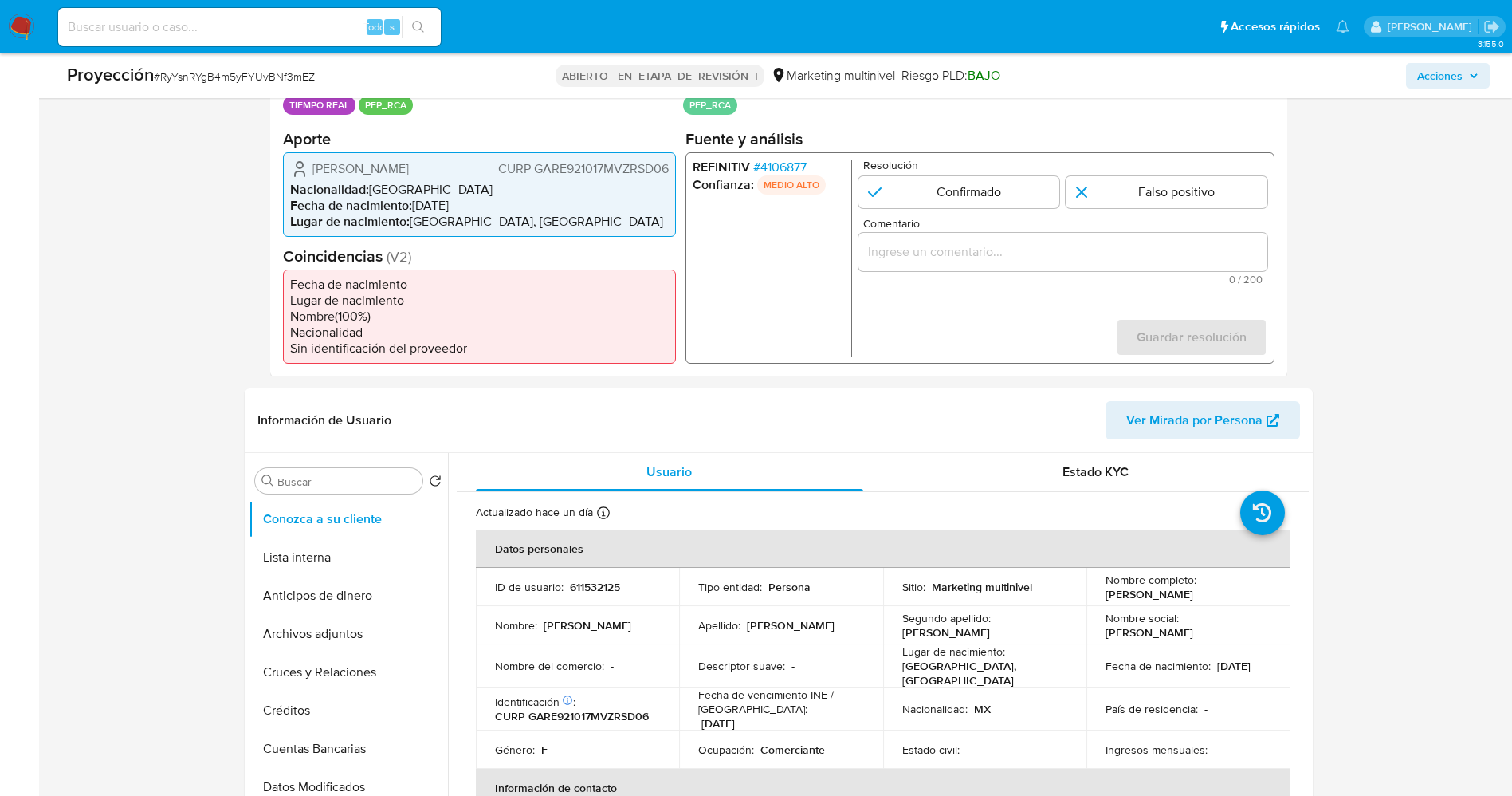
click at [514, 196] on ul "Nacionalidad : México Fecha de nacimiento : 17/10/1992 Lugar de nacimiento : ME…" at bounding box center [480, 205] width 378 height 48
drag, startPoint x: 319, startPoint y: 165, endPoint x: 555, endPoint y: 165, distance: 236.0
click at [555, 165] on div "Edith García Rosales CURP GARE921017MVZRSD06" at bounding box center [480, 168] width 378 height 19
click at [555, 165] on span "CURP GARE921017MVZRSD06" at bounding box center [582, 167] width 171 height 16
drag, startPoint x: 432, startPoint y: 164, endPoint x: 668, endPoint y: 164, distance: 236.0
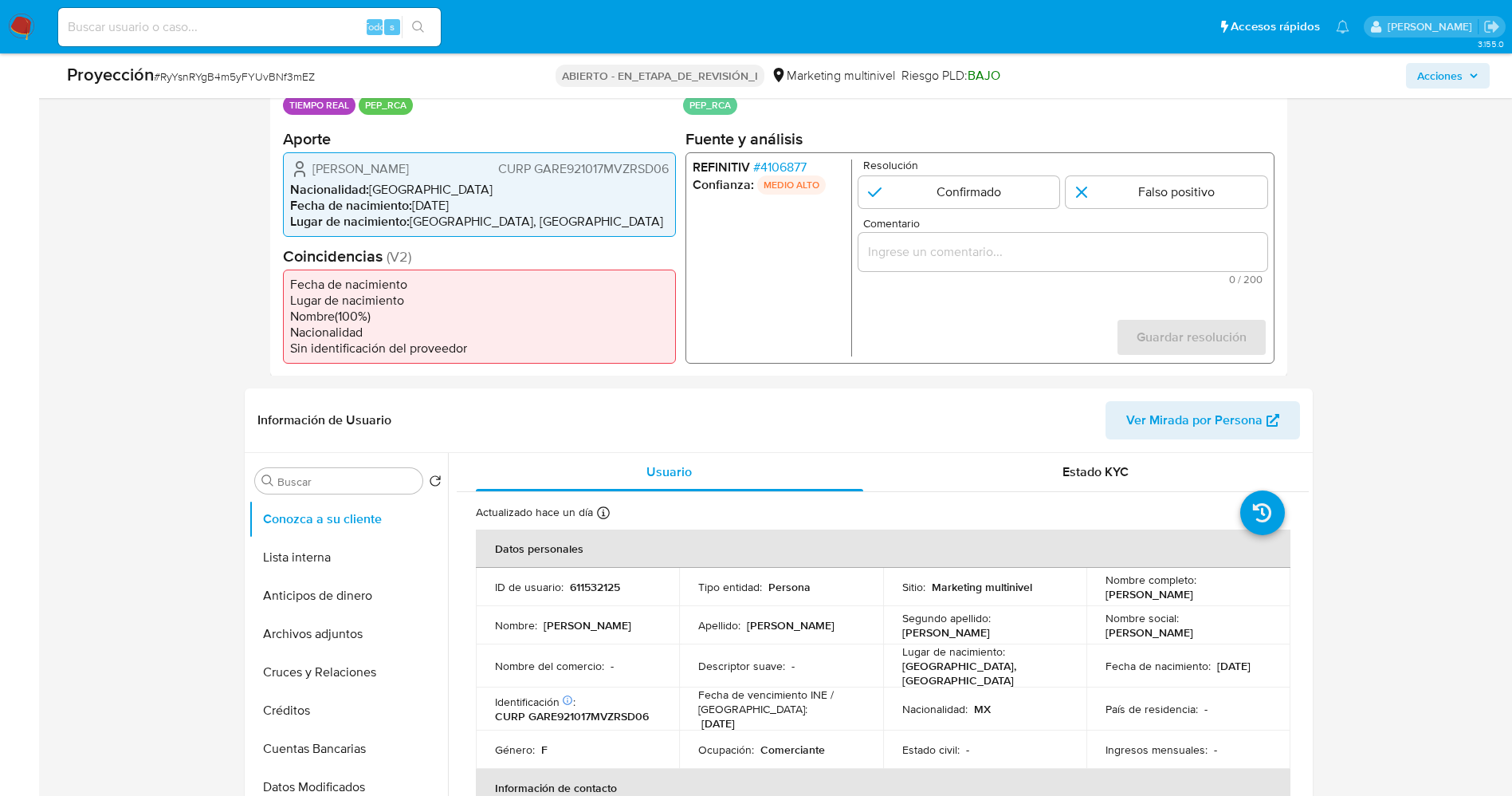
click at [668, 164] on div "Edith García Rosales CURP GARE921017MVZRSD06" at bounding box center [480, 168] width 378 height 19
click at [786, 159] on font "4106877" at bounding box center [782, 166] width 47 height 18
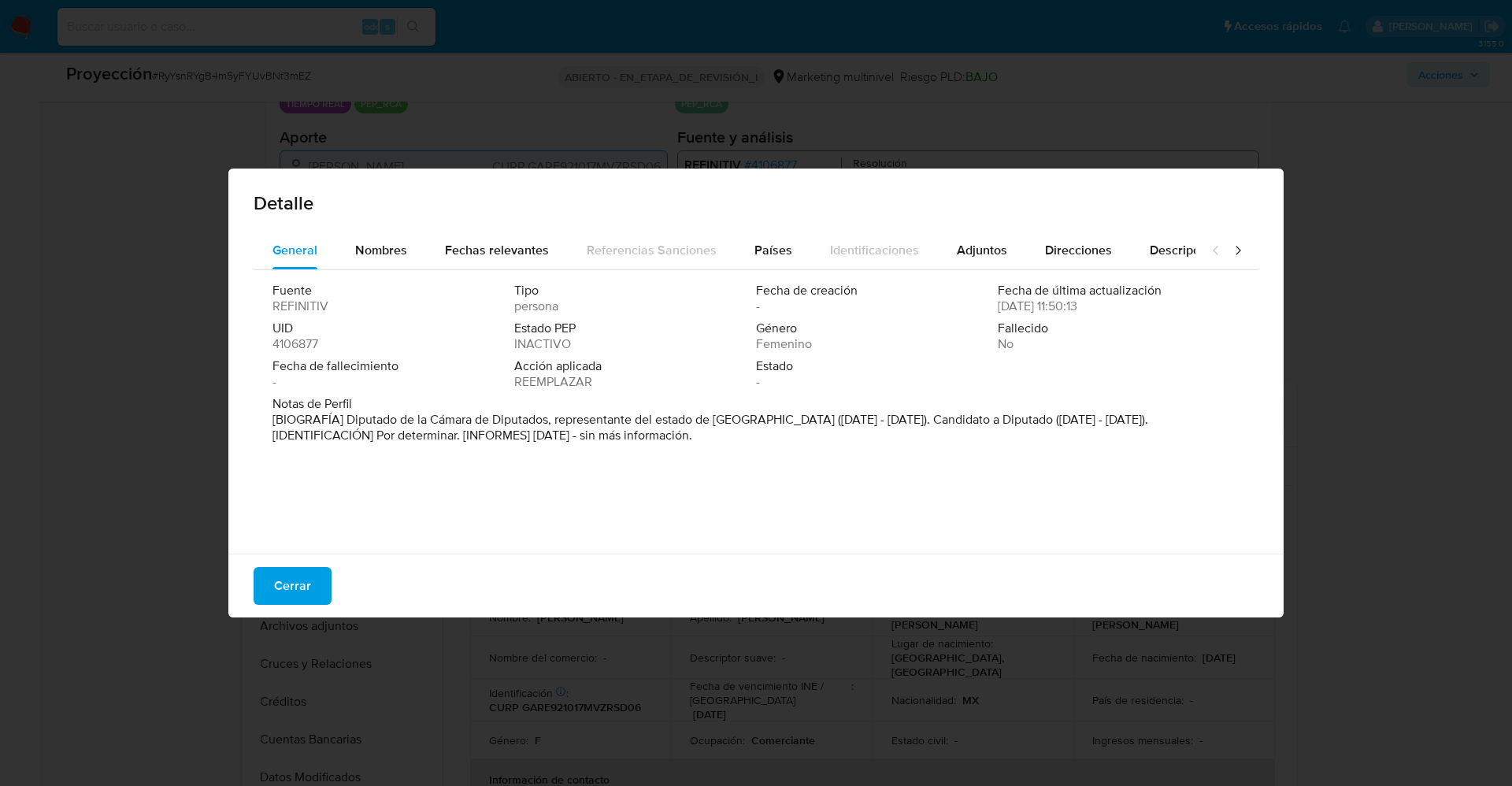
click at [536, 398] on span "Notas de Perfil" at bounding box center [755, 403] width 964 height 15
drag, startPoint x: 341, startPoint y: 423, endPoint x: 763, endPoint y: 416, distance: 422.1
click at [763, 416] on font "[BIOGRAFÍA] Diputado de la Cámara de Diputados, representante del estado de Ver…" at bounding box center [710, 428] width 876 height 34
click at [302, 578] on font "Cerrar" at bounding box center [292, 586] width 37 height 38
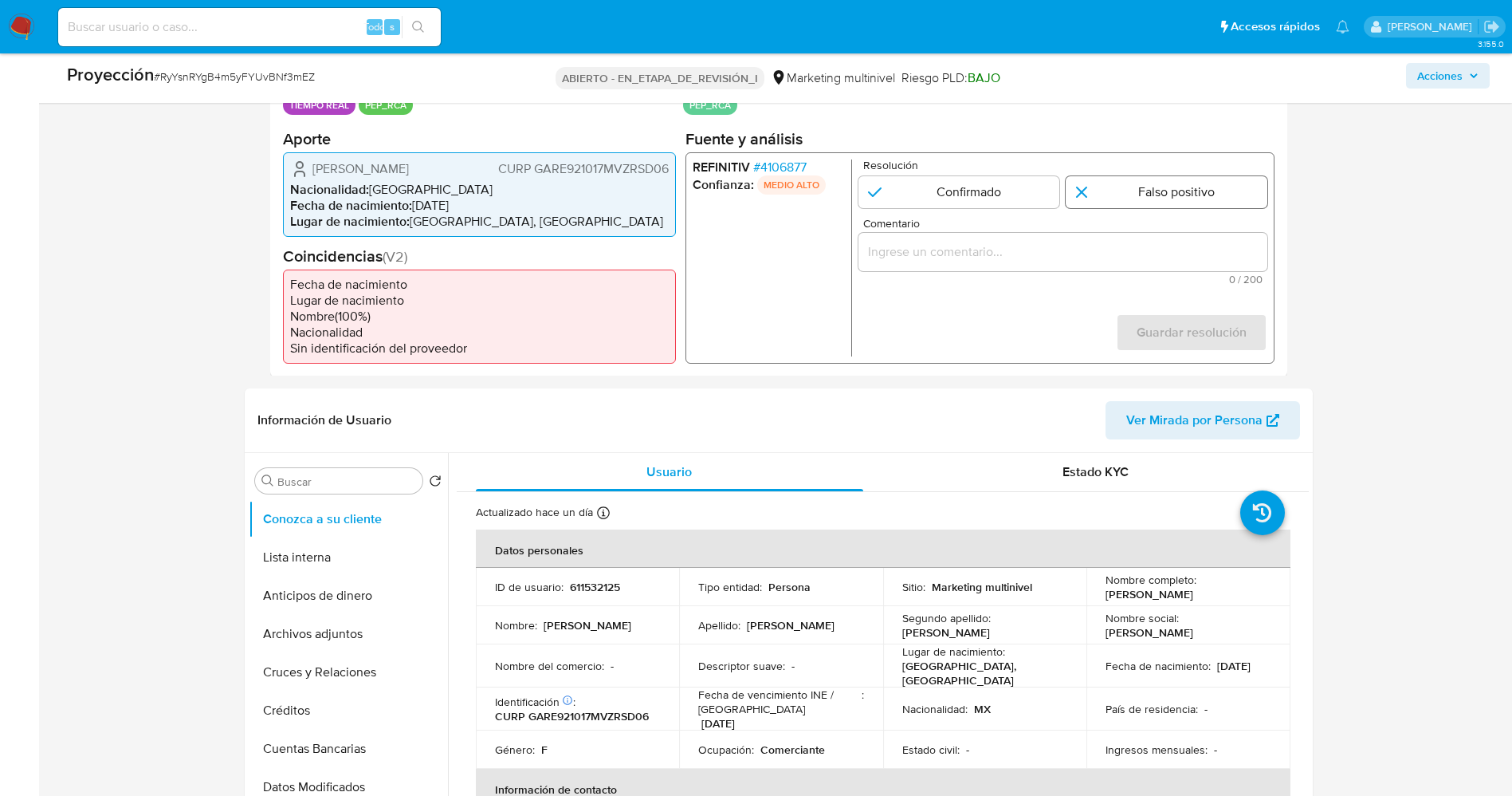
click at [1132, 179] on input "1 de 1" at bounding box center [1166, 191] width 202 height 32
radio input "true"
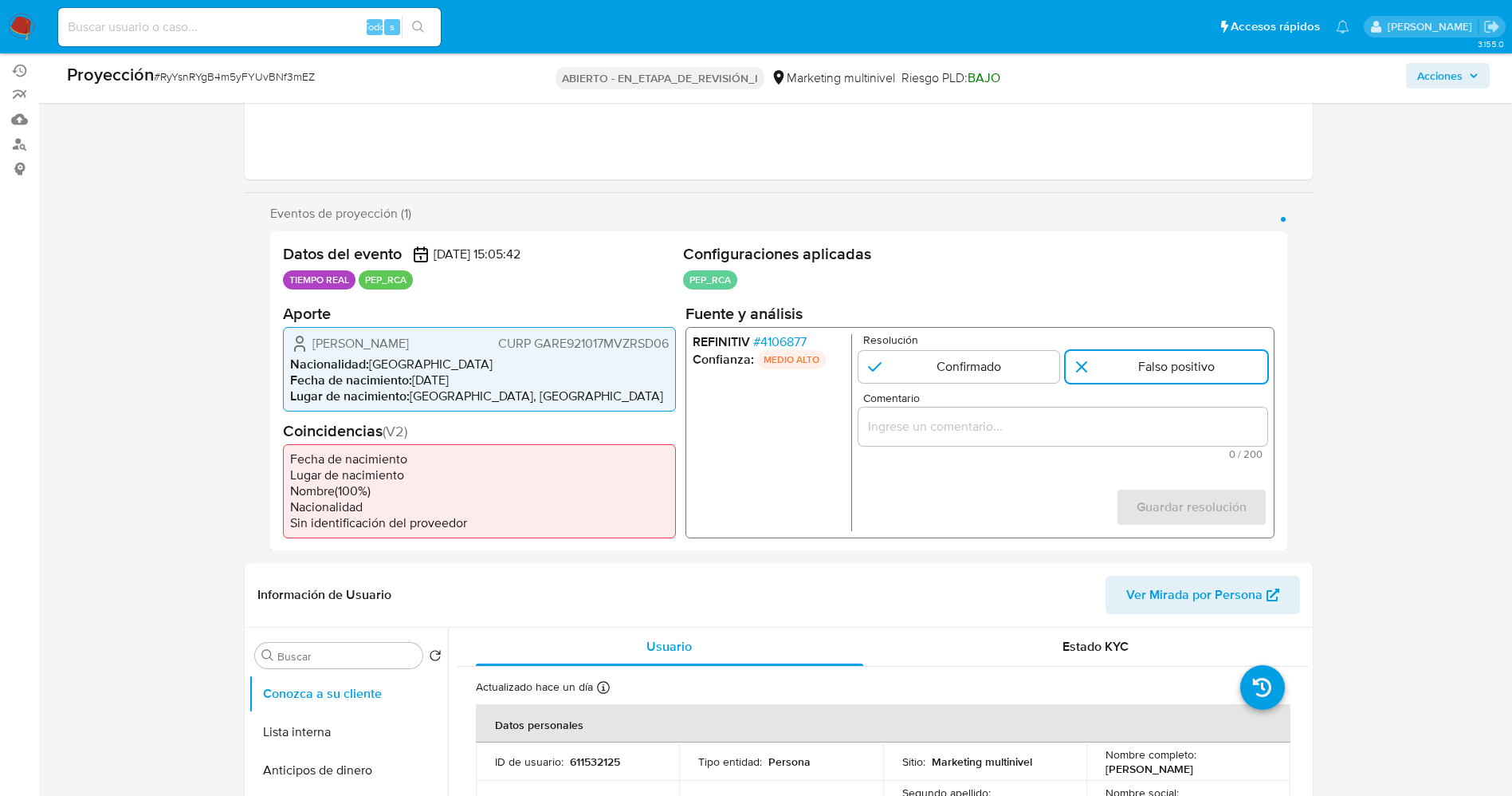
scroll to position [239, 0]
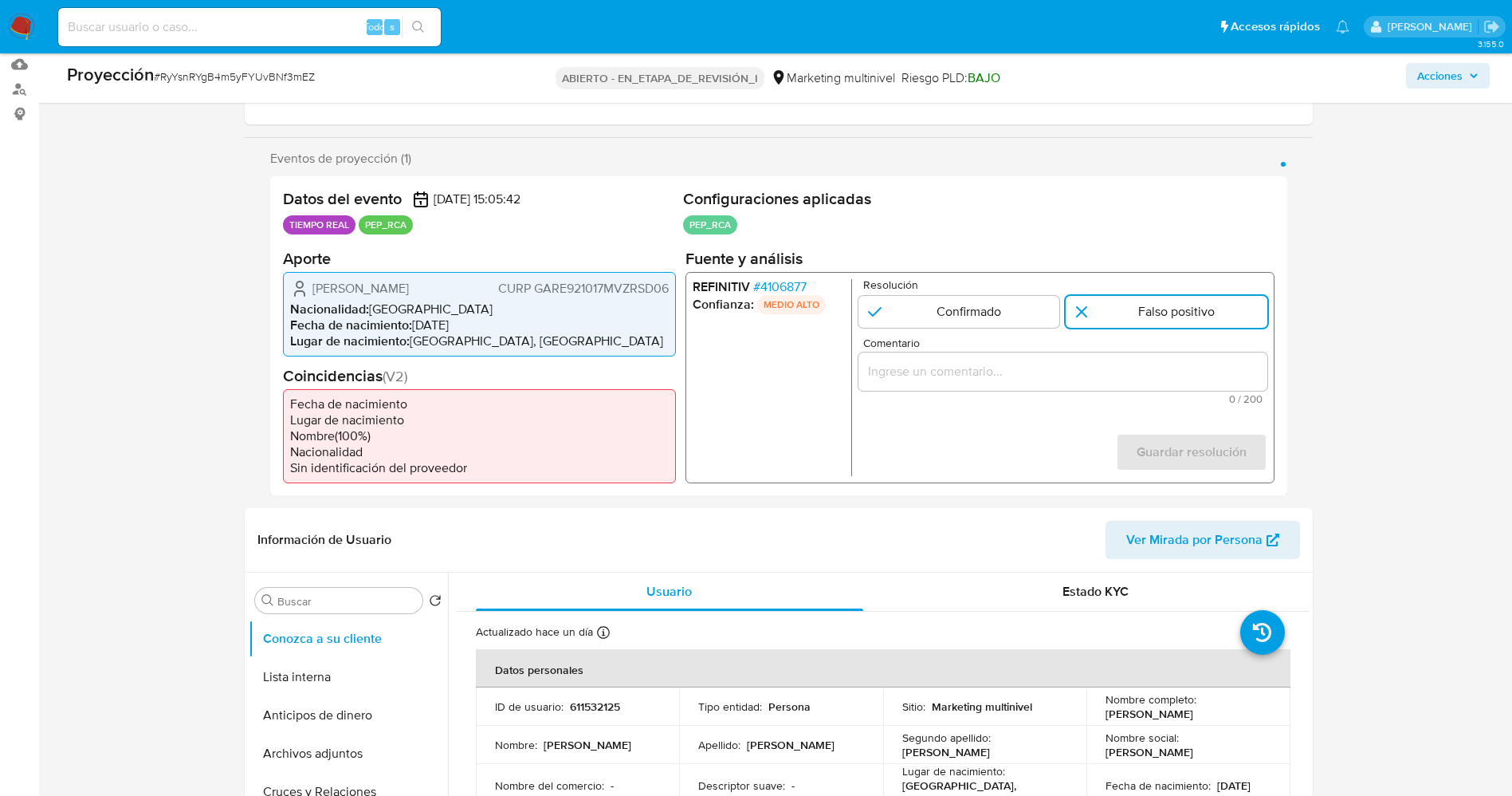
click at [1017, 371] on input "Comentario" at bounding box center [1063, 370] width 409 height 21
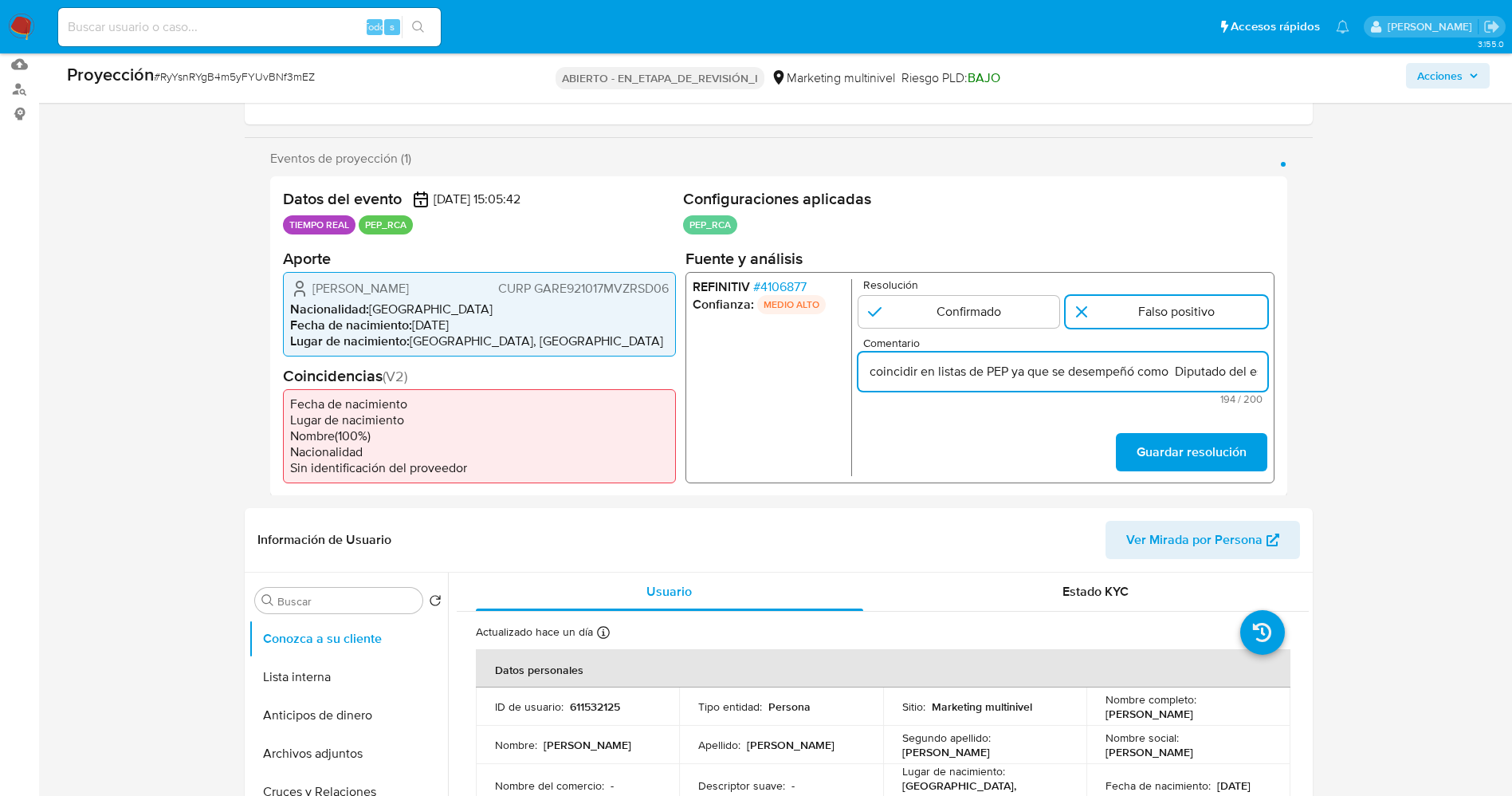
scroll to position [0, 446]
drag, startPoint x: 1090, startPoint y: 372, endPoint x: 1078, endPoint y: 372, distance: 12.0
click at [1078, 372] on input "usuario Edith García Rosales CURP GARE921017MVZRSD06,Nacionalidad Mexicana por …" at bounding box center [1063, 370] width 409 height 21
click at [1091, 370] on input "usuario Edith García Rosales CURP GARE921017MVZRSD06,Nacionalidad Mexicana por …" at bounding box center [1063, 370] width 409 height 21
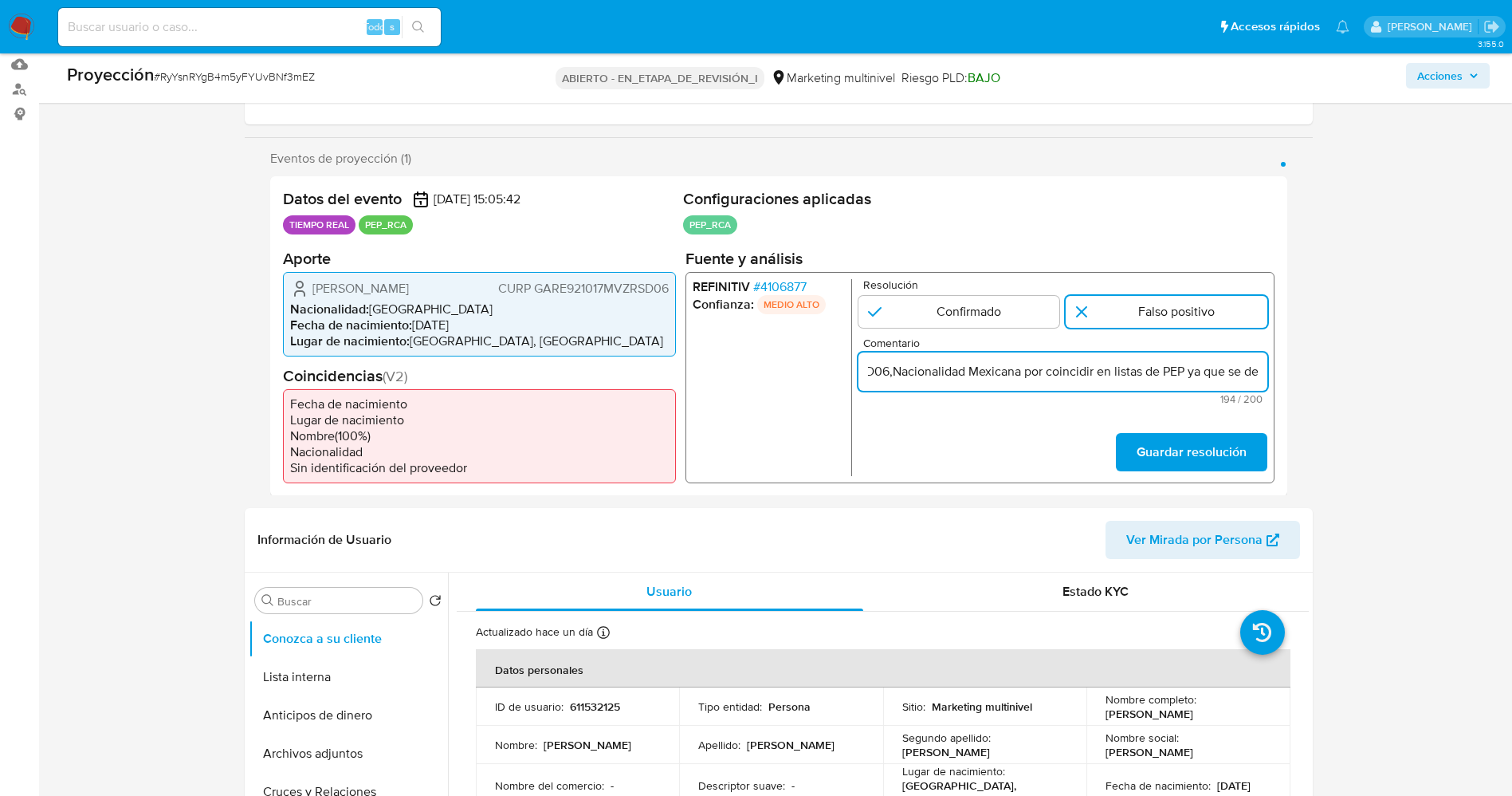
drag, startPoint x: 1094, startPoint y: 370, endPoint x: 1041, endPoint y: 376, distance: 53.3
click at [1041, 376] on input "usuario Edith García Rosales CURP GARE921017MVZRSD06,Nacionalidad Mexicana por …" at bounding box center [1063, 370] width 409 height 21
type input "usuario Edith García Rosales CURP GARE921017MVZRSD06,Nacionalidad Mexicanse des…"
click at [1221, 454] on font "Guardar resolución" at bounding box center [1190, 452] width 110 height 38
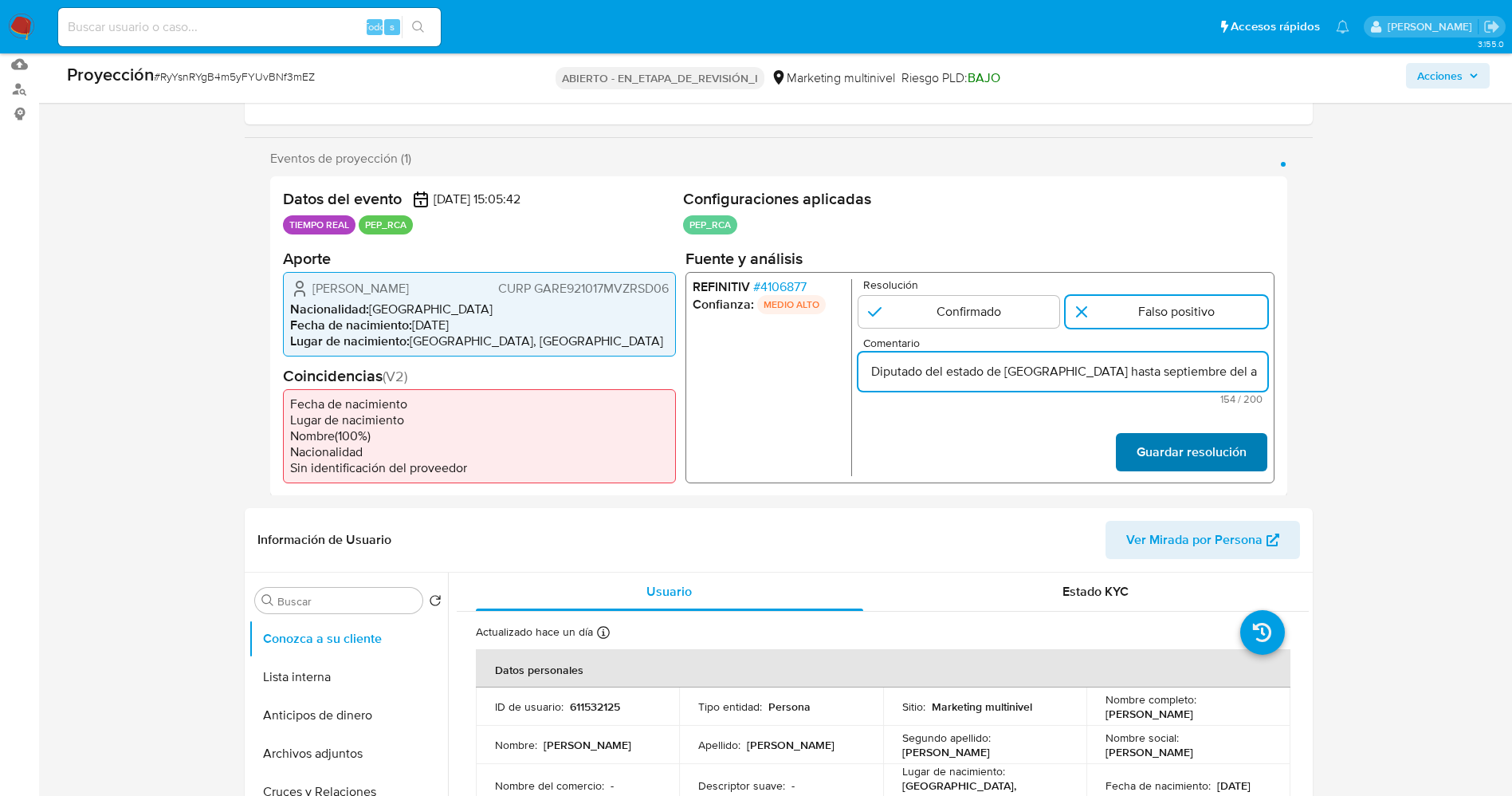
scroll to position [0, 0]
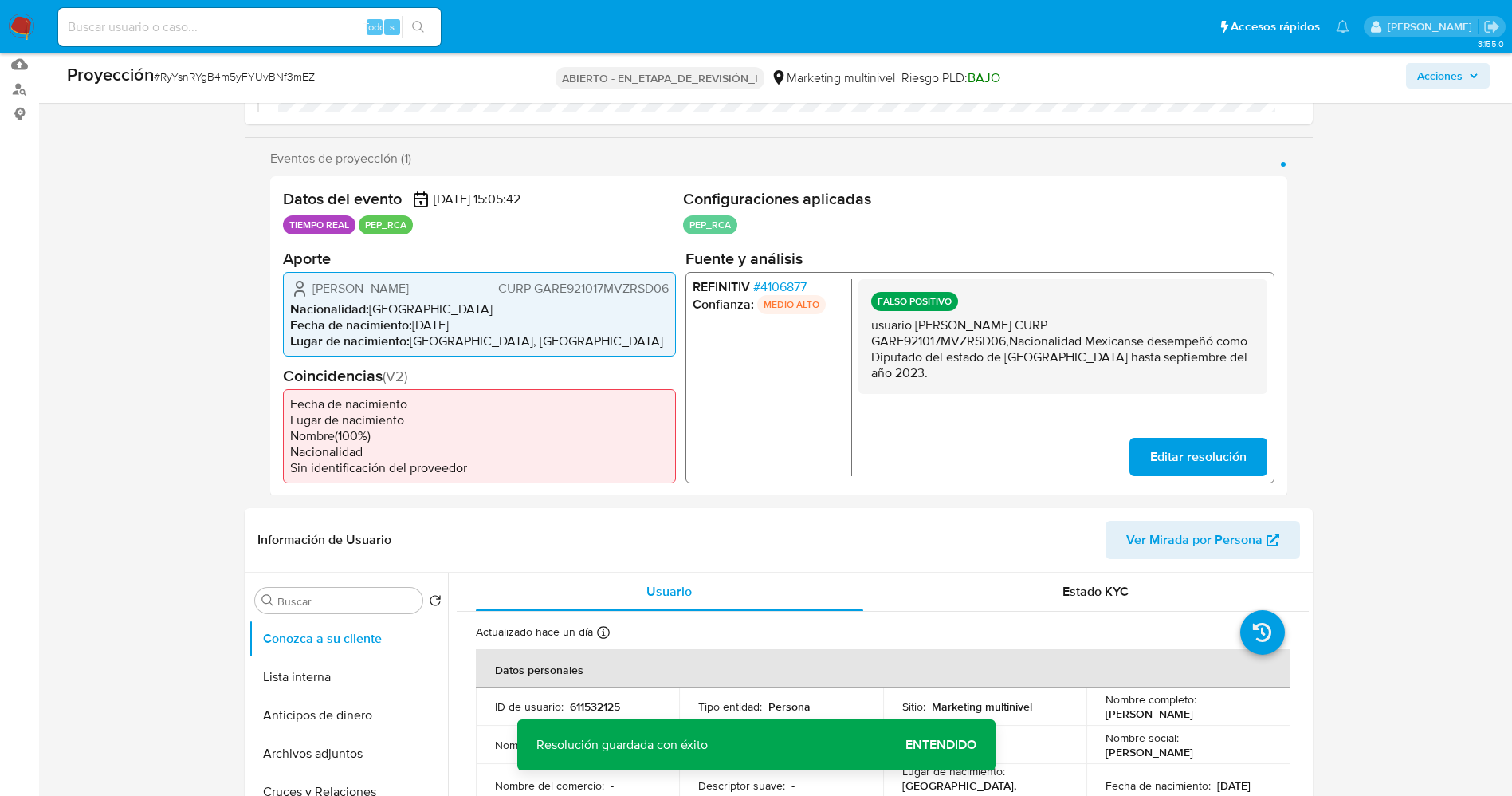
drag, startPoint x: 868, startPoint y: 320, endPoint x: 1253, endPoint y: 366, distance: 387.7
click at [1253, 366] on div "FALSO POSITIVO usuario Edith García Rosales CURP GARE921017MVZRSD06,Nacionalida…" at bounding box center [1063, 335] width 409 height 115
click at [334, 674] on button "Lista interna" at bounding box center [342, 677] width 186 height 38
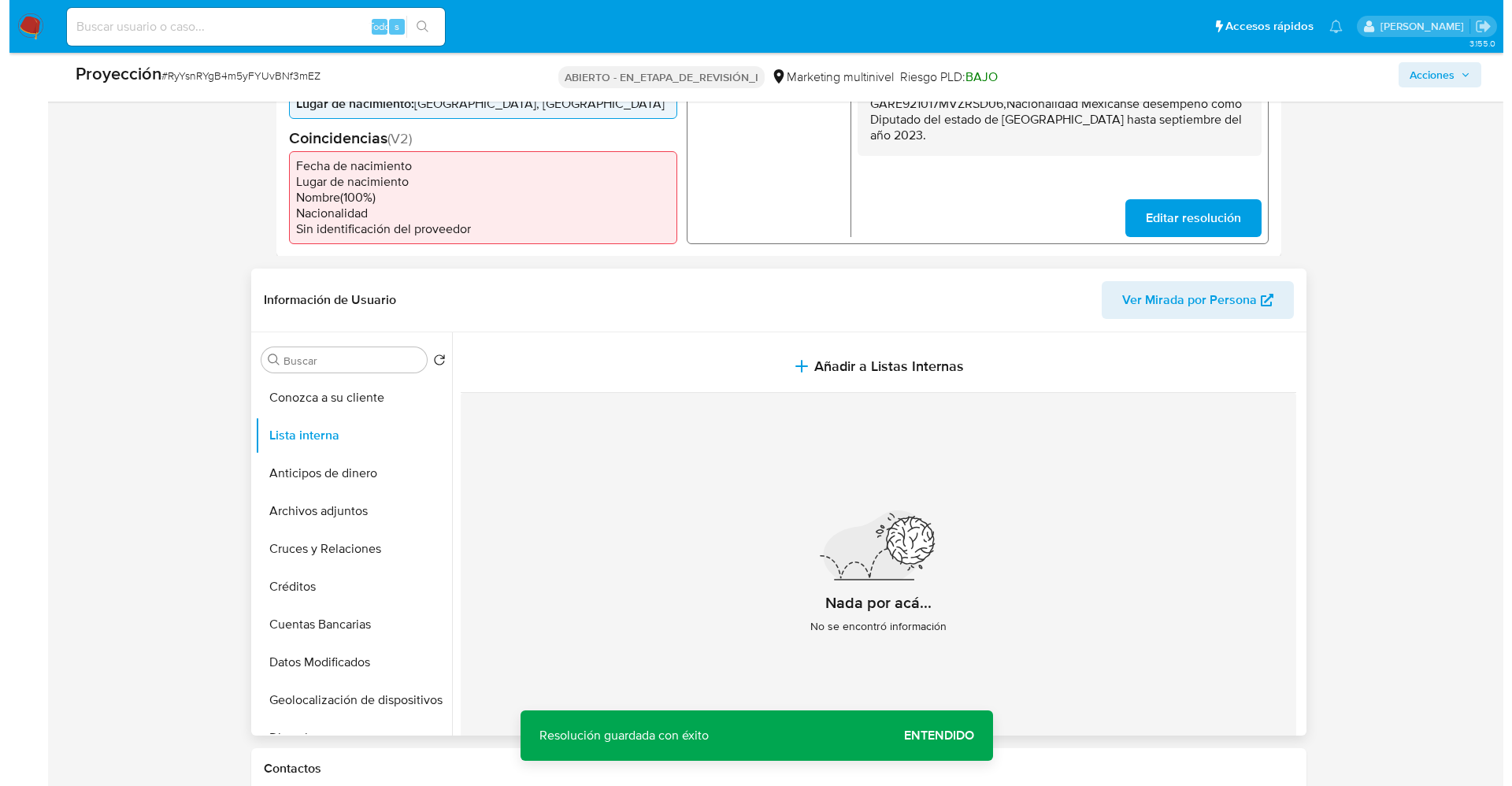
scroll to position [472, 0]
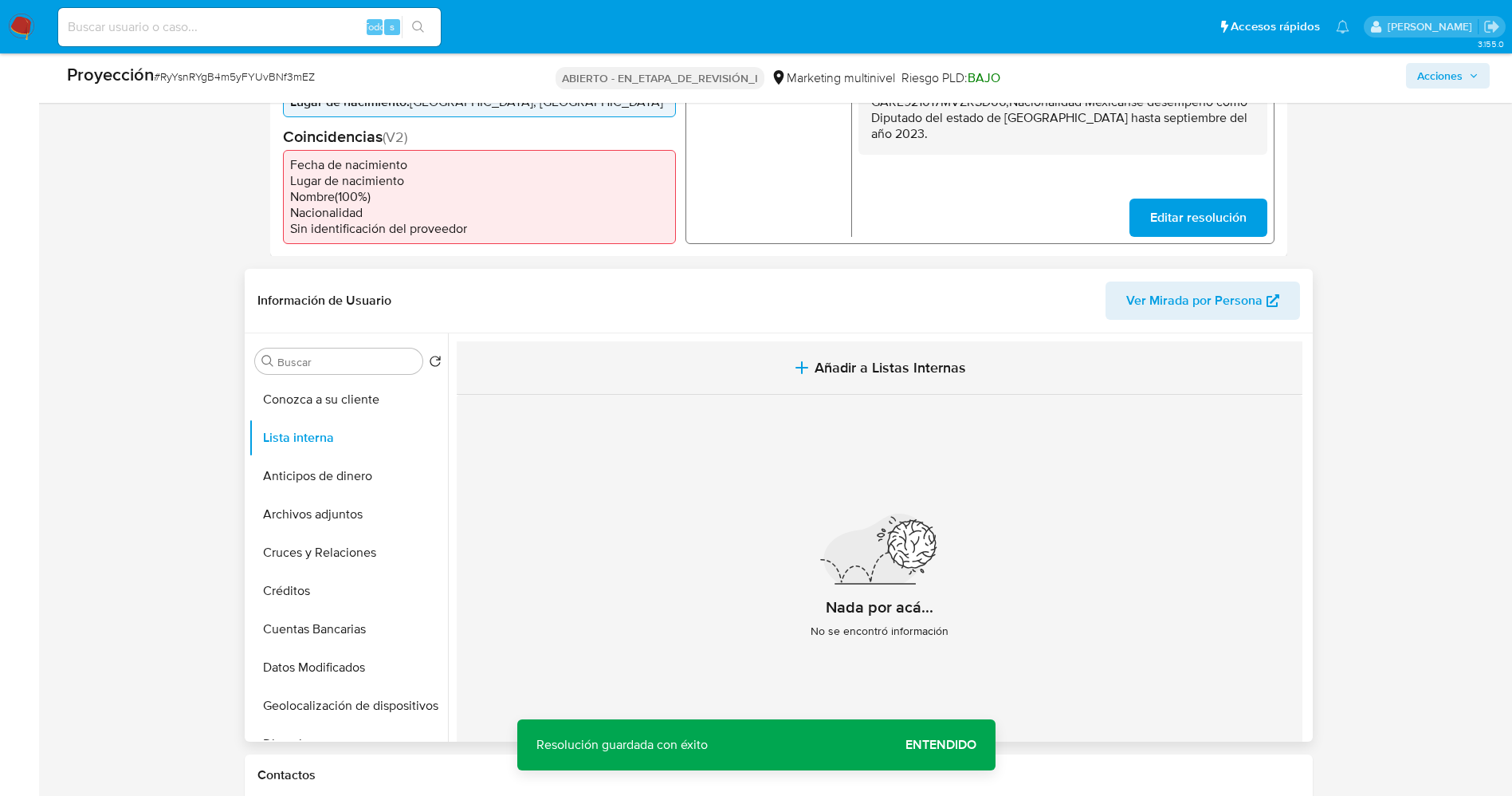
click at [826, 359] on span "Añadir a Listas Internas" at bounding box center [891, 367] width 152 height 17
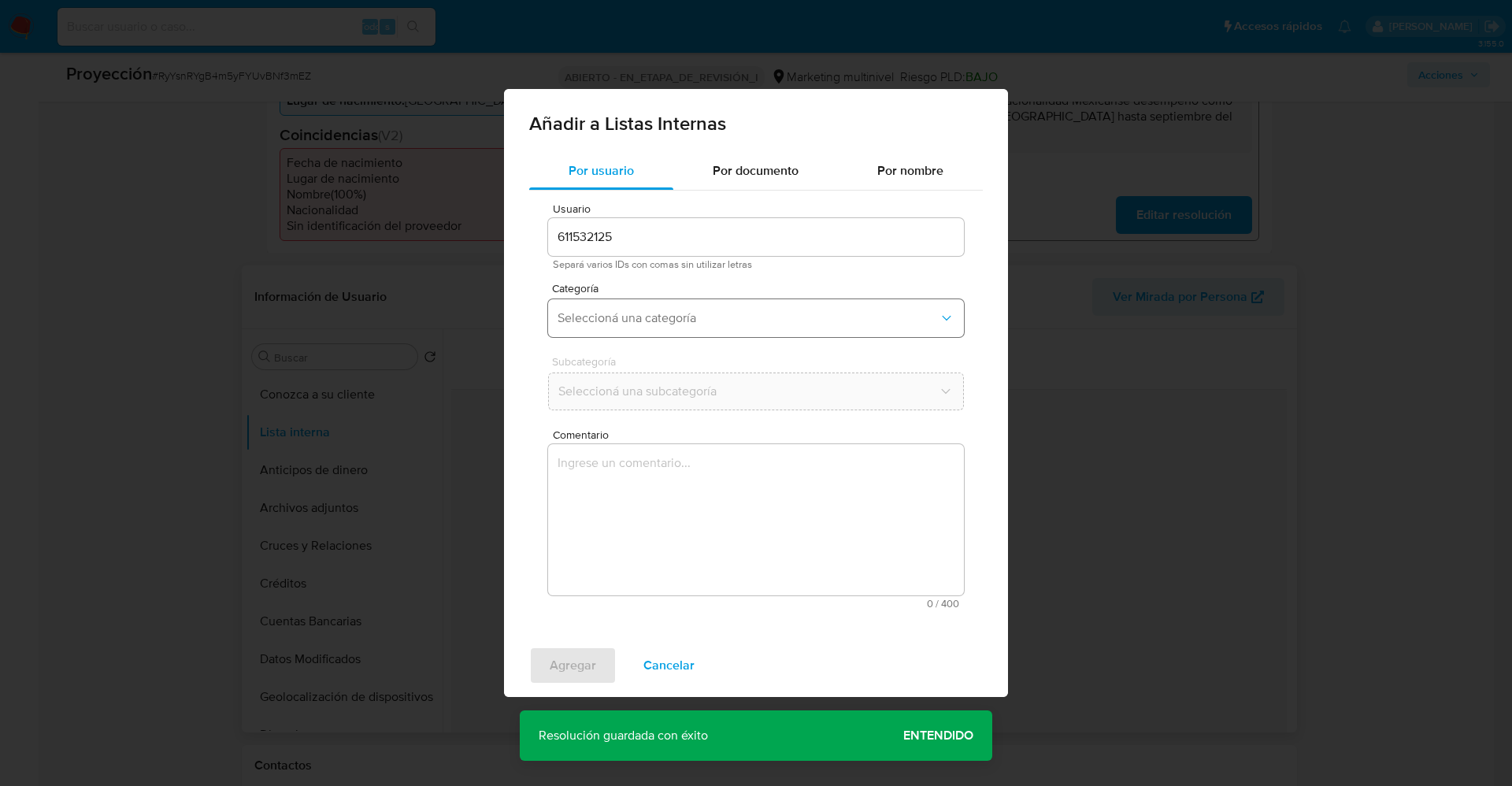
drag, startPoint x: 633, startPoint y: 328, endPoint x: 643, endPoint y: 327, distance: 10.0
click at [635, 327] on button "Seleccioná una categoría" at bounding box center [756, 319] width 416 height 38
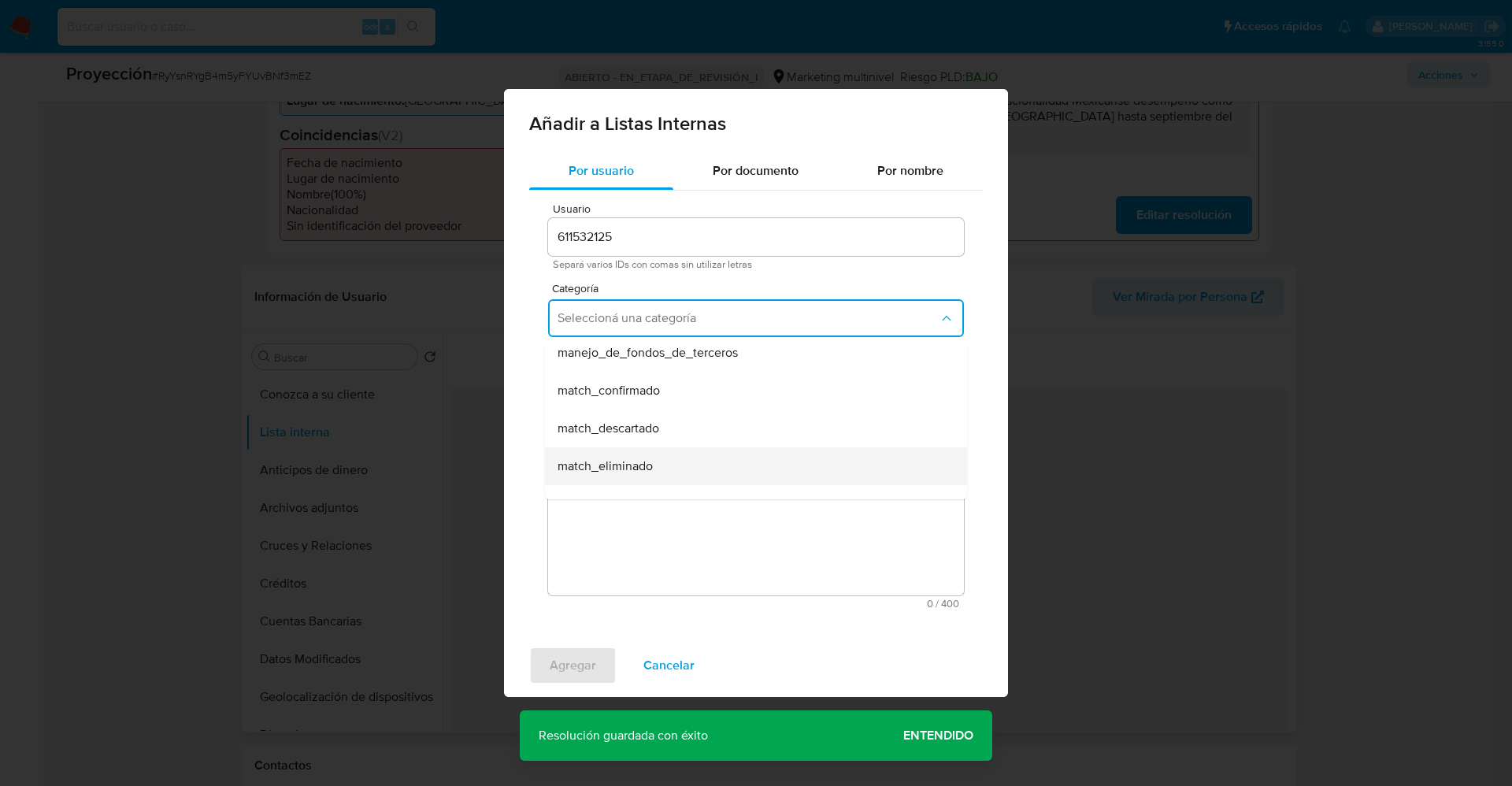
scroll to position [118, 0]
click at [649, 393] on span "match_descartado" at bounding box center [608, 393] width 102 height 15
click at [668, 378] on button "Seleccioná una subcategoría" at bounding box center [756, 392] width 416 height 38
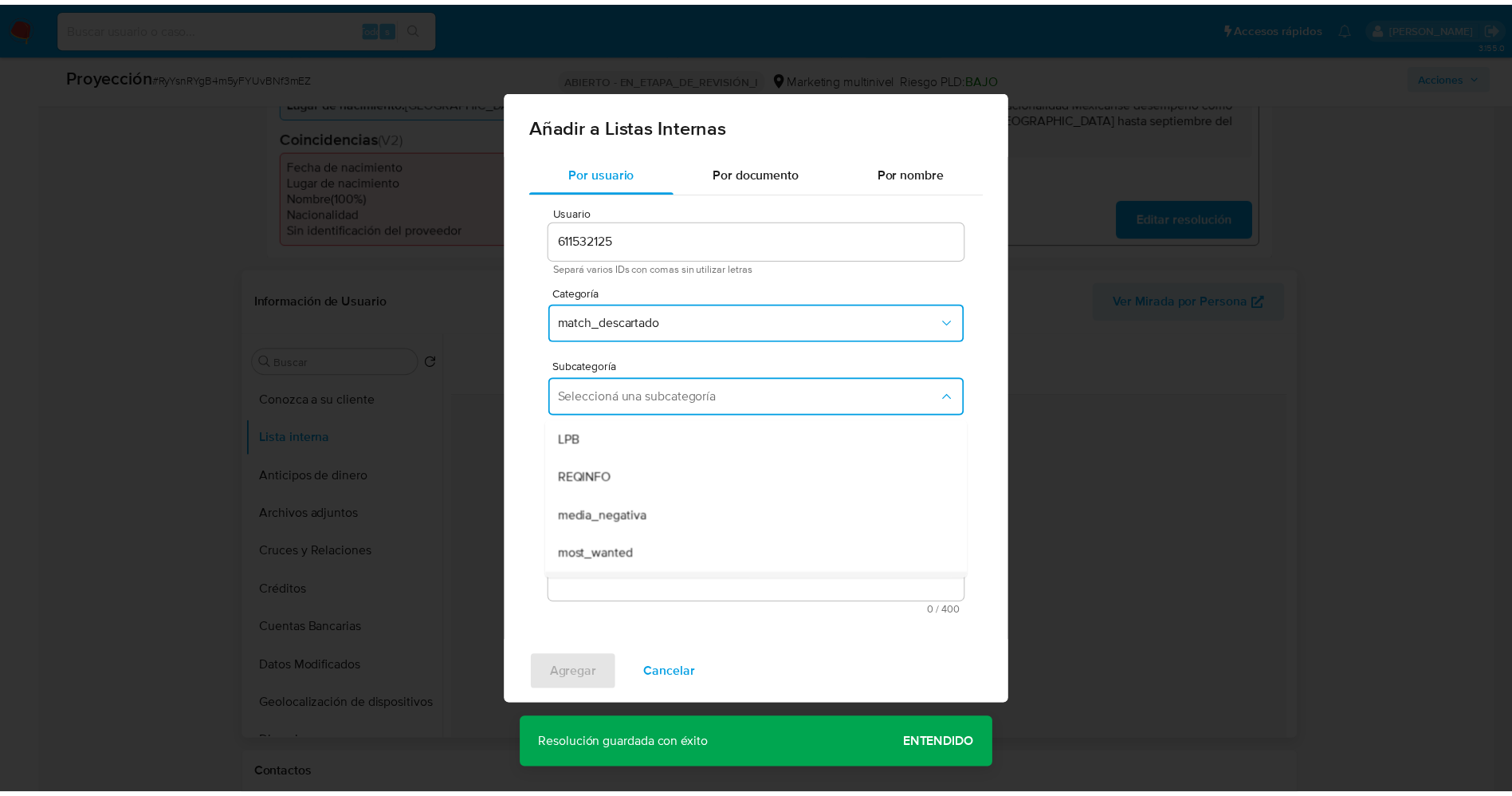
scroll to position [109, 0]
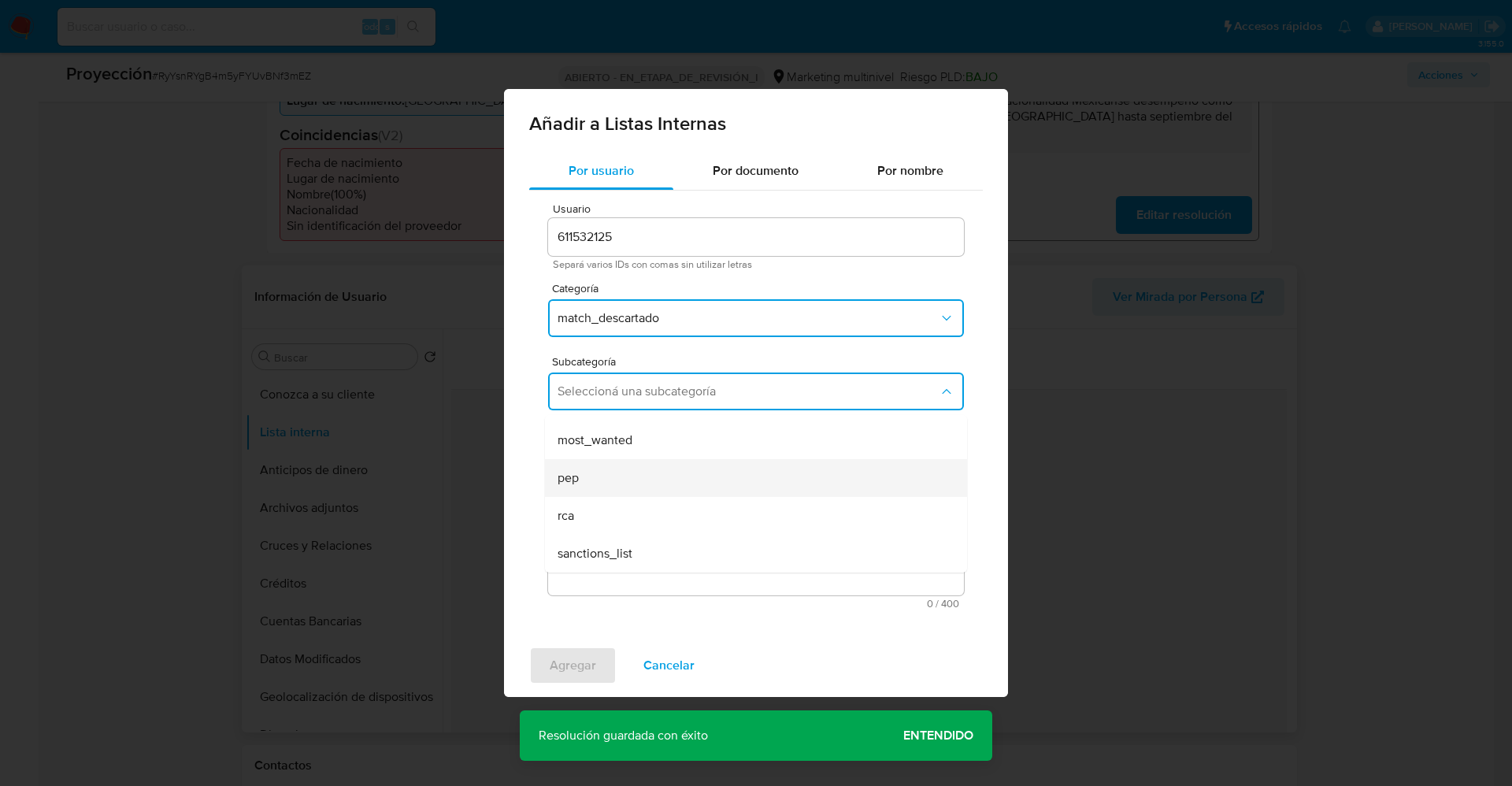
click at [621, 488] on div "pep" at bounding box center [751, 478] width 387 height 38
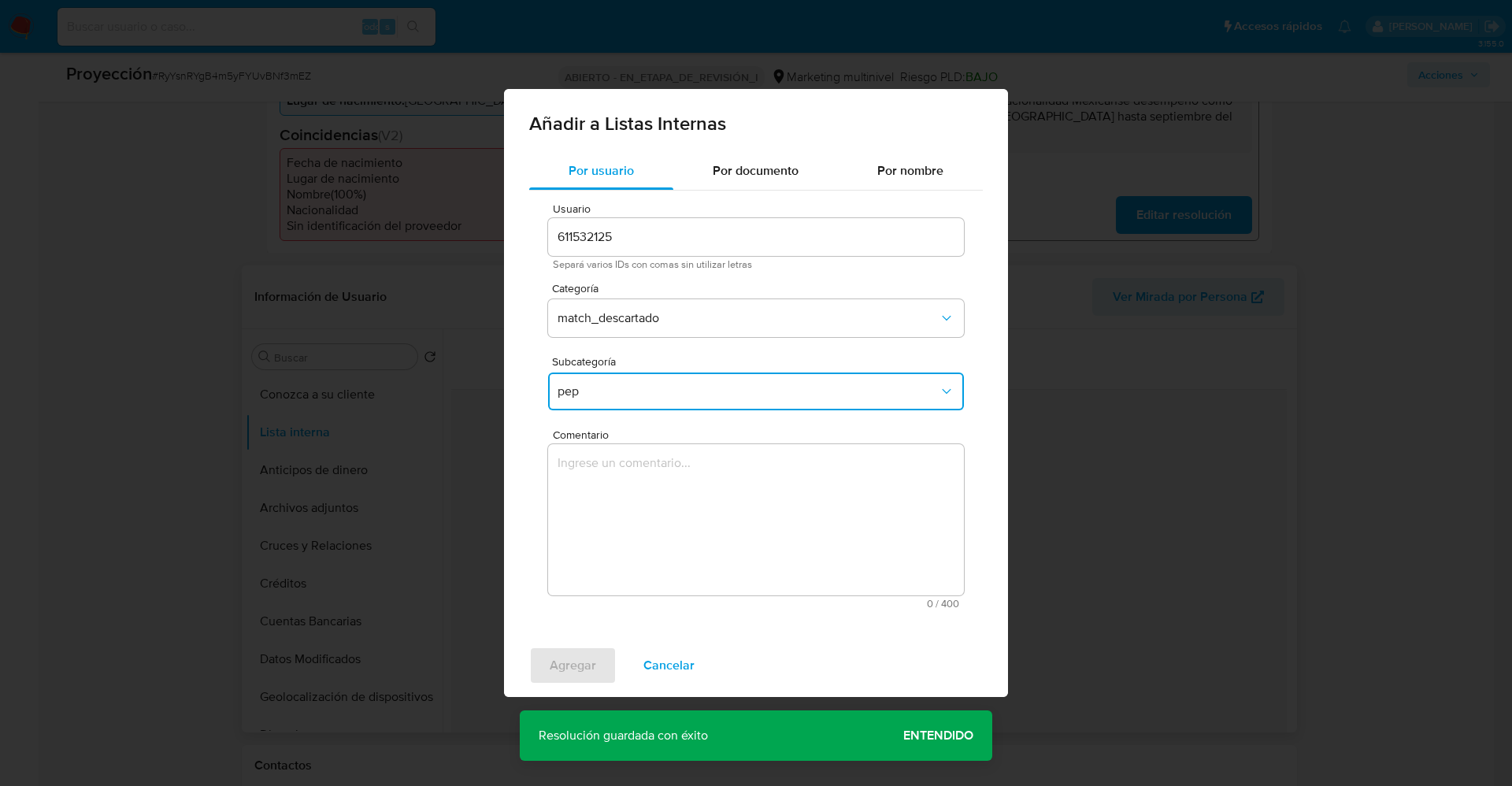
click at [621, 508] on textarea "Comentario" at bounding box center [756, 520] width 416 height 152
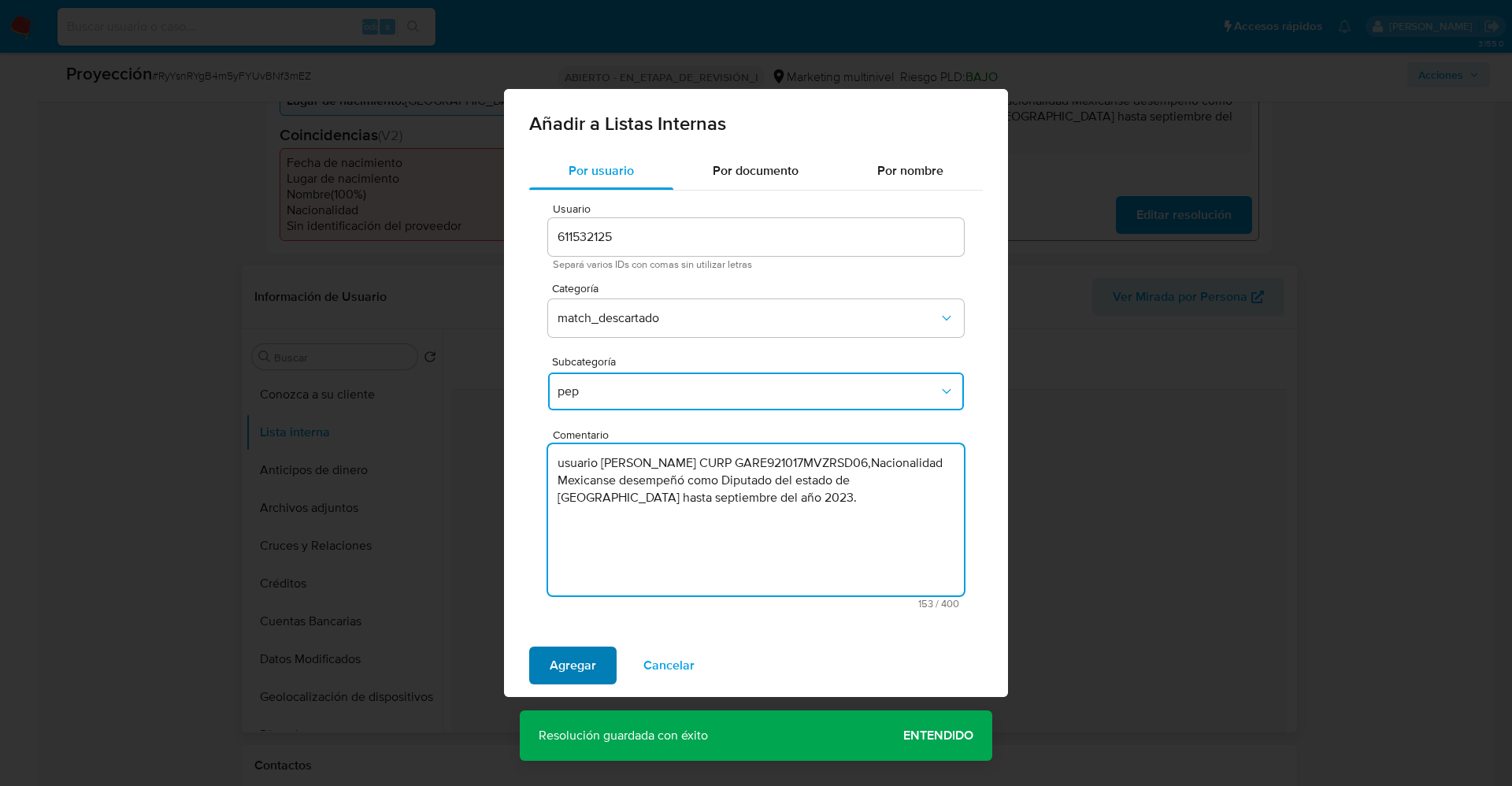
type textarea "usuario Edith García Rosales CURP GARE921017MVZRSD06,Nacionalidad Mexicanse des…"
click at [542, 661] on button "Agregar" at bounding box center [572, 665] width 88 height 38
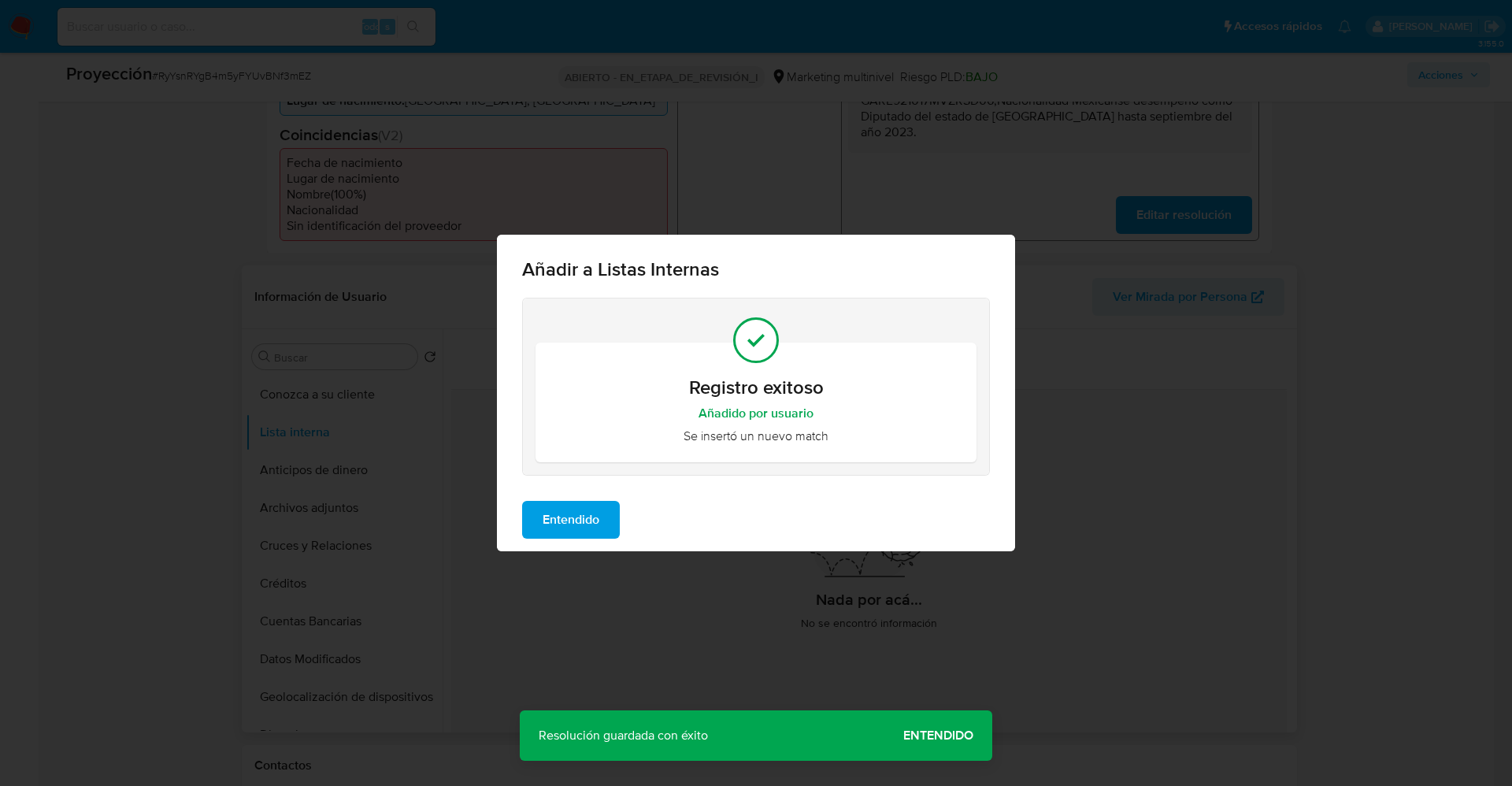
click at [578, 512] on span "Entendido" at bounding box center [570, 520] width 57 height 34
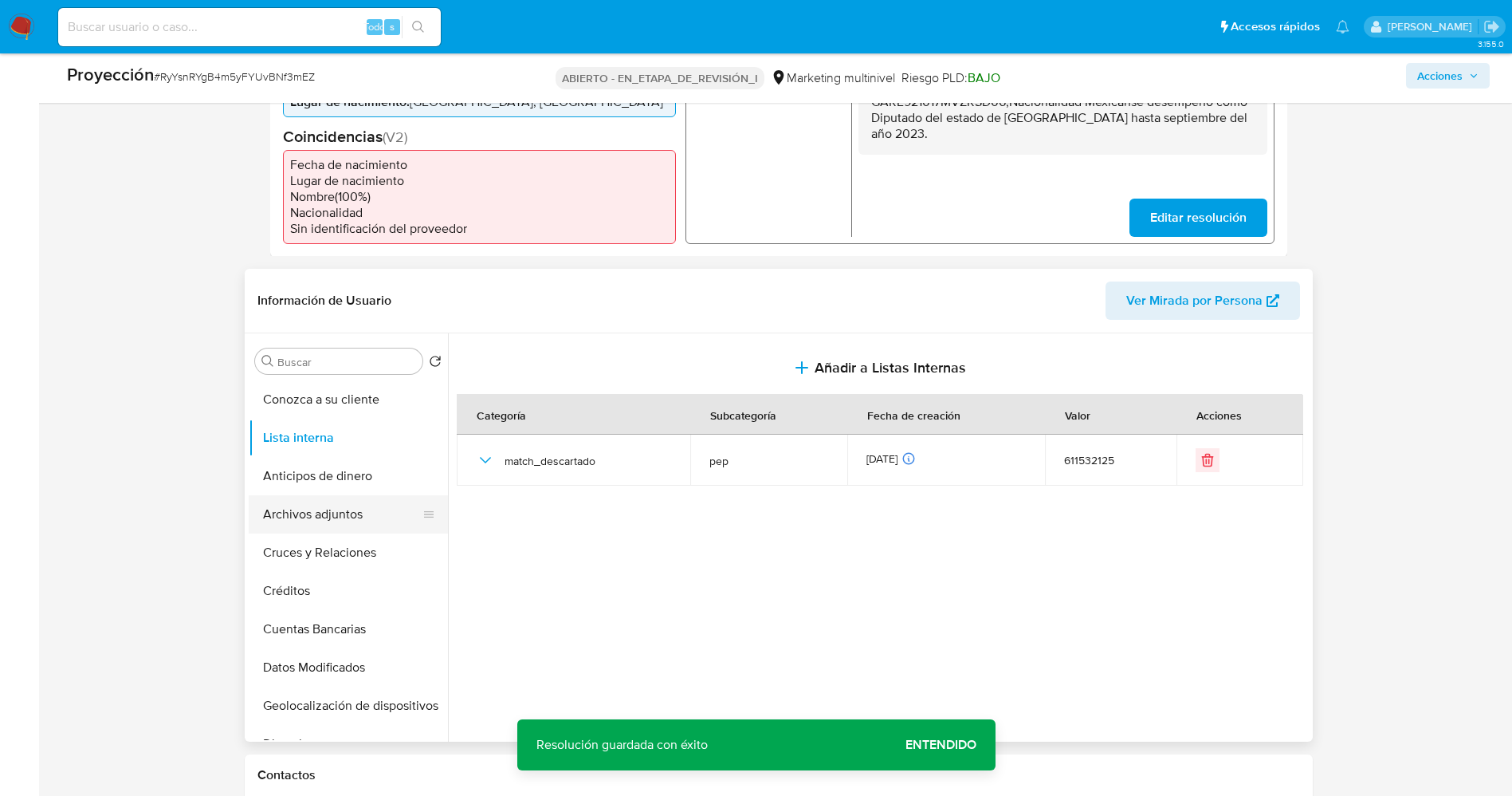
click at [332, 529] on button "Archivos adjuntos" at bounding box center [342, 515] width 186 height 38
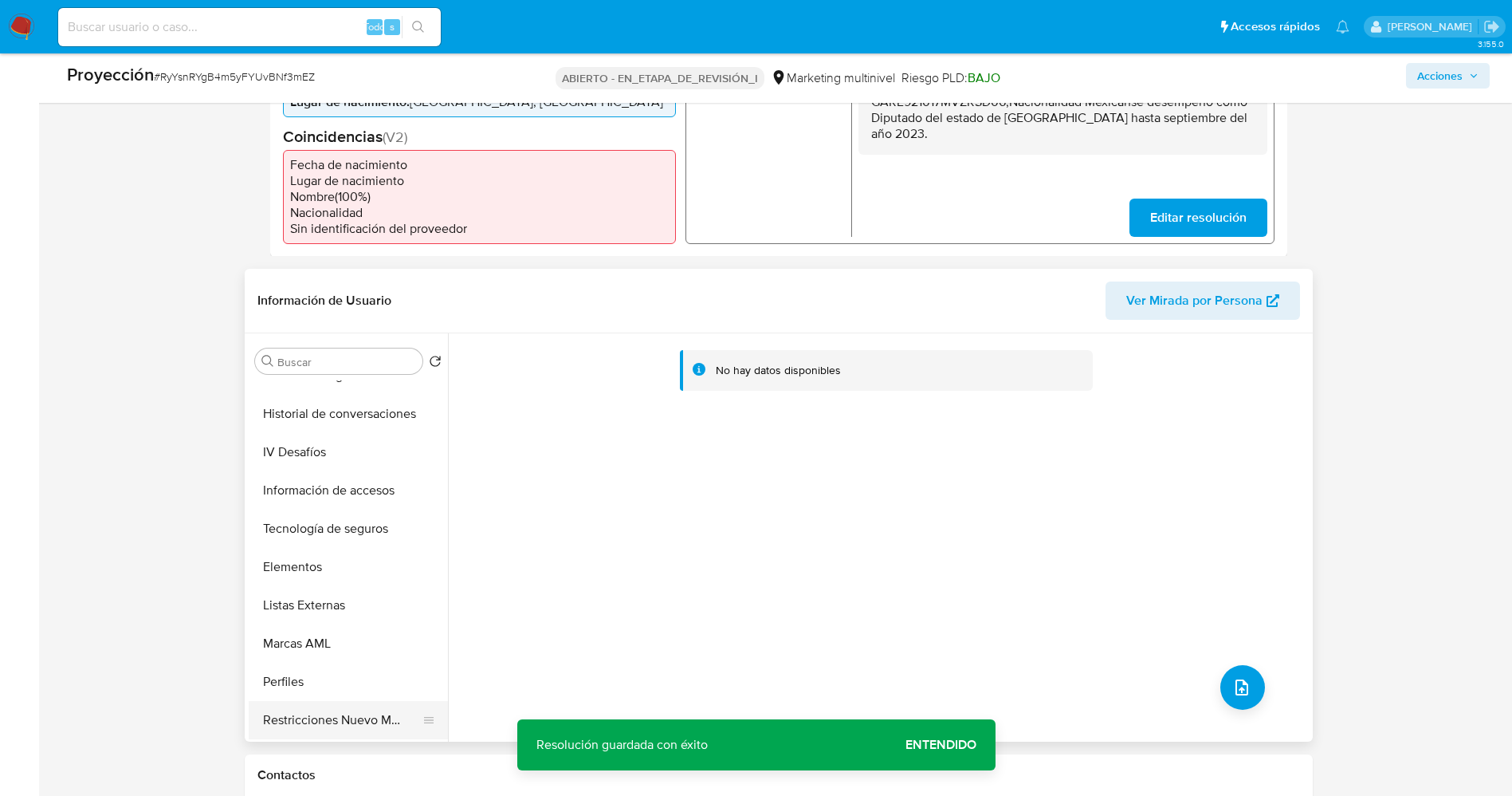
scroll to position [674, 0]
click at [331, 641] on button "Restricciones Nuevo Mundo" at bounding box center [342, 644] width 186 height 38
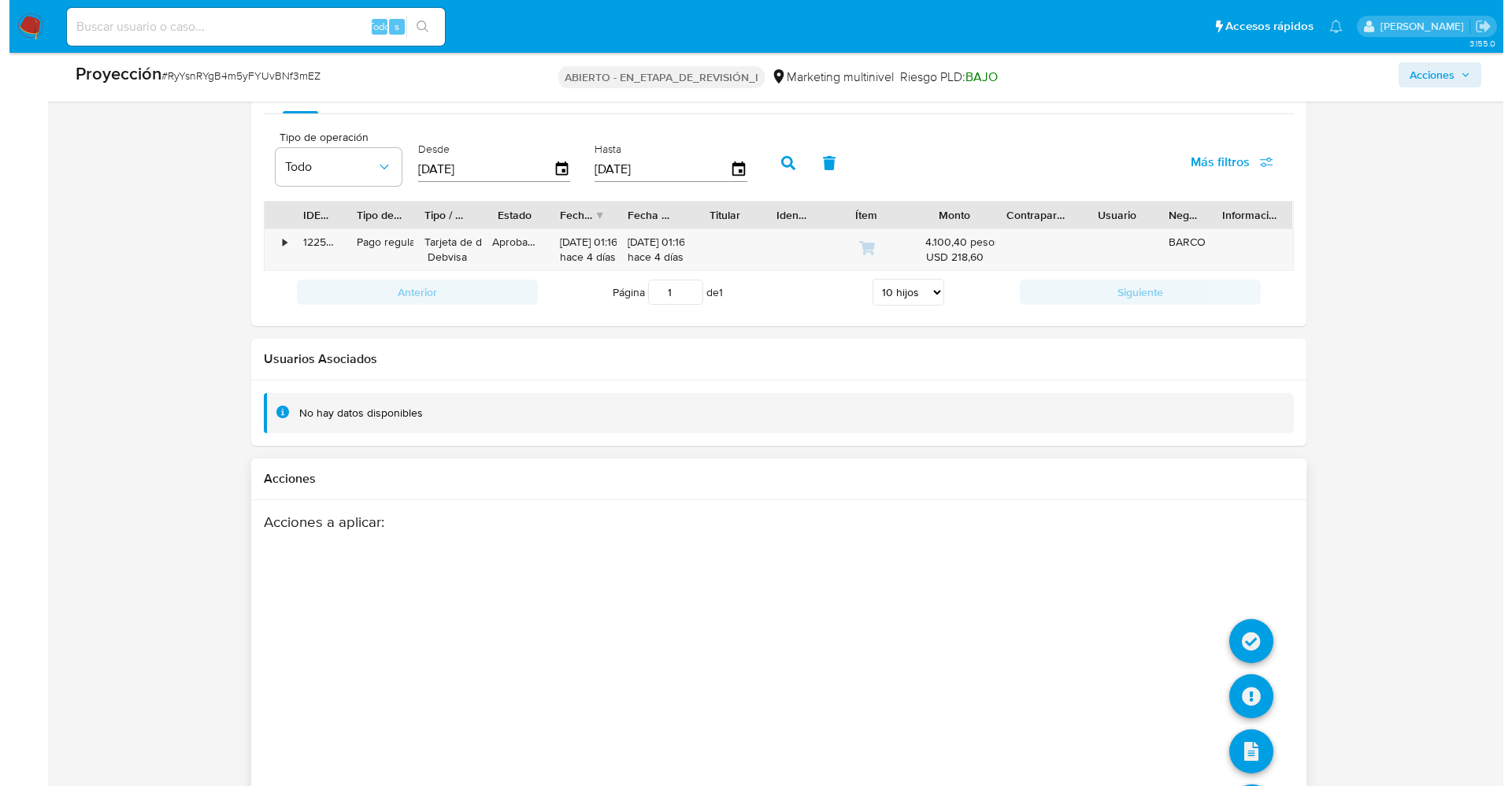
scroll to position [2263, 0]
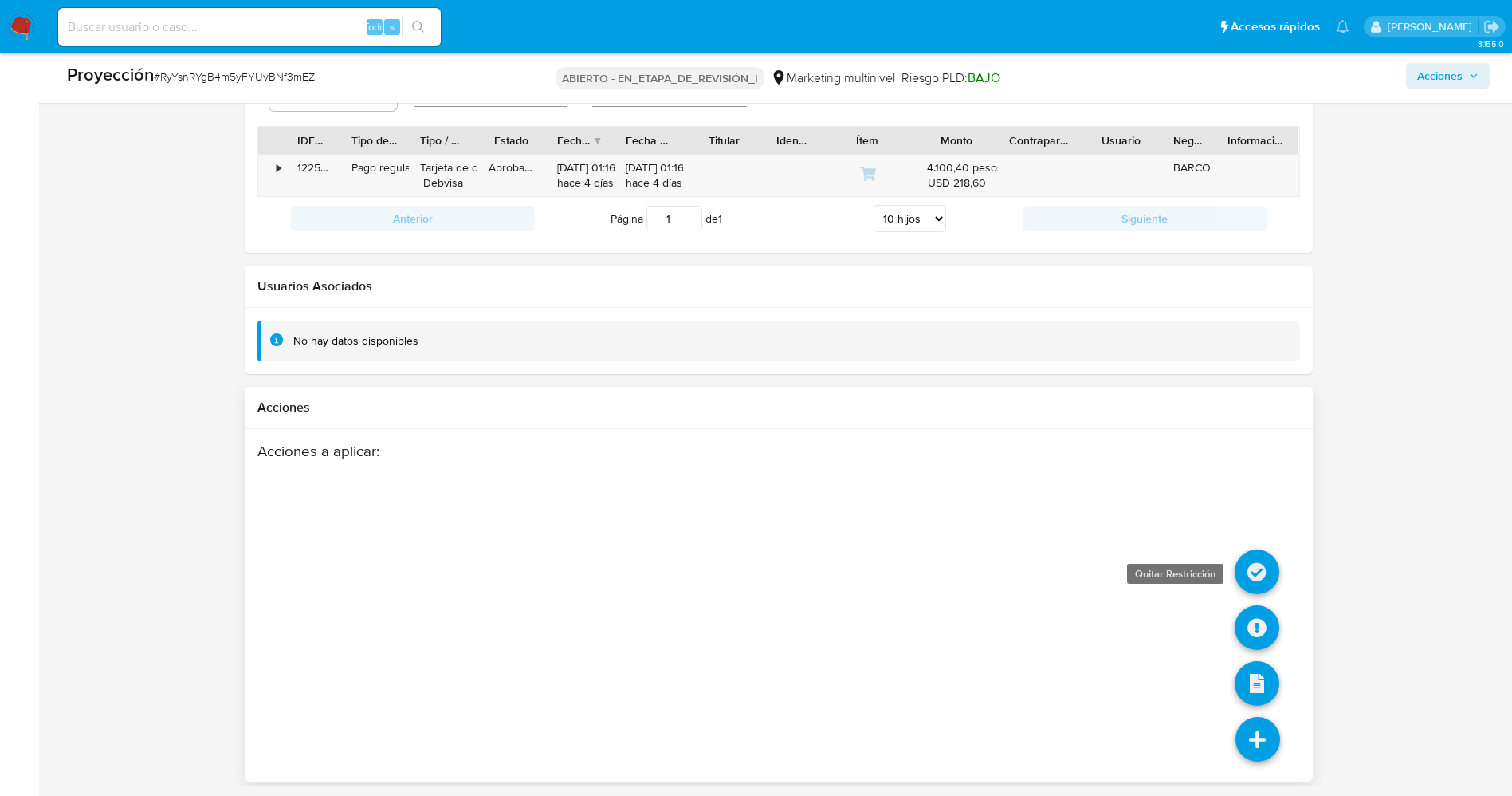
click at [1265, 578] on icon at bounding box center [1256, 571] width 45 height 45
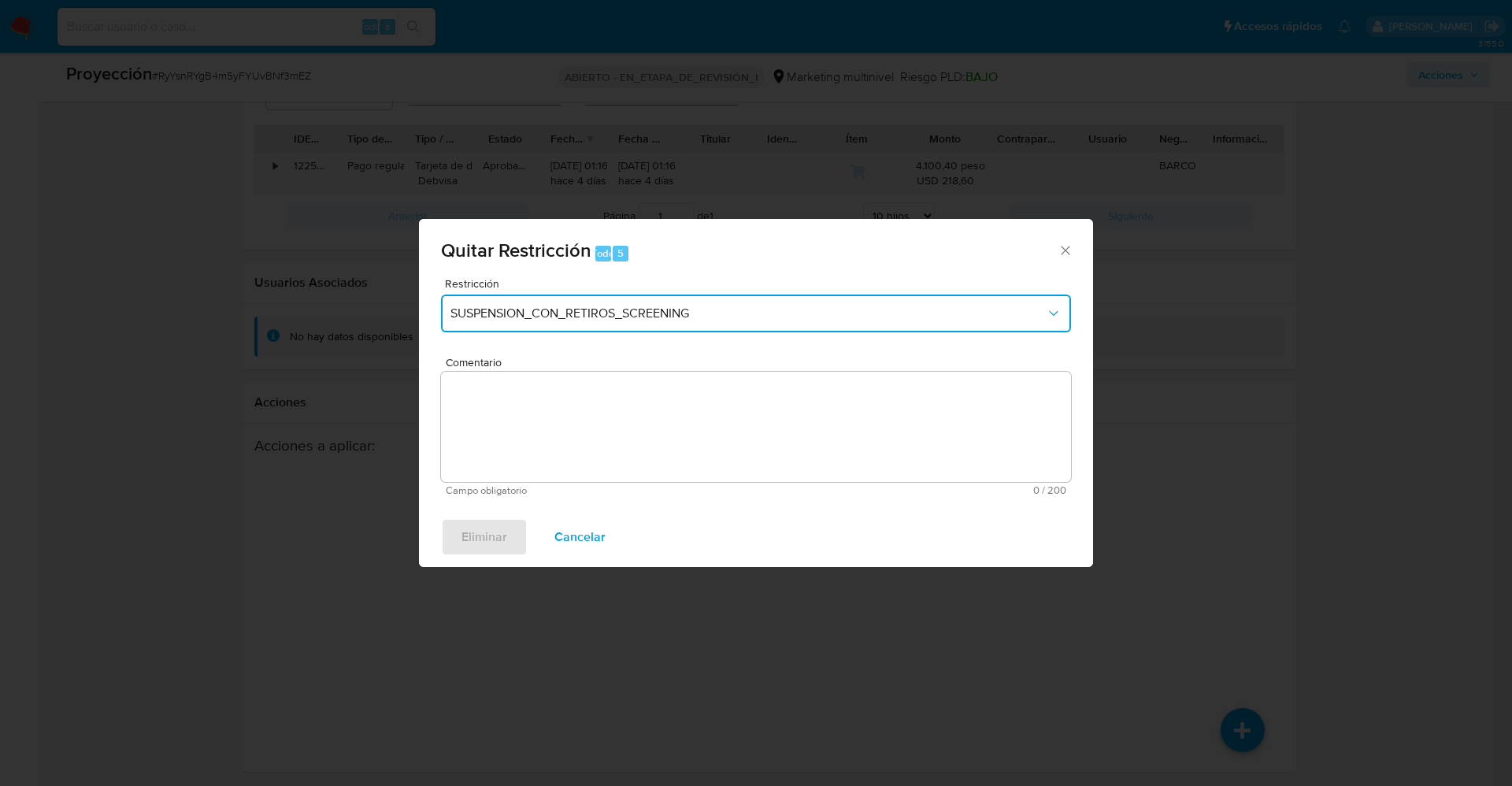
click at [732, 319] on span "SUSPENSION_CON_RETIROS_SCREENING" at bounding box center [748, 313] width 596 height 15
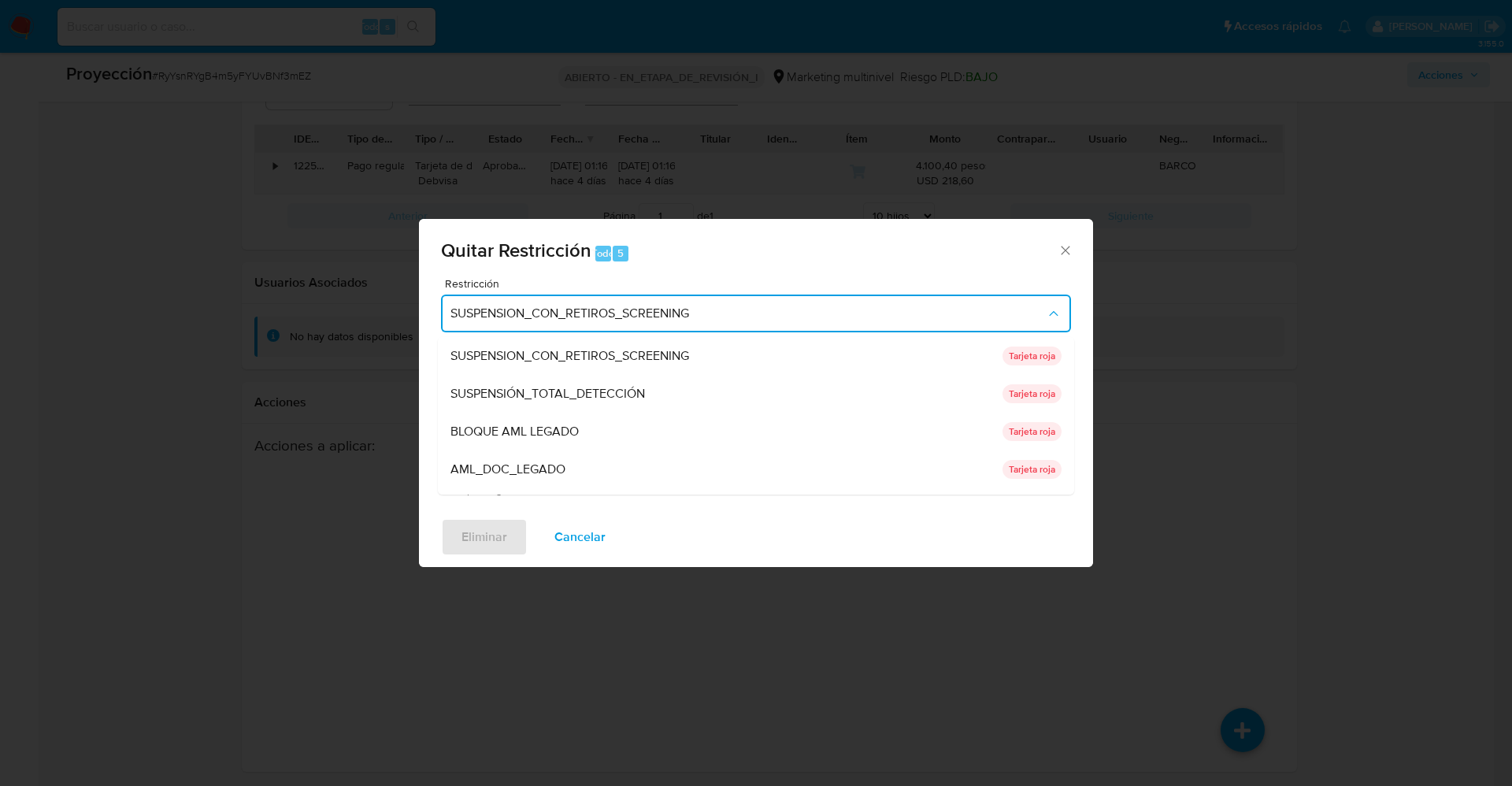
click at [875, 280] on span "Restricción" at bounding box center [760, 283] width 630 height 11
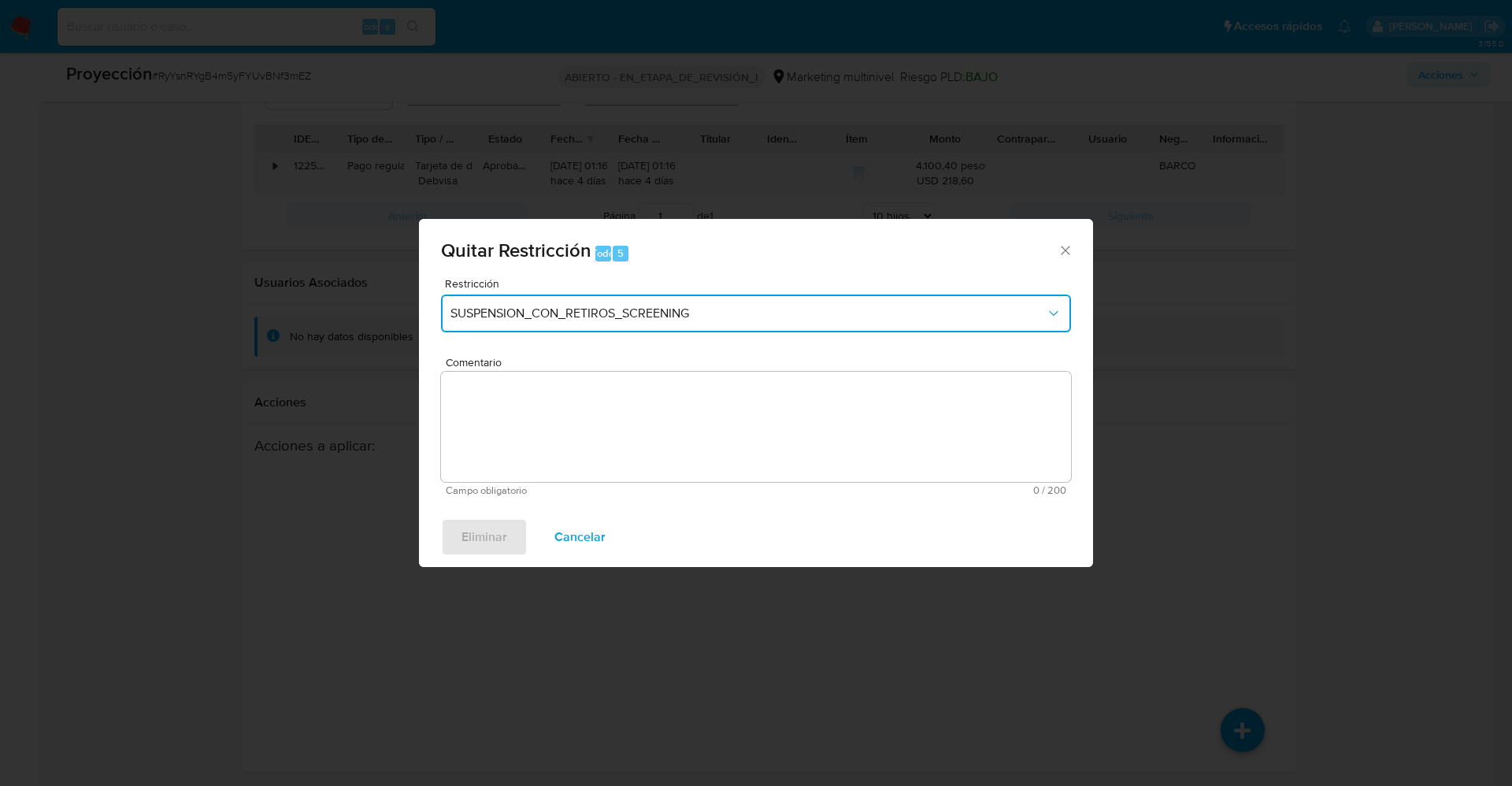
click at [839, 304] on button "SUSPENSION_CON_RETIROS_SCREENING" at bounding box center [756, 313] width 630 height 38
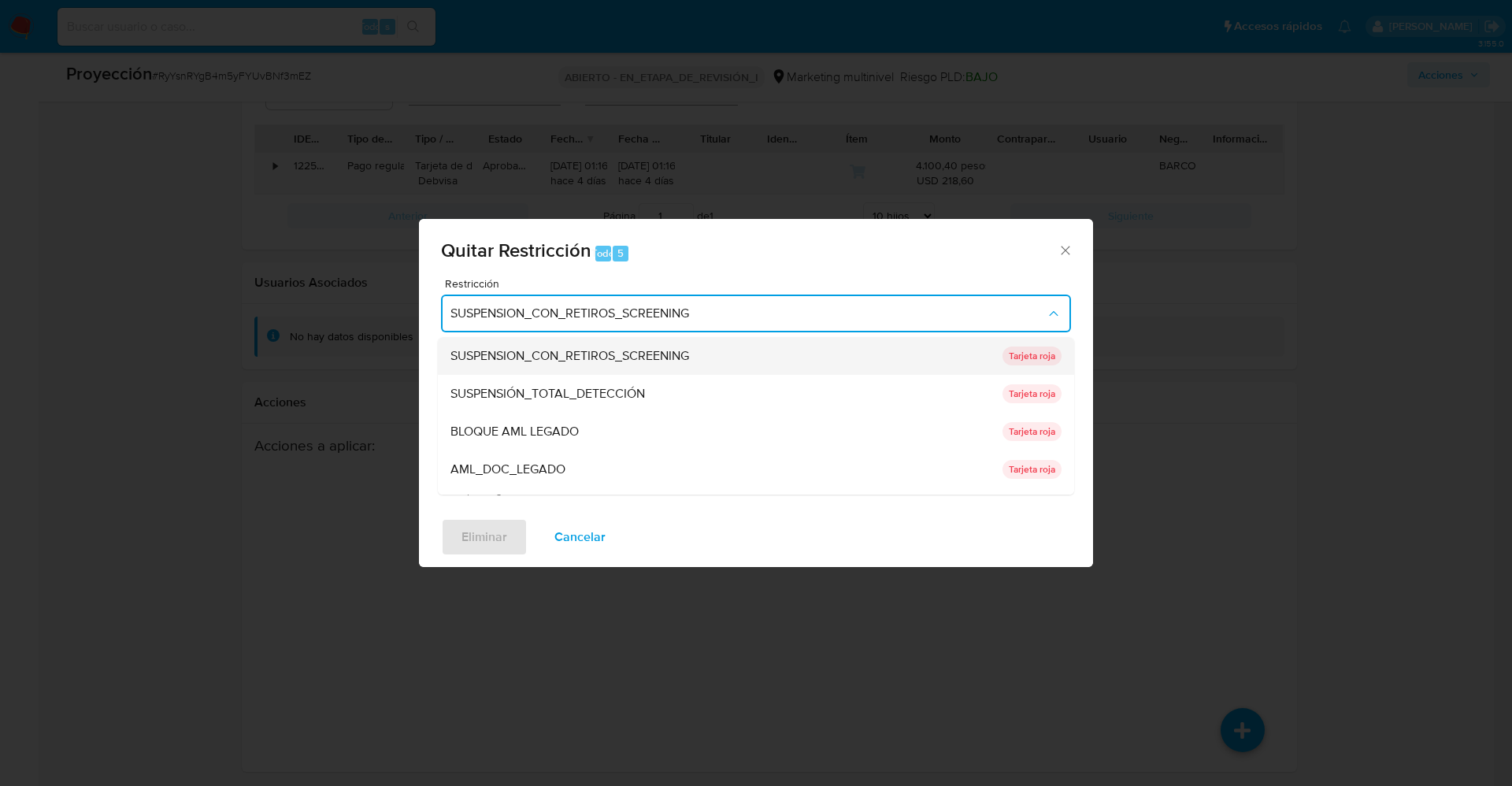
click at [722, 355] on div "SUSPENSION_CON_RETIROS_SCREENING" at bounding box center [721, 356] width 543 height 38
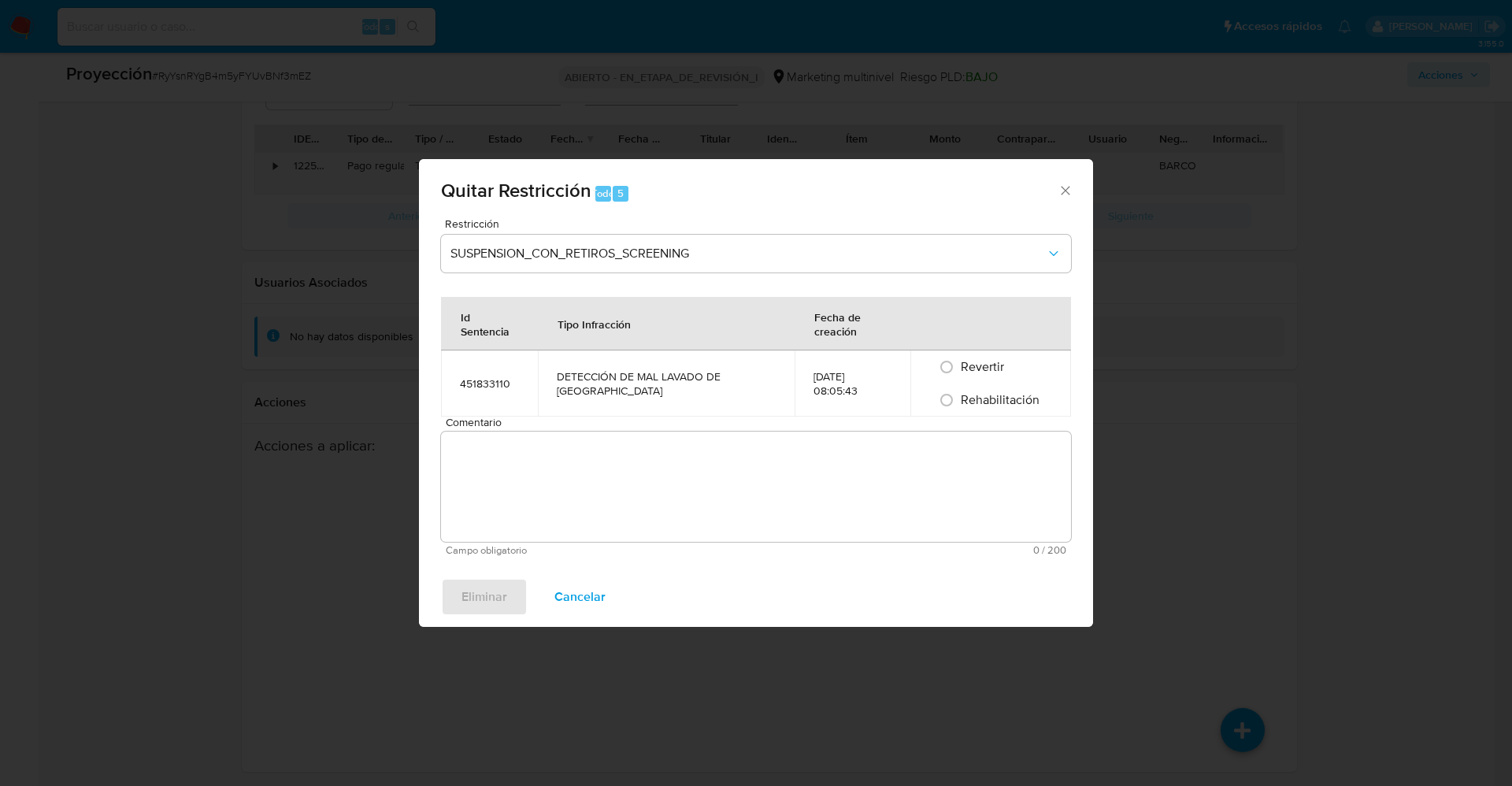
click at [970, 389] on div "Rehabilitación" at bounding box center [991, 400] width 123 height 33
click at [969, 395] on font "Rehabilitación" at bounding box center [999, 400] width 79 height 18
click at [960, 395] on input "Rehabilitación" at bounding box center [947, 400] width 25 height 25
radio input "true"
click at [929, 508] on textarea "Comentario" at bounding box center [756, 486] width 630 height 110
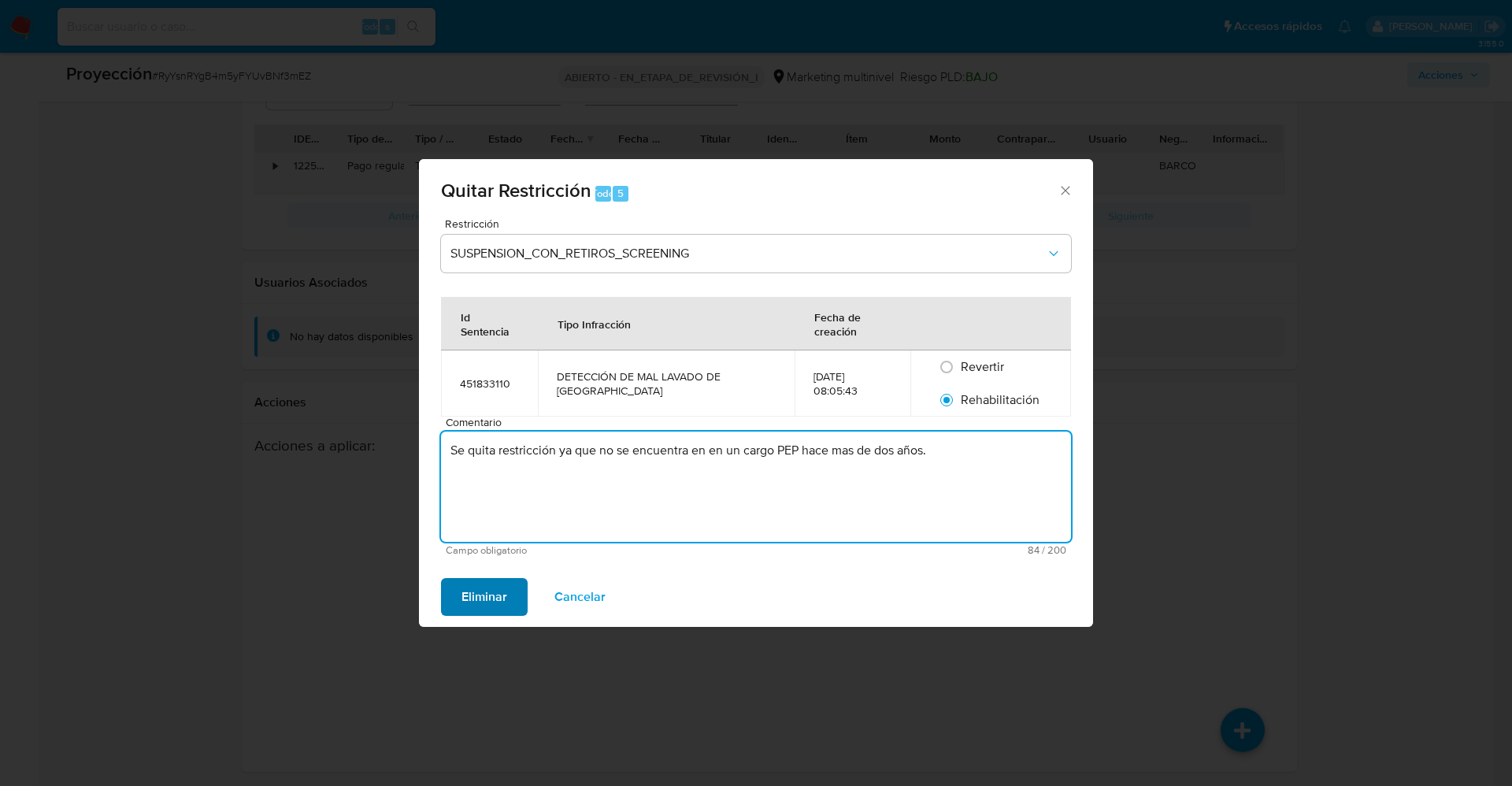
type textarea "Se quita restricción ya que no se encuentra en en un cargo PEP hace mas de dos …"
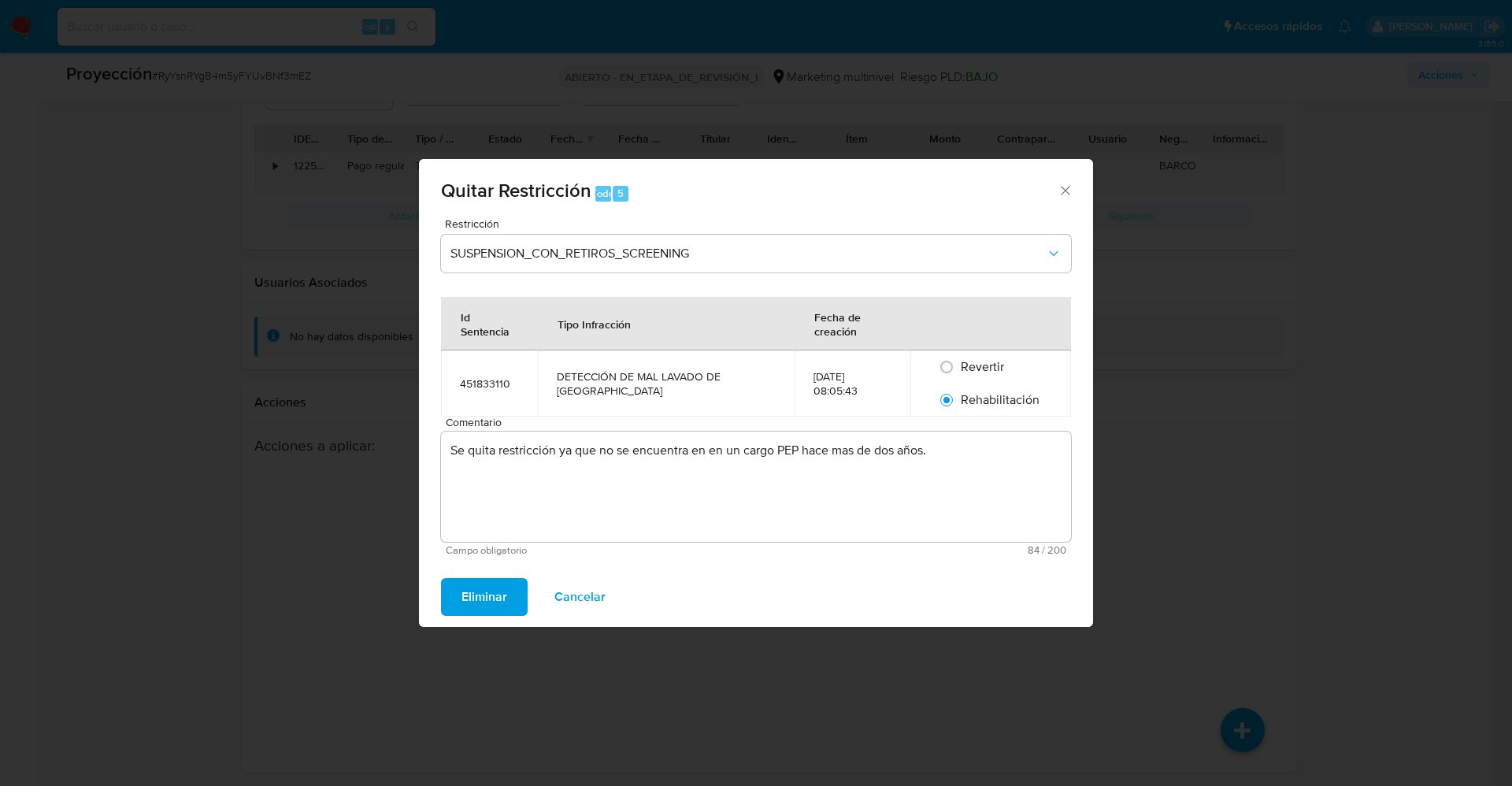
click at [489, 591] on span "Eliminar" at bounding box center [484, 596] width 46 height 34
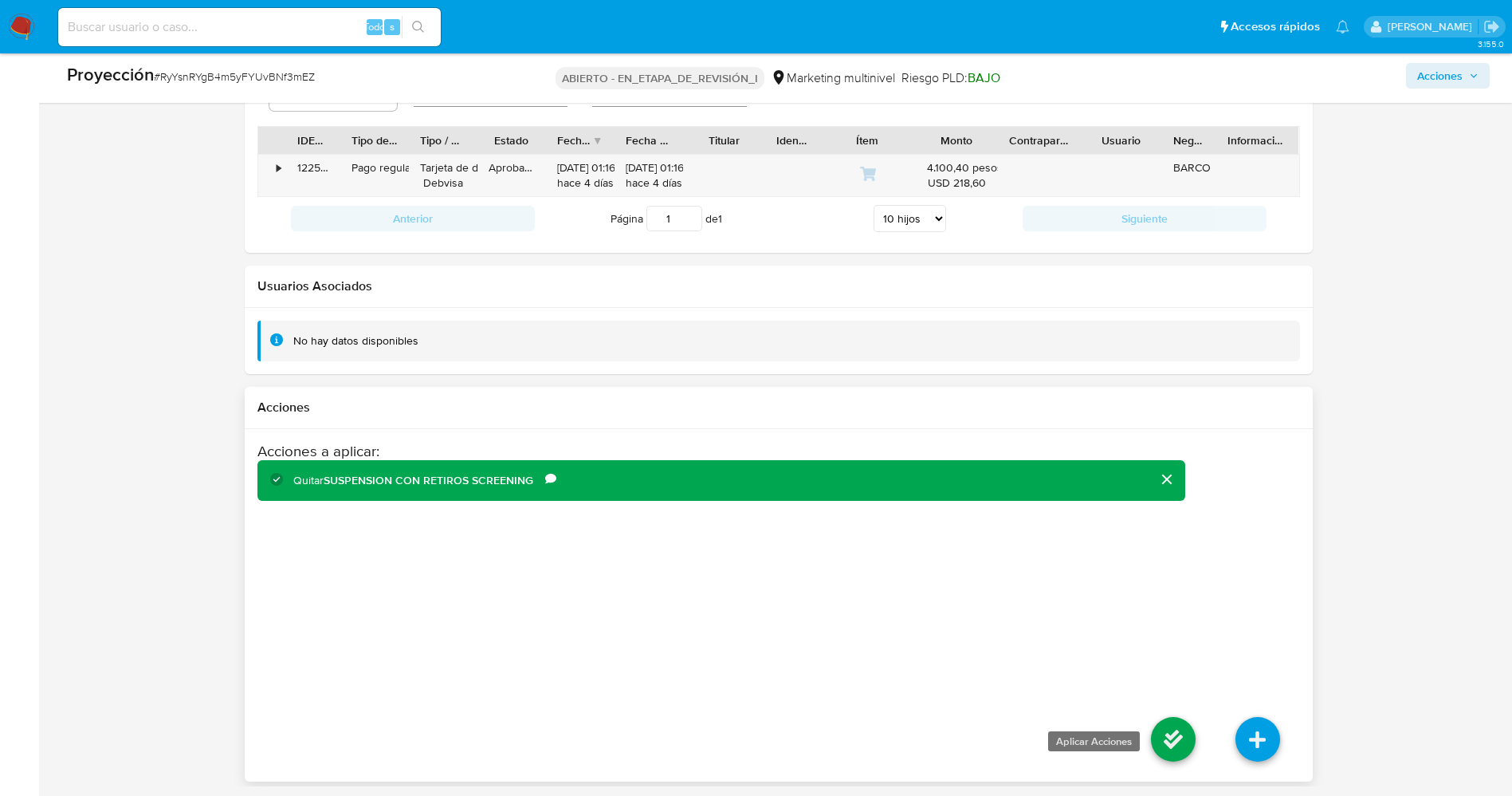
click at [1187, 748] on icon at bounding box center [1173, 738] width 45 height 45
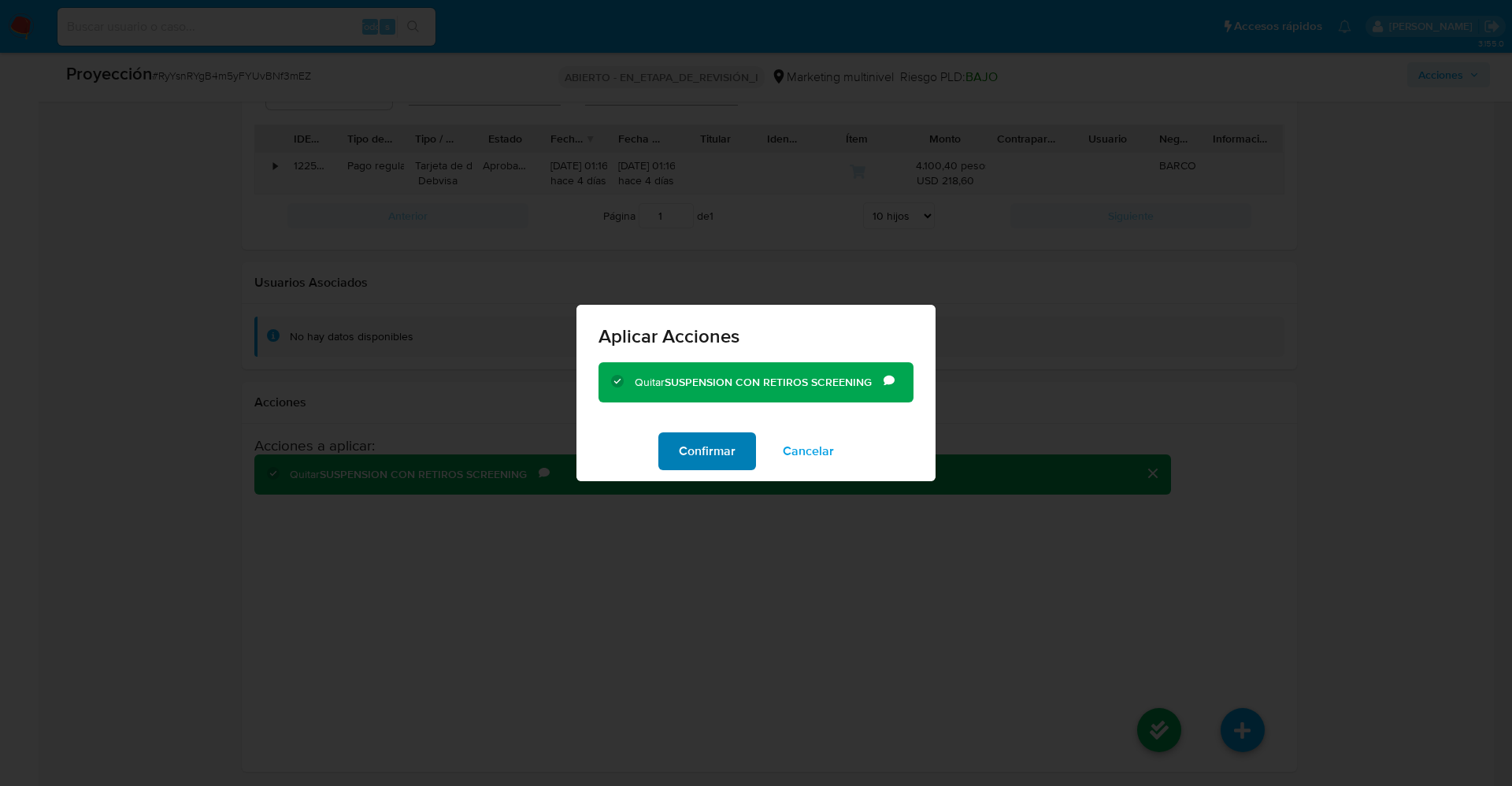
click at [728, 455] on font "Confirmar" at bounding box center [707, 451] width 57 height 38
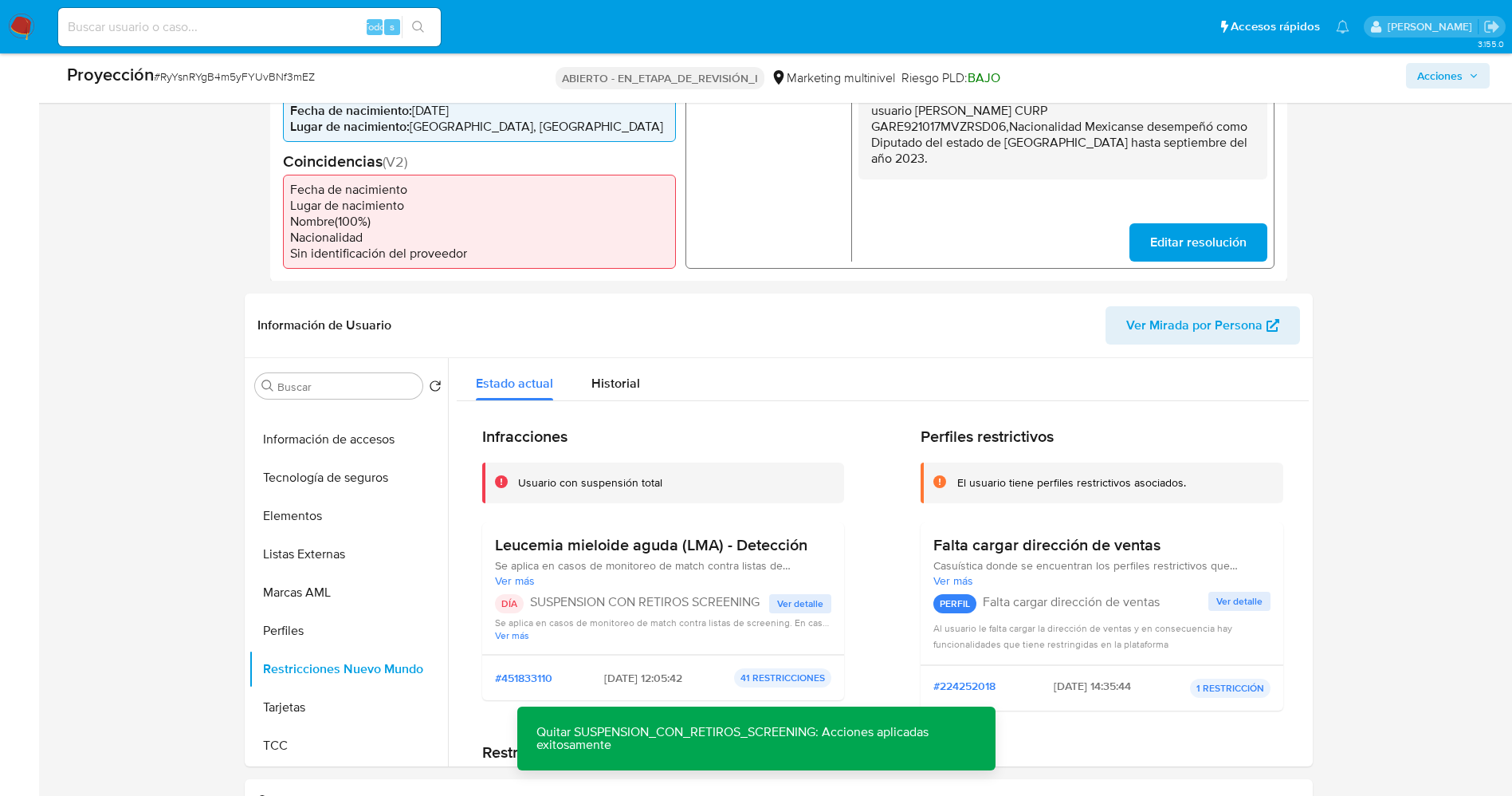
scroll to position [260, 0]
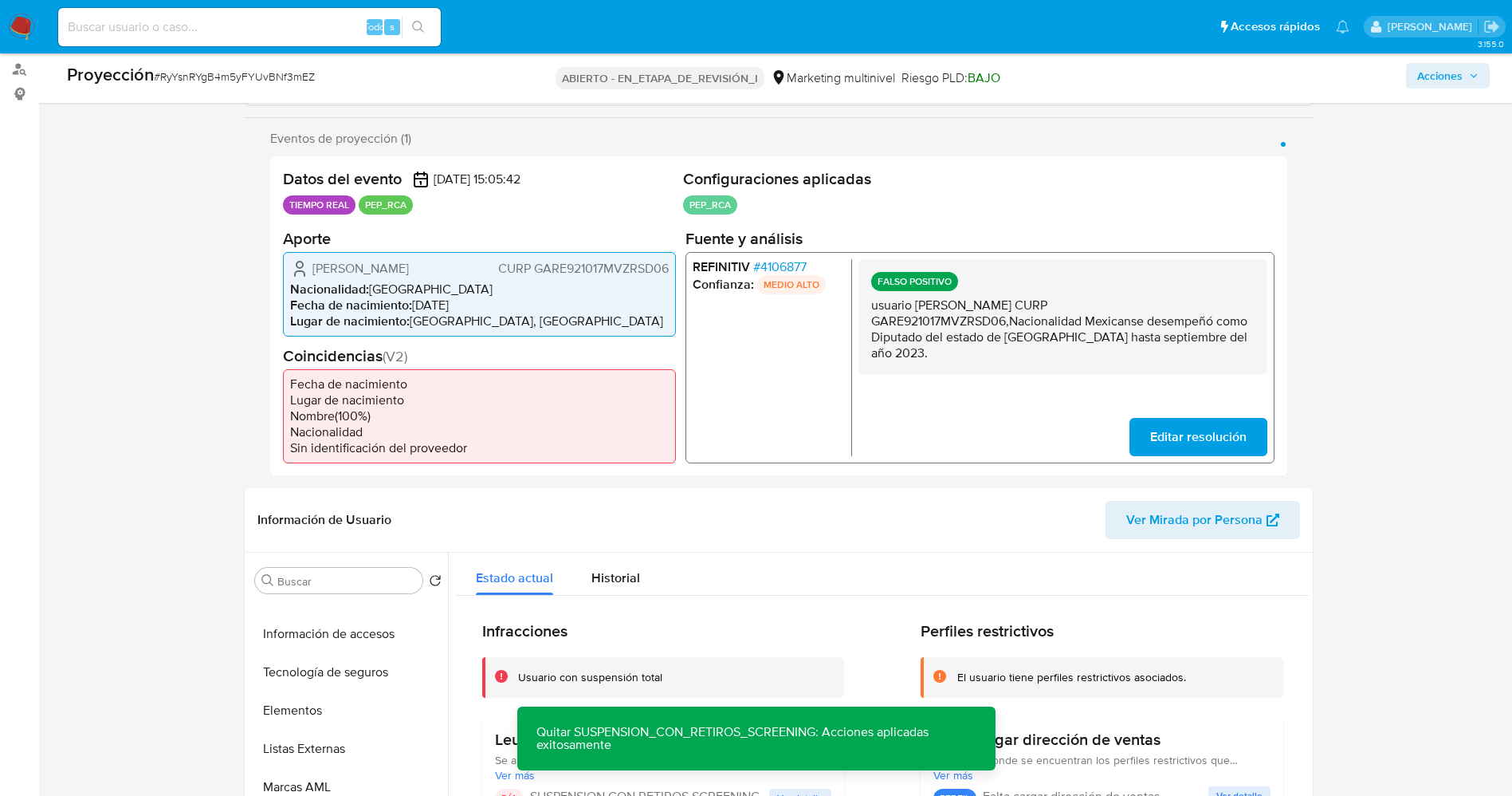
click at [798, 264] on font "4106877" at bounding box center [782, 266] width 47 height 18
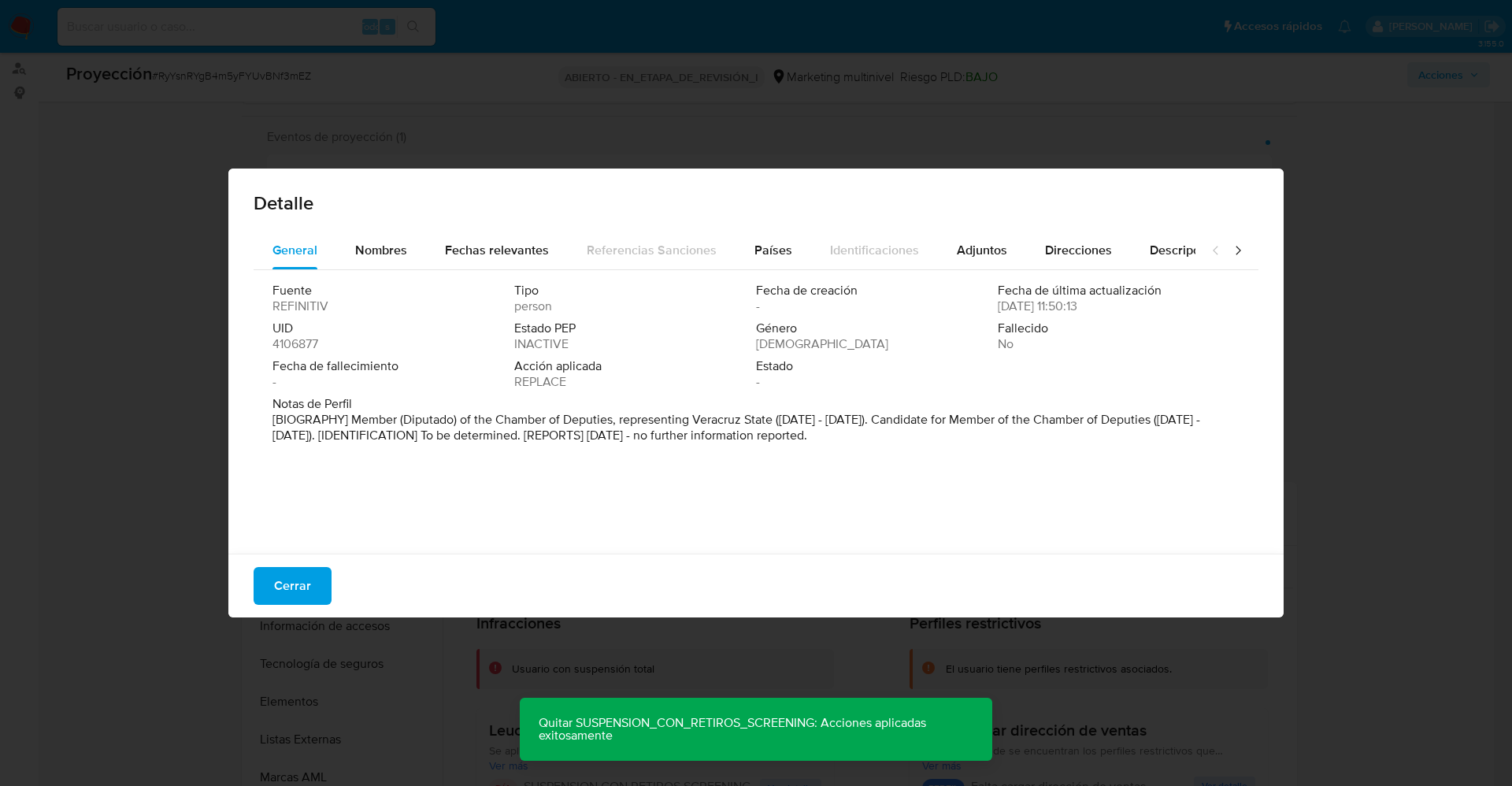
click at [333, 578] on div "Cerrar" at bounding box center [756, 585] width 1055 height 64
click at [318, 582] on button "Cerrar" at bounding box center [292, 586] width 78 height 38
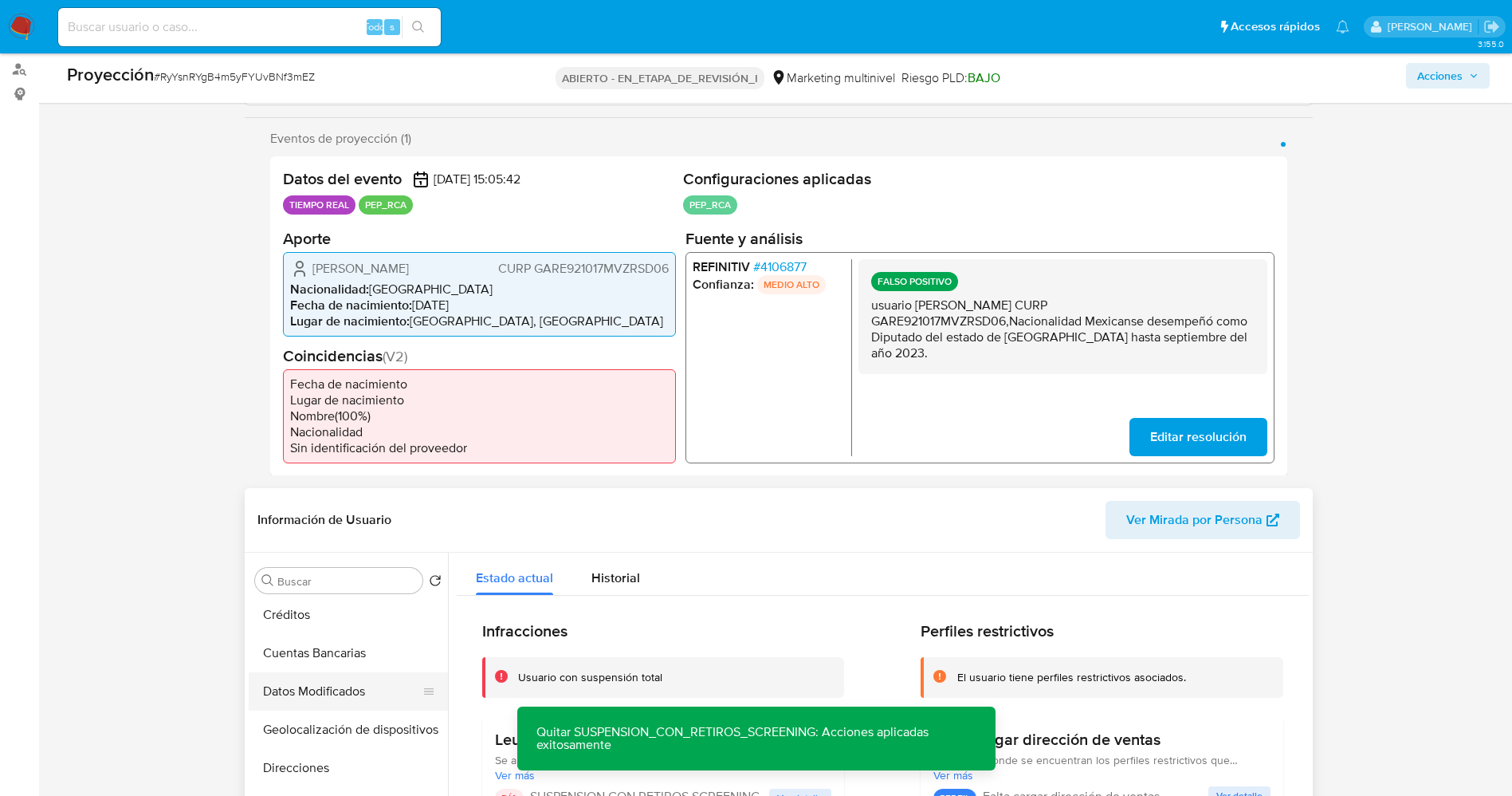
scroll to position [0, 0]
click at [323, 662] on button "Lista interna" at bounding box center [342, 657] width 186 height 38
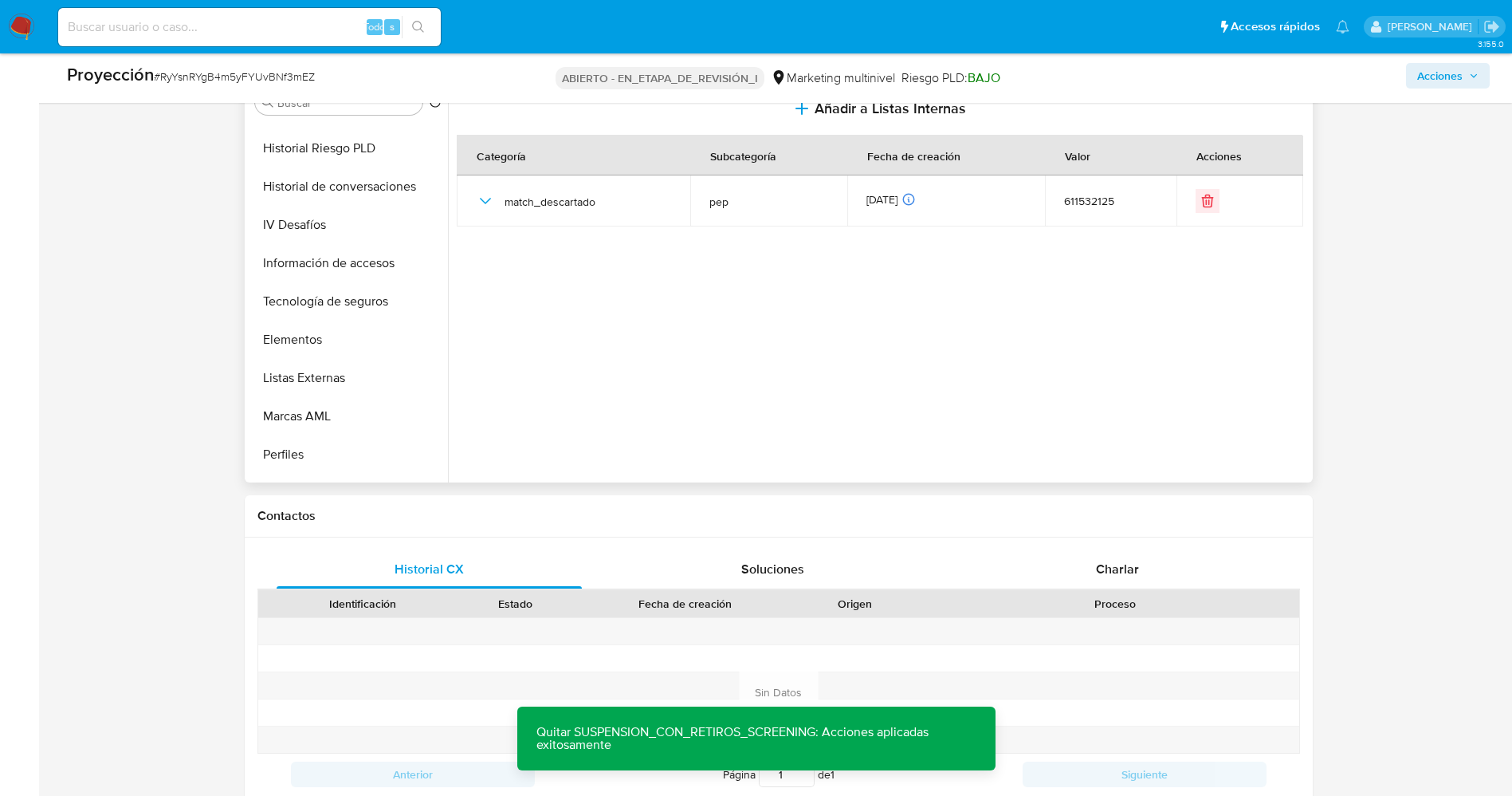
scroll to position [674, 0]
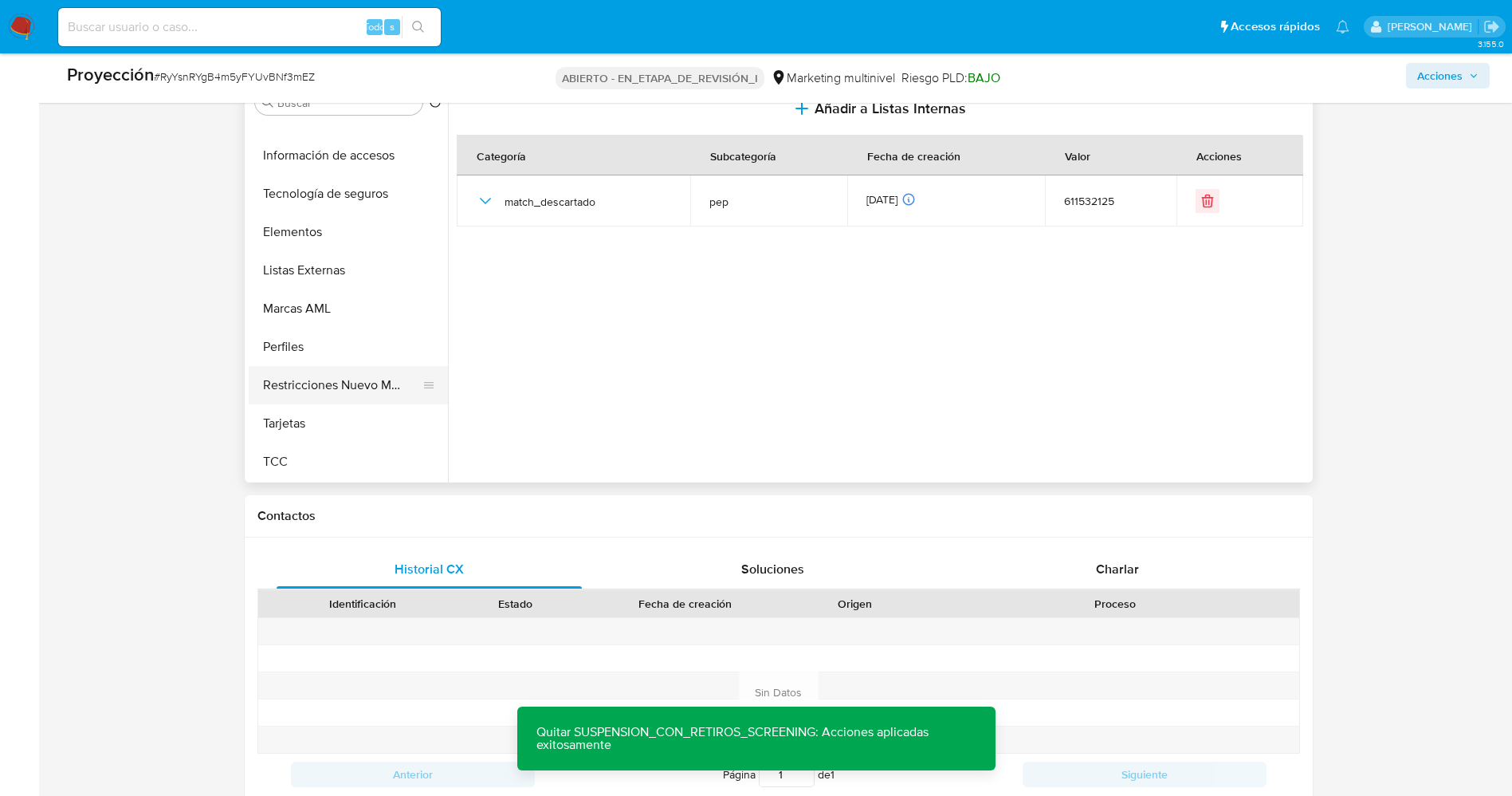
click at [296, 378] on button "Restricciones Nuevo Mundo" at bounding box center [342, 385] width 186 height 38
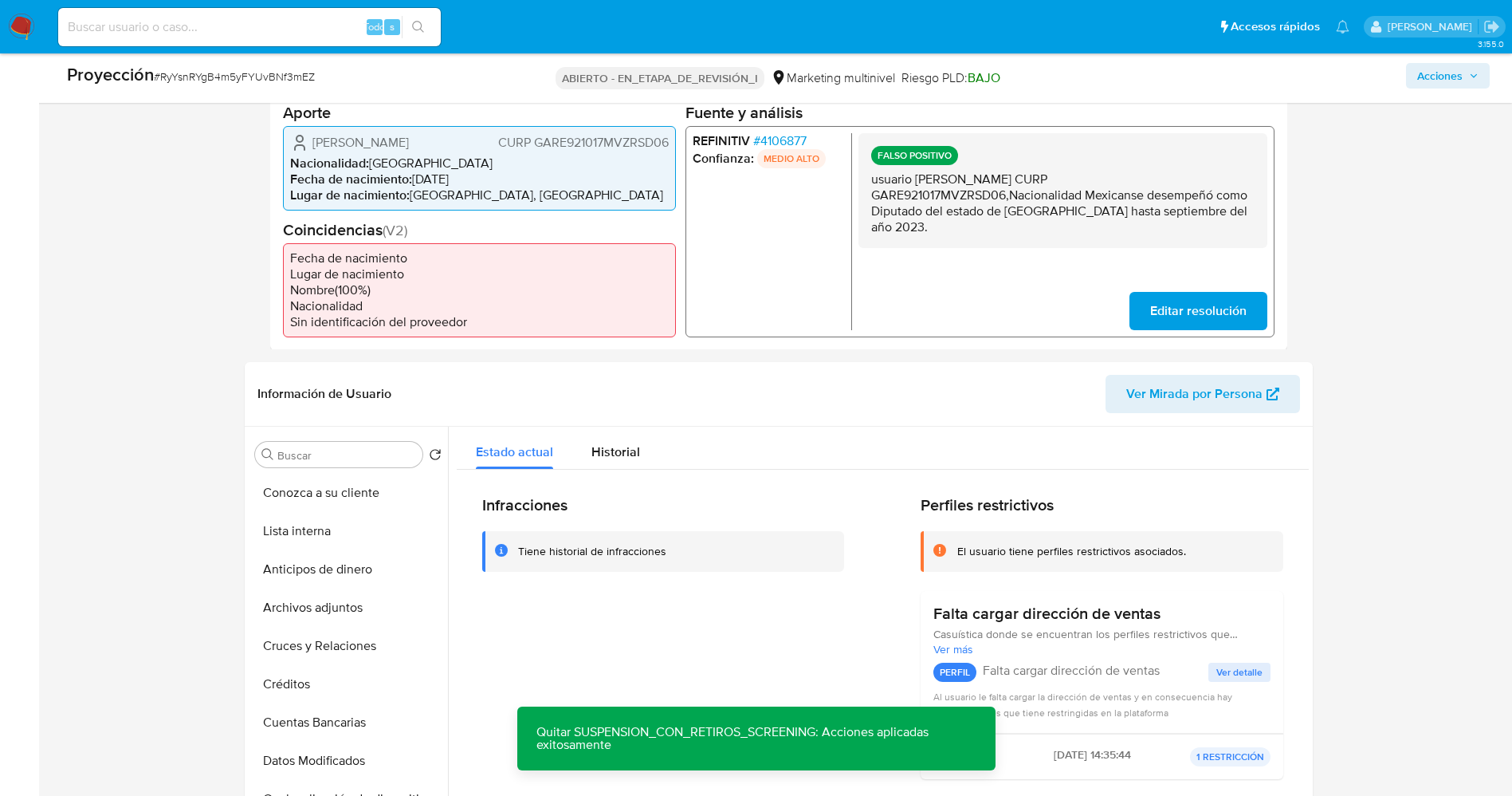
scroll to position [378, 0]
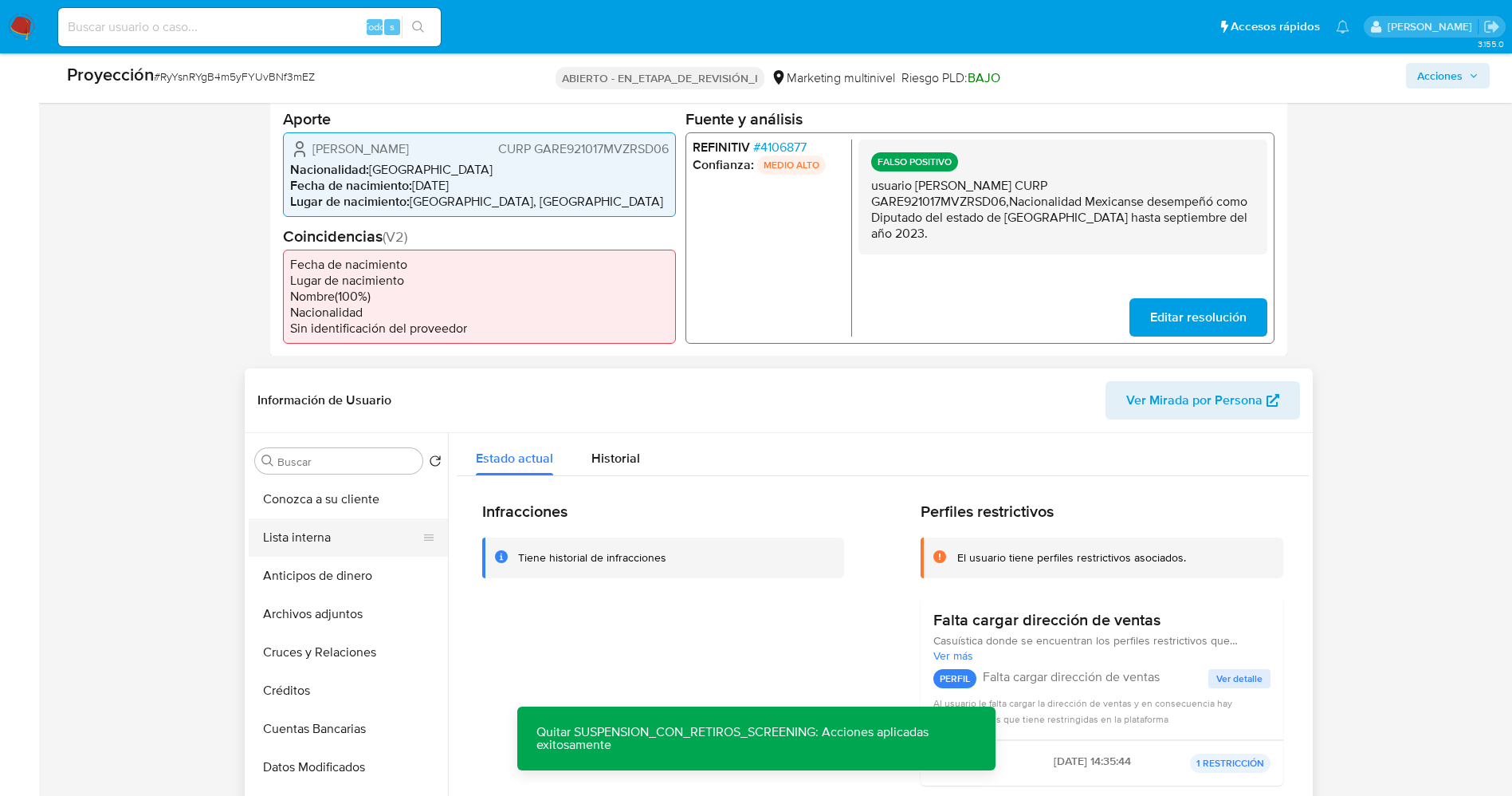
click at [322, 538] on button "Lista interna" at bounding box center [342, 537] width 186 height 38
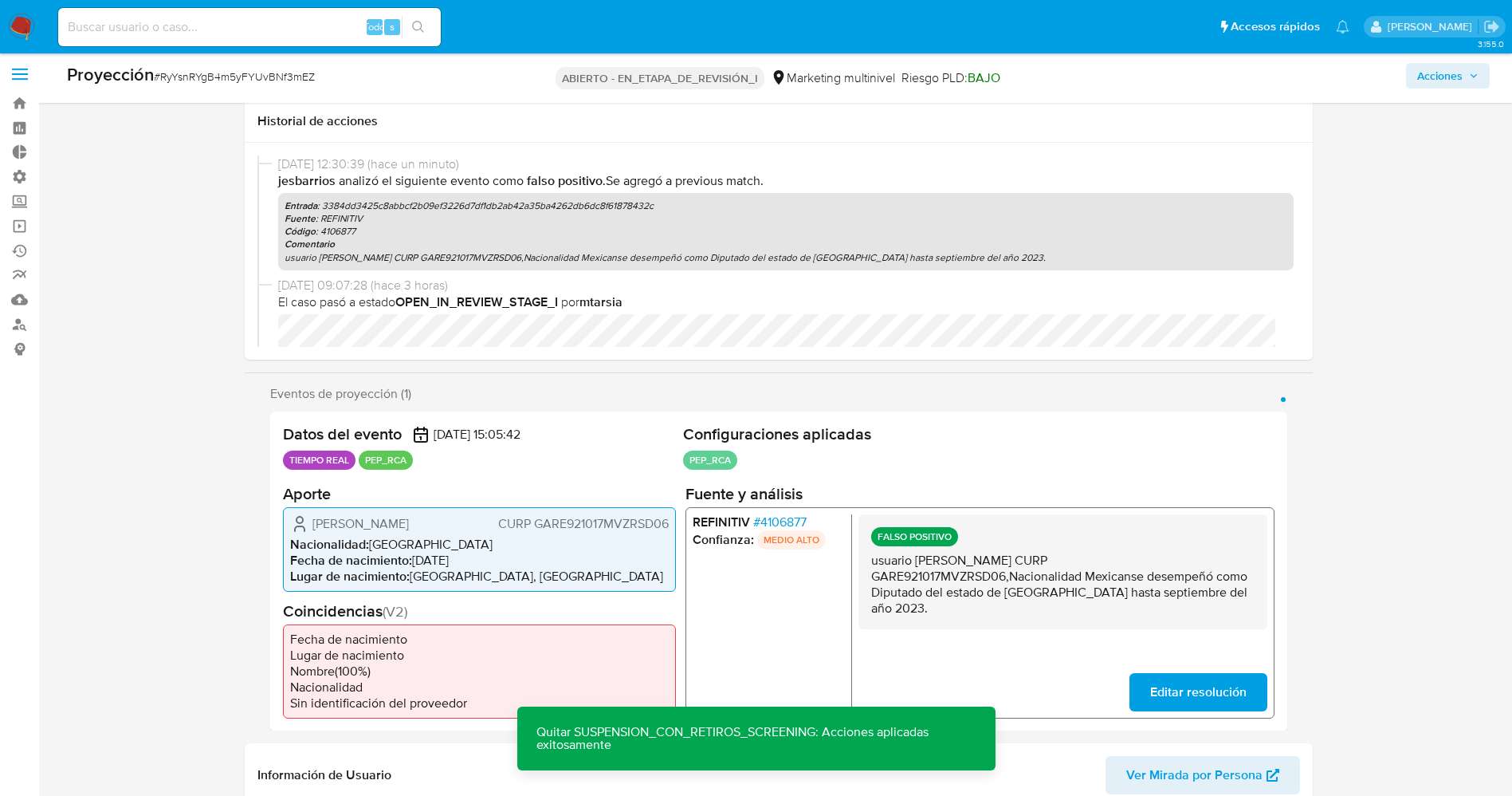
scroll to position [0, 0]
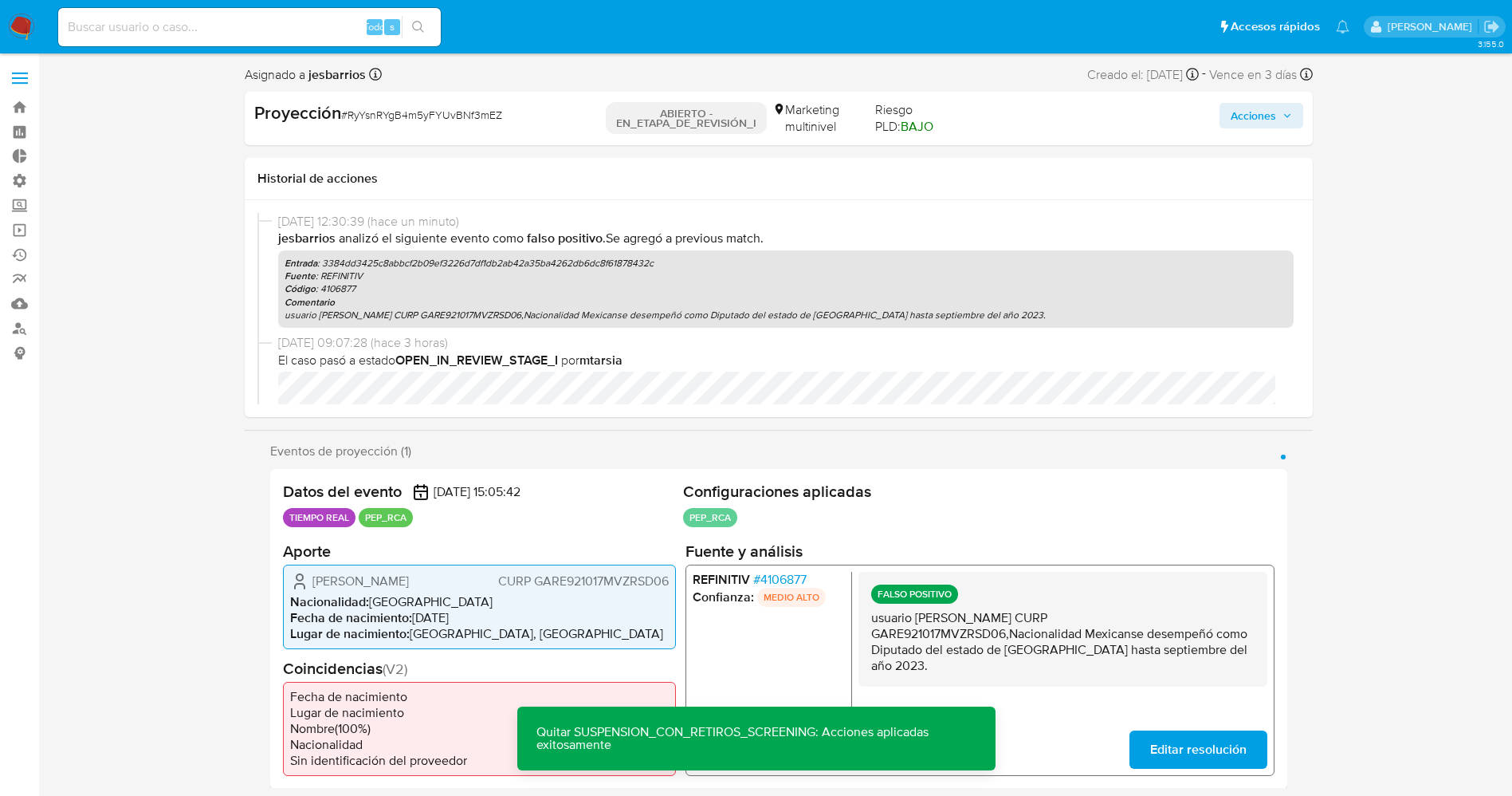
click at [1261, 117] on font "Acciones" at bounding box center [1253, 116] width 46 height 26
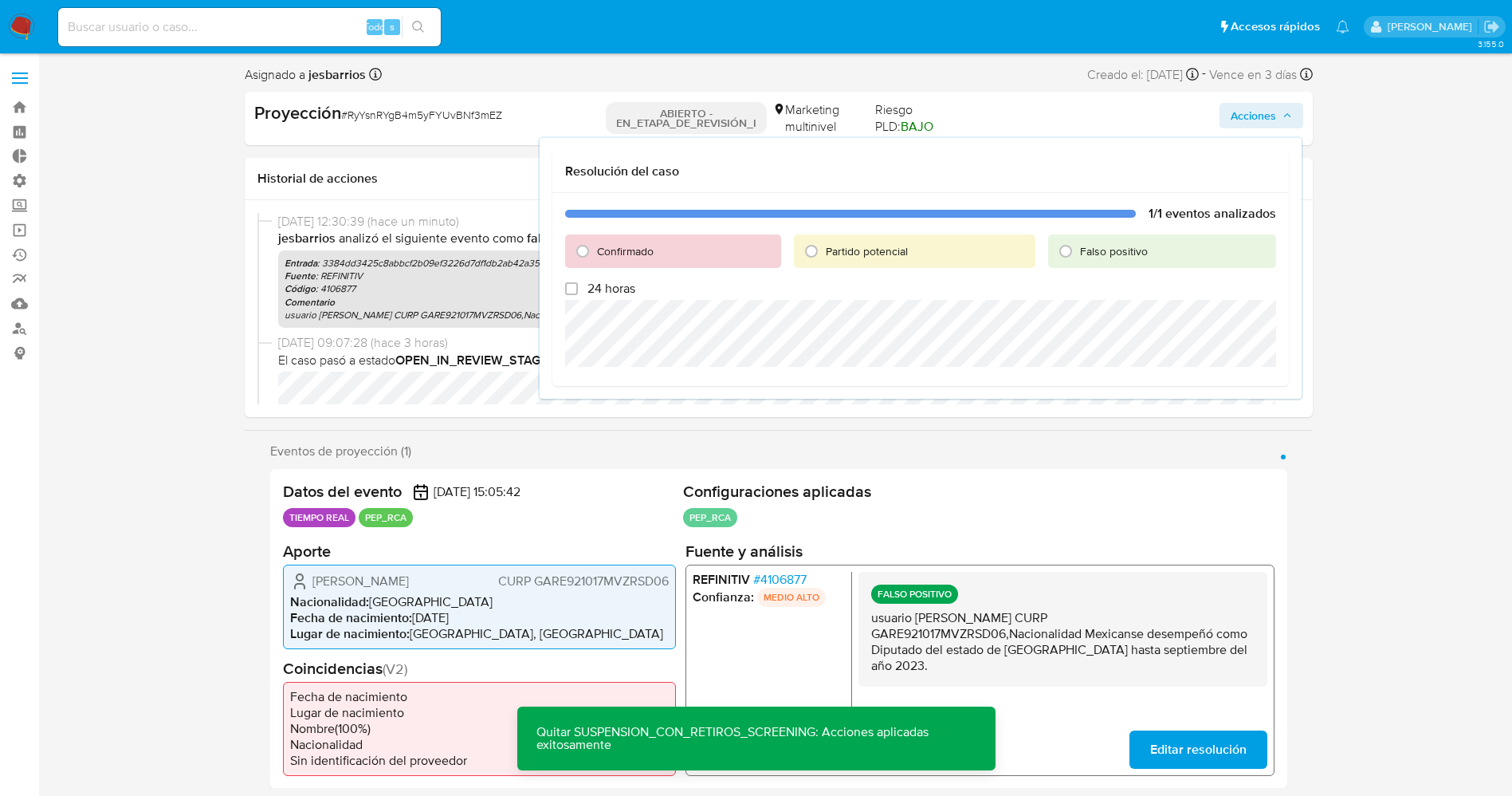
click at [1102, 246] on font "Falso positivo" at bounding box center [1114, 250] width 68 height 16
click at [1078, 246] on input "Falso positivo" at bounding box center [1066, 251] width 26 height 26
radio input "true"
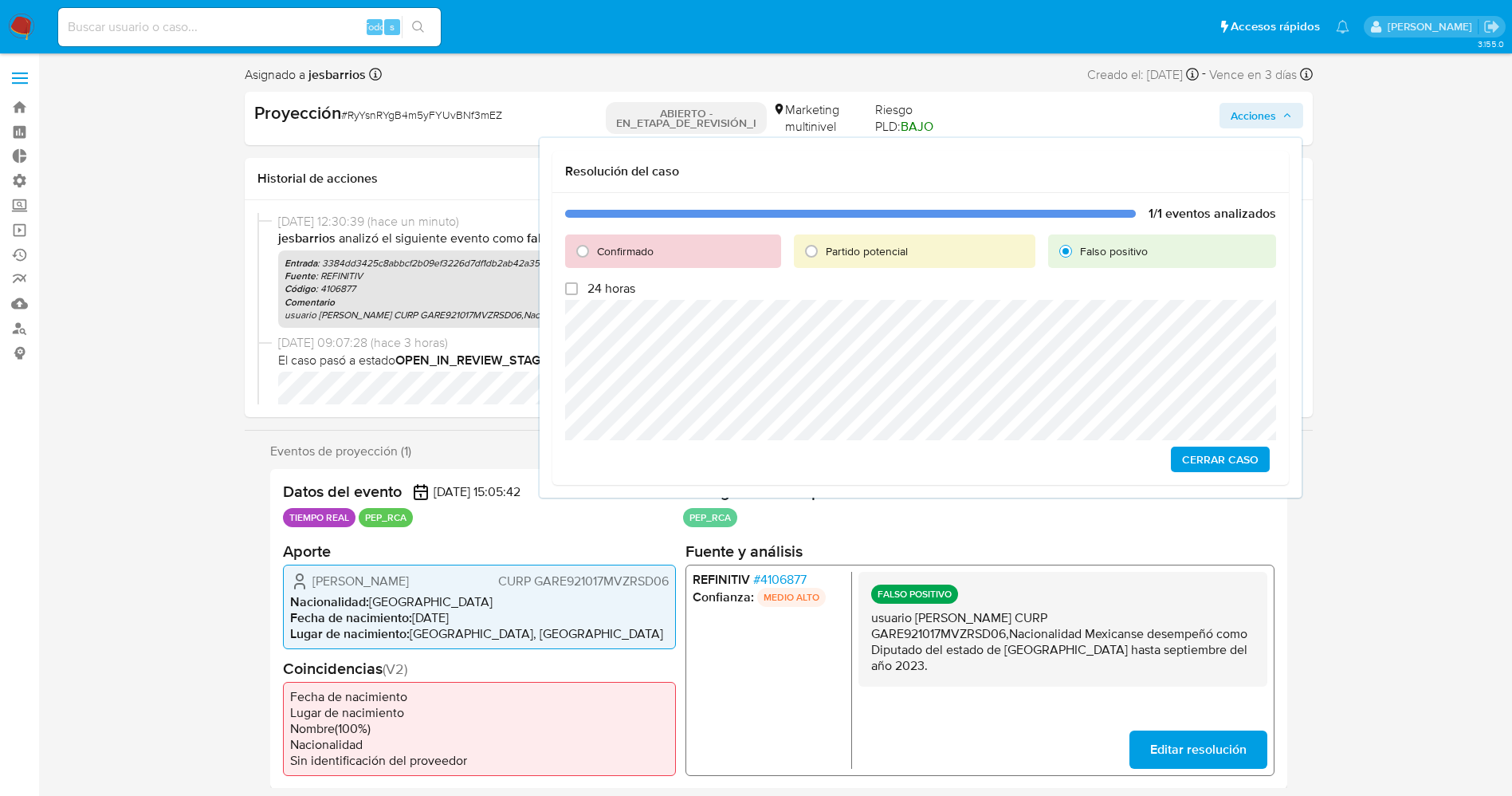
click at [1253, 462] on span "Cerrar Caso" at bounding box center [1221, 459] width 77 height 22
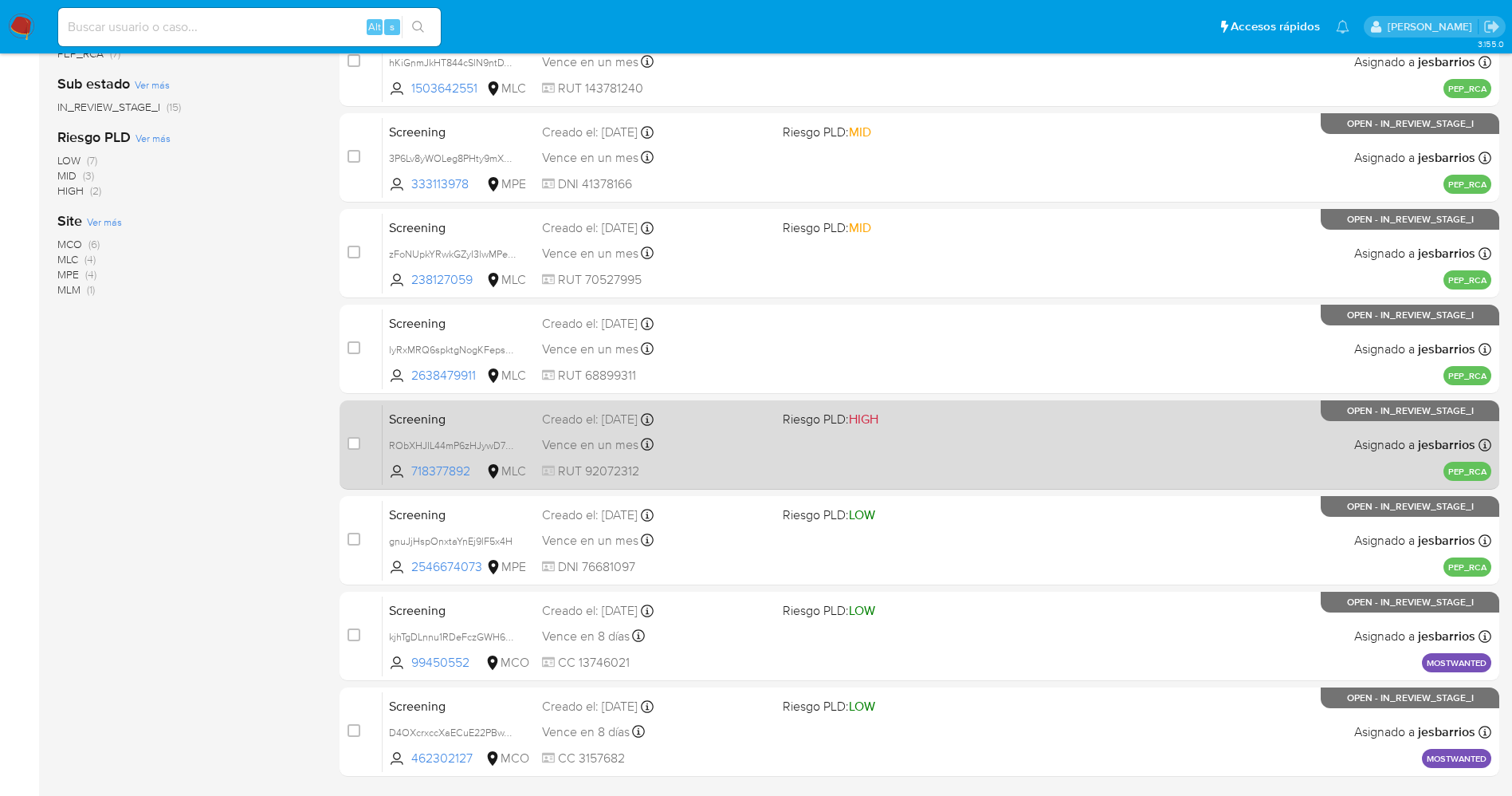
scroll to position [463, 0]
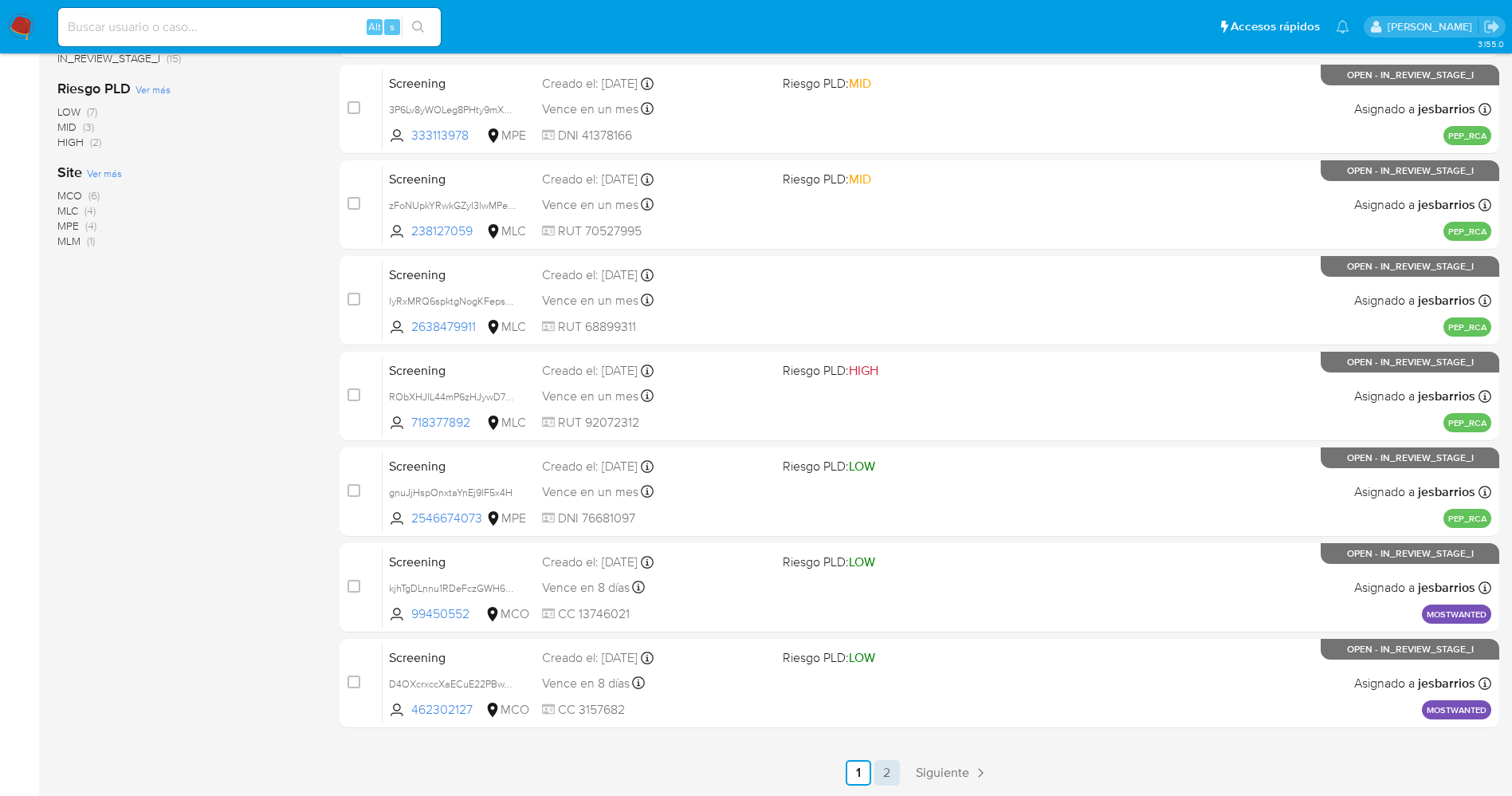
click at [877, 776] on link "2" at bounding box center [887, 772] width 26 height 26
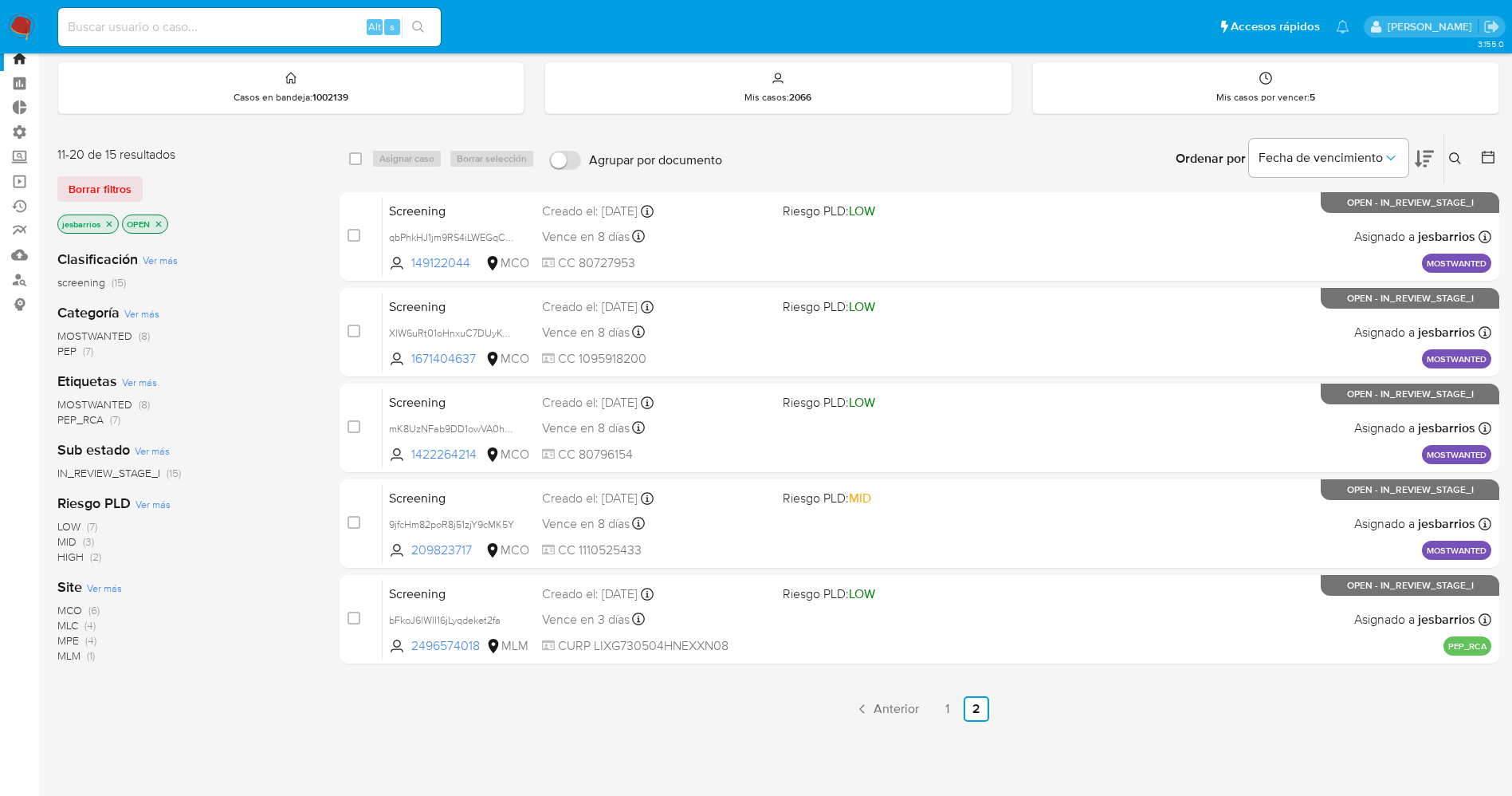
scroll to position [118, 0]
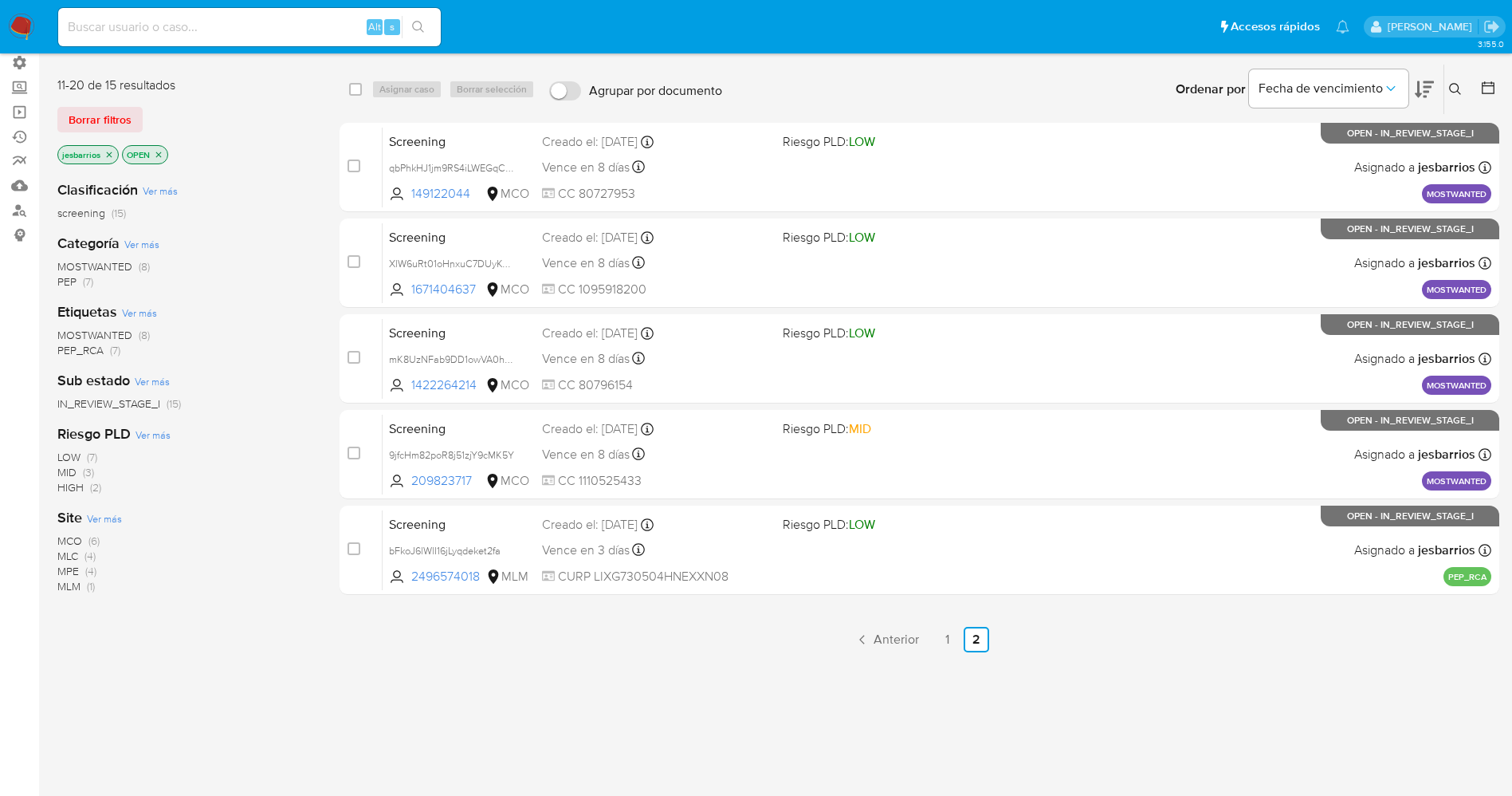
click at [946, 655] on div "select-all-cases-checkbox Asignar caso Borrar selección Agrupar por documento O…" at bounding box center [919, 425] width 1159 height 722
click at [949, 643] on link "1" at bounding box center [947, 640] width 26 height 26
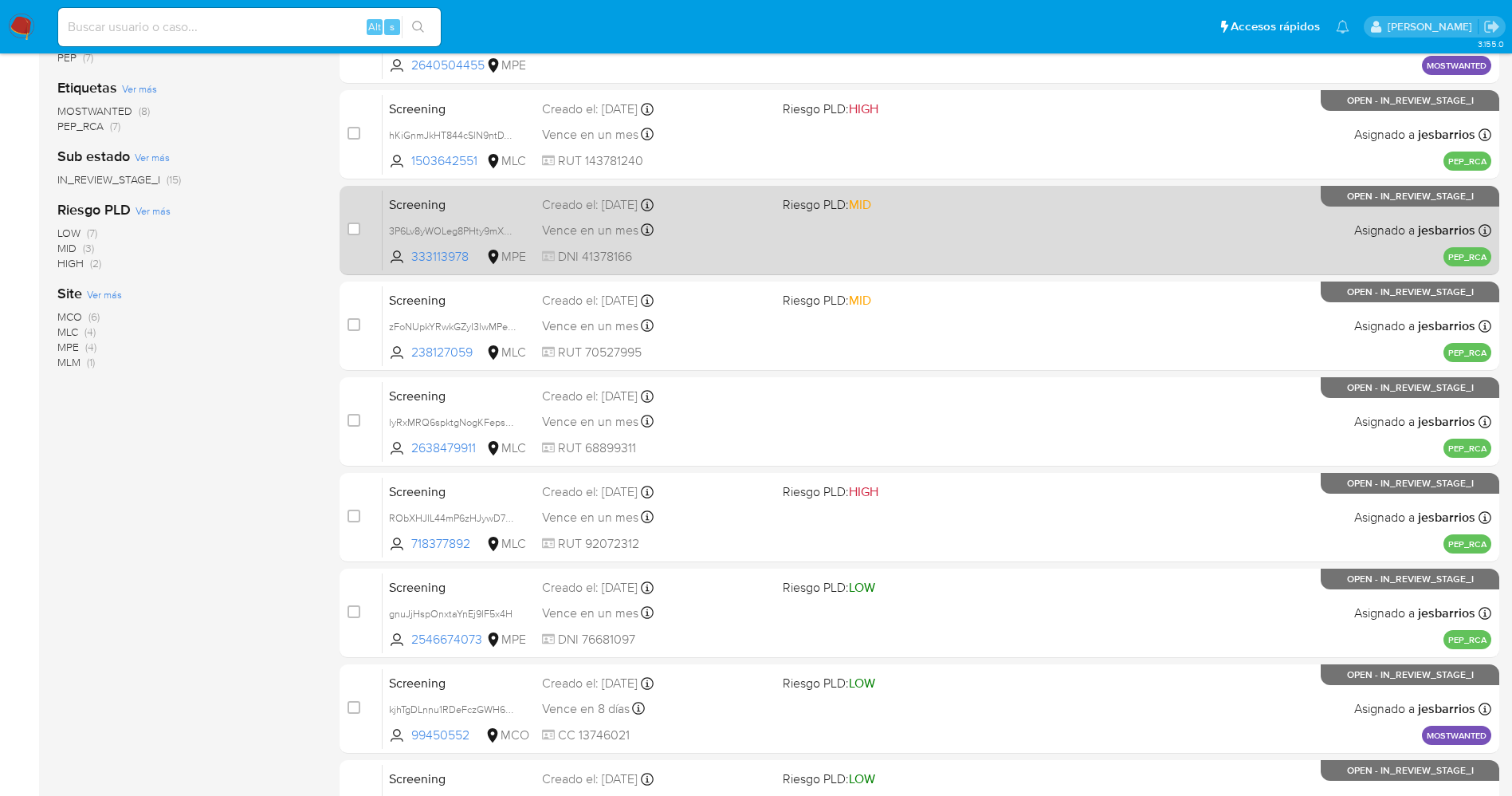
scroll to position [463, 0]
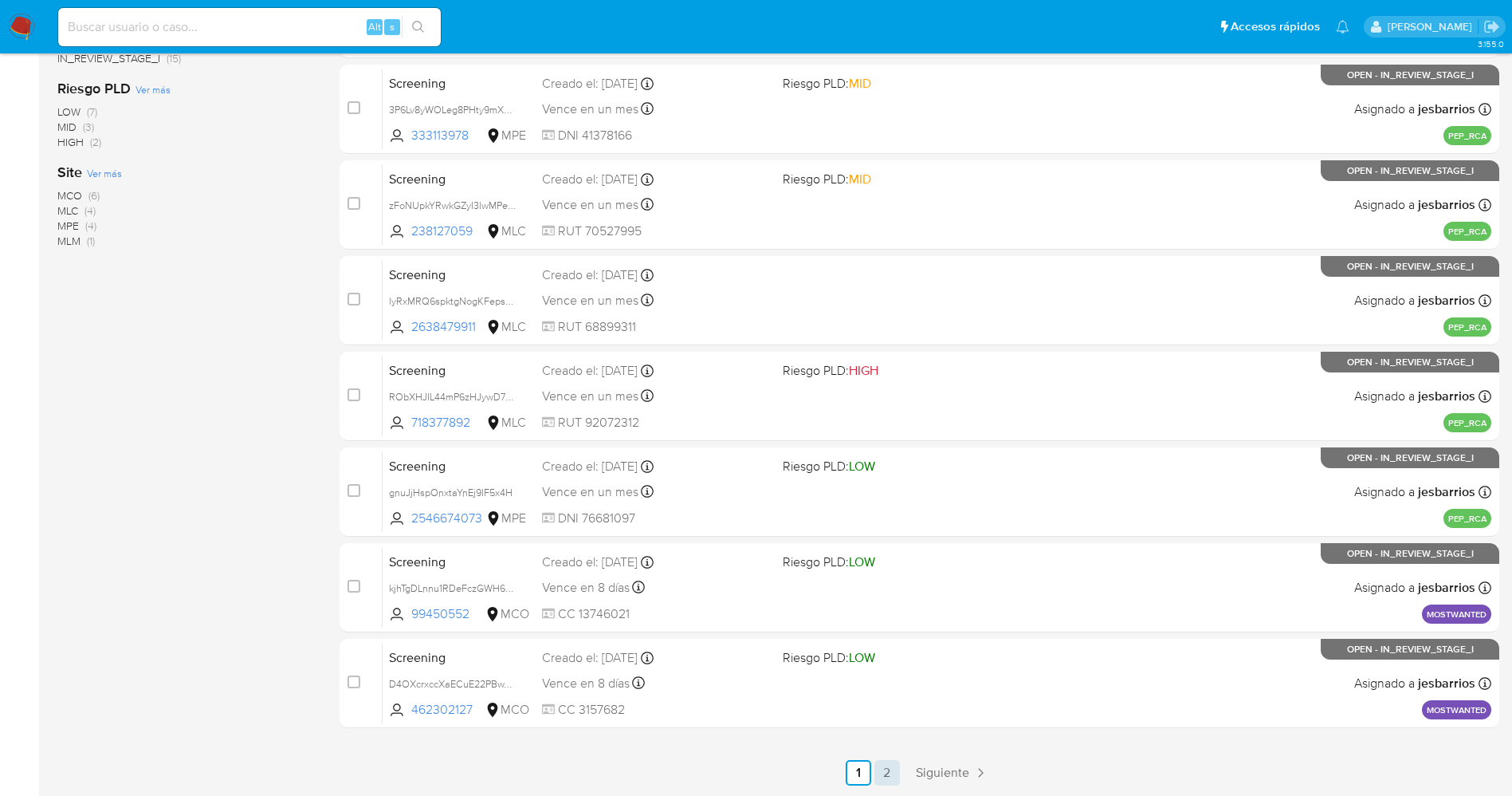
click at [892, 772] on link "2" at bounding box center [887, 772] width 26 height 26
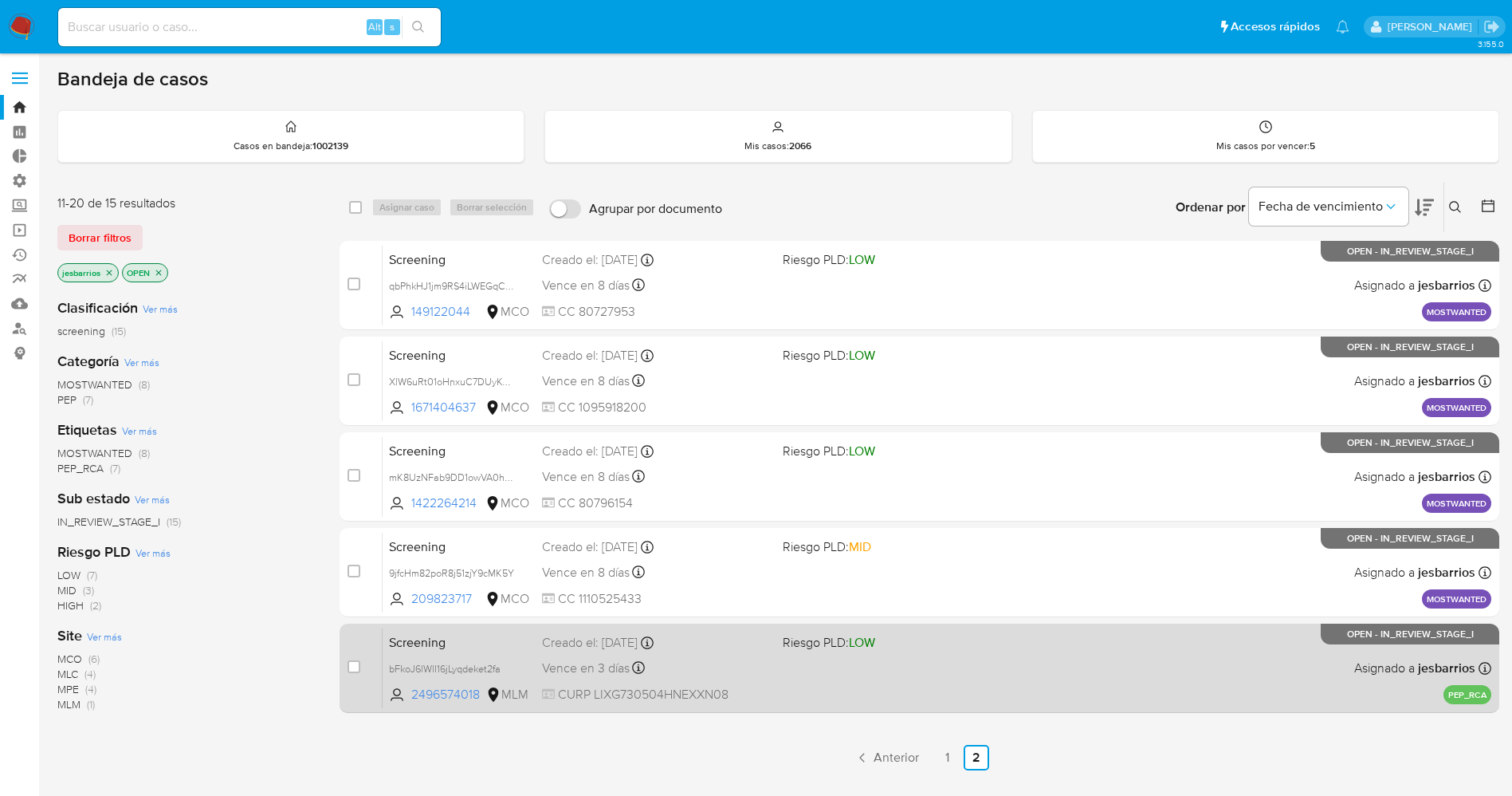
click at [804, 687] on div "Screening bFkoJ6lWlI16jLyqdeket2fa 2496574018 MLM Riesgo PLD: LOW Creado el: [D…" at bounding box center [937, 668] width 1109 height 80
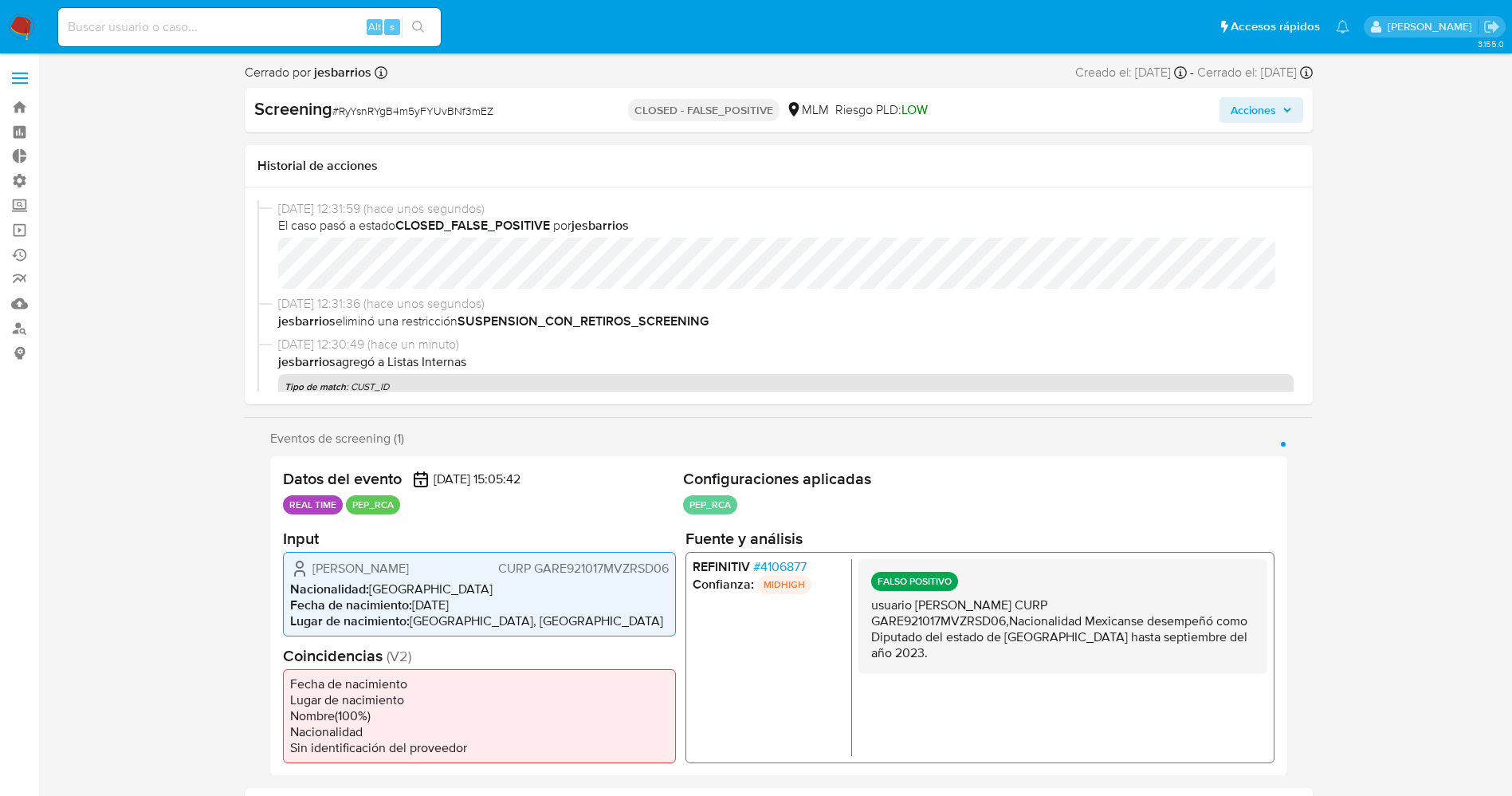
select select "10"
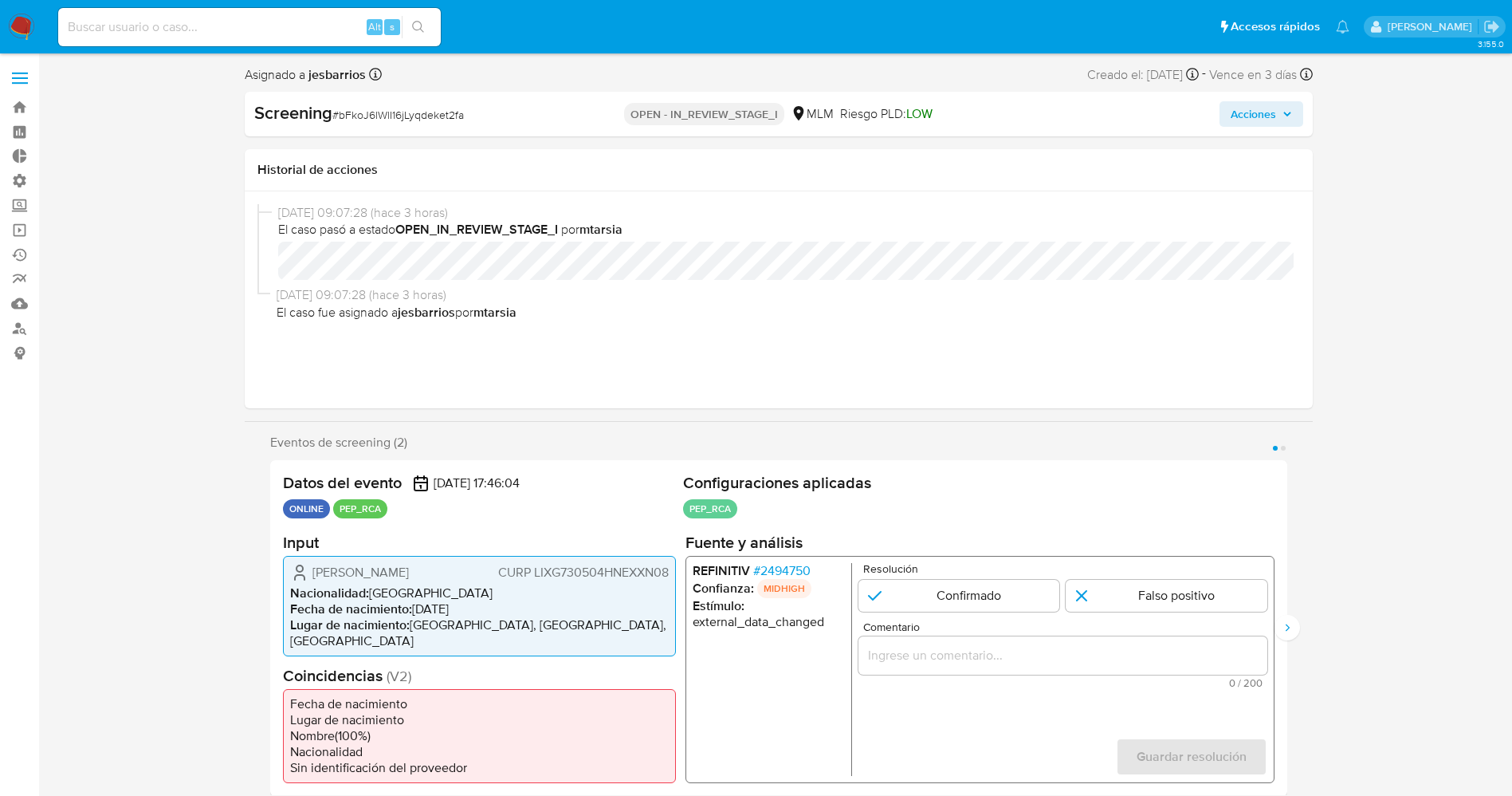
select select "10"
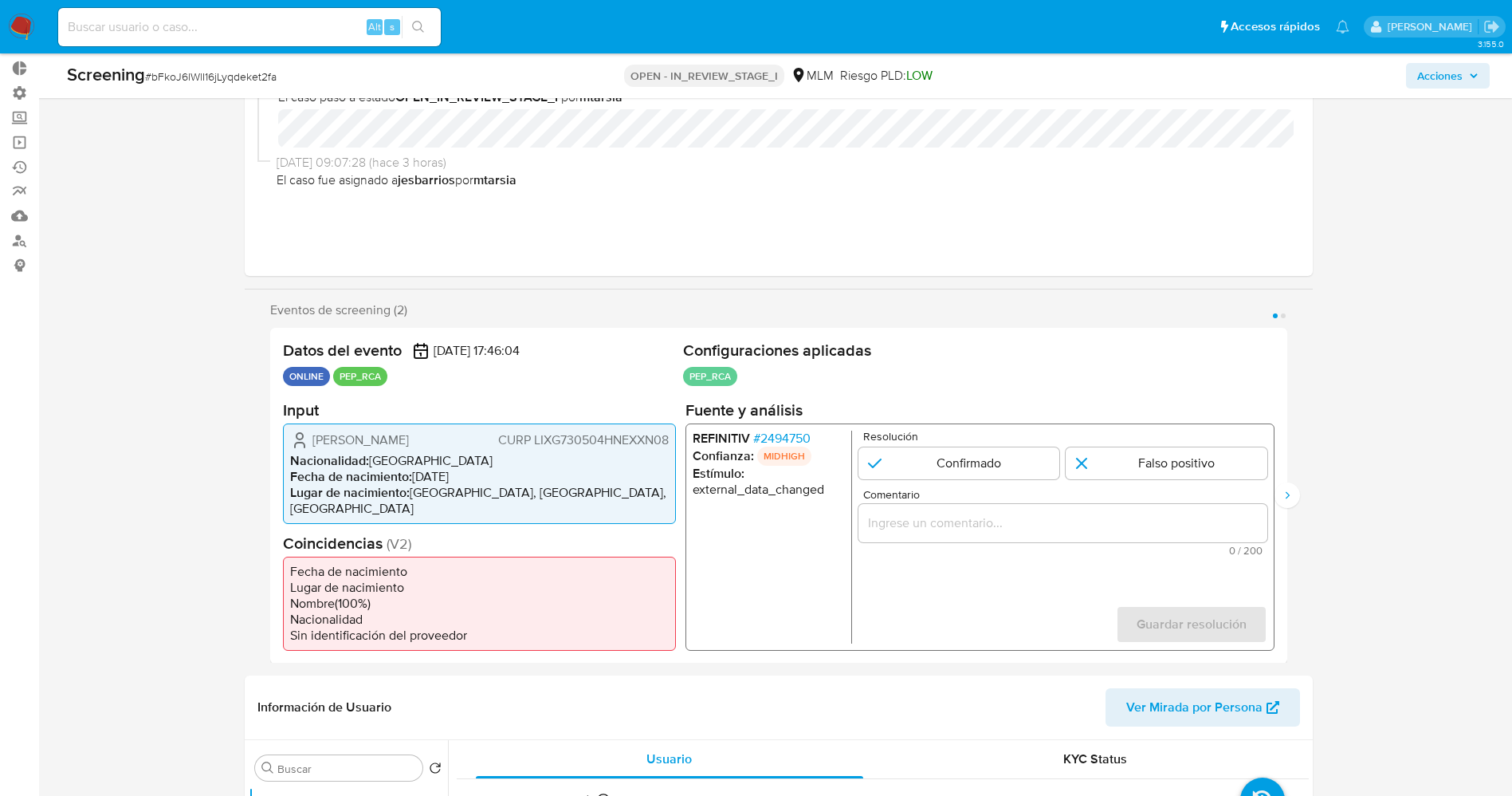
scroll to position [120, 0]
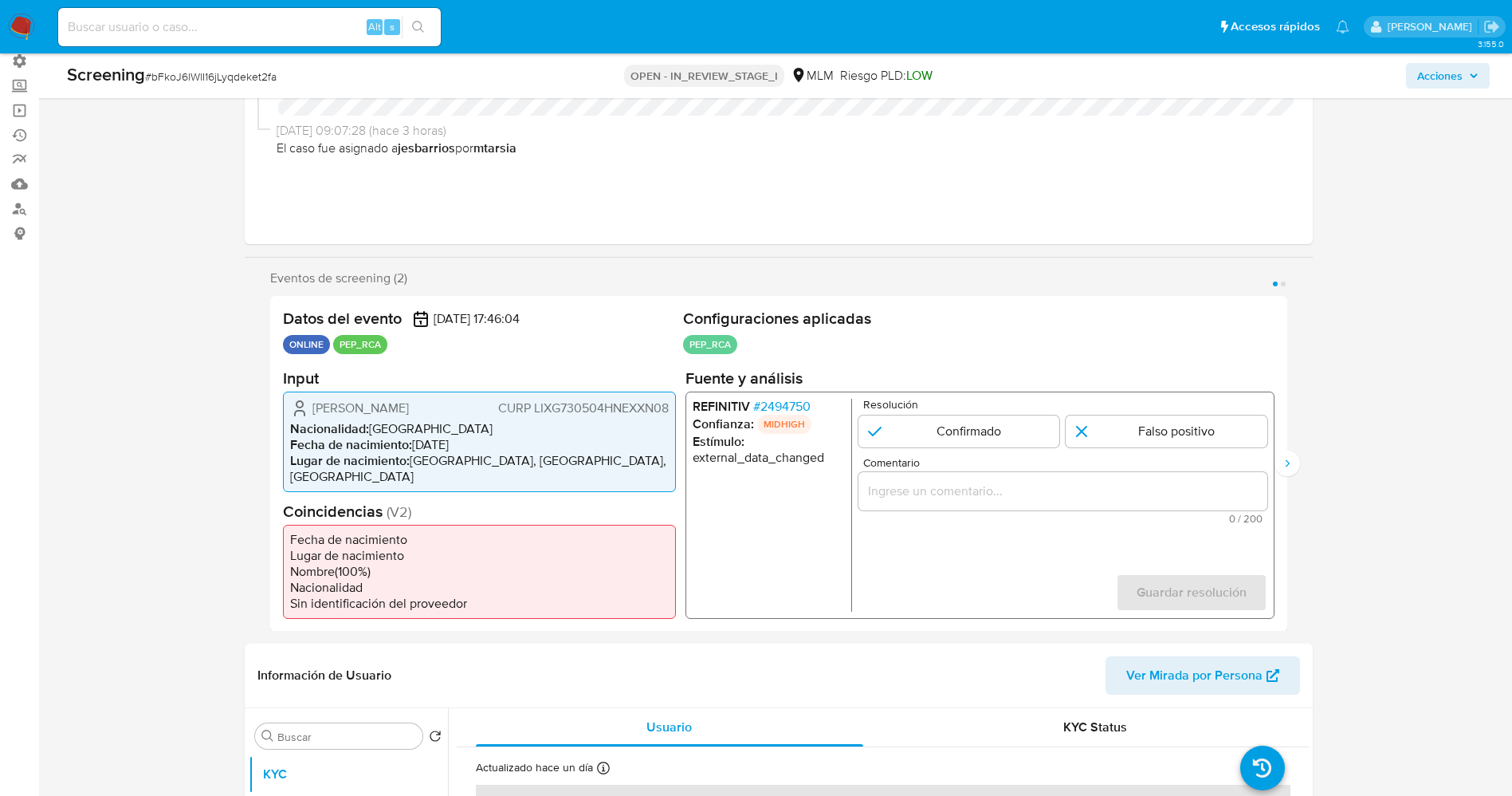
click at [791, 400] on span "# 2494750" at bounding box center [781, 405] width 58 height 16
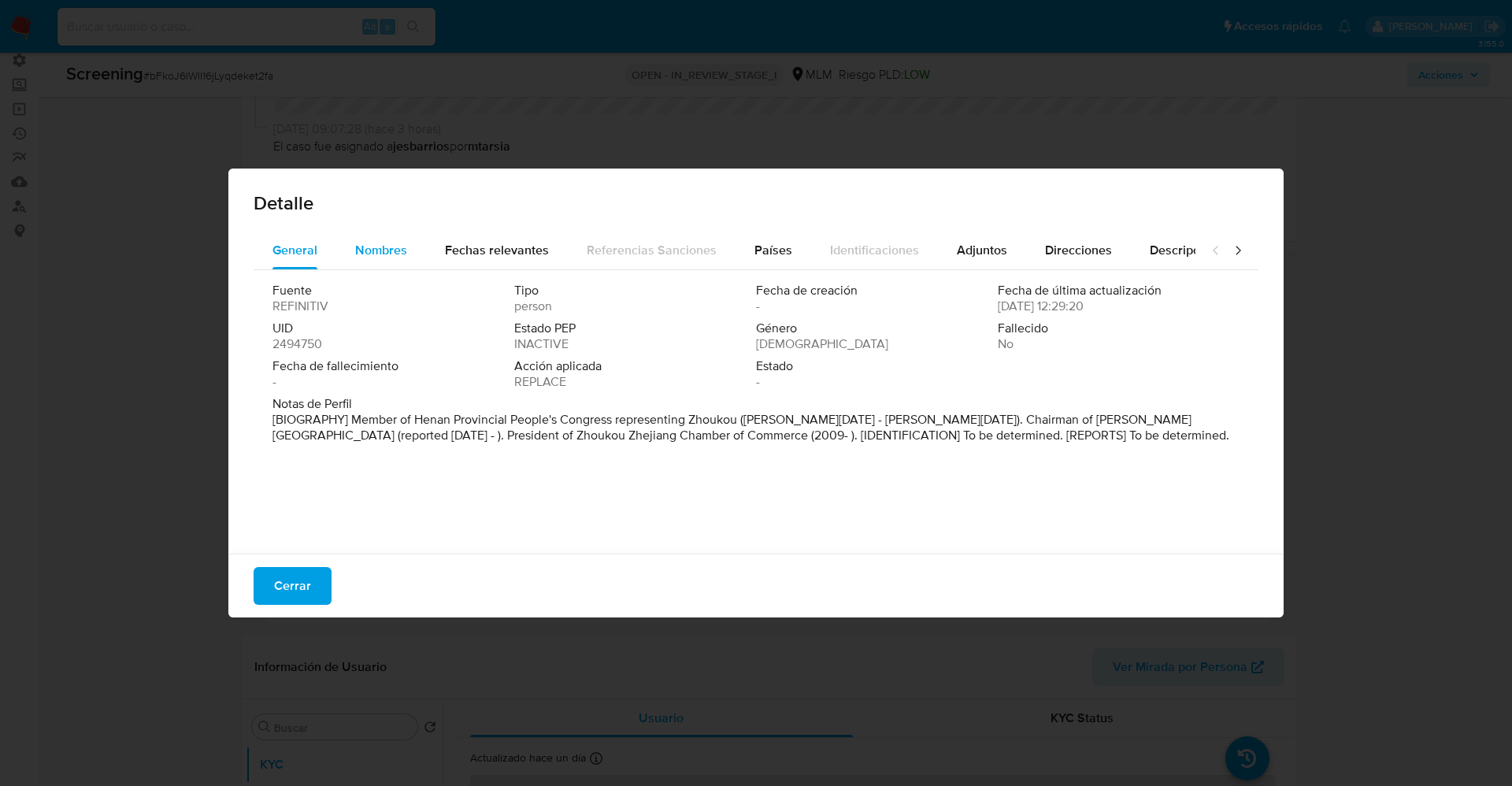
click at [376, 261] on div "Nombres" at bounding box center [381, 251] width 52 height 38
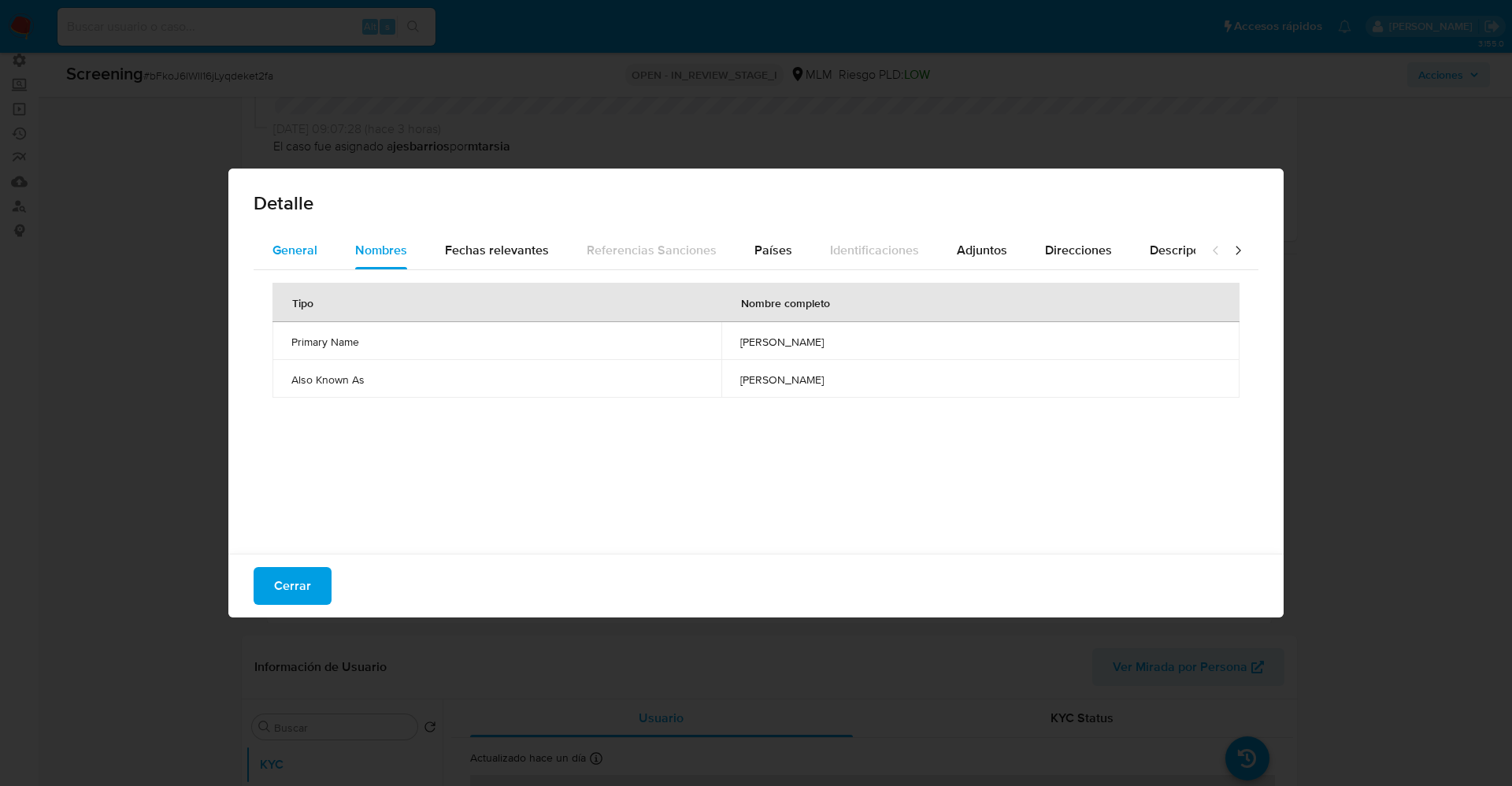
click at [292, 245] on span "General" at bounding box center [295, 250] width 45 height 18
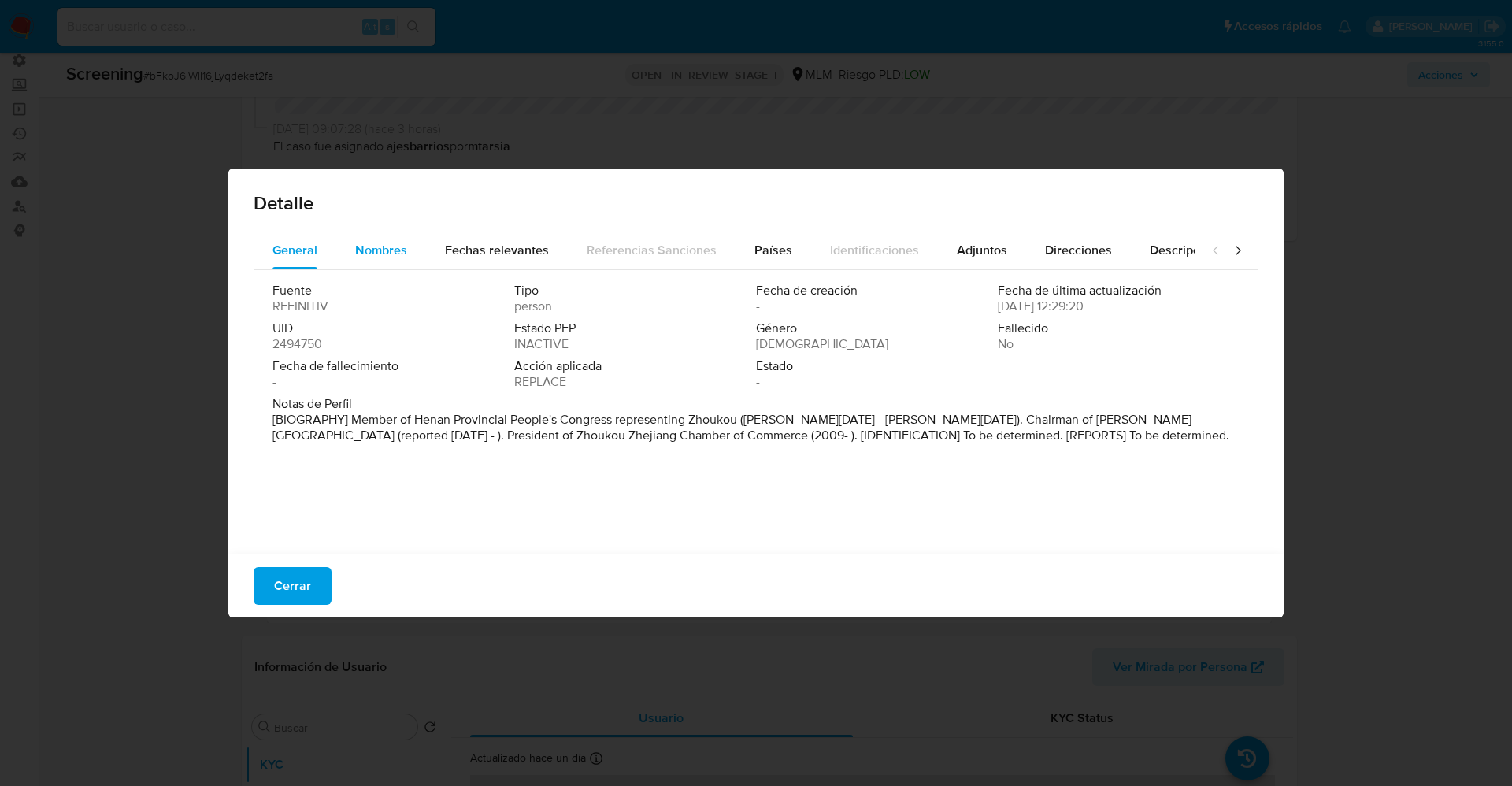
click at [364, 245] on span "Nombres" at bounding box center [381, 250] width 52 height 18
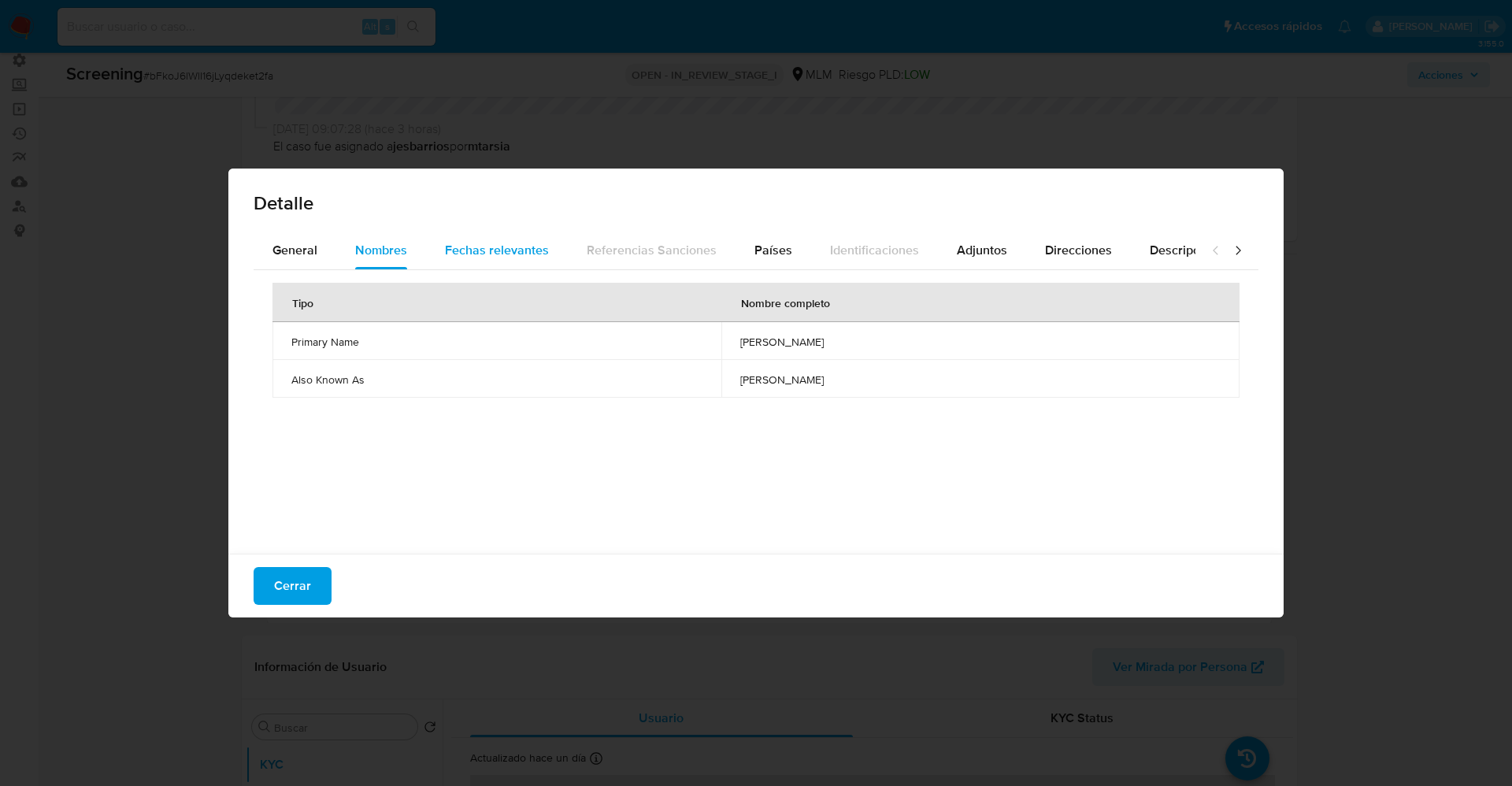
click at [483, 232] on div "Fechas relevantes" at bounding box center [496, 251] width 104 height 38
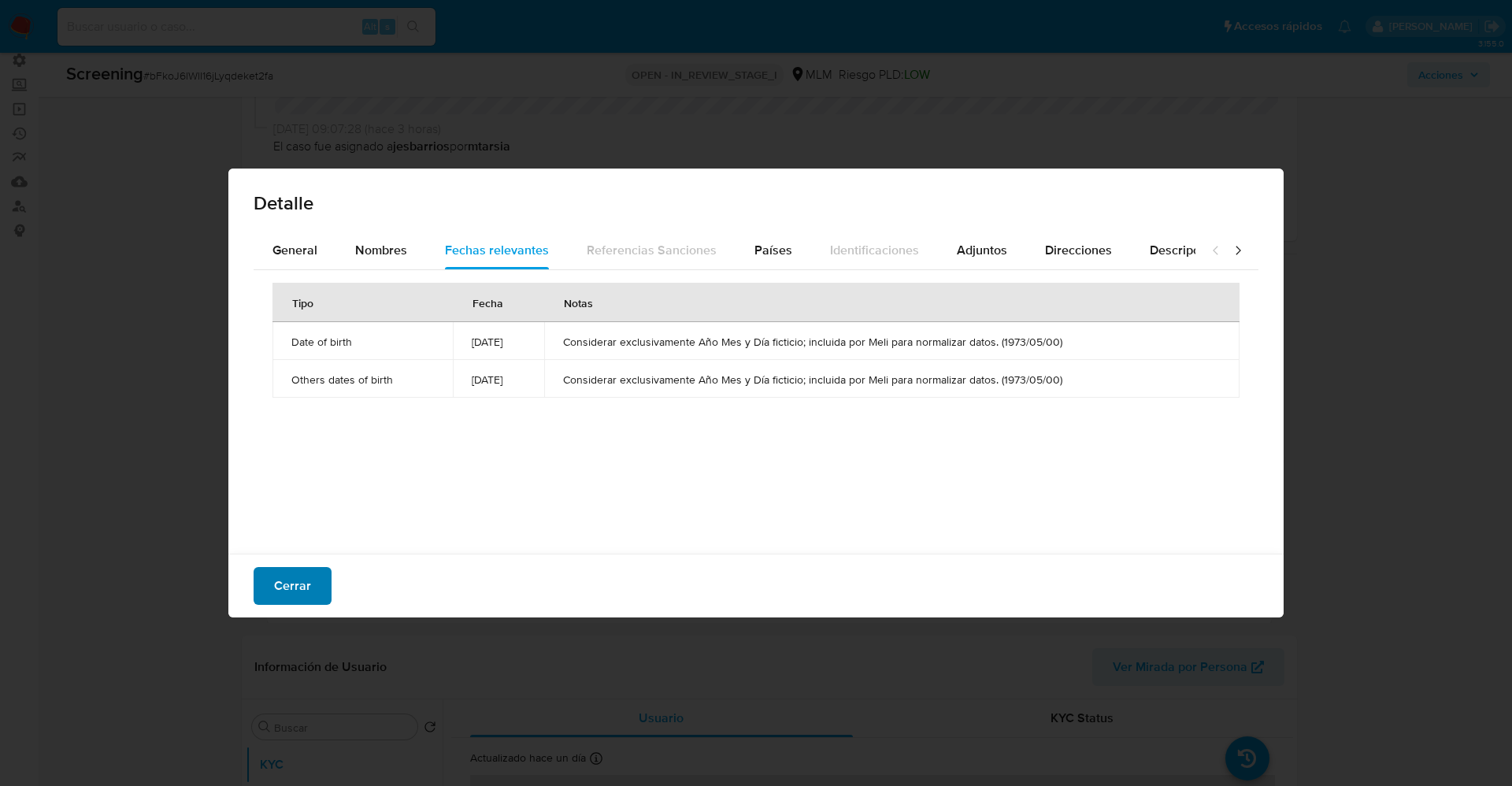
click at [311, 578] on button "Cerrar" at bounding box center [292, 586] width 78 height 38
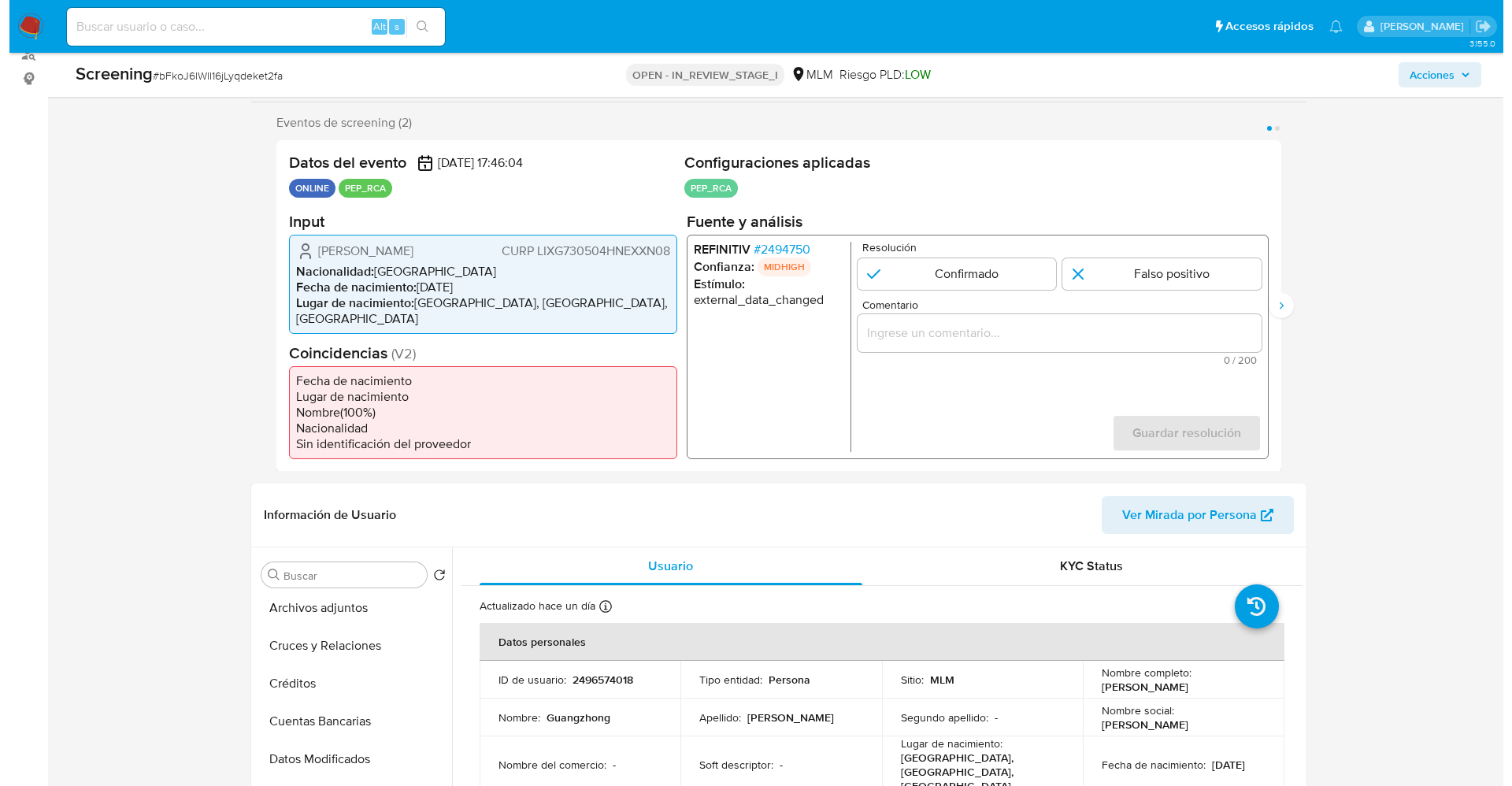
scroll to position [236, 0]
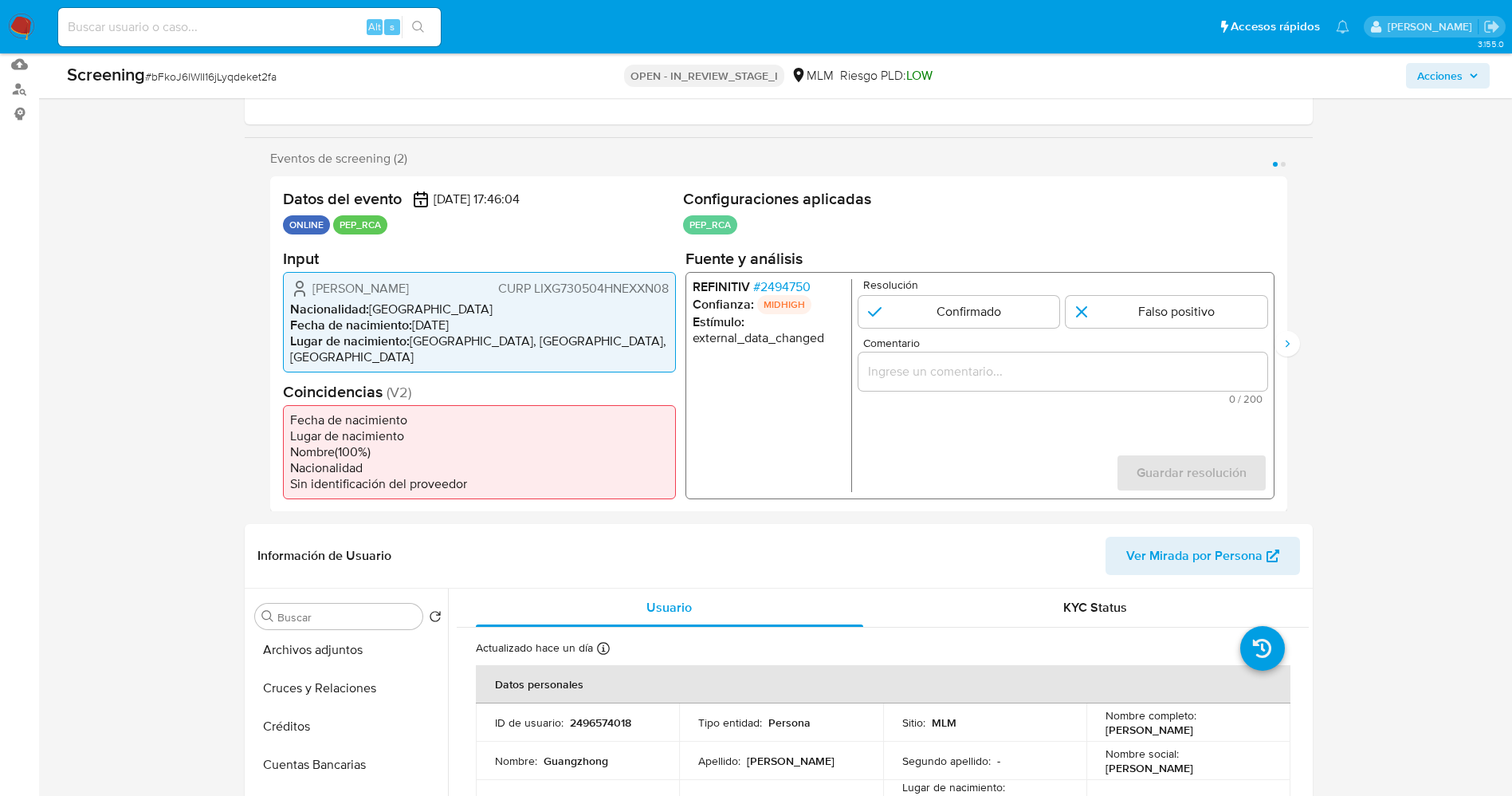
click at [774, 281] on span "# 2494750" at bounding box center [781, 285] width 58 height 16
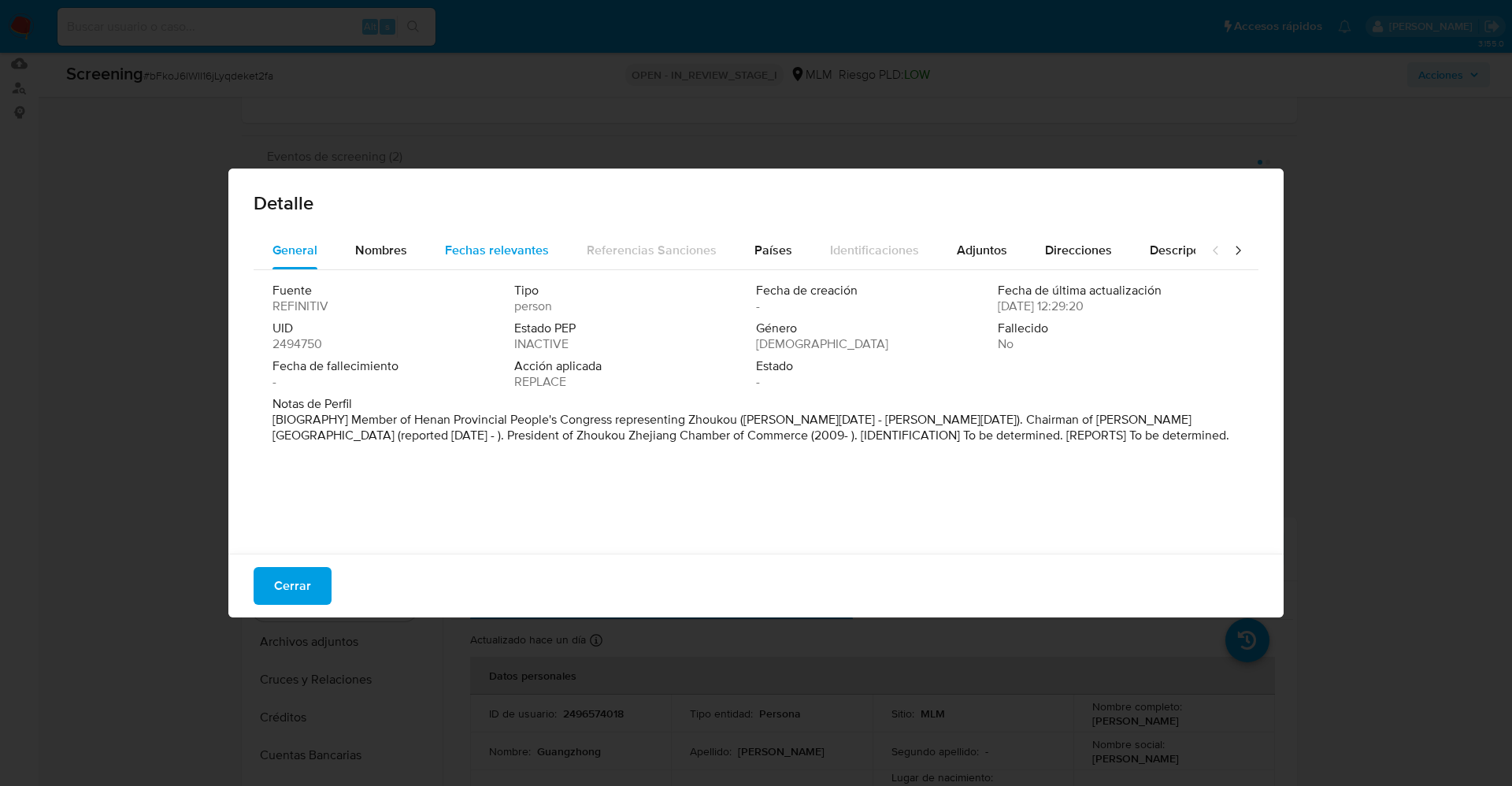
click at [499, 255] on span "Fechas relevantes" at bounding box center [496, 250] width 104 height 18
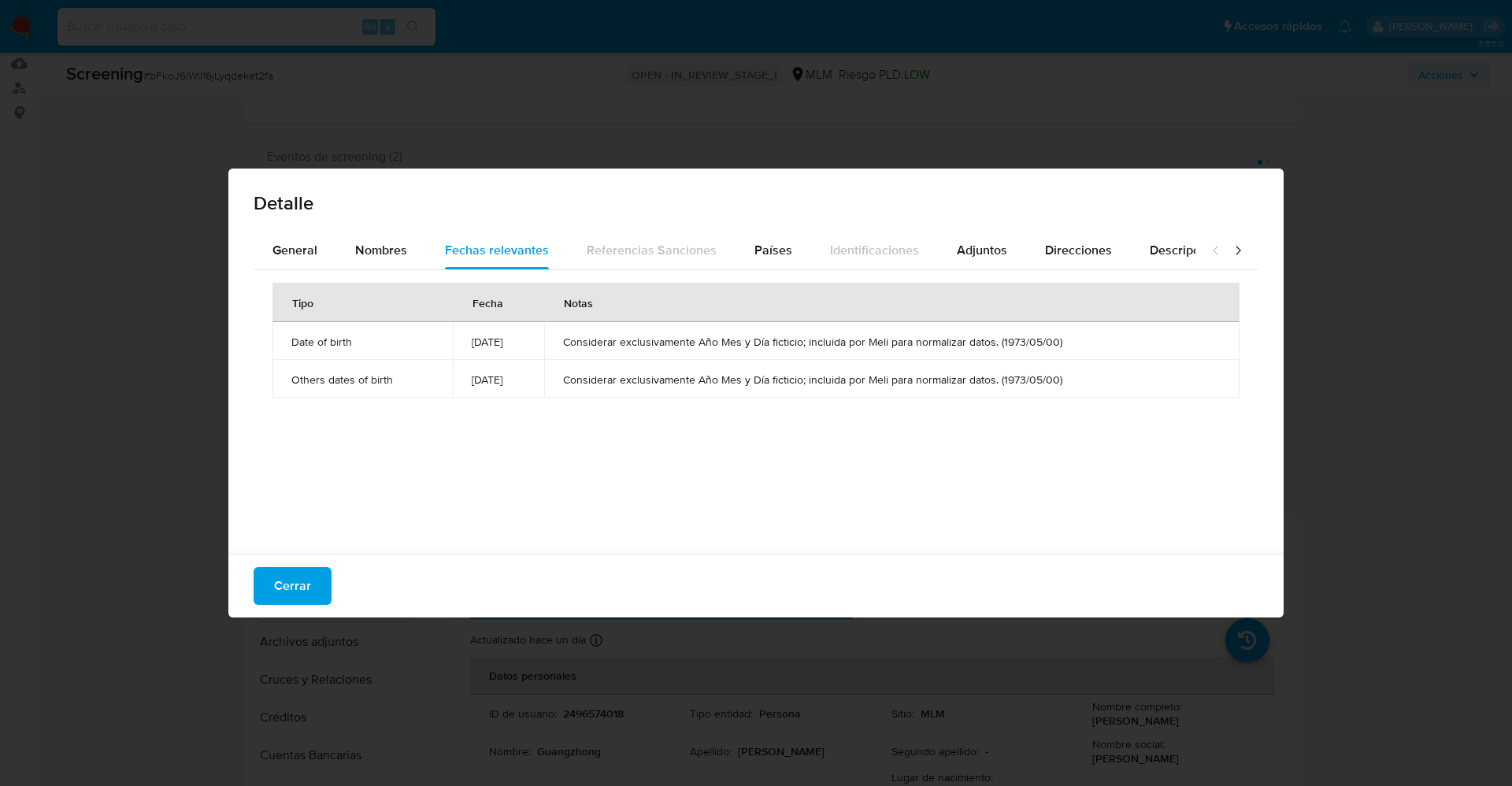
click at [1230, 250] on icon at bounding box center [1238, 250] width 15 height 15
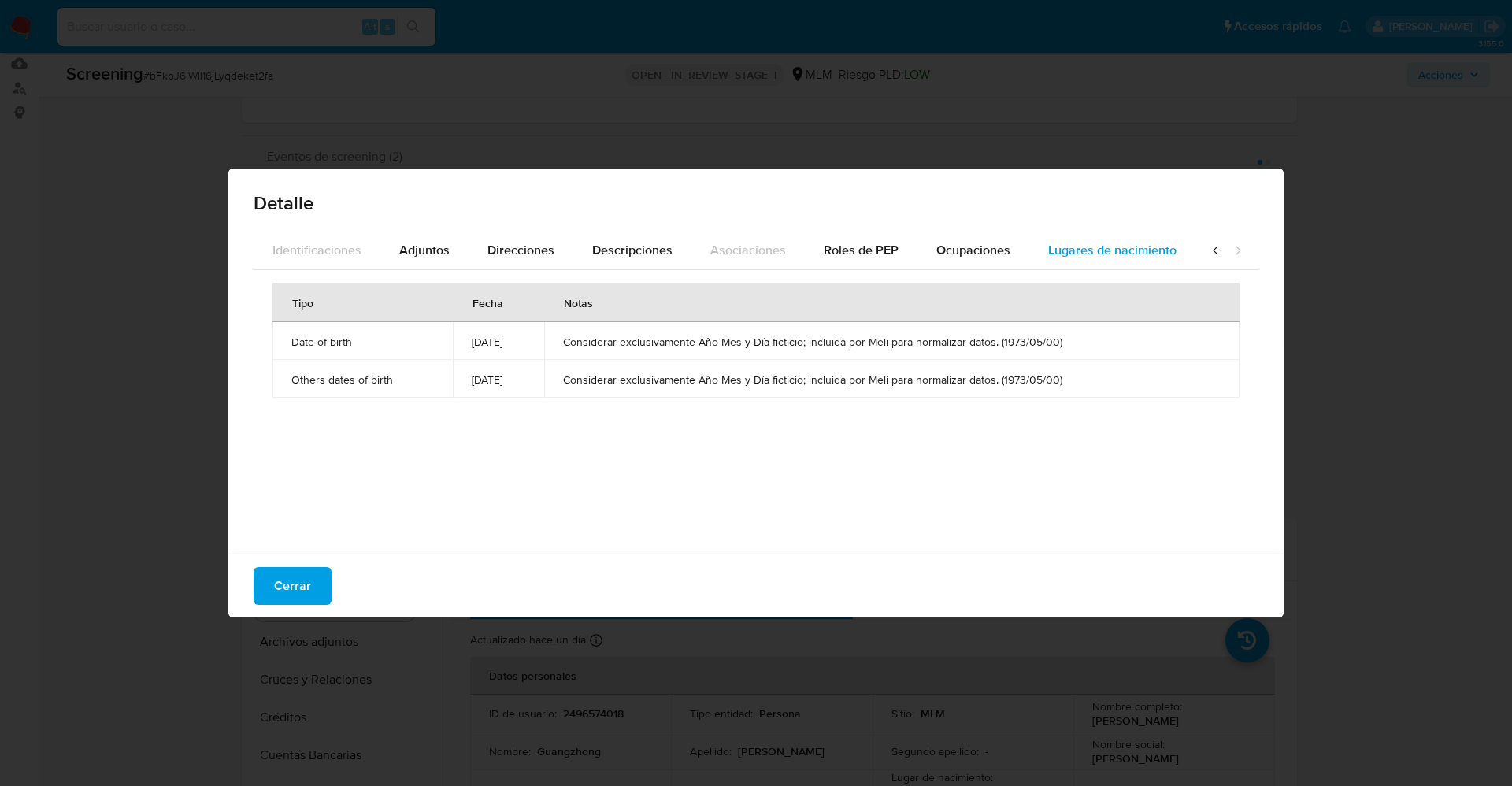
scroll to position [0, 564]
click at [1029, 255] on button "Lugares de nacimiento" at bounding box center [1112, 251] width 166 height 38
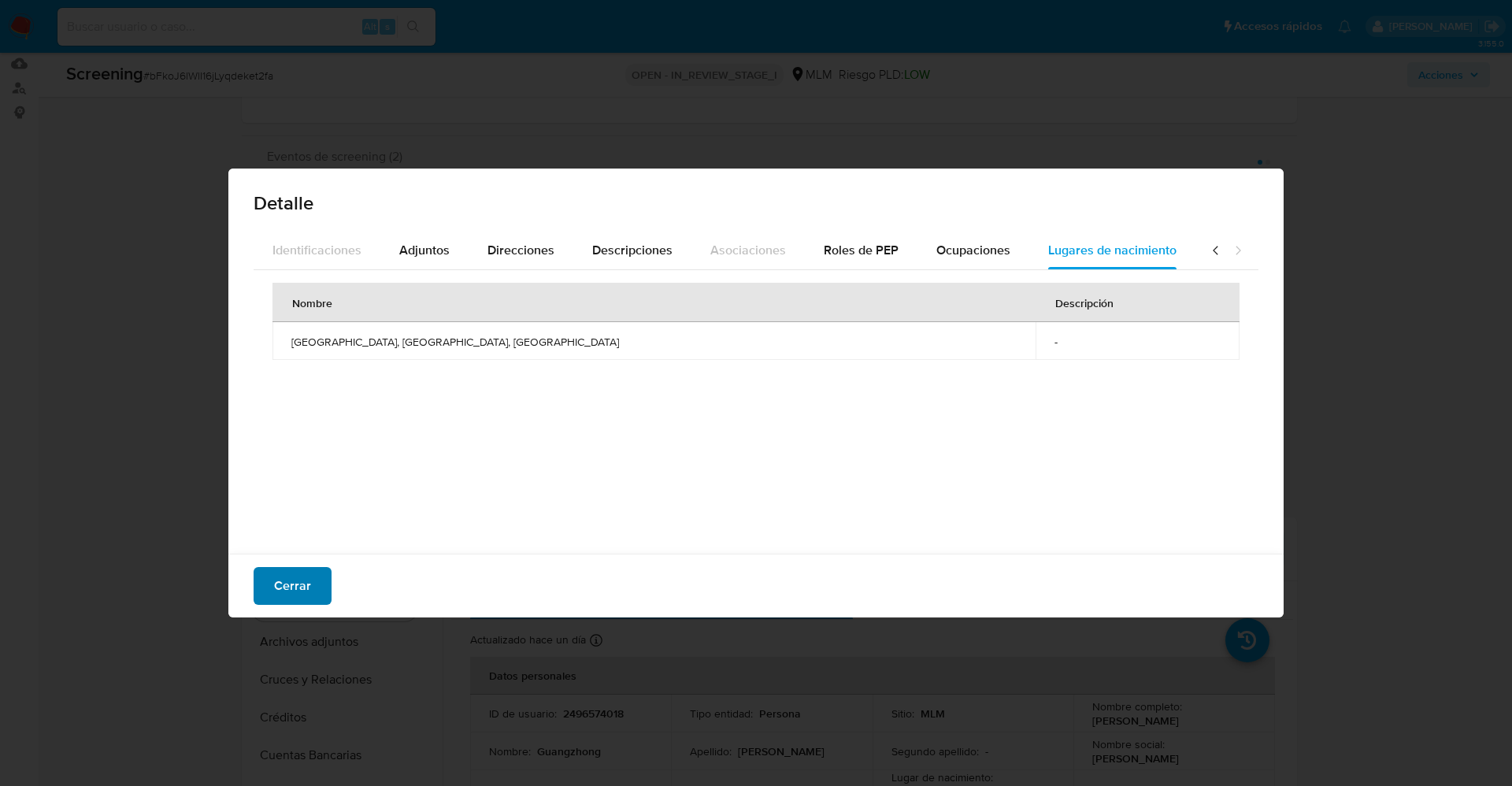
click at [283, 603] on span "Cerrar" at bounding box center [292, 586] width 37 height 34
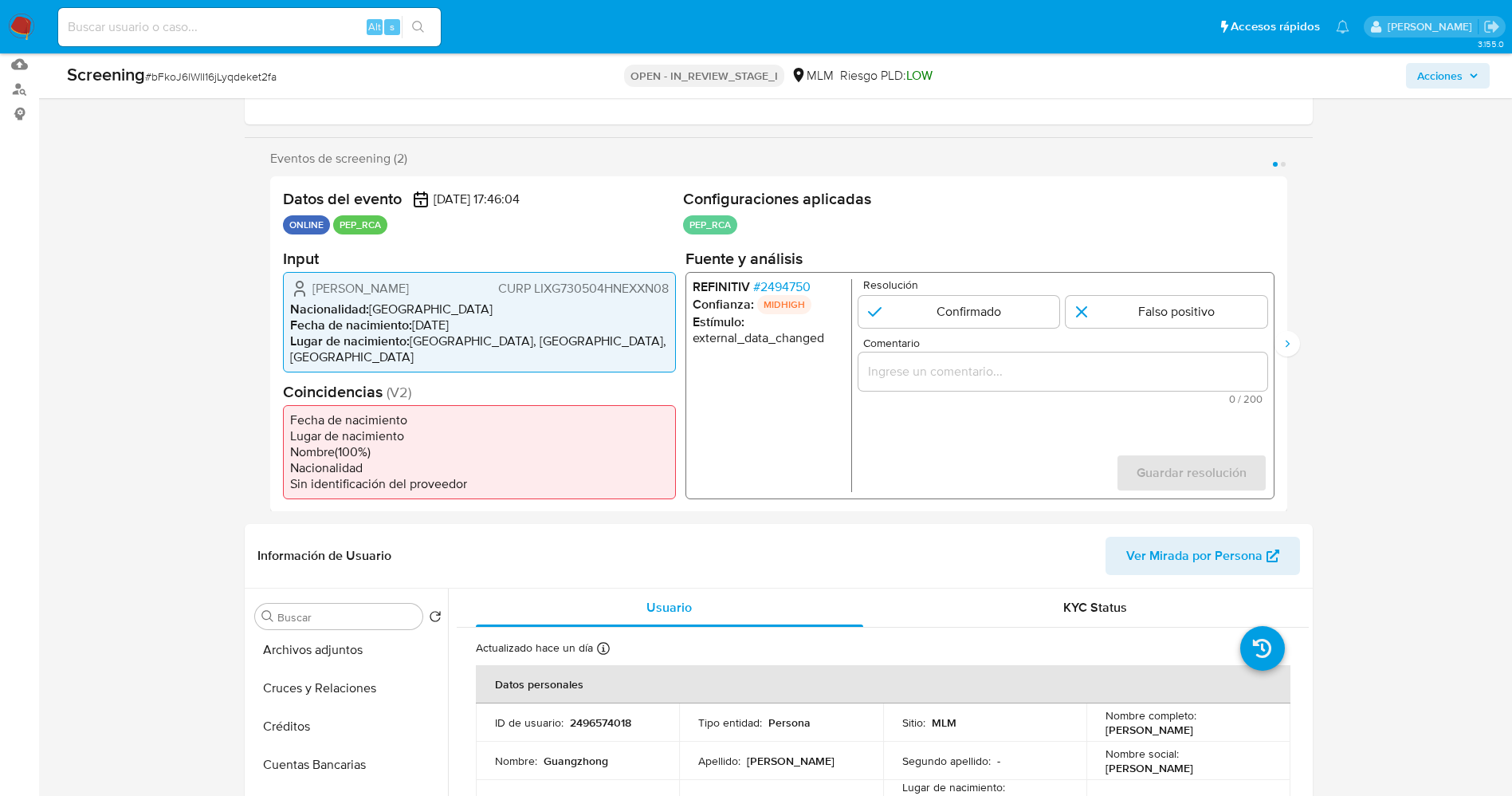
click at [789, 285] on span "# 2494750" at bounding box center [781, 285] width 58 height 16
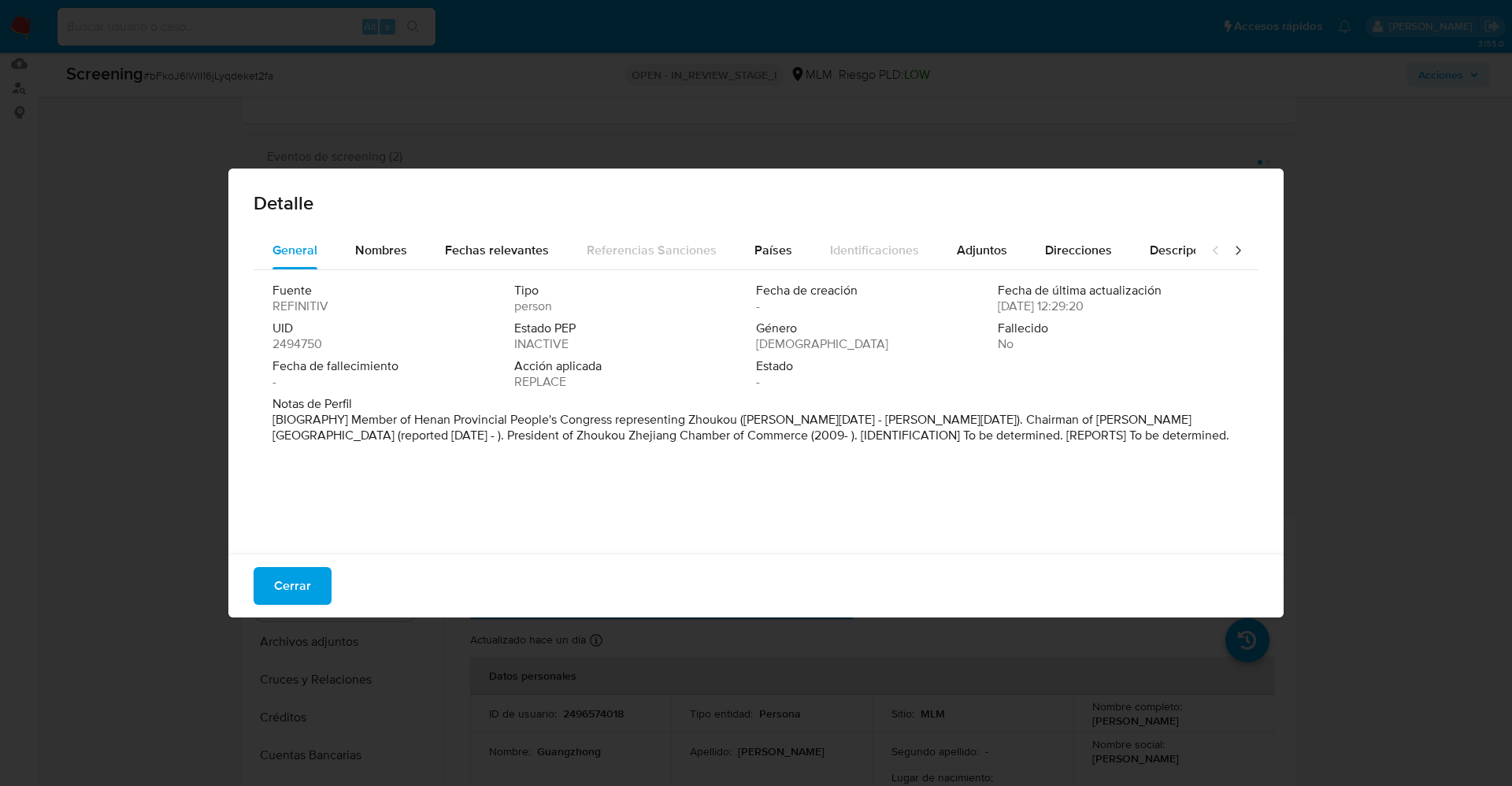
click at [1230, 250] on icon at bounding box center [1238, 250] width 15 height 15
click at [1064, 252] on span "Lugares de nacimiento" at bounding box center [1112, 250] width 128 height 18
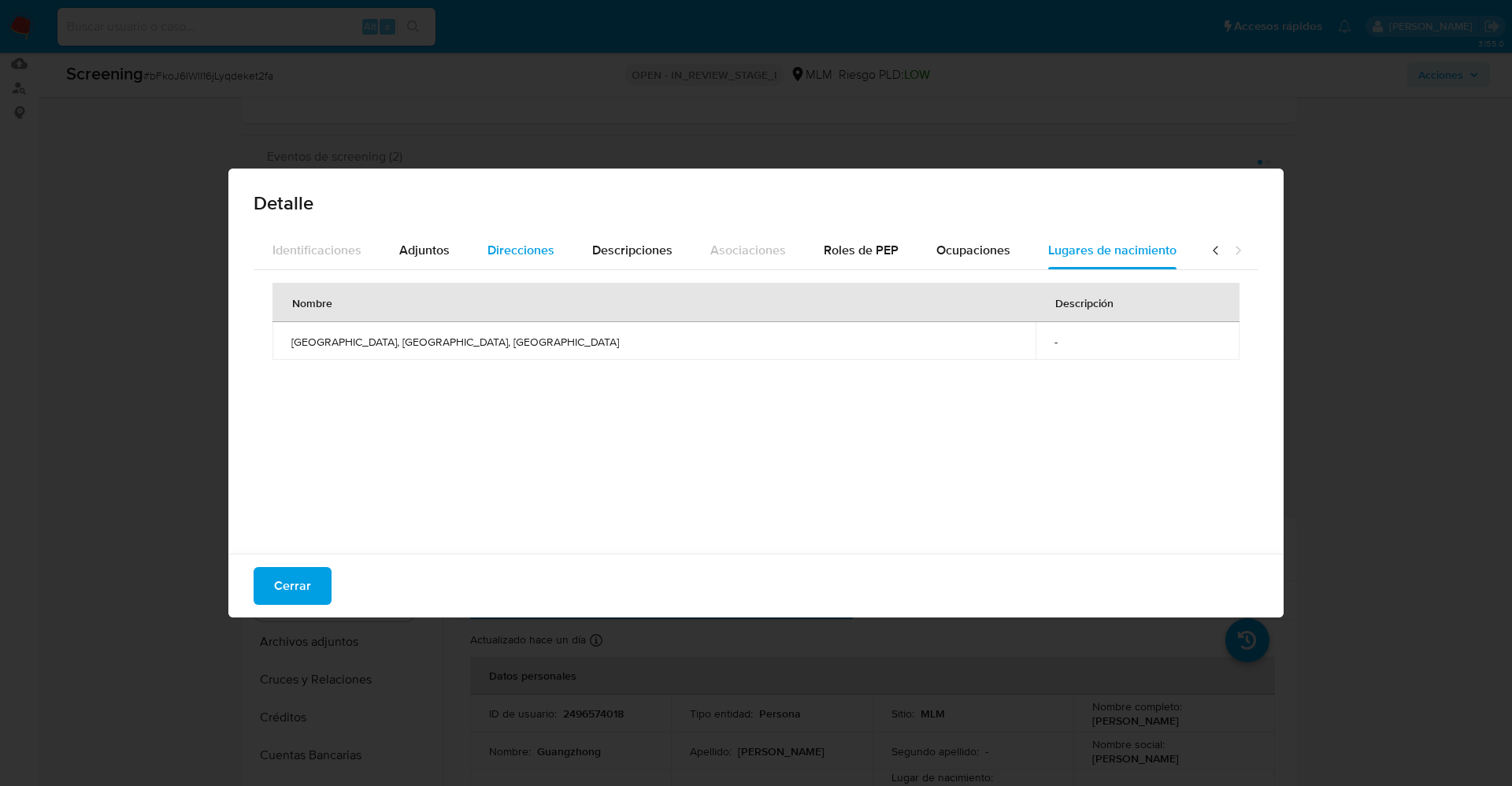
drag, startPoint x: 417, startPoint y: 253, endPoint x: 499, endPoint y: 245, distance: 82.4
click at [422, 254] on span "Adjuntos" at bounding box center [424, 250] width 51 height 18
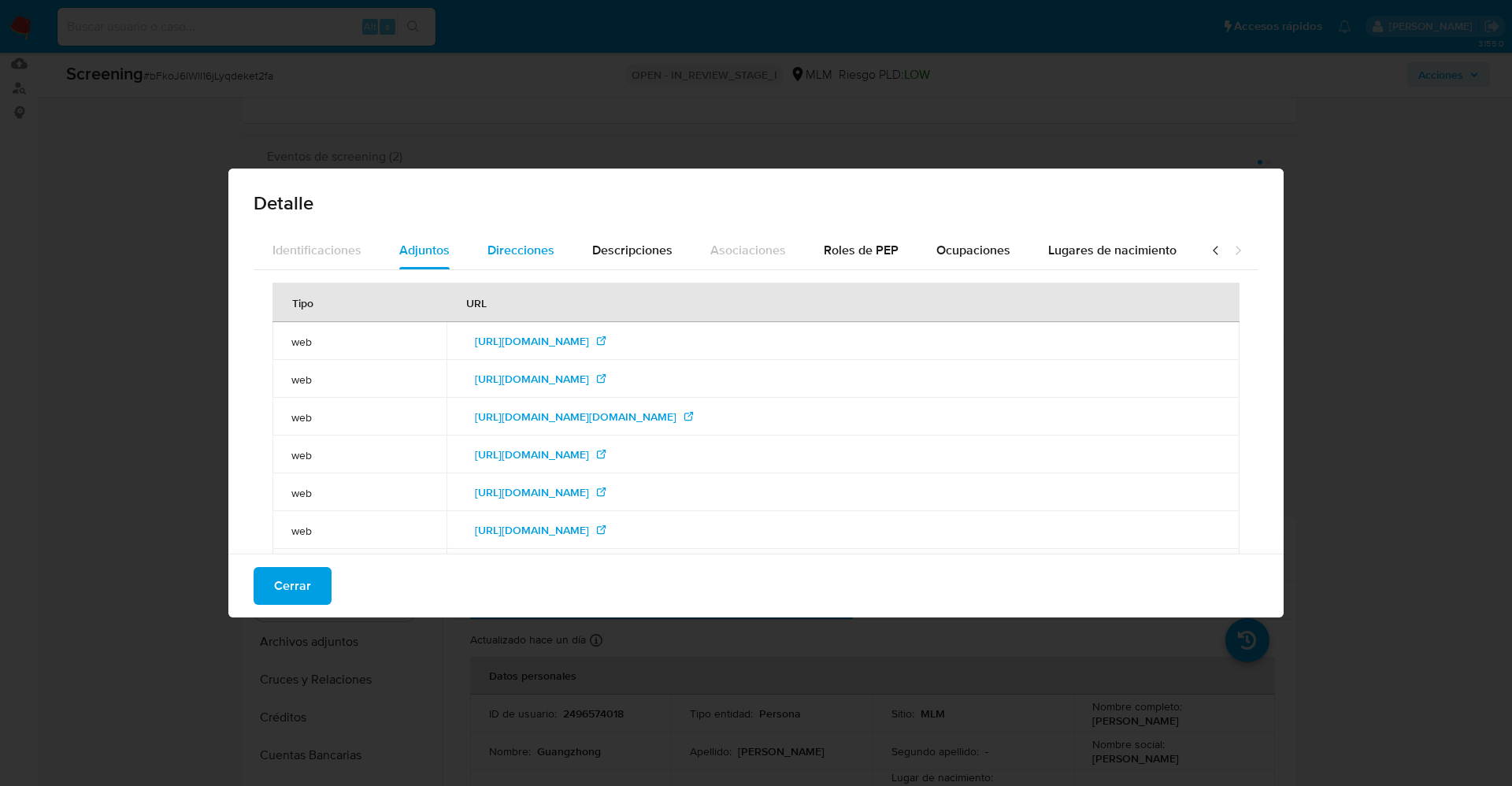
click at [521, 245] on span "Direcciones" at bounding box center [521, 250] width 67 height 18
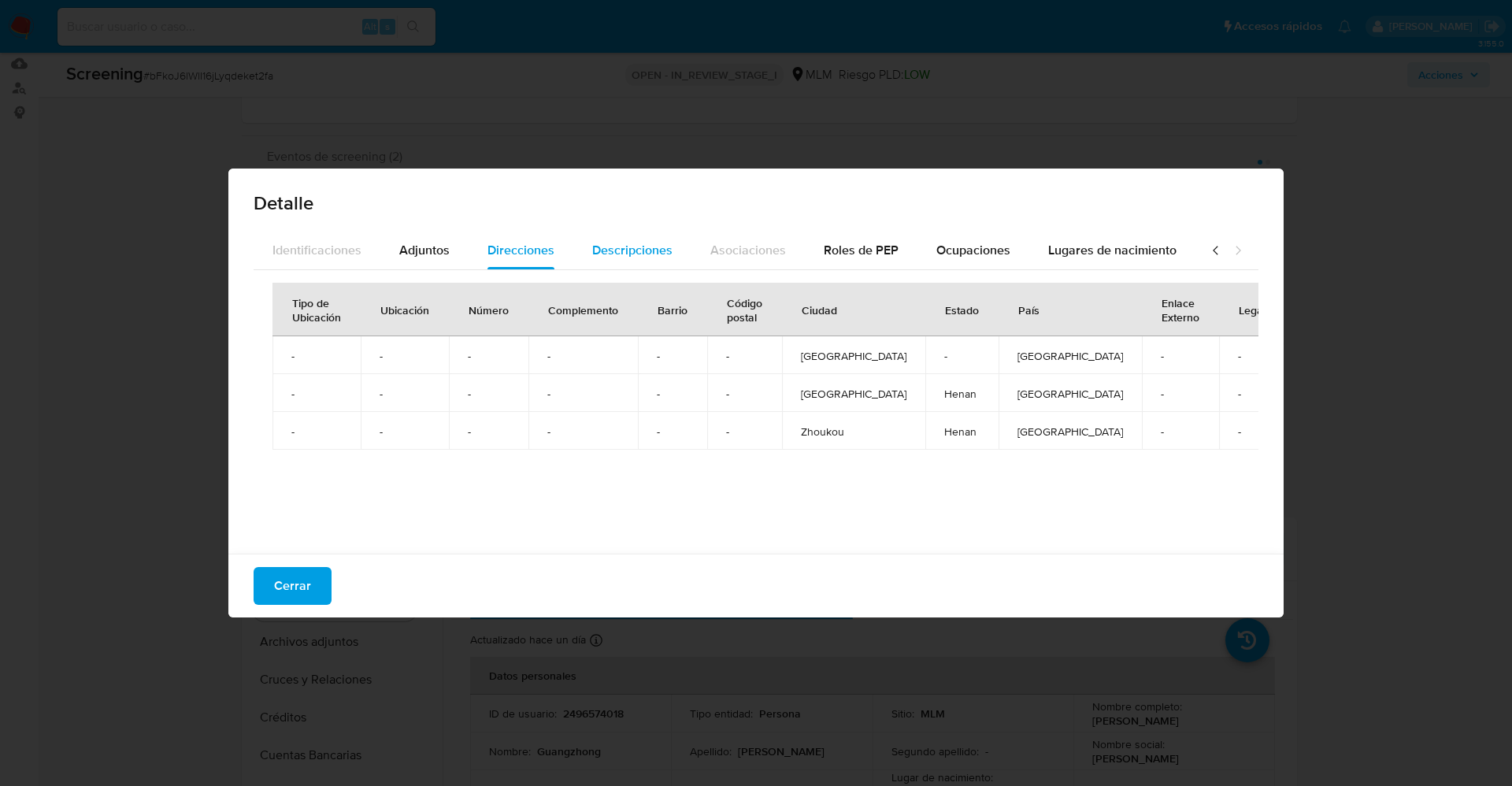
click at [658, 245] on button "Descripciones" at bounding box center [632, 251] width 118 height 38
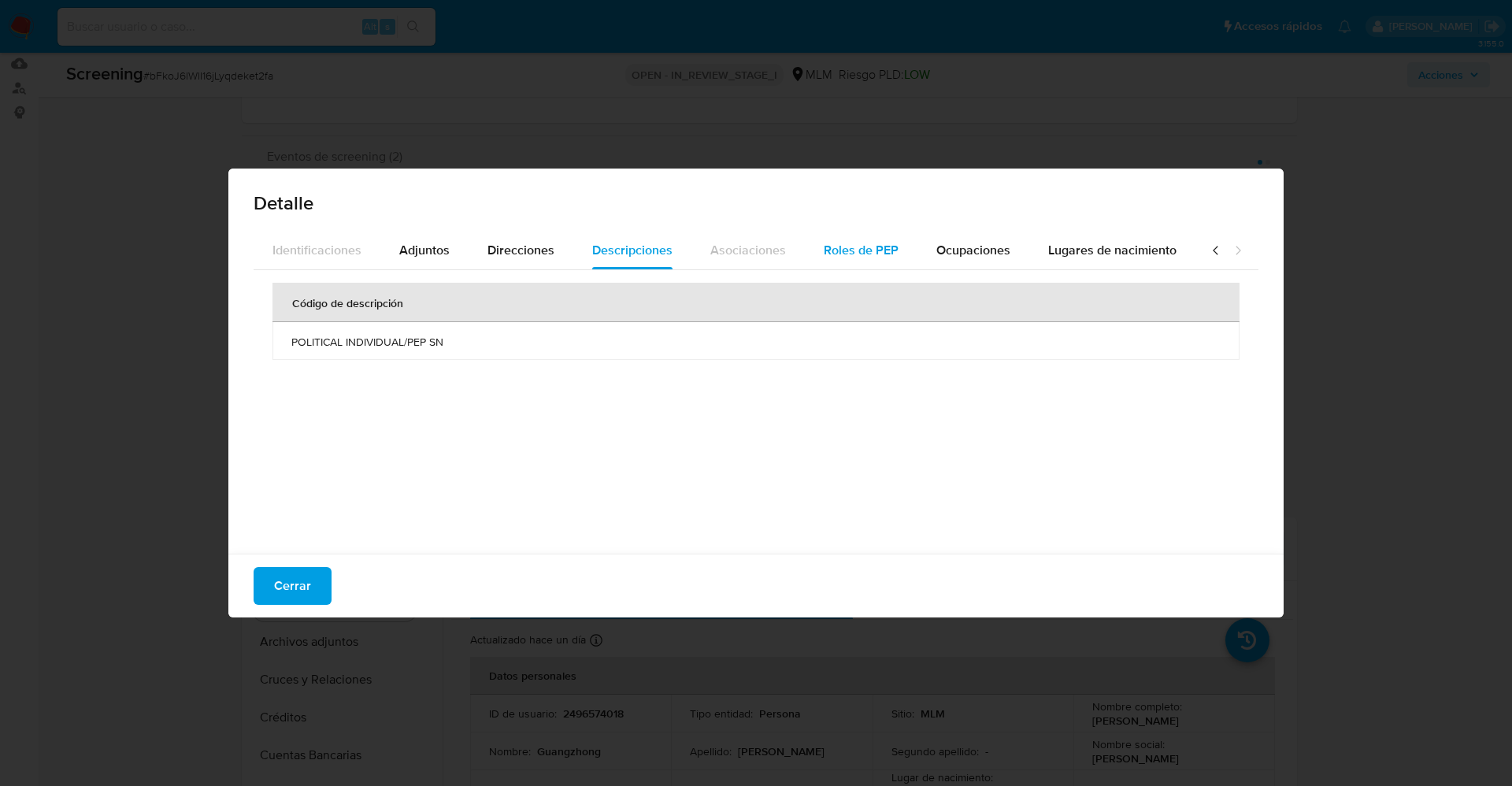
click at [862, 241] on span "Roles de PEP" at bounding box center [861, 250] width 75 height 18
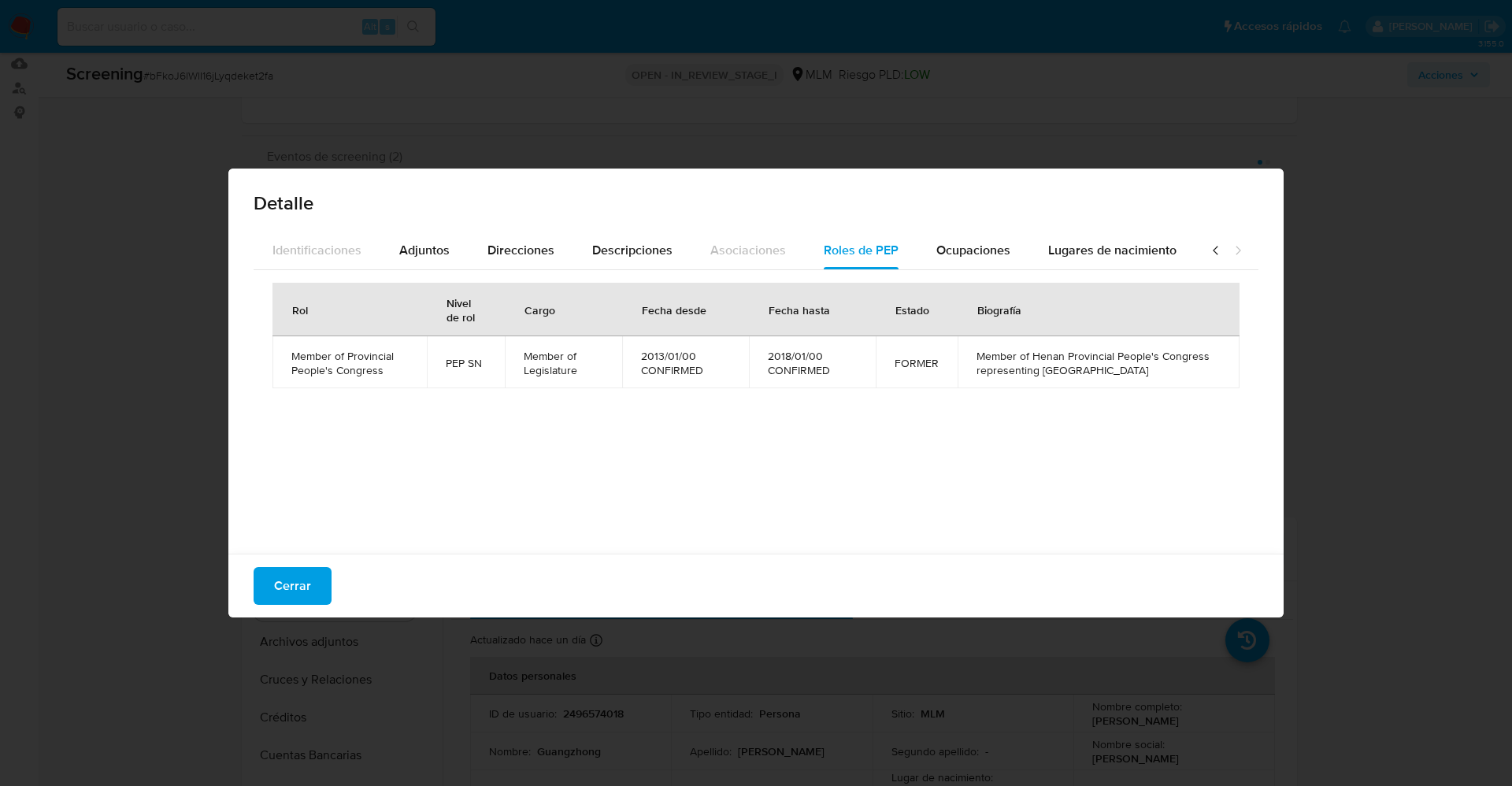
click at [1208, 251] on icon at bounding box center [1215, 250] width 15 height 15
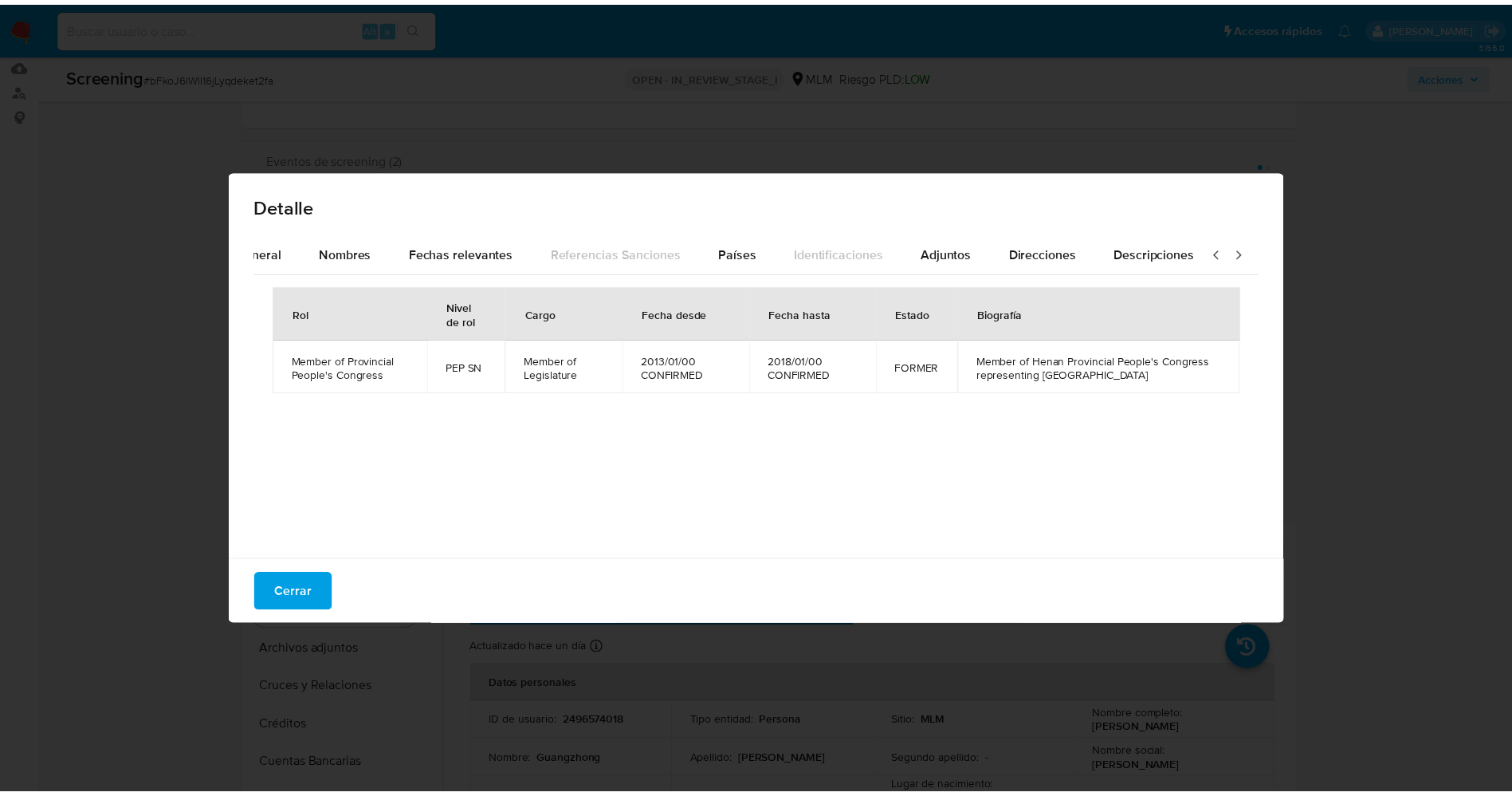
scroll to position [0, 0]
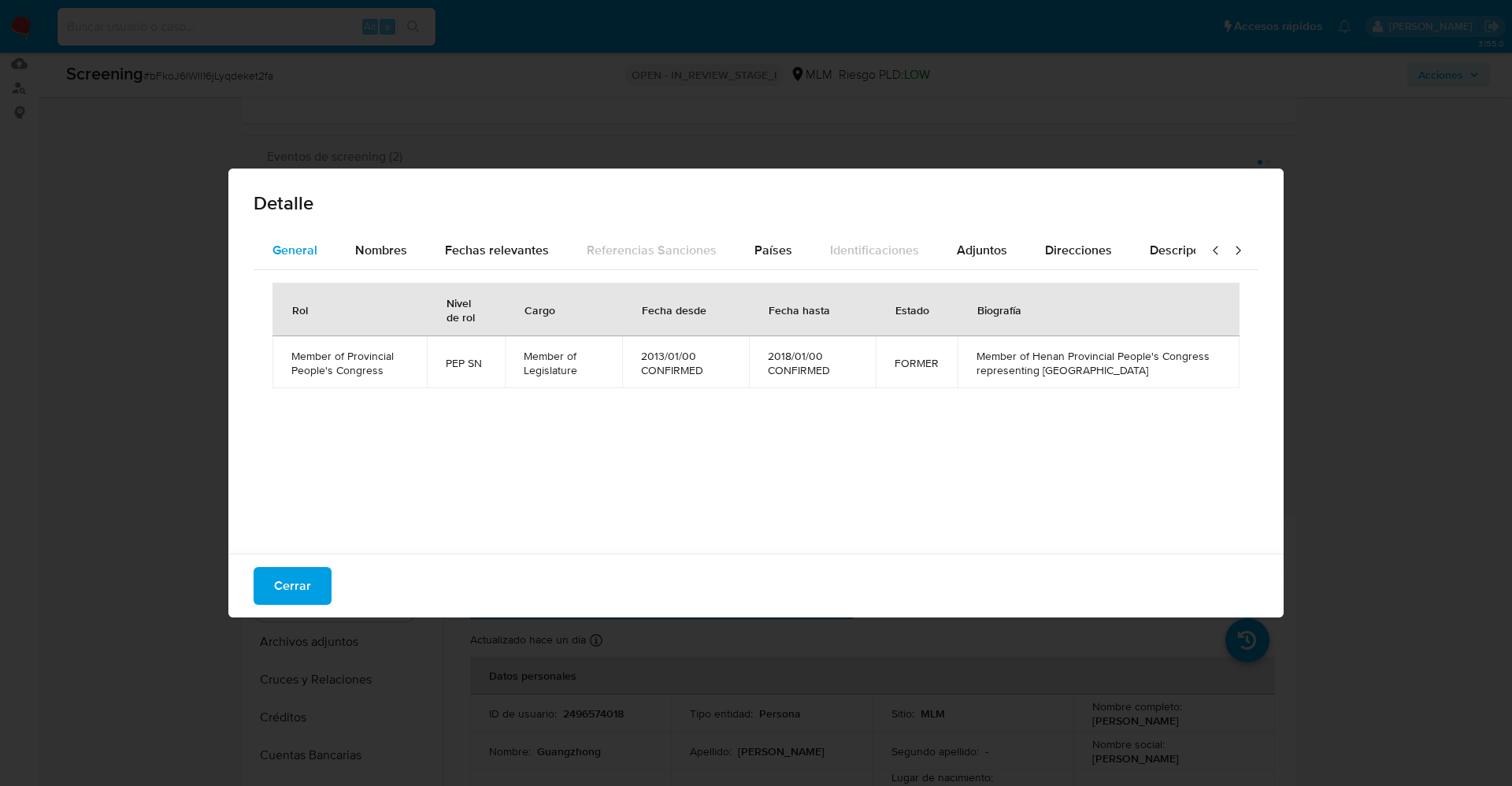
click at [295, 250] on span "General" at bounding box center [295, 250] width 45 height 18
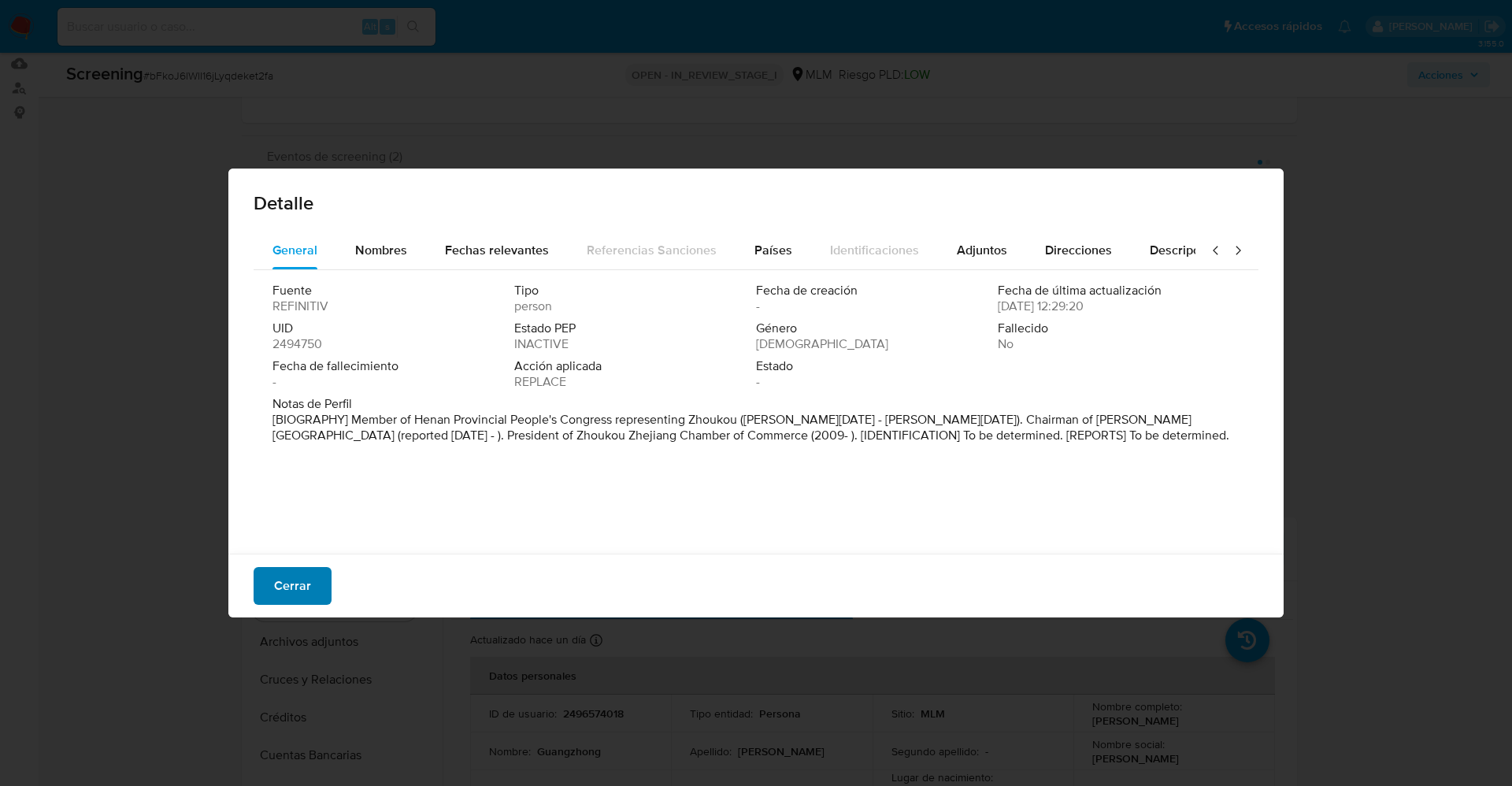
click at [304, 569] on span "Cerrar" at bounding box center [292, 586] width 37 height 34
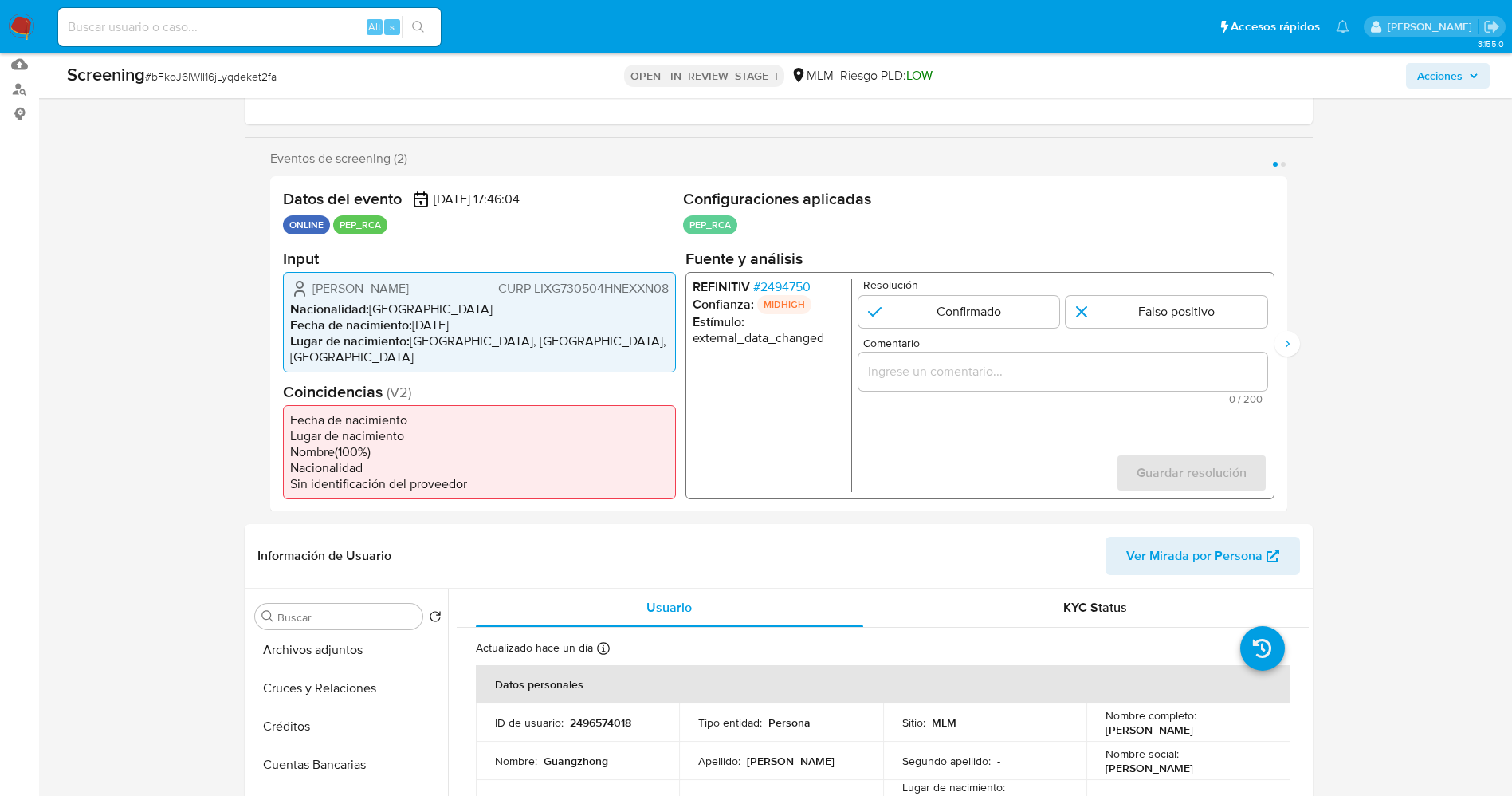
click at [787, 284] on span "# 2494750" at bounding box center [781, 285] width 58 height 16
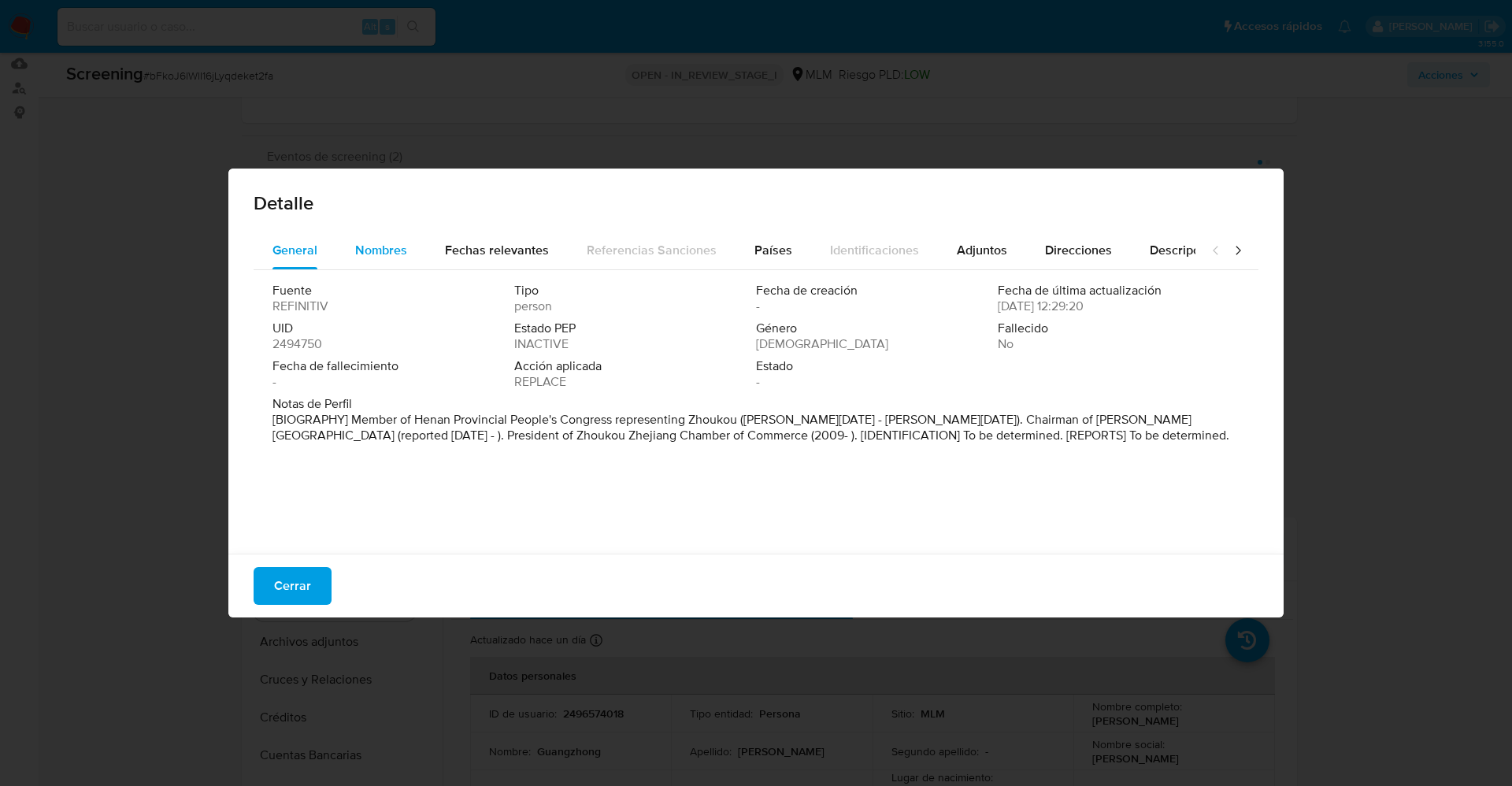
click at [395, 248] on span "Nombres" at bounding box center [381, 250] width 52 height 18
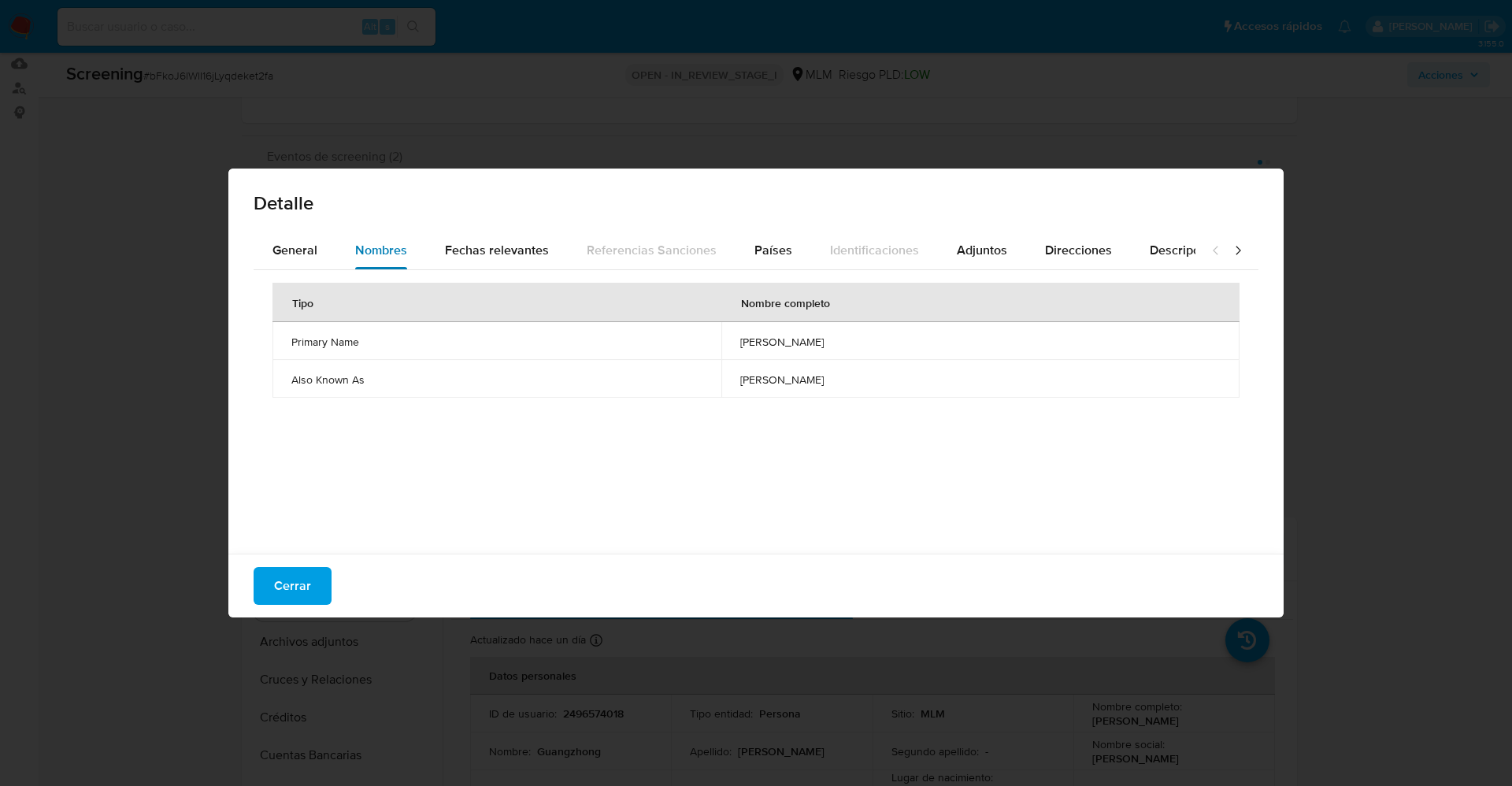
click at [337, 250] on button "Nombres" at bounding box center [381, 251] width 89 height 38
click at [322, 249] on button "General" at bounding box center [295, 251] width 83 height 38
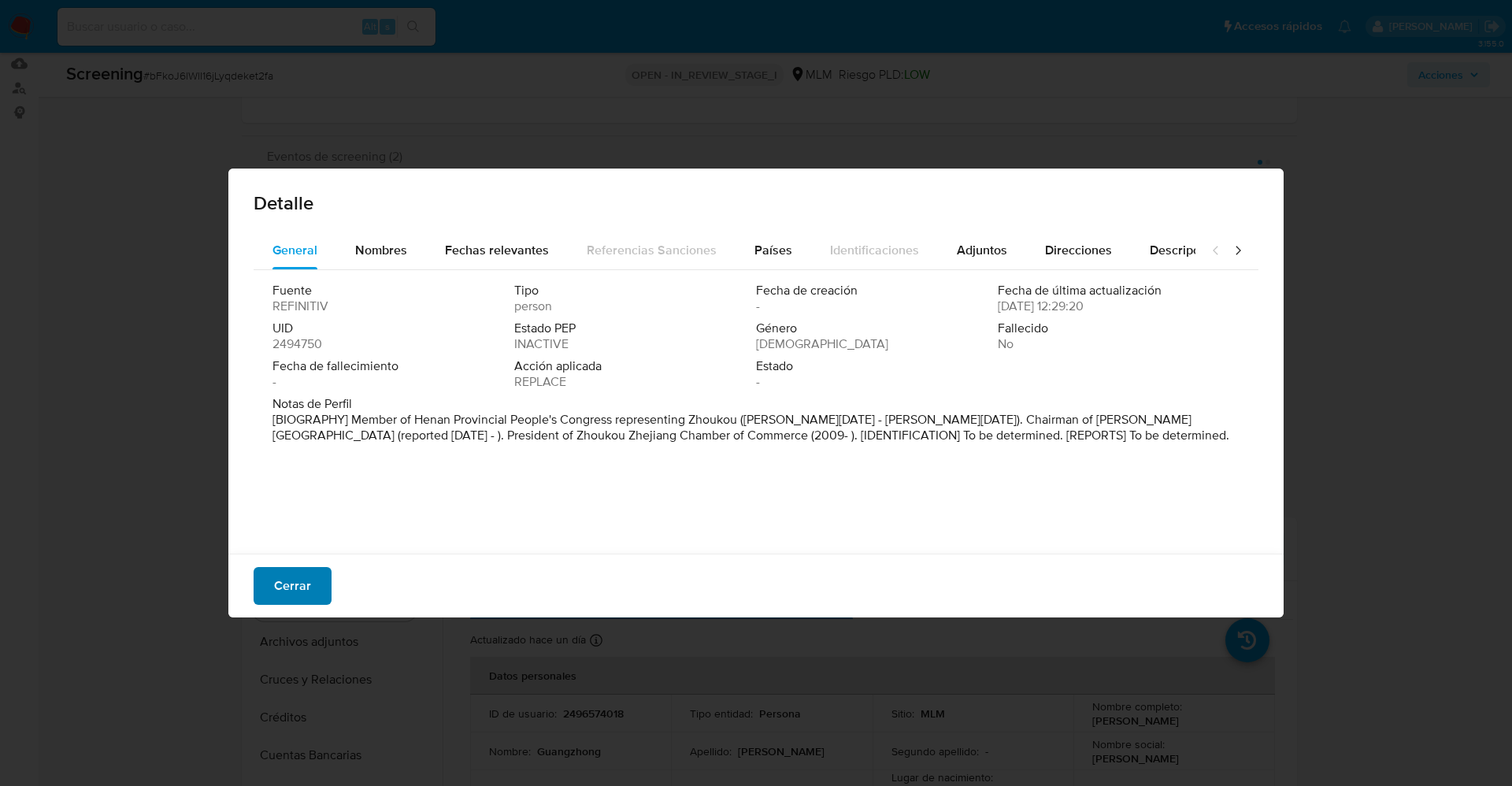
click at [288, 573] on span "Cerrar" at bounding box center [292, 586] width 37 height 34
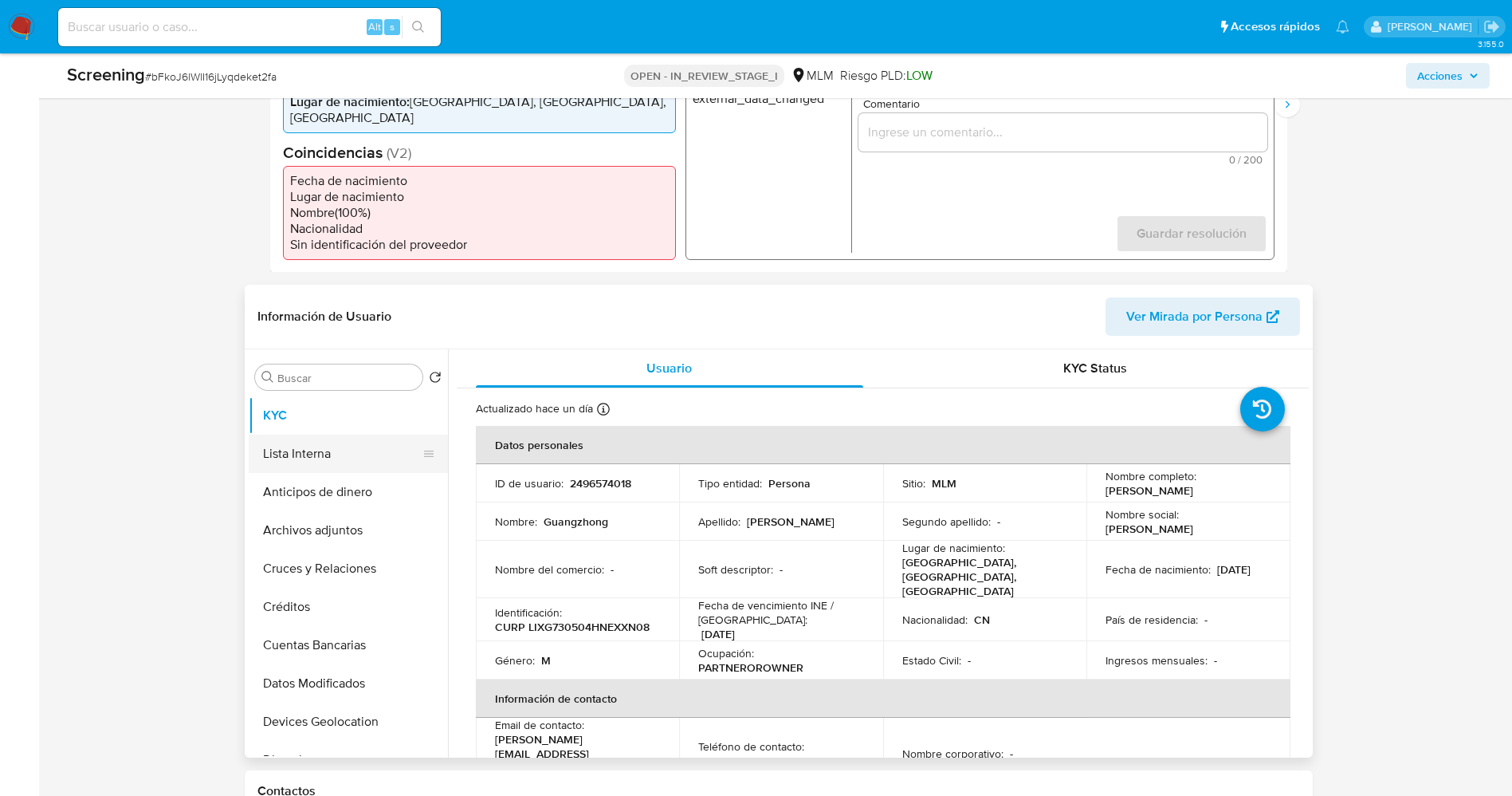
click at [292, 434] on button "Lista Interna" at bounding box center [342, 453] width 186 height 38
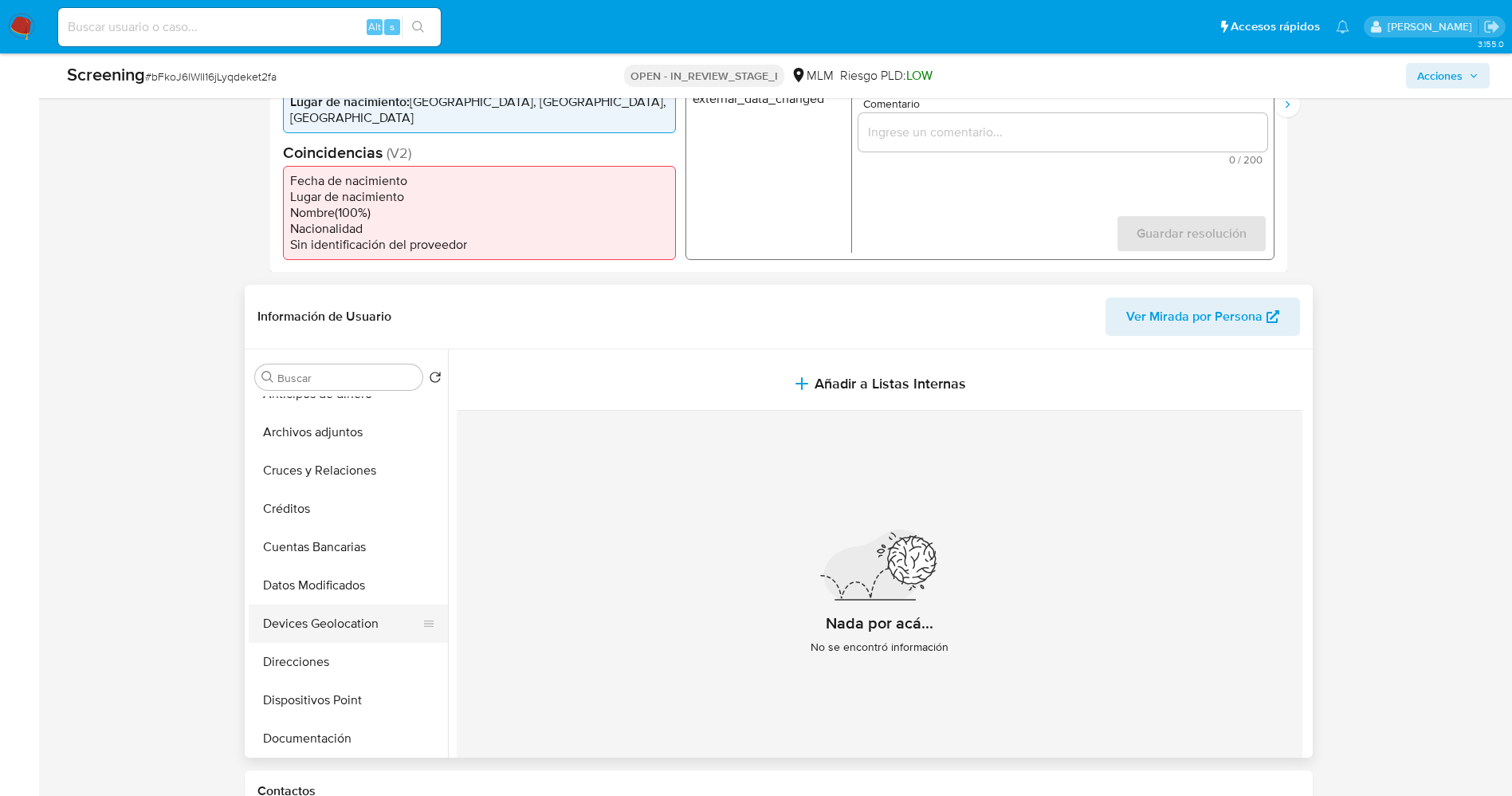
scroll to position [120, 0]
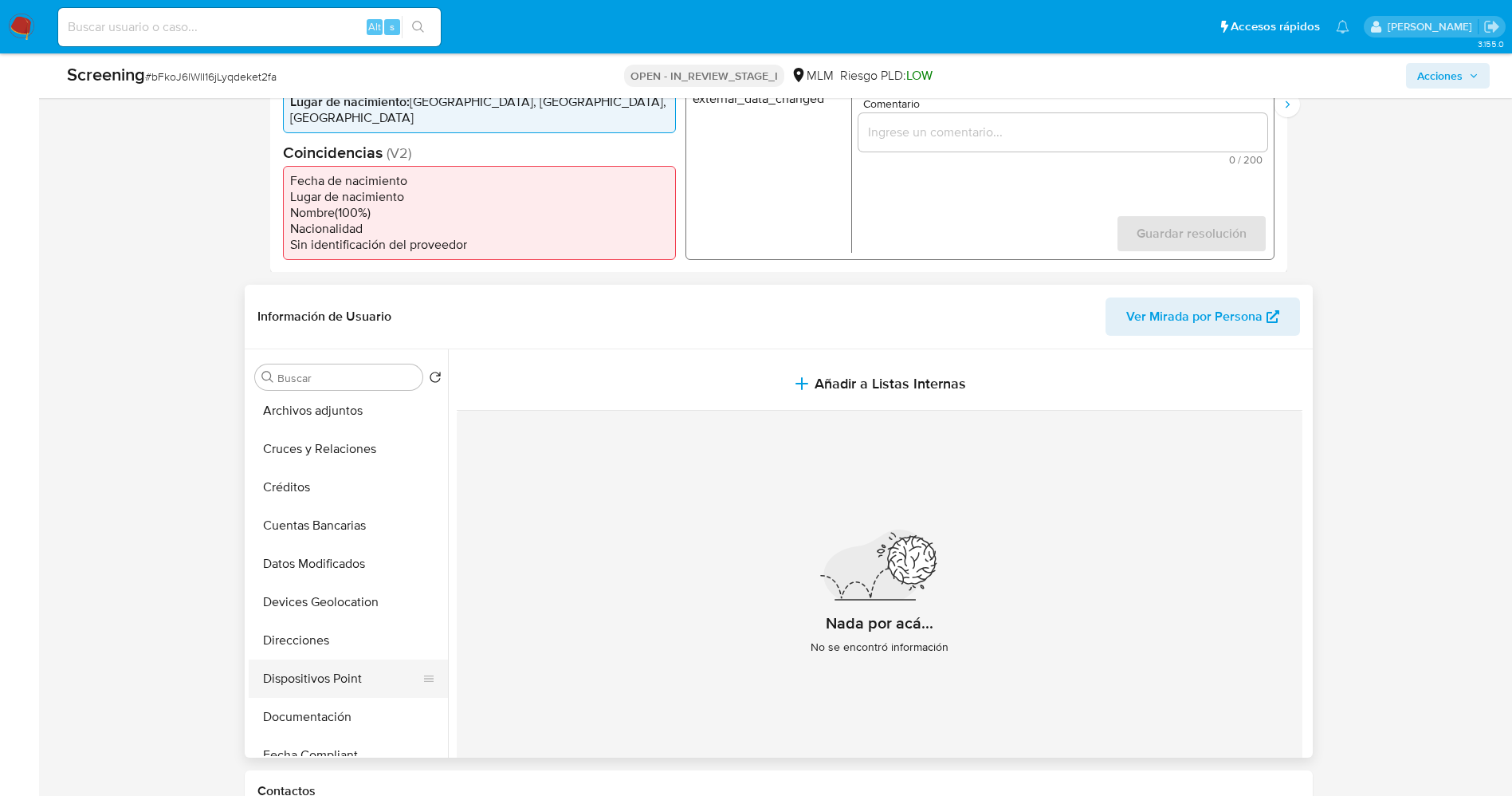
drag, startPoint x: 349, startPoint y: 686, endPoint x: 380, endPoint y: 653, distance: 45.3
click at [350, 697] on button "Documentación" at bounding box center [348, 716] width 199 height 38
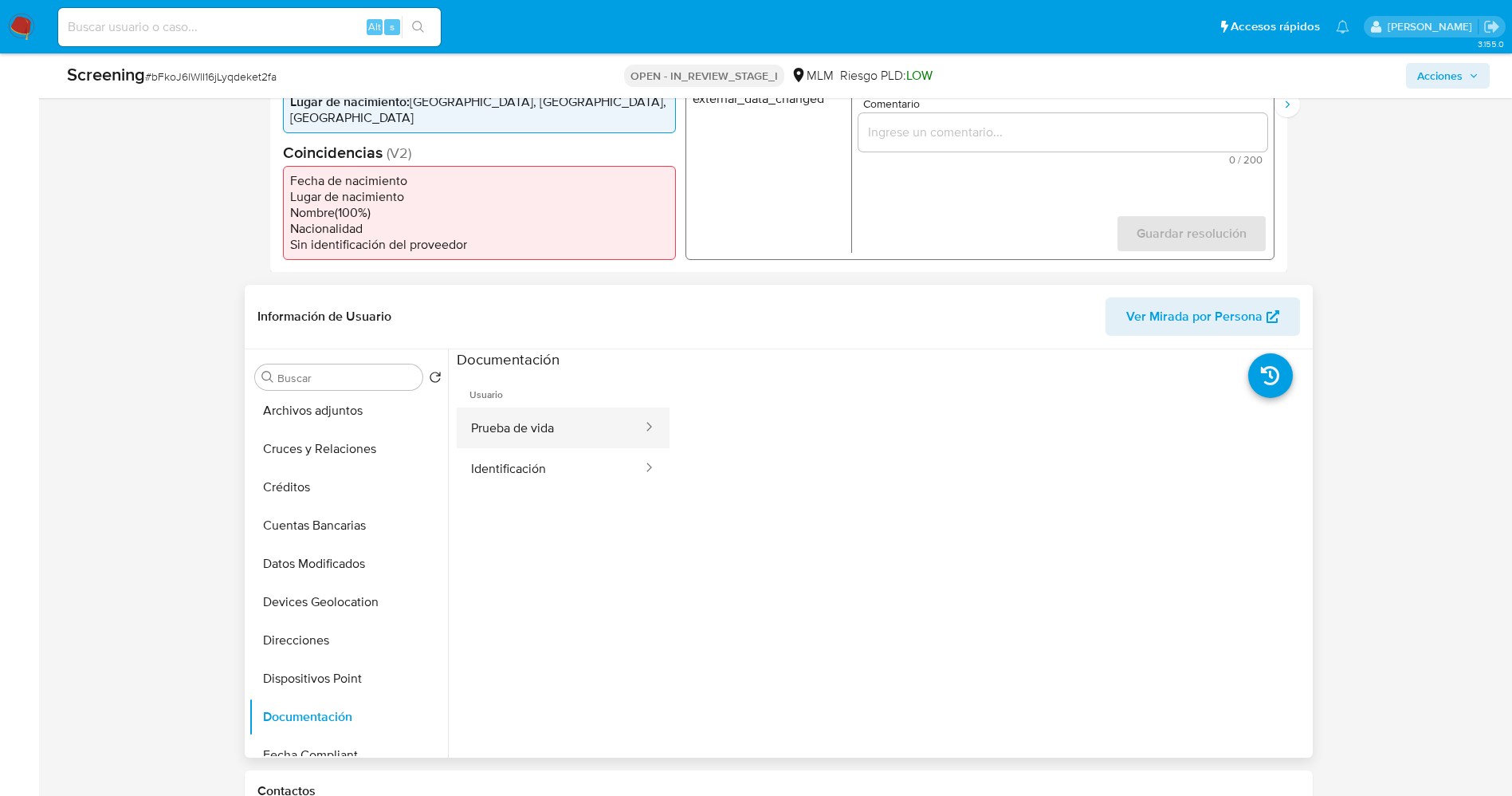
click at [555, 408] on button "Prueba de vida" at bounding box center [550, 428] width 187 height 40
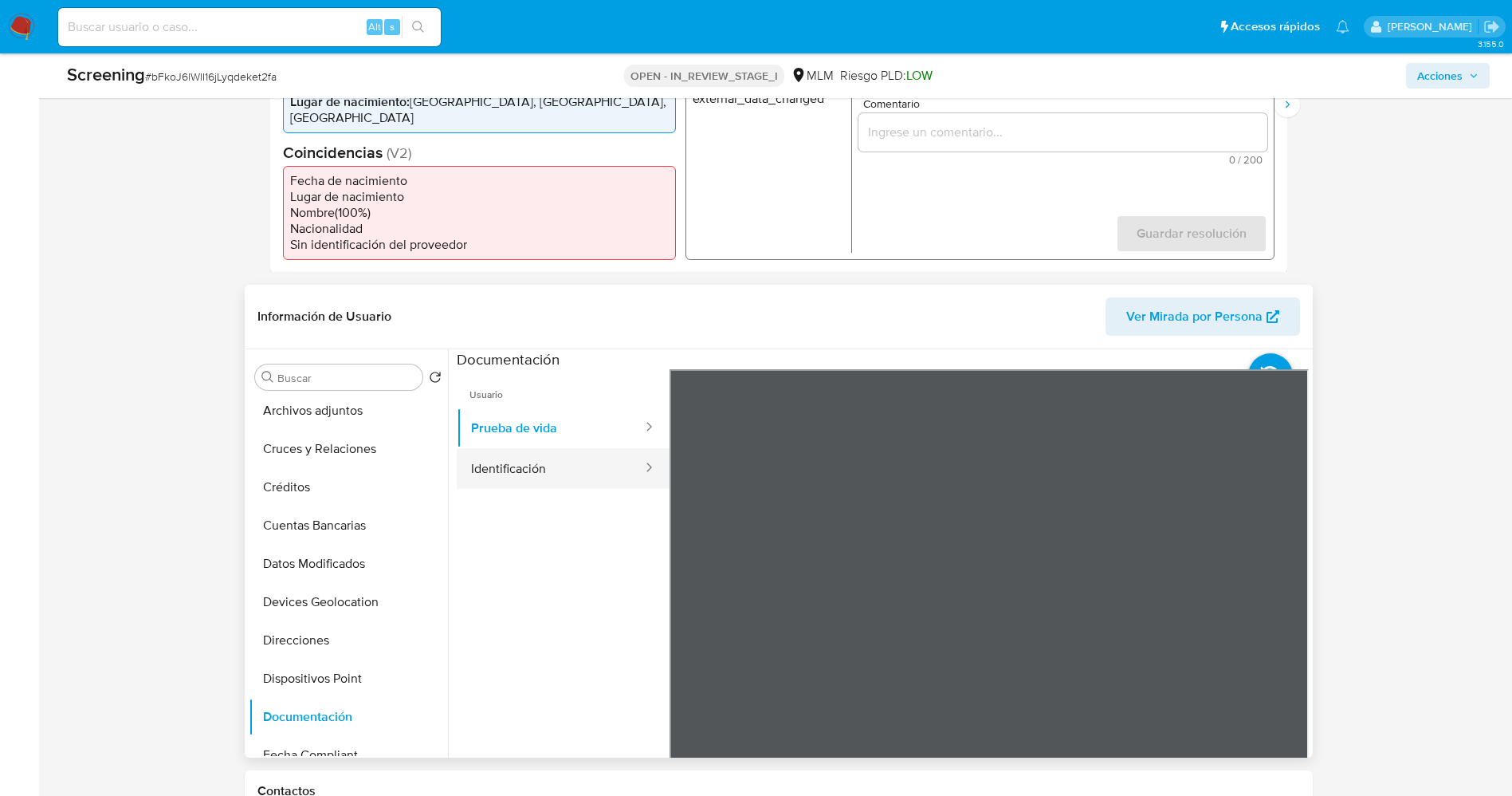
click at [515, 455] on button "Identificación" at bounding box center [550, 468] width 187 height 40
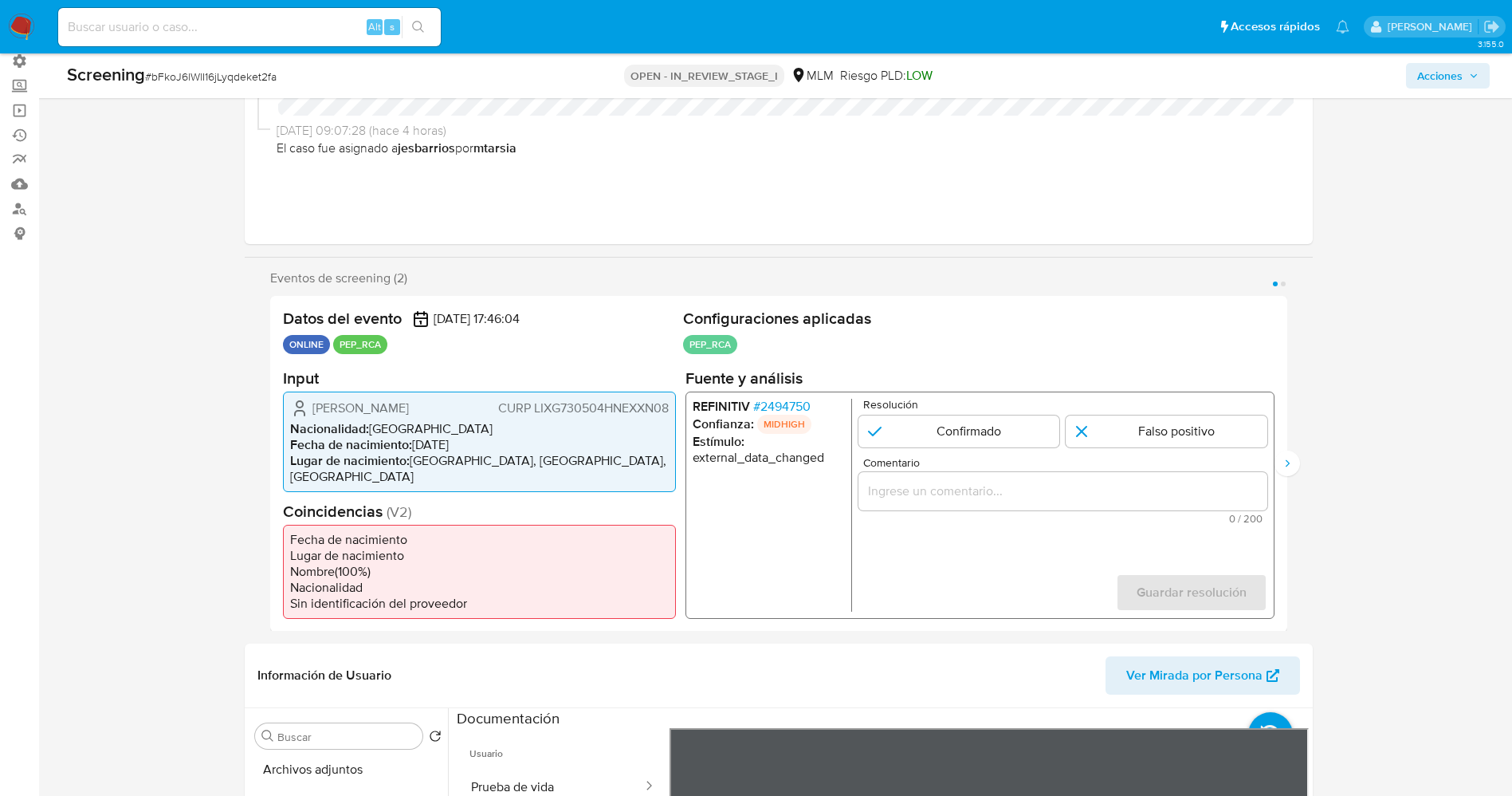
drag, startPoint x: 602, startPoint y: 412, endPoint x: 629, endPoint y: 408, distance: 27.3
click at [678, 408] on div "Datos del evento [DATE] 17:46:04 ONLINE PEP_RCA Configuraciones aplicadas PEP_R…" at bounding box center [778, 463] width 1017 height 335
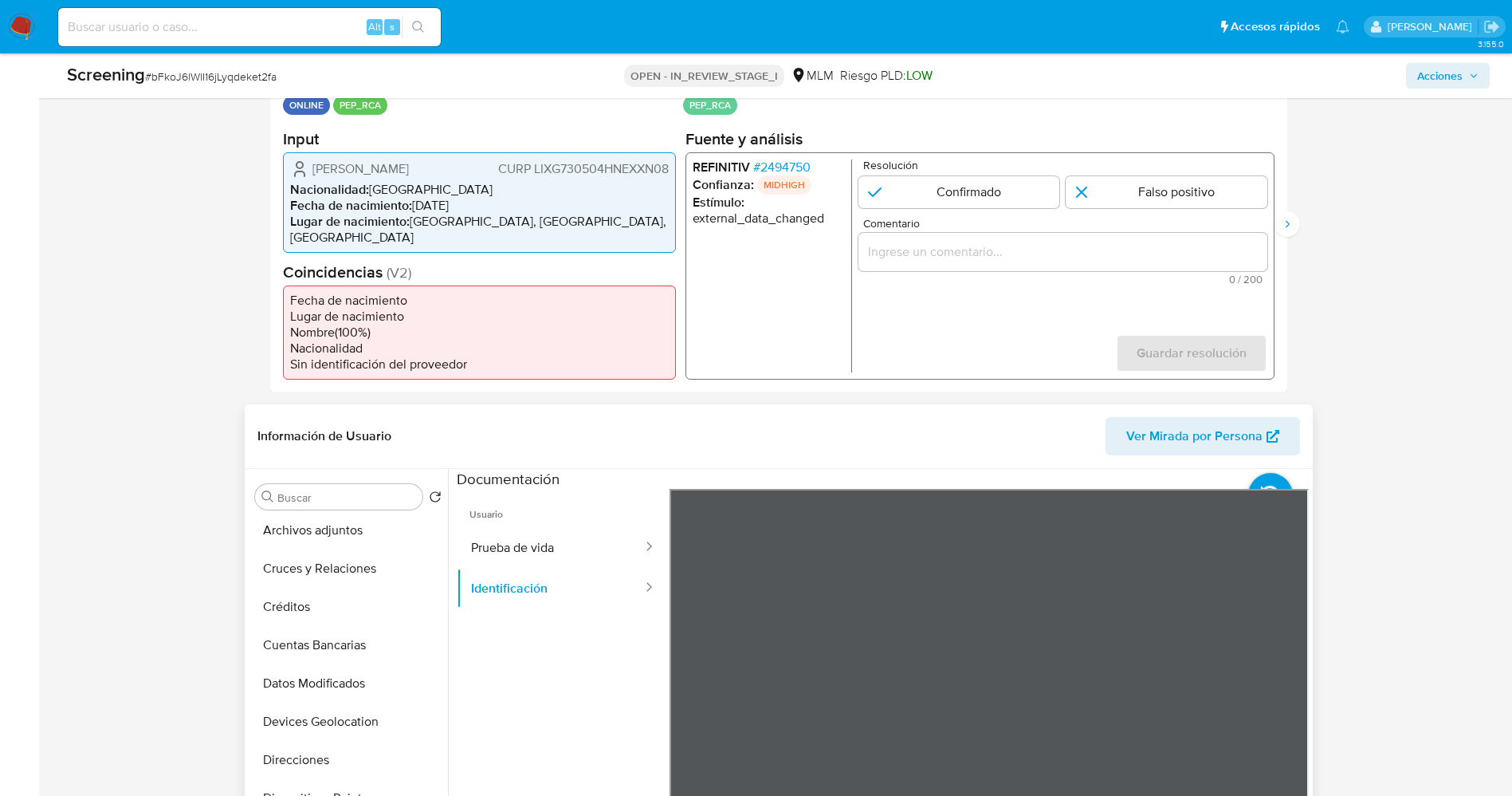
scroll to position [239, 0]
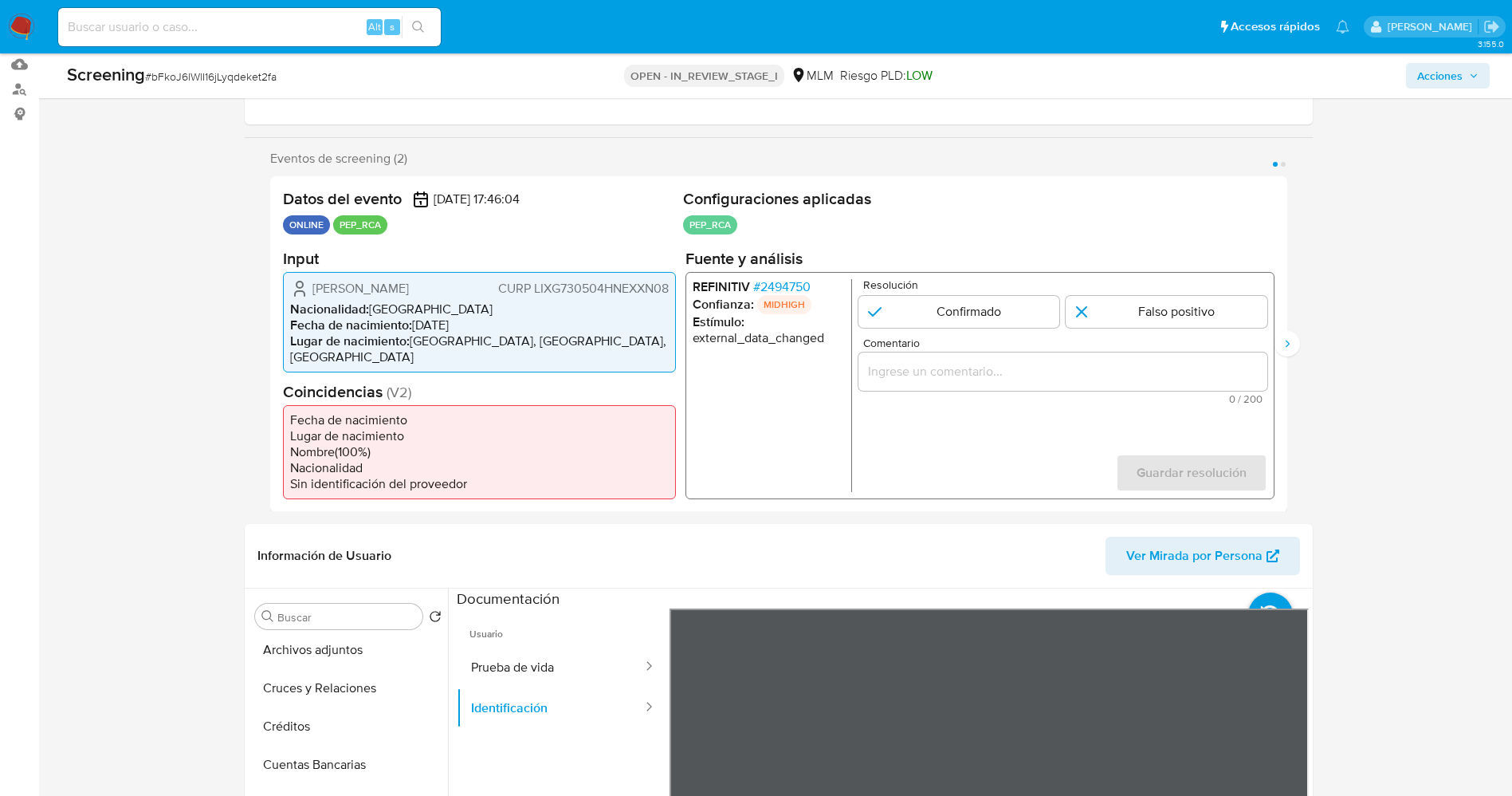
drag, startPoint x: 385, startPoint y: 292, endPoint x: 411, endPoint y: 291, distance: 26.0
click at [411, 291] on div "[PERSON_NAME] LIXG730504HNEXXN08" at bounding box center [480, 287] width 378 height 19
click at [1266, 328] on form "Resolución Confirmado Falso positivo Comentario 0 / 200 200 caracteres restante…" at bounding box center [1063, 384] width 409 height 213
click at [1285, 337] on icon "Siguiente" at bounding box center [1287, 344] width 13 height 13
drag, startPoint x: 261, startPoint y: 334, endPoint x: 756, endPoint y: 88, distance: 552.8
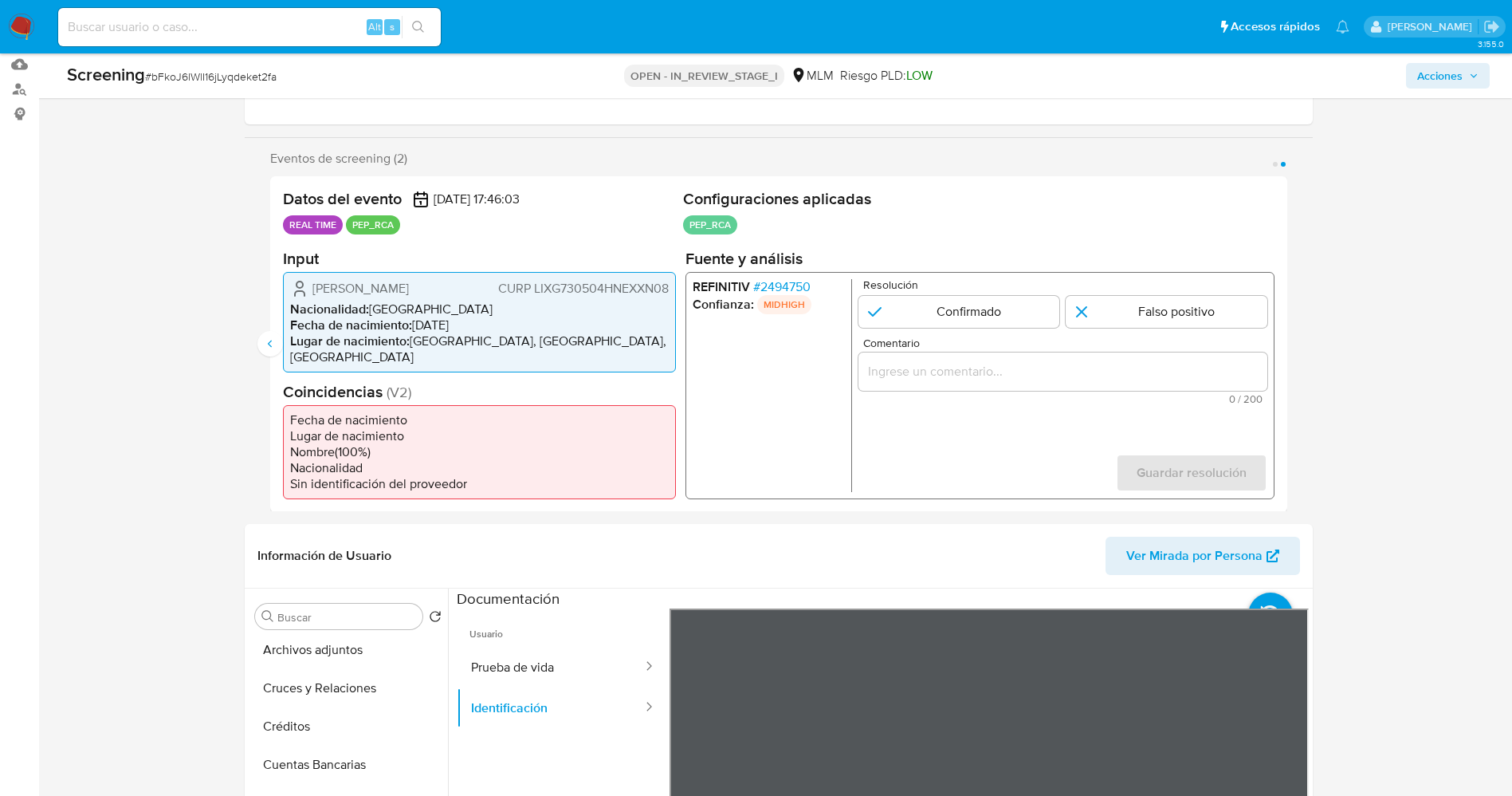
click at [265, 334] on button "Anterior" at bounding box center [270, 344] width 26 height 26
drag, startPoint x: 312, startPoint y: 290, endPoint x: 382, endPoint y: 294, distance: 70.1
click at [382, 294] on div "[PERSON_NAME] LIXG730504HNEXXN08" at bounding box center [480, 287] width 378 height 19
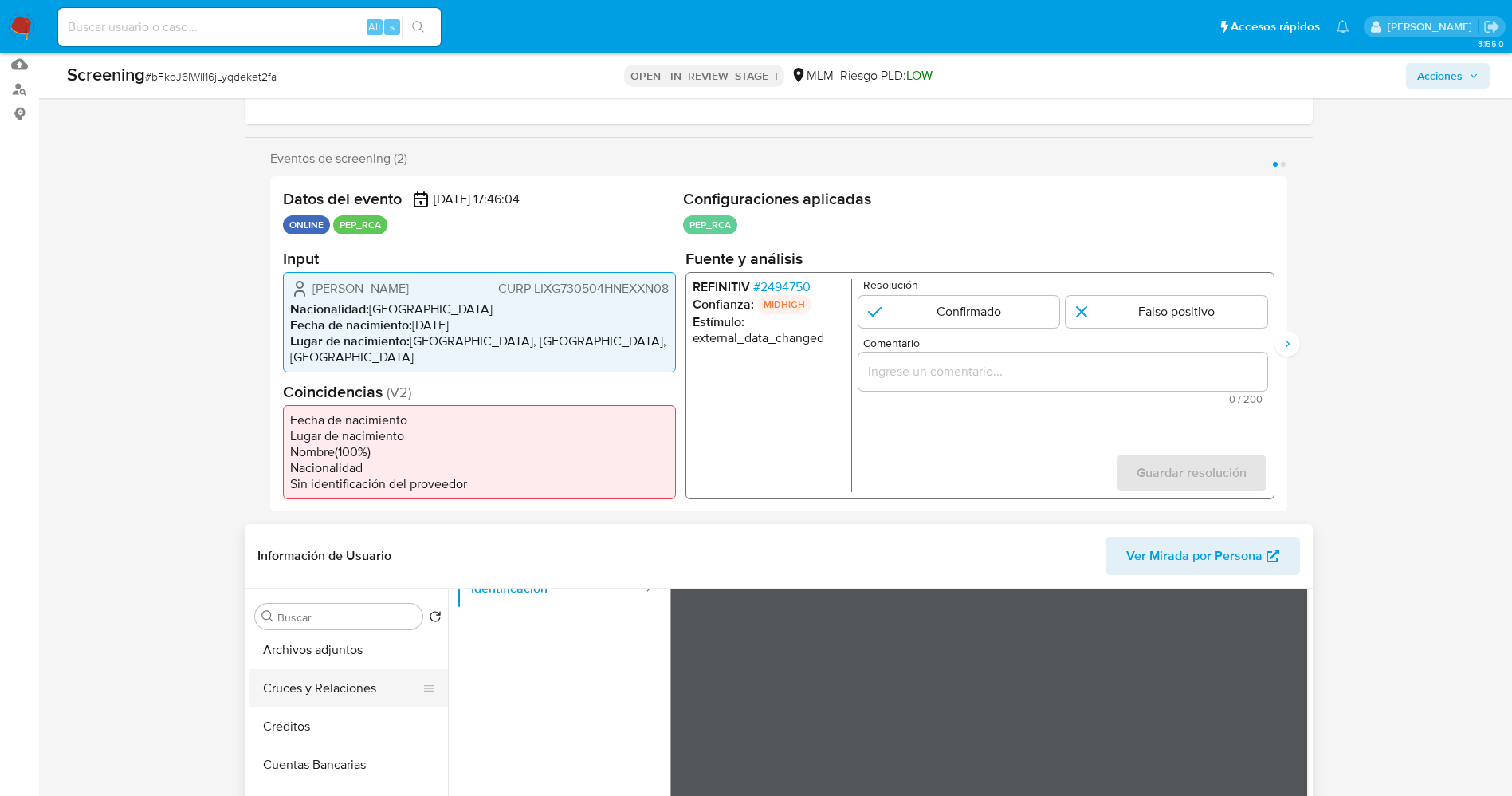
scroll to position [0, 0]
click at [309, 635] on button "KYC" at bounding box center [342, 654] width 186 height 38
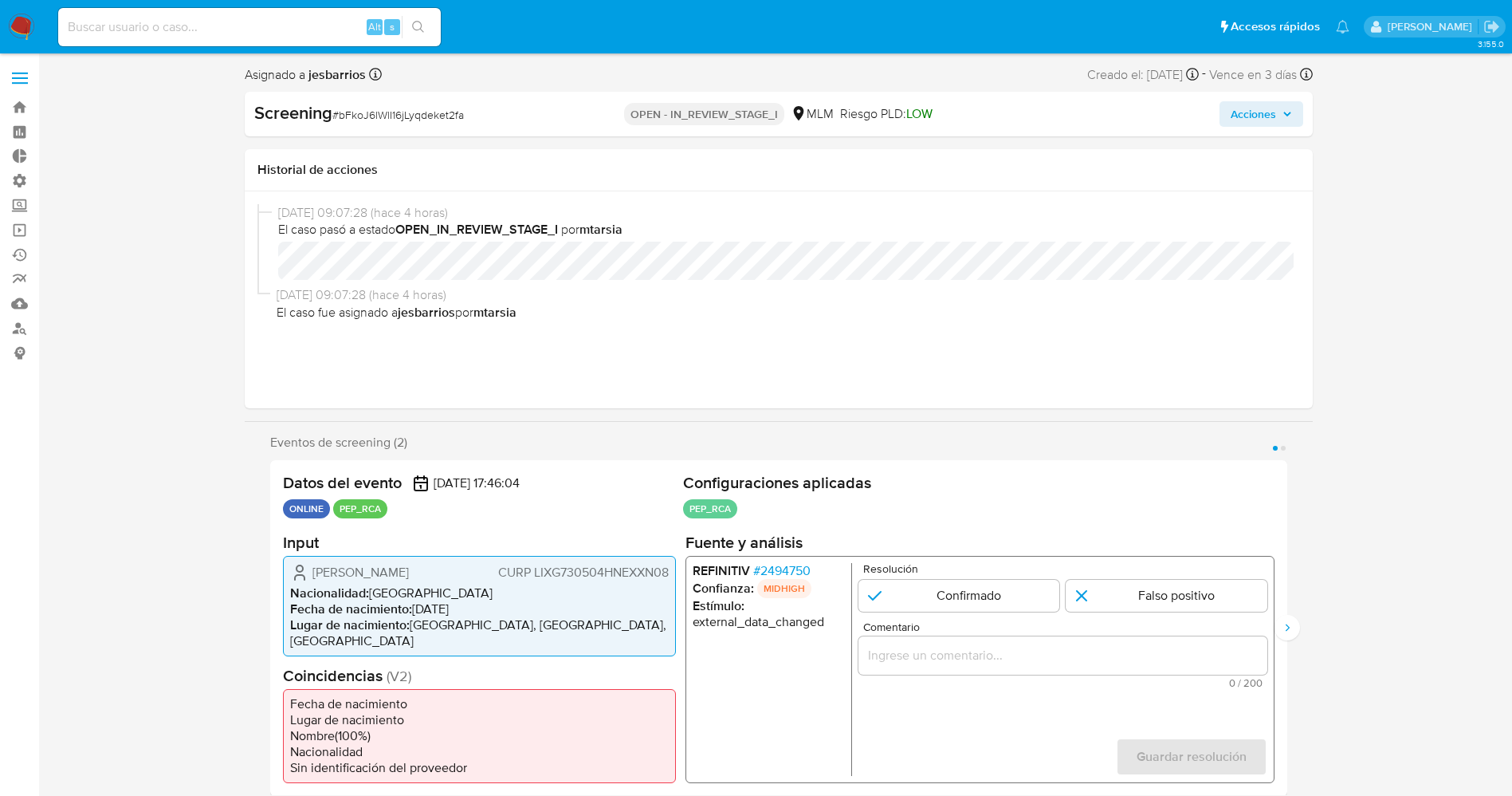
click at [769, 569] on span "# 2494750" at bounding box center [781, 569] width 58 height 16
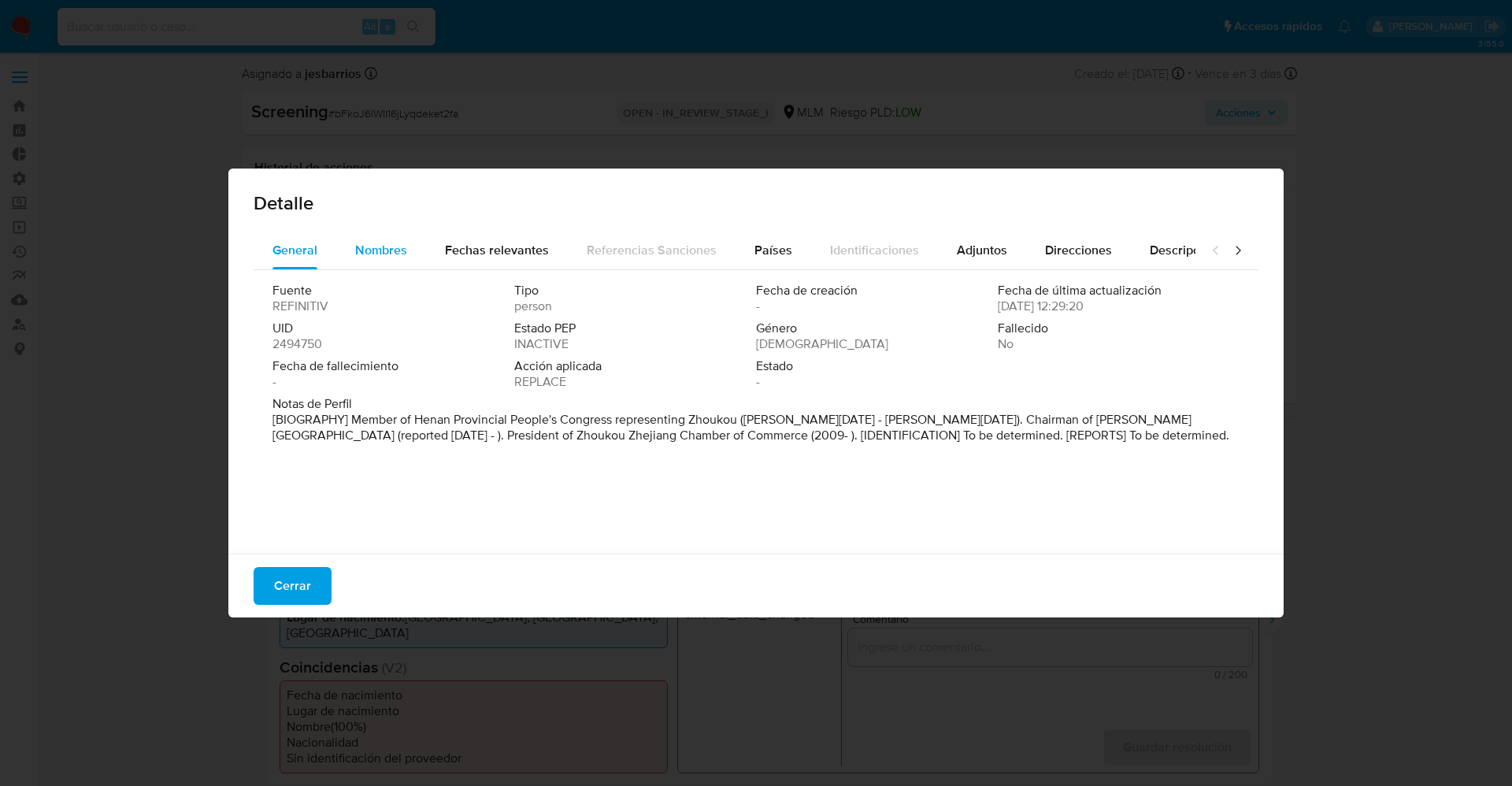
click at [371, 248] on span "Nombres" at bounding box center [381, 250] width 52 height 18
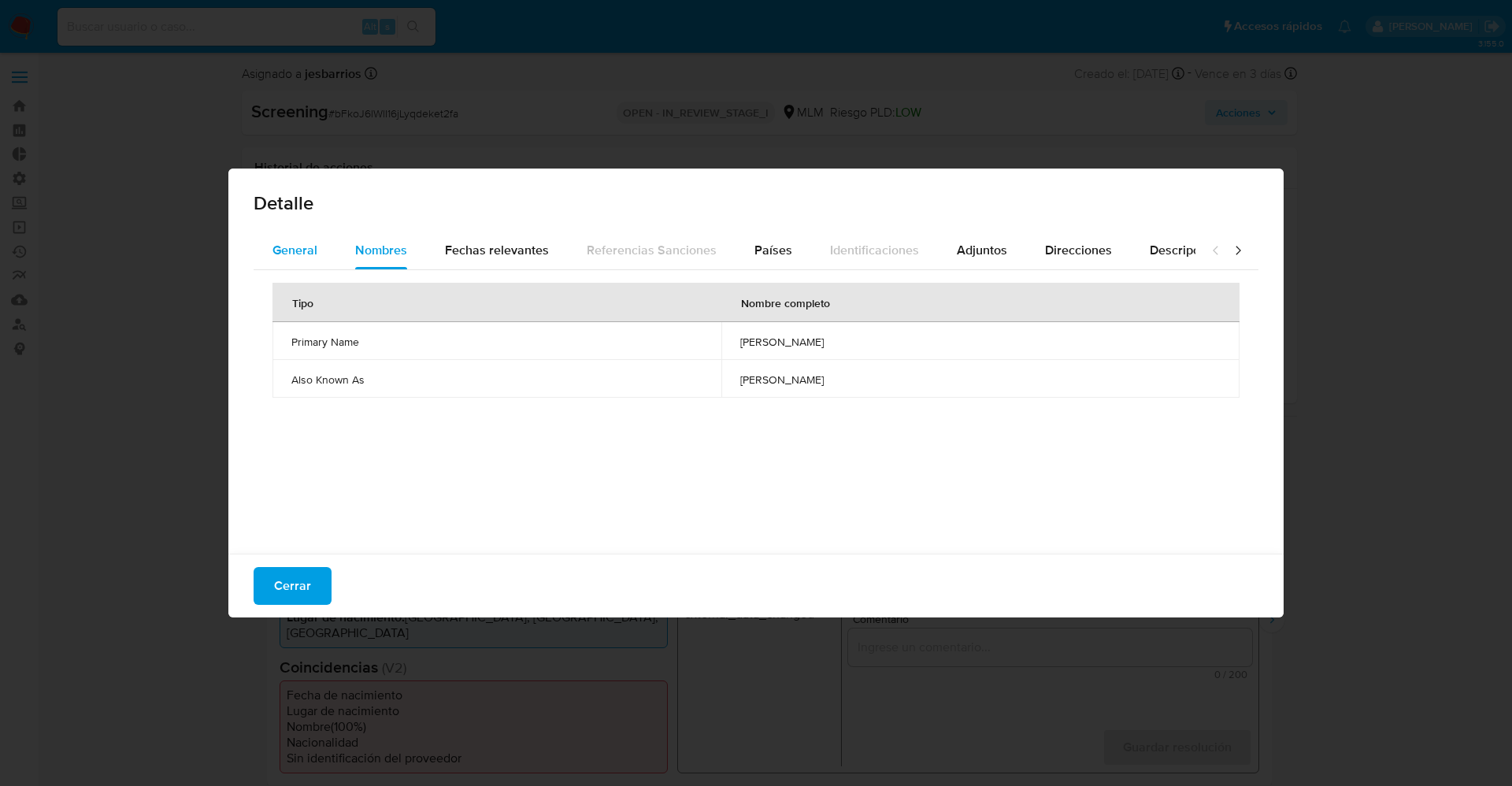
click at [315, 245] on span "General" at bounding box center [295, 250] width 45 height 18
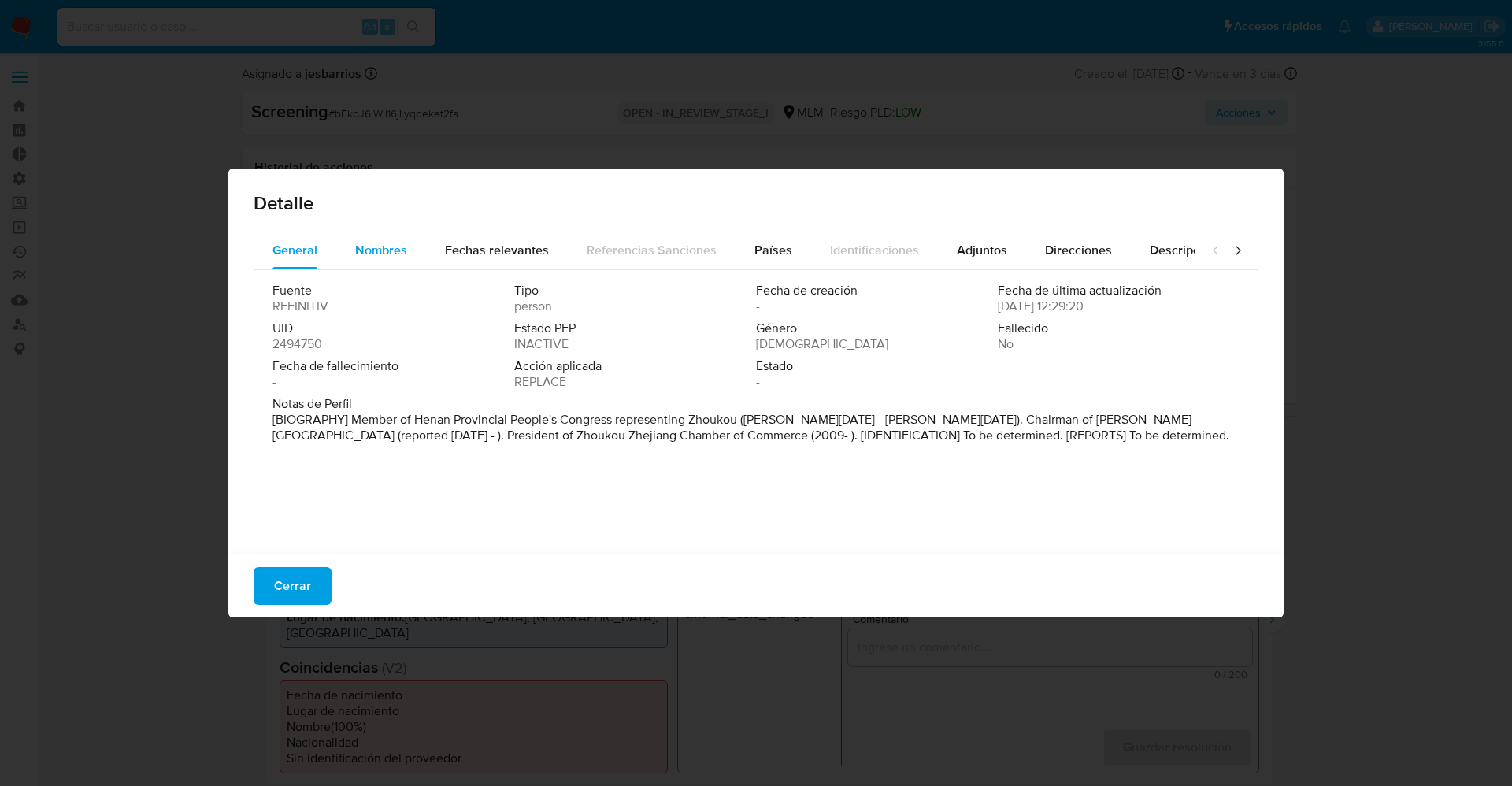
click at [379, 256] on span "Nombres" at bounding box center [381, 250] width 52 height 18
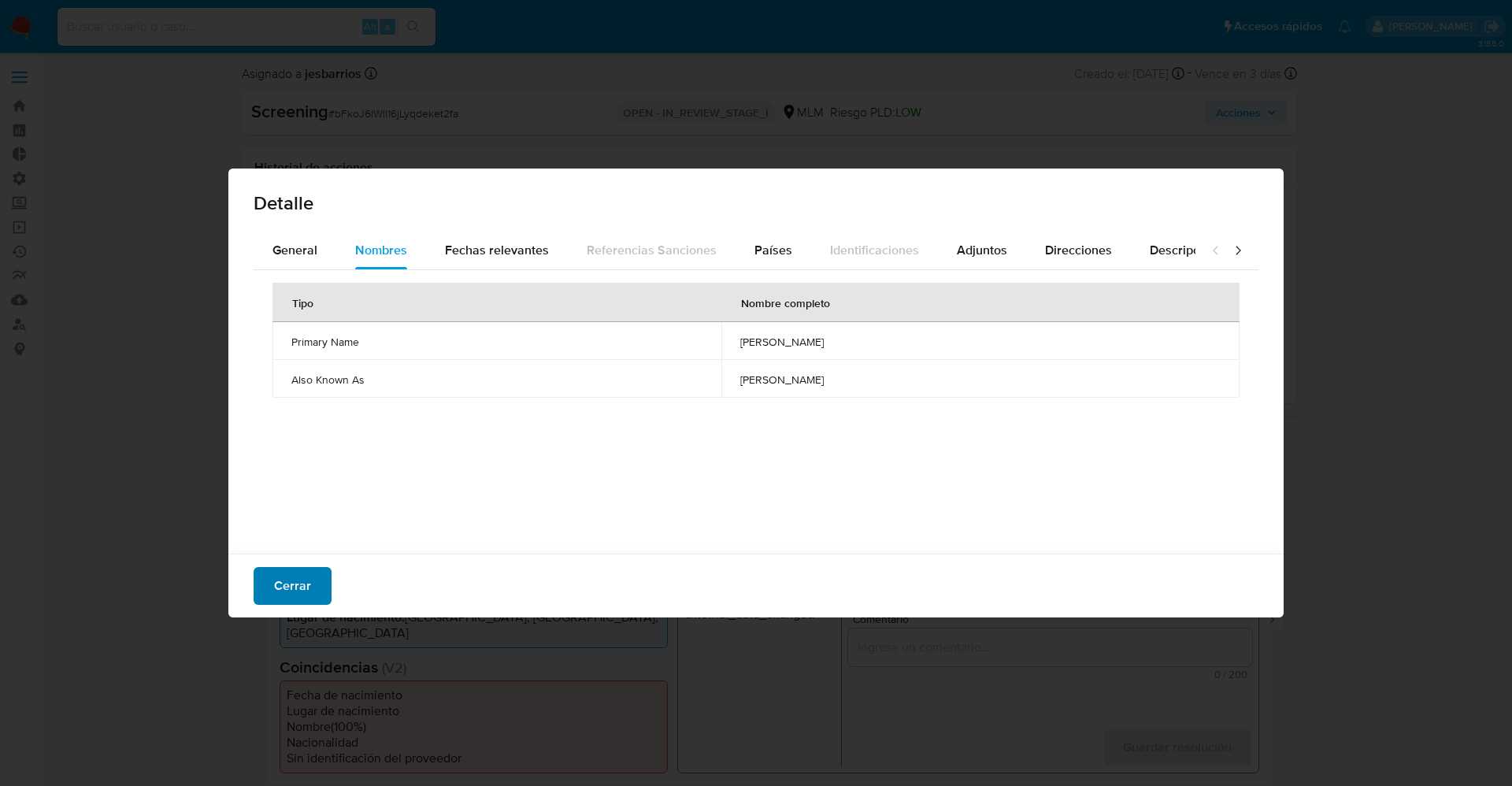
click at [307, 603] on span "Cerrar" at bounding box center [292, 586] width 37 height 34
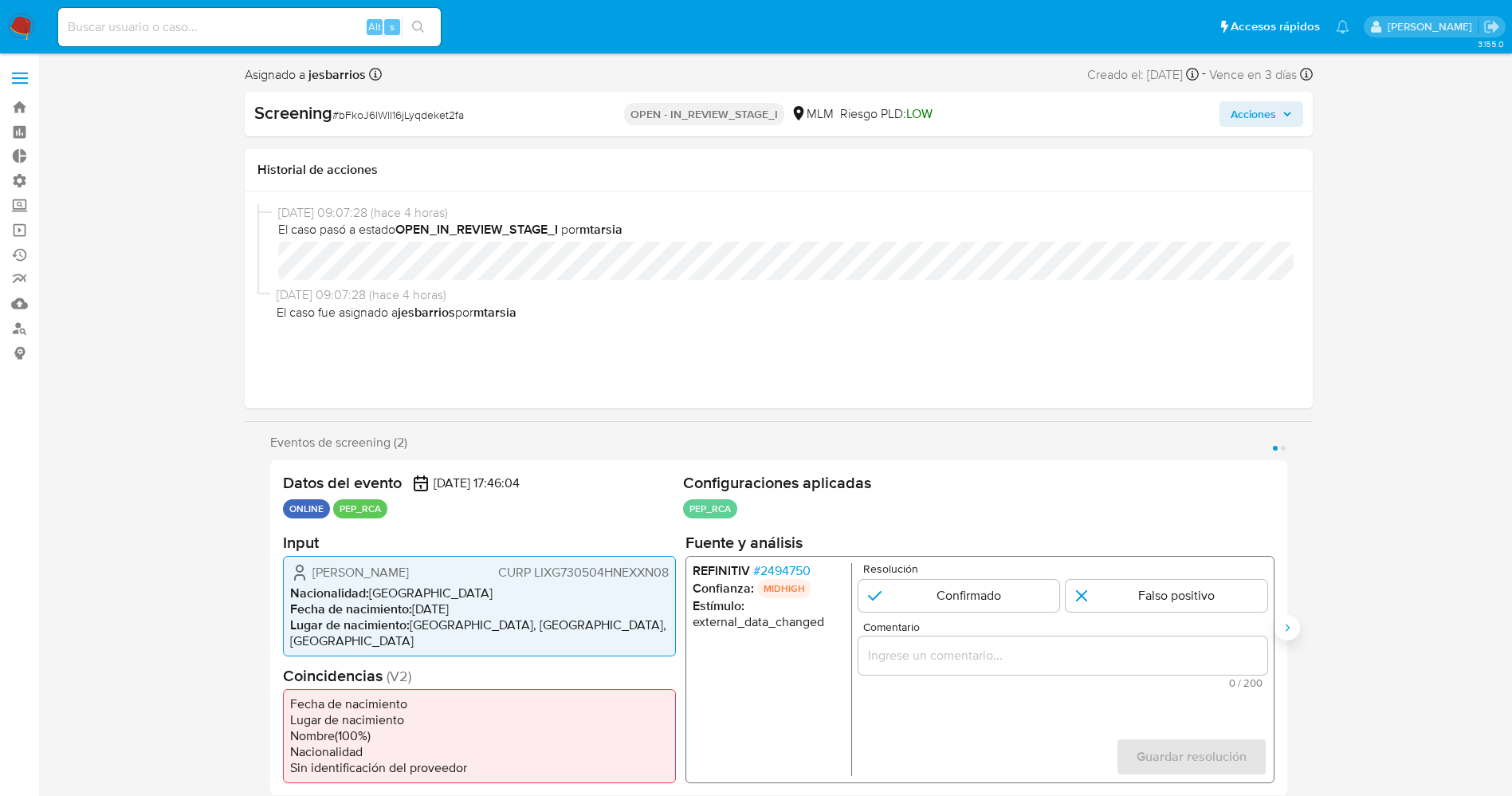
click at [1293, 621] on icon "Siguiente" at bounding box center [1287, 628] width 13 height 13
click at [265, 621] on icon "Anterior" at bounding box center [270, 628] width 13 height 13
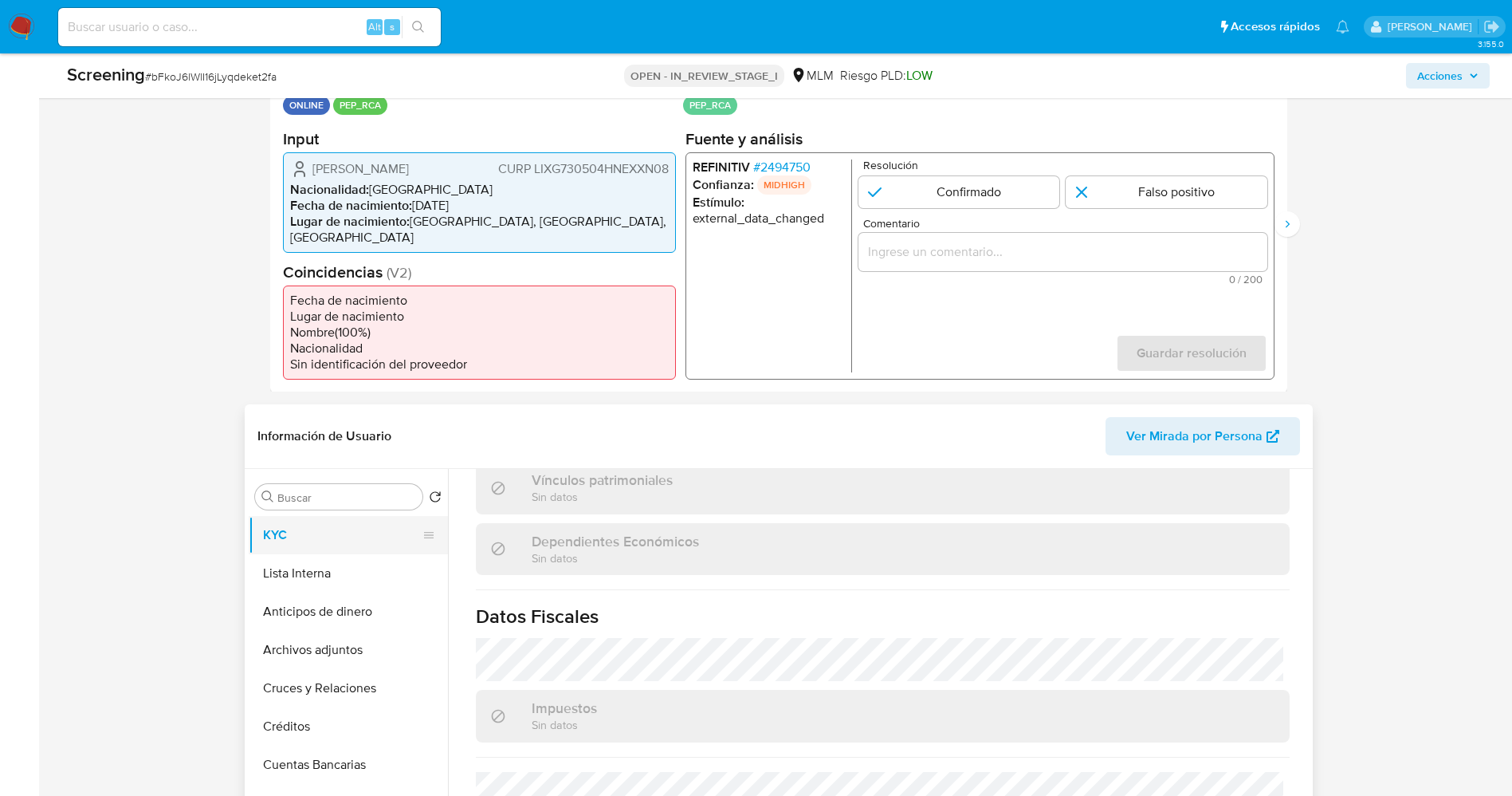
click at [306, 515] on button "KYC" at bounding box center [342, 535] width 186 height 38
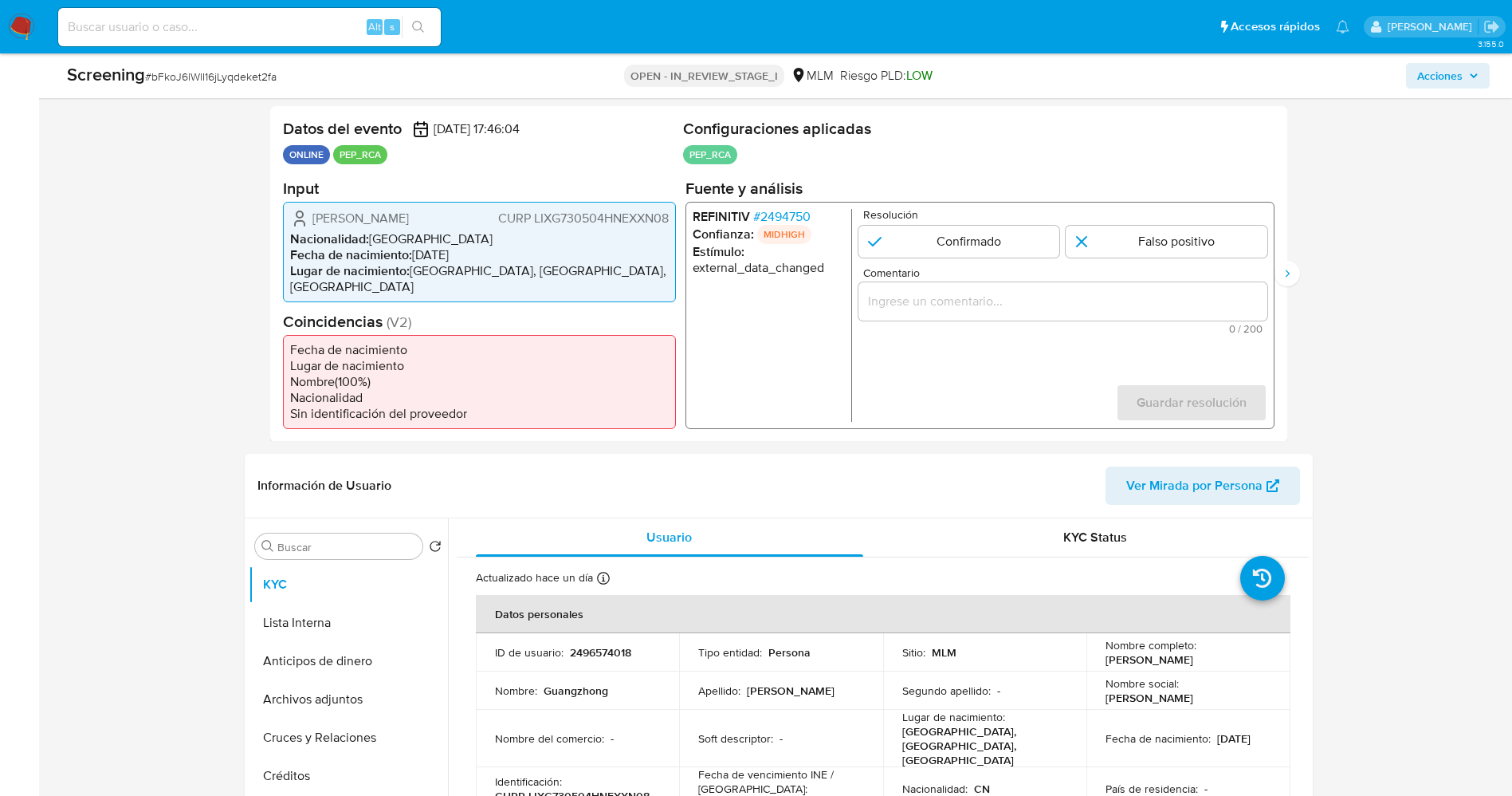
scroll to position [239, 0]
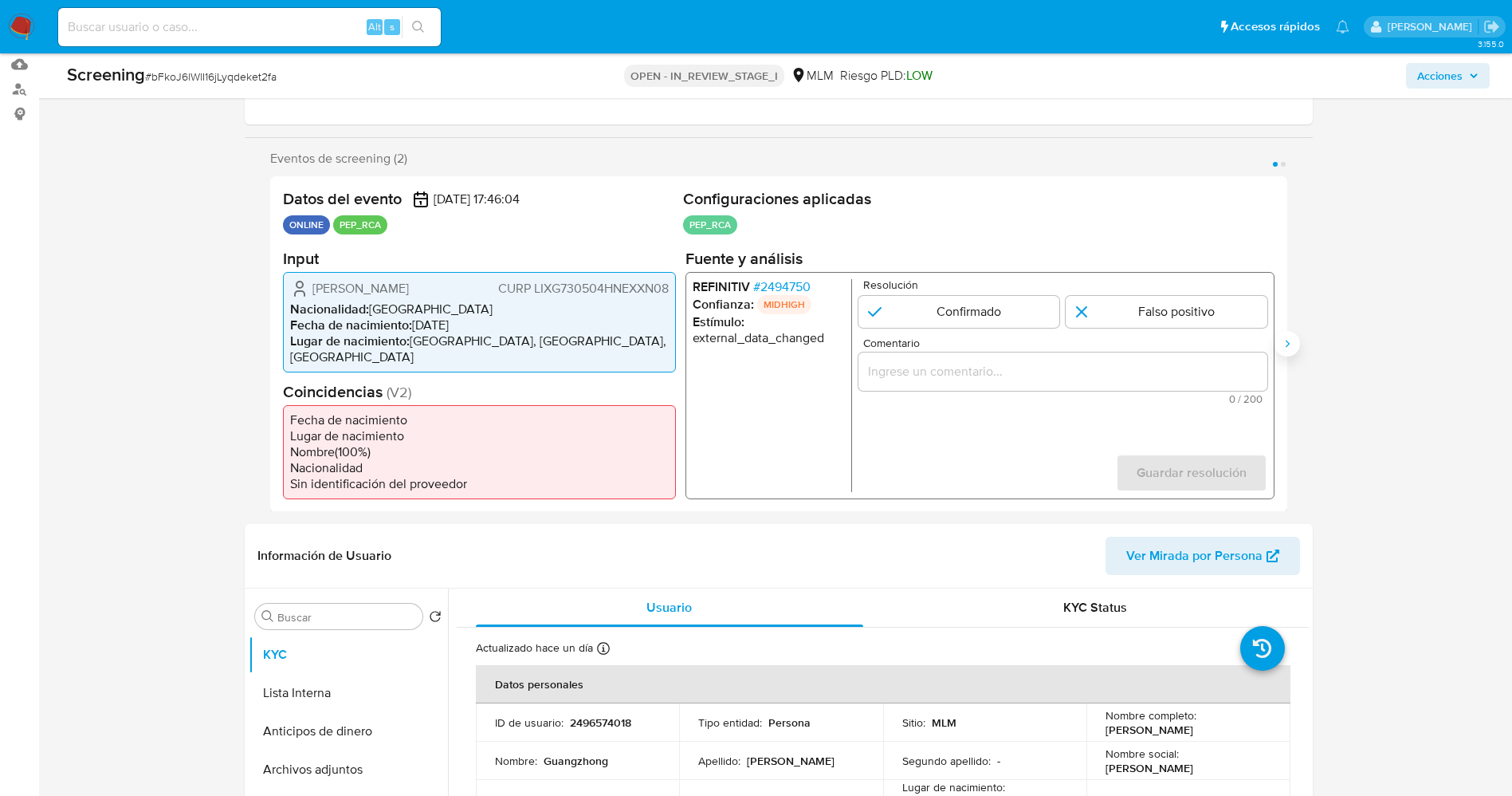
click at [1287, 340] on icon "Siguiente" at bounding box center [1286, 344] width 4 height 7
click at [276, 337] on icon "Anterior" at bounding box center [270, 344] width 13 height 13
drag, startPoint x: 379, startPoint y: 332, endPoint x: 313, endPoint y: 286, distance: 80.4
click at [378, 330] on ul "Nacionalidad : [DEMOGRAPHIC_DATA] Fecha de nacimiento : [DEMOGRAPHIC_DATA] Luga…" at bounding box center [480, 333] width 378 height 64
drag, startPoint x: 306, startPoint y: 282, endPoint x: 314, endPoint y: 284, distance: 8.2
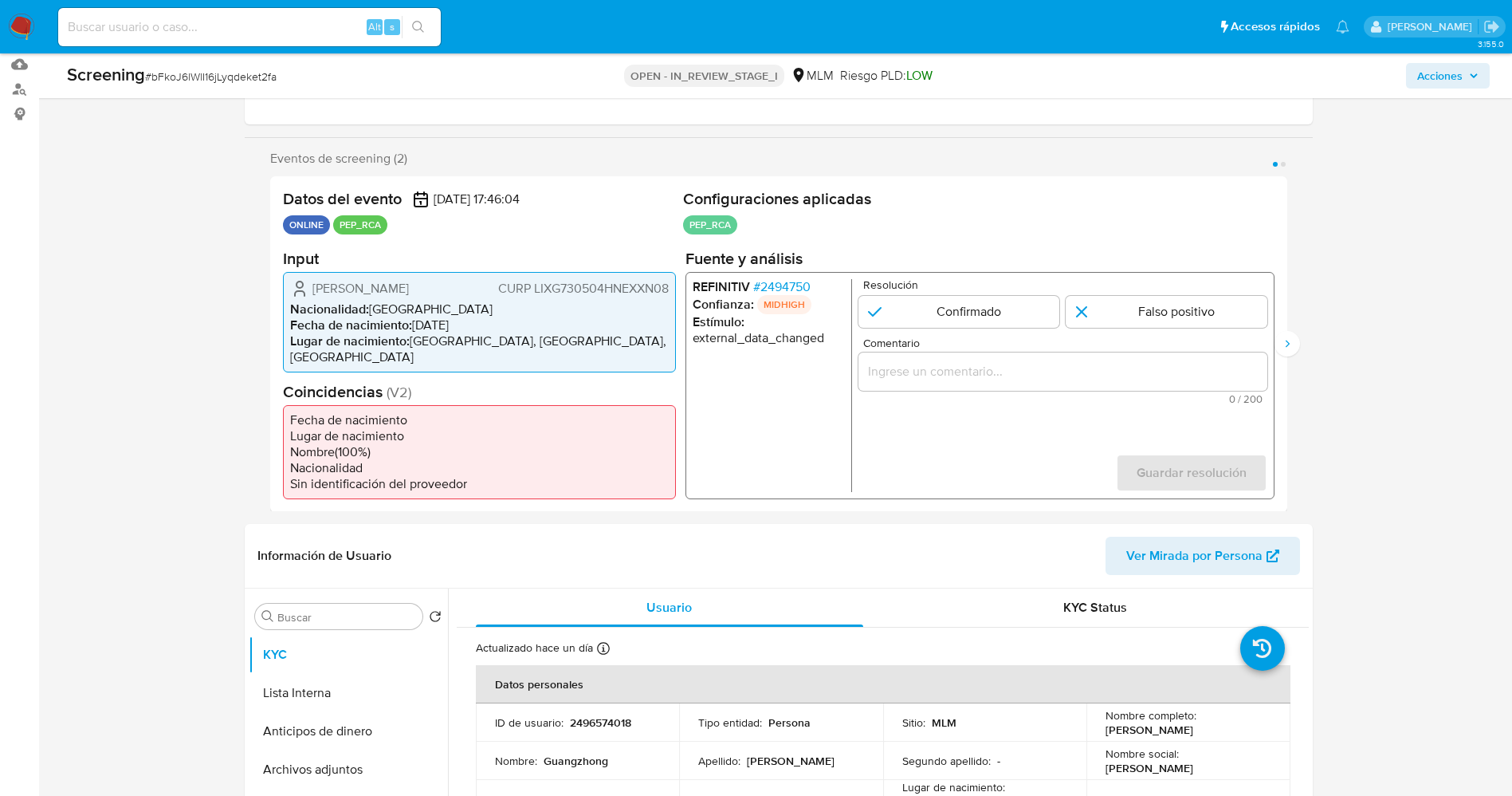
click at [312, 284] on div "[PERSON_NAME] LIXG730504HNEXXN08" at bounding box center [480, 287] width 378 height 19
drag, startPoint x: 312, startPoint y: 284, endPoint x: 666, endPoint y: 286, distance: 354.0
click at [666, 286] on div "[PERSON_NAME] LIXG730504HNEXXN08" at bounding box center [480, 287] width 378 height 19
click at [790, 282] on span "# 2494750" at bounding box center [781, 285] width 58 height 16
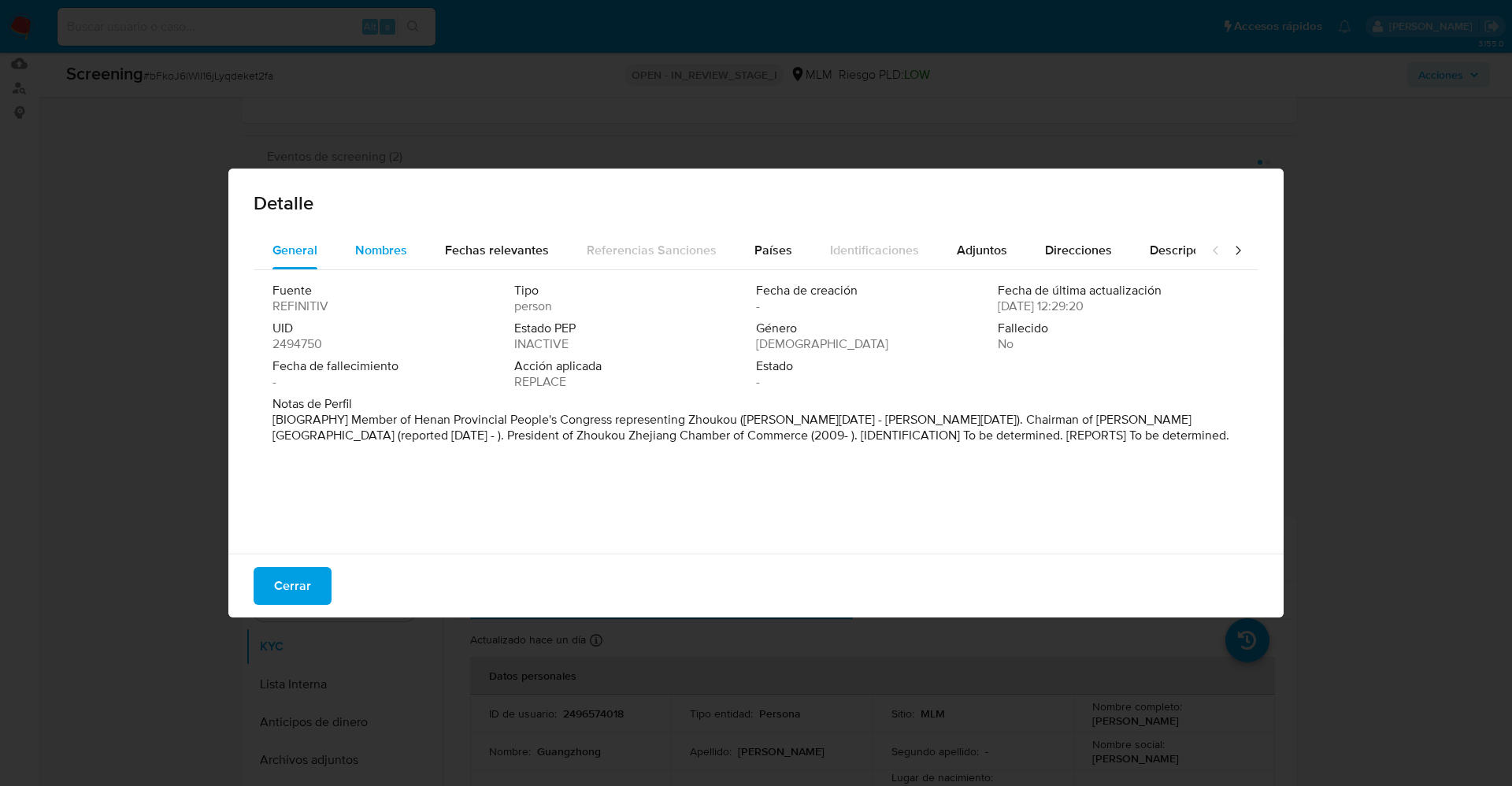
click at [377, 254] on span "Nombres" at bounding box center [381, 250] width 52 height 18
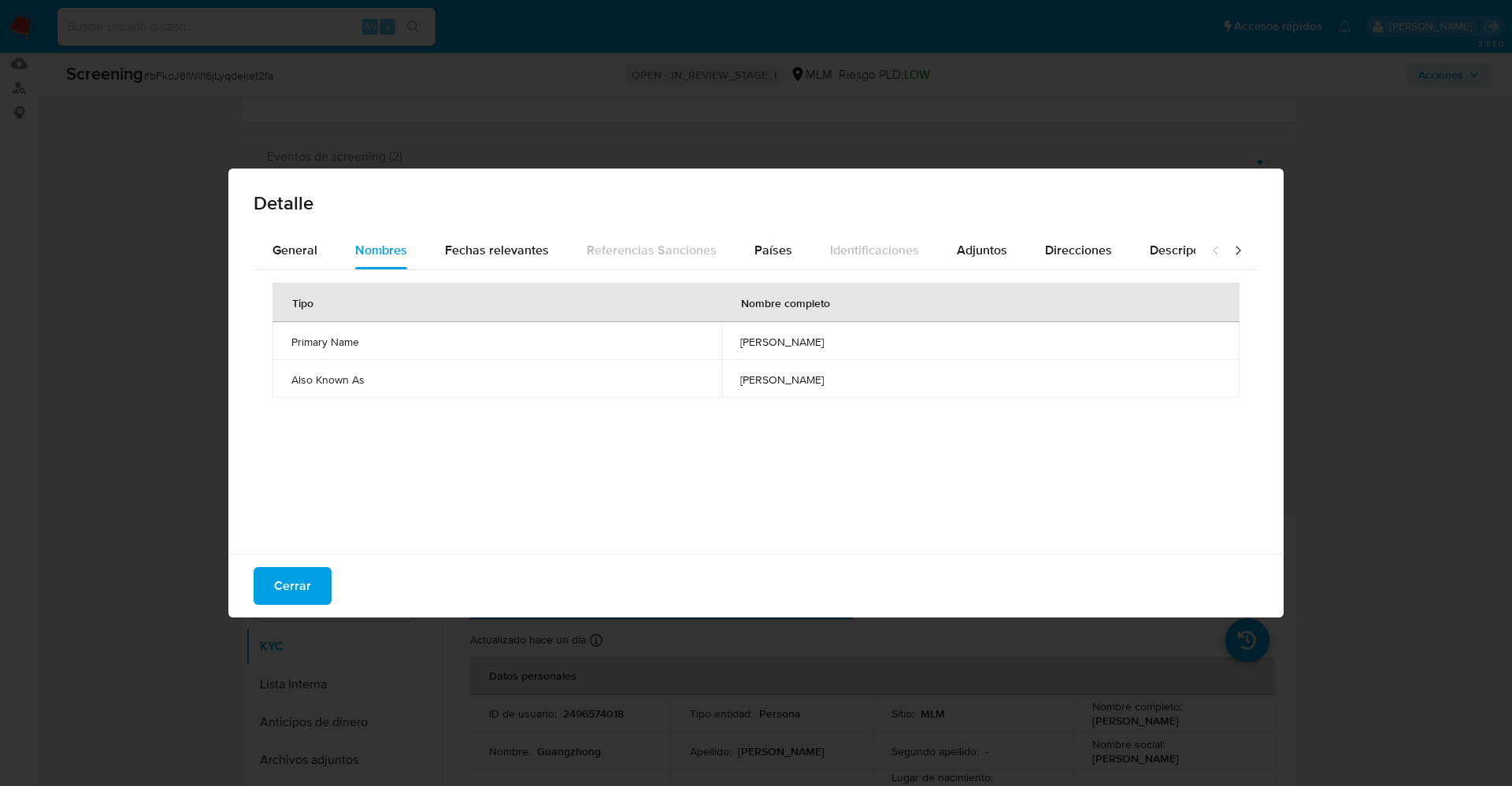
drag, startPoint x: 831, startPoint y: 351, endPoint x: 839, endPoint y: 350, distance: 8.1
click at [842, 352] on td "[PERSON_NAME]" at bounding box center [980, 341] width 518 height 38
click at [780, 249] on span "Países" at bounding box center [774, 250] width 38 height 18
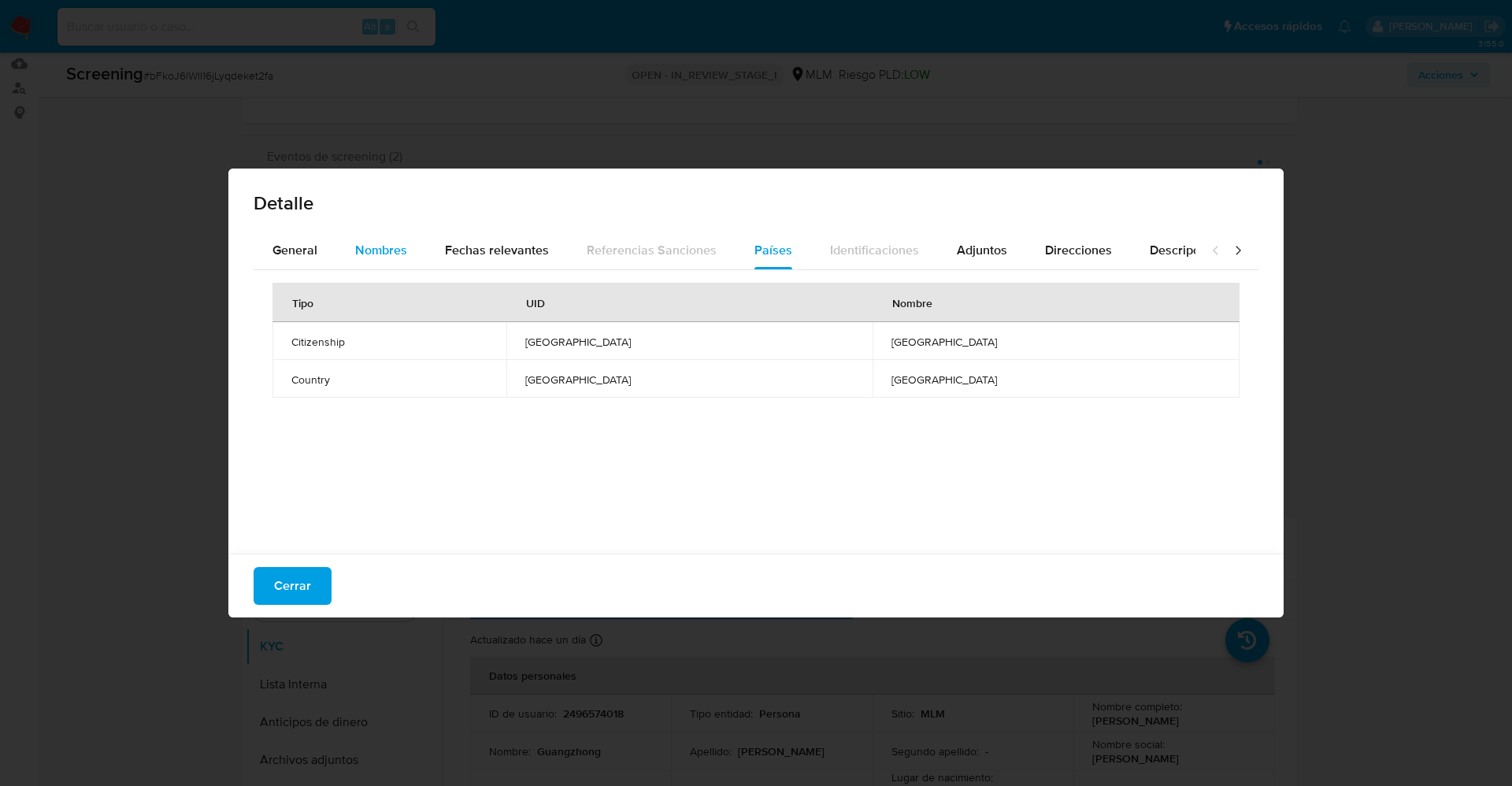
click at [389, 250] on span "Nombres" at bounding box center [381, 250] width 52 height 18
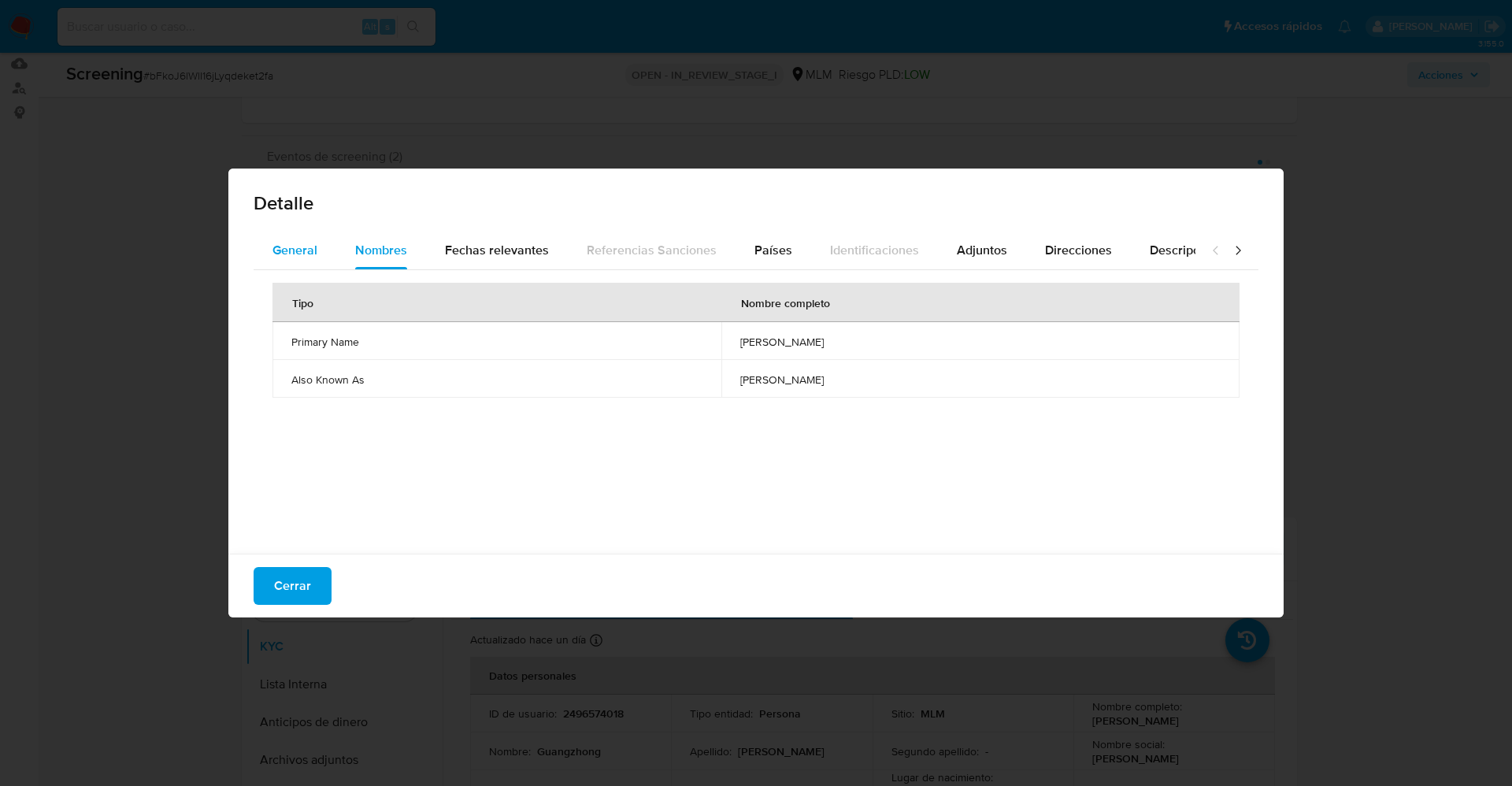
click at [292, 251] on span "General" at bounding box center [295, 250] width 45 height 18
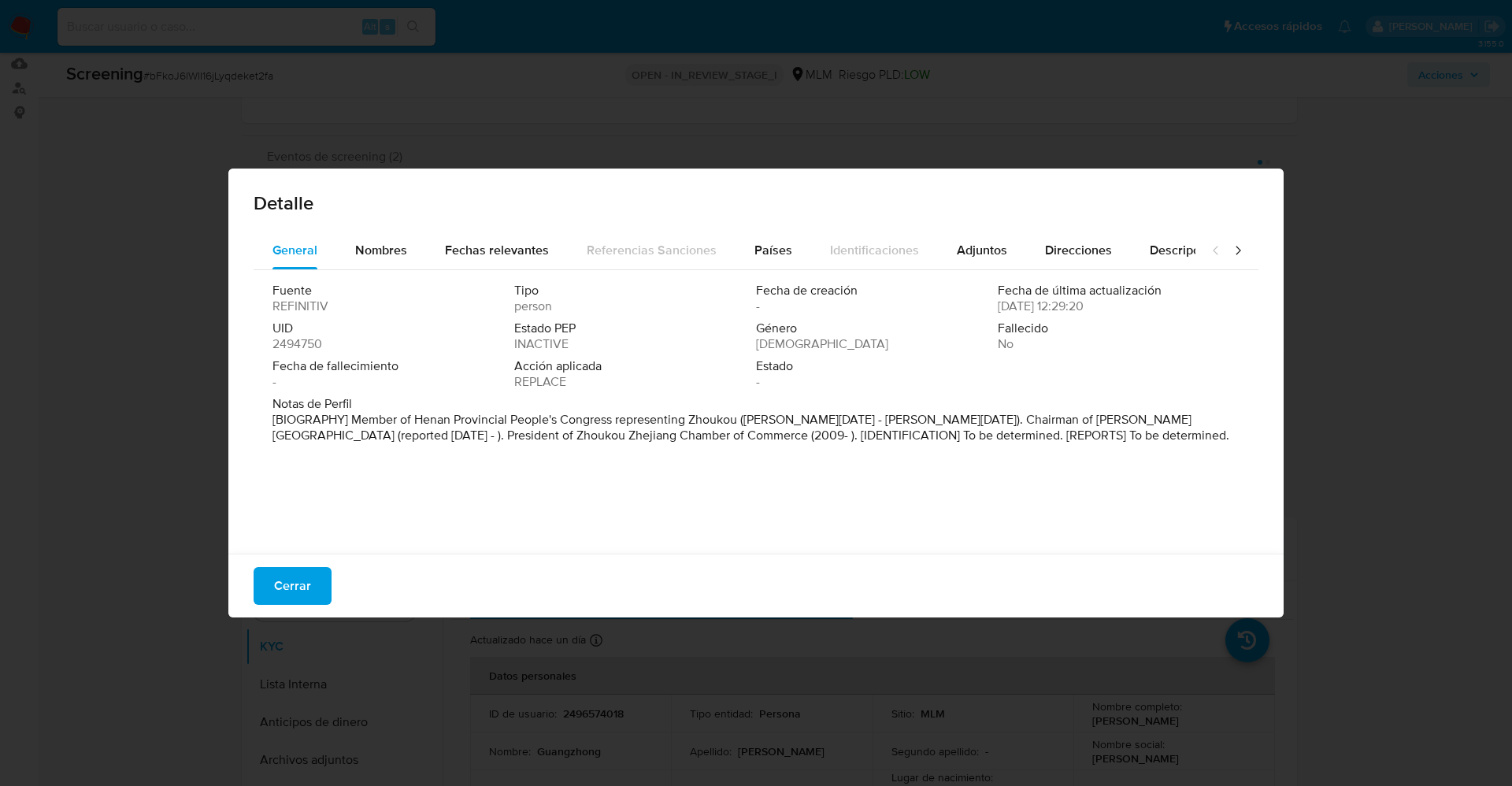
drag, startPoint x: 775, startPoint y: 429, endPoint x: 1237, endPoint y: 496, distance: 466.8
click at [1237, 496] on div "Fuente REFINITIV Tipo person Fecha de creación - Fecha de última actualización …" at bounding box center [756, 407] width 1005 height 275
drag, startPoint x: 347, startPoint y: 420, endPoint x: 807, endPoint y: 419, distance: 460.0
click at [807, 419] on font "[BIOGRAFÍA] Miembro del Congreso Popular Provincial de Henan en representación …" at bounding box center [737, 428] width 930 height 34
click at [300, 594] on span "Cerrar" at bounding box center [292, 586] width 37 height 34
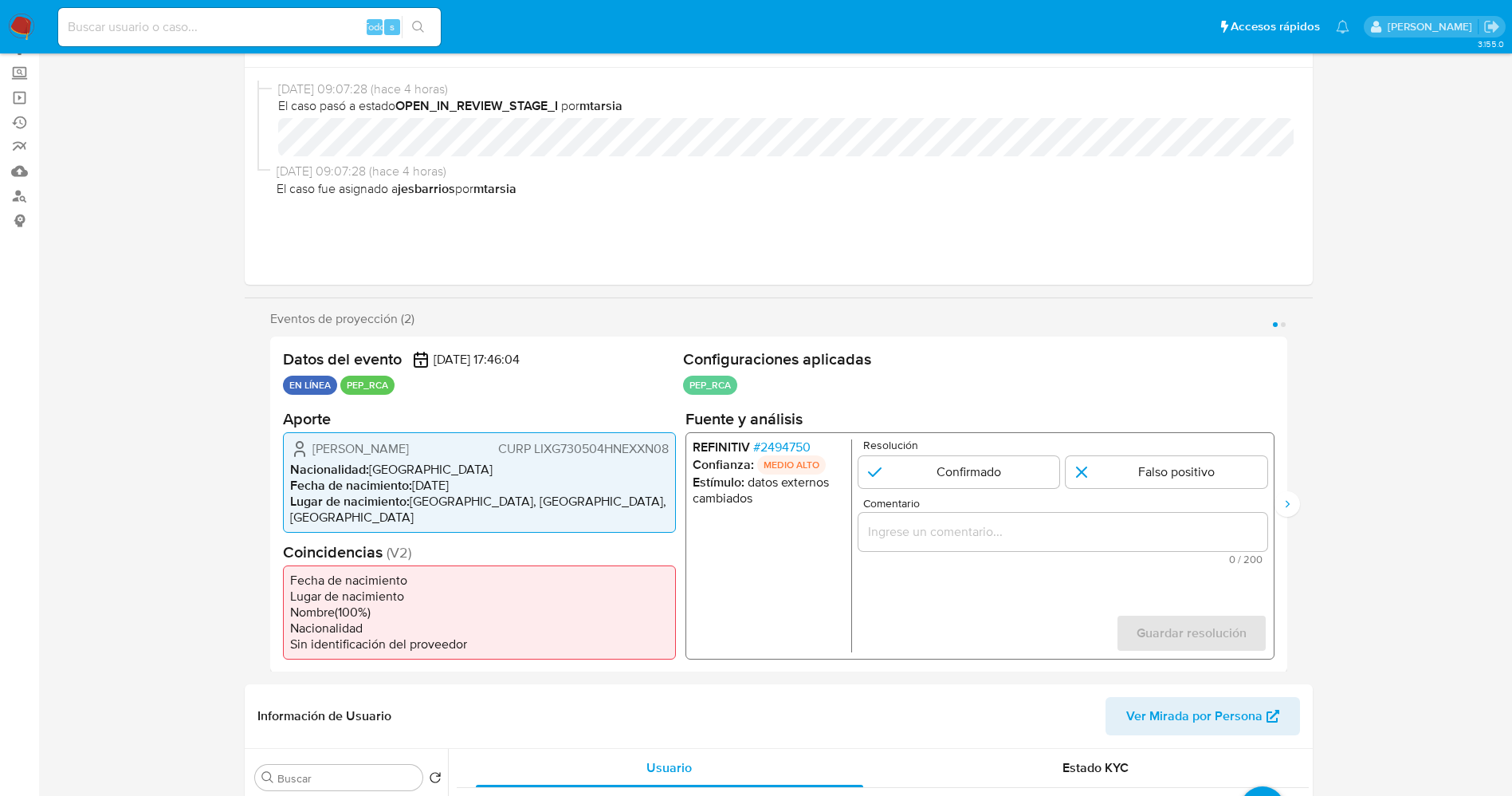
scroll to position [0, 0]
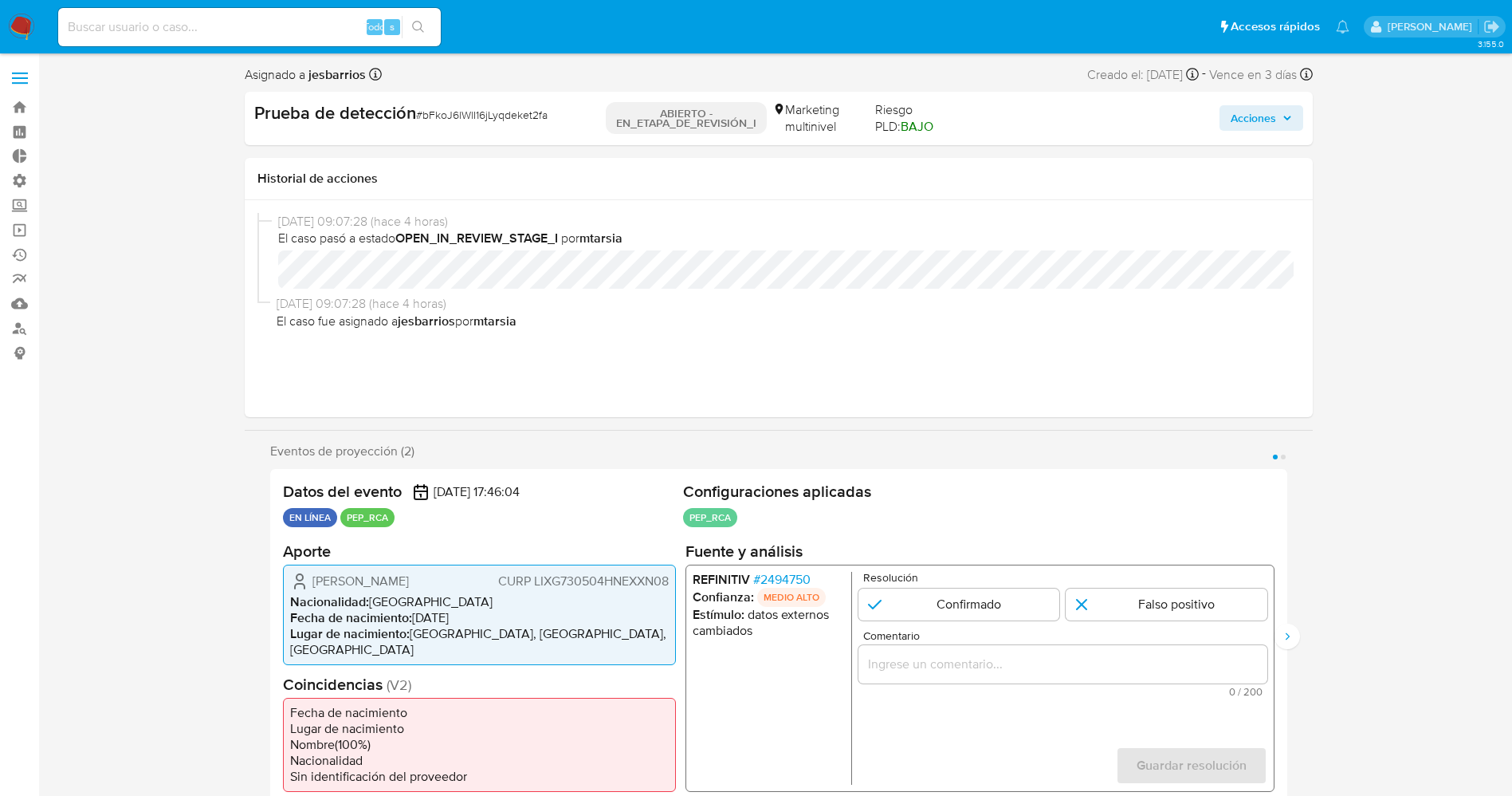
drag, startPoint x: 502, startPoint y: 112, endPoint x: 567, endPoint y: 119, distance: 65.4
click at [567, 119] on div "Prueba de detección # bFkoJ6lWlI16jLyqdeket2fa" at bounding box center [426, 113] width 344 height 24
copy span "bFkoJ6lWlI16jLyqdeket2fa"
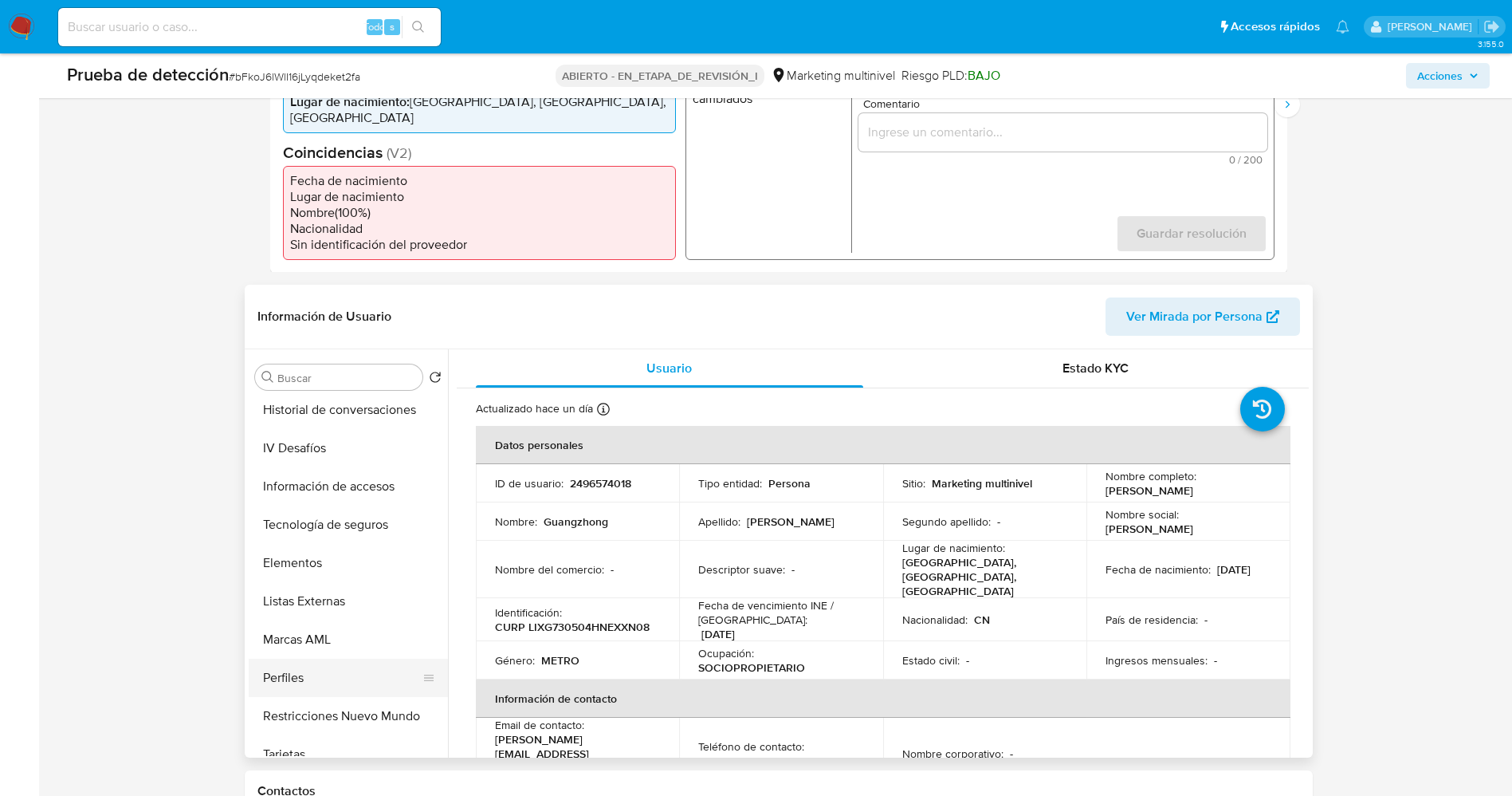
scroll to position [674, 0]
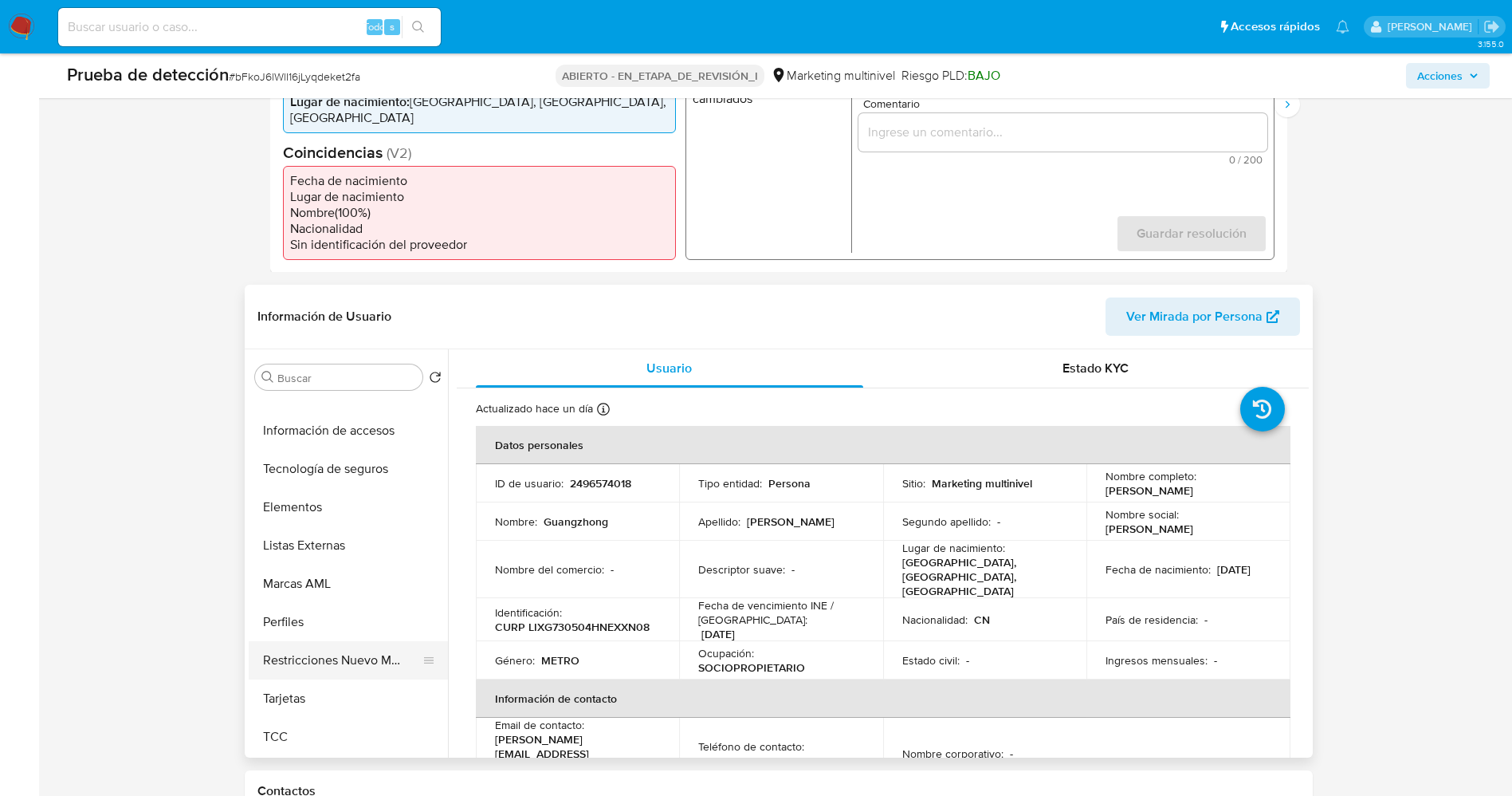
click at [343, 641] on button "Restricciones Nuevo Mundo" at bounding box center [342, 660] width 186 height 38
